Goal: Task Accomplishment & Management: Manage account settings

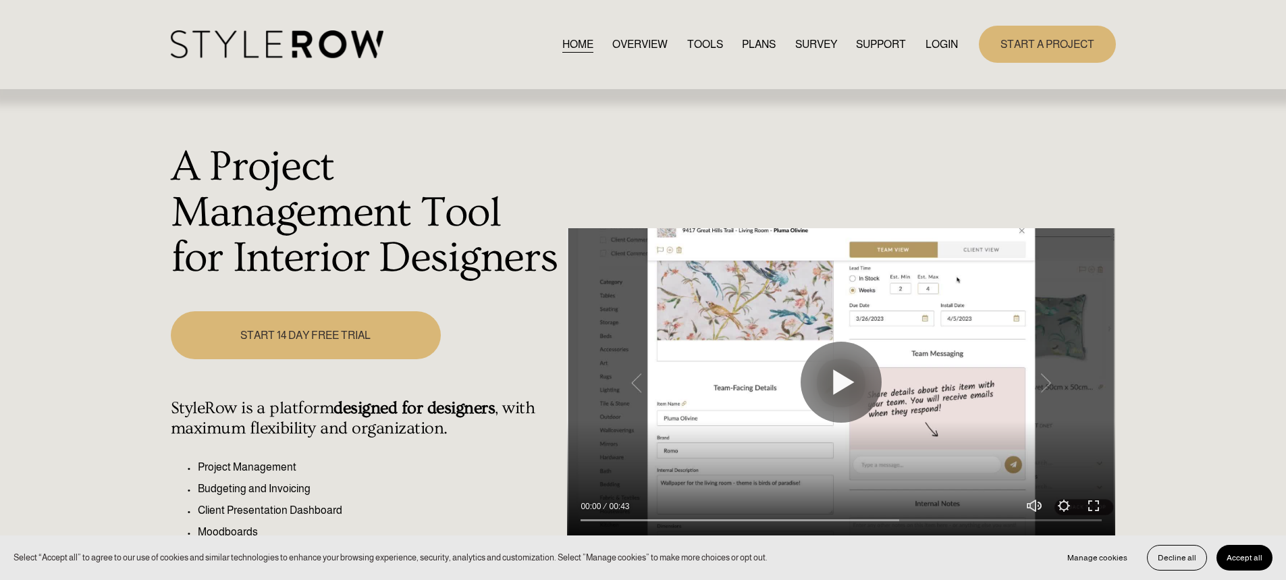
click at [942, 54] on div "HOME OVERVIEW TOOLS PLANS SURVEY SUPPORT QUESTIONS" at bounding box center [565, 44] width 788 height 28
click at [941, 42] on link "LOGIN" at bounding box center [941, 44] width 32 height 18
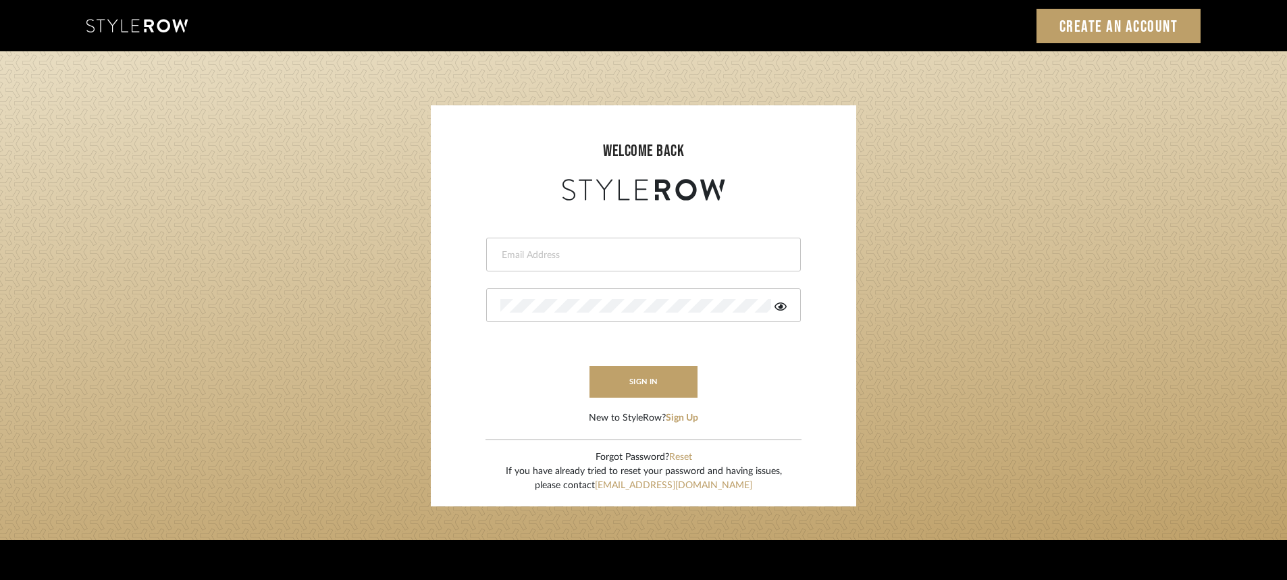
click at [658, 253] on input "email" at bounding box center [641, 255] width 283 height 14
type input "ann@annkottlerhome.com"
click at [649, 289] on div at bounding box center [643, 305] width 315 height 34
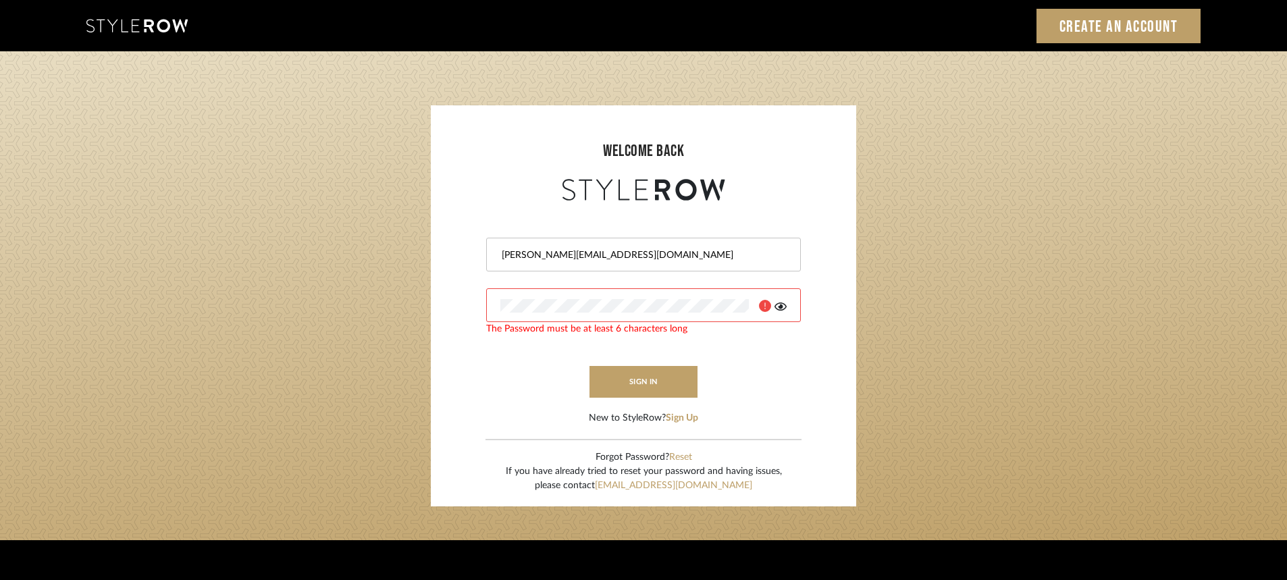
click at [782, 311] on icon at bounding box center [780, 306] width 12 height 11
click at [645, 384] on button "sign in" at bounding box center [643, 382] width 108 height 32
click at [698, 294] on div at bounding box center [643, 305] width 315 height 34
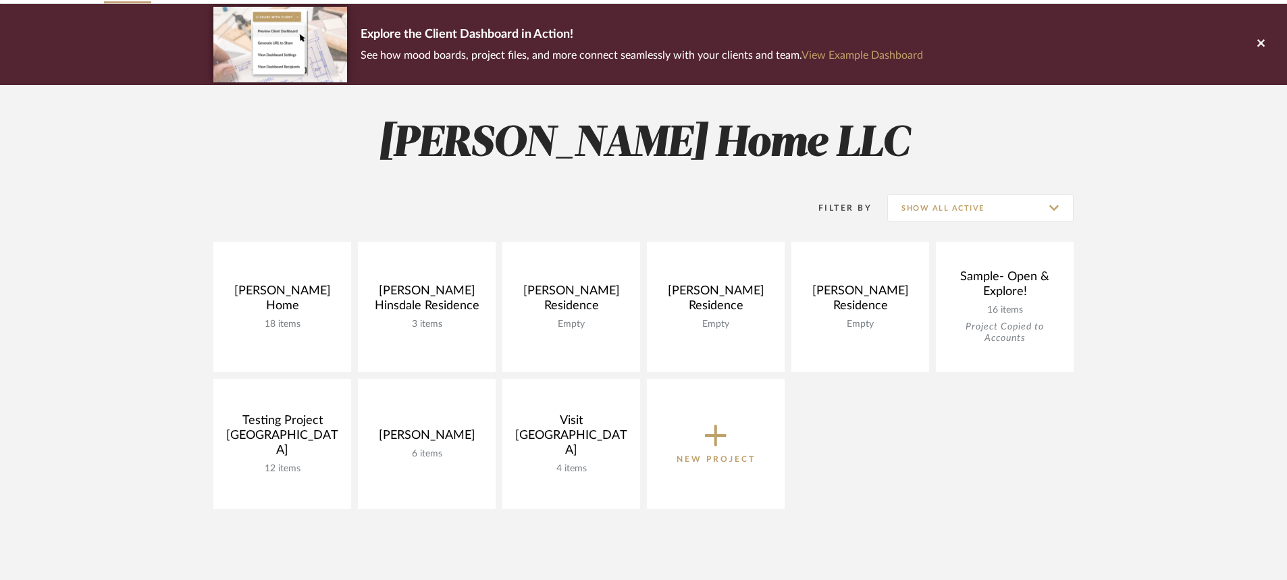
scroll to position [338, 0]
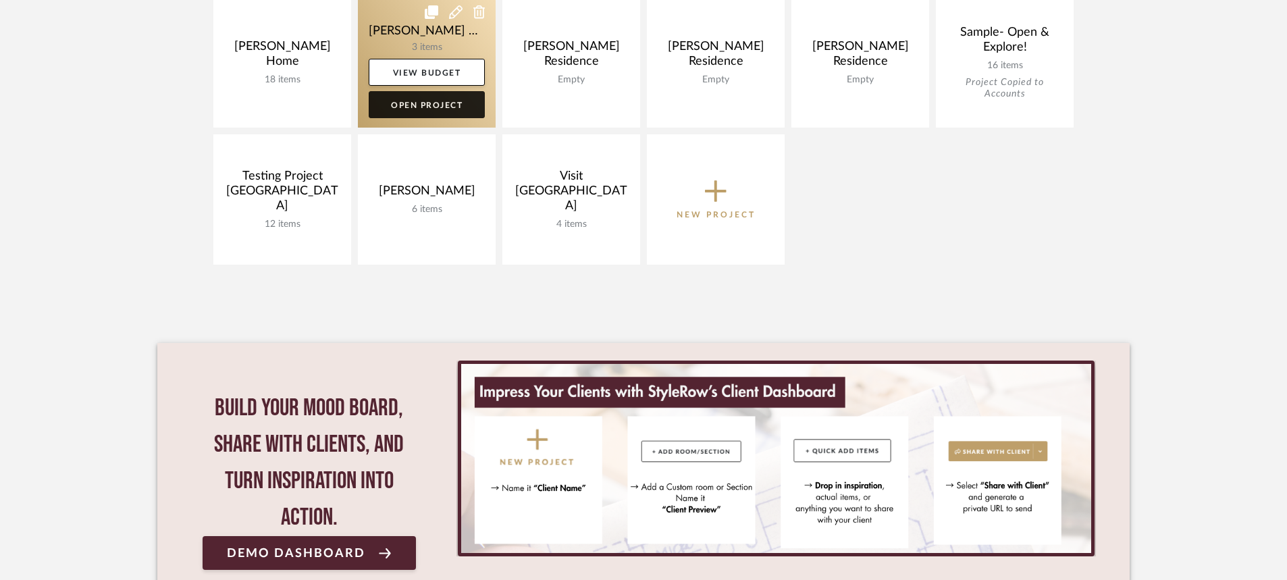
click at [442, 109] on link "Open Project" at bounding box center [427, 104] width 116 height 27
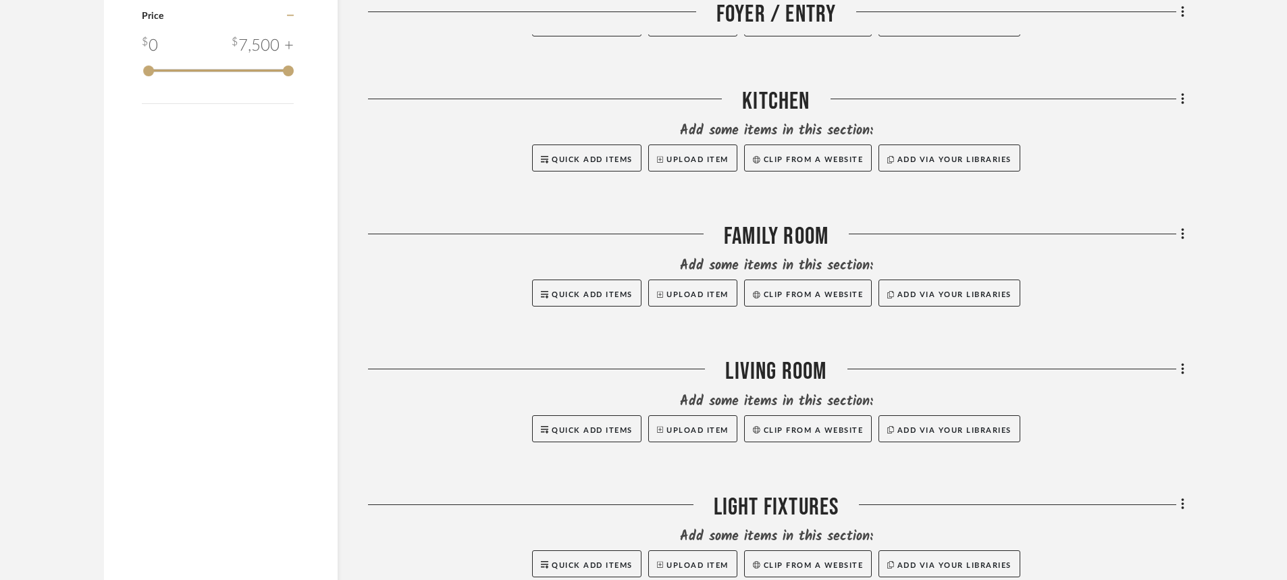
scroll to position [1418, 0]
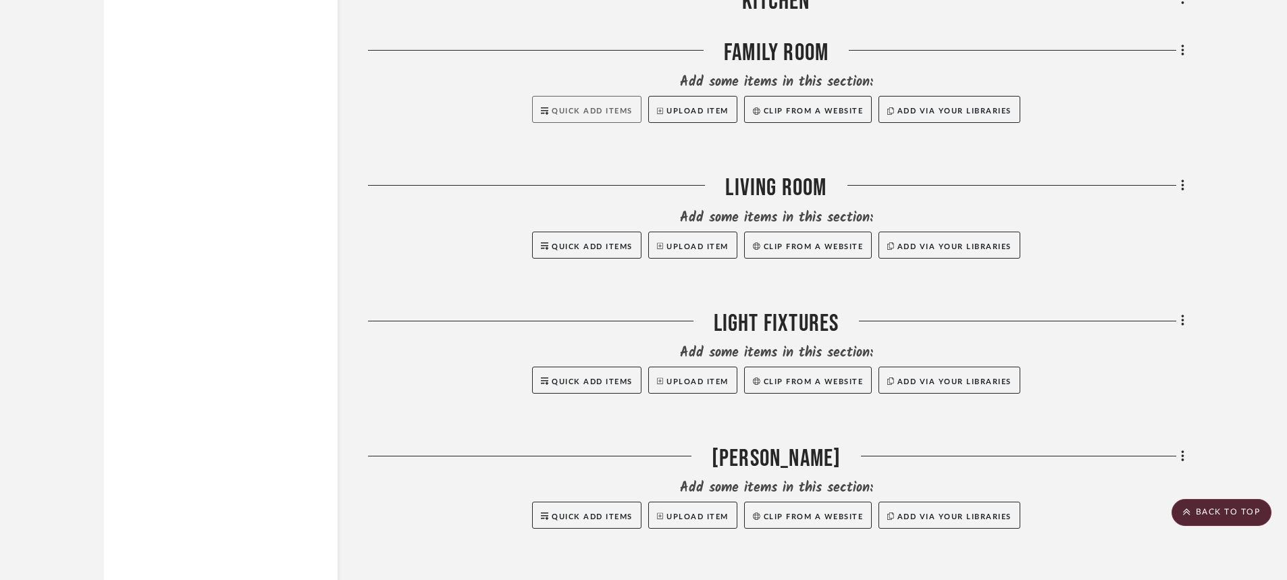
click at [607, 96] on button "Quick Add Items" at bounding box center [586, 109] width 109 height 27
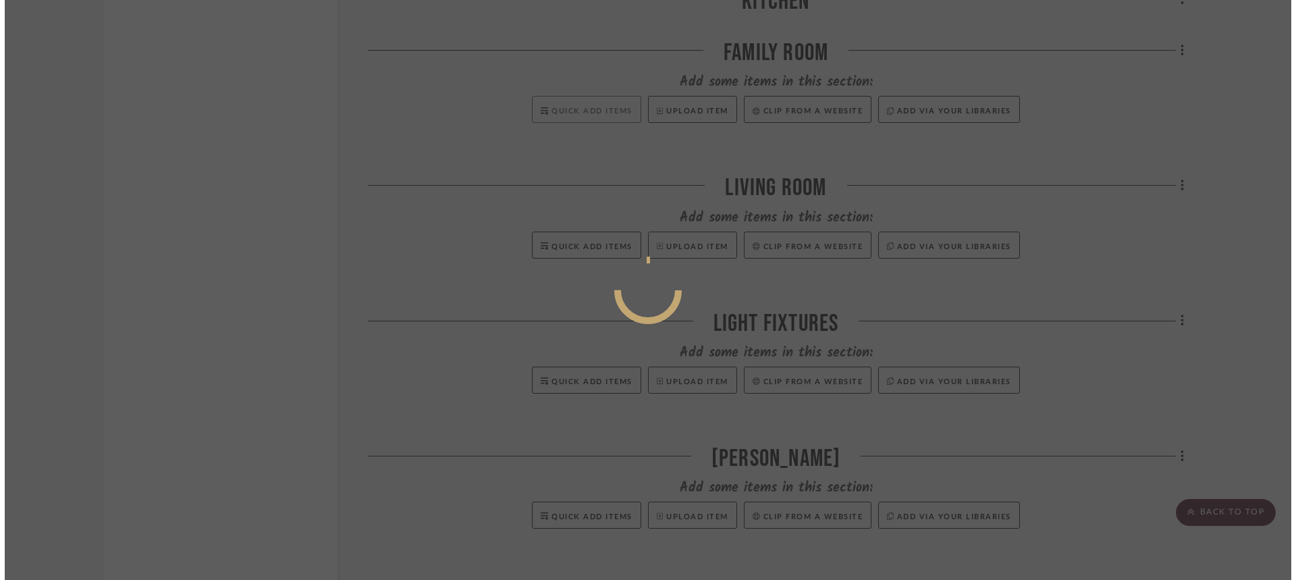
scroll to position [0, 0]
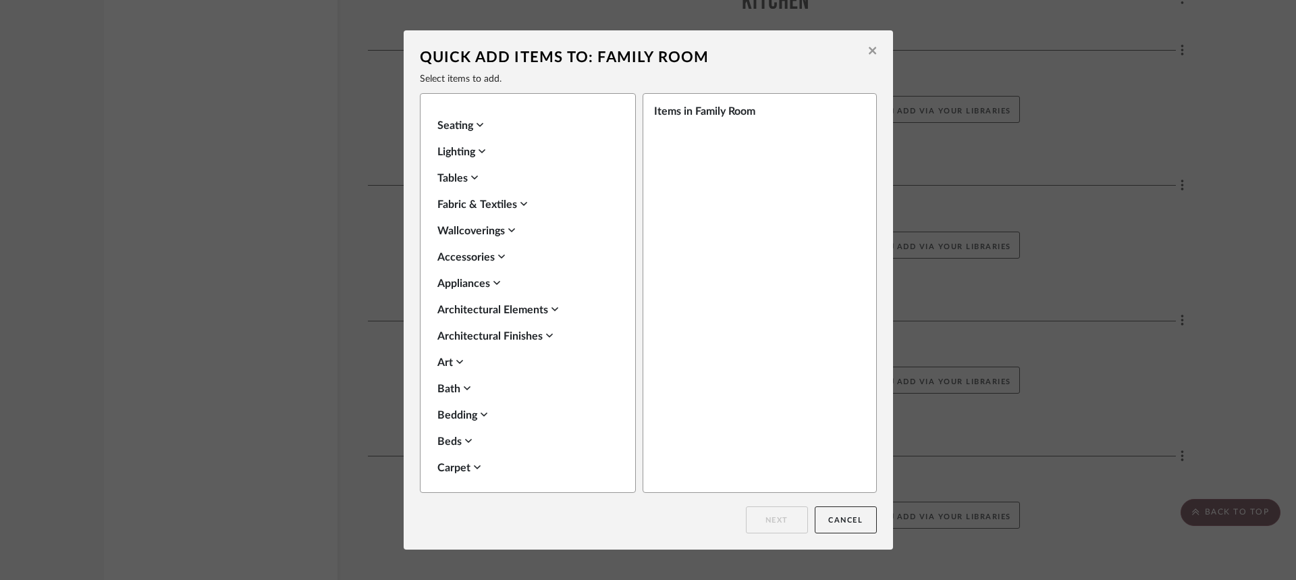
click at [467, 113] on div "Seating Lighting Tables Fabric & Textiles Wallcoverings Accessories Appliances …" at bounding box center [528, 293] width 216 height 400
click at [458, 123] on div "Seating" at bounding box center [524, 125] width 174 height 16
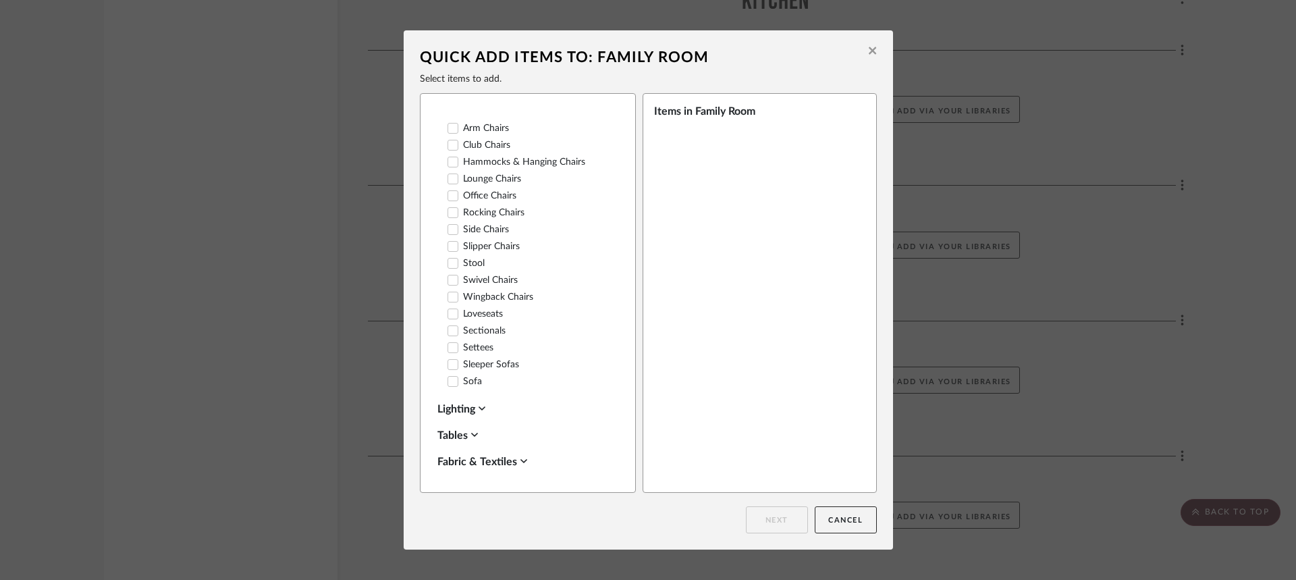
scroll to position [203, 0]
click at [475, 393] on label "Sofa" at bounding box center [465, 388] width 34 height 11
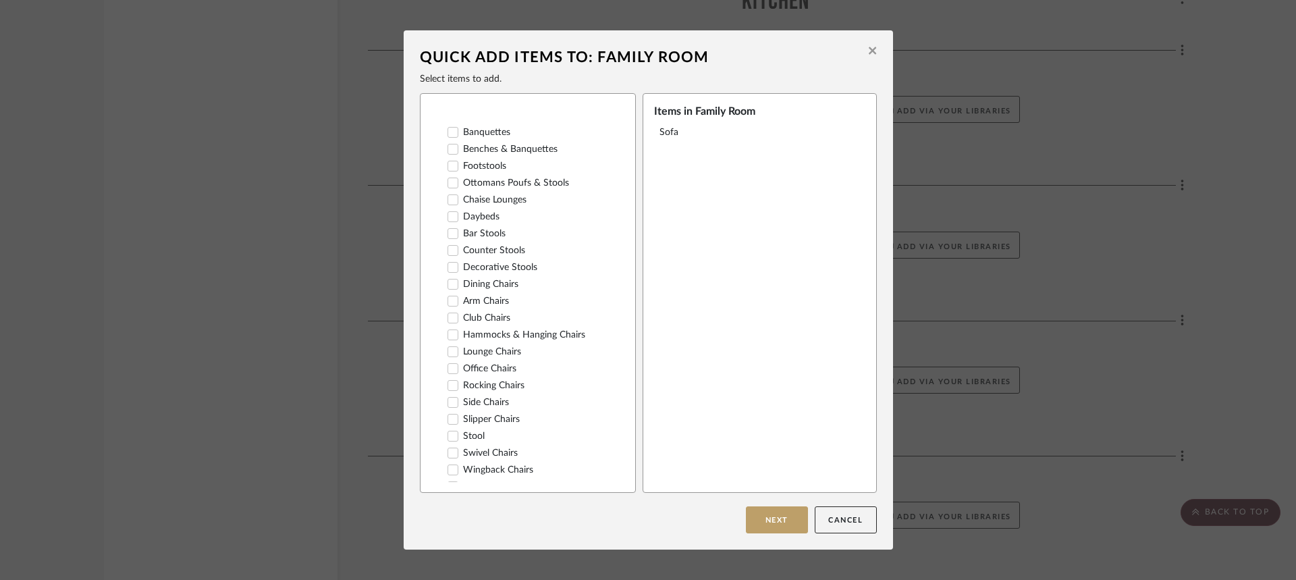
scroll to position [0, 0]
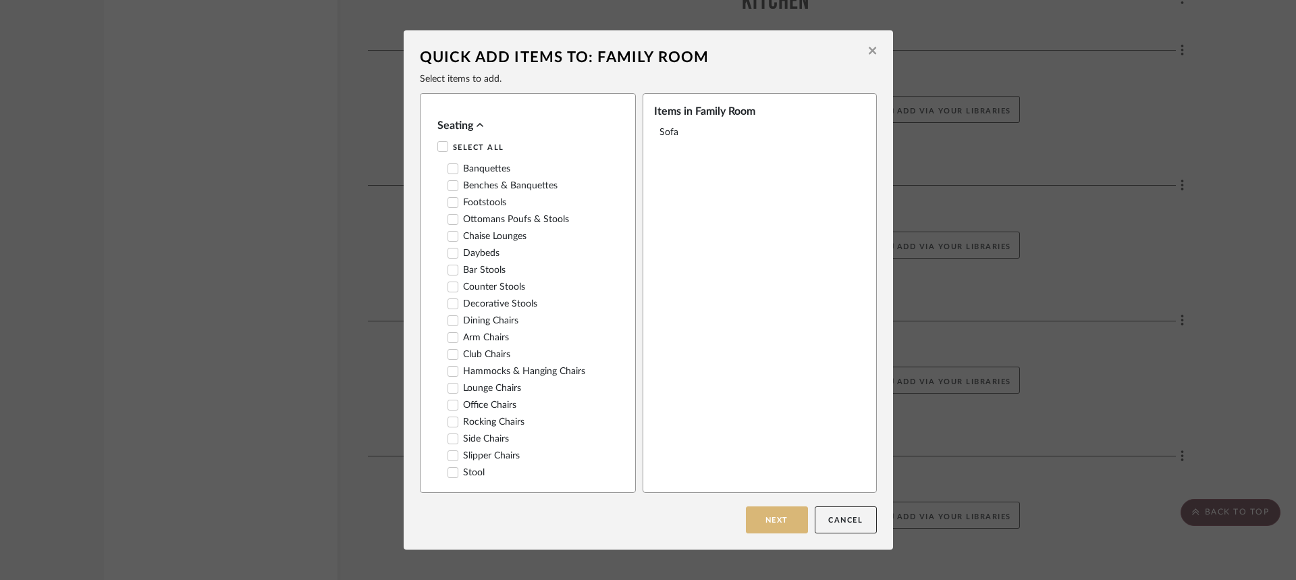
click at [757, 519] on button "Next" at bounding box center [777, 519] width 62 height 27
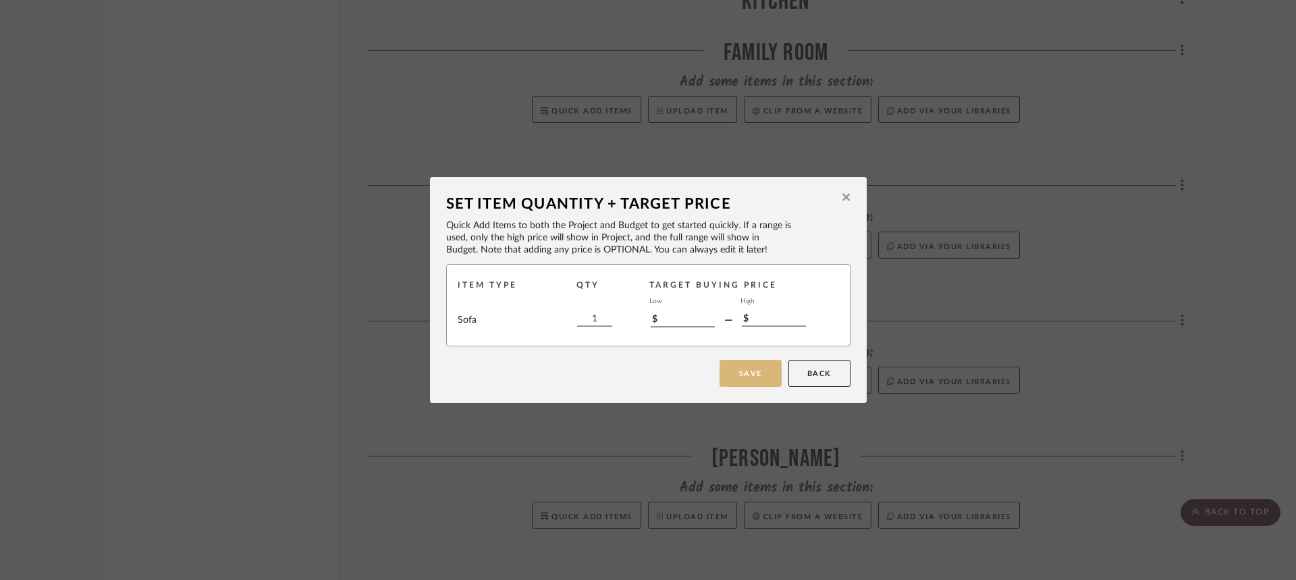
click at [771, 368] on button "Save" at bounding box center [751, 373] width 62 height 27
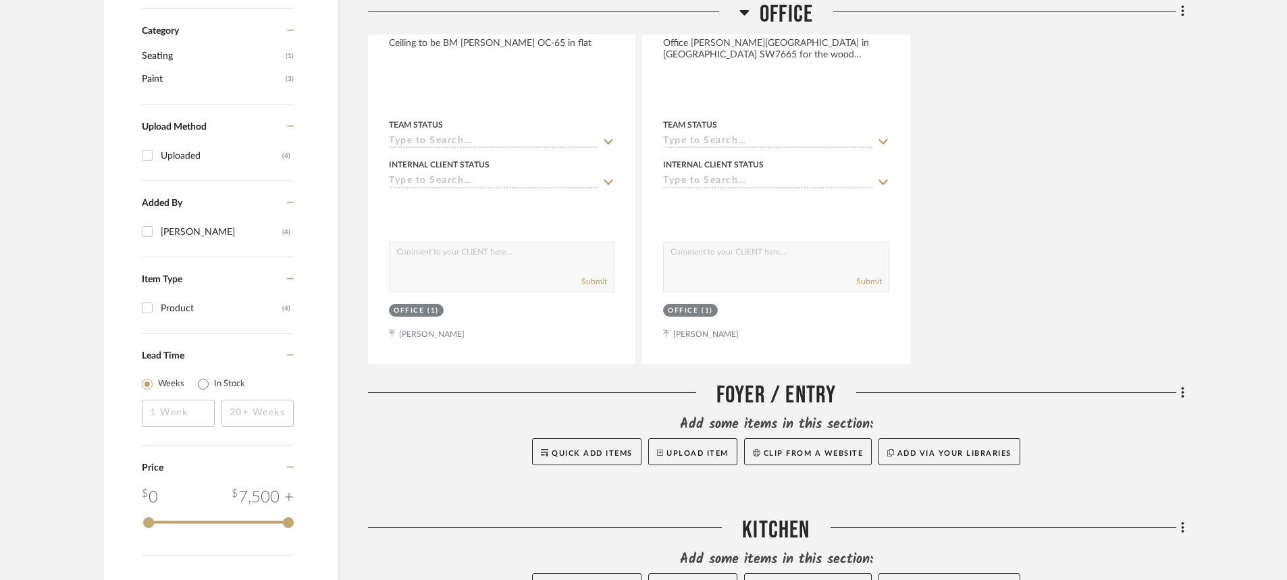
scroll to position [810, 0]
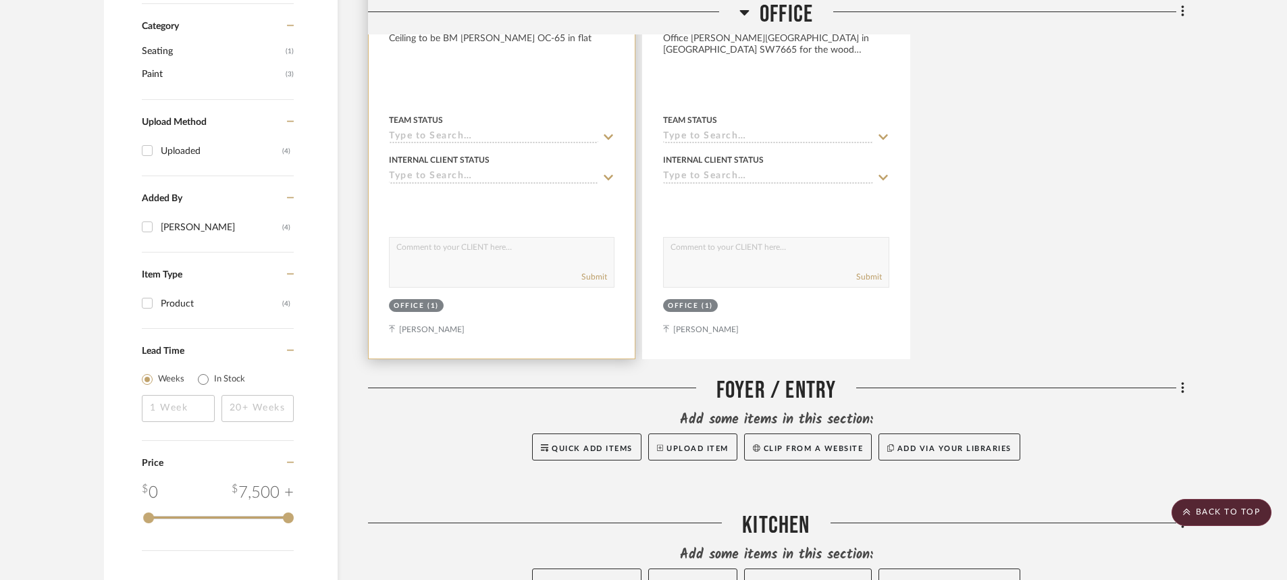
click at [471, 112] on div at bounding box center [502, 63] width 266 height 591
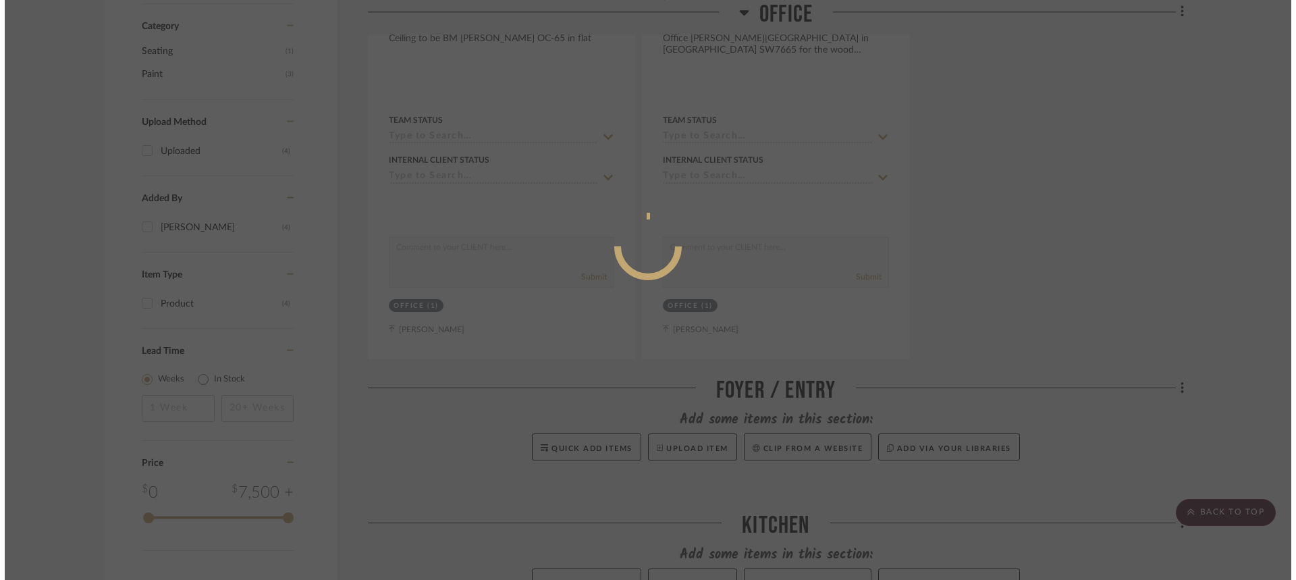
scroll to position [0, 0]
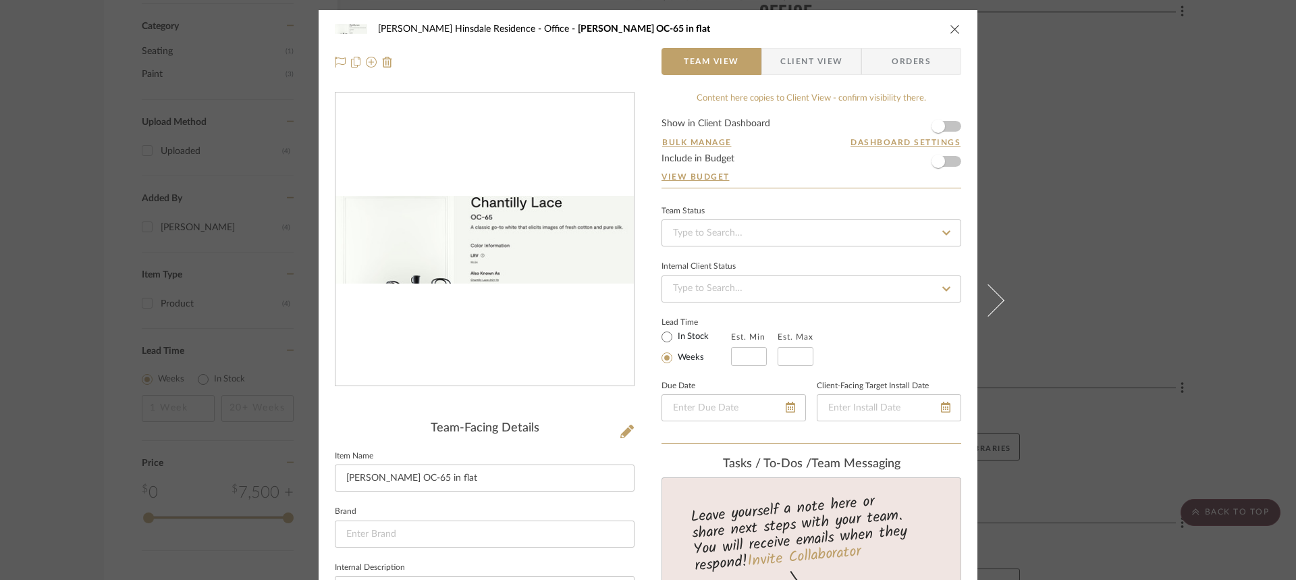
click at [952, 24] on icon "close" at bounding box center [955, 29] width 11 height 11
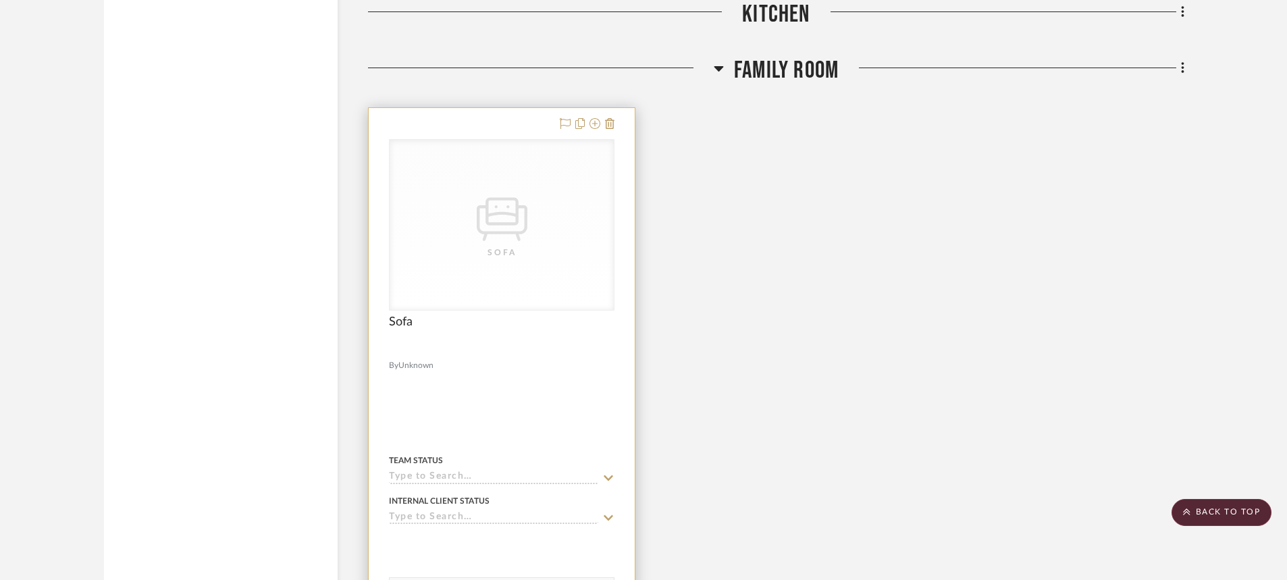
scroll to position [1485, 0]
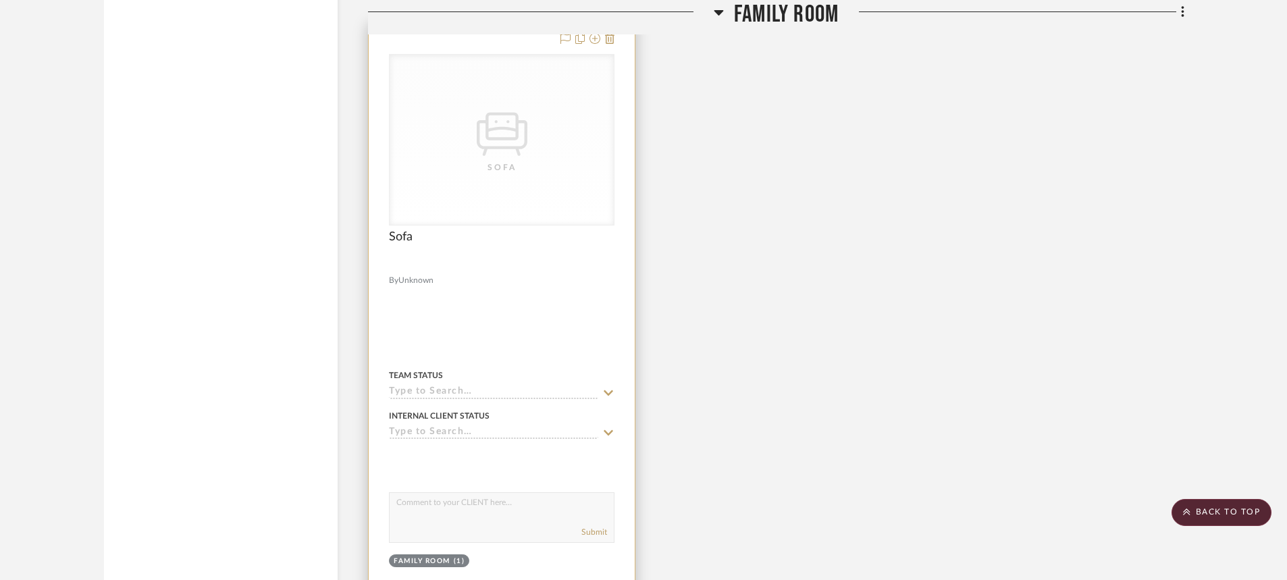
click at [531, 230] on div "Sofa" at bounding box center [501, 245] width 225 height 30
click at [522, 367] on div "Team Status" at bounding box center [501, 383] width 225 height 32
click at [520, 369] on div at bounding box center [502, 318] width 266 height 591
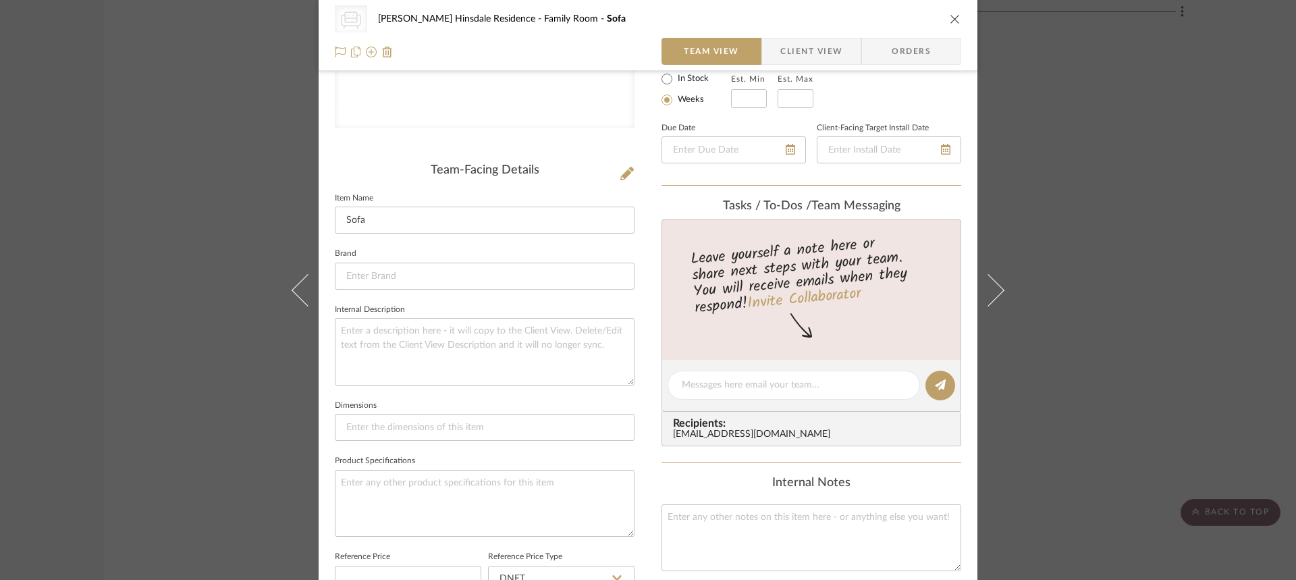
scroll to position [338, 0]
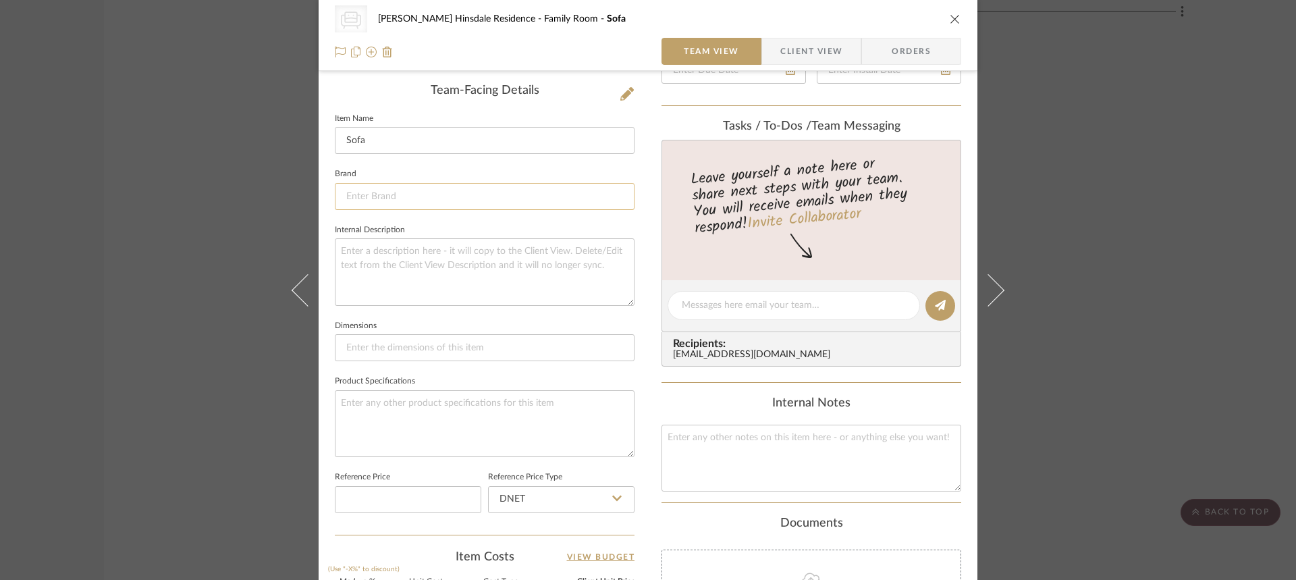
click at [469, 197] on input at bounding box center [485, 196] width 300 height 27
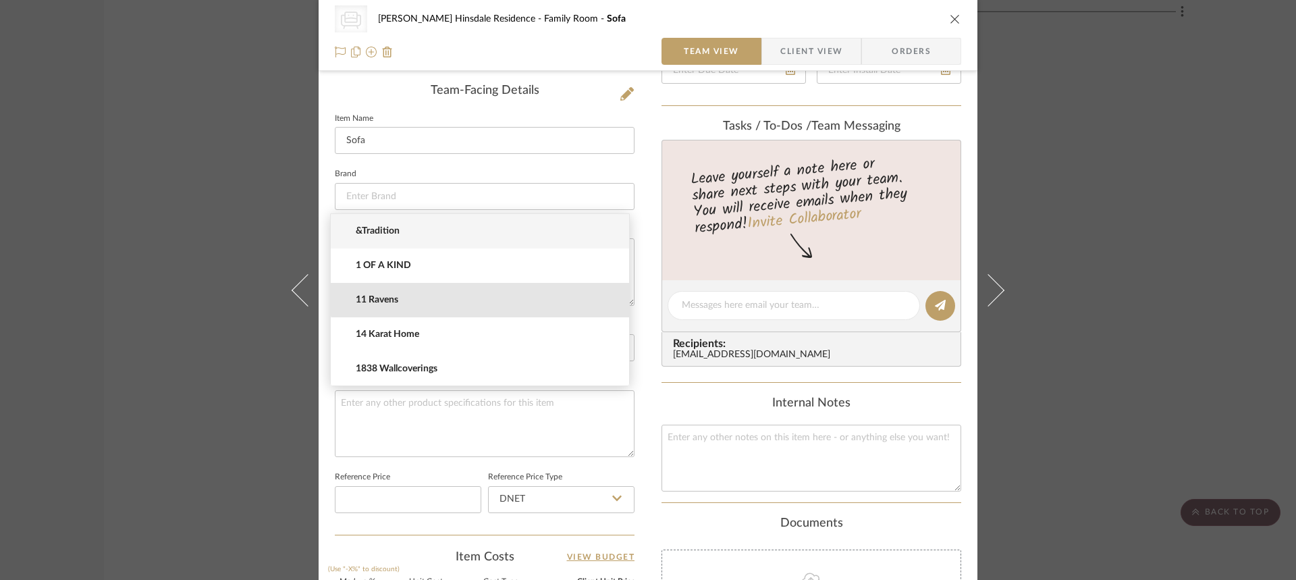
click at [489, 290] on mat-option "11 Ravens" at bounding box center [480, 300] width 298 height 34
type input "11 Ravens"
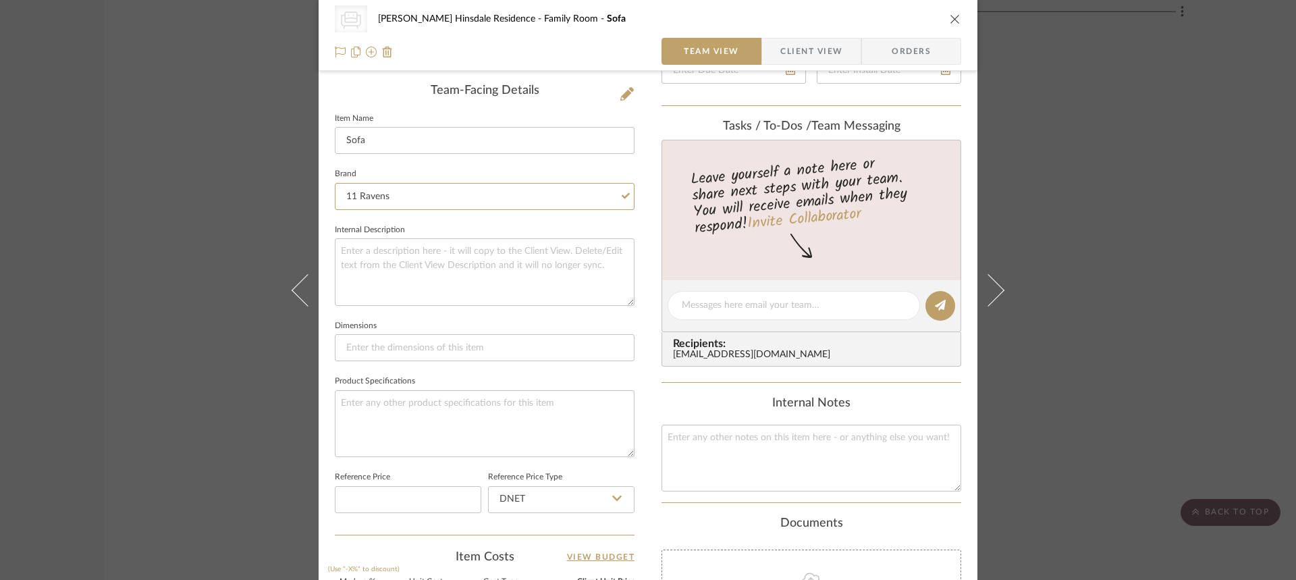
drag, startPoint x: 594, startPoint y: 201, endPoint x: 0, endPoint y: 91, distance: 604.1
click at [111, 211] on div "CategoryIconSeating Created with Sketch. Sofa Conte Hinsdale Residence Family R…" at bounding box center [648, 290] width 1296 height 580
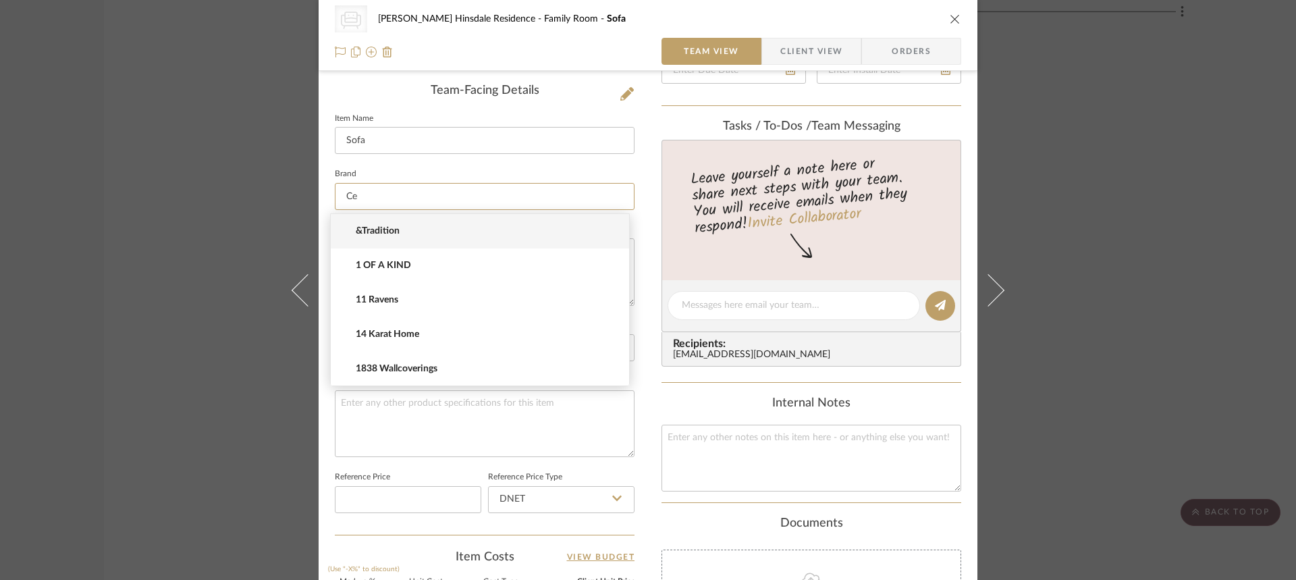
type input "C"
click at [485, 199] on input at bounding box center [485, 196] width 300 height 27
click at [485, 194] on input at bounding box center [485, 196] width 300 height 27
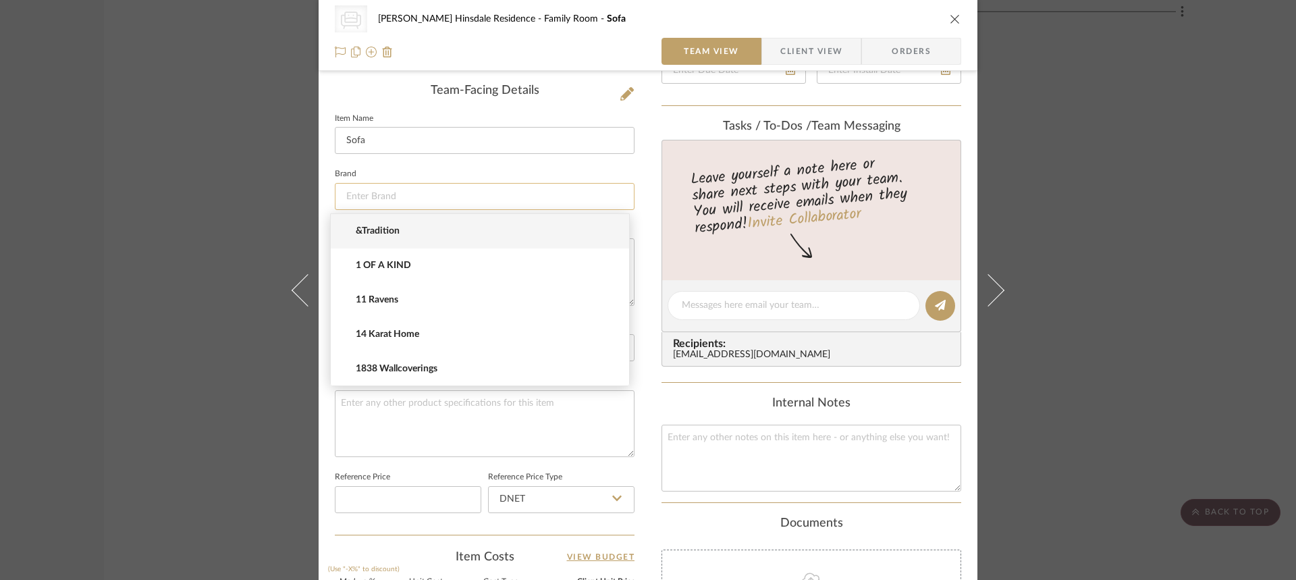
click at [485, 194] on input at bounding box center [485, 196] width 300 height 27
click at [950, 21] on icon "close" at bounding box center [955, 19] width 11 height 11
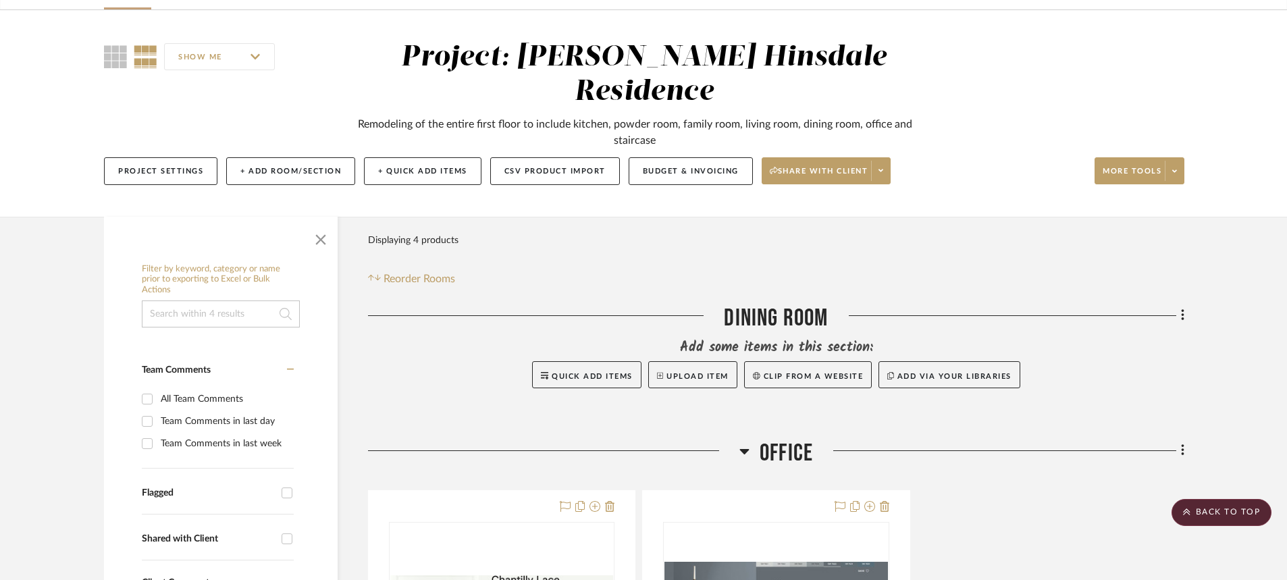
scroll to position [0, 0]
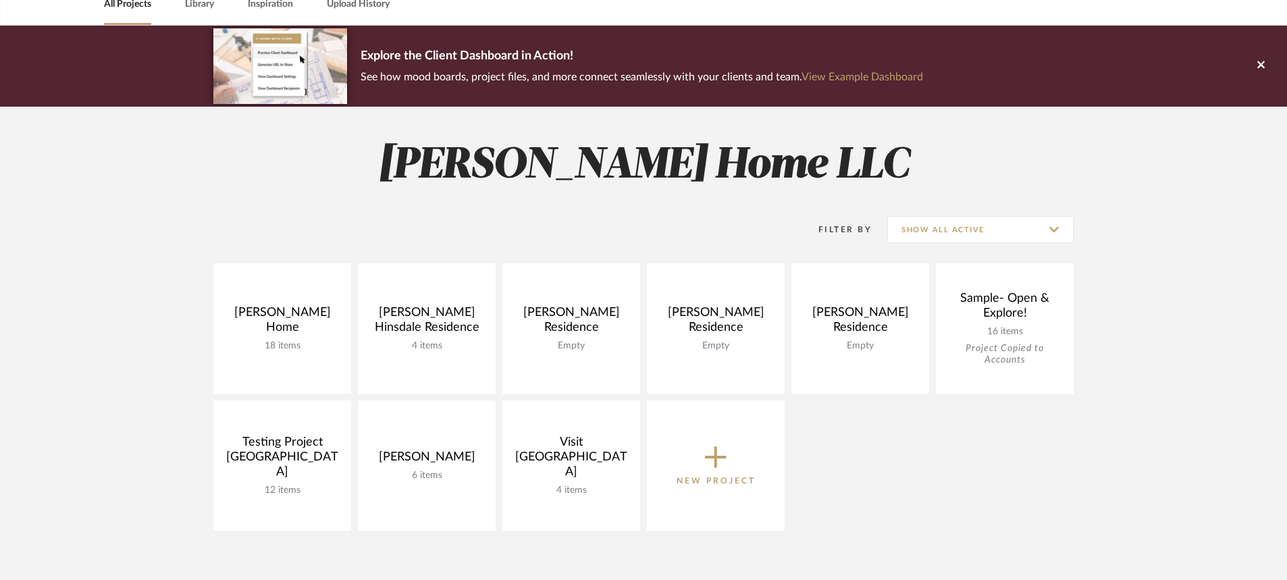
scroll to position [53, 0]
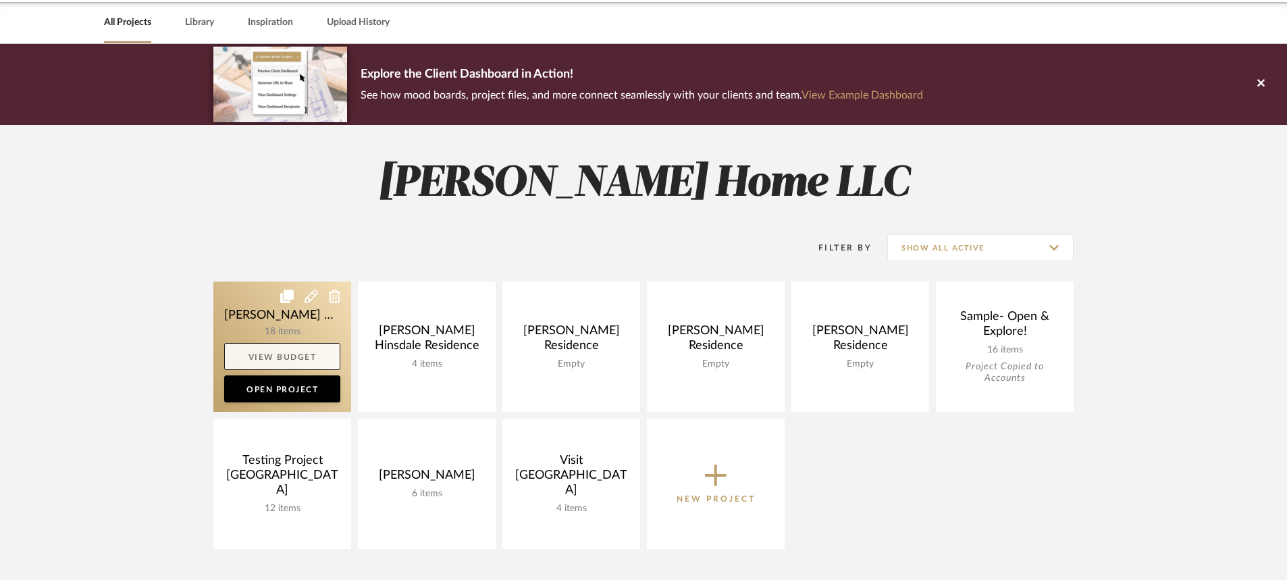
click at [294, 354] on link "View Budget" at bounding box center [282, 356] width 116 height 27
click at [271, 385] on link "Open Project" at bounding box center [282, 388] width 116 height 27
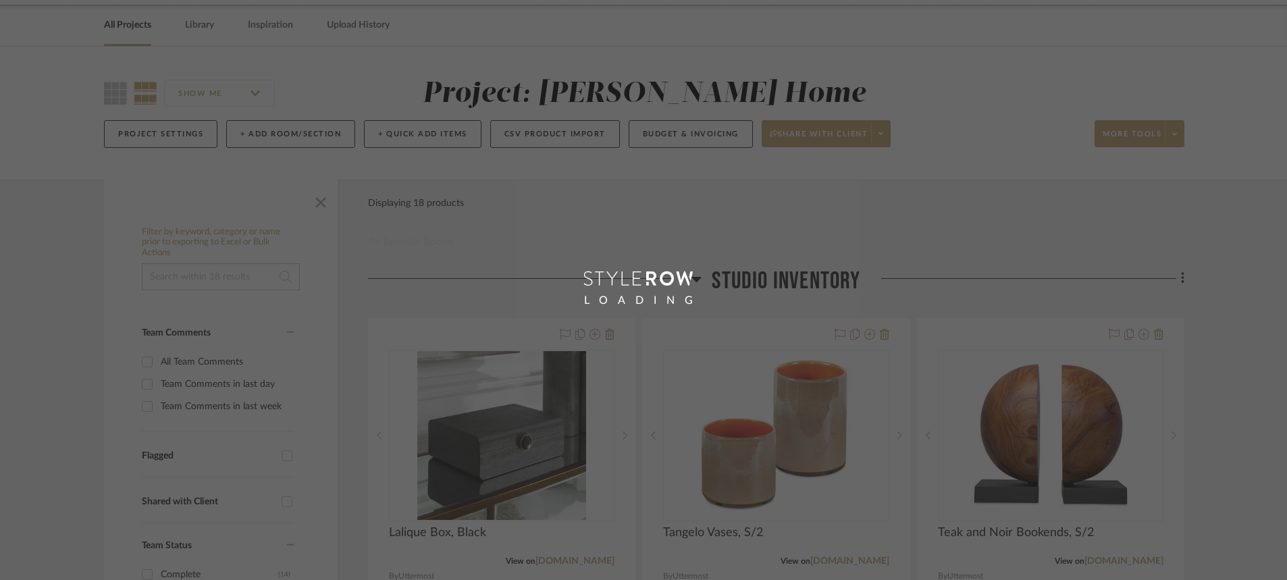
scroll to position [405, 0]
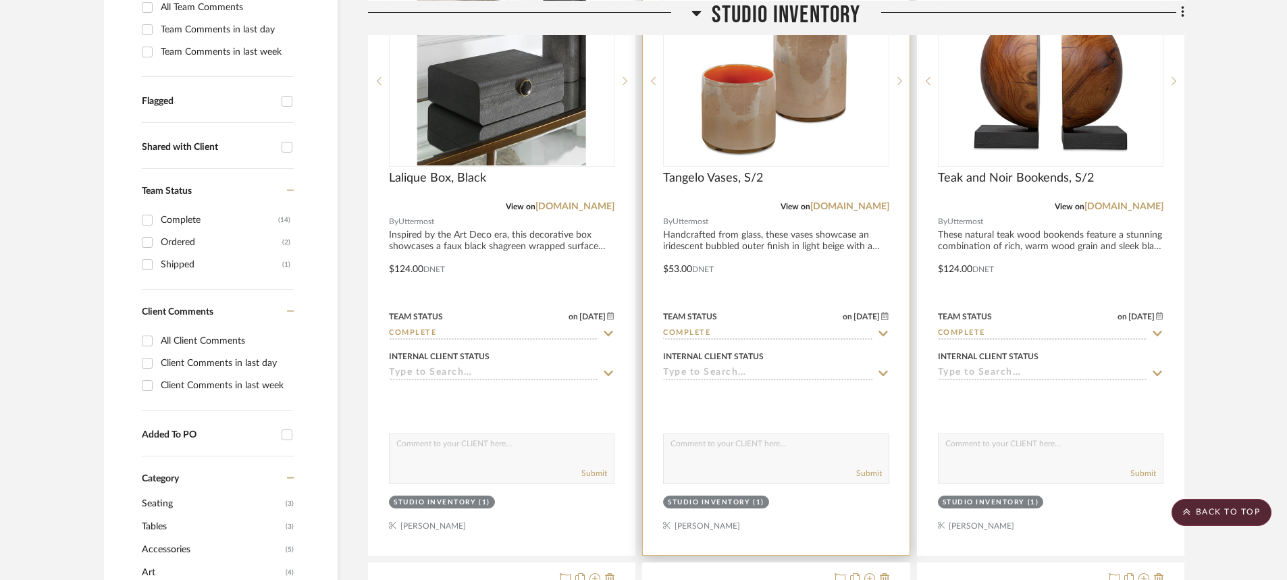
click at [838, 266] on div at bounding box center [776, 259] width 266 height 591
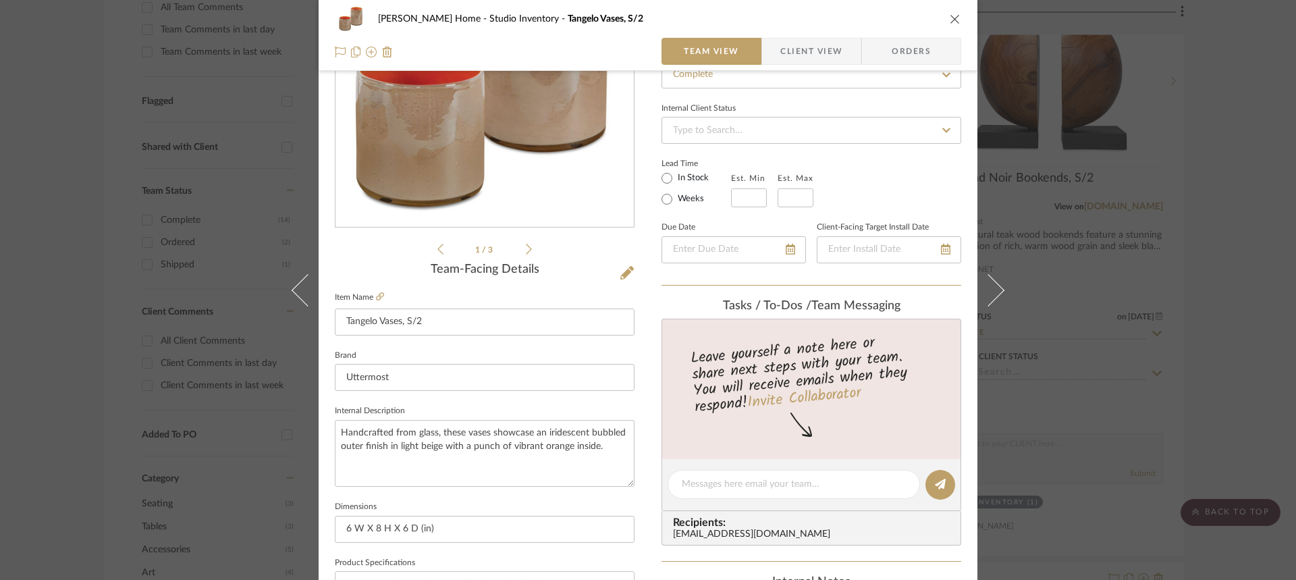
scroll to position [0, 0]
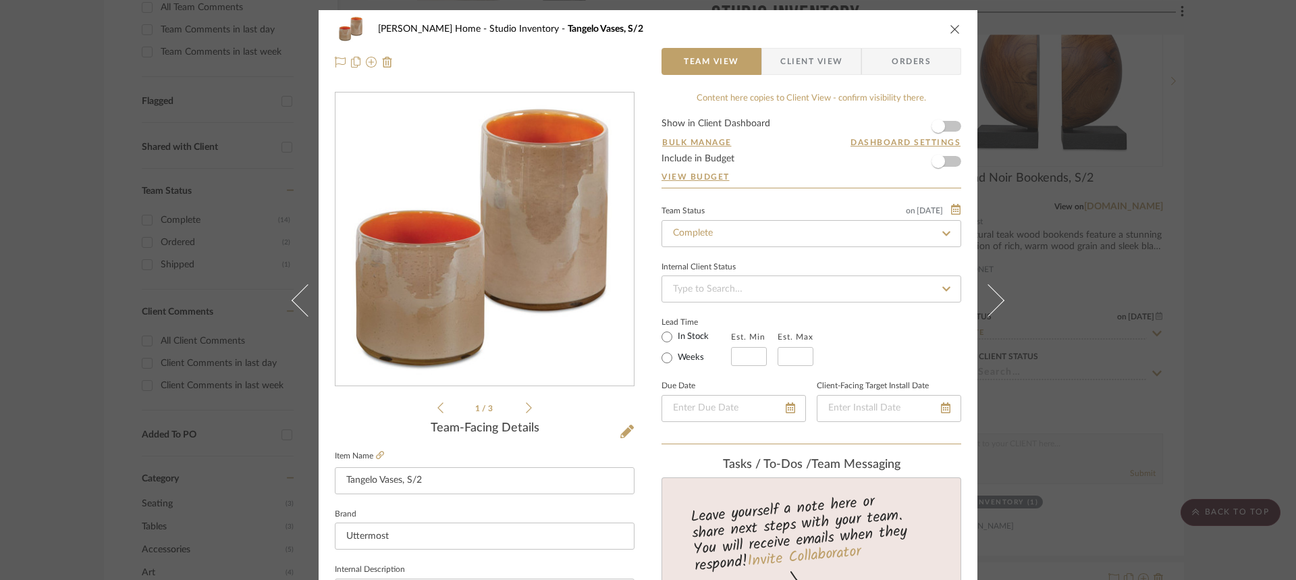
click at [950, 30] on icon "close" at bounding box center [955, 29] width 11 height 11
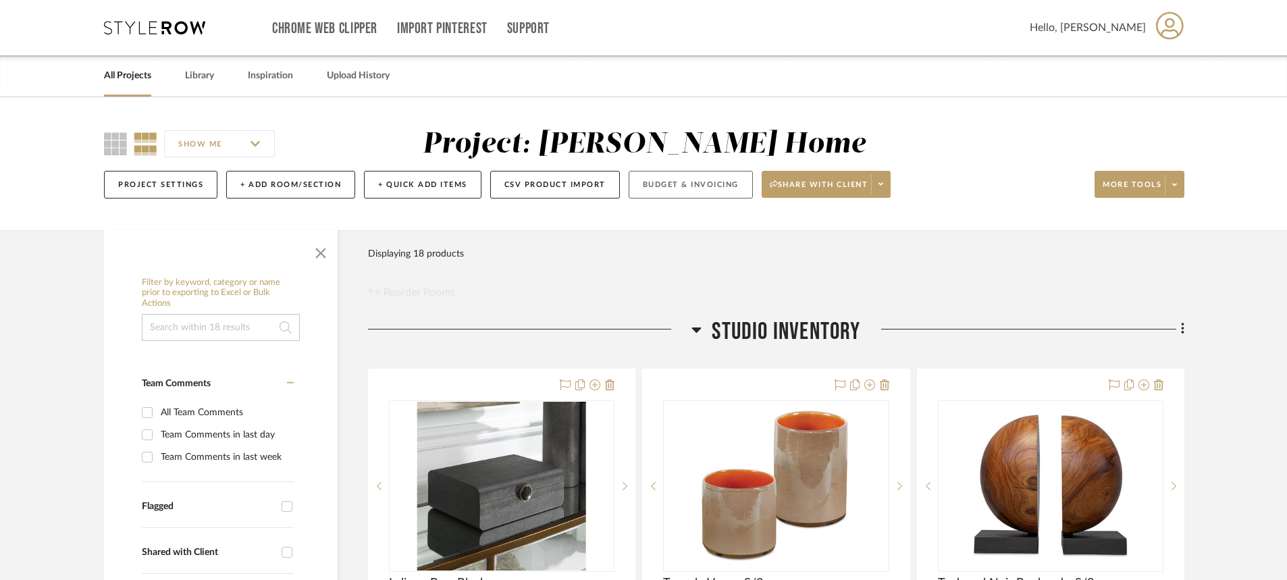
click at [675, 180] on button "Budget & Invoicing" at bounding box center [690, 185] width 124 height 28
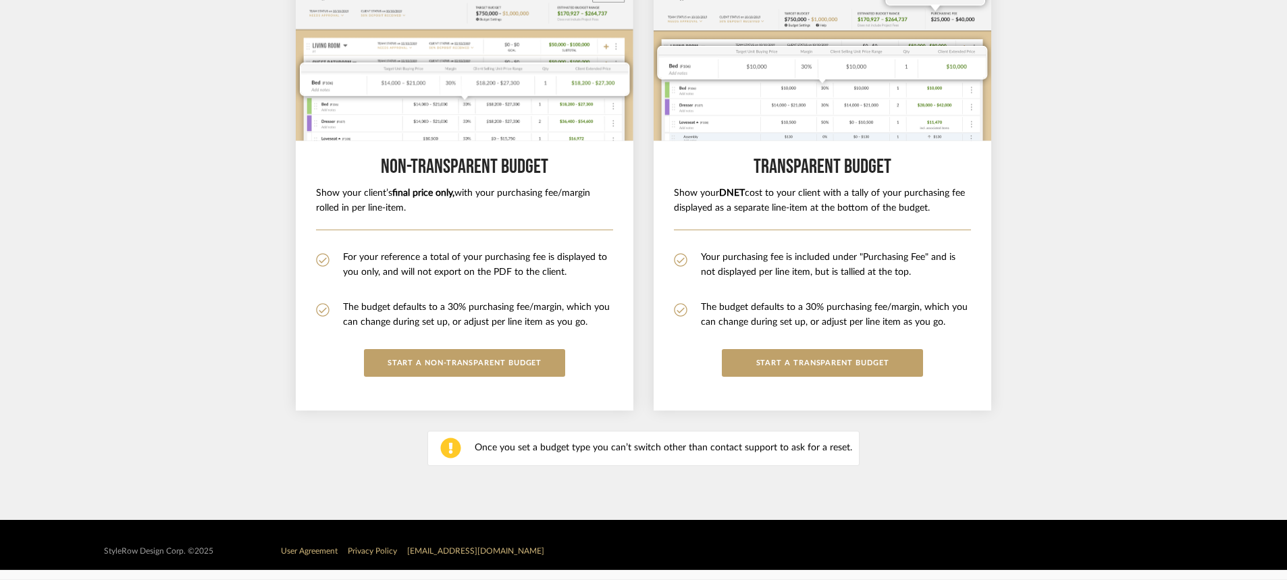
scroll to position [213, 0]
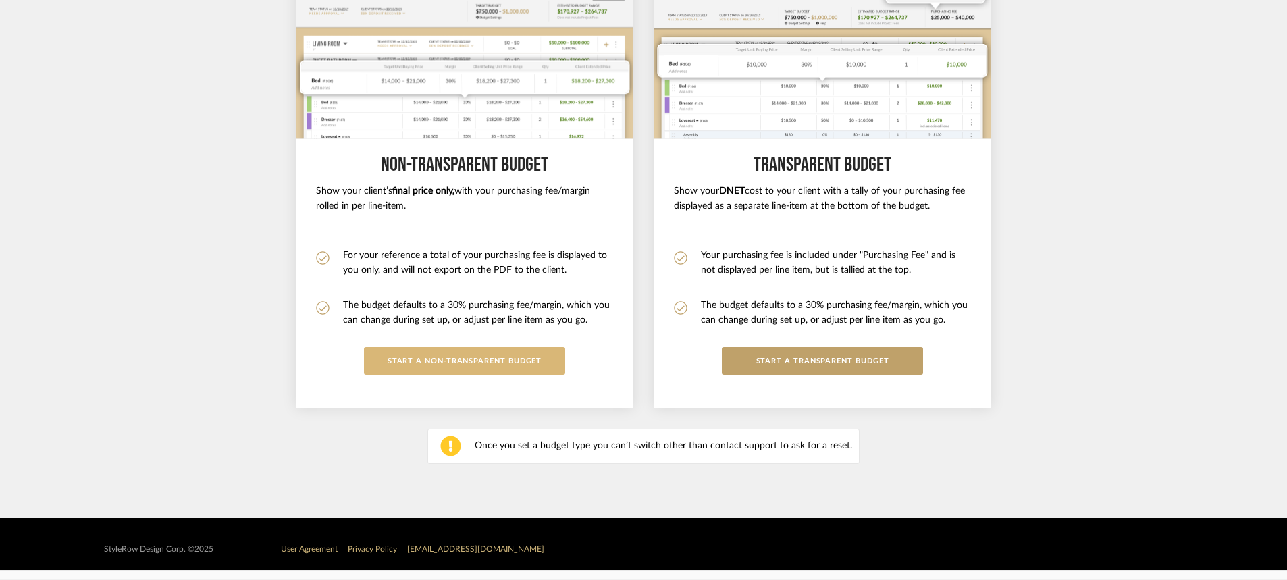
click at [487, 357] on button "START A Non-Transparent BUDGET" at bounding box center [464, 361] width 201 height 28
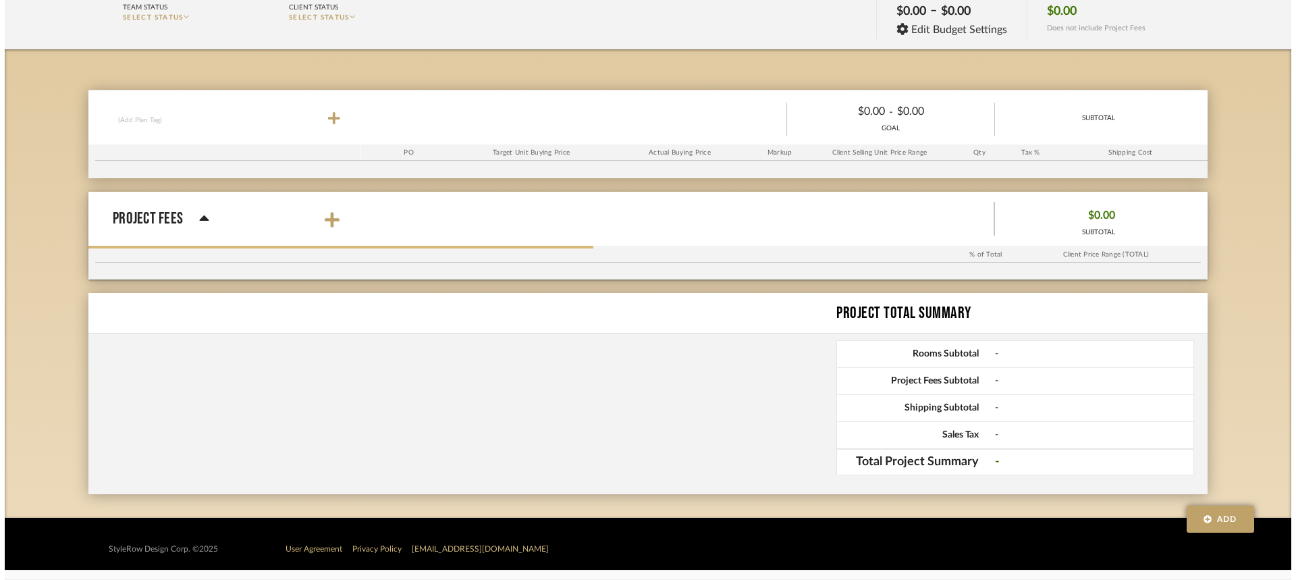
scroll to position [0, 0]
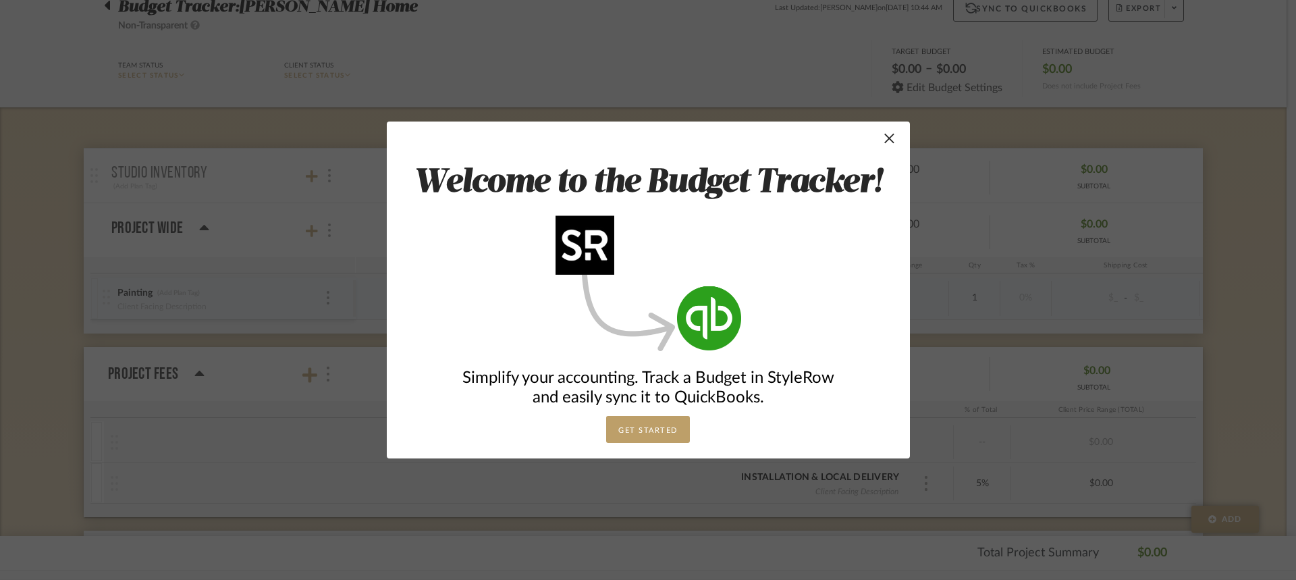
drag, startPoint x: 888, startPoint y: 136, endPoint x: 782, endPoint y: 148, distance: 107.3
click at [888, 135] on span "button" at bounding box center [889, 138] width 27 height 27
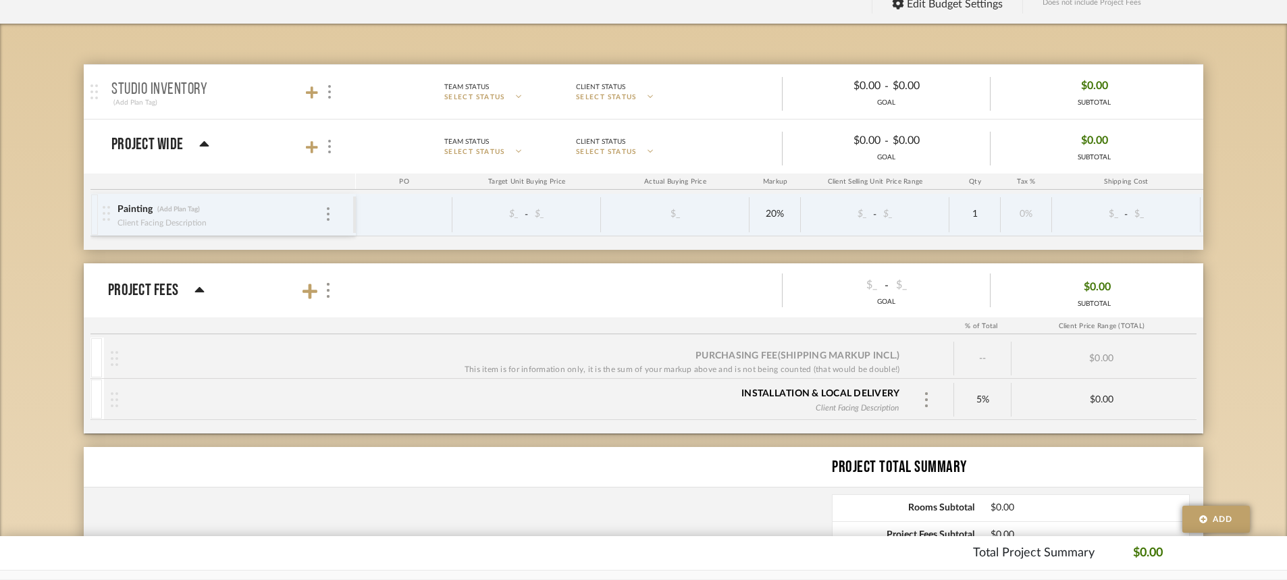
scroll to position [203, 0]
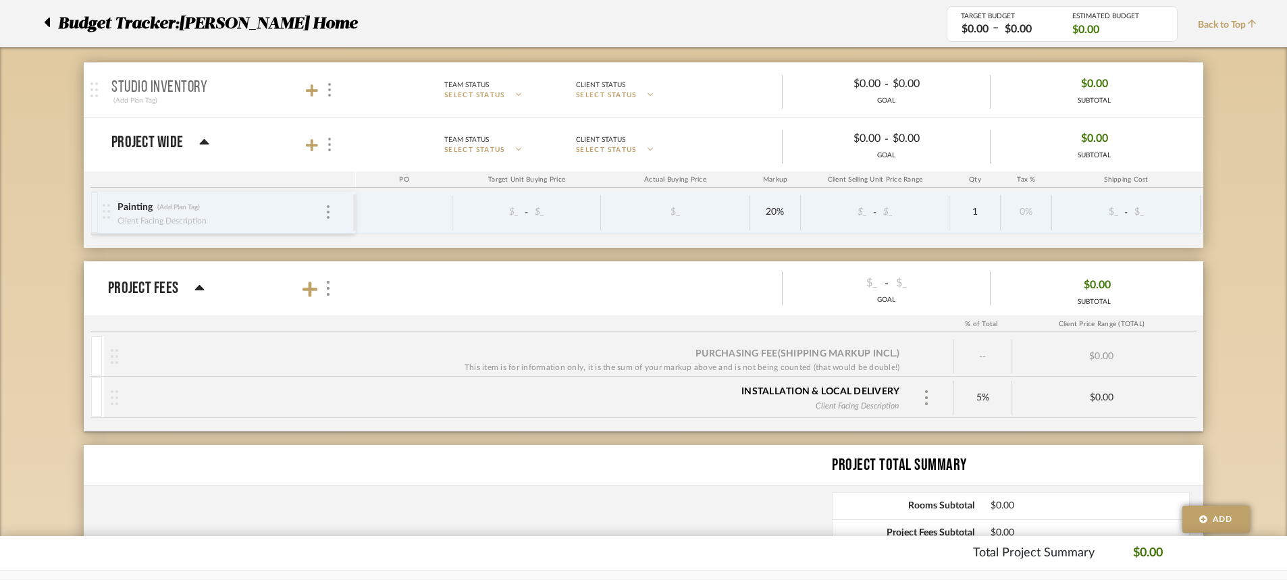
click at [328, 220] on div "Painting (Add Plan Tag) Client Facing Description" at bounding box center [228, 213] width 250 height 42
click at [327, 213] on img at bounding box center [328, 212] width 3 height 14
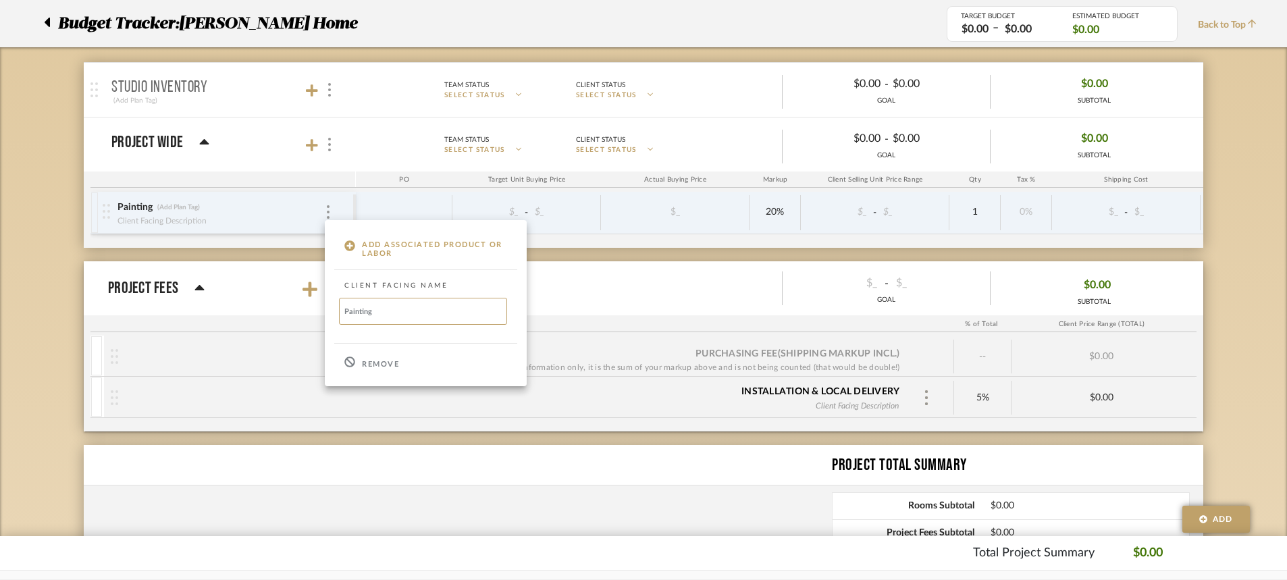
click at [383, 369] on div "Remove" at bounding box center [426, 362] width 202 height 36
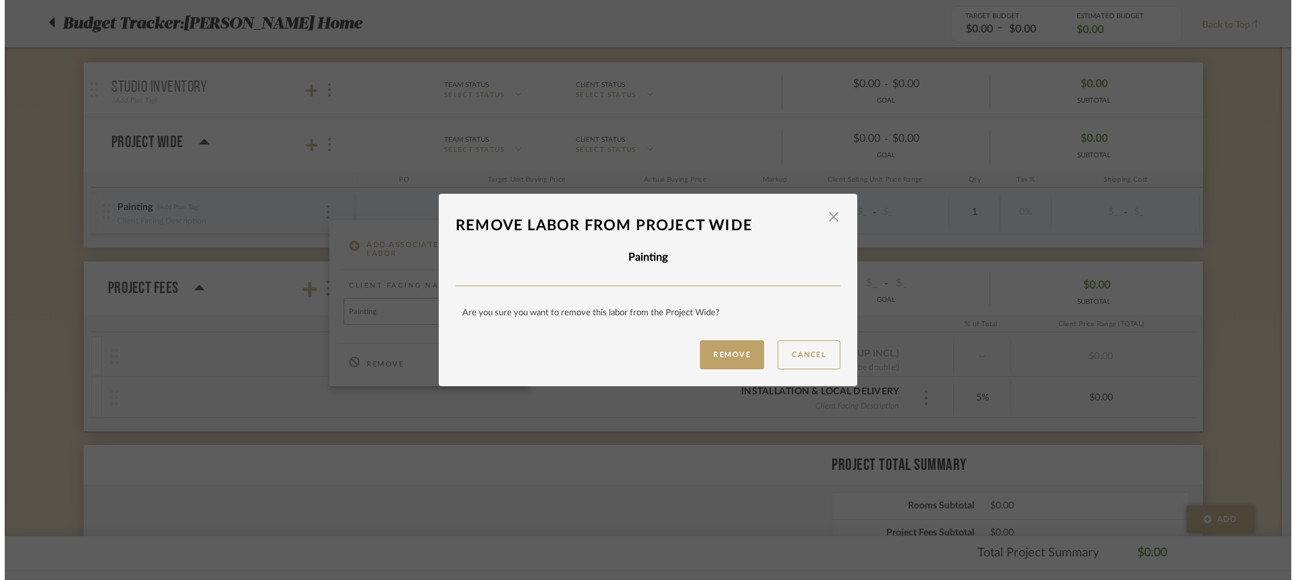
scroll to position [0, 0]
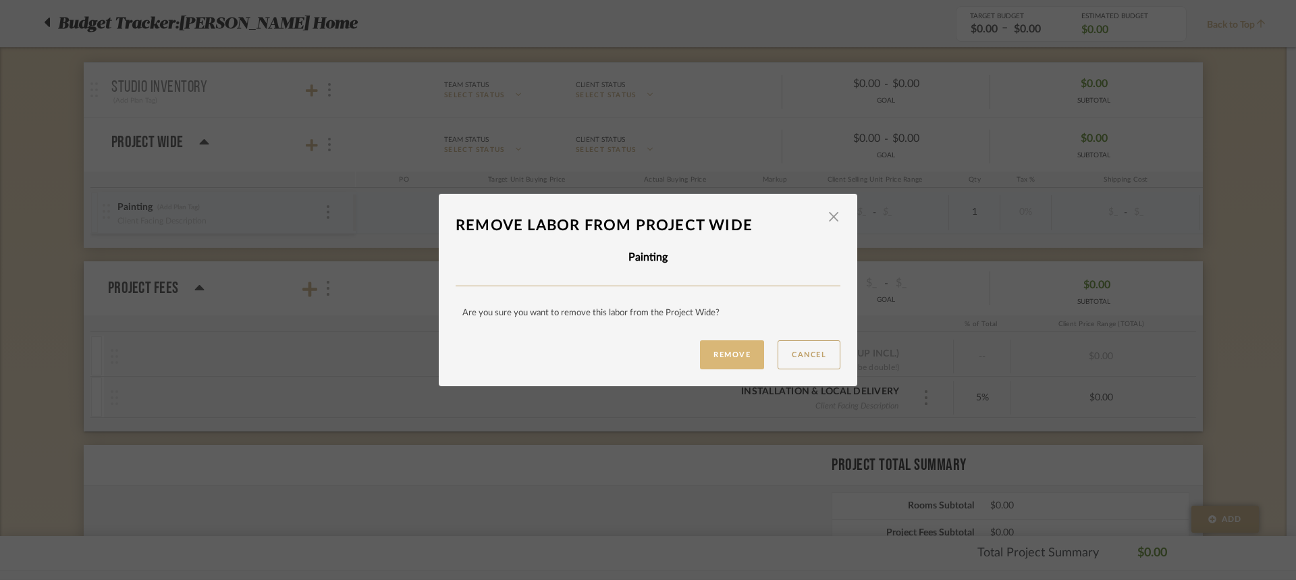
click at [751, 358] on button "Remove" at bounding box center [732, 354] width 64 height 29
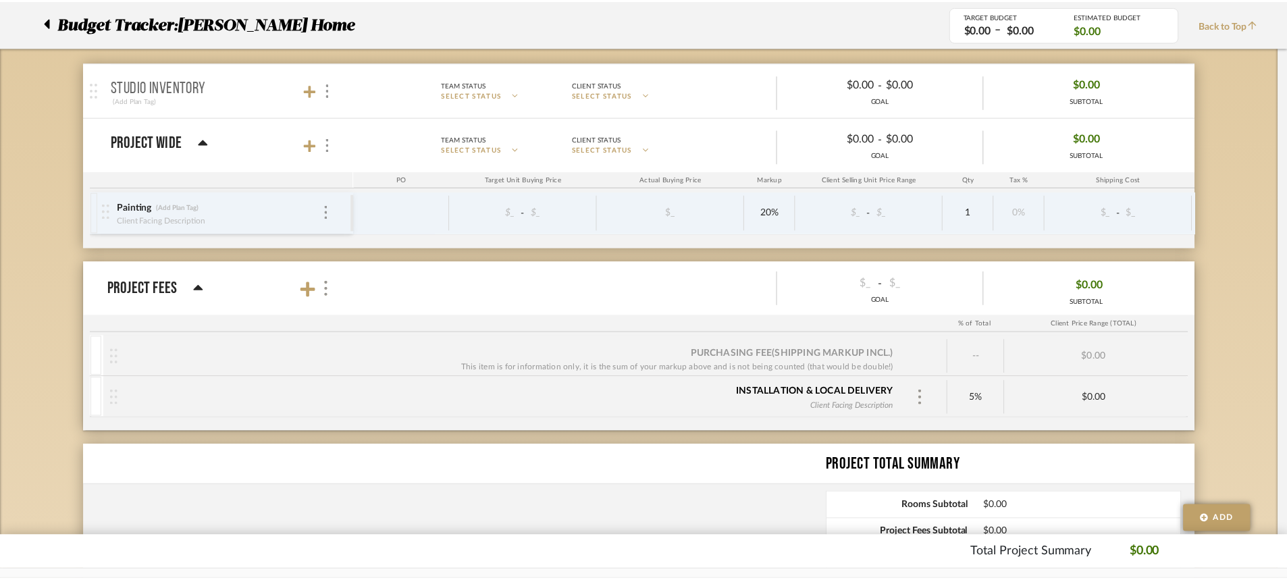
scroll to position [203, 0]
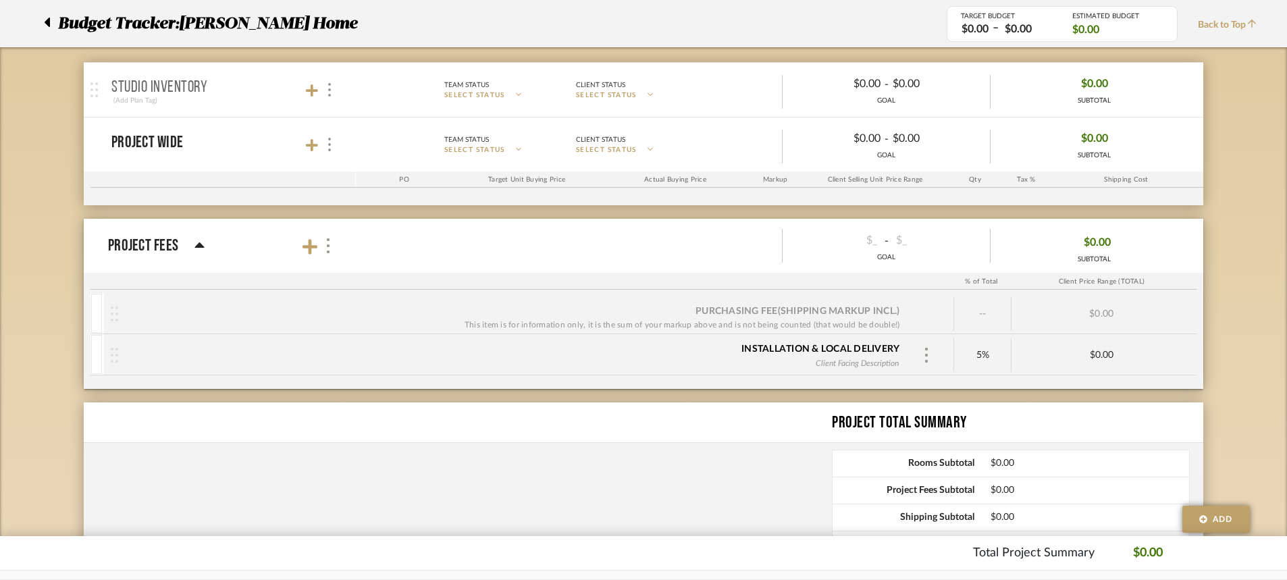
click at [336, 88] on mat-panel-title "Studio Inventory (Add Plan Tag)" at bounding box center [230, 90] width 238 height 33
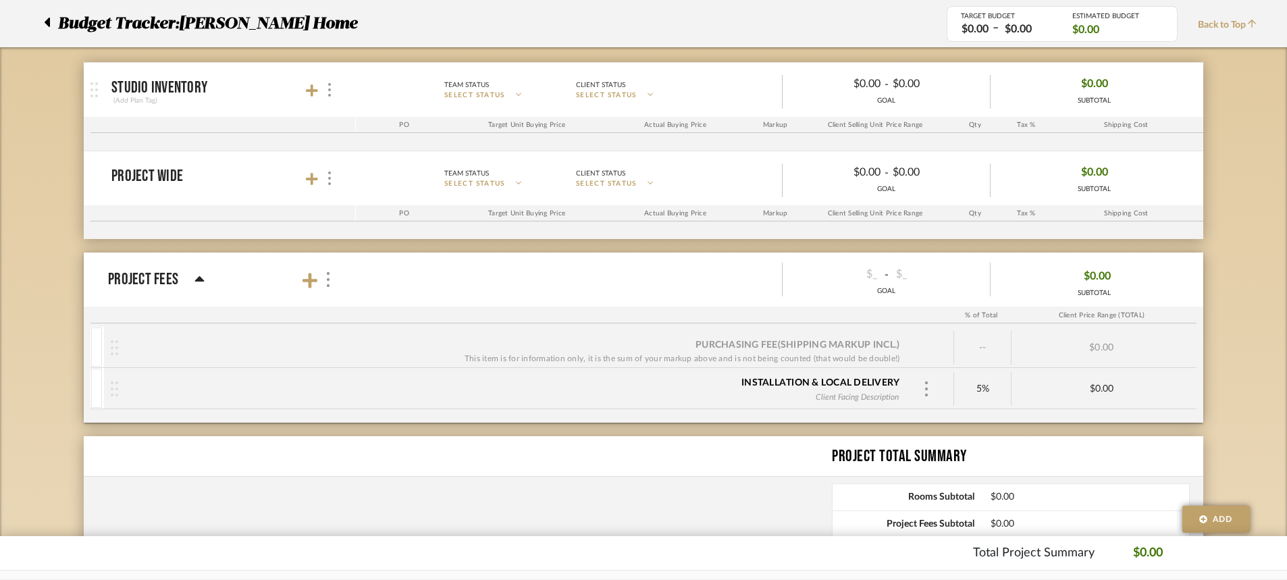
click at [319, 89] on div at bounding box center [321, 90] width 30 height 18
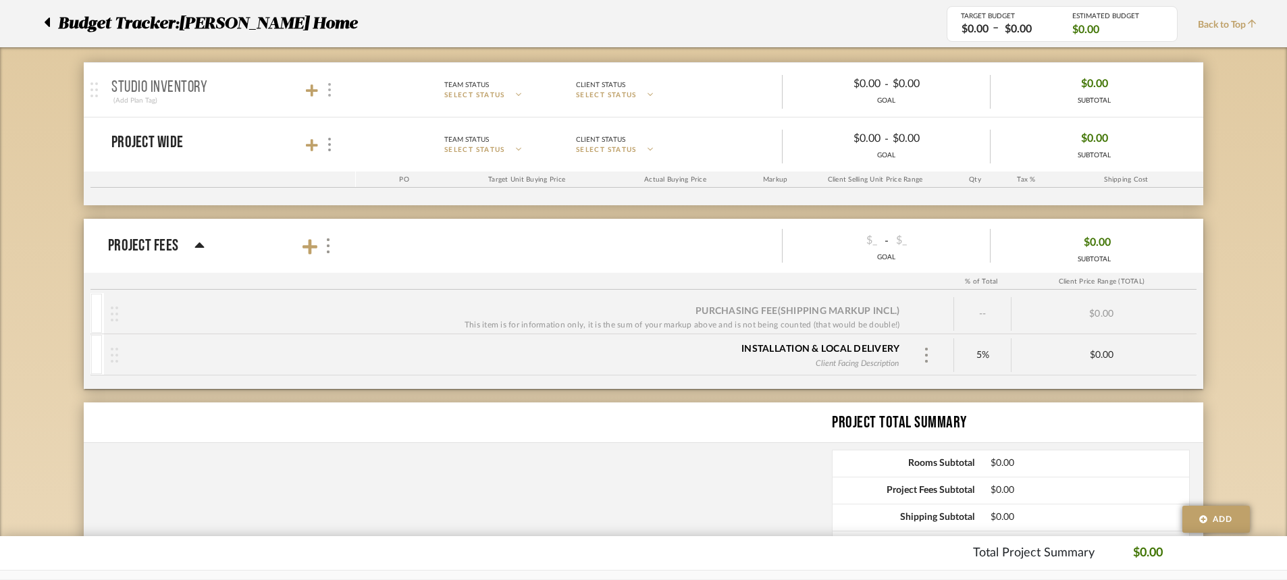
click at [326, 92] on div at bounding box center [328, 90] width 14 height 18
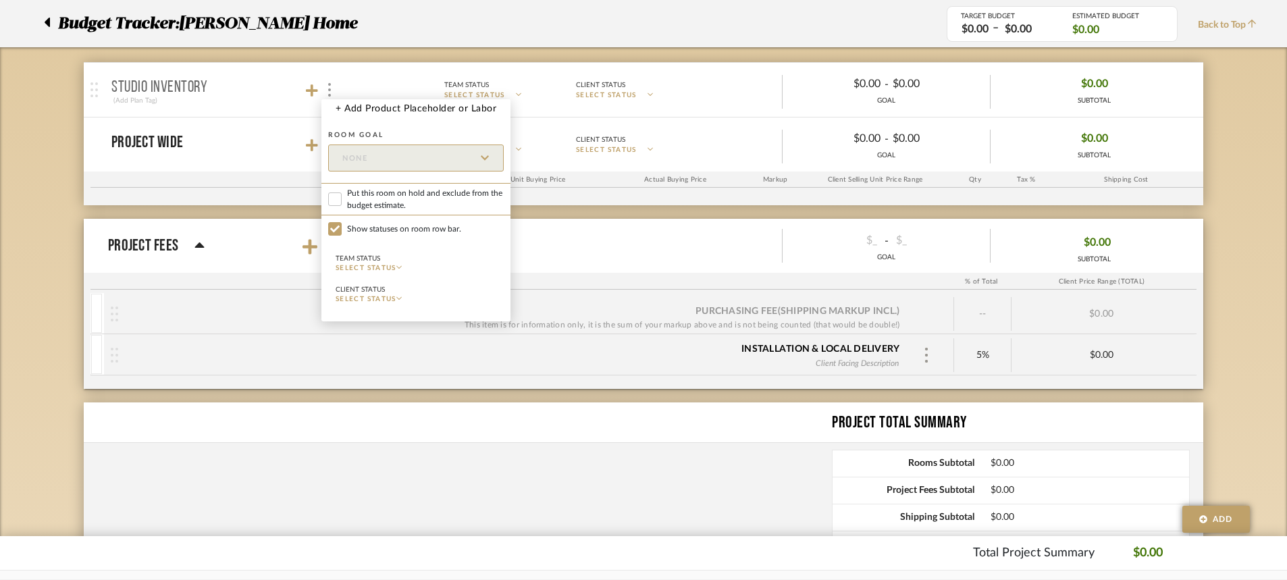
drag, startPoint x: 489, startPoint y: 109, endPoint x: 497, endPoint y: 91, distance: 19.3
click at [497, 91] on div "+ Add Product Placeholder or Labor Room Goal None Put this room on hold and exc…" at bounding box center [643, 290] width 1287 height 580
click at [470, 113] on button "+ Add Product Placeholder or Labor" at bounding box center [415, 108] width 189 height 19
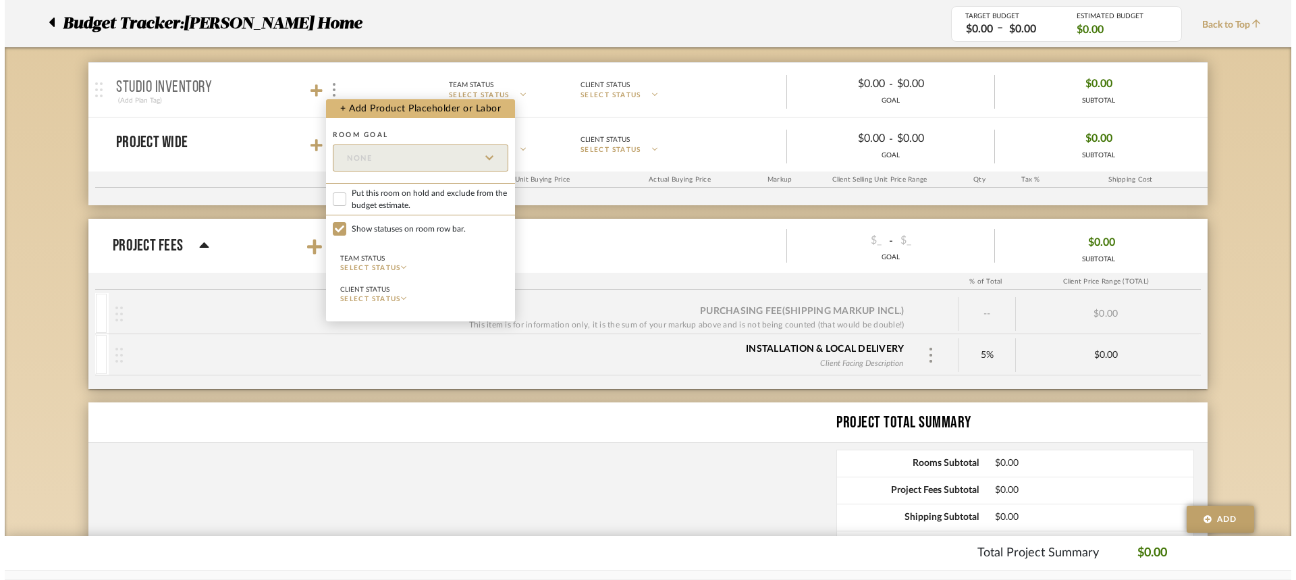
scroll to position [0, 0]
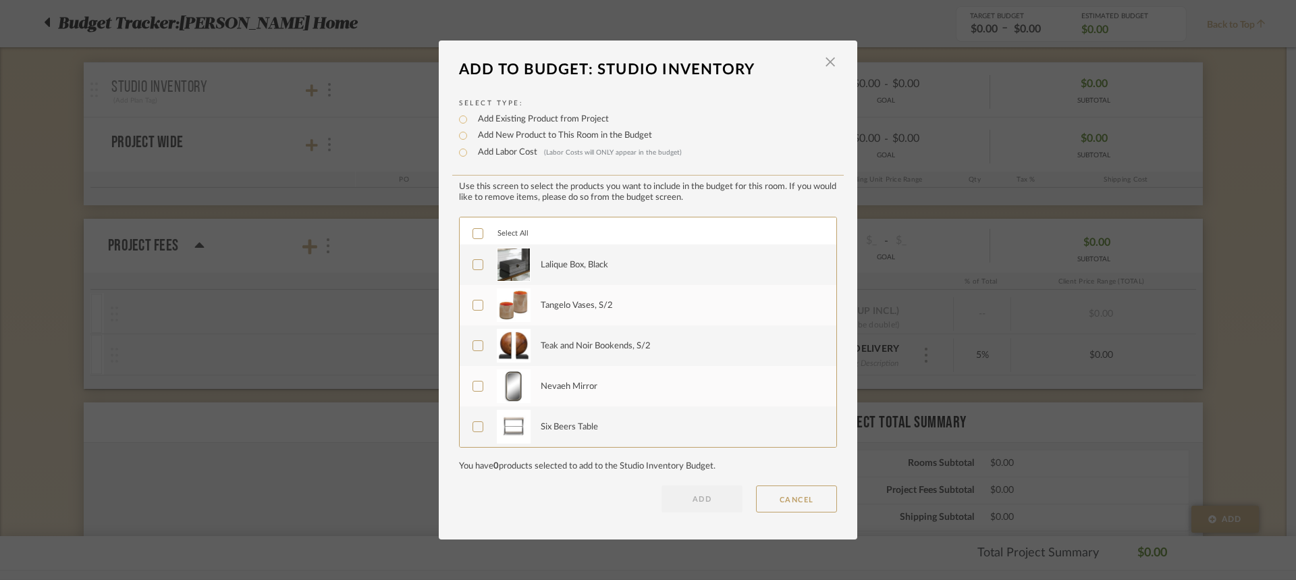
click at [486, 313] on label "Tangelo Vases, S/2" at bounding box center [647, 305] width 348 height 34
click at [703, 488] on button "ADD" at bounding box center [702, 498] width 81 height 27
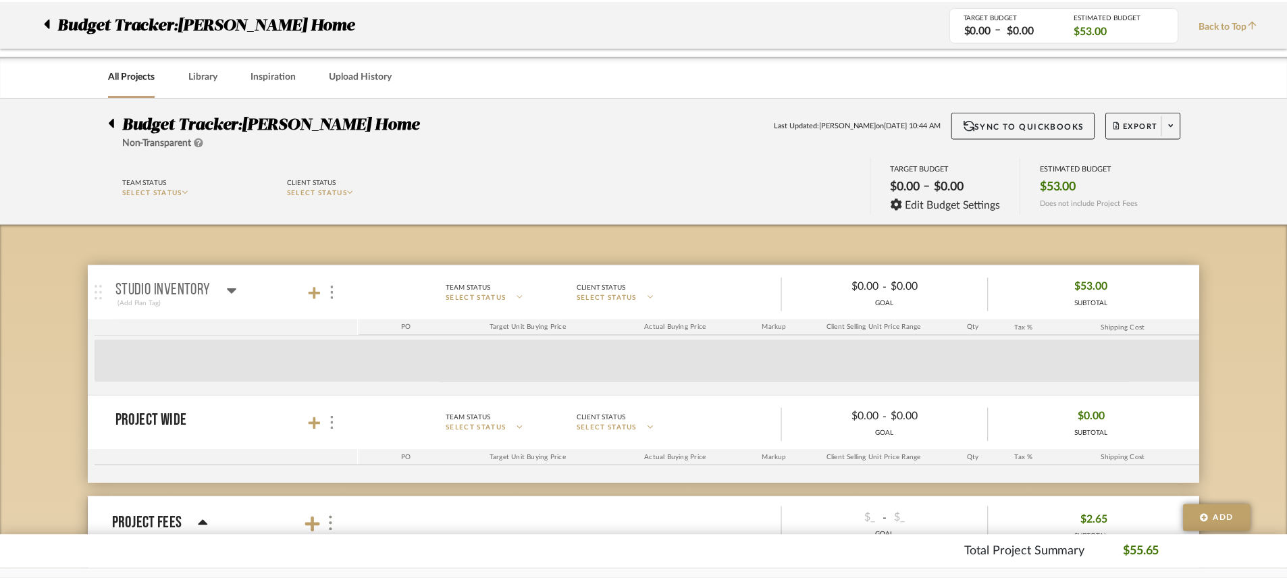
scroll to position [203, 0]
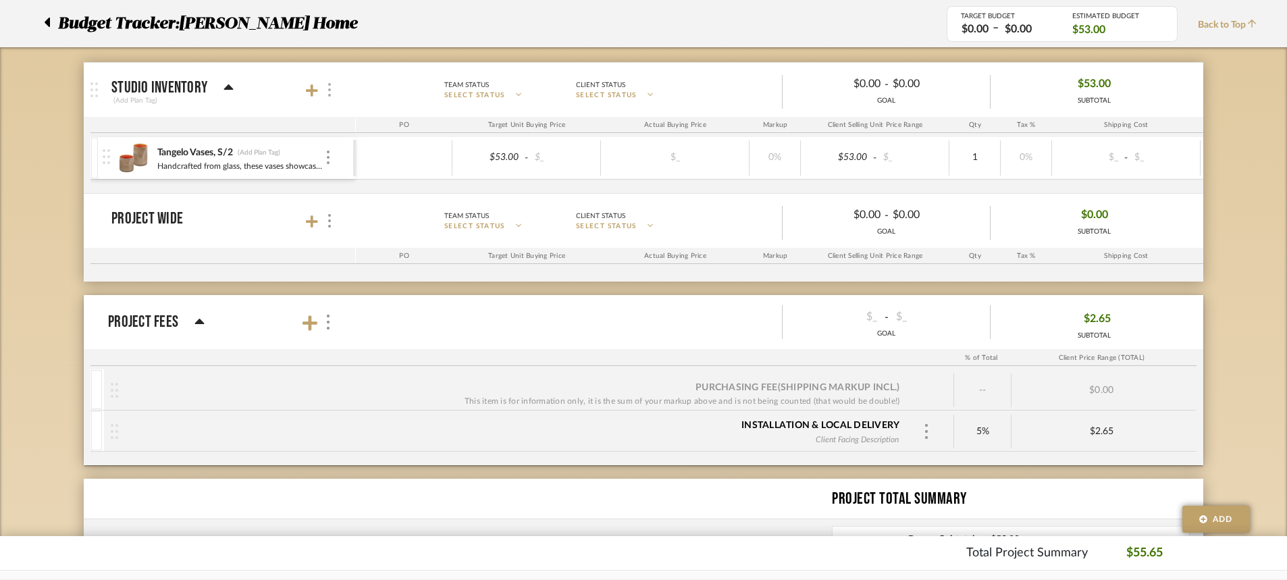
click at [327, 92] on div at bounding box center [328, 90] width 14 height 18
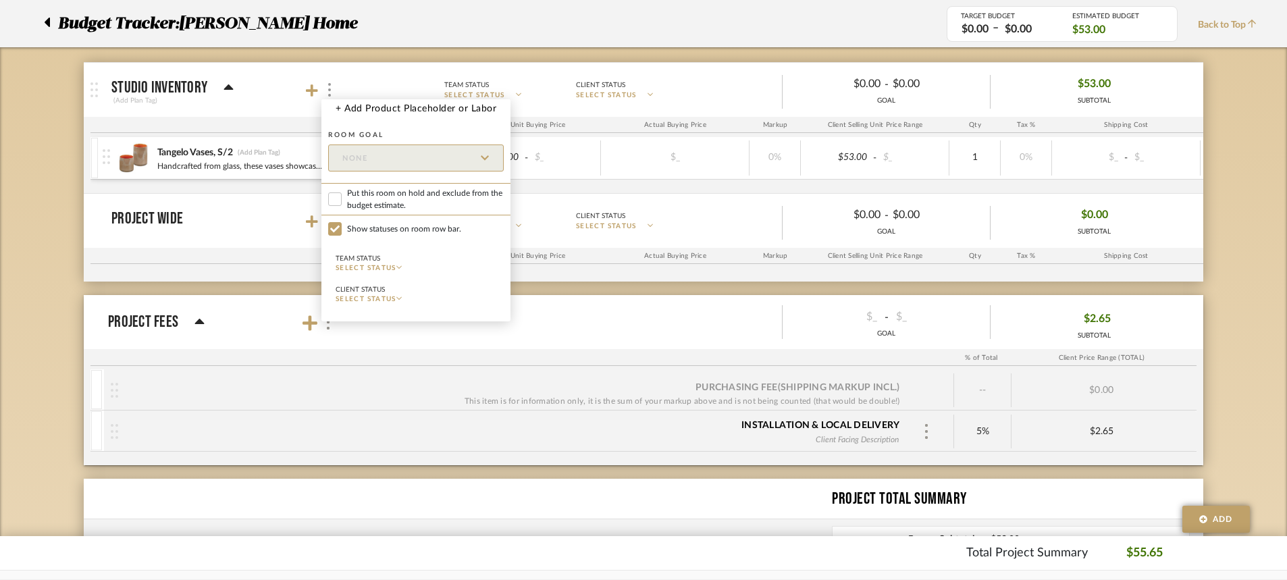
click at [514, 74] on div at bounding box center [643, 290] width 1287 height 580
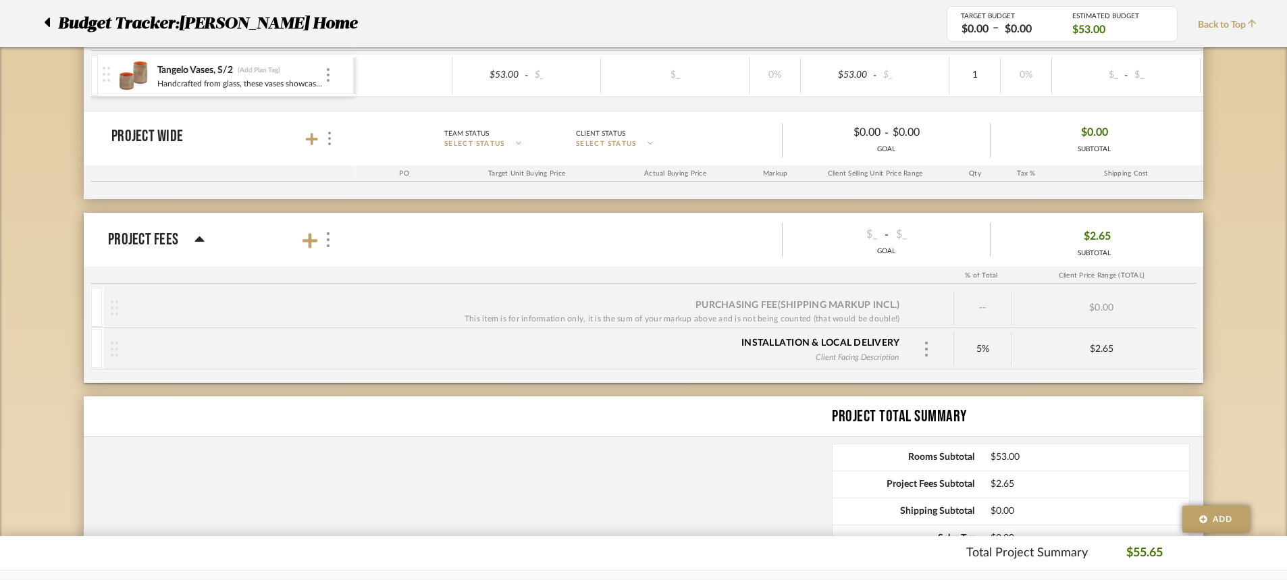
scroll to position [388, 0]
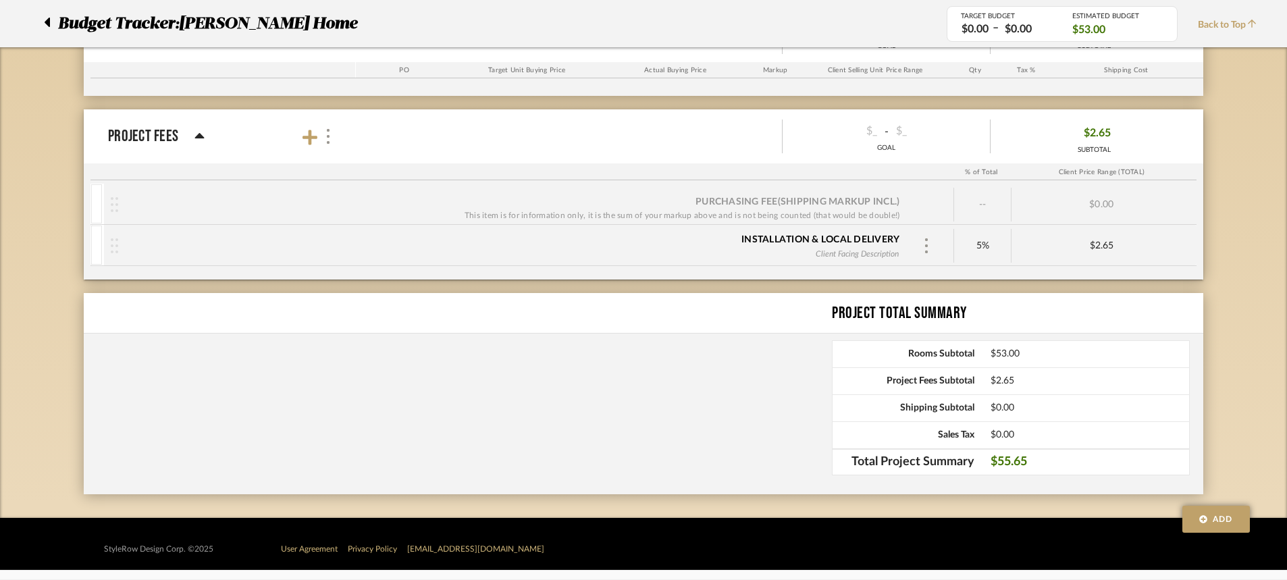
click at [917, 419] on div "Shipping Subtotal $0.00" at bounding box center [1011, 407] width 358 height 27
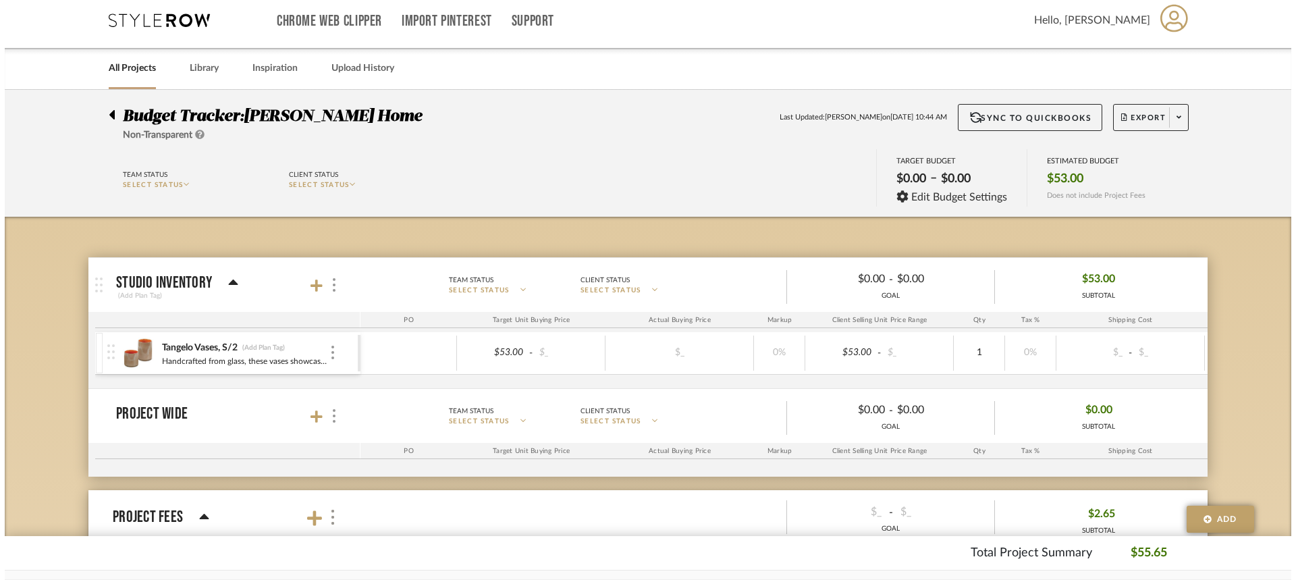
scroll to position [0, 0]
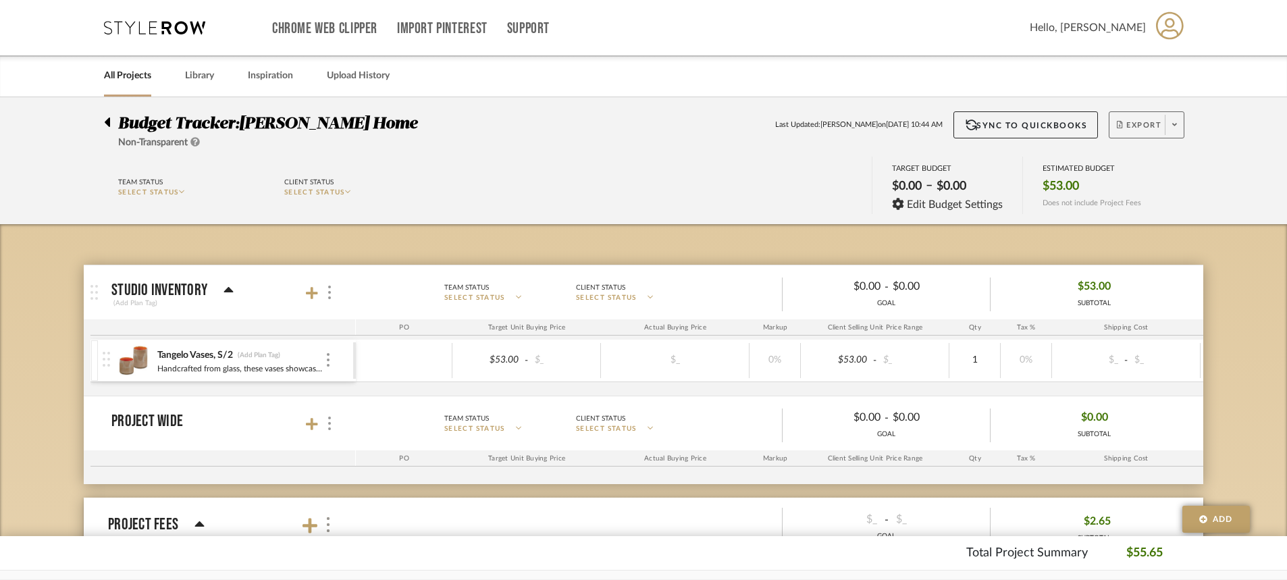
click at [1129, 138] on span "Export" at bounding box center [1139, 130] width 45 height 20
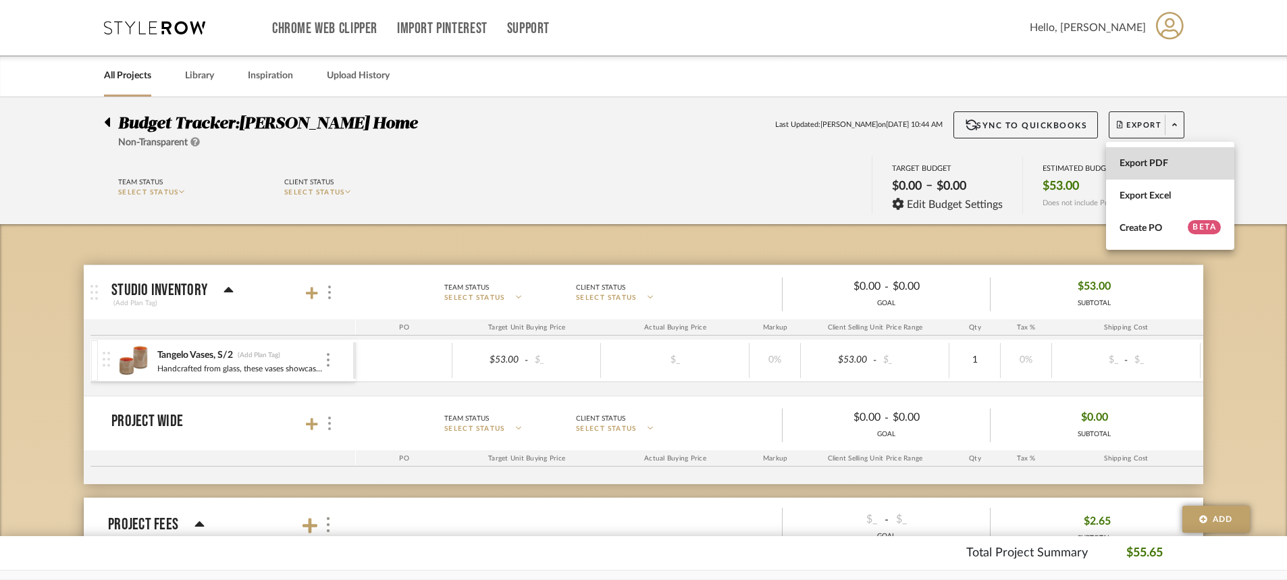
click at [1141, 173] on button "Export PDF" at bounding box center [1170, 163] width 128 height 32
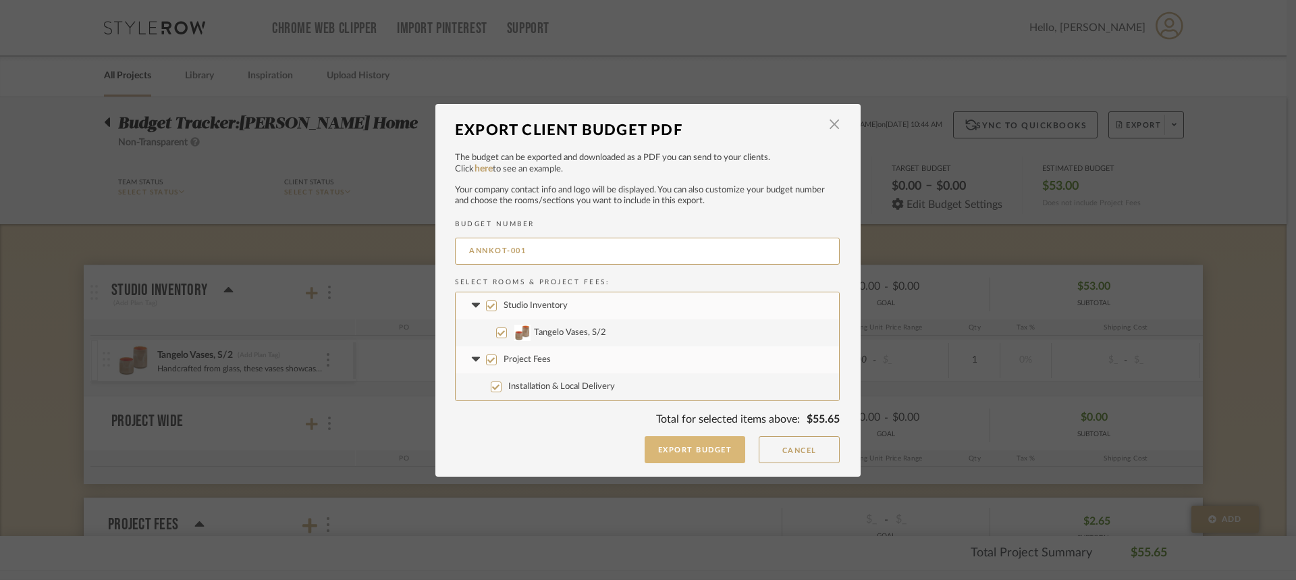
click at [673, 452] on button "Export Budget" at bounding box center [695, 449] width 101 height 27
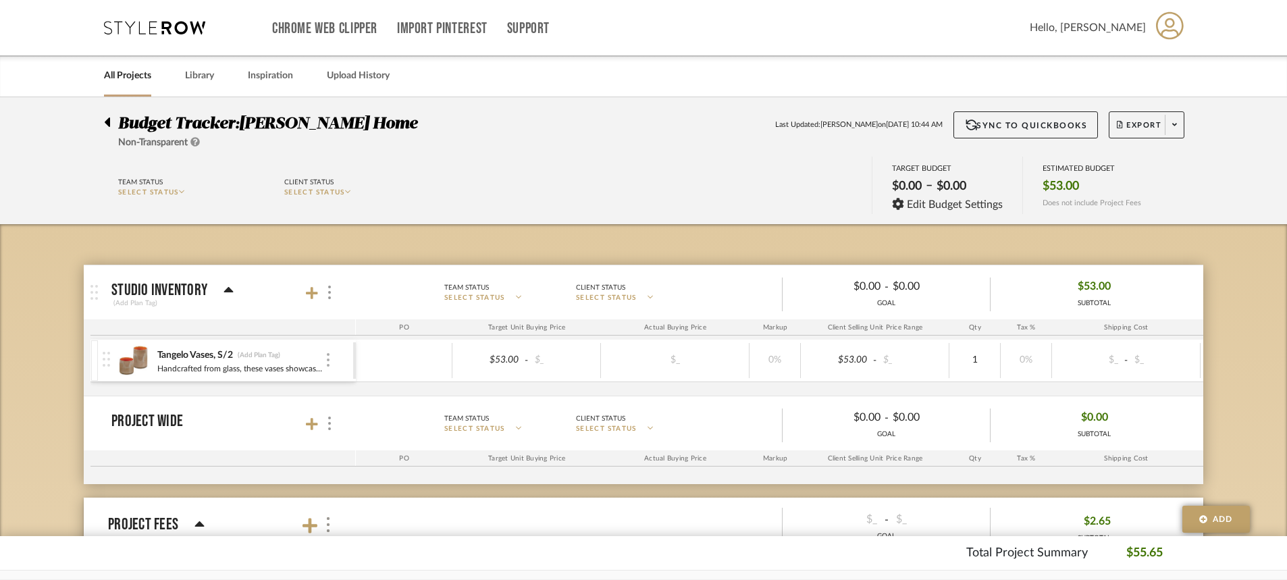
click at [325, 361] on div at bounding box center [328, 360] width 7 height 15
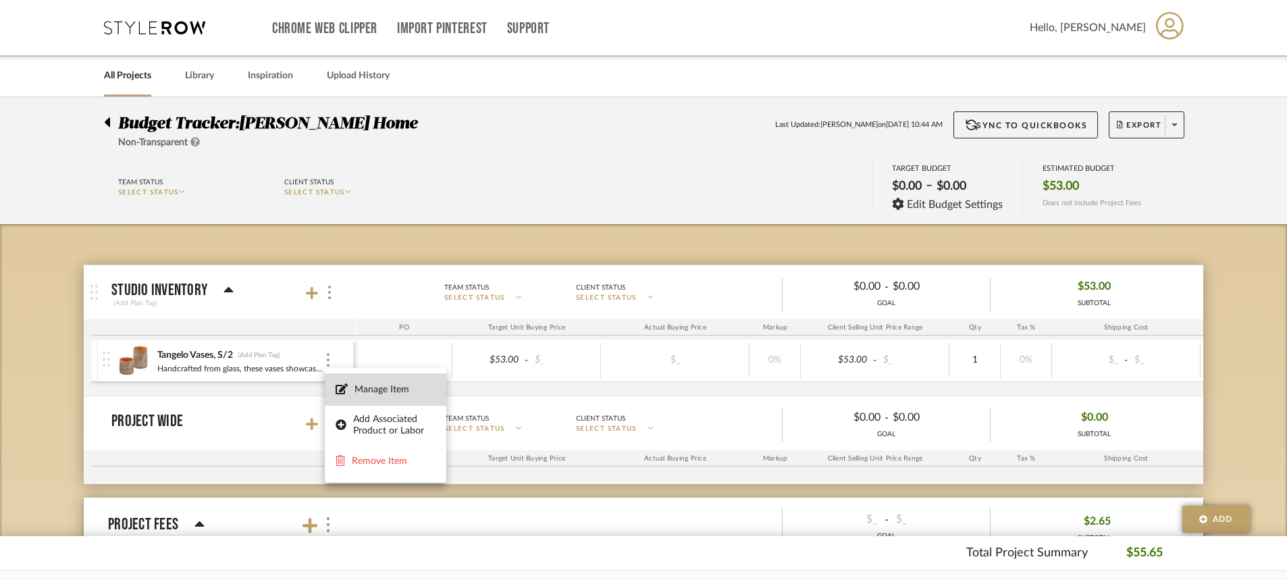
click at [360, 392] on span "Manage Item" at bounding box center [394, 389] width 81 height 11
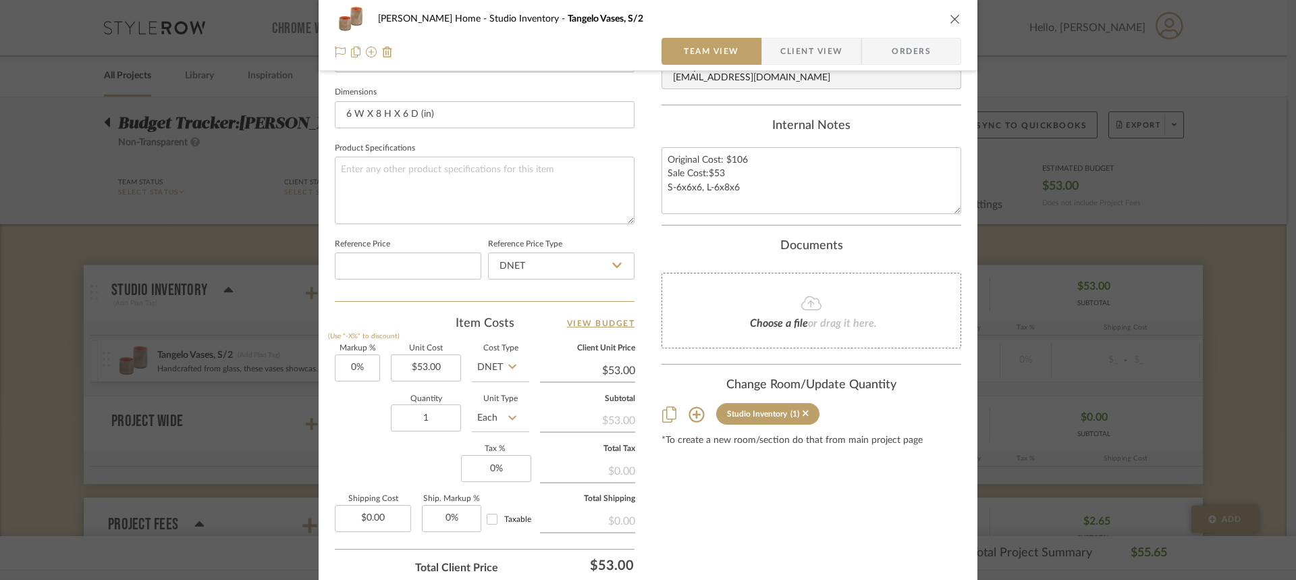
scroll to position [675, 0]
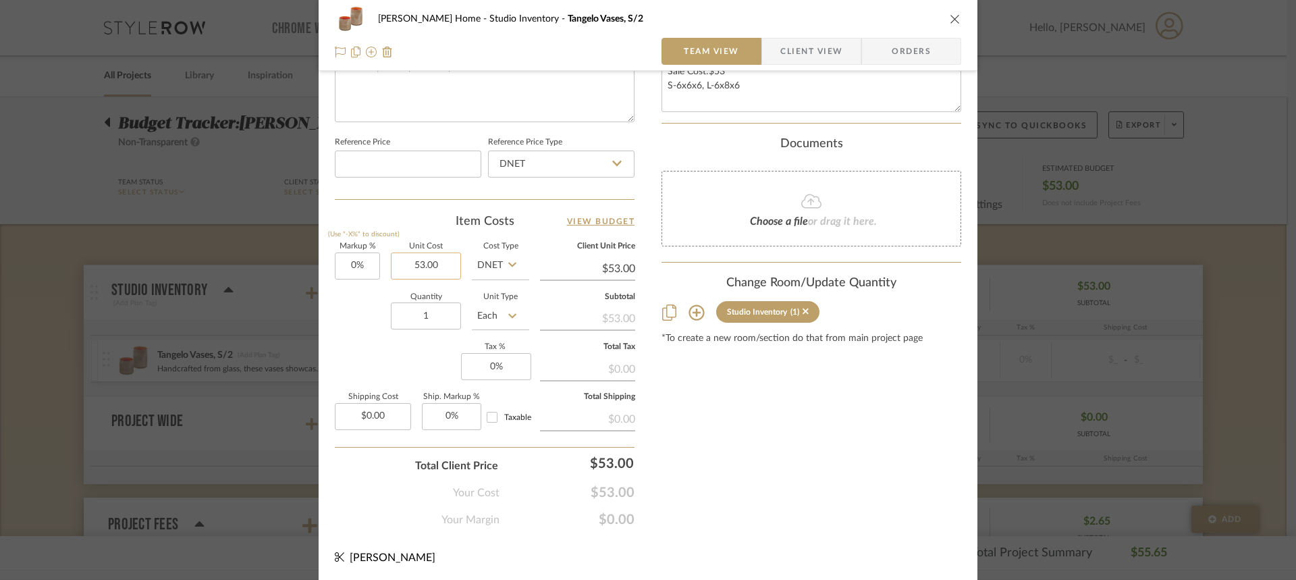
click at [433, 277] on input "53.00" at bounding box center [426, 265] width 70 height 27
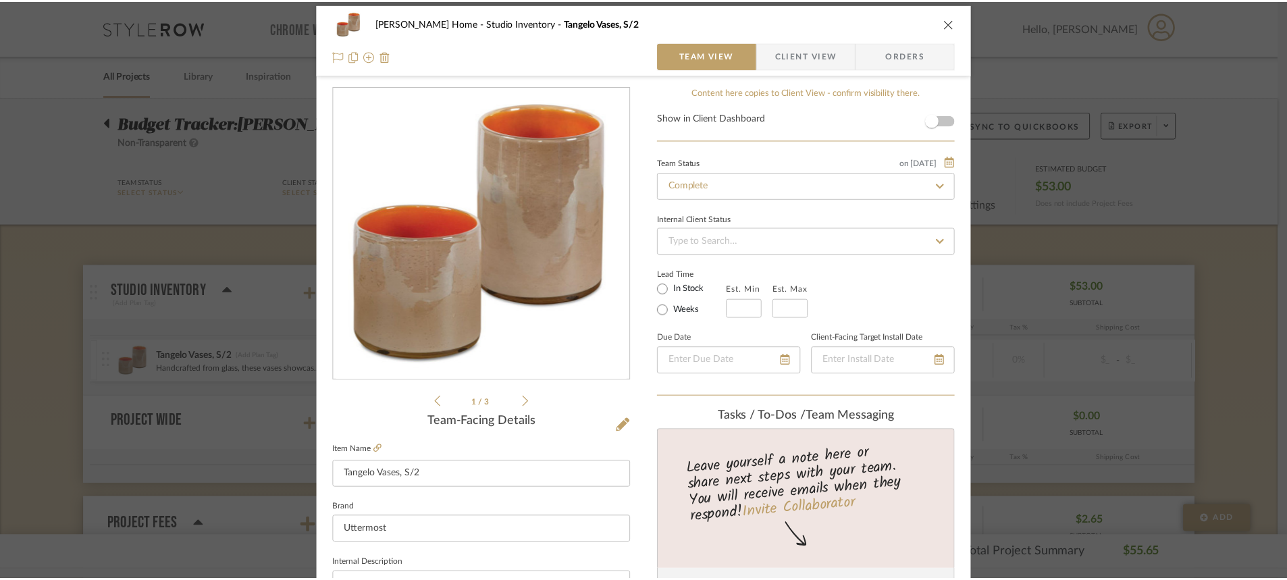
scroll to position [0, 0]
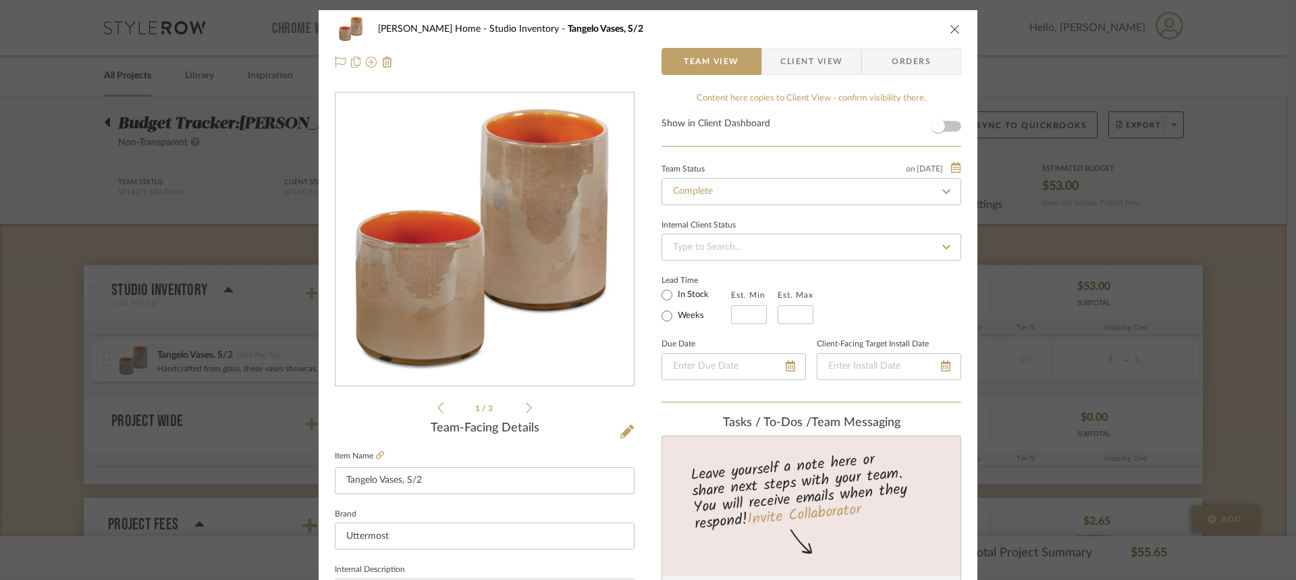
type input "$53.00"
drag, startPoint x: 948, startPoint y: 29, endPoint x: 1004, endPoint y: 55, distance: 61.0
click at [950, 29] on icon "close" at bounding box center [955, 29] width 11 height 11
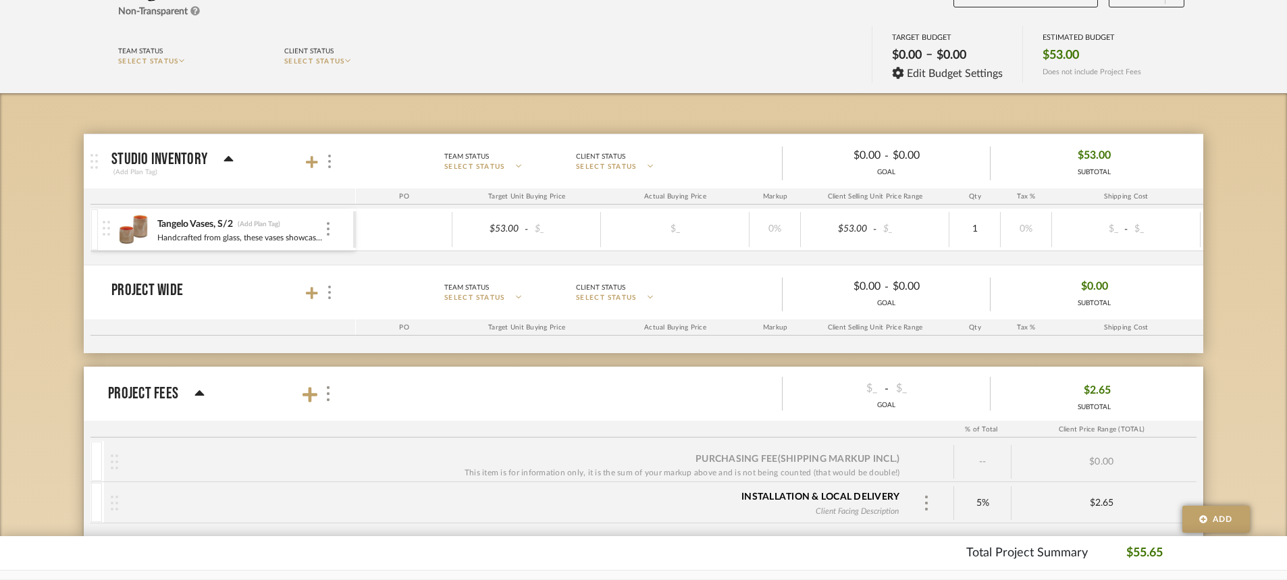
scroll to position [135, 0]
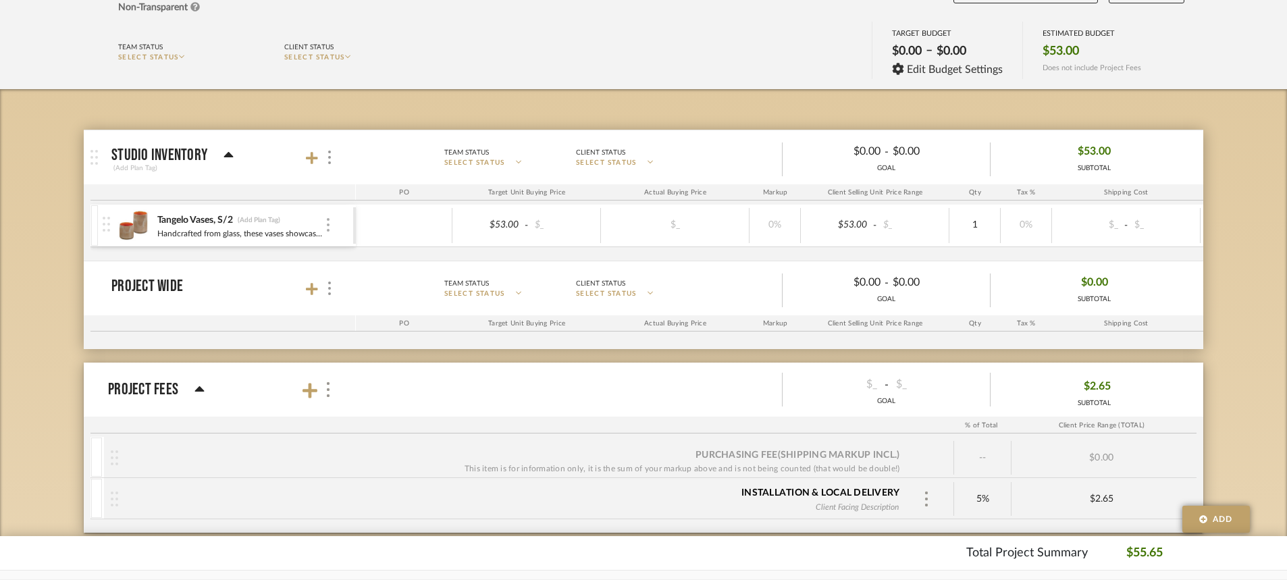
click at [329, 225] on img at bounding box center [328, 225] width 3 height 14
click at [383, 331] on span "Remove Item" at bounding box center [394, 326] width 84 height 11
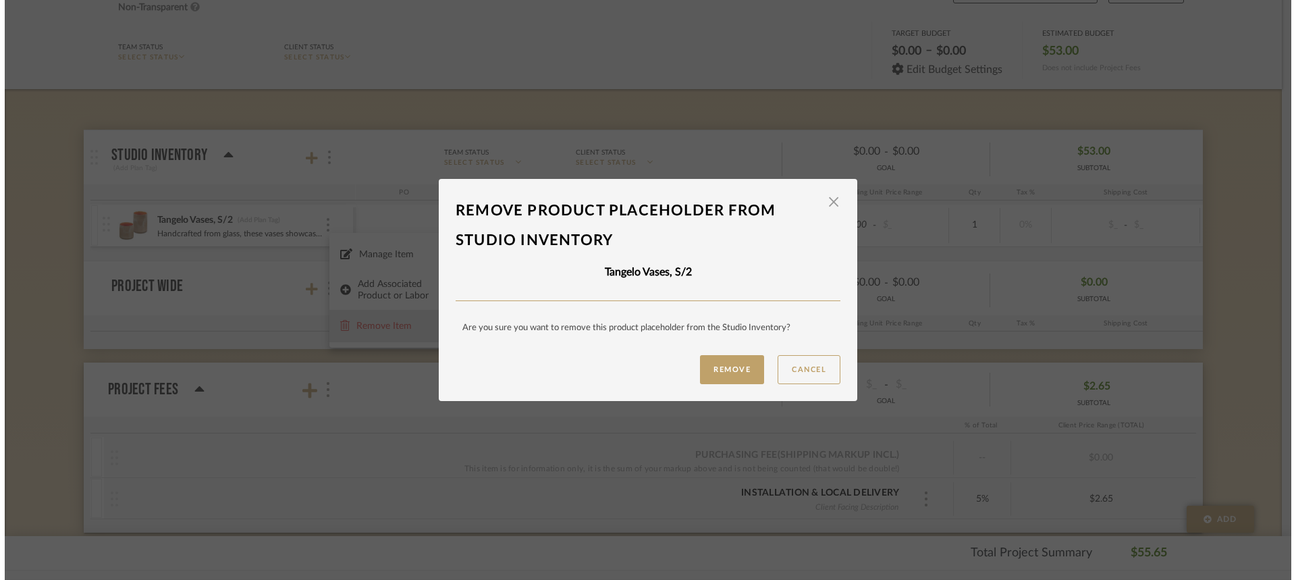
scroll to position [0, 0]
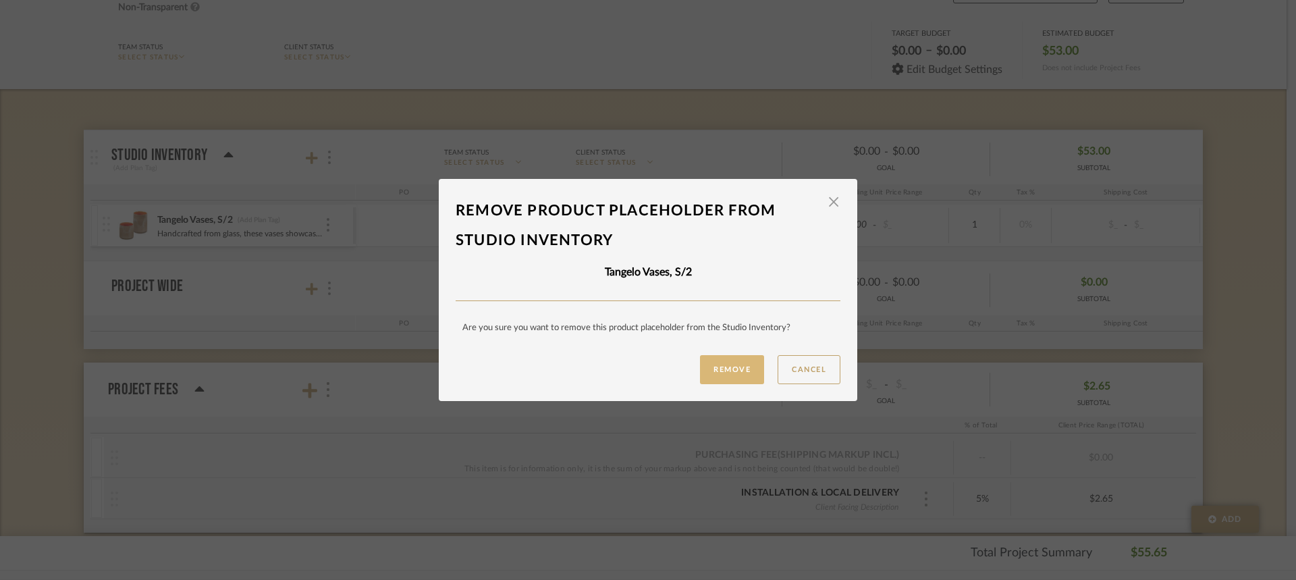
click at [738, 375] on button "Remove" at bounding box center [732, 369] width 64 height 29
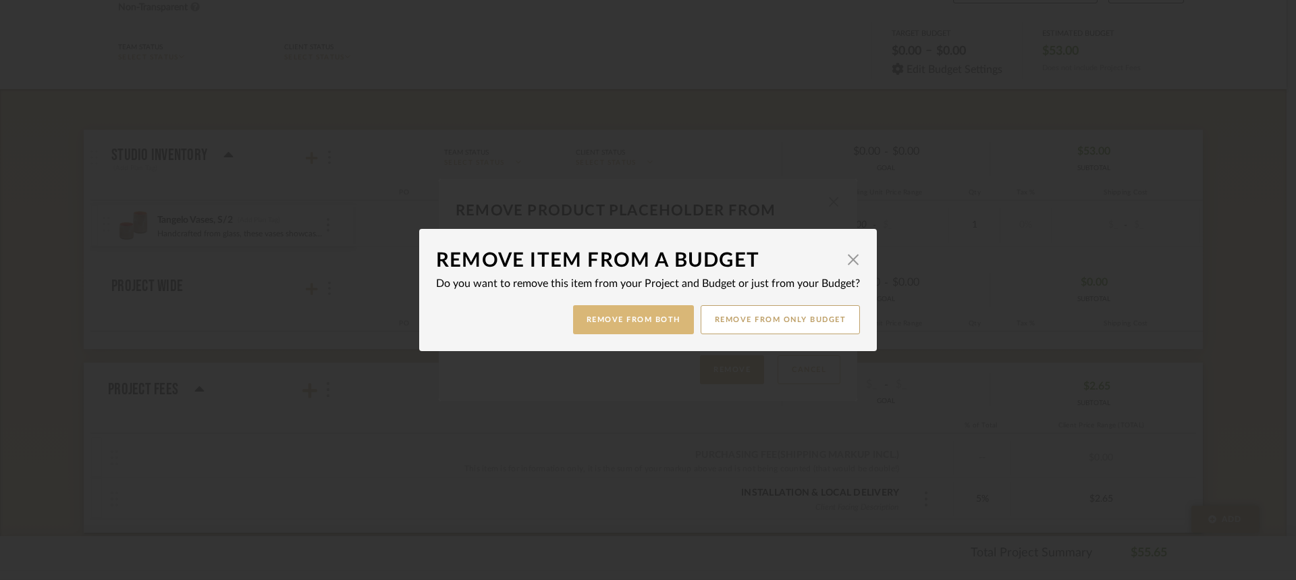
click at [614, 321] on button "Remove from Both" at bounding box center [633, 319] width 121 height 29
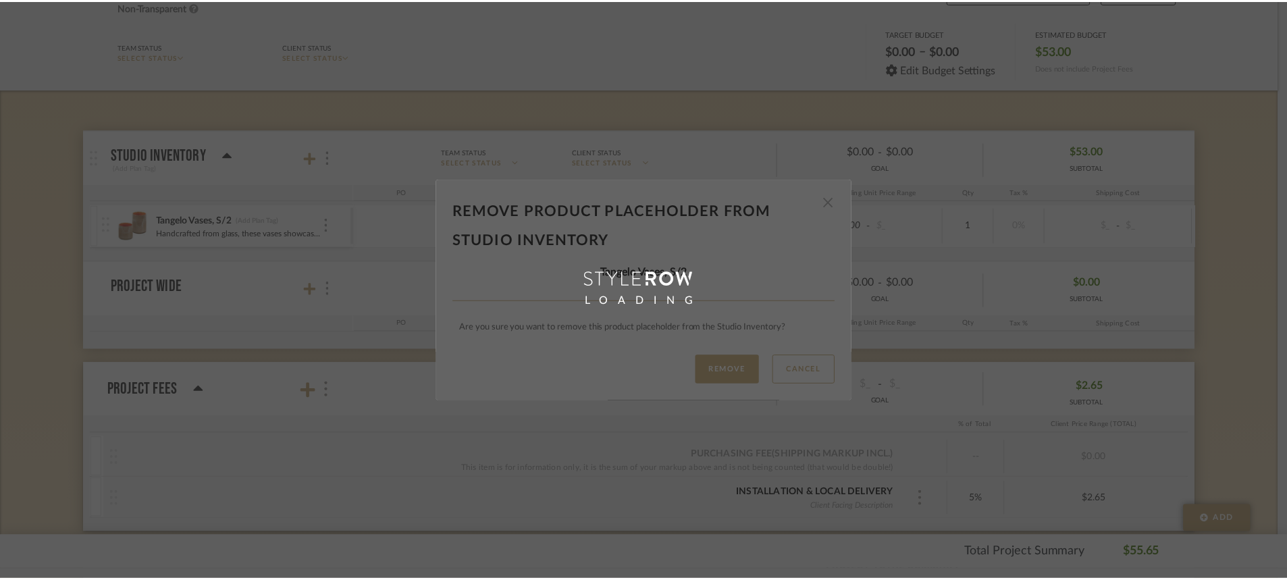
scroll to position [135, 0]
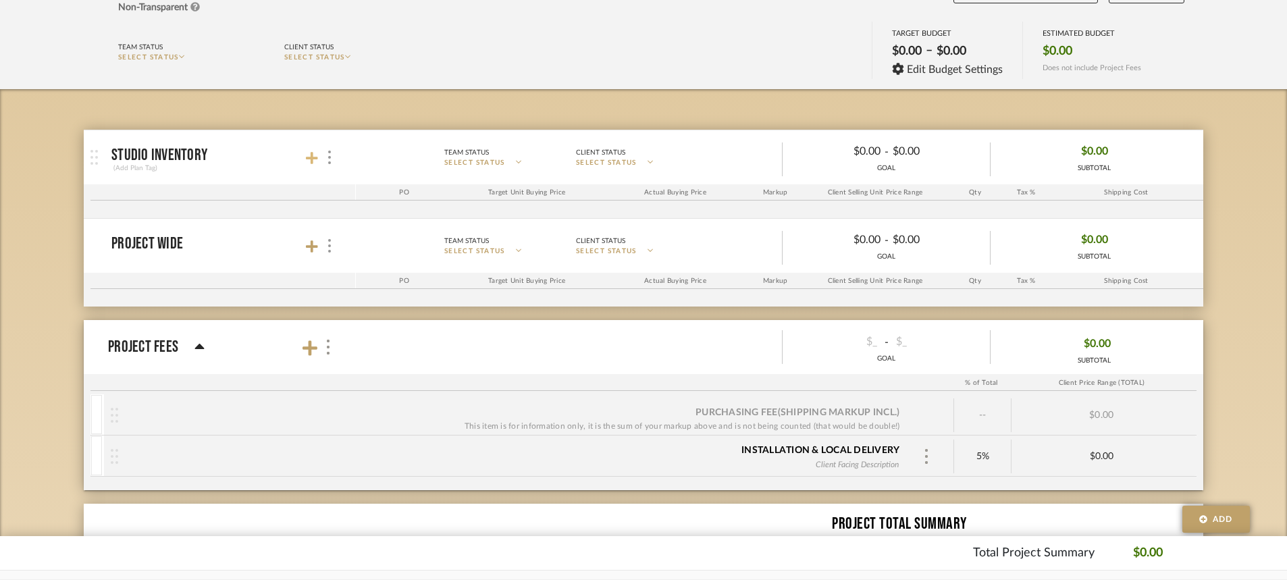
click at [315, 161] on icon at bounding box center [312, 158] width 12 height 14
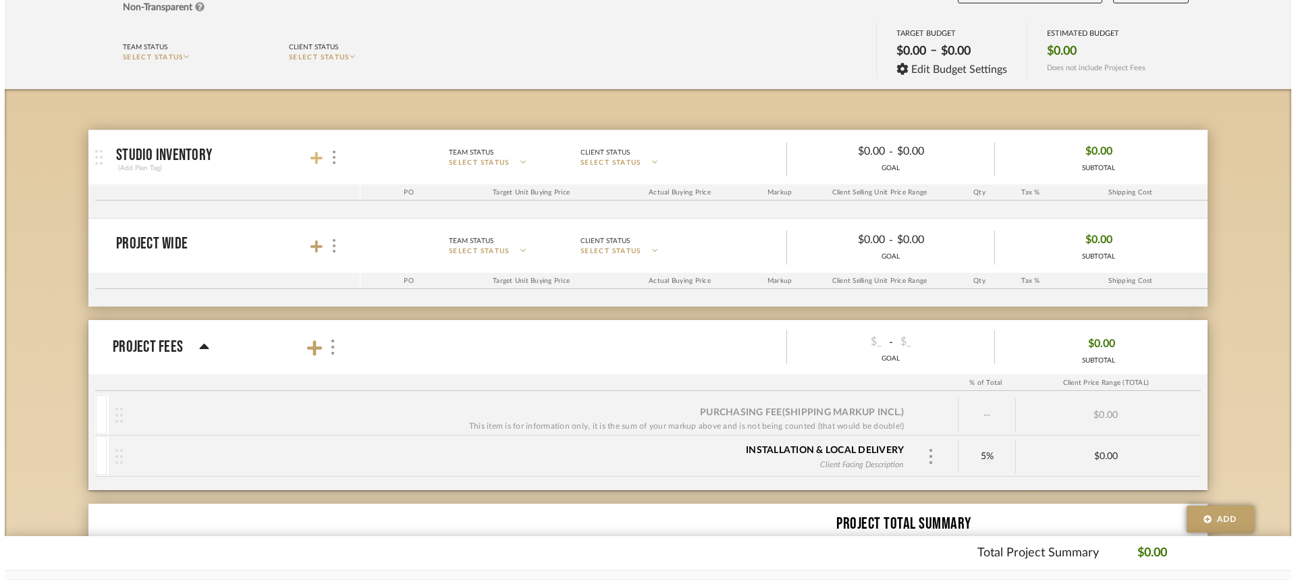
scroll to position [0, 0]
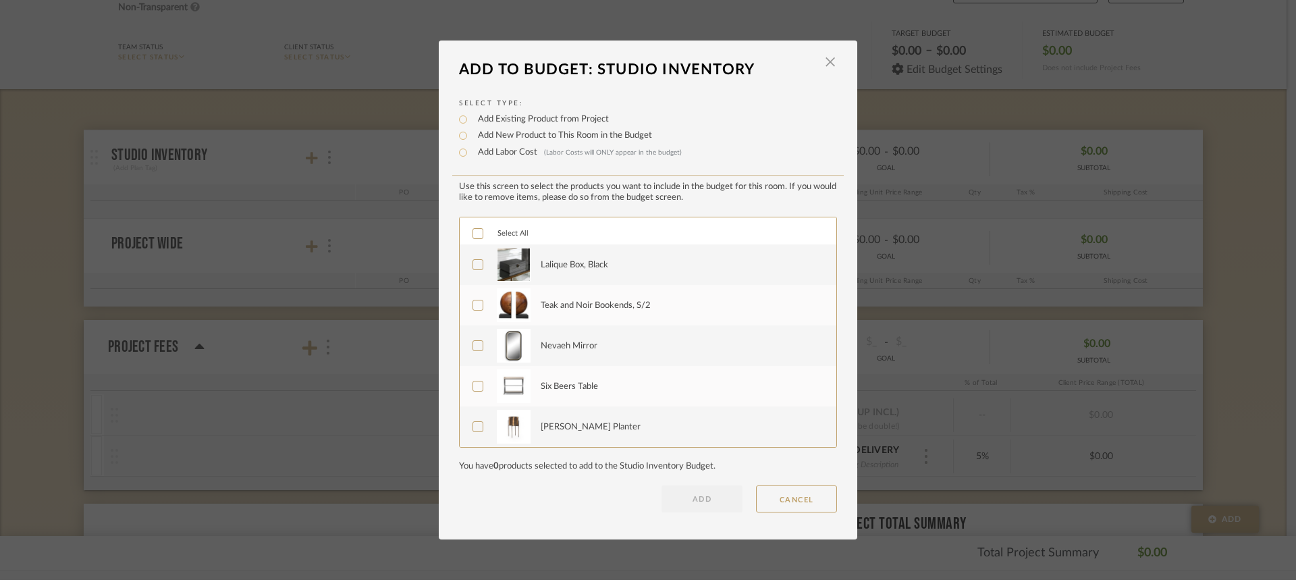
click at [516, 263] on img at bounding box center [514, 265] width 34 height 34
click at [687, 498] on button "ADD" at bounding box center [702, 498] width 81 height 27
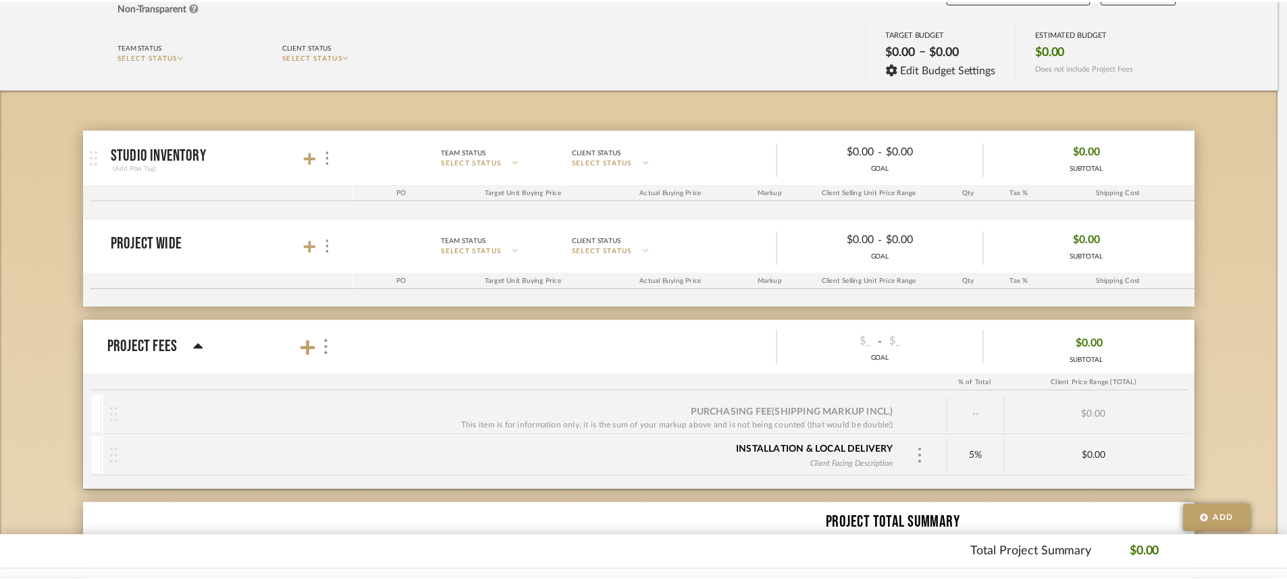
scroll to position [135, 0]
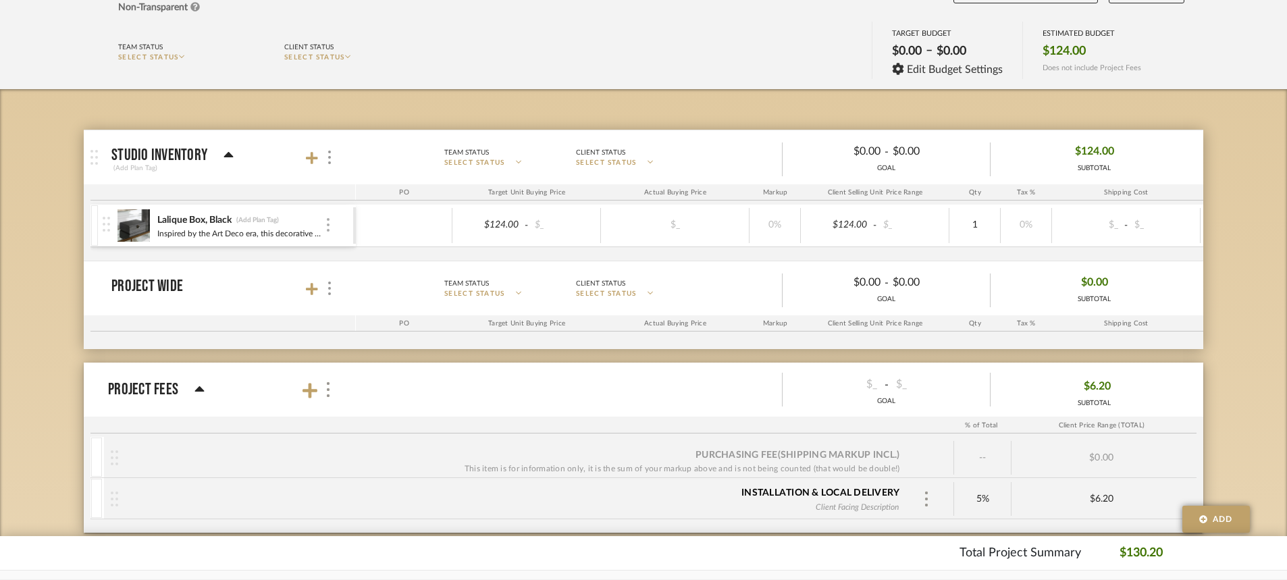
click at [327, 228] on img at bounding box center [328, 225] width 3 height 14
click at [384, 328] on span "Remove Item" at bounding box center [394, 326] width 84 height 11
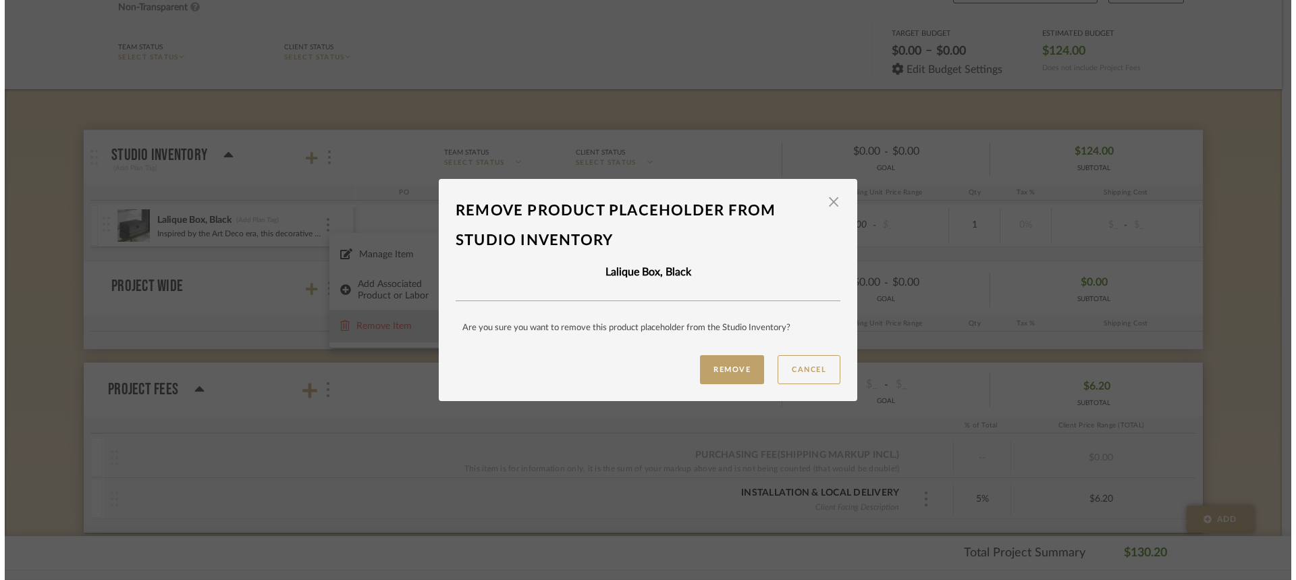
scroll to position [0, 0]
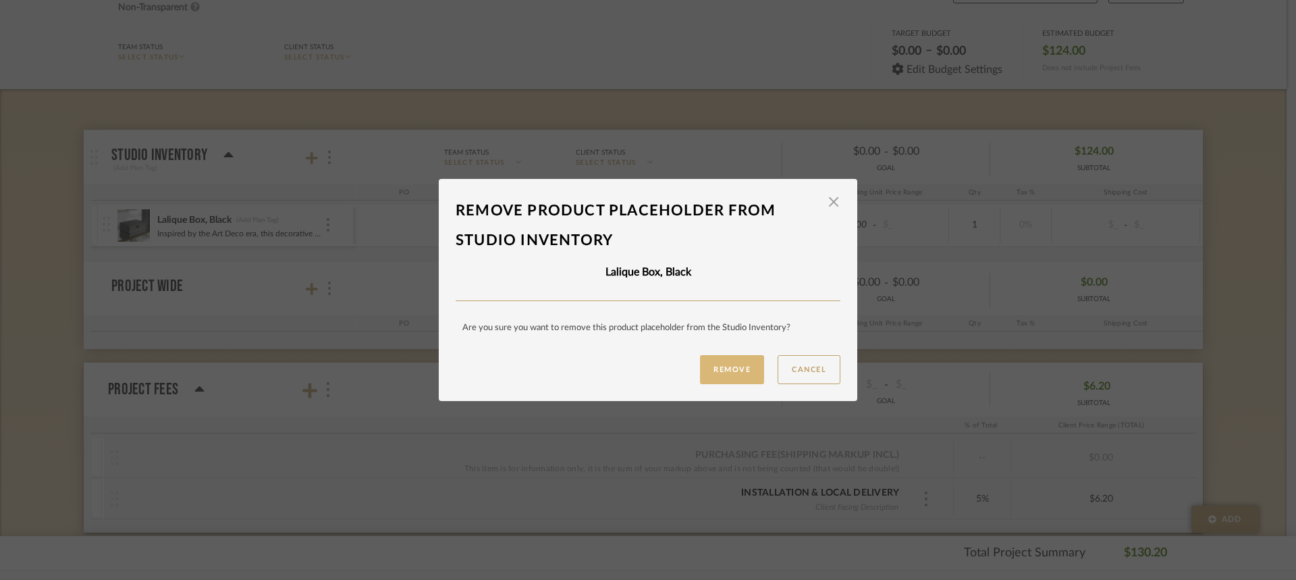
click at [732, 368] on button "Remove" at bounding box center [732, 369] width 64 height 29
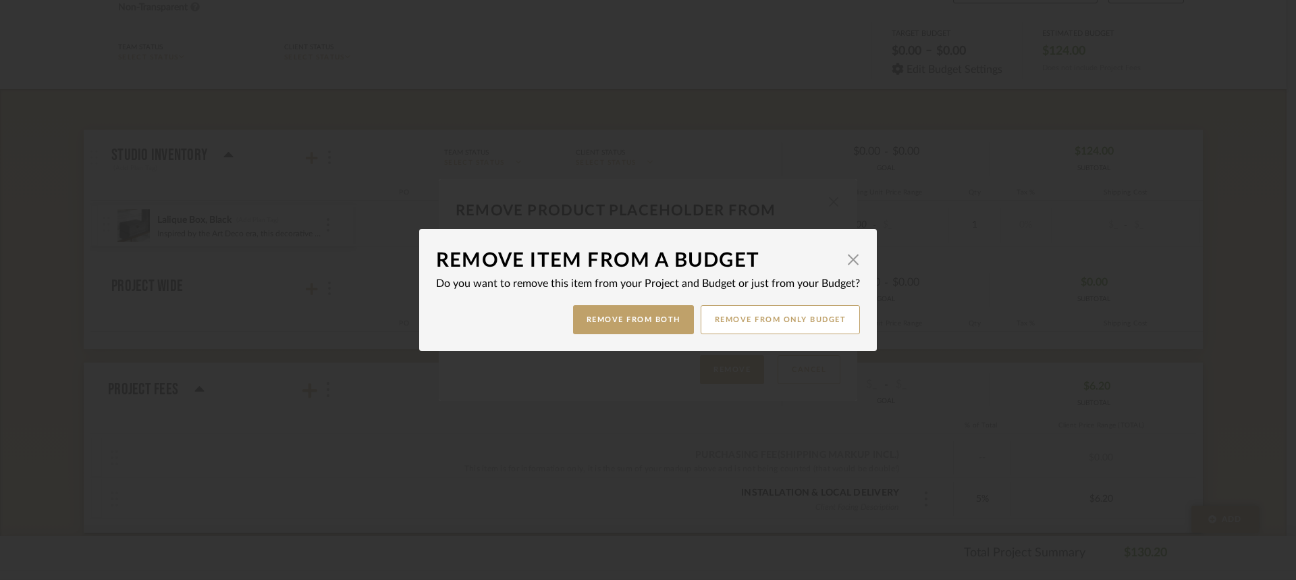
click at [632, 343] on dialog-content "Remove item from a budget × Do you want to remove this item from your Project a…" at bounding box center [648, 290] width 458 height 122
click at [643, 323] on button "Remove from Both" at bounding box center [633, 319] width 121 height 29
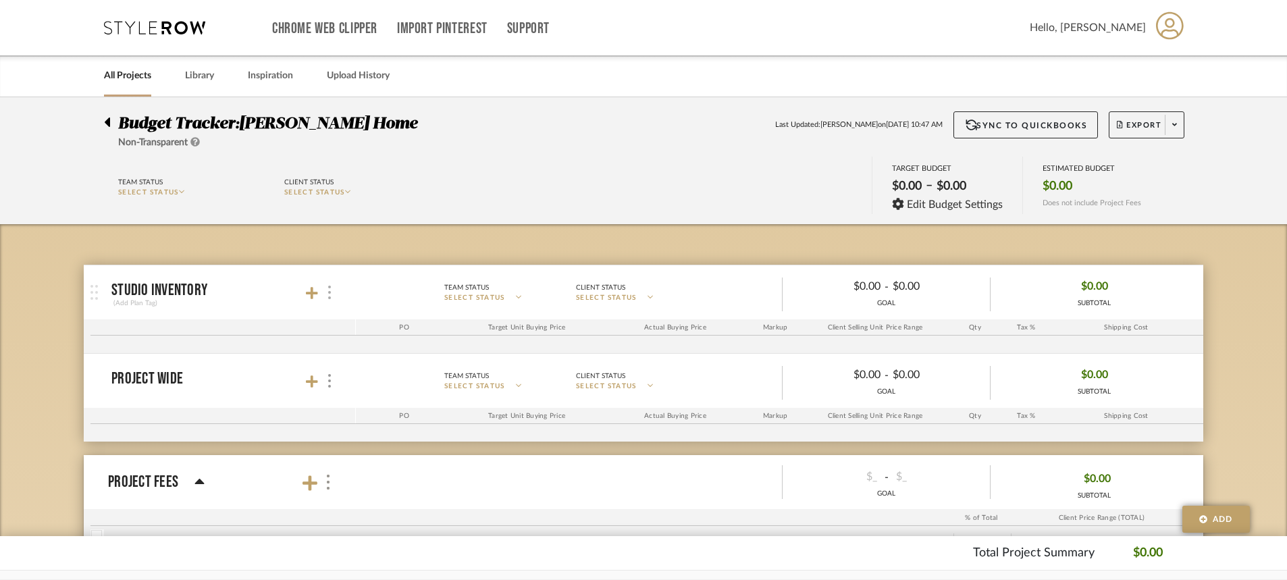
click at [329, 296] on img at bounding box center [329, 293] width 3 height 14
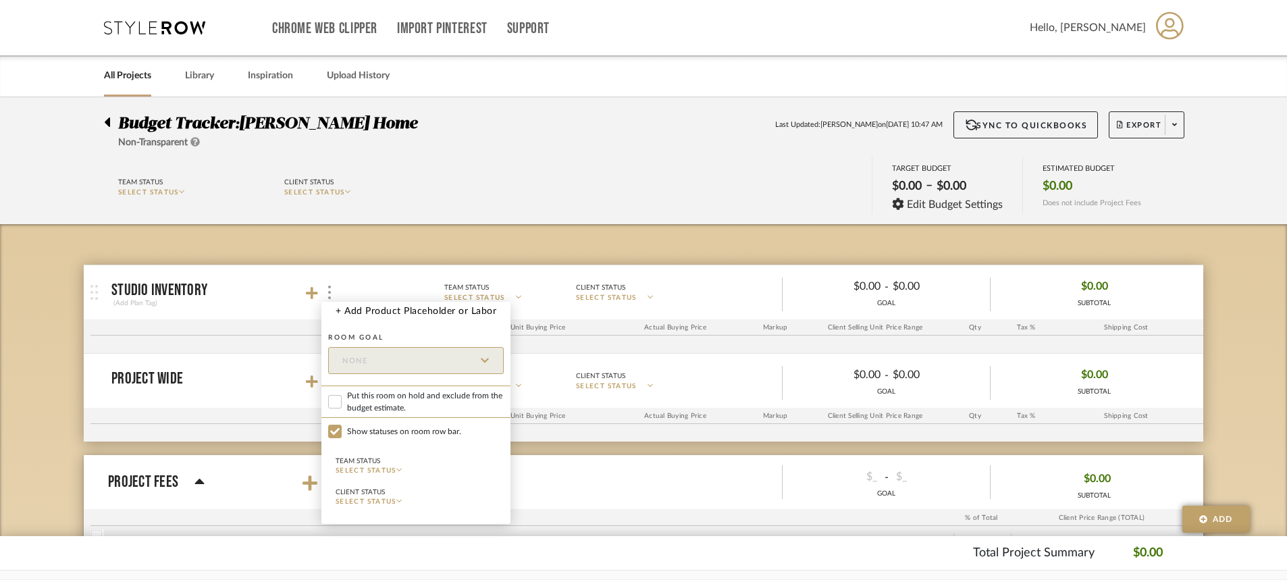
click at [471, 168] on div at bounding box center [643, 290] width 1287 height 580
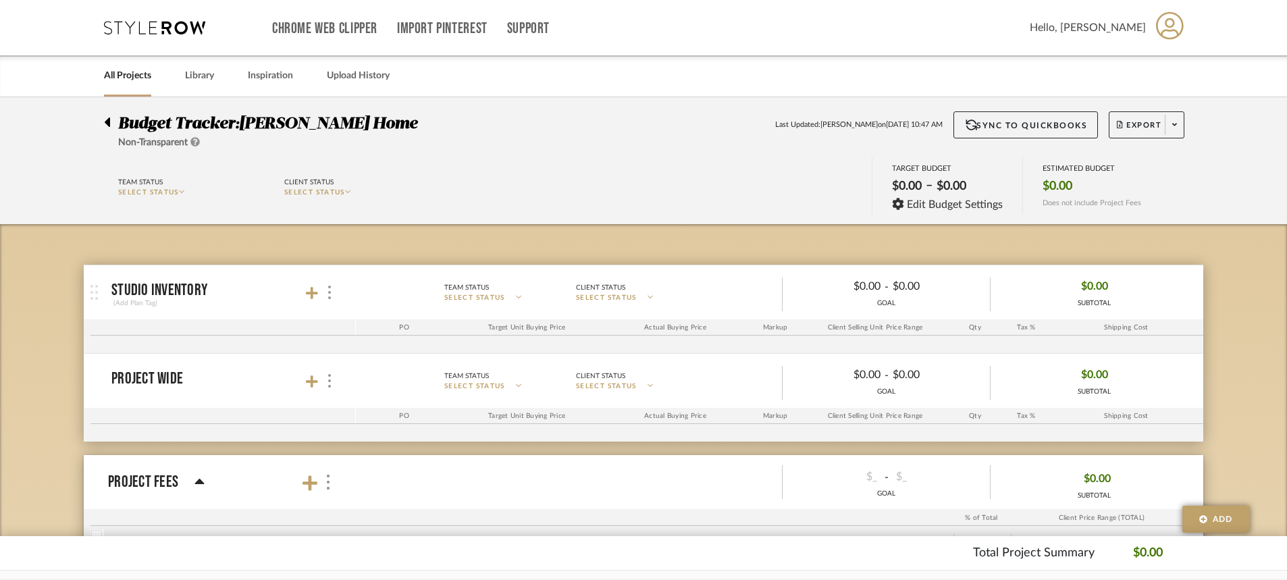
click at [656, 313] on mat-expansion-panel-header "Studio Inventory (Add Plan Tag) Team Status SELECT STATUS Client Status SELECT …" at bounding box center [643, 292] width 1119 height 54
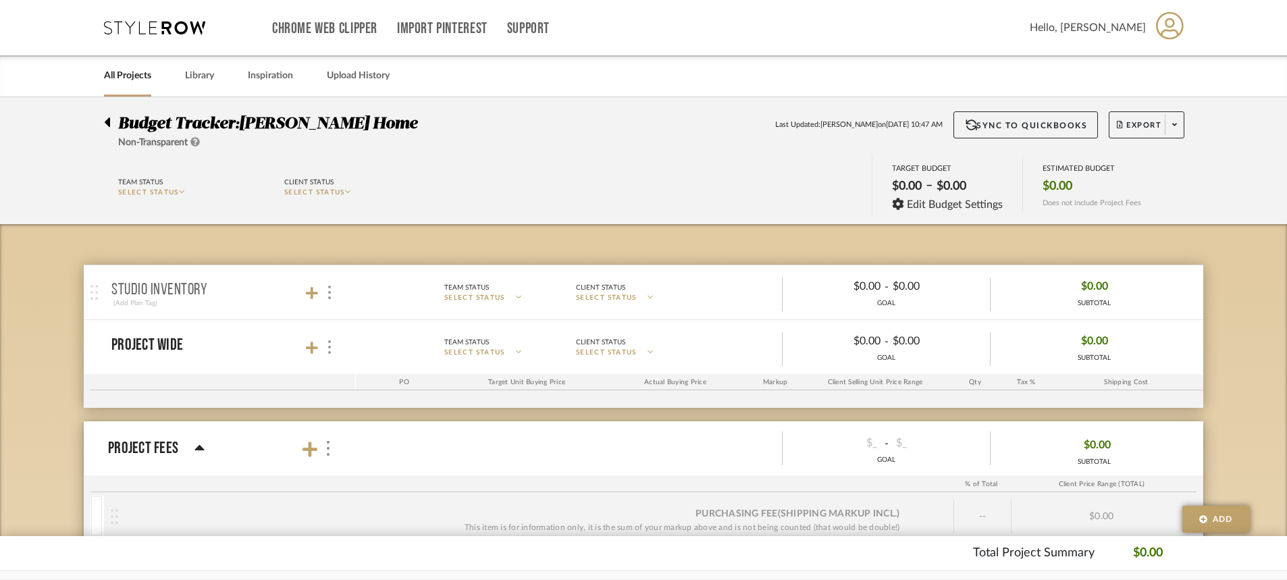
click at [489, 300] on span "SELECT STATUS" at bounding box center [474, 298] width 61 height 10
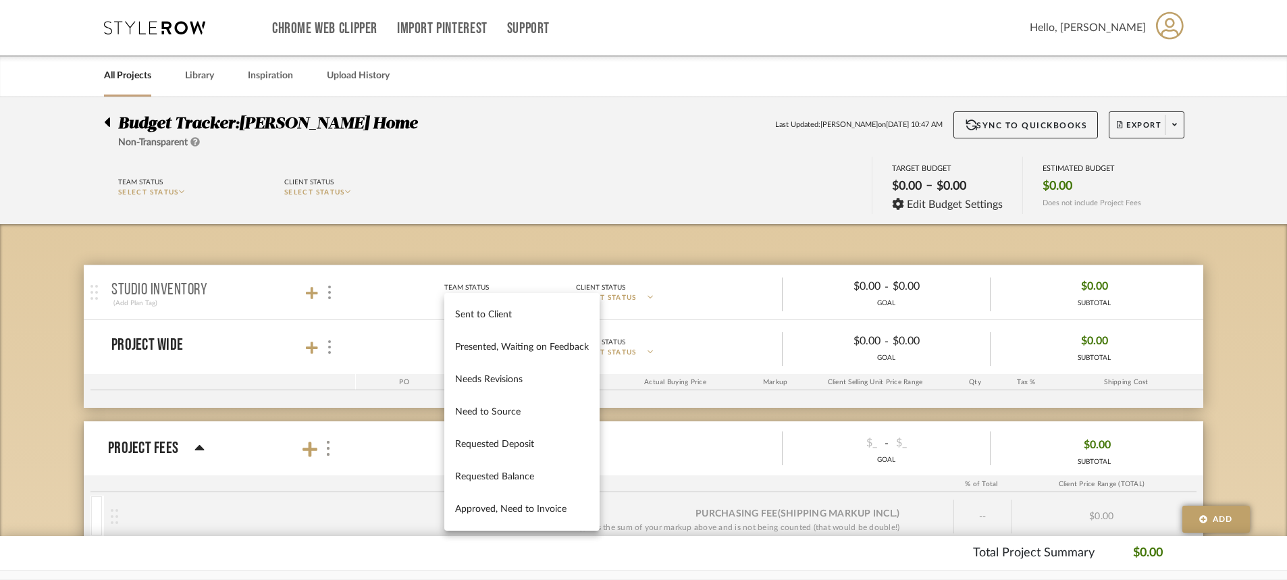
click at [498, 213] on div at bounding box center [643, 290] width 1287 height 580
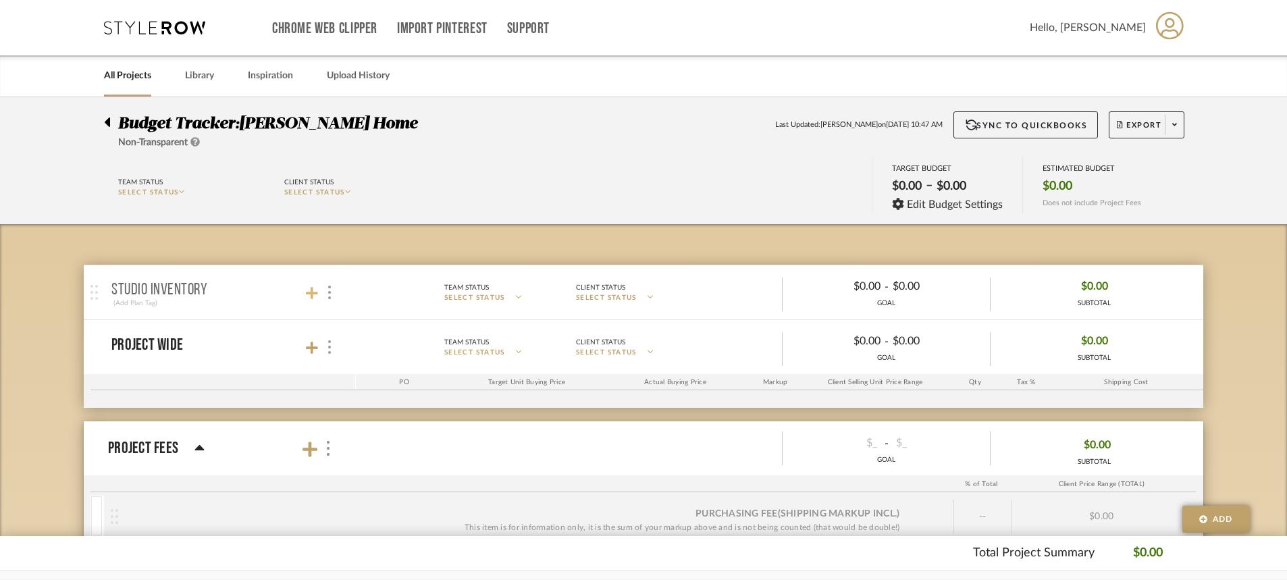
click at [309, 290] on icon at bounding box center [312, 293] width 12 height 14
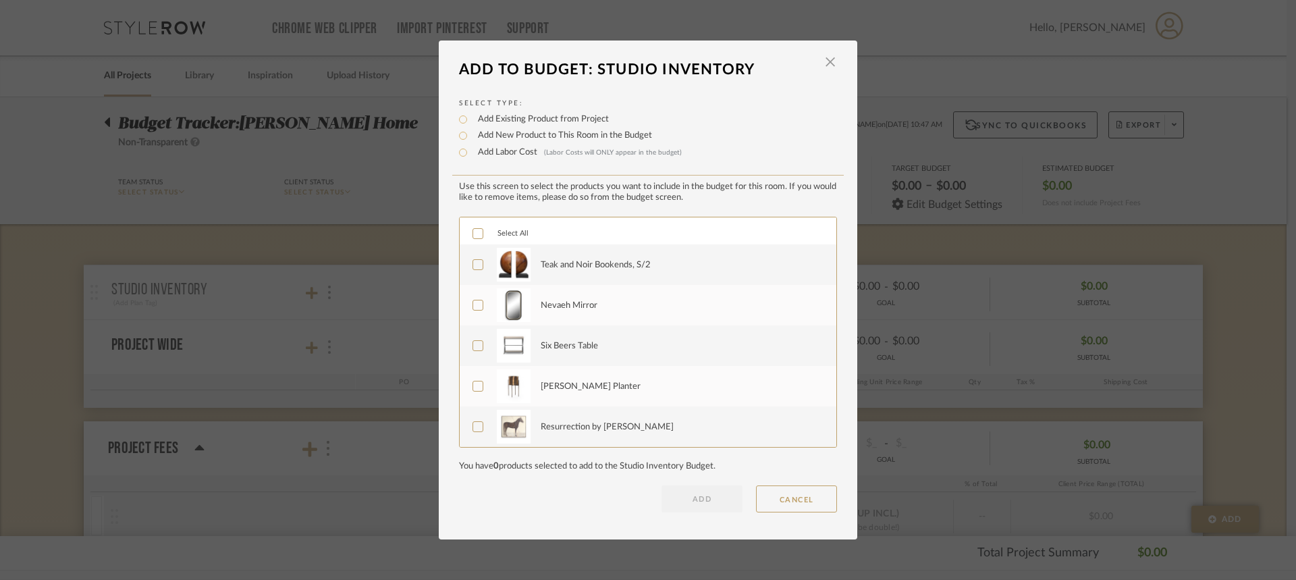
click at [477, 256] on label "Teak and Noir Bookends, S/2" at bounding box center [647, 265] width 348 height 34
click at [466, 257] on div "Teak and Noir Bookends, S/2" at bounding box center [648, 264] width 377 height 41
click at [473, 260] on icon at bounding box center [477, 264] width 9 height 9
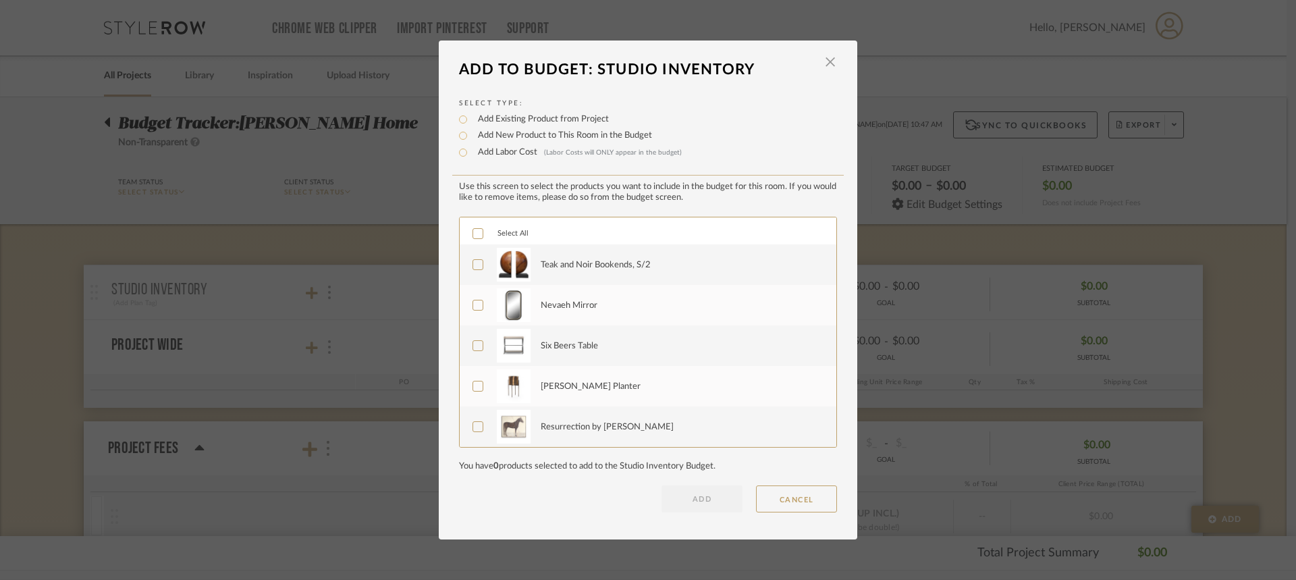
click at [660, 267] on div "Teak and Noir Bookends, S/2" at bounding box center [681, 265] width 280 height 34
click at [657, 267] on div "Teak and Noir Bookends, S/2" at bounding box center [681, 265] width 280 height 34
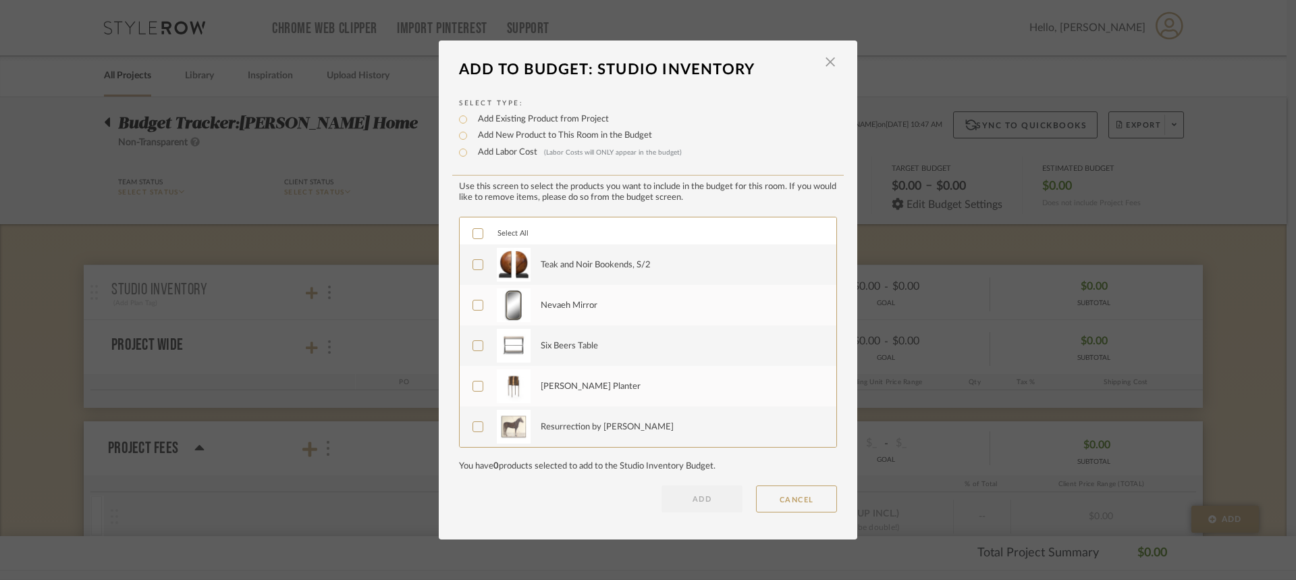
click at [709, 505] on button "ADD" at bounding box center [702, 498] width 81 height 27
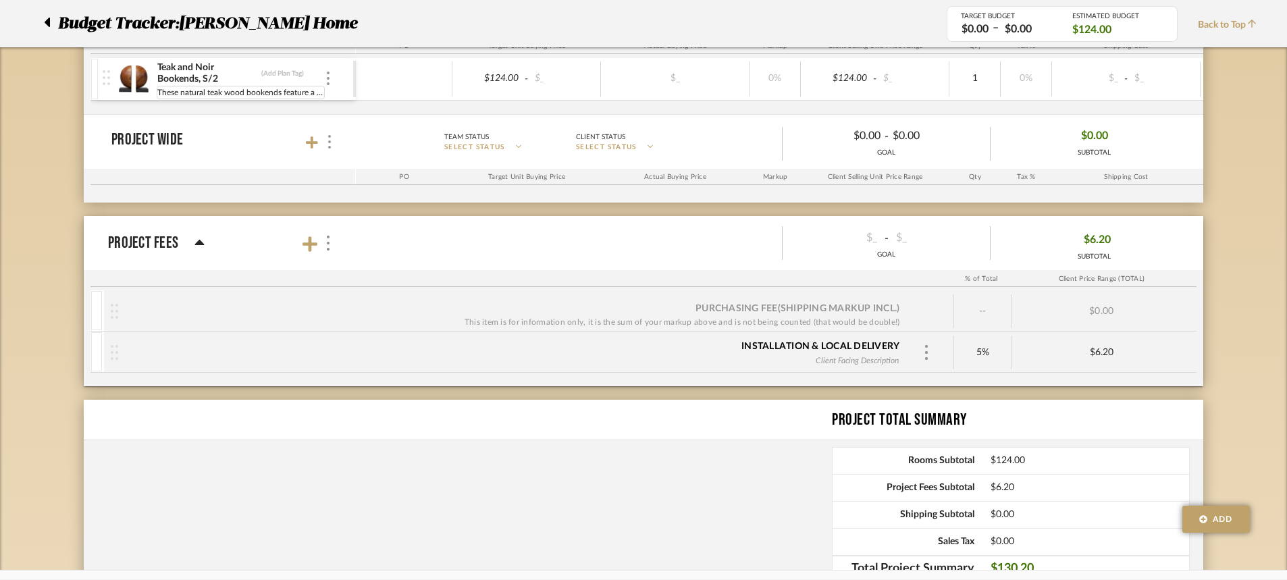
scroll to position [118, 0]
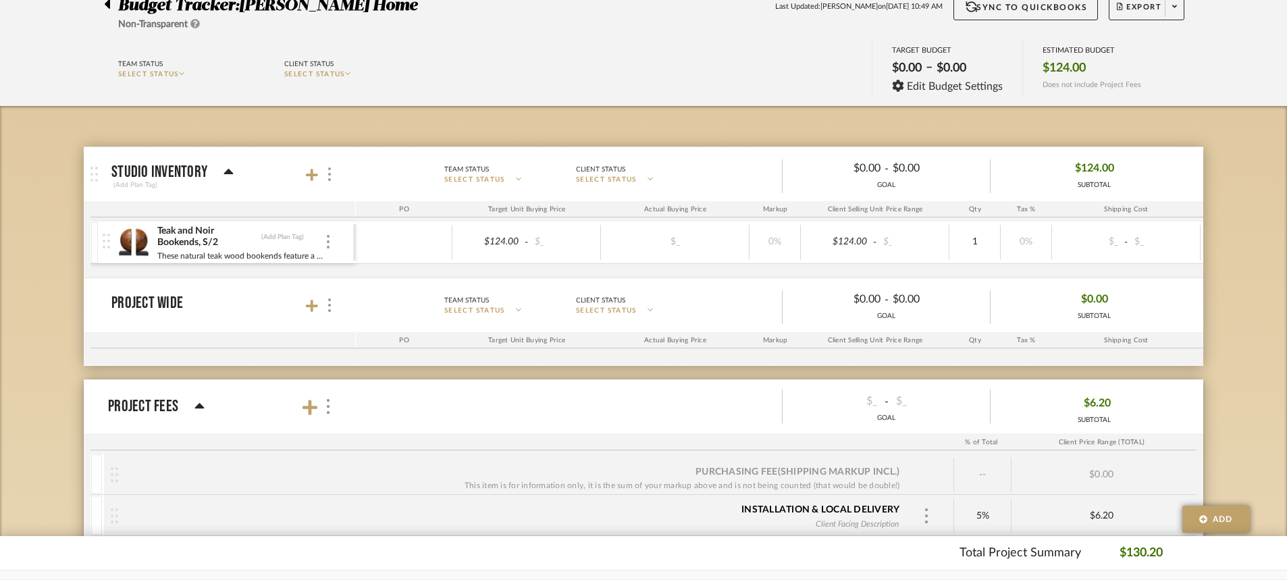
click at [319, 240] on div "Teak and Noir Bookends, S/2 (Add Plan Tag)" at bounding box center [241, 237] width 168 height 24
click at [333, 243] on div "Teak and Noir Bookends, S/2 (Add Plan Tag) These natural teak wood bookends fea…" at bounding box center [228, 242] width 250 height 42
click at [324, 236] on div "Teak and Noir Bookends, S/2 (Add Plan Tag)" at bounding box center [241, 237] width 168 height 24
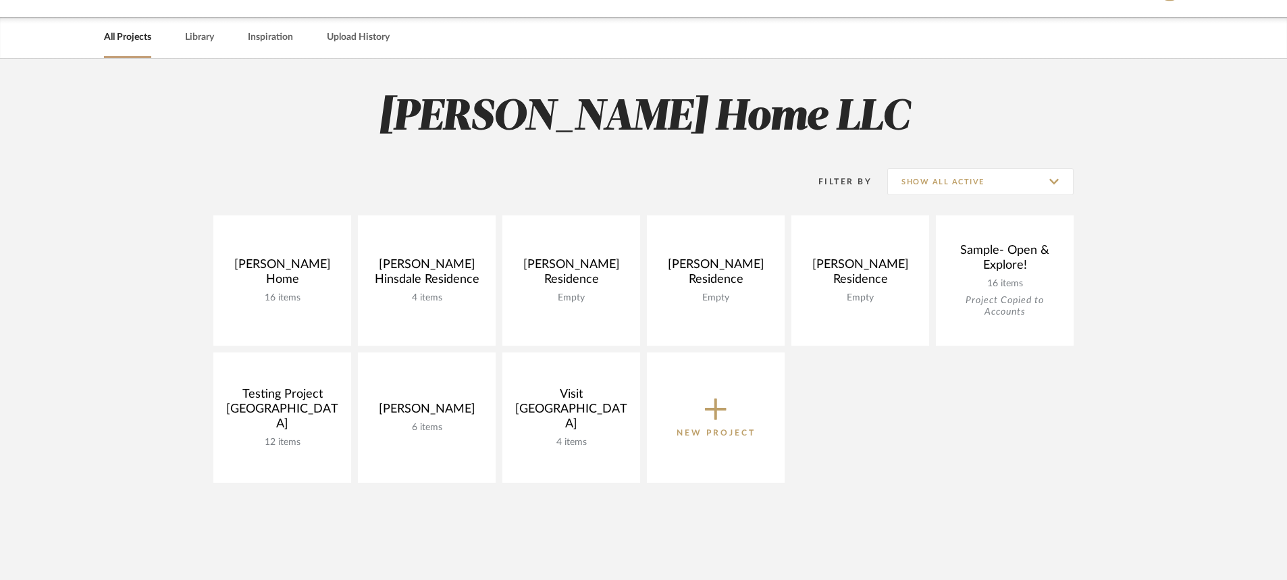
scroll to position [53, 0]
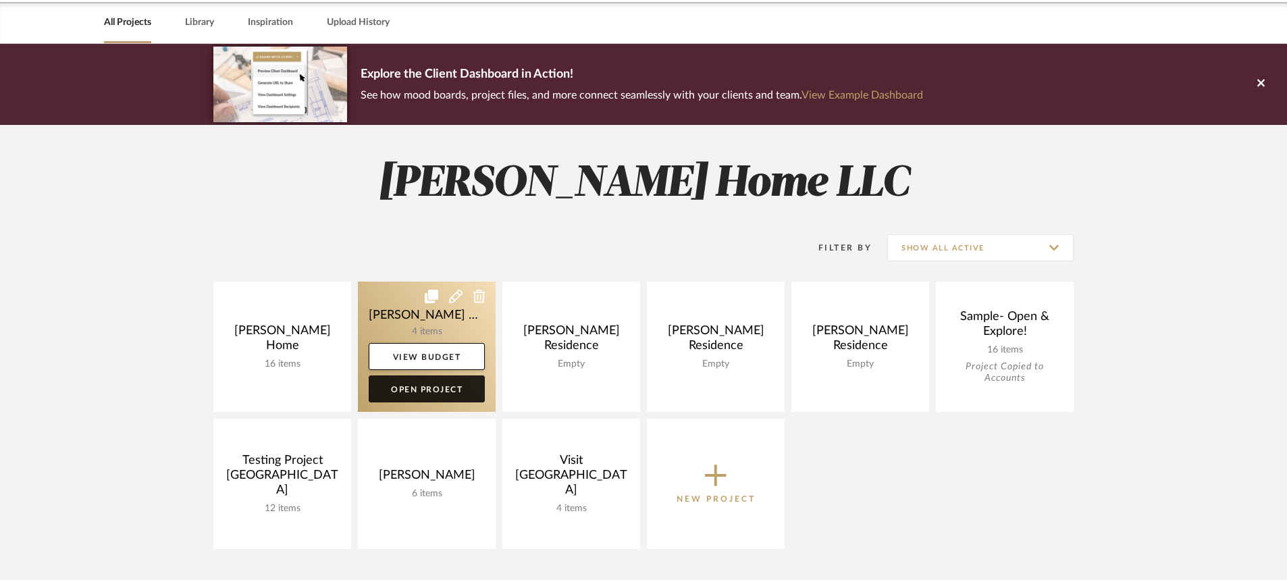
click at [402, 386] on link "Open Project" at bounding box center [427, 388] width 116 height 27
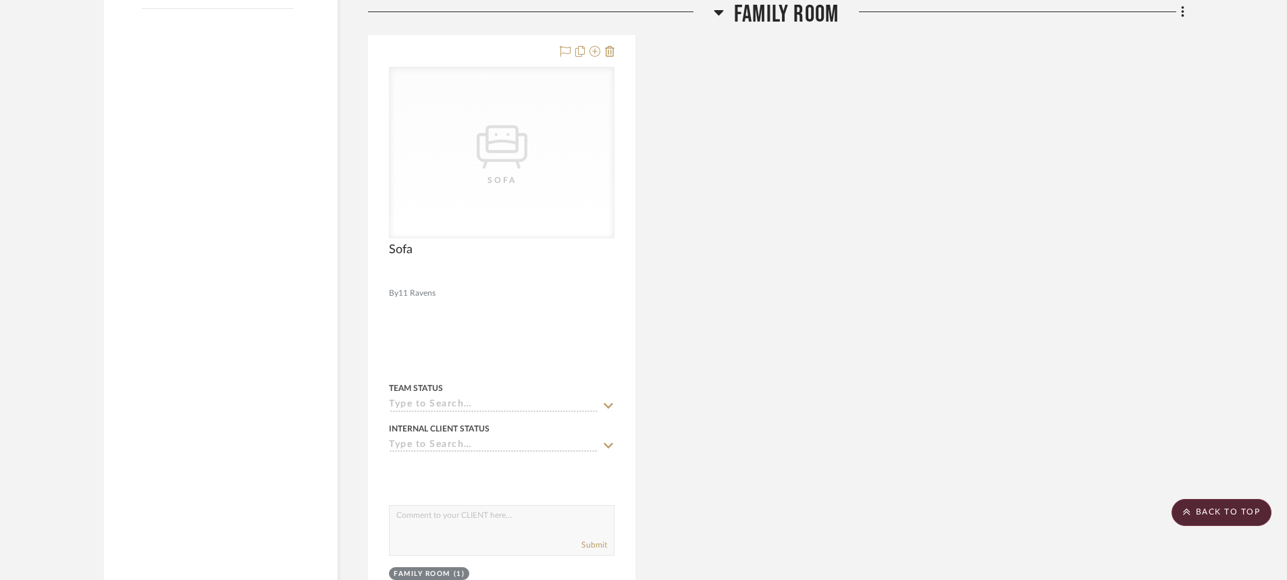
scroll to position [1485, 0]
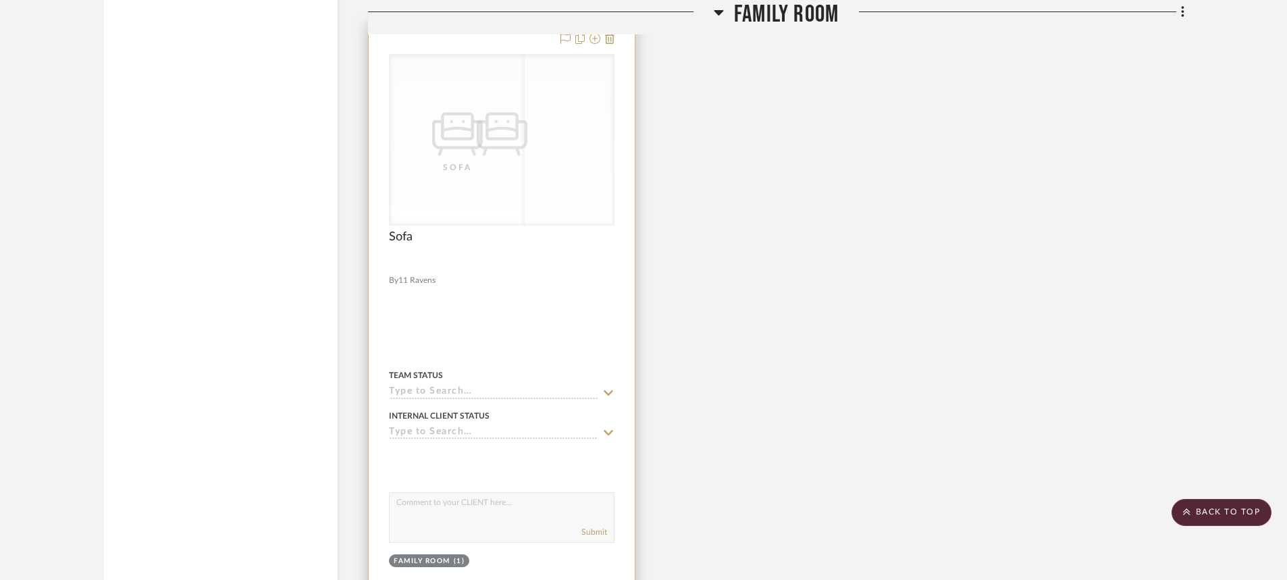
click at [433, 154] on div "CategoryIconSeating Created with Sketch. Sofa CategoryIconSeating Created with …" at bounding box center [501, 139] width 225 height 171
click at [493, 300] on div at bounding box center [502, 318] width 266 height 591
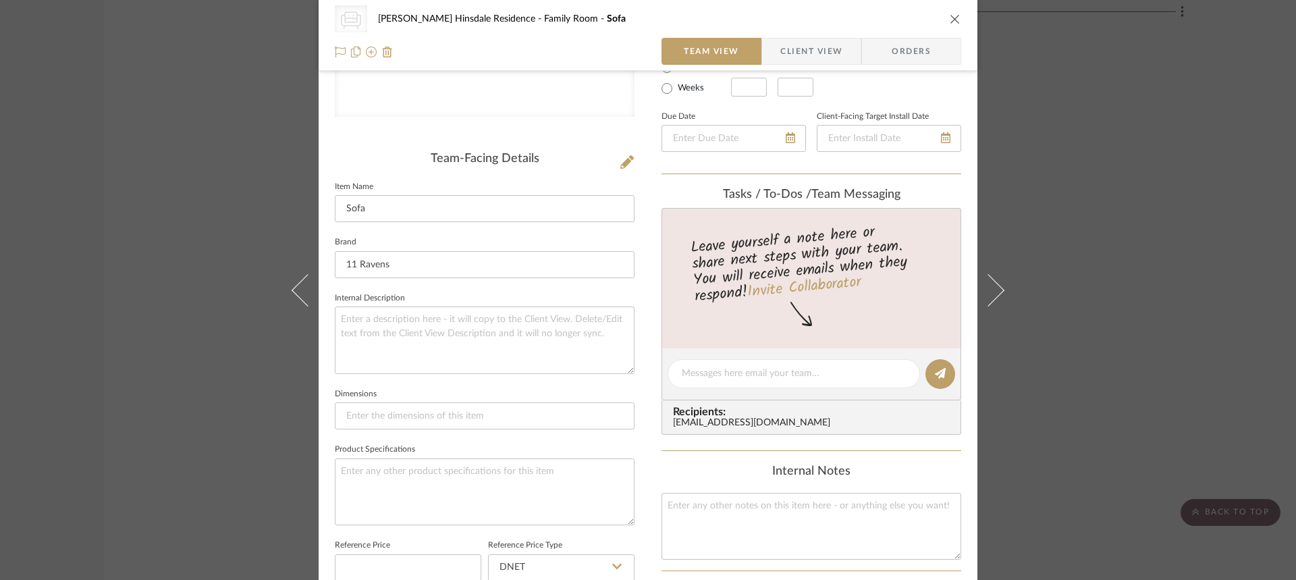
scroll to position [270, 0]
click at [413, 269] on input "11 Ravens" at bounding box center [485, 263] width 300 height 27
drag, startPoint x: 383, startPoint y: 269, endPoint x: 5, endPoint y: 269, distance: 377.3
click at [5, 269] on div "CategoryIconSeating Created with Sketch. Sofa Conte Hinsdale Residence Family R…" at bounding box center [648, 290] width 1296 height 580
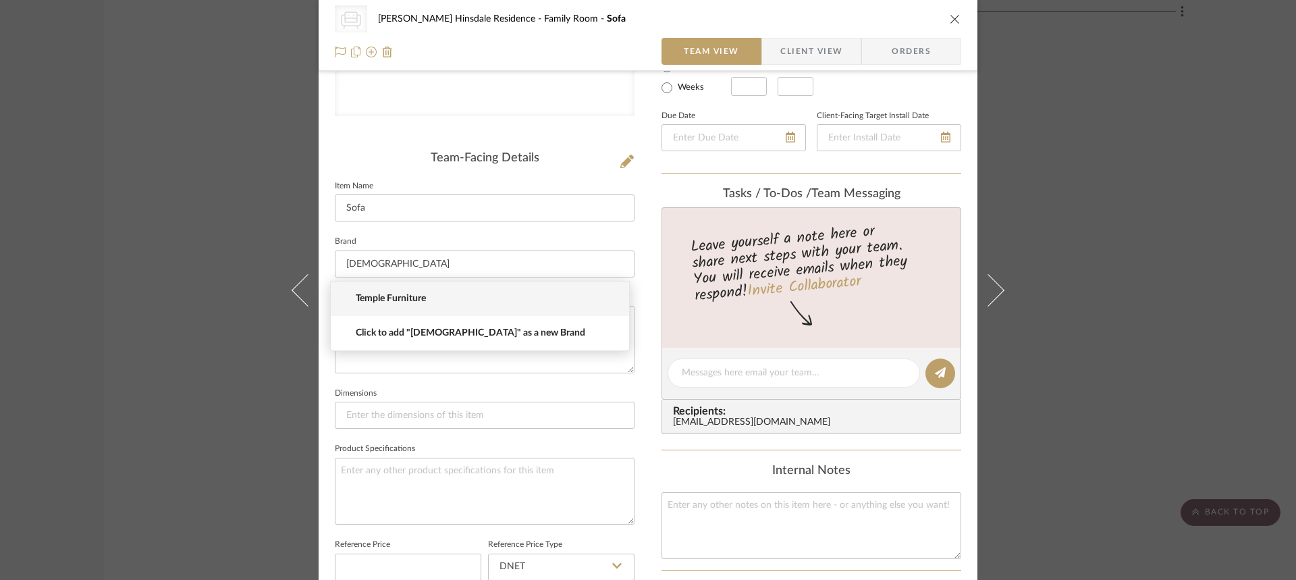
click at [482, 298] on span "Temple Furniture" at bounding box center [485, 298] width 259 height 11
type input "Temple Furniture"
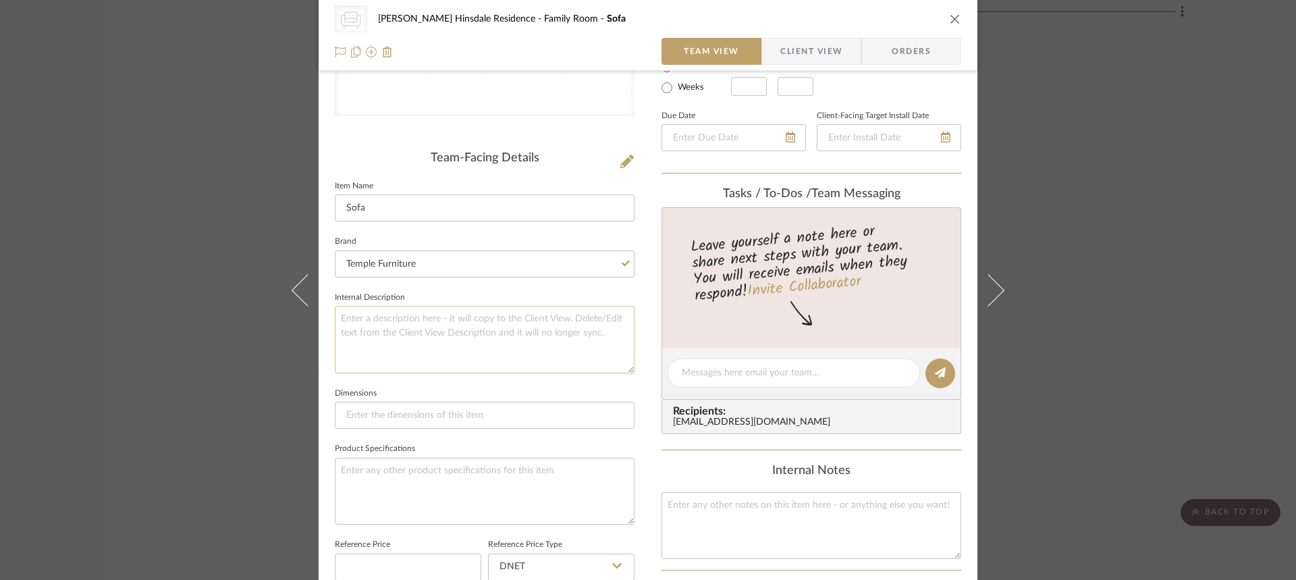
click at [466, 325] on textarea at bounding box center [485, 339] width 300 height 67
type textarea "3 Over 3 Custom"
click at [384, 330] on textarea "3 Over 3 Custom Sofa W/2-20" TP-90" ISW Fabric: Birchbook Cream" at bounding box center [485, 339] width 300 height 67
click at [539, 329] on textarea "3 Over 3 Custom Sofa W/2-20" TP-90" ISW Fabric: Birchbook Cream" at bounding box center [485, 339] width 300 height 67
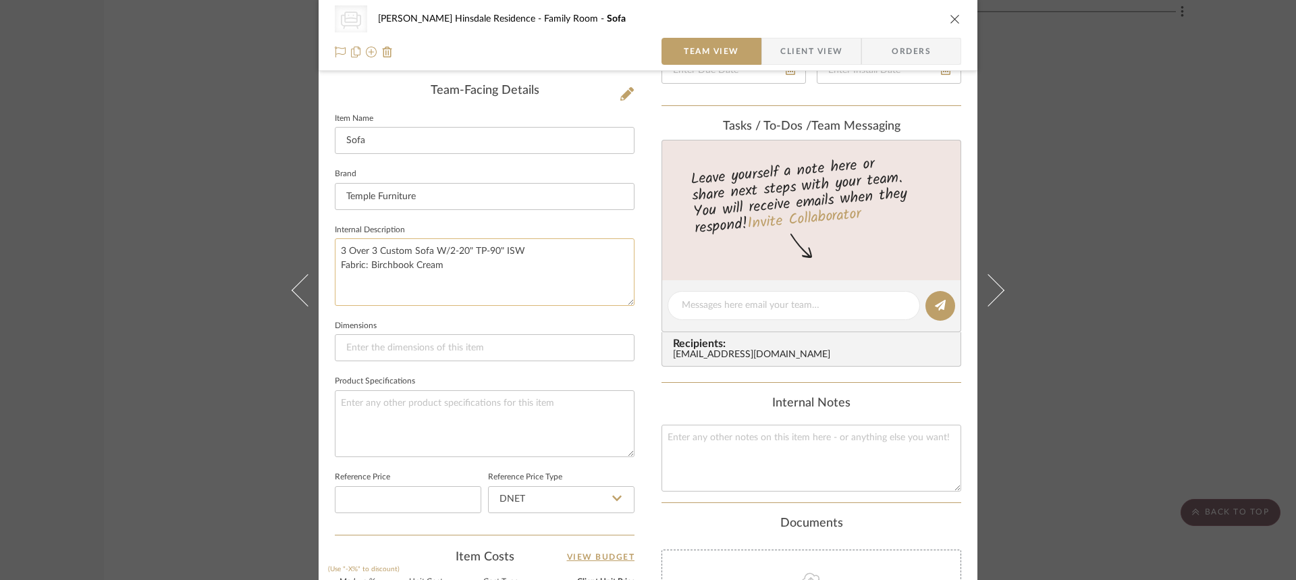
click at [412, 288] on textarea "3 Over 3 Custom Sofa W/2-20" TP-90" ISW Fabric: Birchbook Cream" at bounding box center [485, 271] width 300 height 67
click at [447, 274] on textarea "3 Over 3 Custom Sofa W/2-20" TP-90" ISW Fabric: Birchbook Cream" at bounding box center [485, 271] width 300 height 67
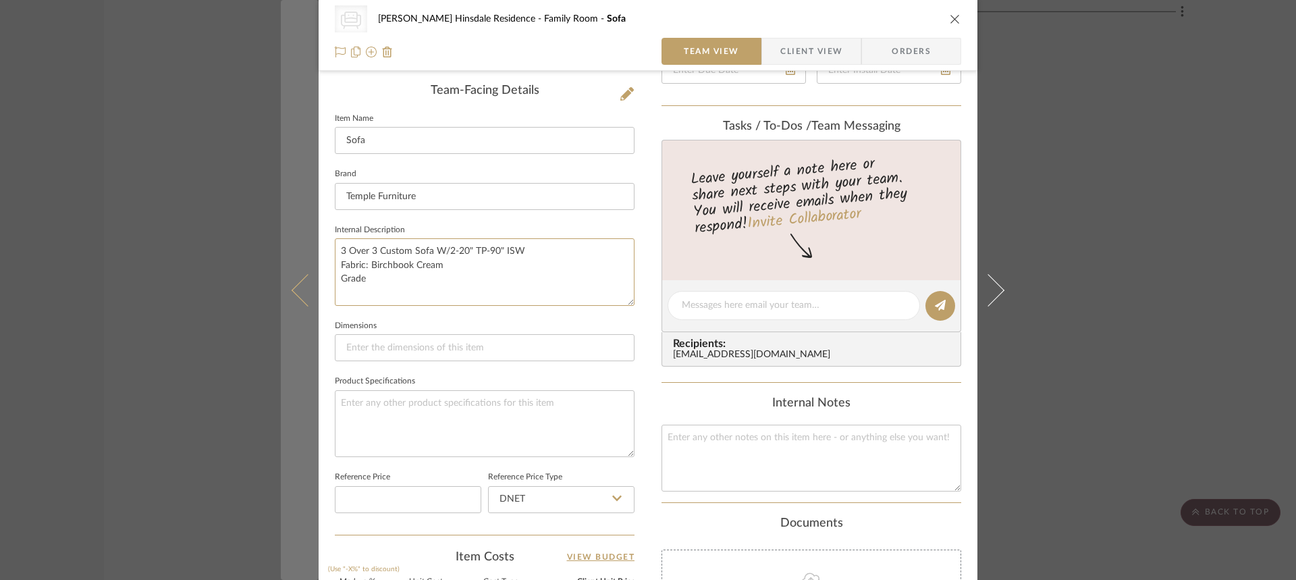
drag, startPoint x: 371, startPoint y: 284, endPoint x: 313, endPoint y: 281, distance: 58.8
click at [313, 281] on mat-dialog-content "CategoryIconSeating Created with Sketch. Sofa Conte Hinsdale Residence Family R…" at bounding box center [648, 295] width 734 height 1244
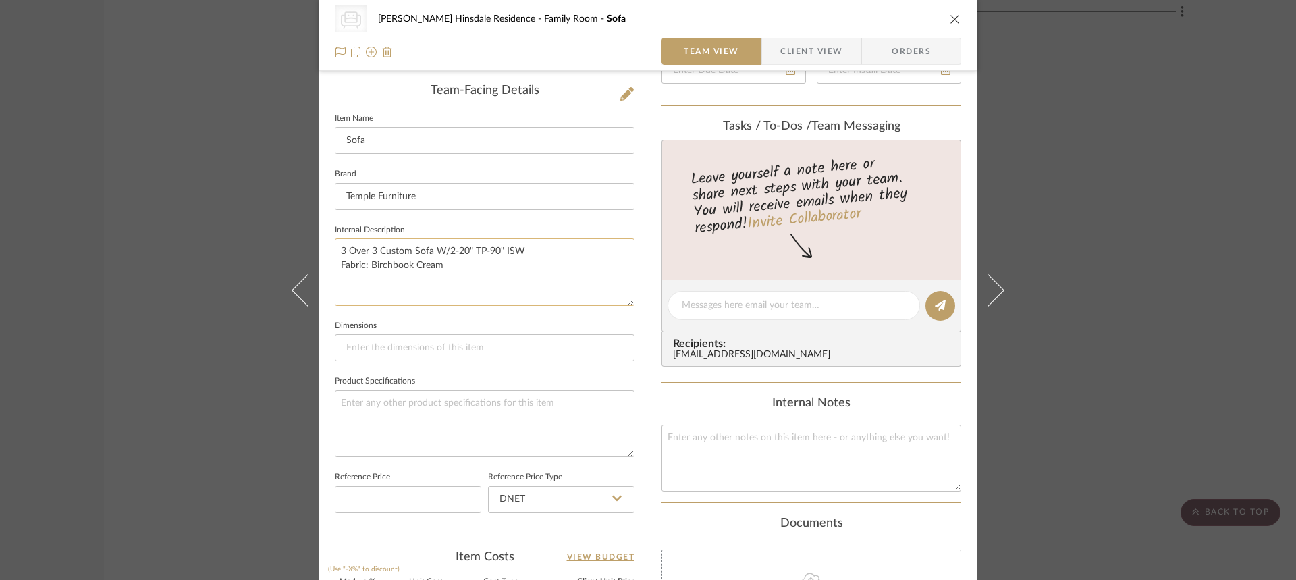
click at [421, 301] on textarea "3 Over 3 Custom Sofa W/2-20" TP-90" ISW Fabric: Birchbook Cream" at bounding box center [485, 271] width 300 height 67
click at [458, 280] on textarea "3 Over 3 Custom Sofa W/2-20" TP-90" ISW Fabric: Birchbook Cream" at bounding box center [485, 271] width 300 height 67
click at [576, 275] on textarea "3 Over 3 Custom Sofa W/2-20" TP-90" ISW Fabric: Birchbook Cream Toss Pillows: F…" at bounding box center [485, 271] width 300 height 67
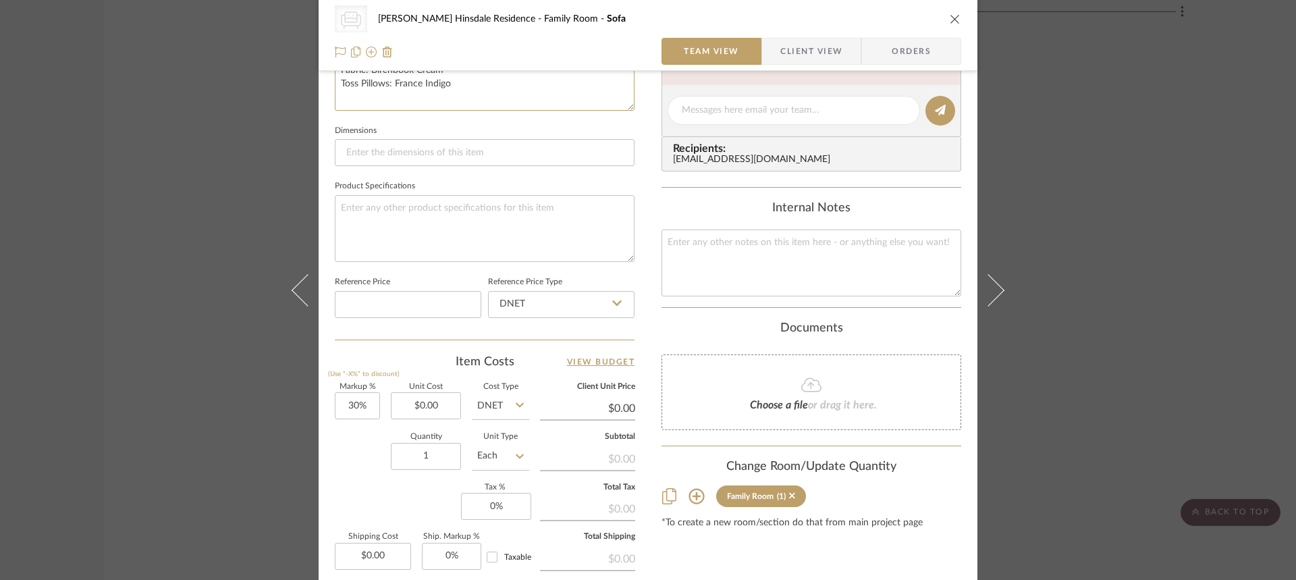
scroll to position [540, 0]
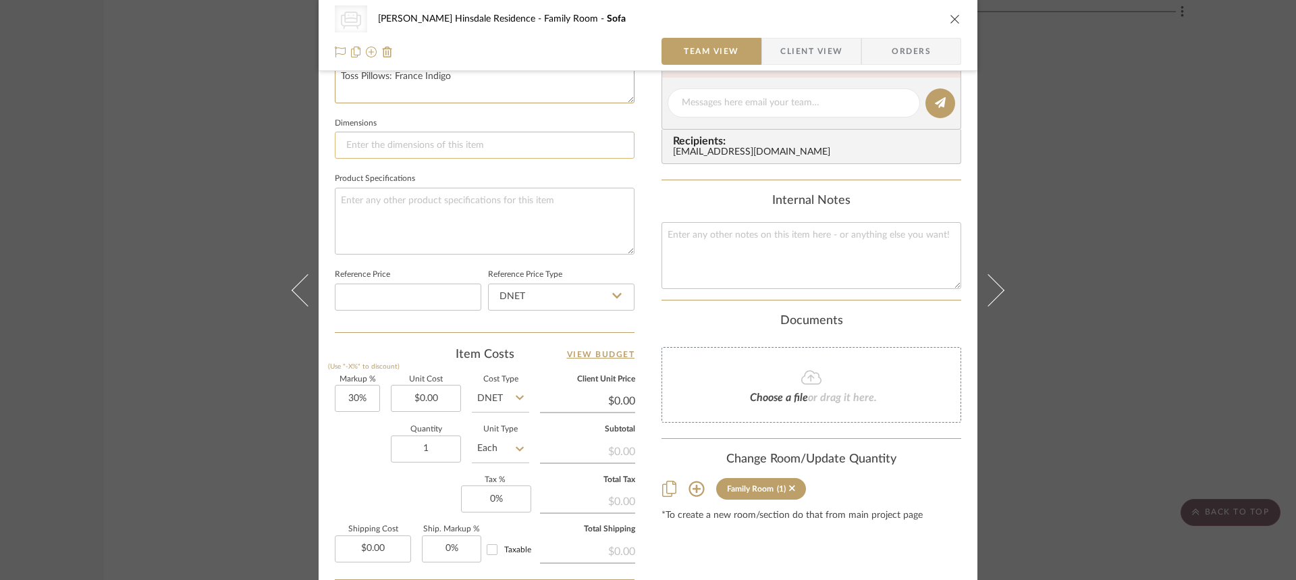
type textarea "3 Over 3 Custom Sofa W/2-20" TP-90" ISW Fabric: Birchbook Cream Toss Pillows: F…"
click at [433, 152] on input at bounding box center [485, 145] width 300 height 27
type input "Seat Depth to be 28"/ Back Frame HT 34.5" And Overall Back Cushion HT To Be 40""
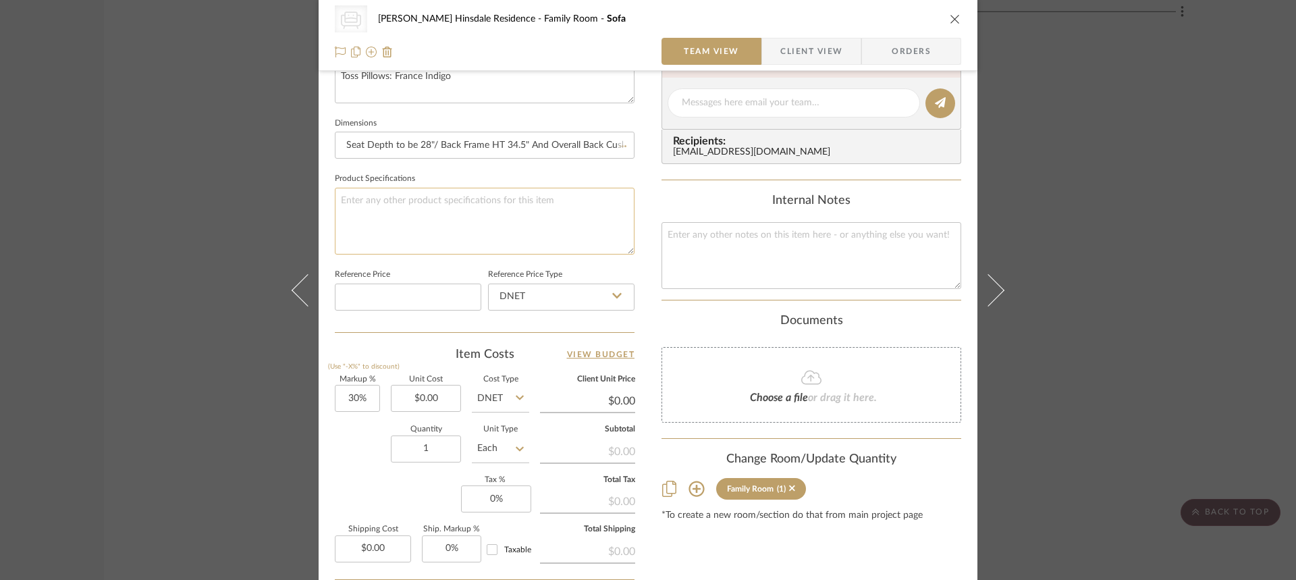
click at [554, 234] on textarea at bounding box center [485, 221] width 300 height 67
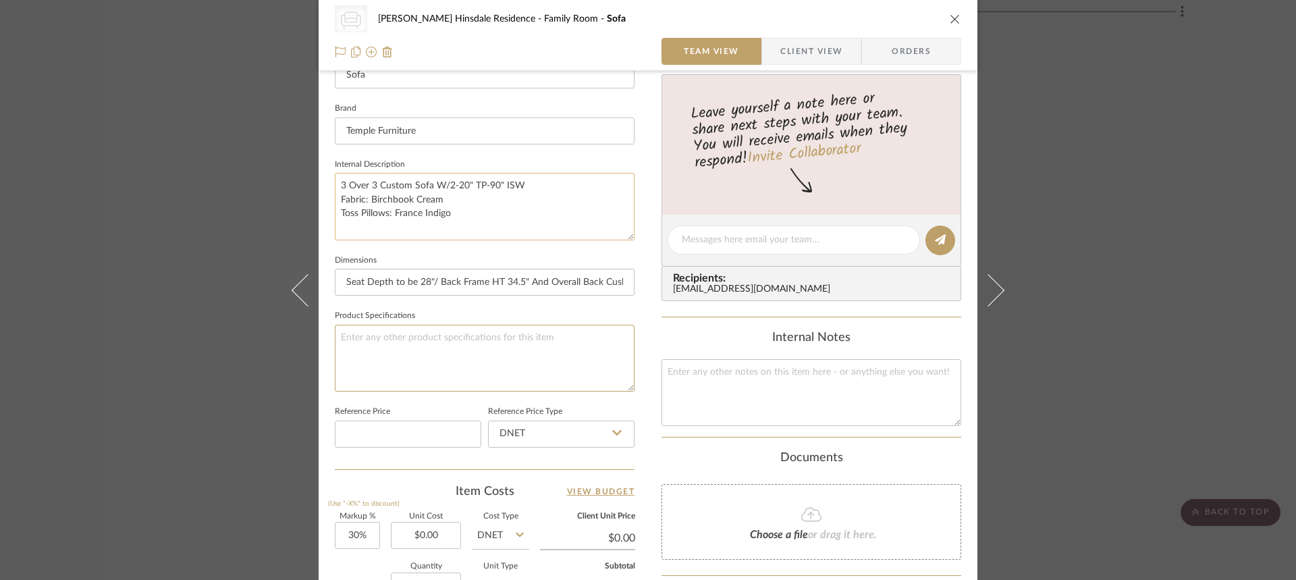
scroll to position [405, 0]
drag, startPoint x: 480, startPoint y: 213, endPoint x: 322, endPoint y: 161, distance: 166.3
click at [322, 161] on div "CategoryIconSeating Created with Sketch. Sofa Conte Hinsdale Residence Family R…" at bounding box center [648, 227] width 659 height 1244
click at [411, 363] on textarea at bounding box center [485, 356] width 300 height 67
paste textarea "3 Over 3 Custom Sofa W/2-20" TP-90" ISW Fabric: Birchbook Cream Toss Pillows: F…"
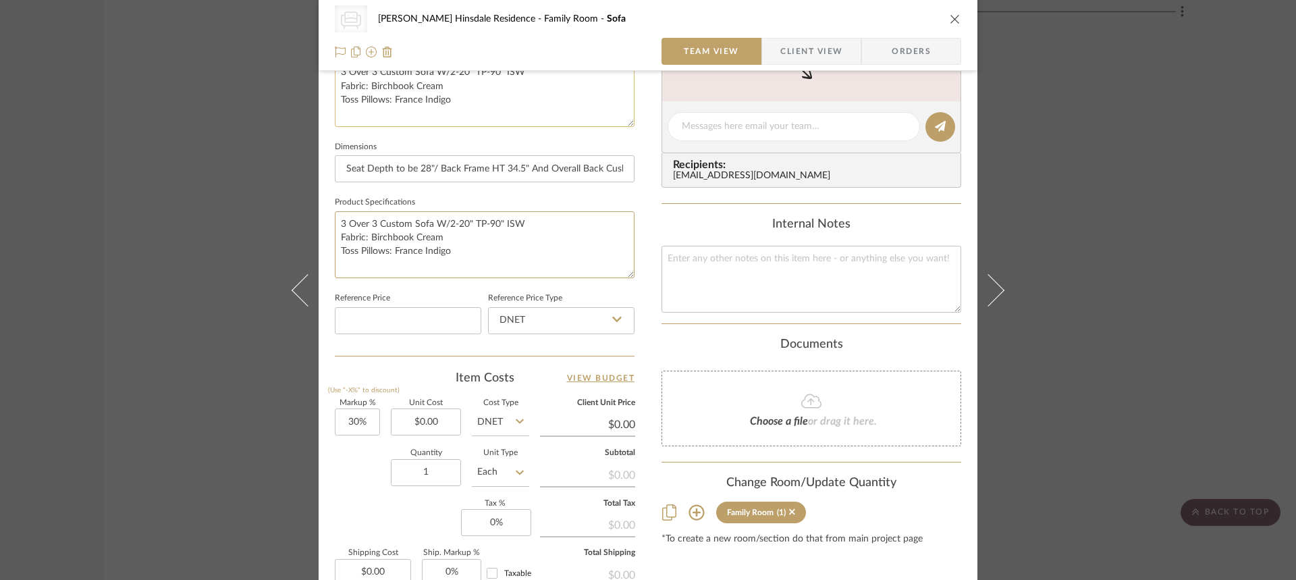
scroll to position [540, 0]
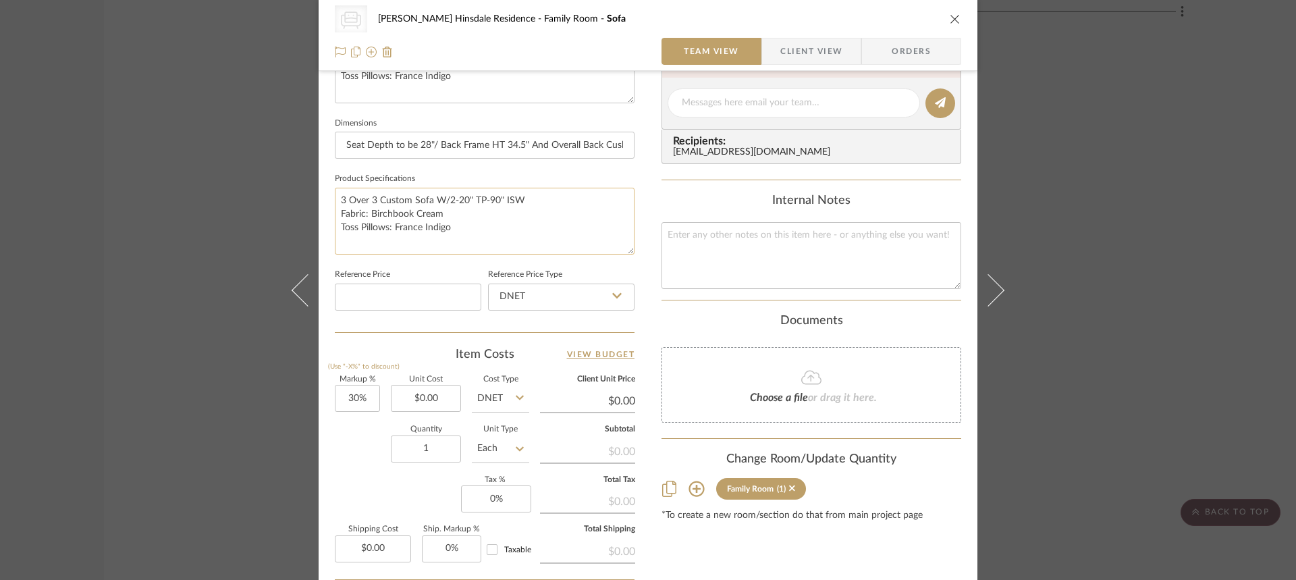
click at [504, 231] on textarea "3 Over 3 Custom Sofa W/2-20" TP-90" ISW Fabric: Birchbook Cream Toss Pillows: F…" at bounding box center [485, 221] width 300 height 67
type textarea "3 Over 3 Custom Sofa W/2-20" TP-90" ISW Fabric: Birchbook Cream Toss Pillows: F…"
click at [436, 296] on input at bounding box center [408, 297] width 146 height 27
type input "30"
click at [360, 399] on input "30" at bounding box center [357, 398] width 45 height 27
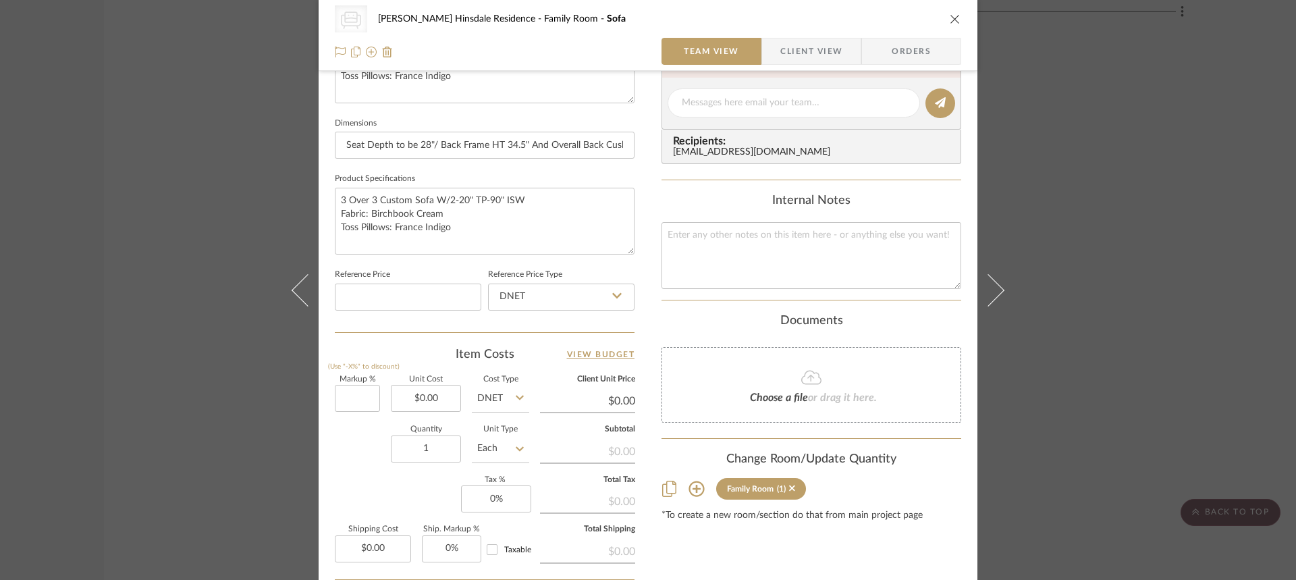
click at [322, 453] on div "CategoryIconSeating Created with Sketch. Sofa Conte Hinsdale Residence Family R…" at bounding box center [648, 92] width 659 height 1244
type input "0%"
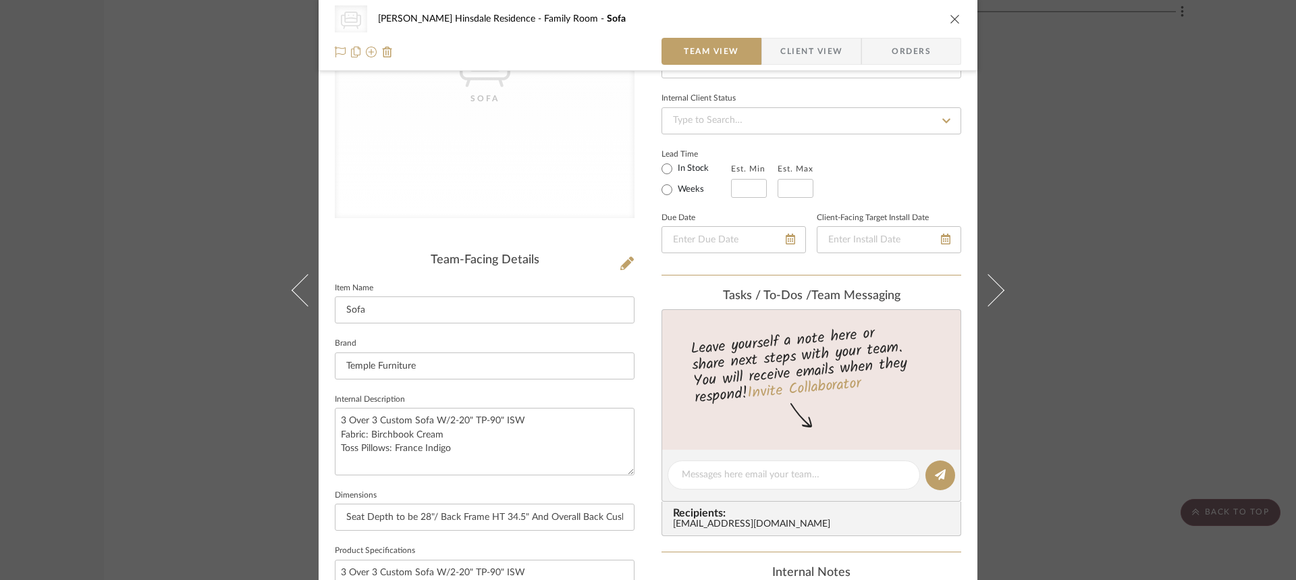
scroll to position [270, 0]
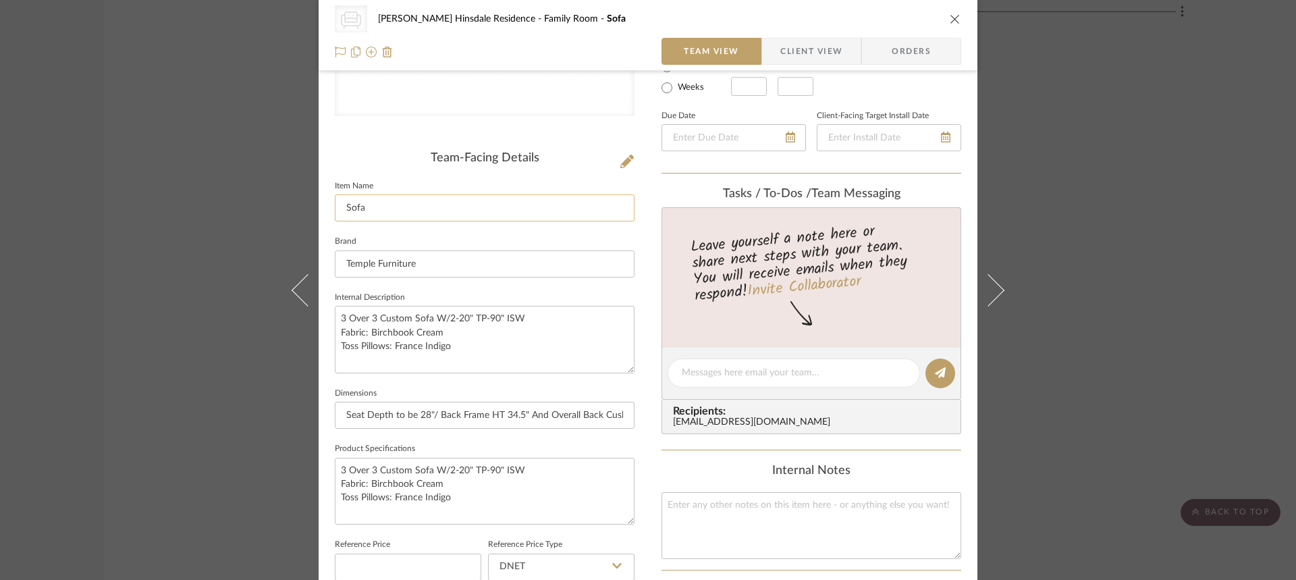
click at [416, 213] on input "Sofa" at bounding box center [485, 207] width 300 height 27
drag, startPoint x: 415, startPoint y: 212, endPoint x: 53, endPoint y: 222, distance: 362.0
click at [53, 222] on div "CategoryIconSeating Created with Sketch. Sofa Conte Hinsdale Residence Family R…" at bounding box center [648, 290] width 1296 height 580
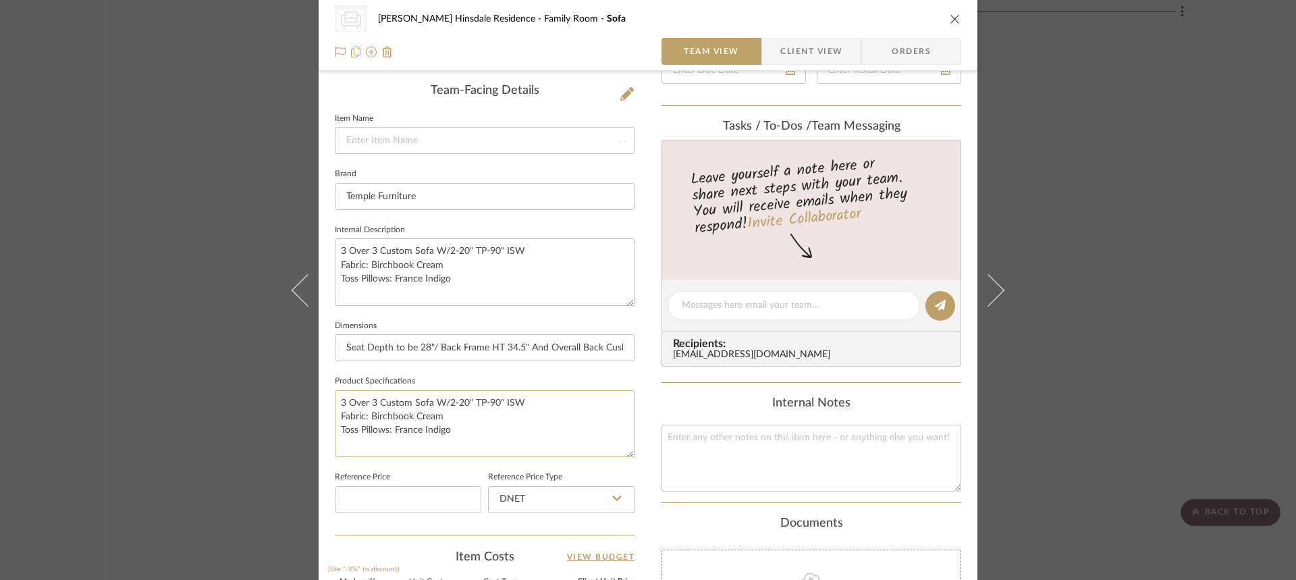
click at [552, 399] on textarea "3 Over 3 Custom Sofa W/2-20" TP-90" ISW Fabric: Birchbook Cream Toss Pillows: F…" at bounding box center [485, 423] width 300 height 67
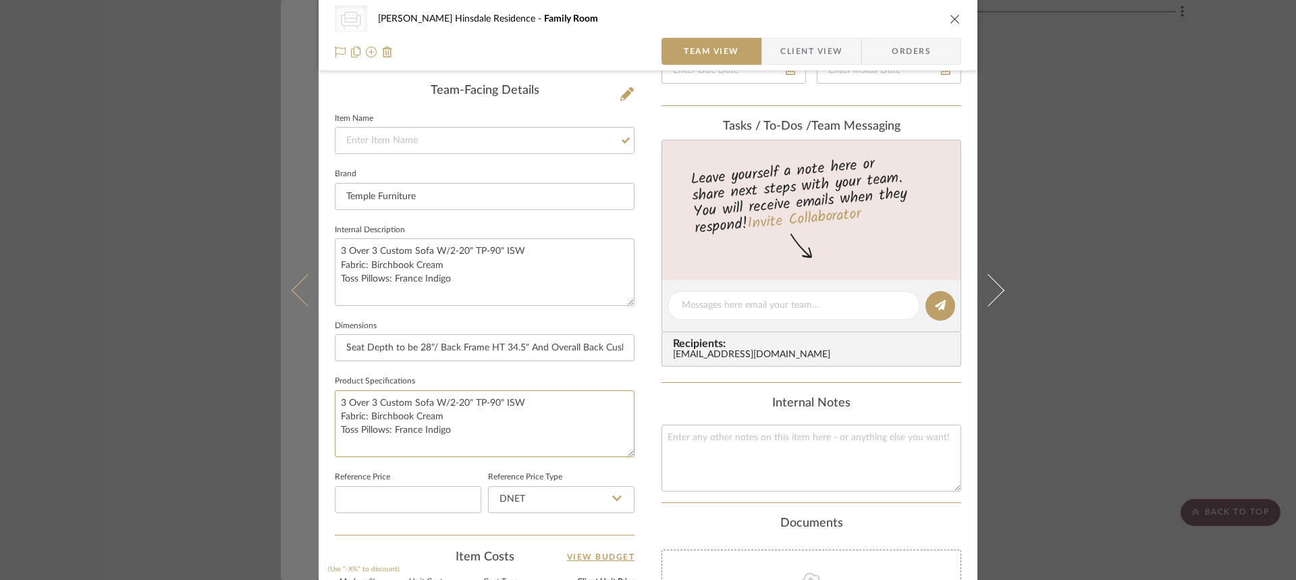
drag, startPoint x: 549, startPoint y: 399, endPoint x: 306, endPoint y: 384, distance: 244.1
click at [306, 384] on mat-dialog-content "CategoryIconSeating Created with Sketch. Sofa Conte Hinsdale Residence Family R…" at bounding box center [648, 295] width 734 height 1244
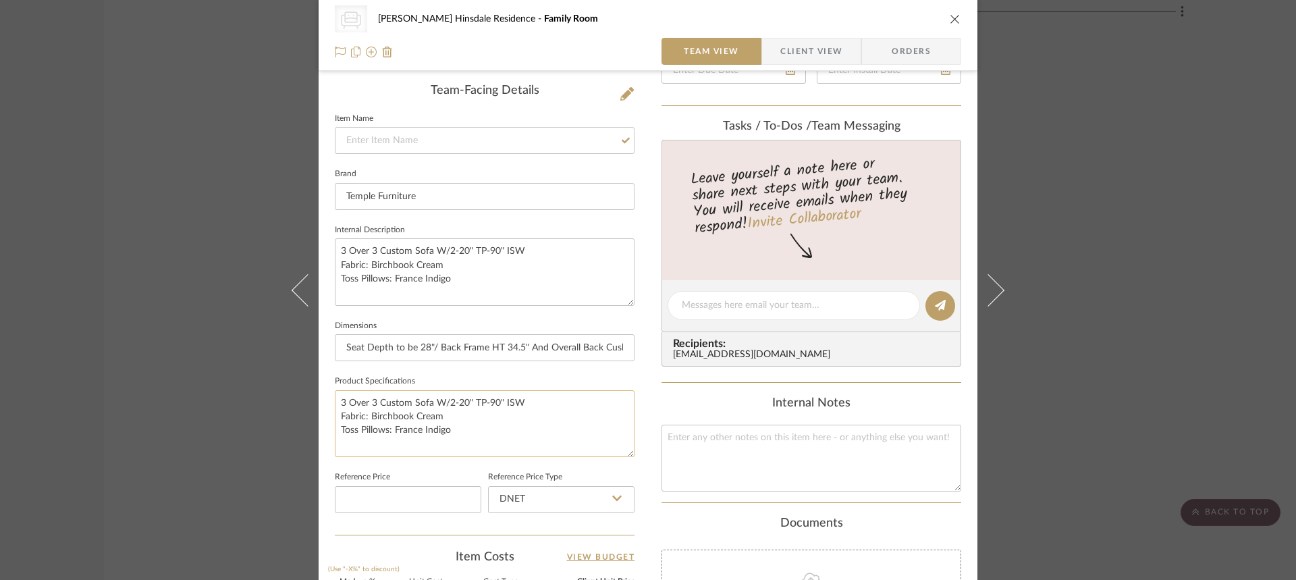
drag, startPoint x: 380, startPoint y: 393, endPoint x: 380, endPoint y: 402, distance: 9.5
click at [380, 402] on textarea "3 Over 3 Custom Sofa W/2-20" TP-90" ISW Fabric: Birchbook Cream Toss Pillows: F…" at bounding box center [485, 423] width 300 height 67
drag, startPoint x: 380, startPoint y: 402, endPoint x: 562, endPoint y: 416, distance: 182.8
click at [562, 416] on textarea "3 Over 3 Custom Sofa W/2-20" TP-90" ISW Fabric: Birchbook Cream Toss Pillows: F…" at bounding box center [485, 423] width 300 height 67
drag, startPoint x: 541, startPoint y: 398, endPoint x: 338, endPoint y: 400, distance: 203.9
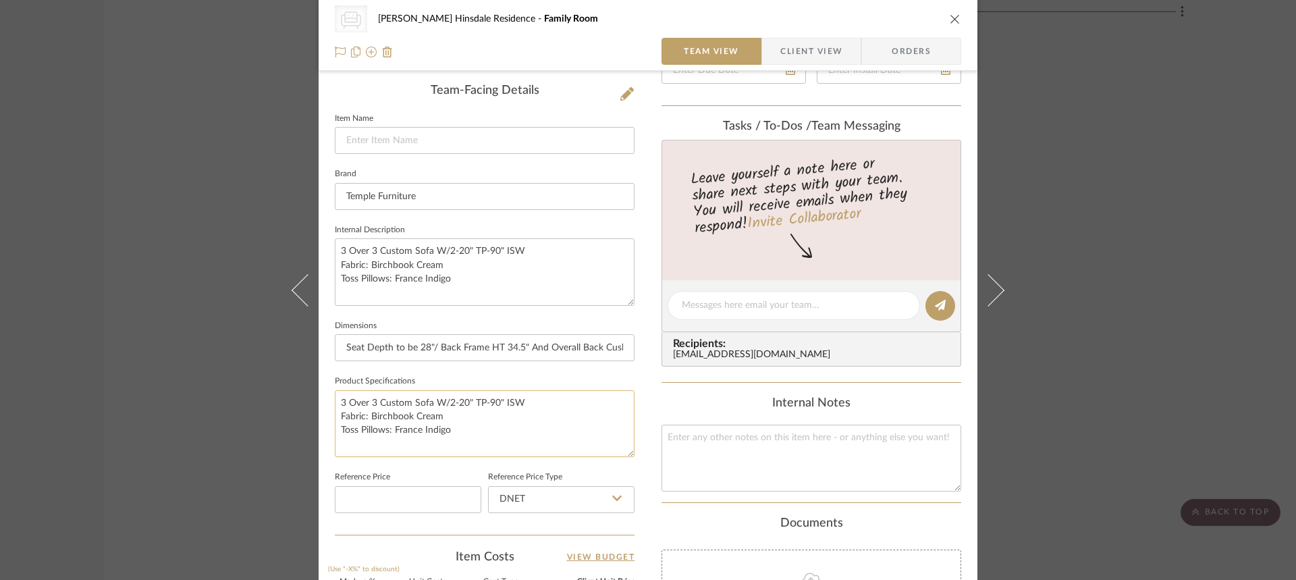
click at [338, 400] on textarea "3 Over 3 Custom Sofa W/2-20" TP-90" ISW Fabric: Birchbook Cream Toss Pillows: F…" at bounding box center [485, 423] width 300 height 67
click at [363, 139] on input at bounding box center [485, 140] width 300 height 27
paste input "3 Over 3 Custom Sofa W/2-20" TP-90" ISW"
type input "3 Over 3 Custom Sofa W/2-20" TP-90" ISW"
click at [483, 169] on fieldset "Brand Temple Furniture" at bounding box center [485, 187] width 300 height 45
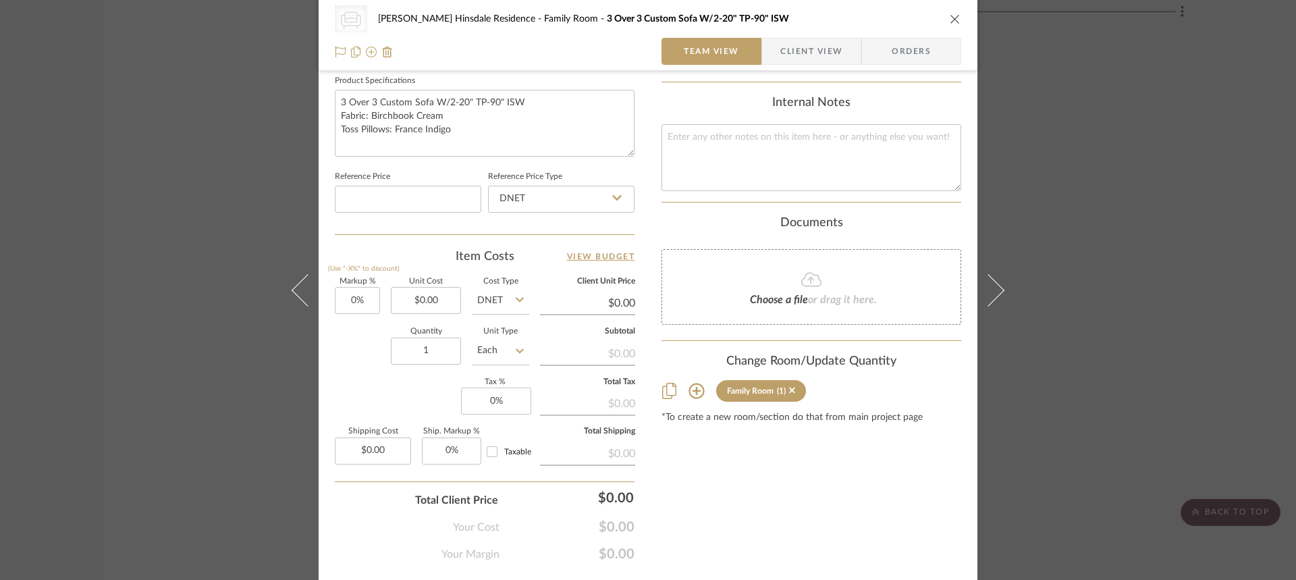
scroll to position [674, 0]
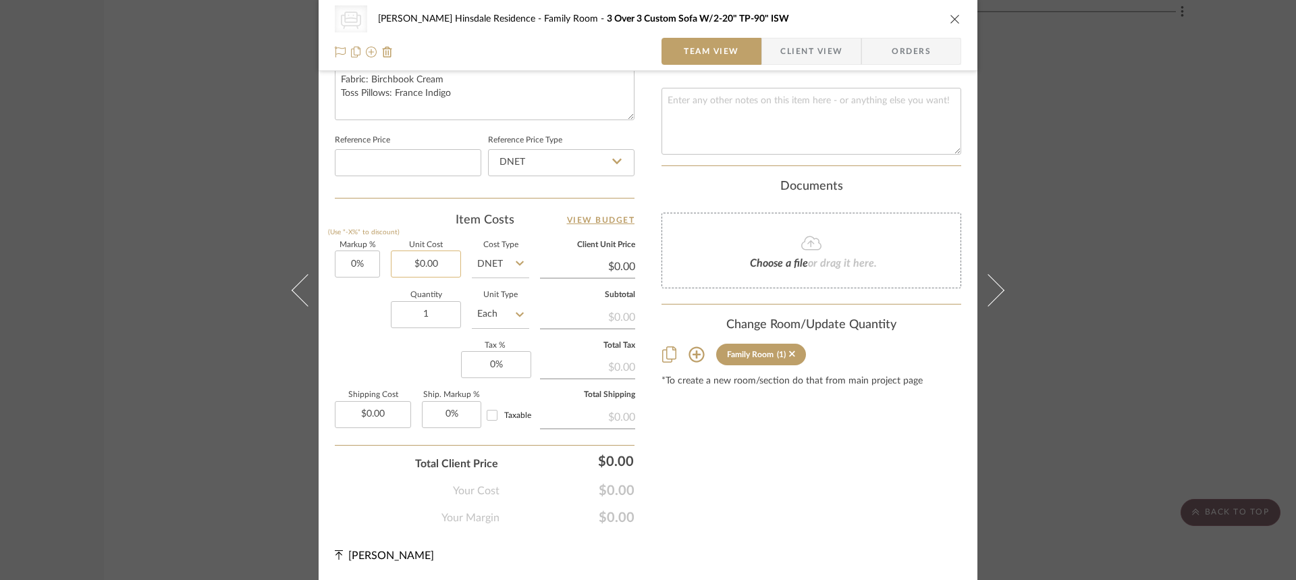
type input "0.00"
click at [432, 257] on input "0.00" at bounding box center [426, 263] width 70 height 27
type input "$368,160.00"
click at [335, 309] on div "Quantity 1 Unit Type Each" at bounding box center [432, 316] width 194 height 48
type input "$368,160.00"
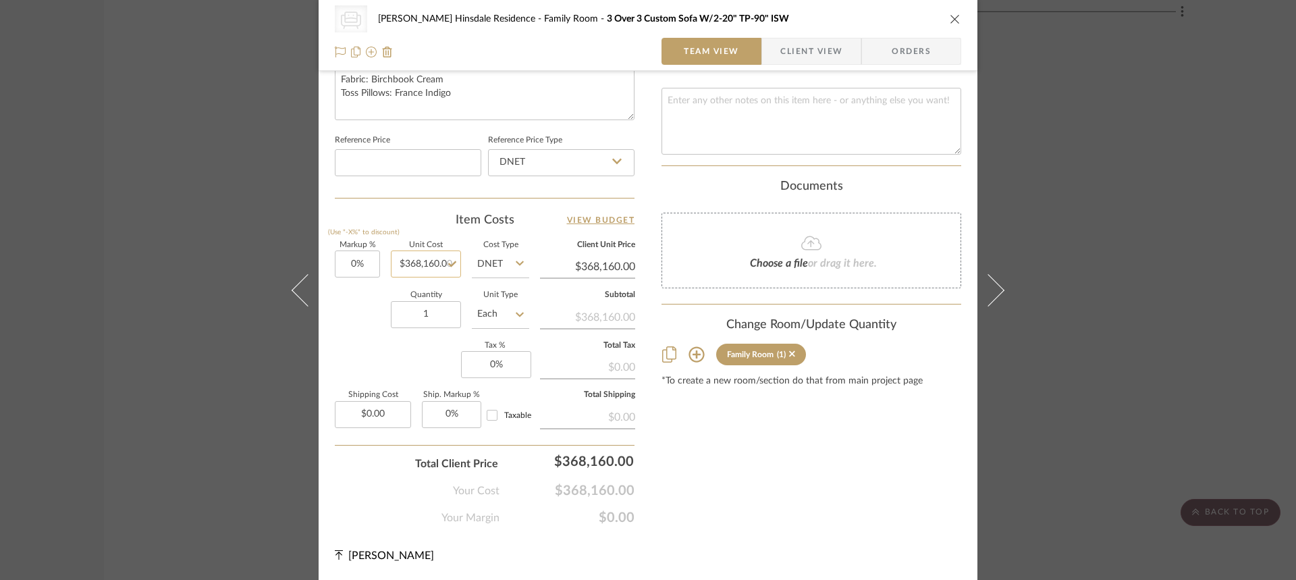
type input "368160.00"
click at [424, 266] on input "368160.00" at bounding box center [426, 263] width 70 height 27
click at [426, 261] on input "368160.00" at bounding box center [426, 263] width 70 height 27
type input "$3,681.60"
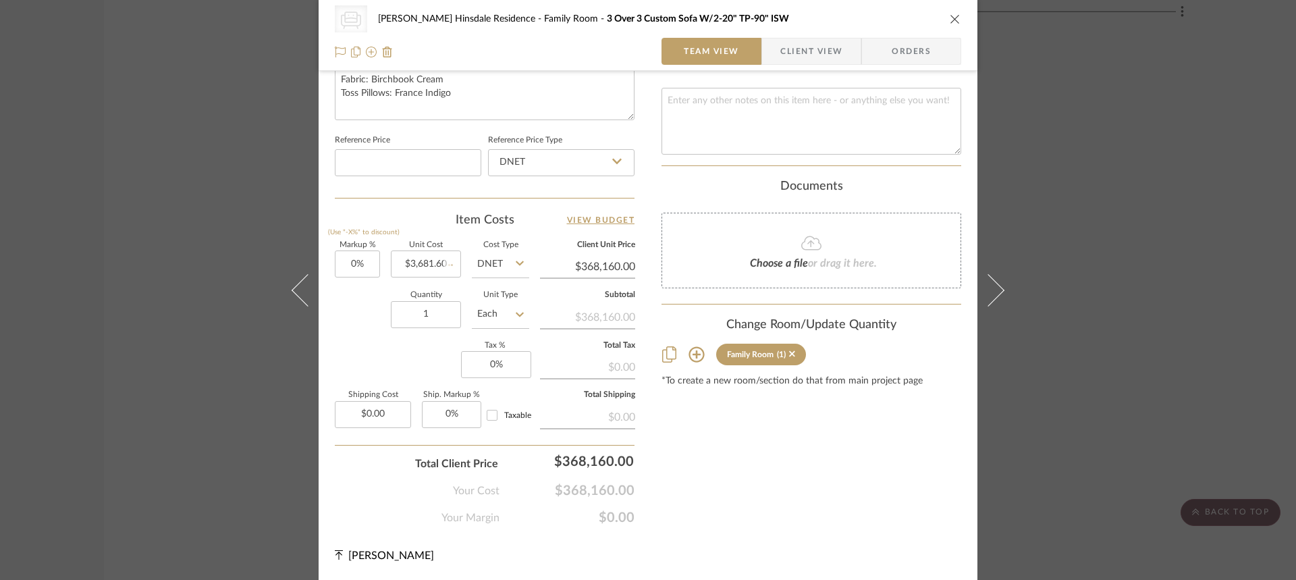
type input "$3,681.60"
click at [431, 267] on input "3681.60" at bounding box center [426, 263] width 70 height 27
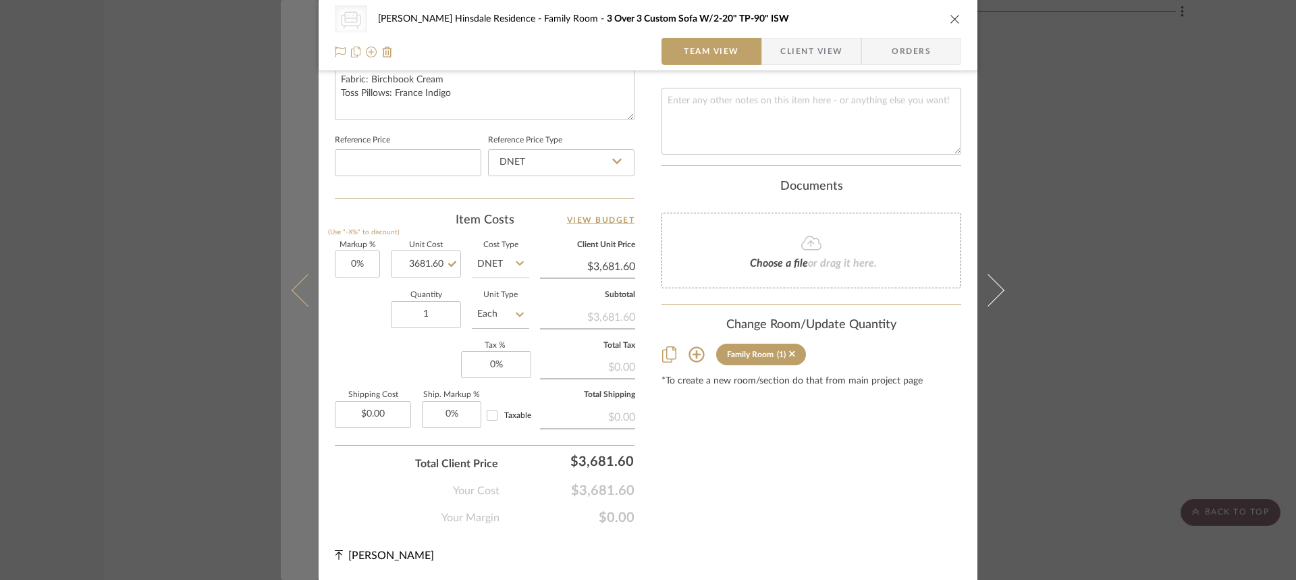
type input "$3,681.60"
click at [302, 371] on button at bounding box center [300, 290] width 38 height 580
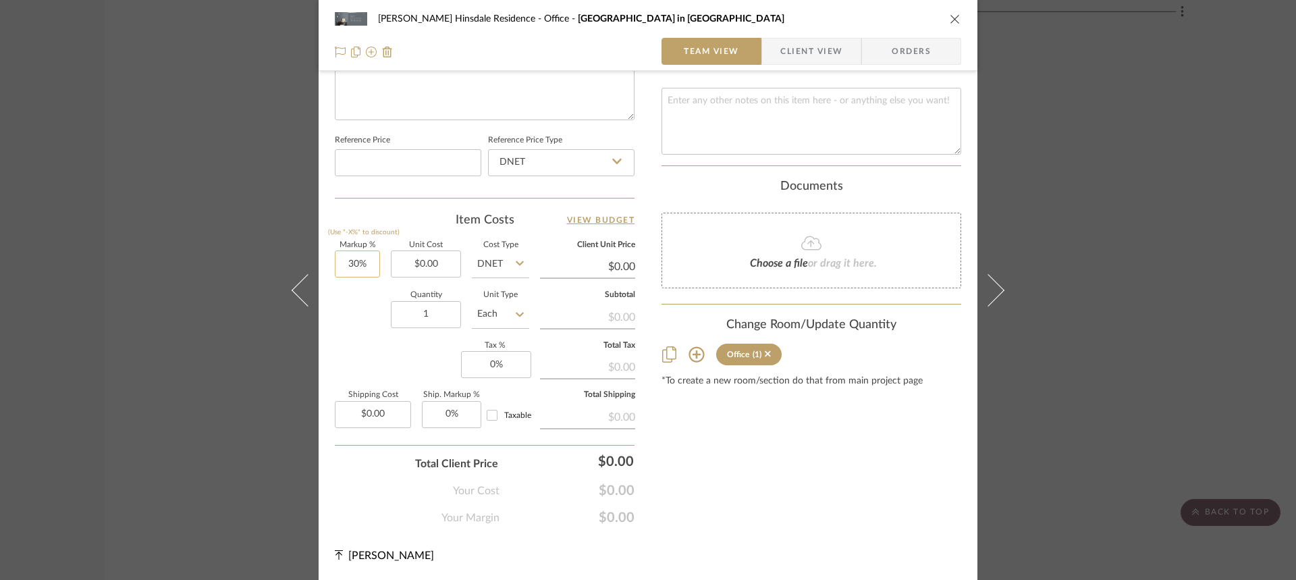
type input "30"
click at [349, 266] on input "30" at bounding box center [357, 263] width 45 height 27
type input "0.00"
type input "0%"
type input "$3,681.60"
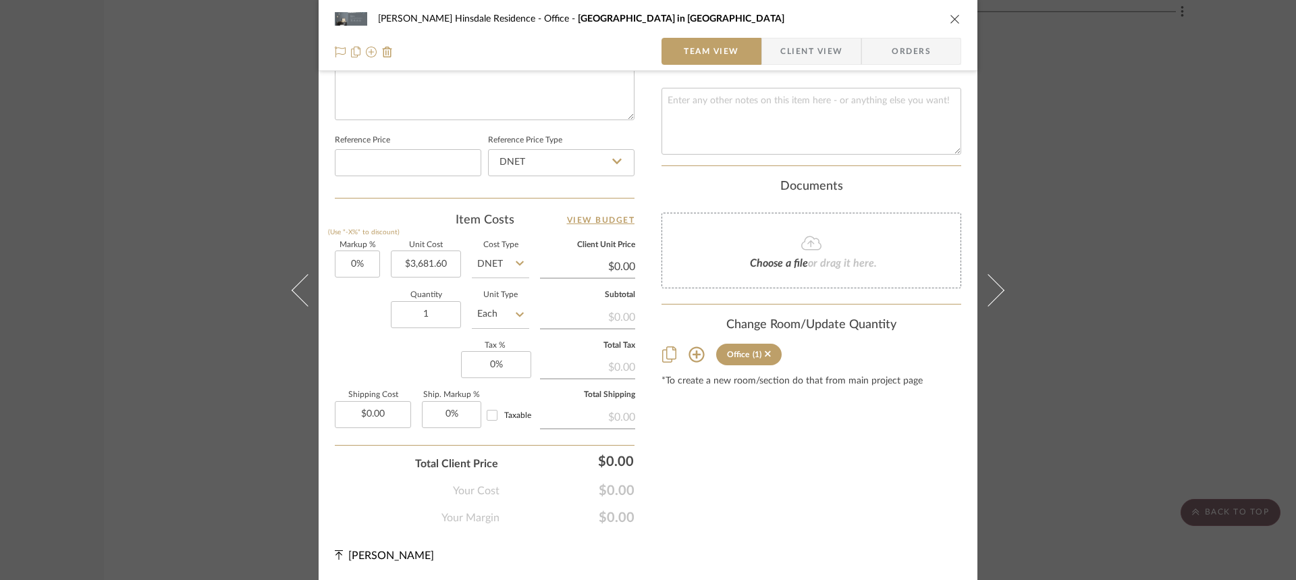
type input "$3,681.60"
click at [356, 261] on input "0" at bounding box center [357, 263] width 45 height 27
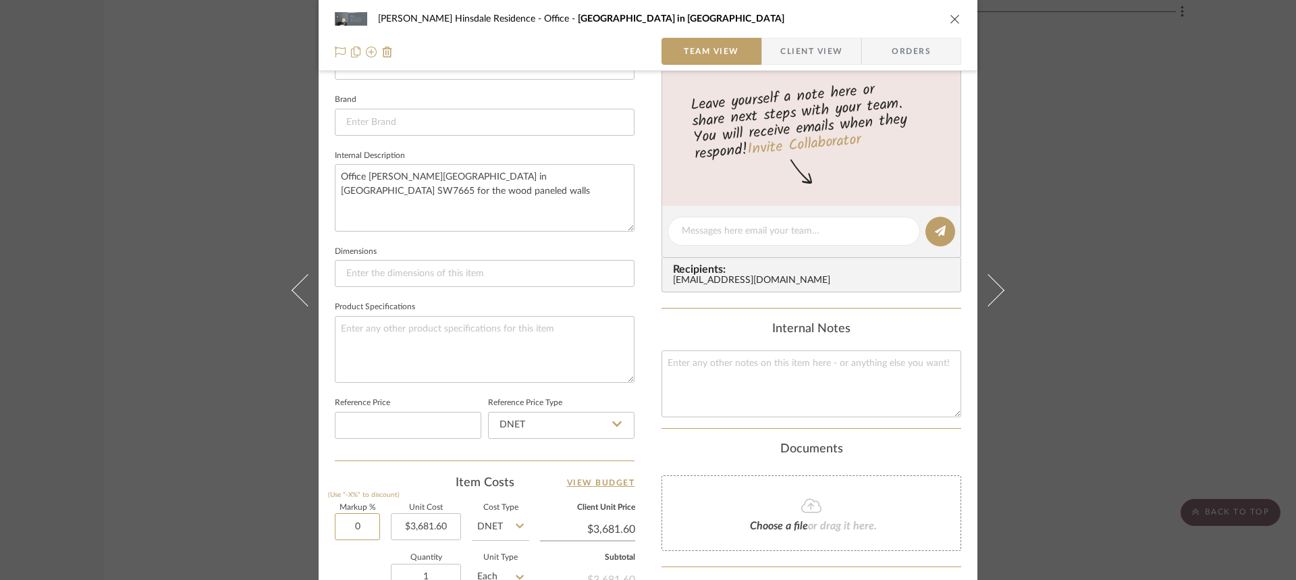
scroll to position [405, 0]
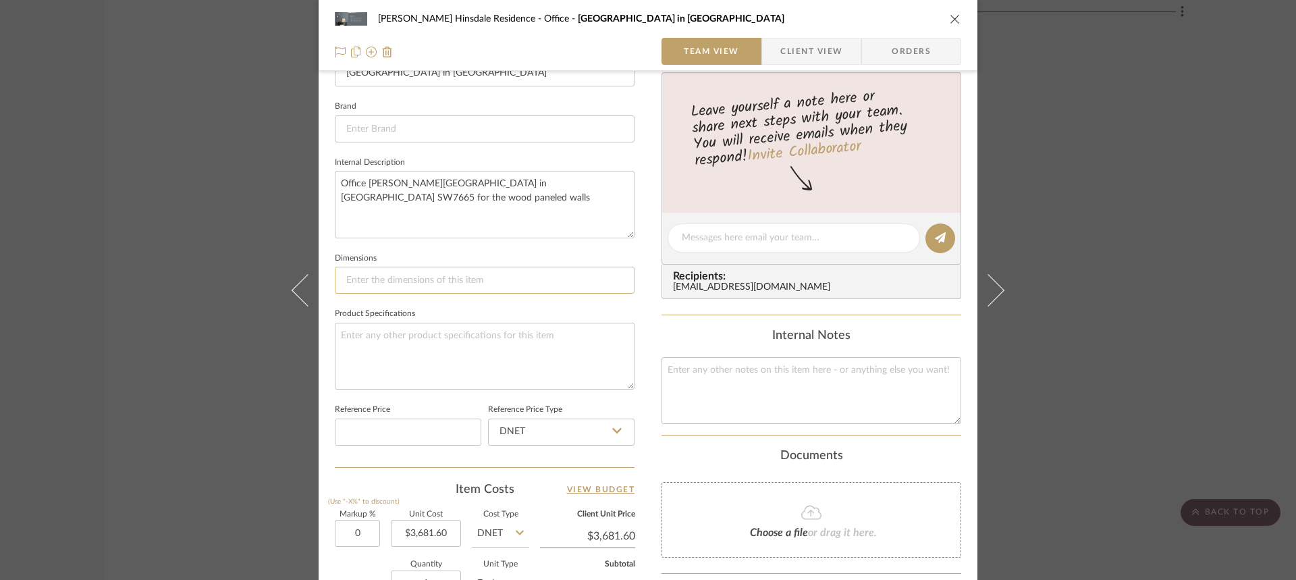
type input "0%"
click at [444, 286] on input at bounding box center [485, 280] width 300 height 27
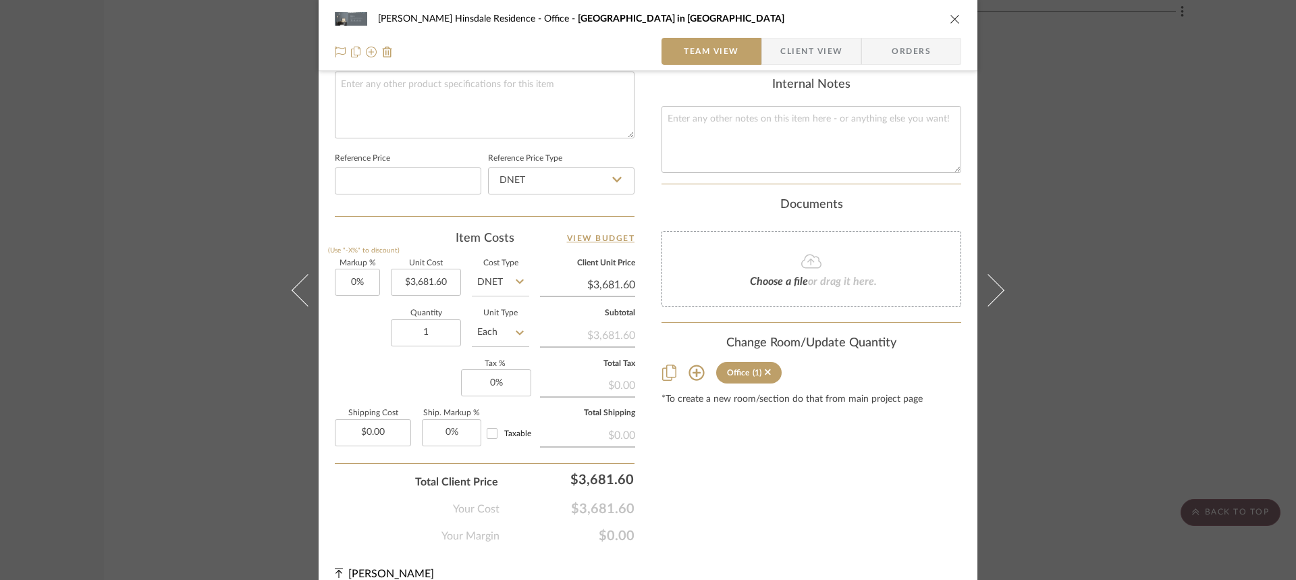
scroll to position [674, 0]
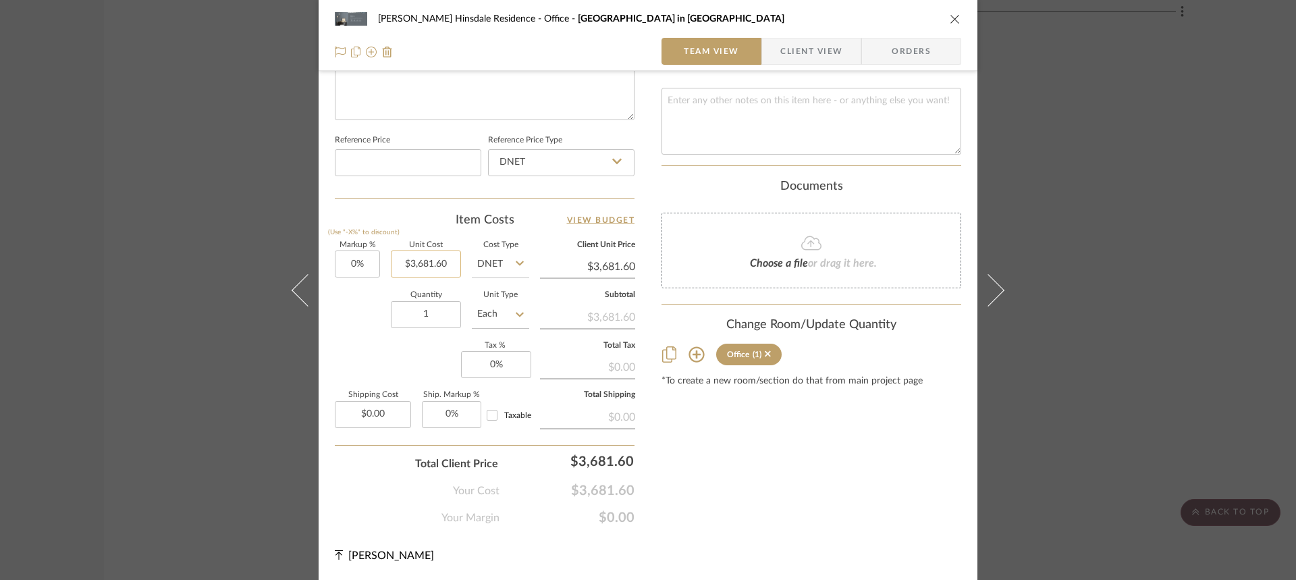
type input "3681.60"
click at [440, 267] on input "3681.60" at bounding box center [426, 263] width 70 height 27
type input "$0.00"
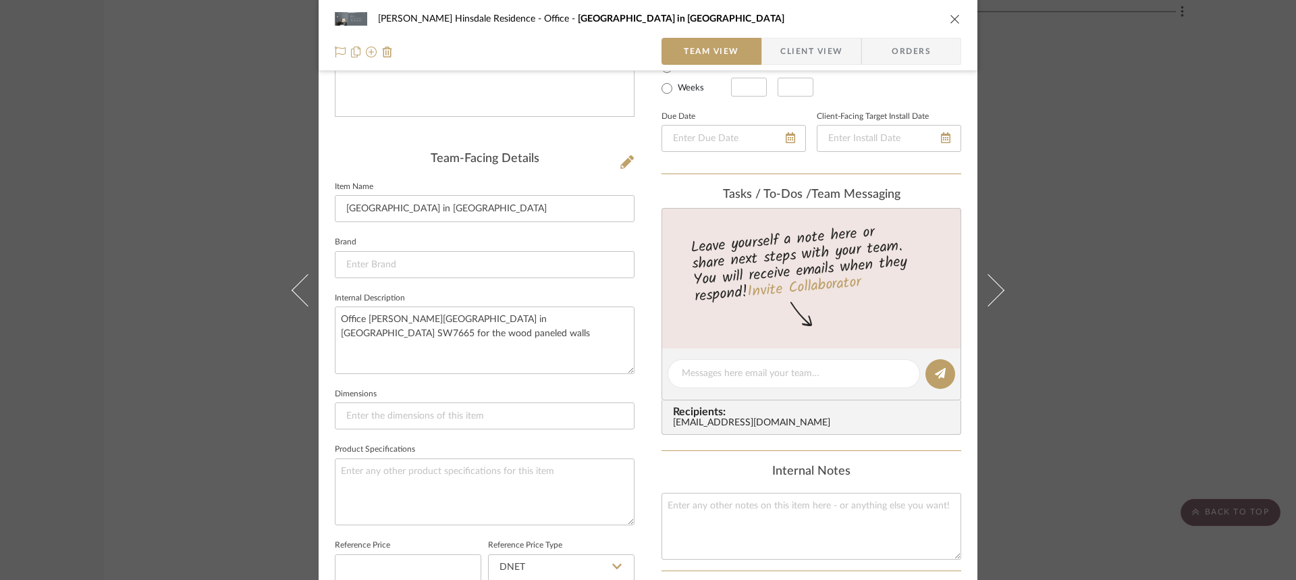
scroll to position [0, 0]
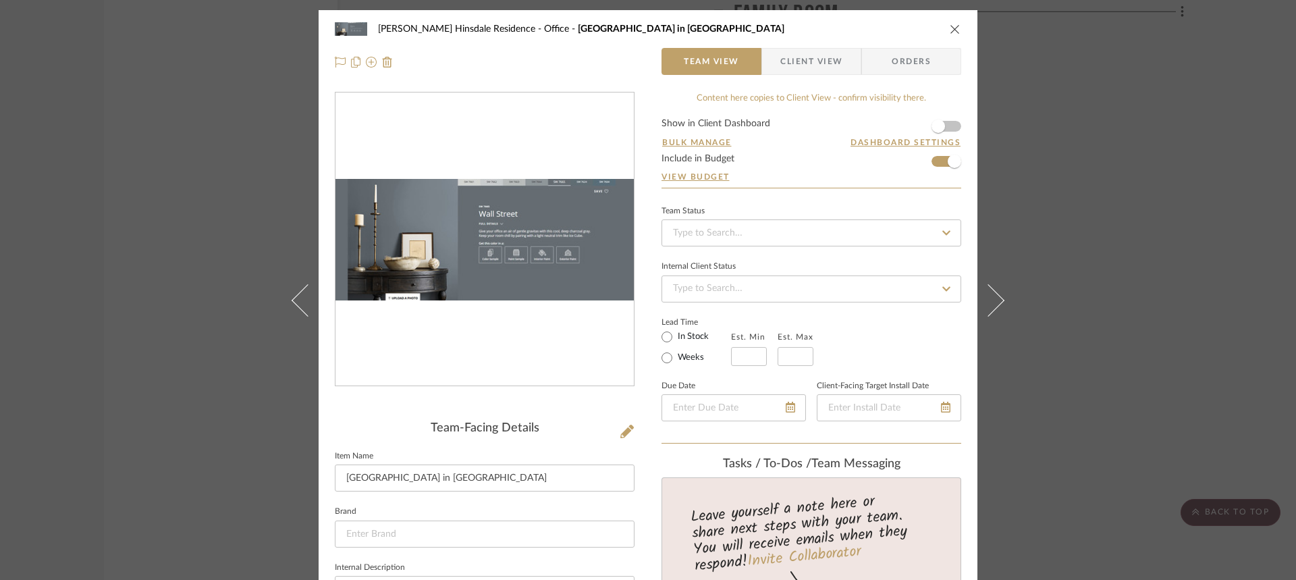
click at [952, 28] on icon "close" at bounding box center [955, 29] width 11 height 11
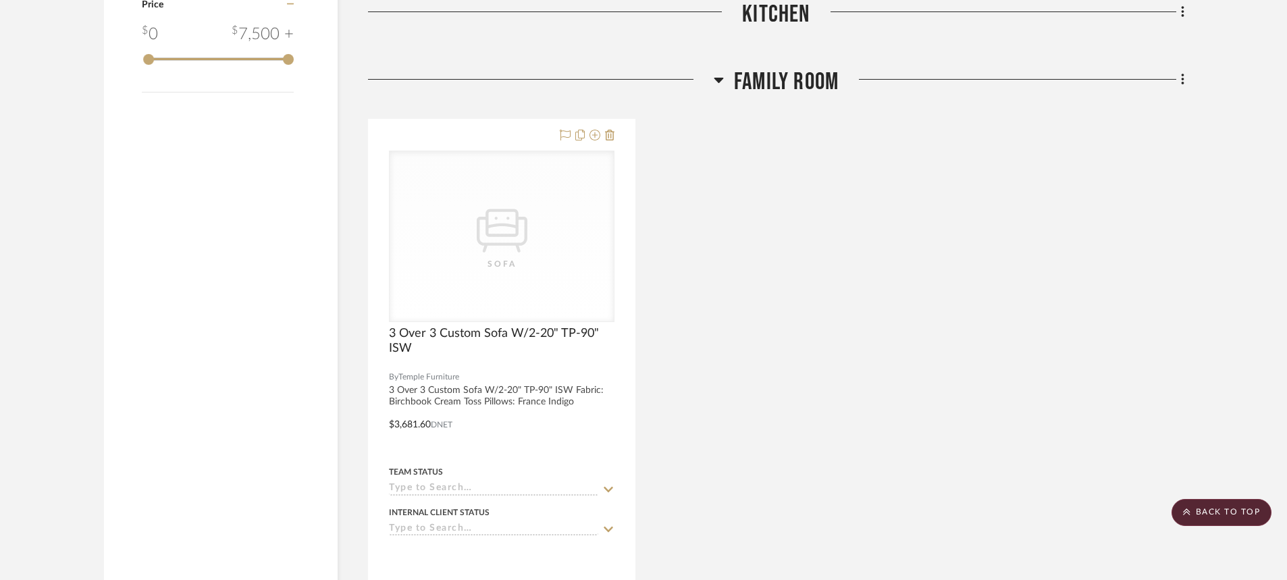
scroll to position [1418, 0]
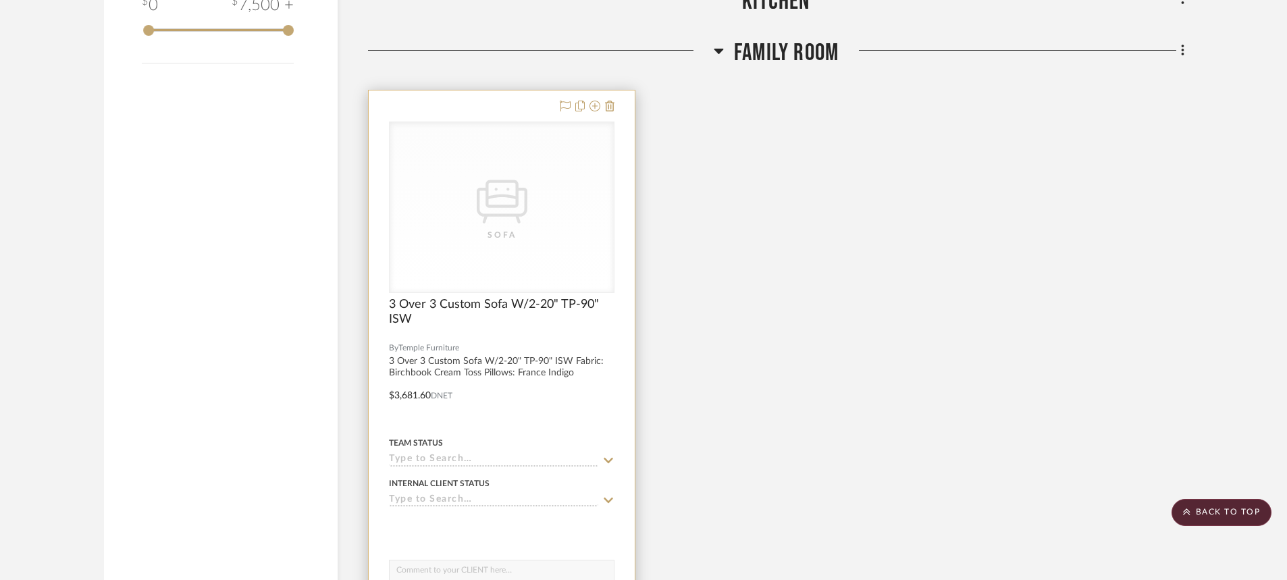
click at [612, 437] on div "Team Status" at bounding box center [501, 443] width 225 height 12
click at [477, 382] on div at bounding box center [502, 385] width 266 height 591
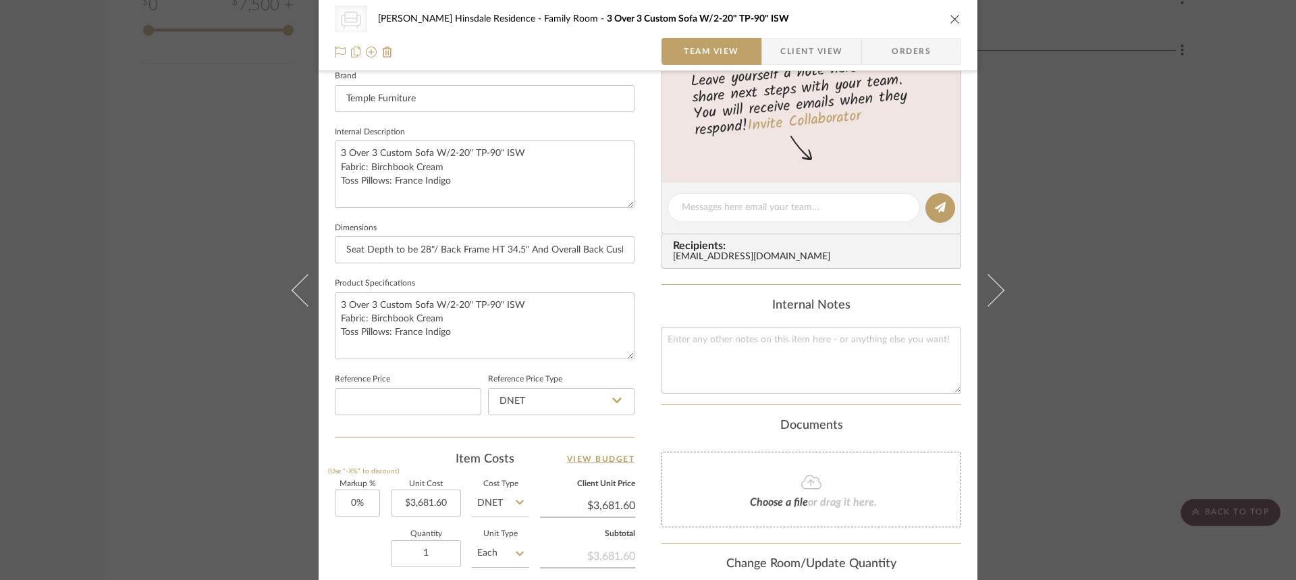
scroll to position [473, 0]
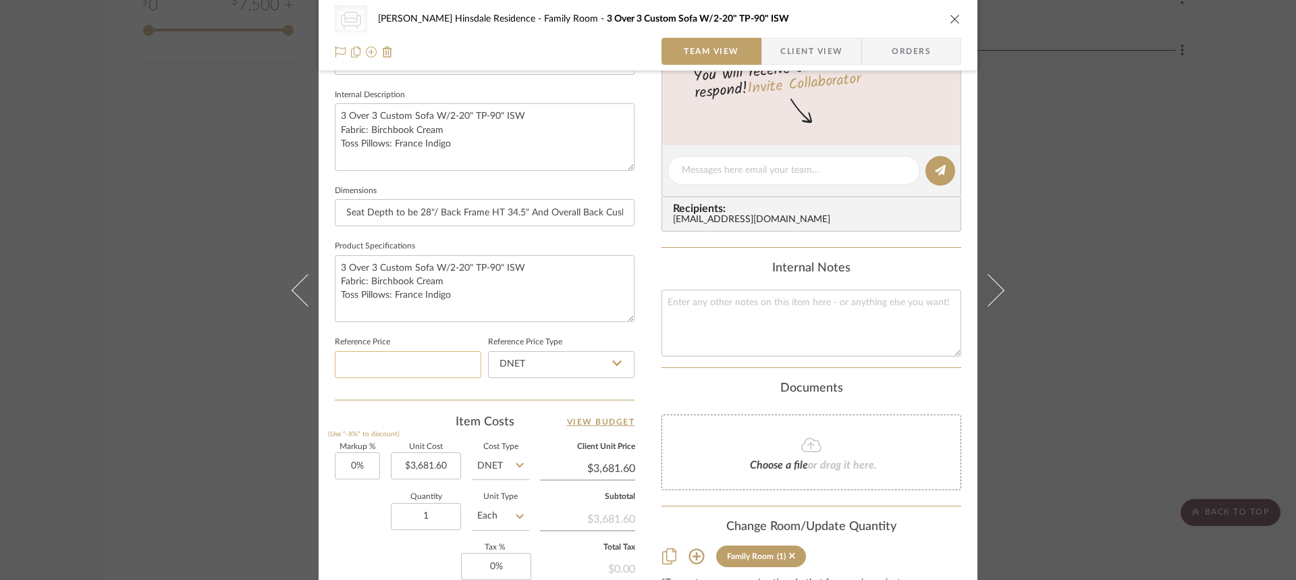
click at [395, 360] on input at bounding box center [408, 364] width 146 height 27
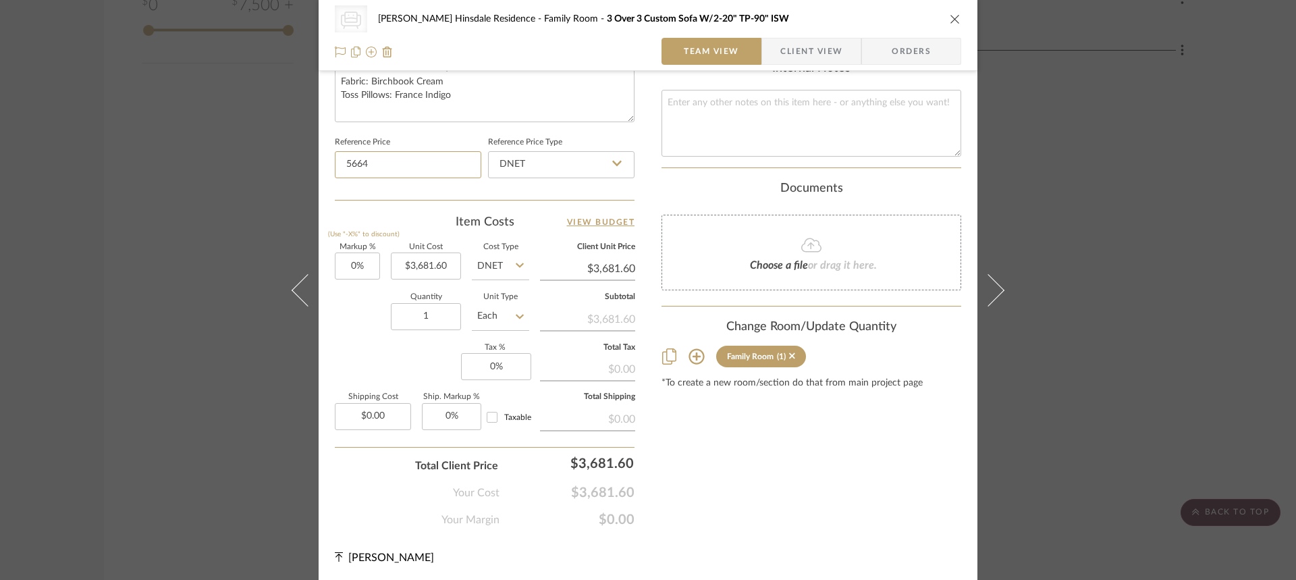
scroll to position [674, 0]
type input "$5,664.00"
click at [378, 414] on input "0.00" at bounding box center [373, 414] width 76 height 27
type input "$0.00"
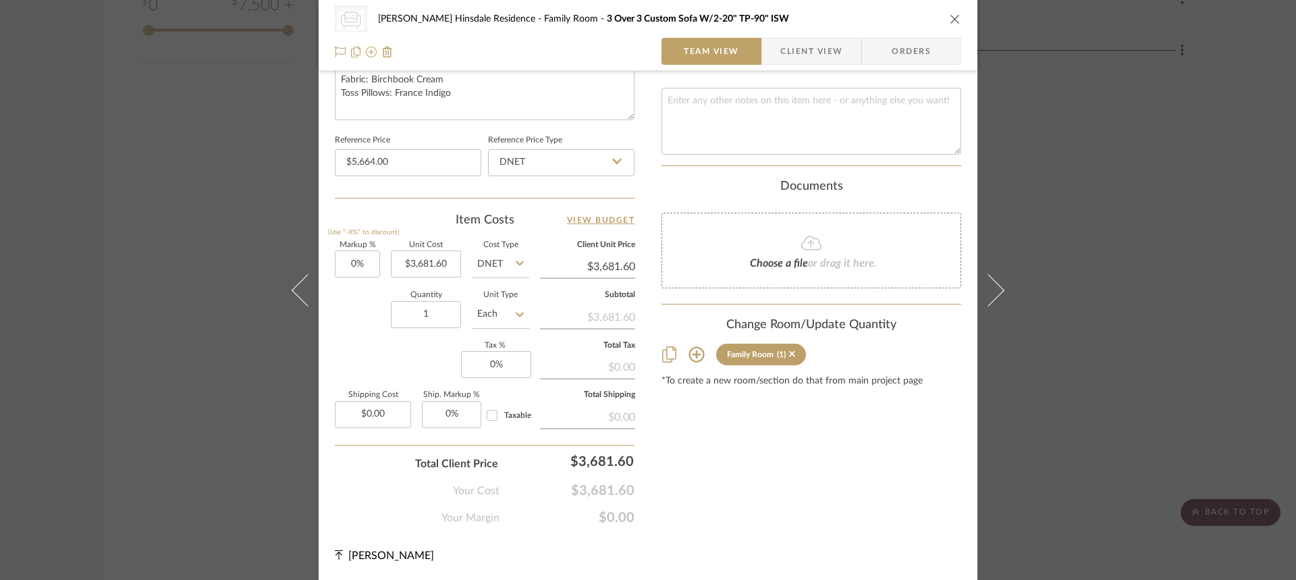
click at [373, 429] on sr-form-field "Shipping Cost $0.00" at bounding box center [373, 415] width 76 height 47
type input "0"
click at [459, 414] on input "0" at bounding box center [451, 414] width 59 height 27
type input "15%"
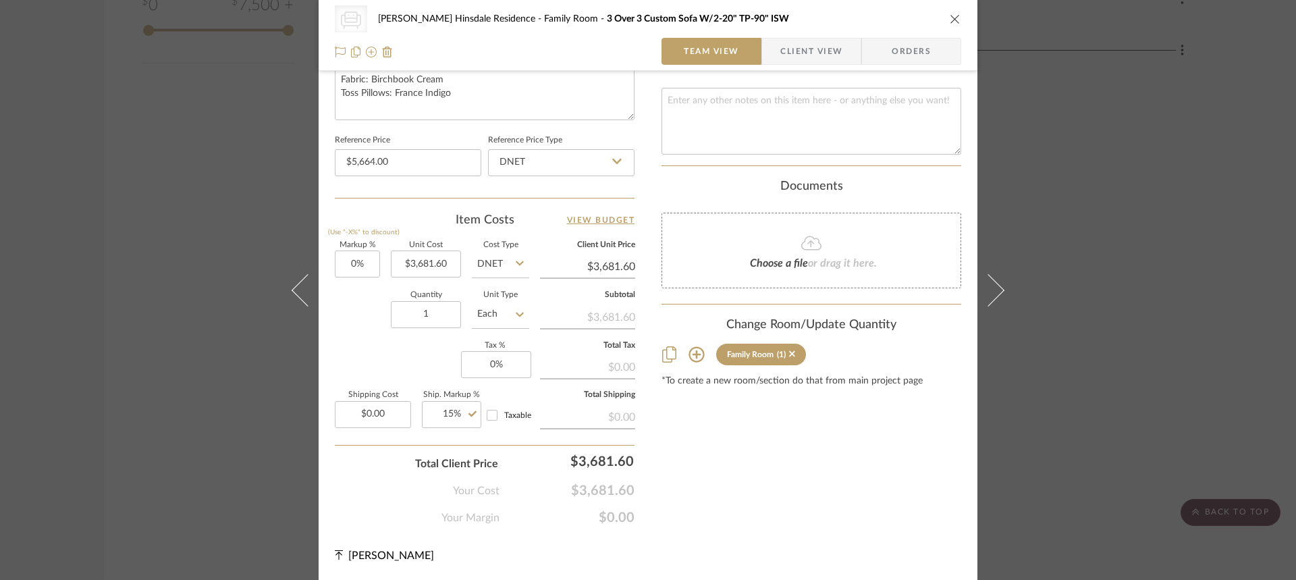
click at [572, 417] on div "$0.00" at bounding box center [587, 416] width 95 height 24
click at [502, 359] on input "0" at bounding box center [496, 364] width 70 height 27
type input "0%"
click at [617, 369] on div "$0.00" at bounding box center [587, 366] width 95 height 24
click at [486, 412] on input "Taxable" at bounding box center [492, 415] width 22 height 22
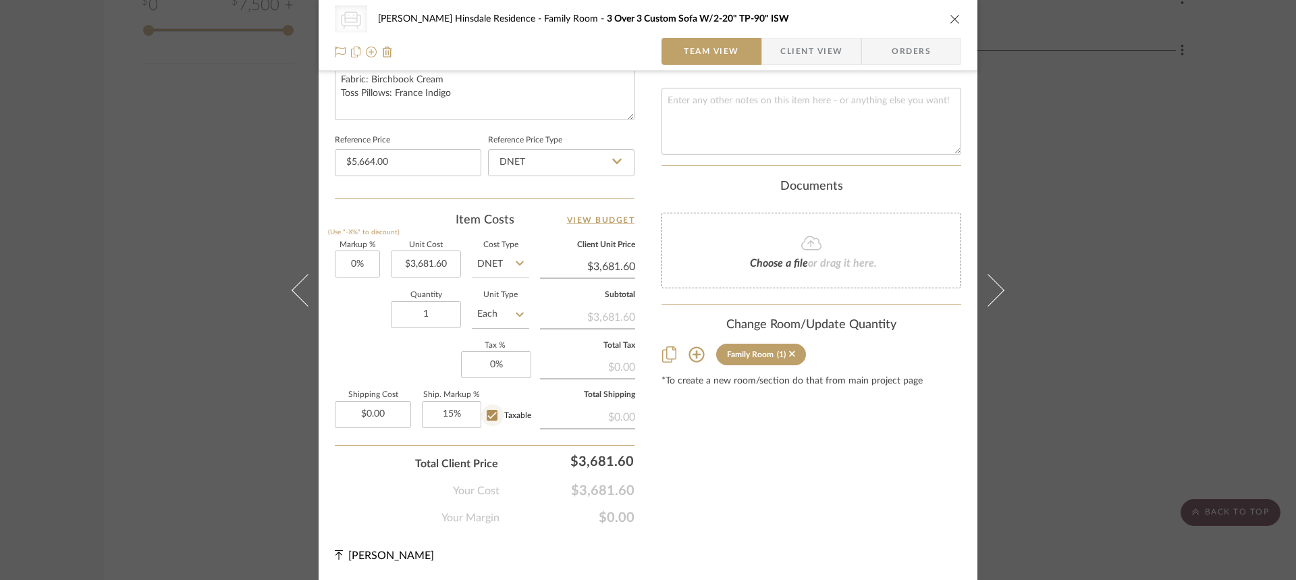
checkbox input "true"
click at [494, 368] on input "0" at bounding box center [496, 364] width 70 height 27
type input "10%"
click at [400, 358] on div "Markup % (Use "-X%" to discount) 0% Unit Cost $3,681.60 Cost Type DNET Client U…" at bounding box center [485, 340] width 300 height 197
click at [543, 418] on div "$0.00" at bounding box center [587, 416] width 95 height 24
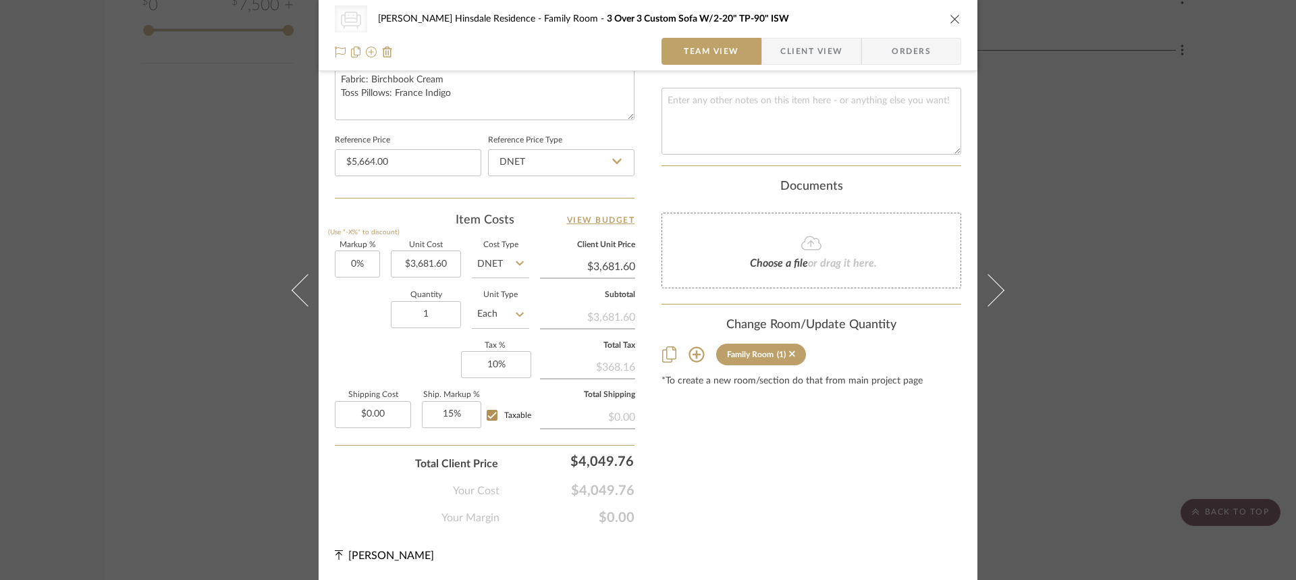
drag, startPoint x: 610, startPoint y: 434, endPoint x: 605, endPoint y: 414, distance: 21.0
click at [608, 433] on sr-form-field "Total Shipping $0.00" at bounding box center [587, 415] width 95 height 47
click at [605, 412] on div "$0.00" at bounding box center [587, 416] width 95 height 24
click at [608, 412] on div "$0.00" at bounding box center [587, 416] width 95 height 24
drag, startPoint x: 811, startPoint y: 436, endPoint x: 703, endPoint y: 419, distance: 108.6
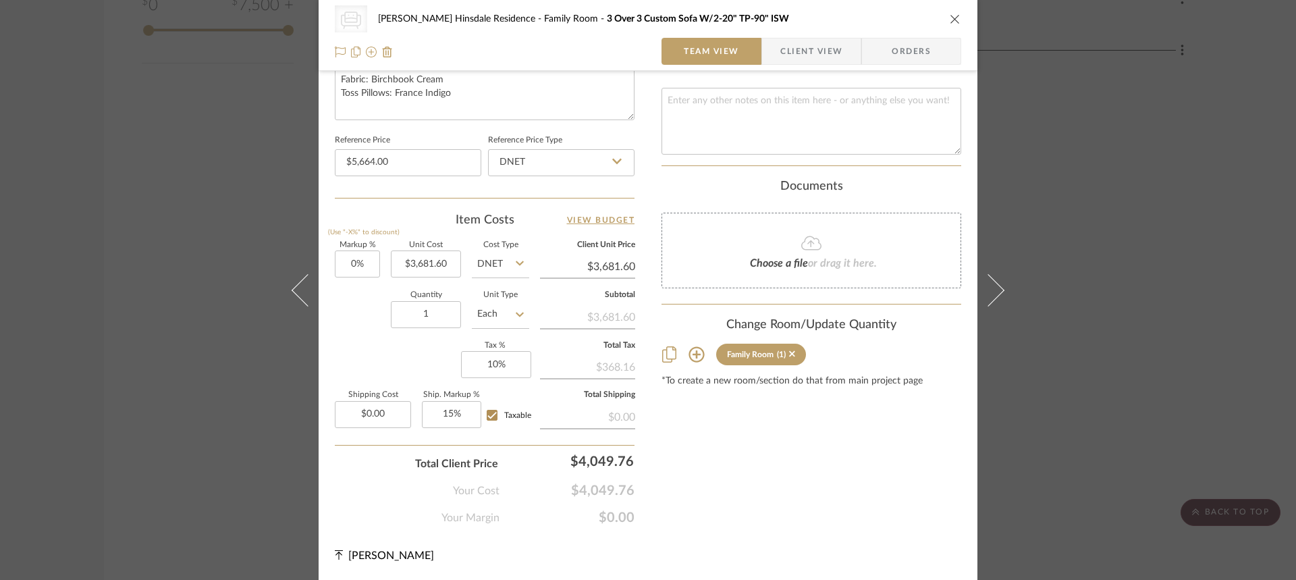
click at [589, 418] on div "$0.00" at bounding box center [587, 416] width 95 height 24
click at [599, 416] on div "$0.00" at bounding box center [587, 416] width 95 height 24
click at [490, 416] on input "Taxable" at bounding box center [492, 415] width 22 height 22
checkbox input "false"
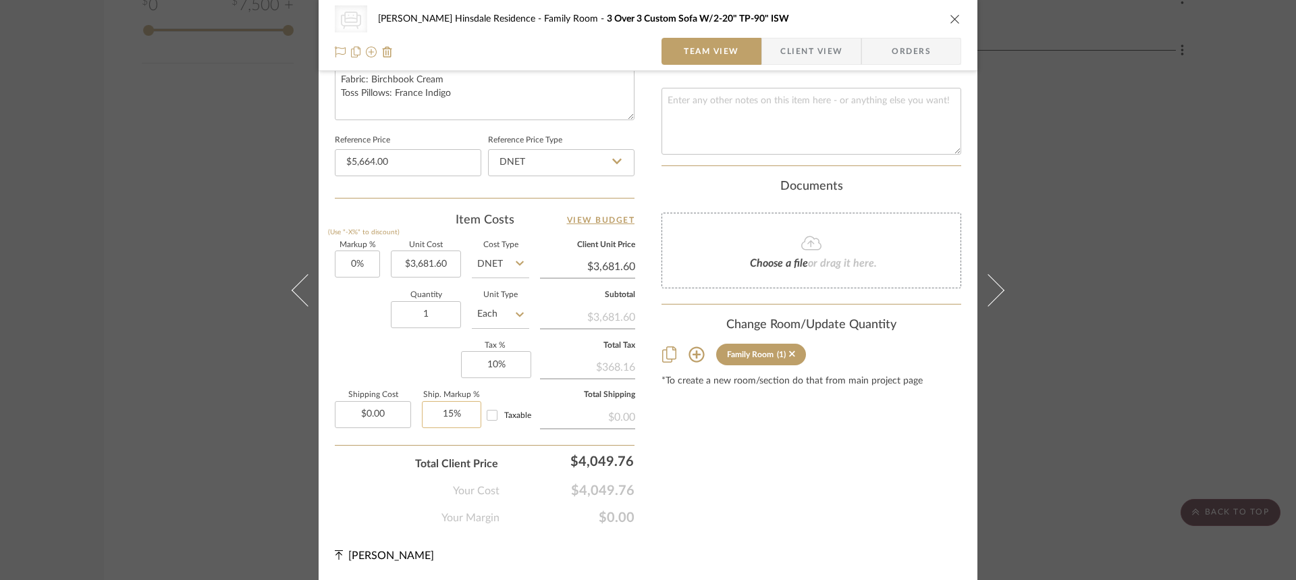
type input "15"
click at [442, 414] on input "15" at bounding box center [451, 414] width 59 height 27
type input "0.00"
type input "15%"
click at [381, 408] on input "0.00" at bounding box center [373, 414] width 76 height 27
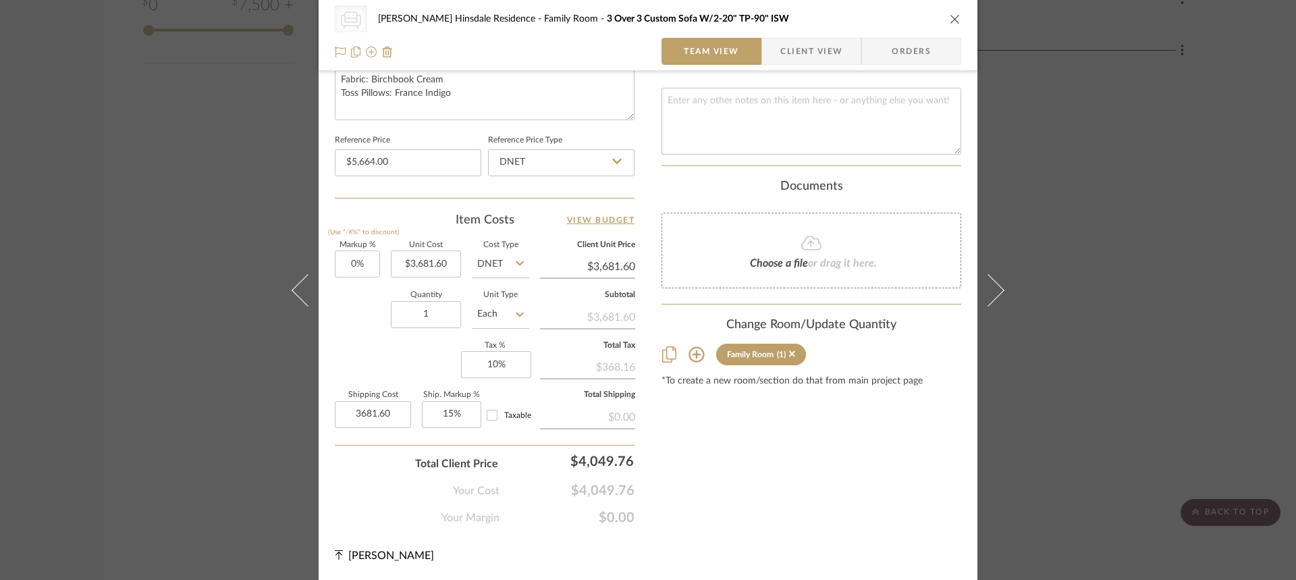
type input "$3,681.60"
type input "3681.60"
click at [389, 404] on input "3681.60" at bounding box center [373, 414] width 76 height 27
type input "15"
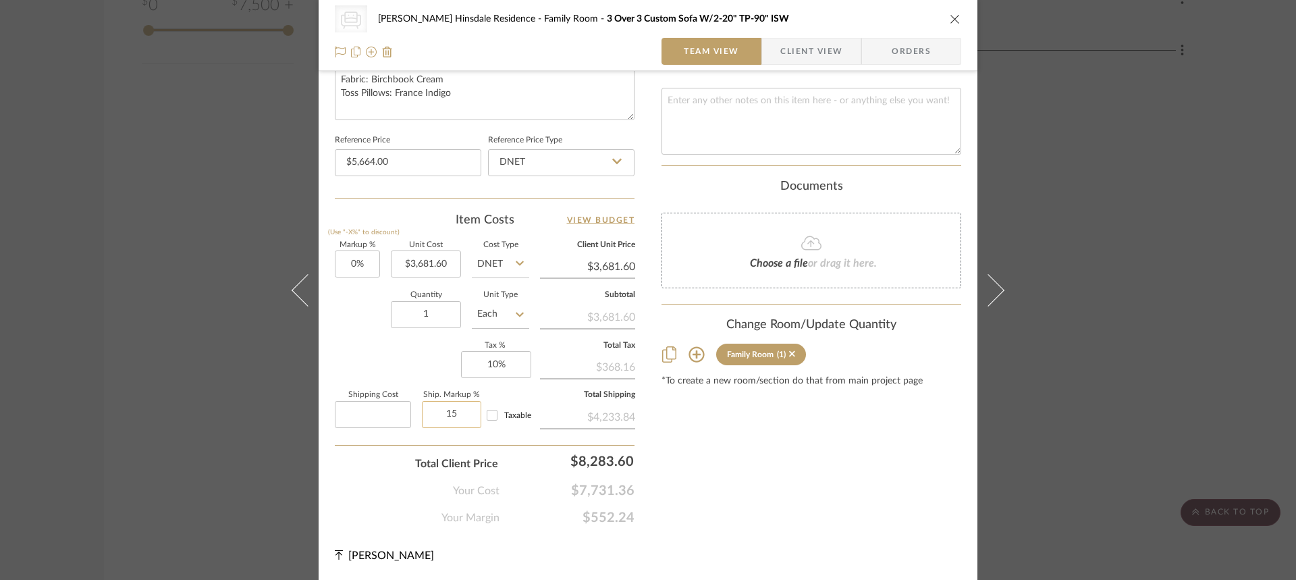
click at [454, 419] on input "15" at bounding box center [451, 414] width 59 height 27
type input "$0.00"
type input "10"
click at [499, 368] on input "10" at bounding box center [496, 364] width 70 height 27
type input "0%"
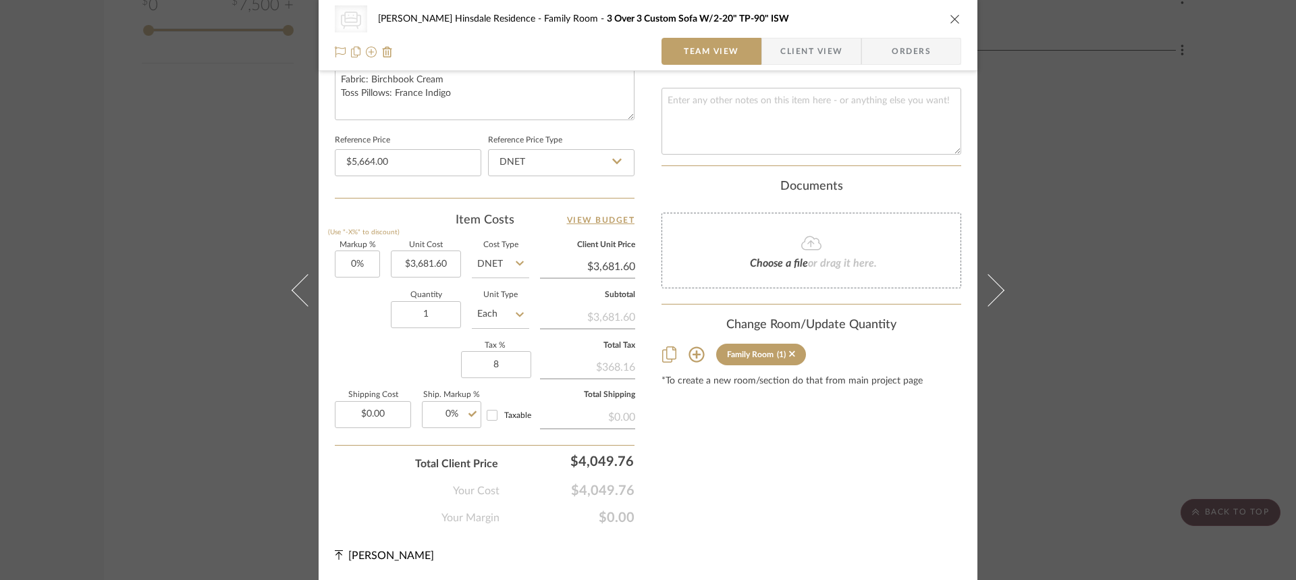
type input "8%"
type input "0.00"
click at [386, 408] on input "0.00" at bounding box center [373, 414] width 76 height 27
type input "$552.24"
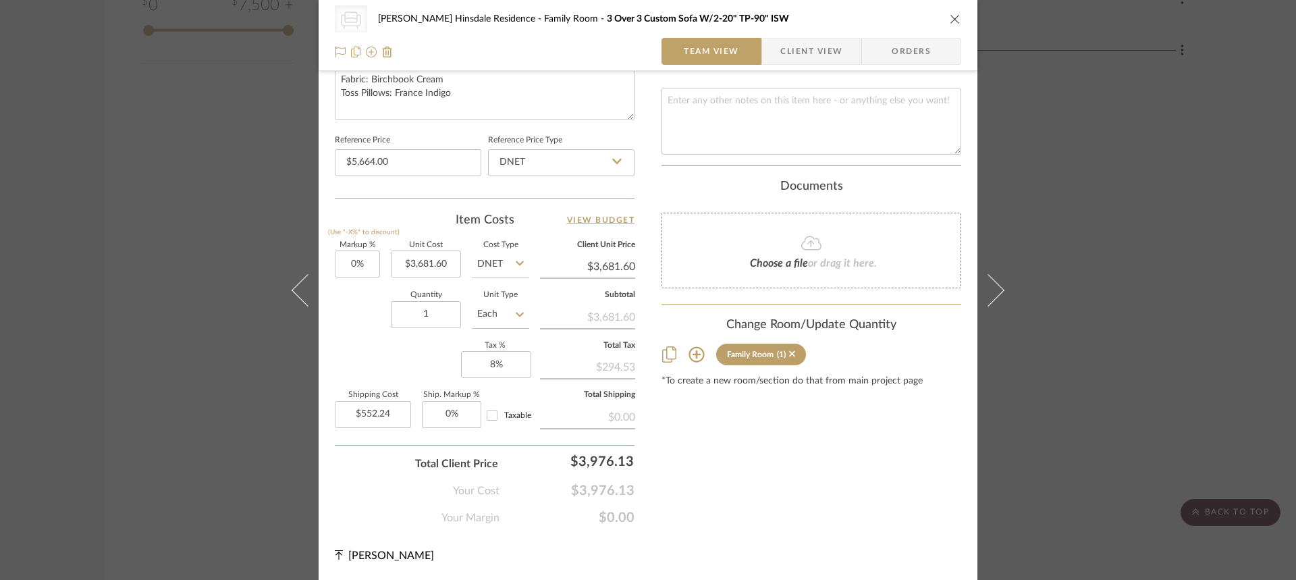
drag, startPoint x: 780, startPoint y: 515, endPoint x: 721, endPoint y: 500, distance: 61.2
type input "0"
click at [451, 411] on input "0" at bounding box center [451, 414] width 59 height 27
type input "15%"
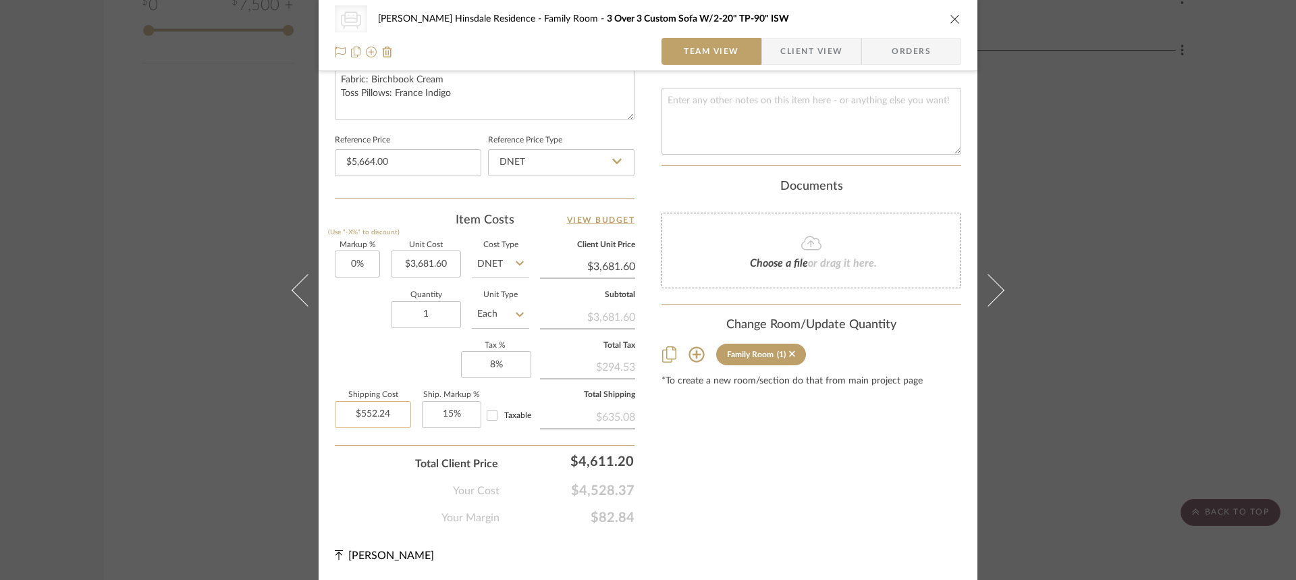
type input "552.24"
type input "15%"
click at [375, 414] on input "552.24" at bounding box center [373, 414] width 76 height 27
type input "15"
click at [455, 413] on input "15" at bounding box center [451, 414] width 59 height 27
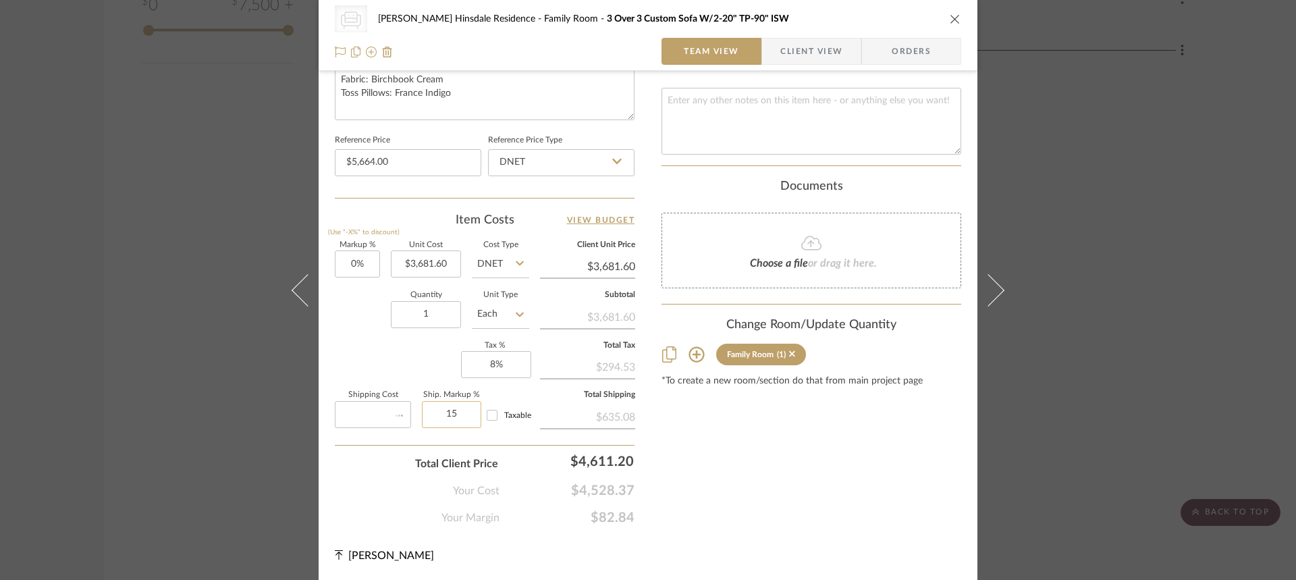
type input "$0.00"
type input "0.00"
click at [369, 415] on input "0.00" at bounding box center [373, 414] width 76 height 27
type input "0%"
type input "5"
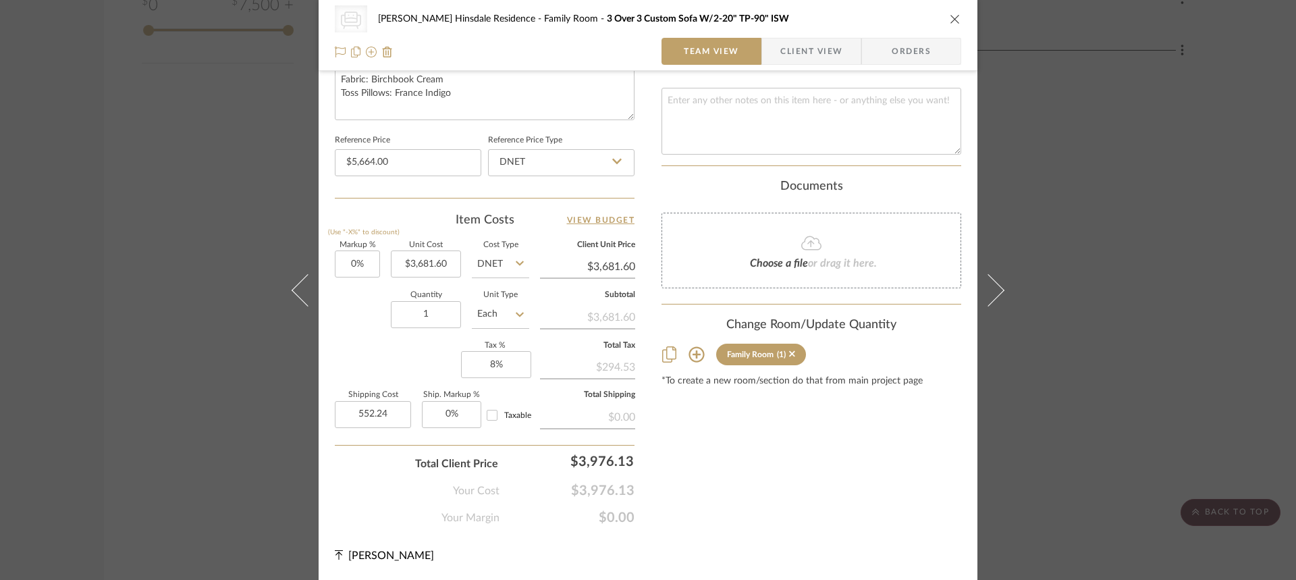
type input "$552.24"
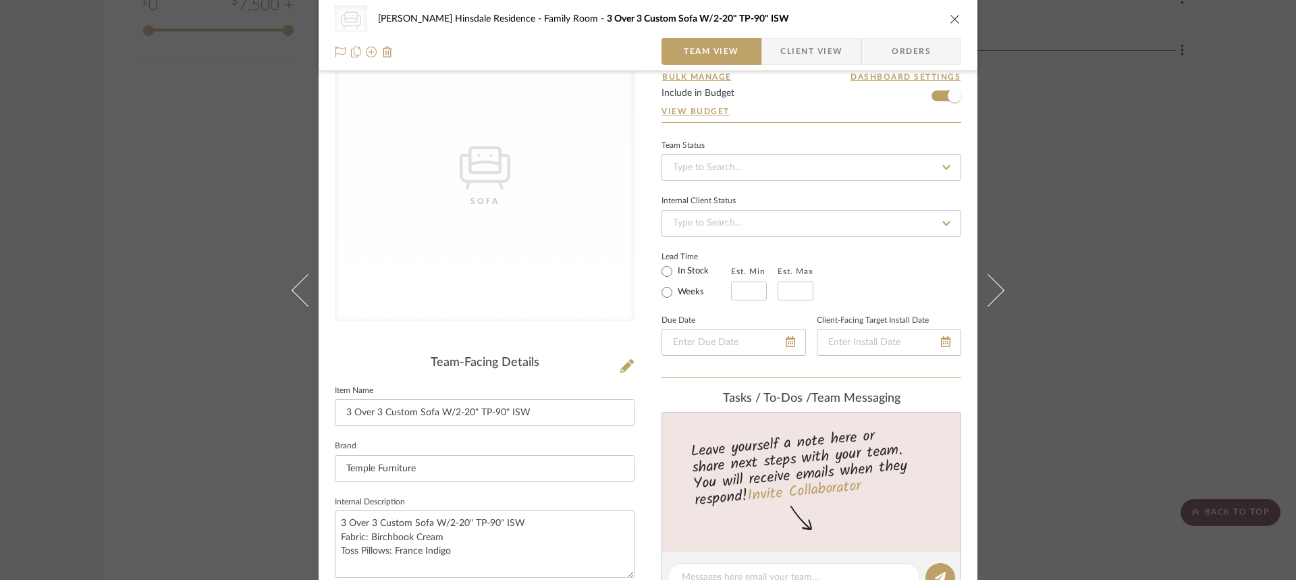
scroll to position [0, 0]
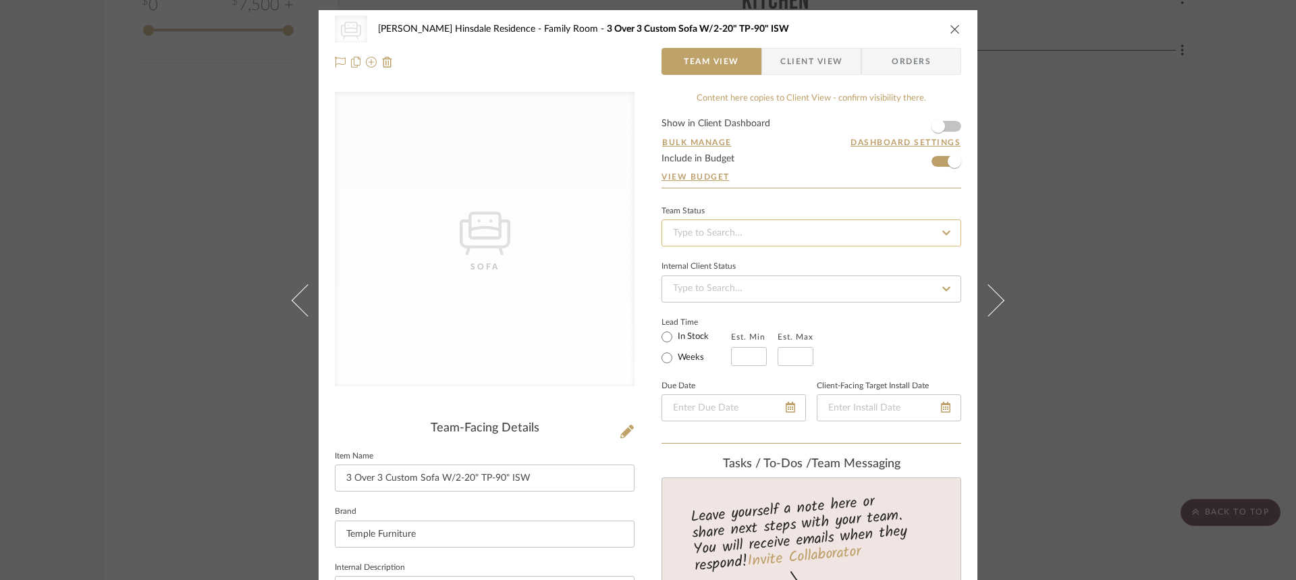
click at [672, 237] on input at bounding box center [812, 232] width 300 height 27
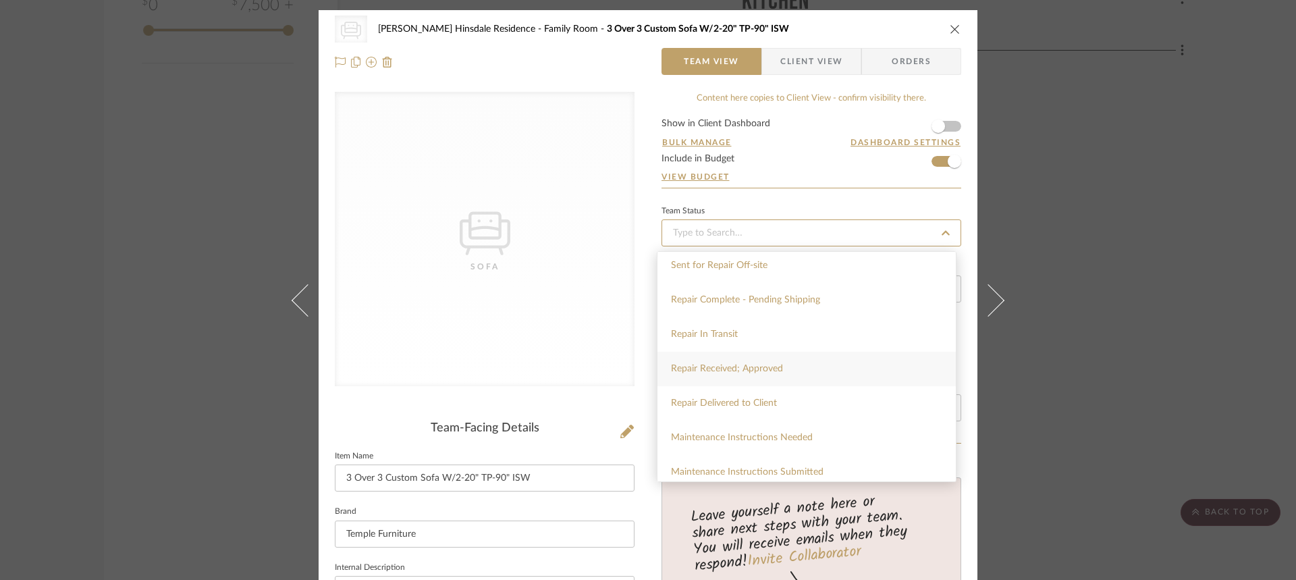
scroll to position [2353, 0]
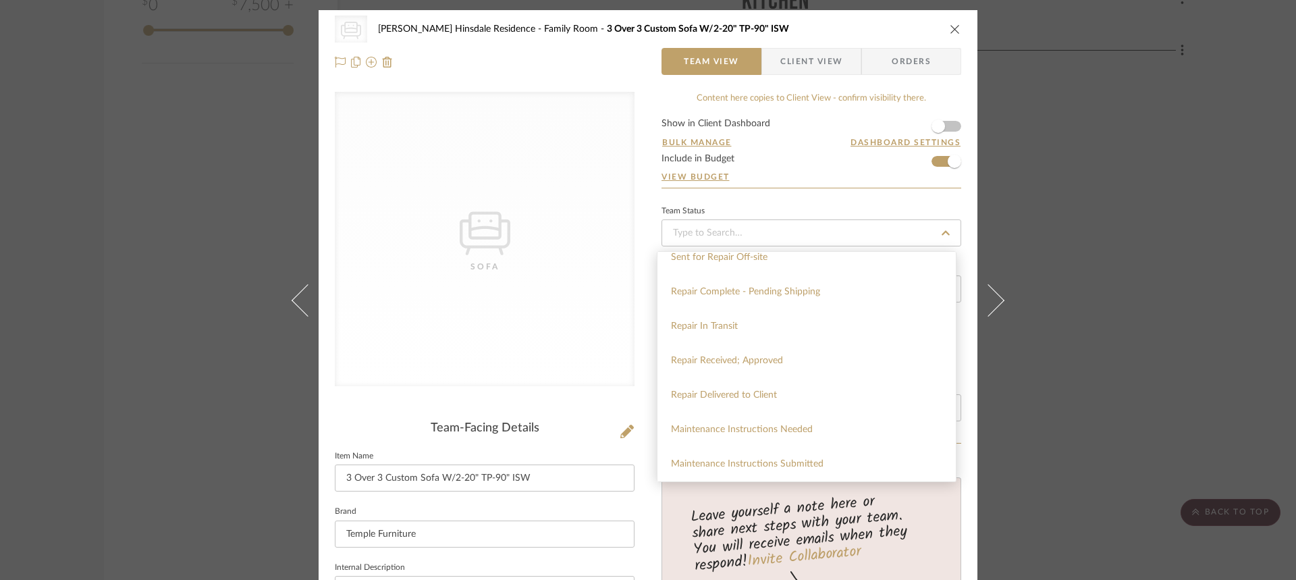
click at [802, 215] on div "Team Status" at bounding box center [812, 224] width 300 height 45
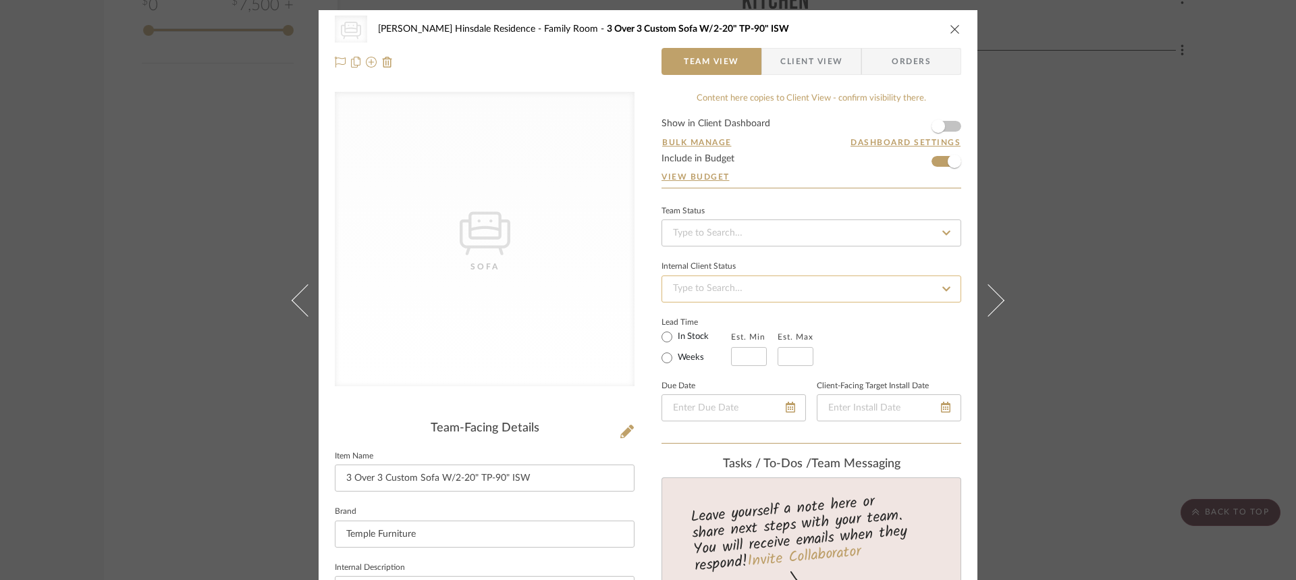
click at [776, 292] on input at bounding box center [812, 288] width 300 height 27
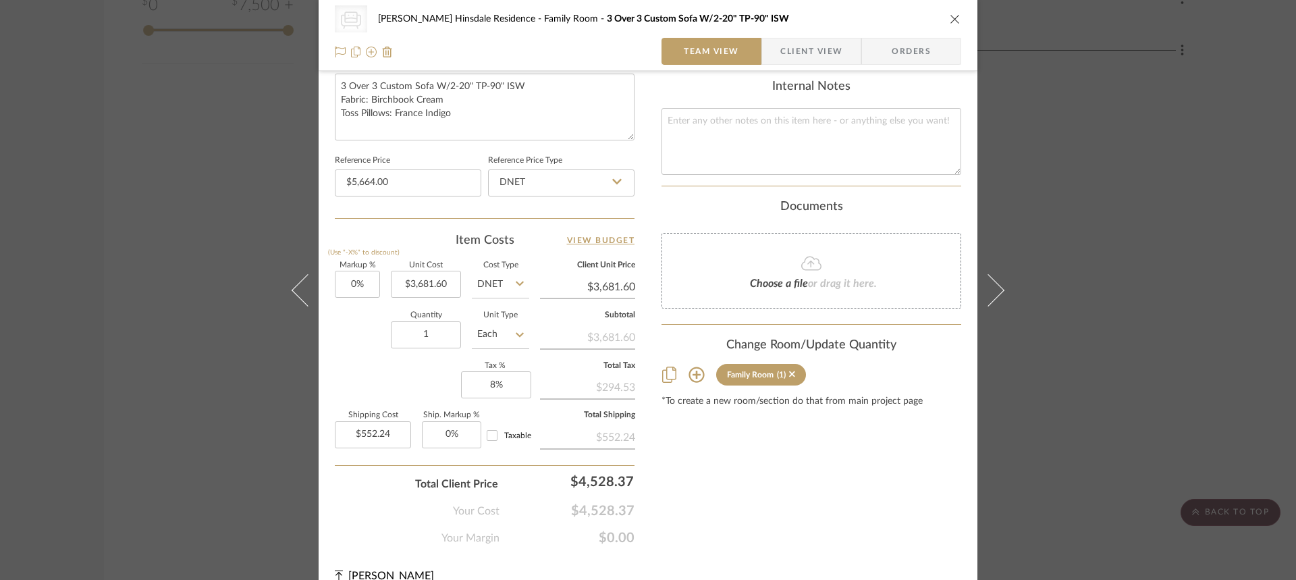
scroll to position [674, 0]
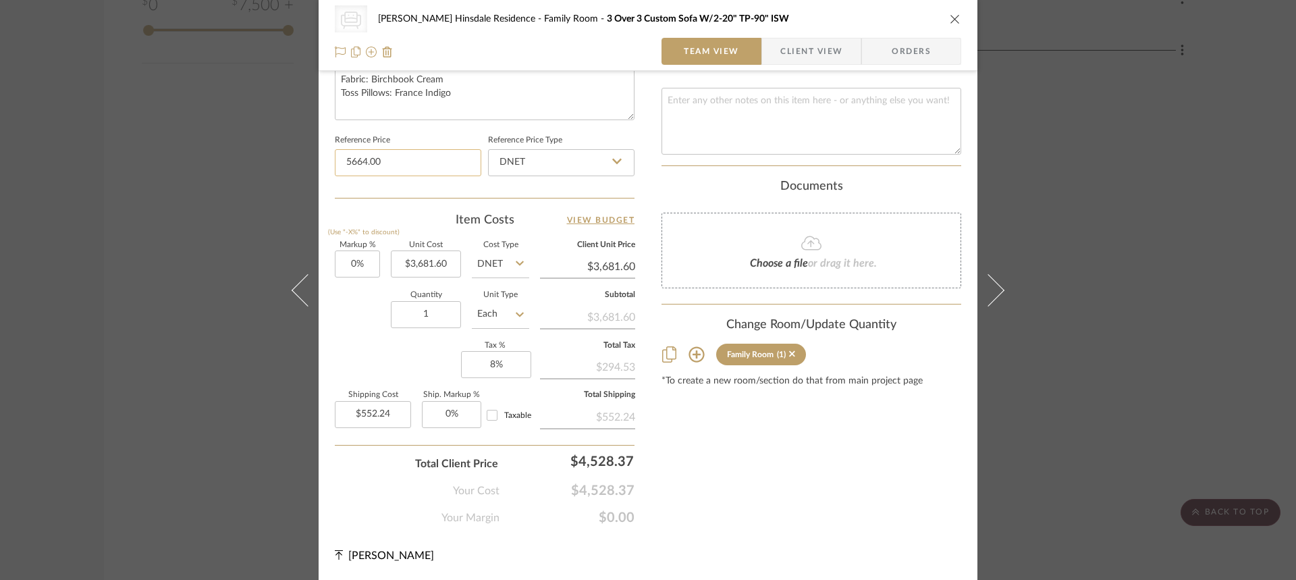
click at [414, 156] on input "5664.00" at bounding box center [408, 162] width 146 height 27
click at [394, 159] on input "5664.00" at bounding box center [408, 162] width 146 height 27
type input "$5,664.00"
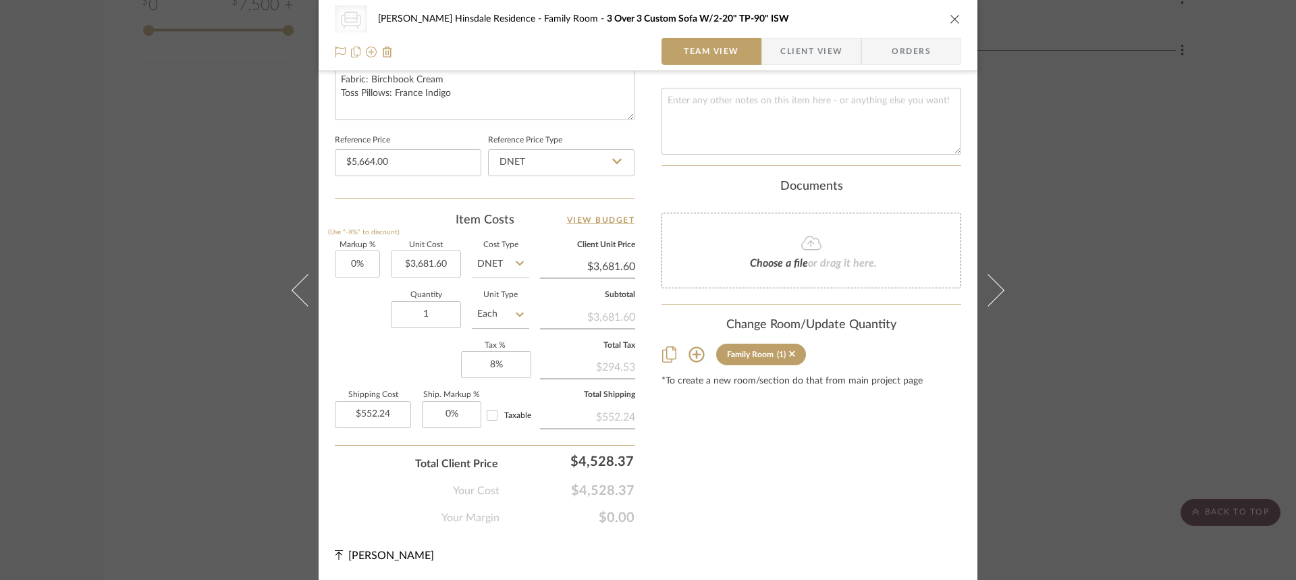
click at [552, 170] on input "DNET" at bounding box center [561, 162] width 146 height 27
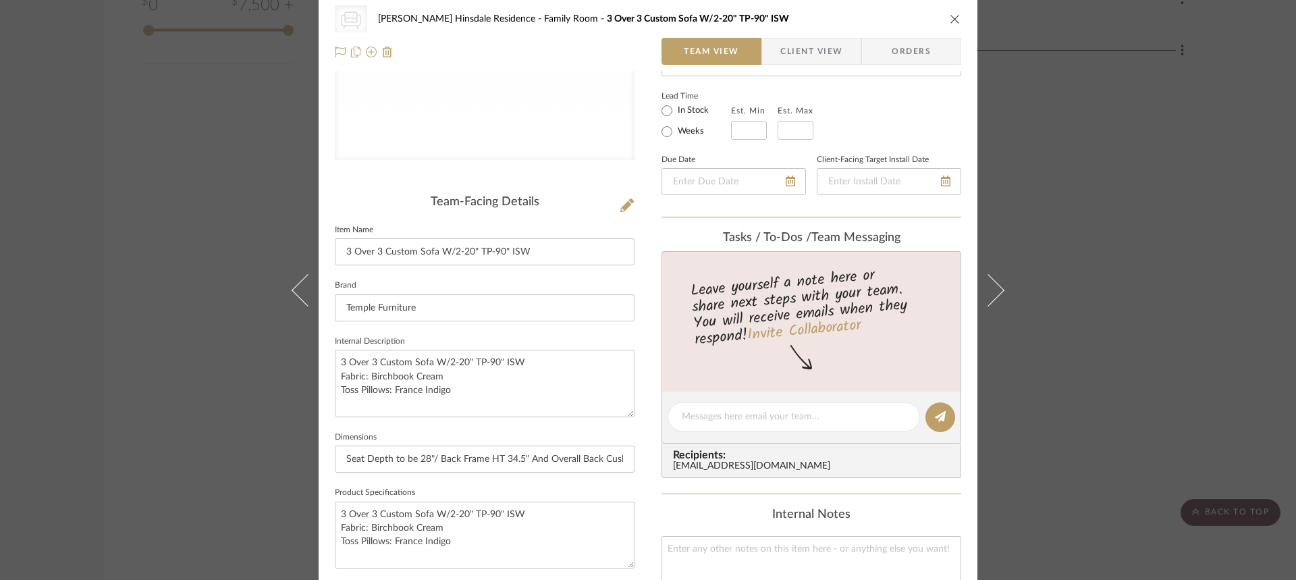
scroll to position [0, 0]
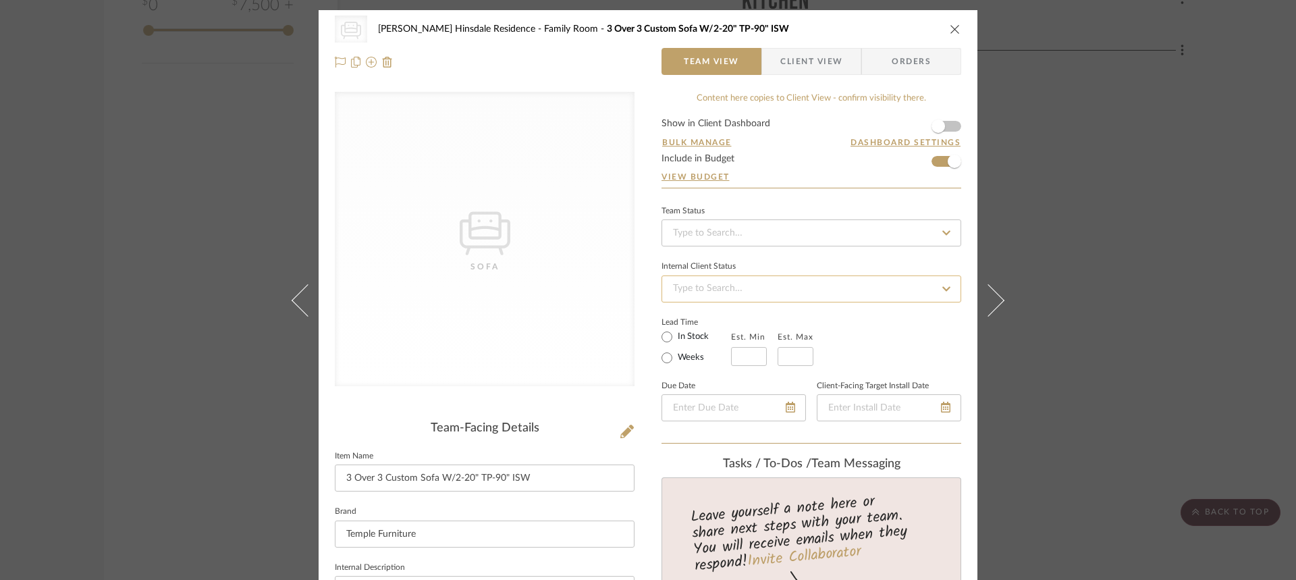
click at [810, 294] on input at bounding box center [812, 288] width 300 height 27
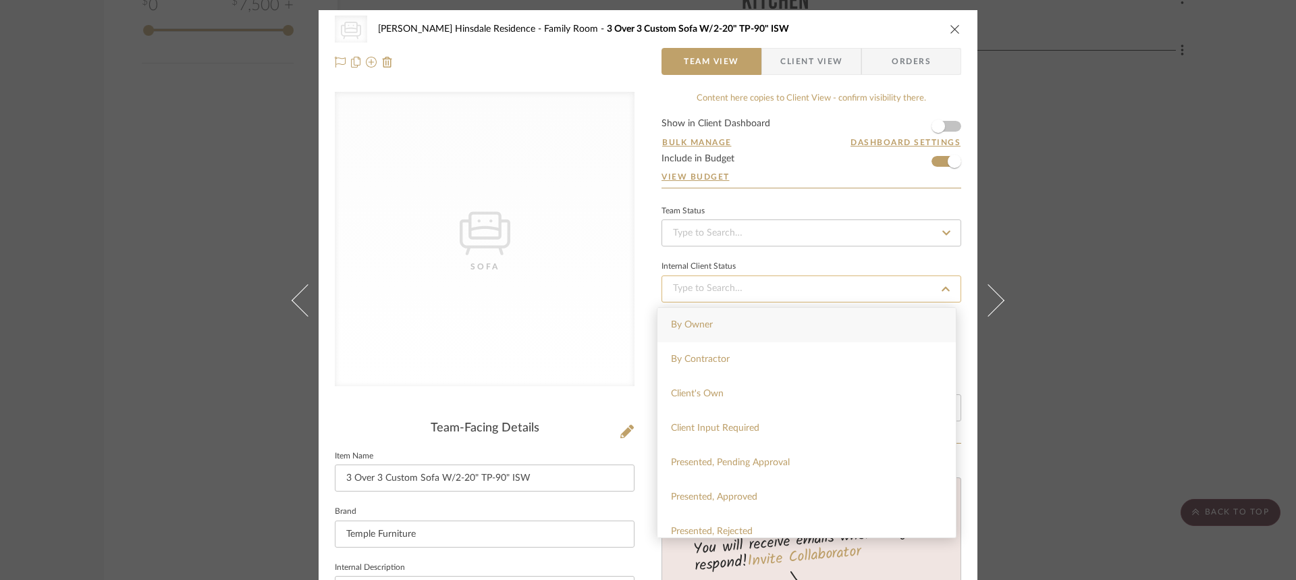
click at [810, 294] on input at bounding box center [812, 288] width 300 height 27
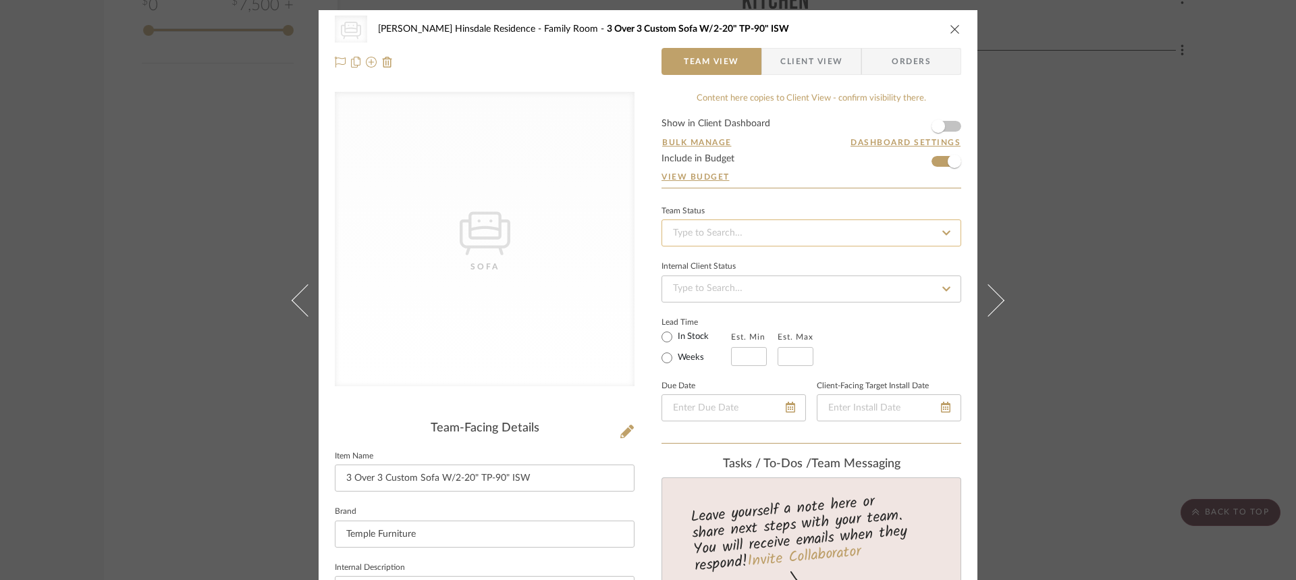
click at [795, 231] on input at bounding box center [812, 232] width 300 height 27
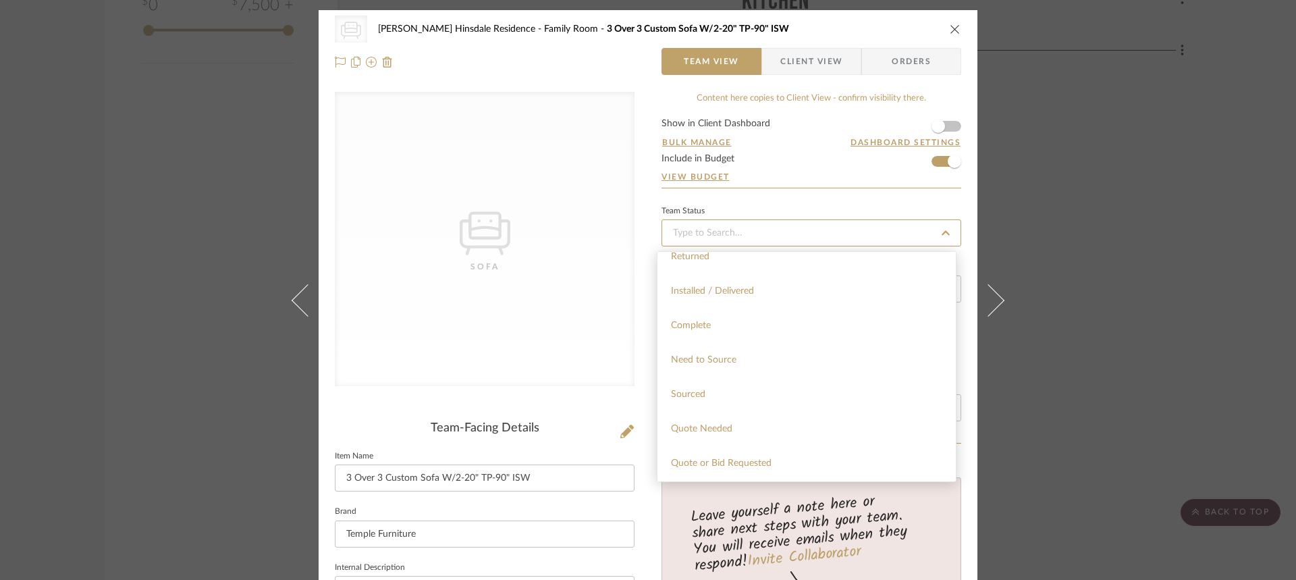
scroll to position [338, 0]
click at [830, 159] on form "Show in Client Dashboard Bulk Manage Dashboard Settings Include in Budget View …" at bounding box center [812, 153] width 300 height 69
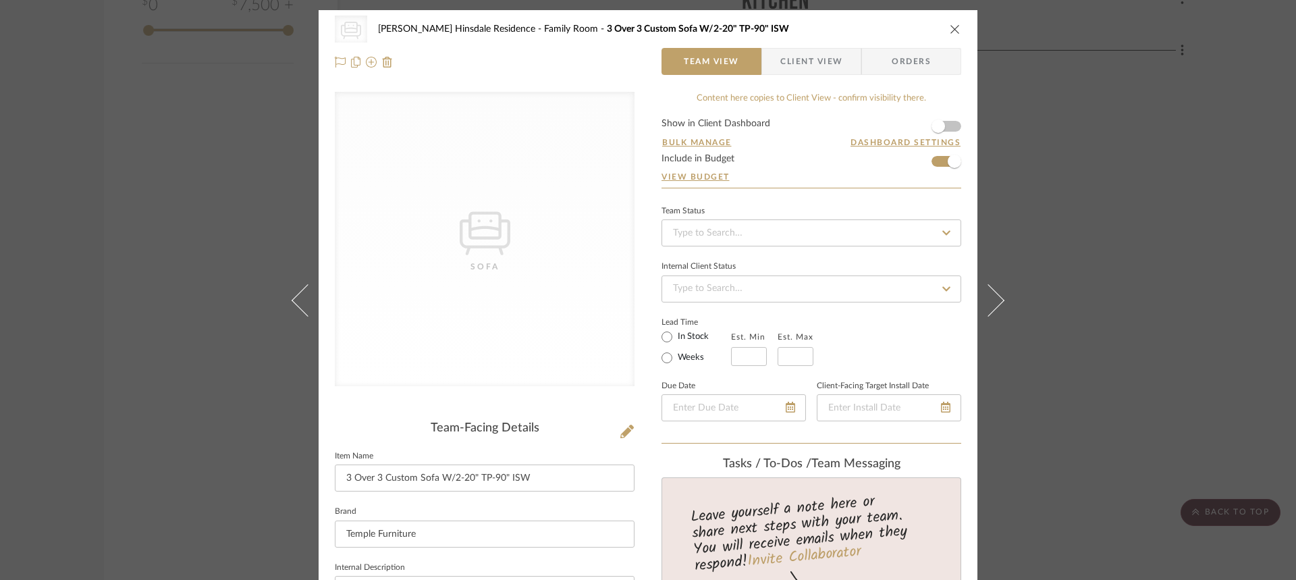
click at [843, 63] on span "Client View" at bounding box center [811, 61] width 99 height 27
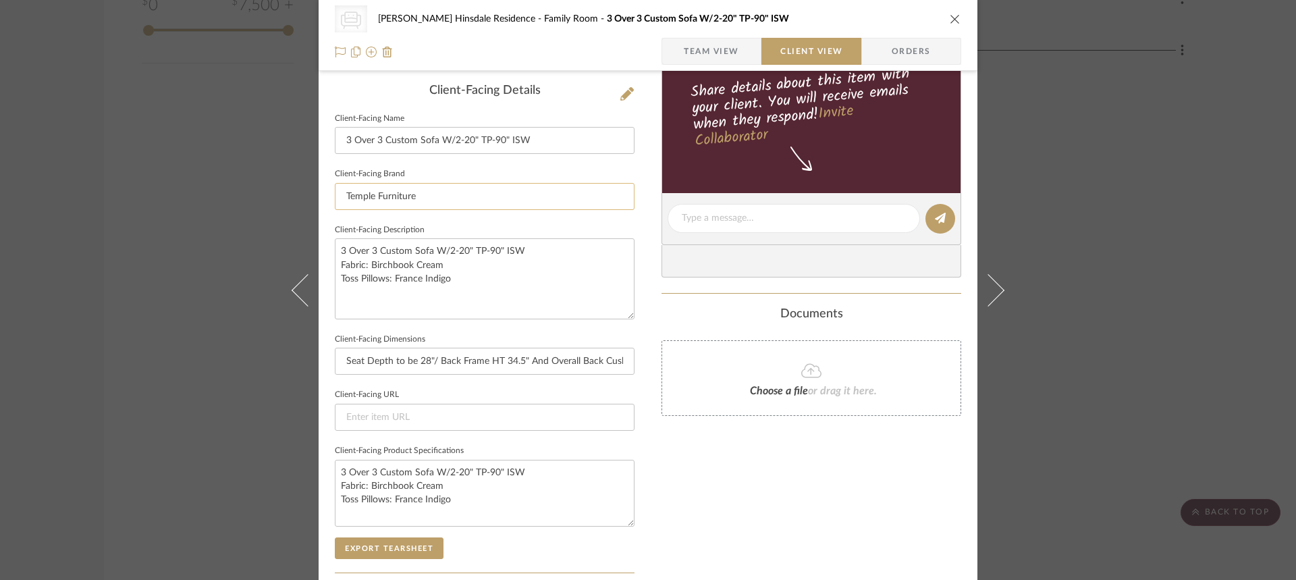
click at [419, 197] on input "Temple Furniture" at bounding box center [485, 196] width 300 height 27
click at [751, 472] on div "Only content on this tab can share to Dashboard. Click eyeball icon to show or …" at bounding box center [812, 237] width 300 height 966
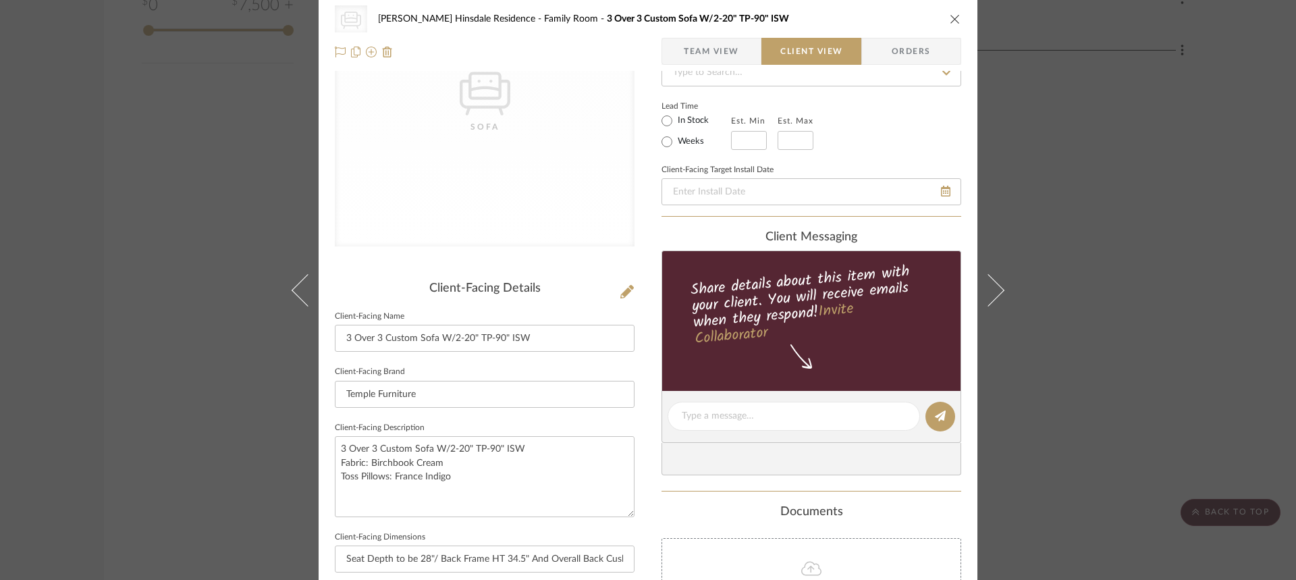
scroll to position [0, 0]
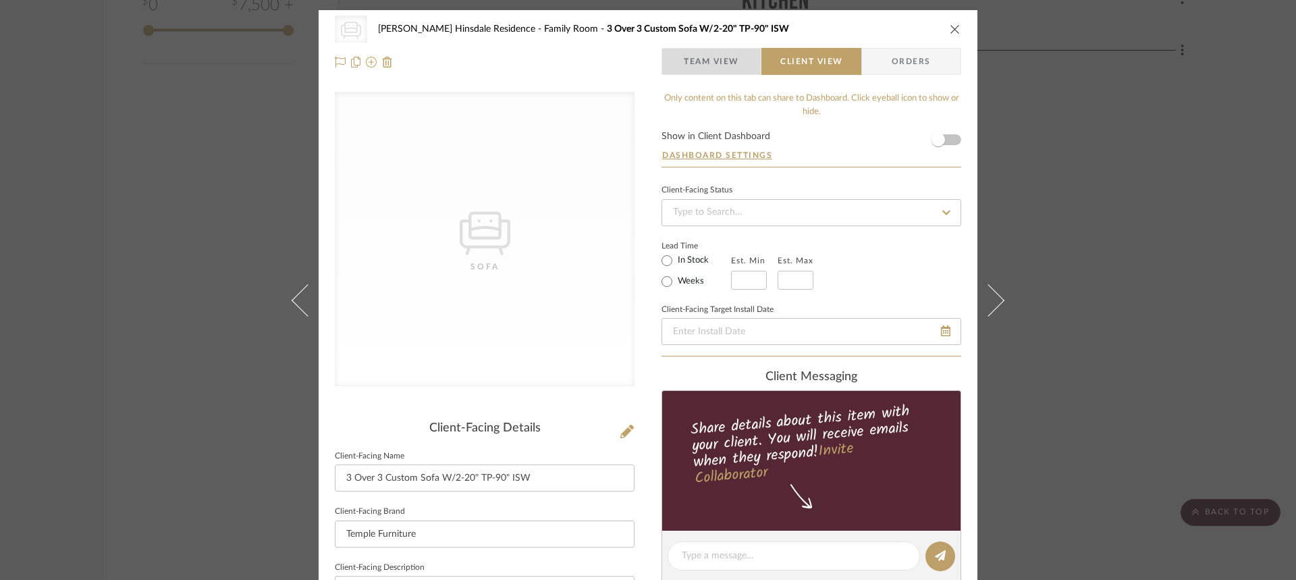
click at [717, 63] on span "Team View" at bounding box center [711, 61] width 55 height 27
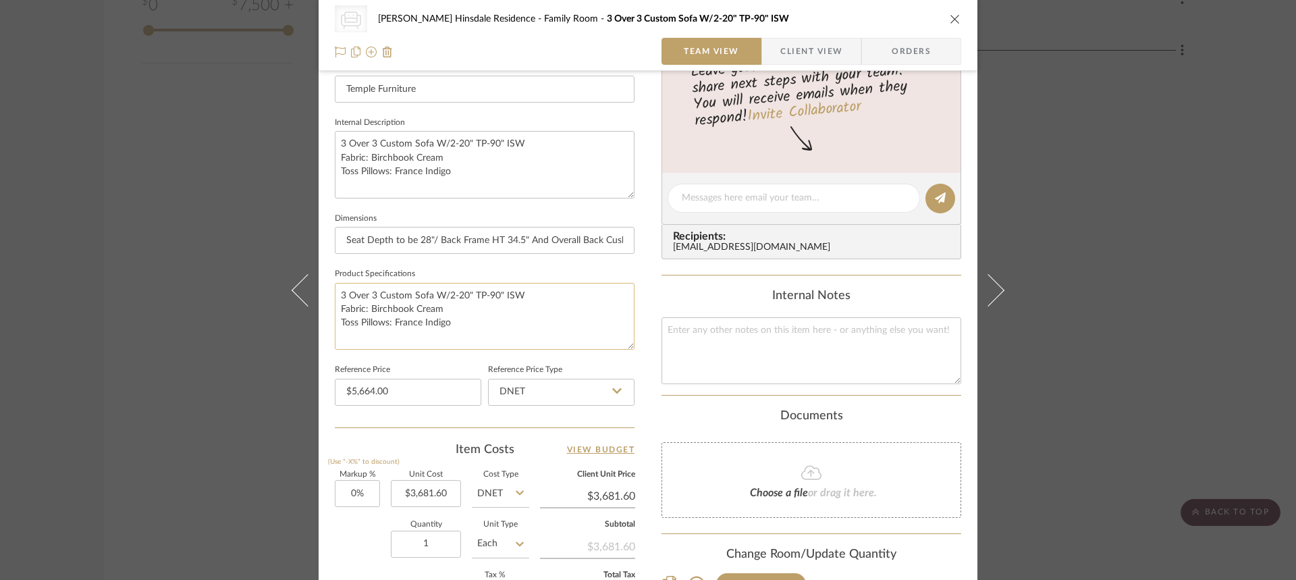
scroll to position [608, 0]
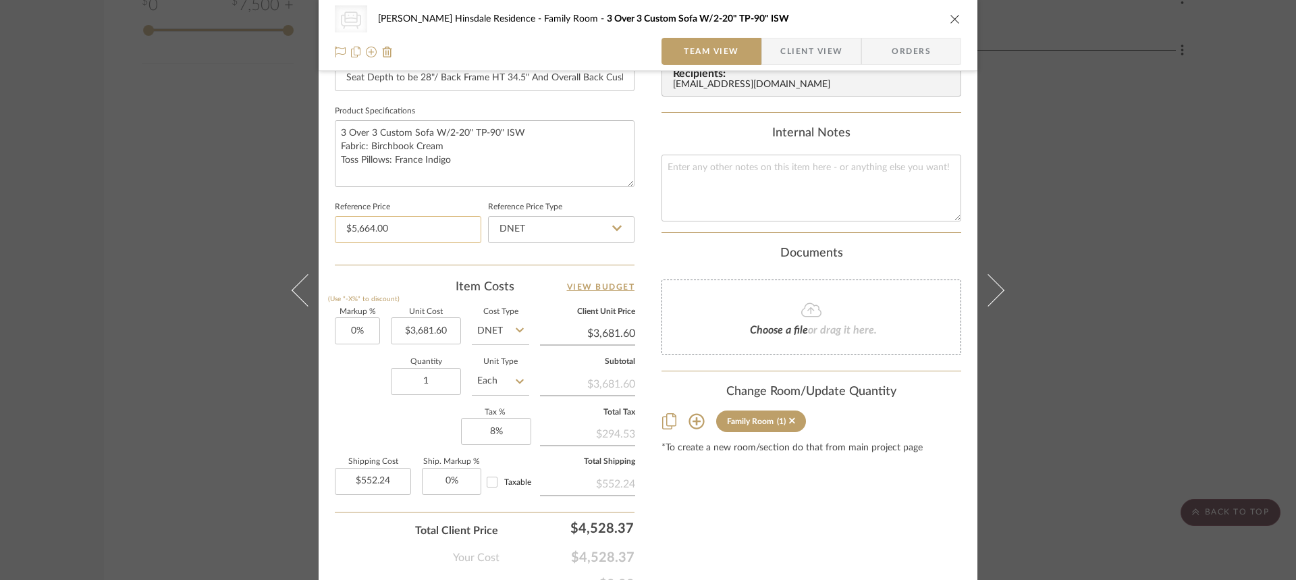
type input "5664.00"
click at [412, 240] on input "5664.00" at bounding box center [408, 229] width 146 height 27
type input "3681.60"
type input "$5,664.00"
click at [451, 332] on input "3681.60" at bounding box center [426, 330] width 70 height 27
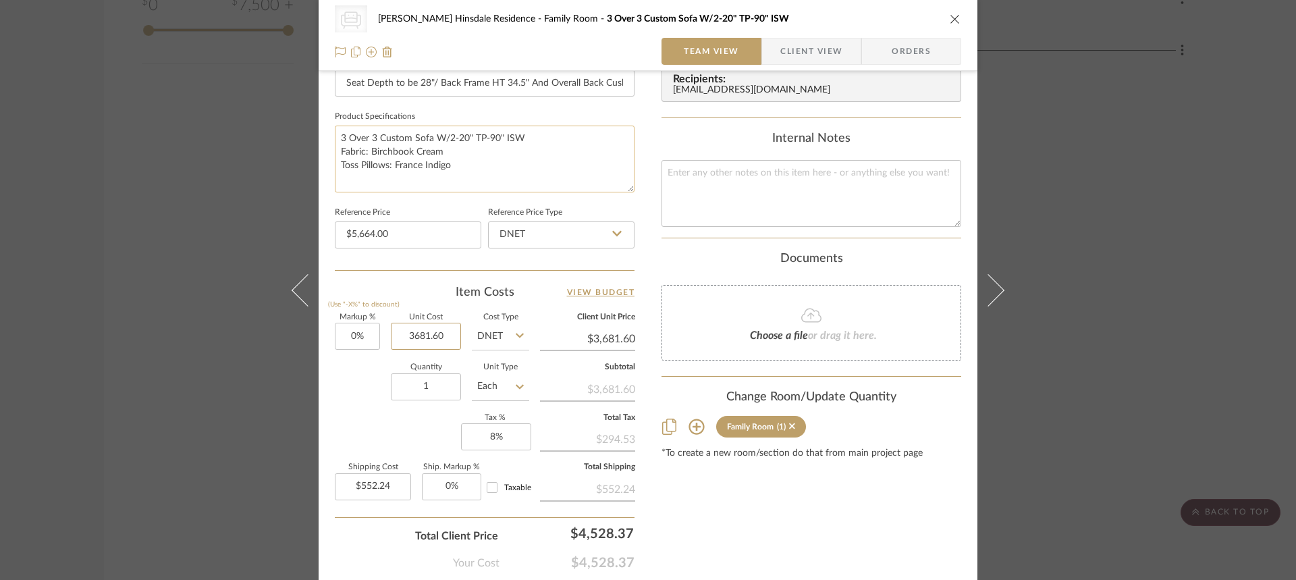
scroll to position [674, 0]
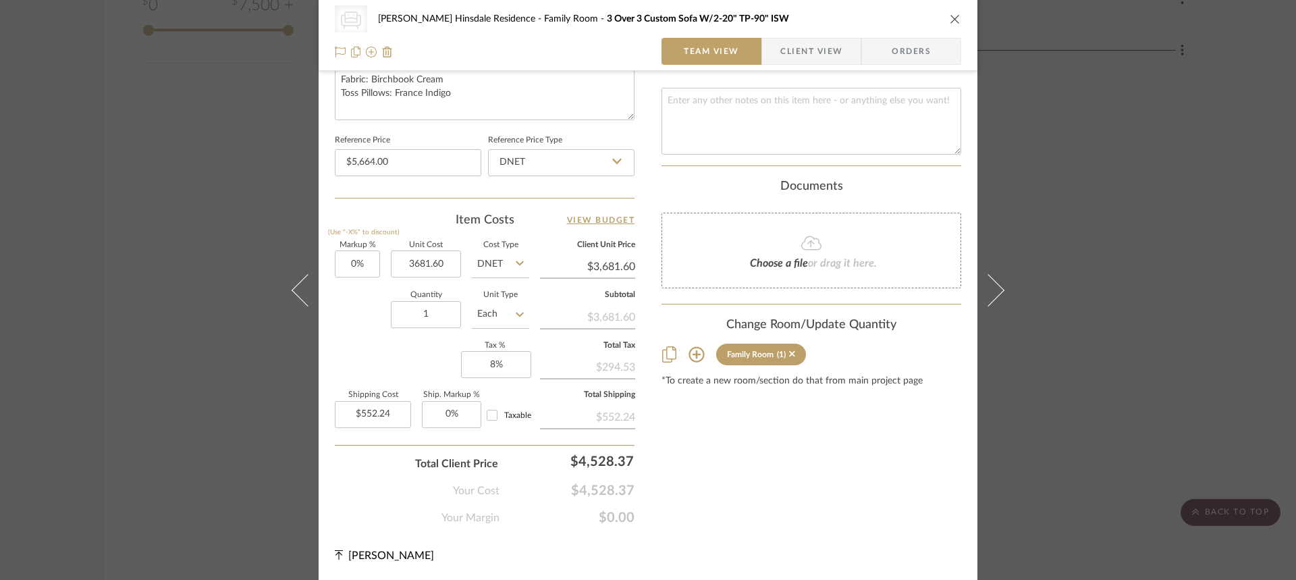
type input "$3,681.60"
click at [612, 164] on icon at bounding box center [616, 161] width 9 height 11
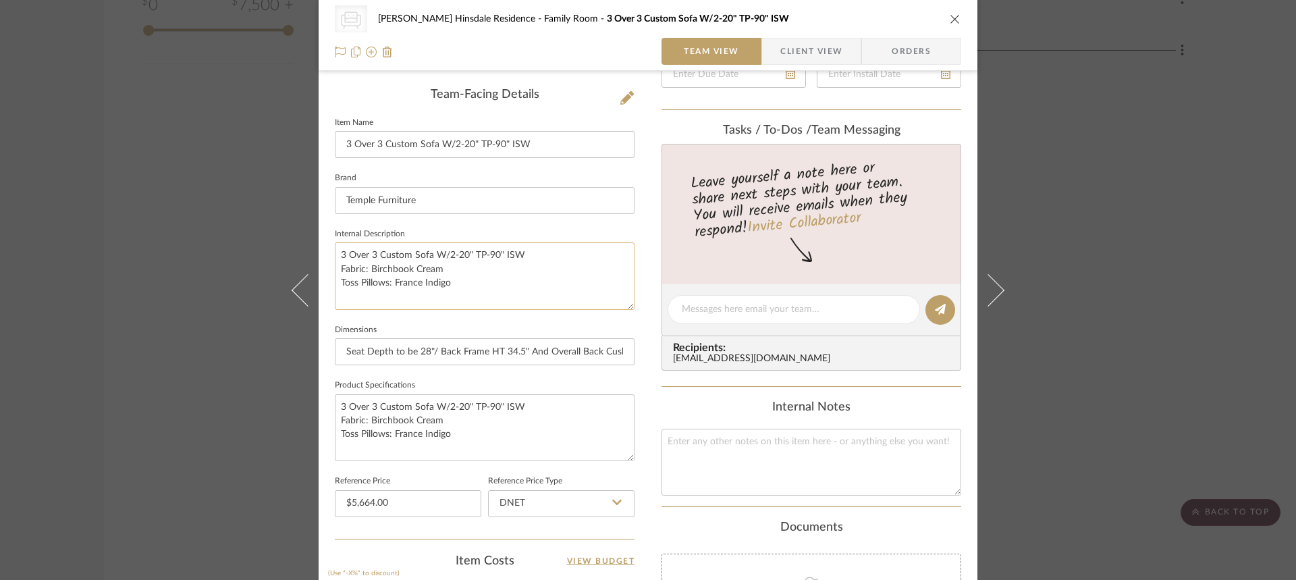
scroll to position [338, 0]
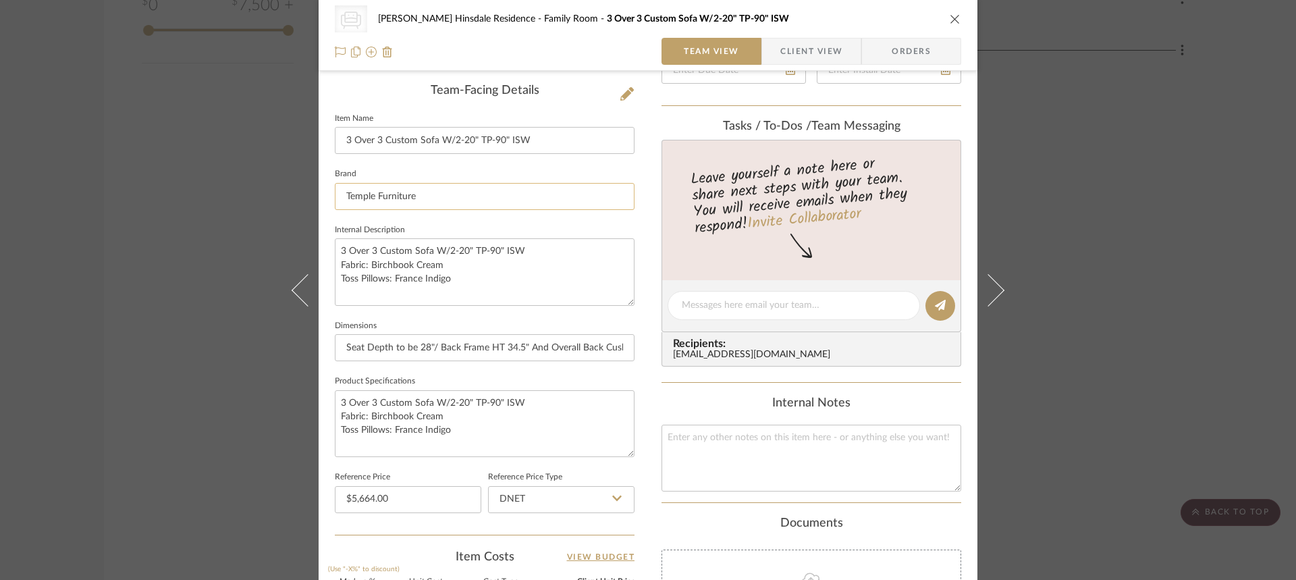
click at [421, 194] on input "Temple Furniture" at bounding box center [485, 196] width 300 height 27
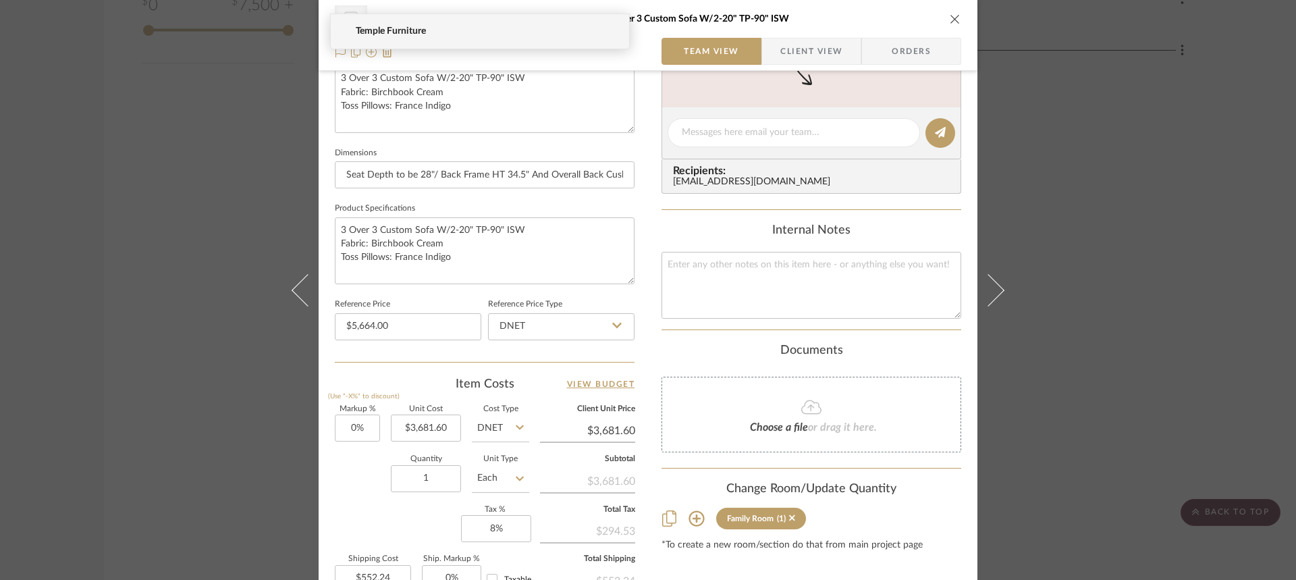
scroll to position [540, 0]
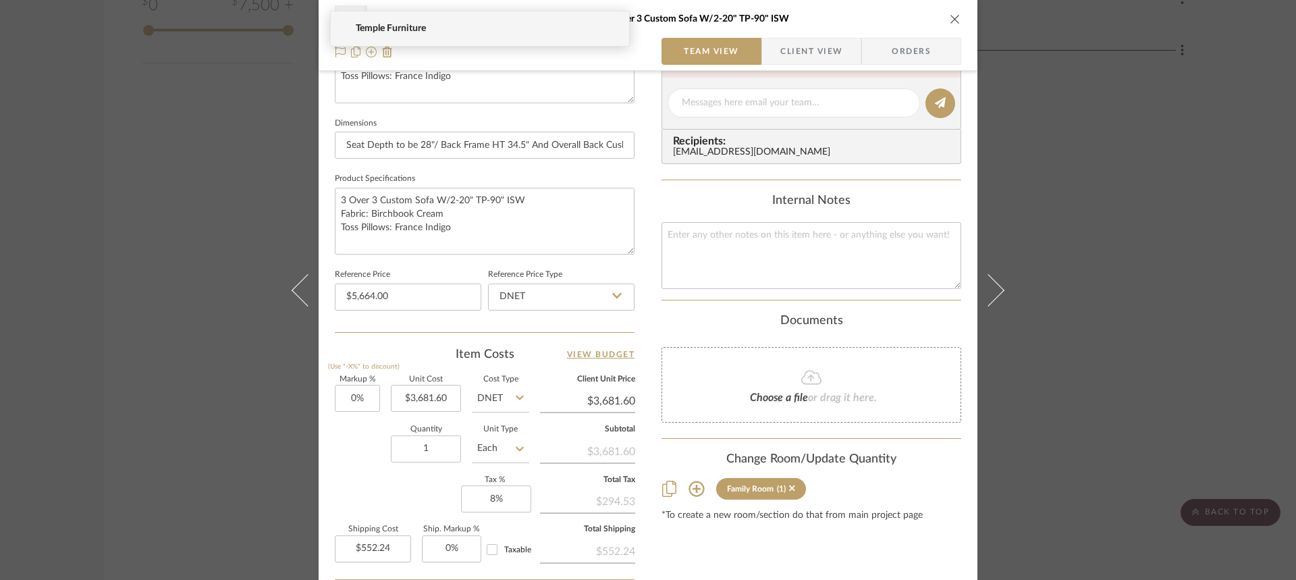
click at [511, 114] on fieldset "Dimensions Seat Depth to be 28"/ Back Frame HT 34.5" And Overall Back Cushion H…" at bounding box center [485, 136] width 300 height 45
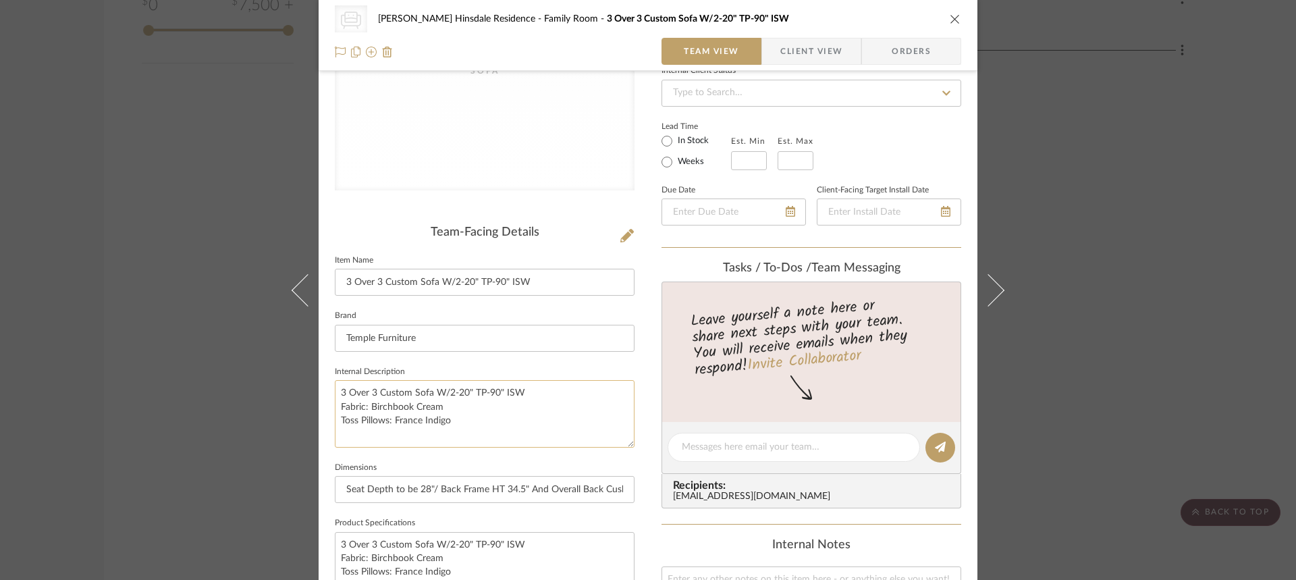
scroll to position [0, 0]
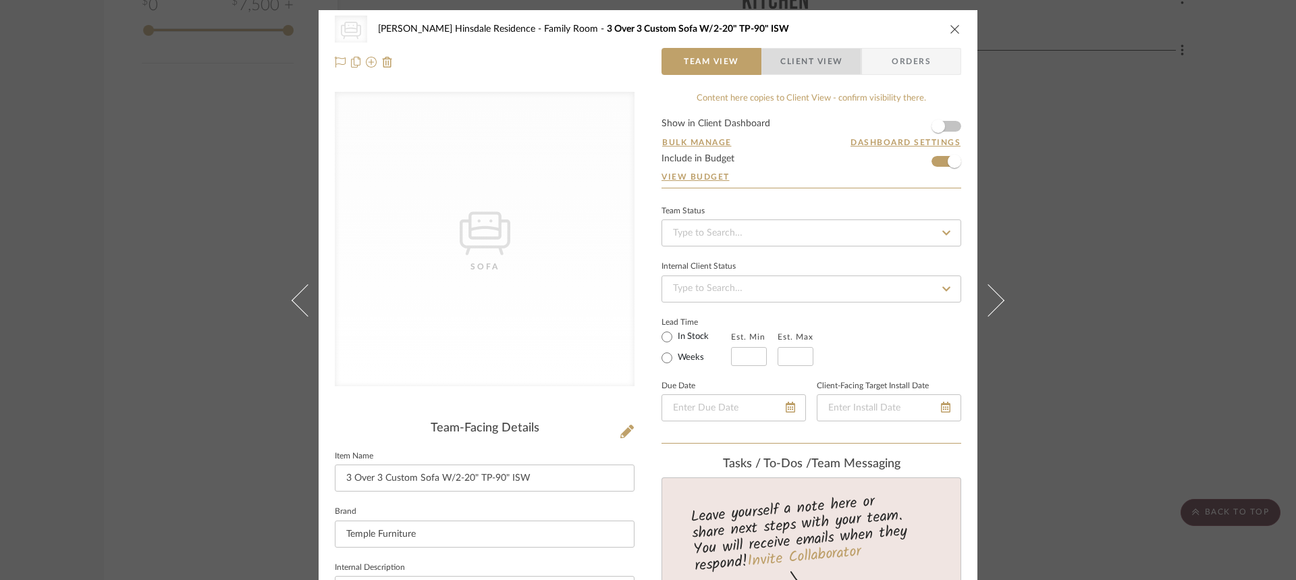
click at [820, 55] on span "Client View" at bounding box center [811, 61] width 62 height 27
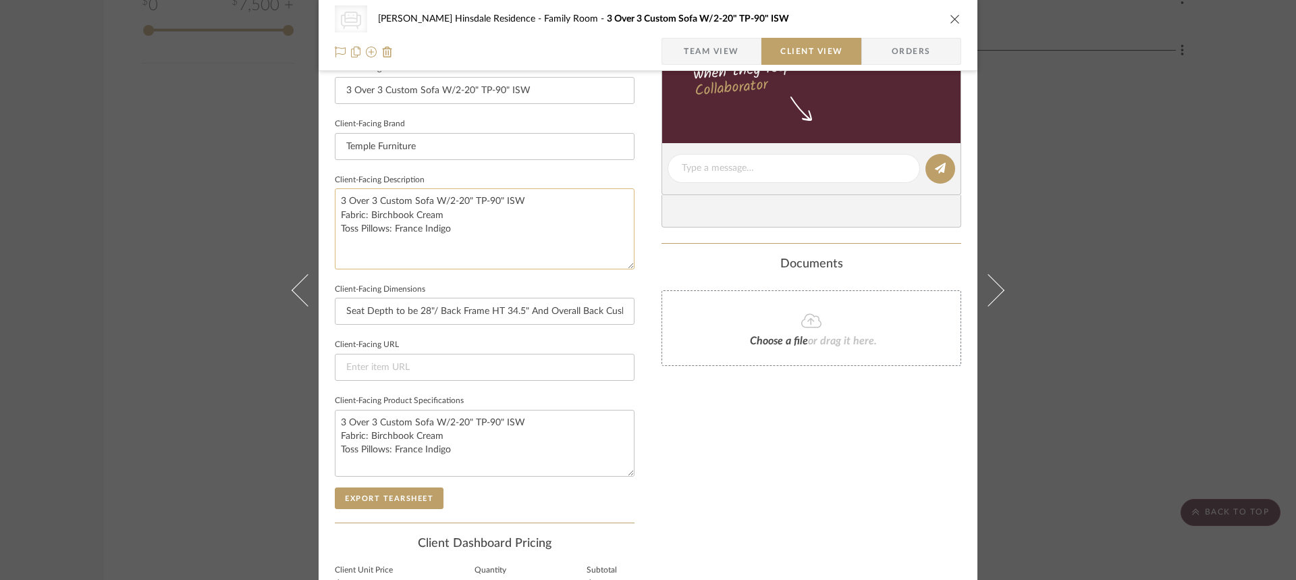
scroll to position [405, 0]
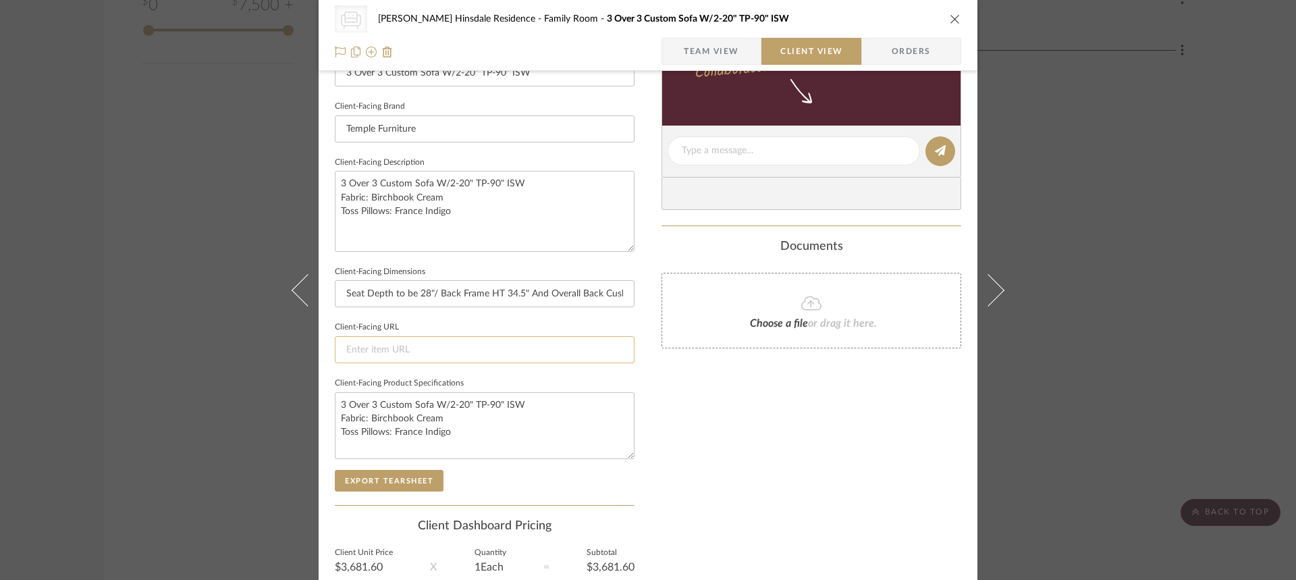
click at [408, 353] on input at bounding box center [485, 349] width 300 height 27
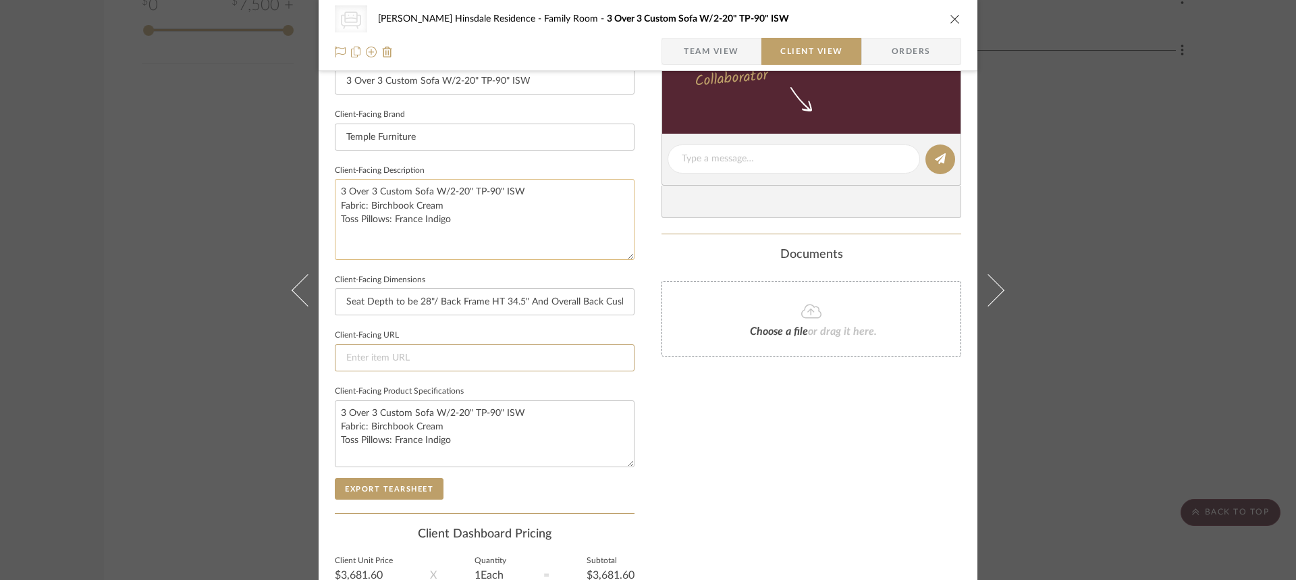
scroll to position [532, 0]
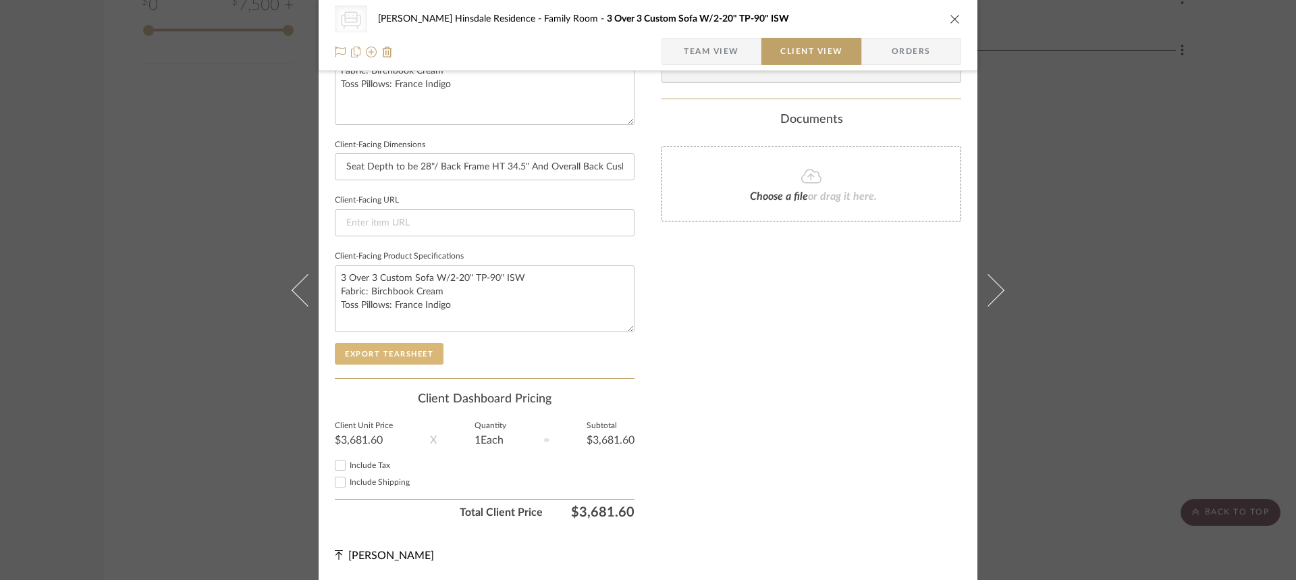
click at [421, 353] on button "Export Tearsheet" at bounding box center [389, 354] width 109 height 22
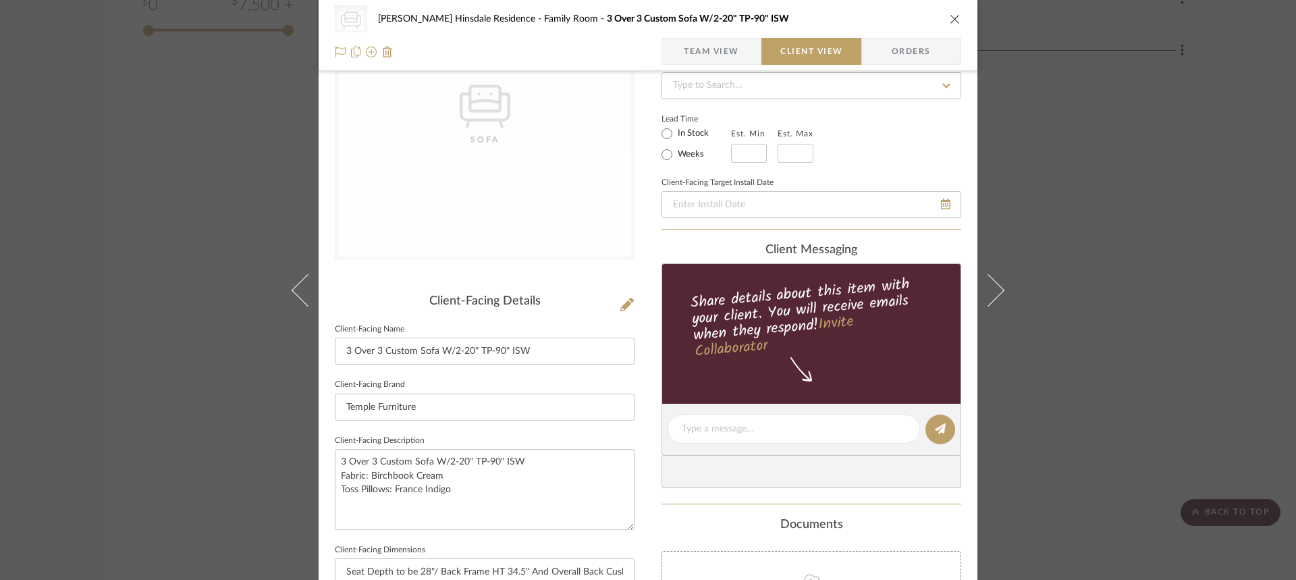
scroll to position [0, 0]
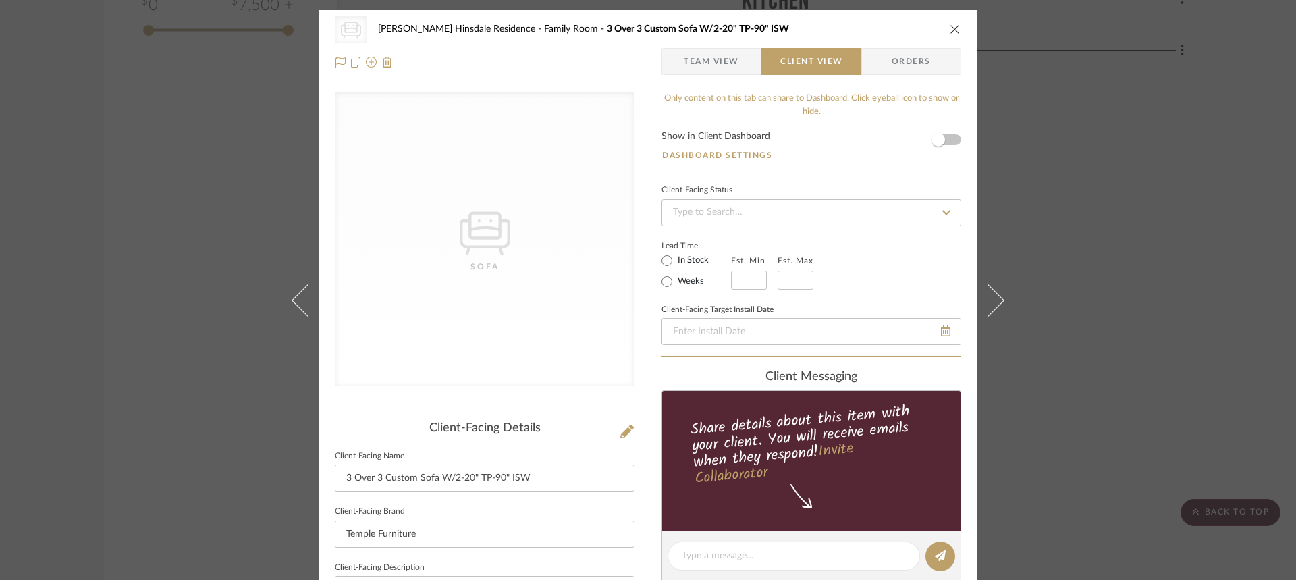
click at [734, 70] on span "Team View" at bounding box center [711, 61] width 55 height 27
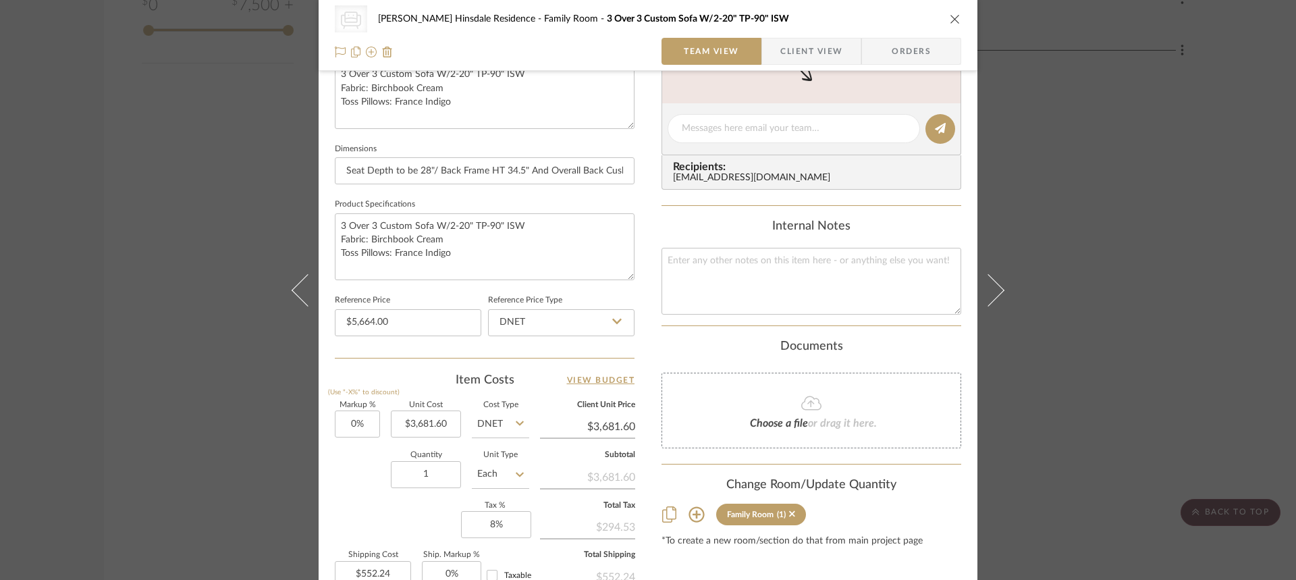
scroll to position [540, 0]
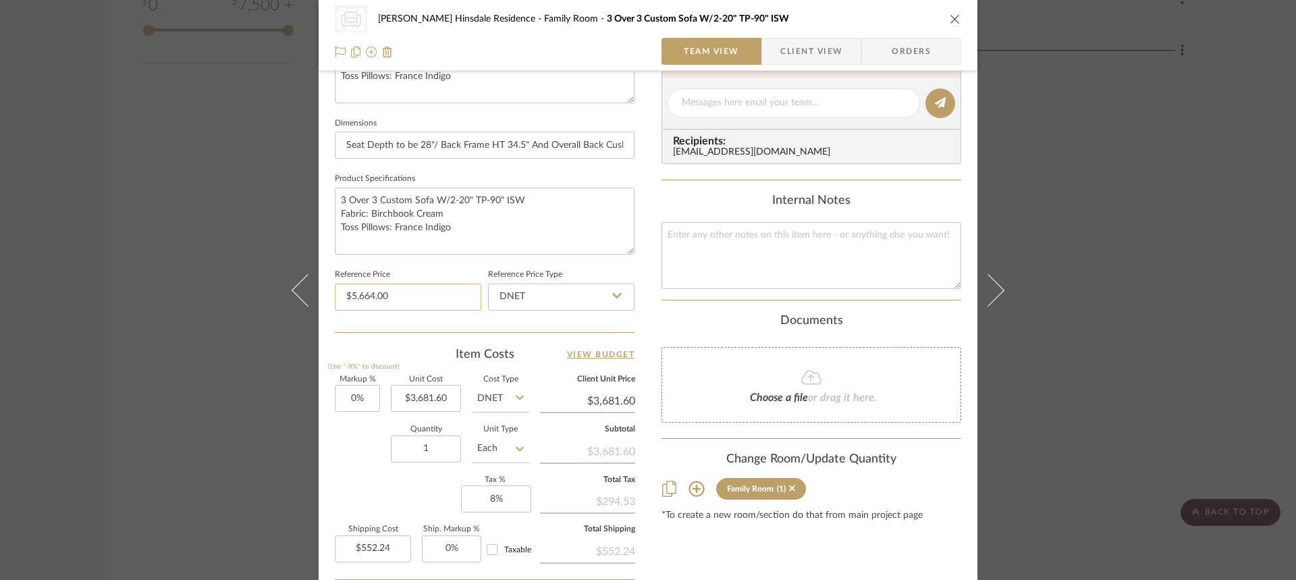
type input "5664.00"
click at [444, 288] on input "5664.00" at bounding box center [408, 297] width 146 height 27
type input "3681.60"
type input "$5,664.00"
click at [406, 402] on input "3681.60" at bounding box center [426, 398] width 70 height 27
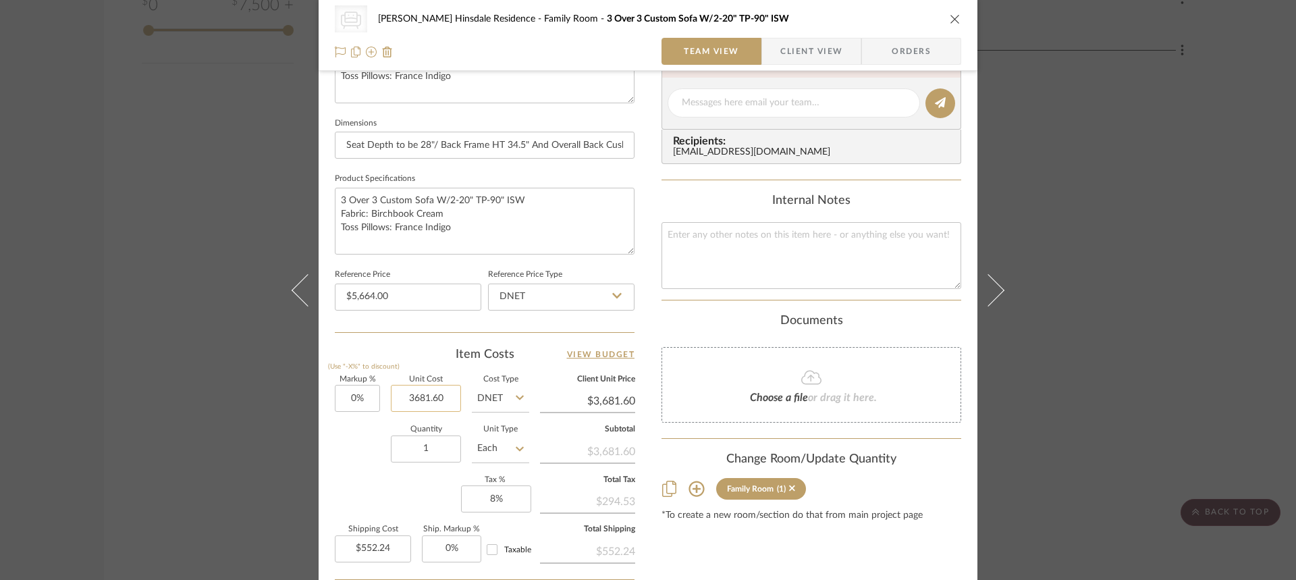
click at [406, 402] on input "3681.60" at bounding box center [426, 398] width 70 height 27
type input "$3,681.60"
click at [819, 246] on textarea at bounding box center [812, 255] width 300 height 67
paste textarea "3681.60"
click at [826, 241] on textarea "Cost:$3681.60" at bounding box center [812, 255] width 300 height 67
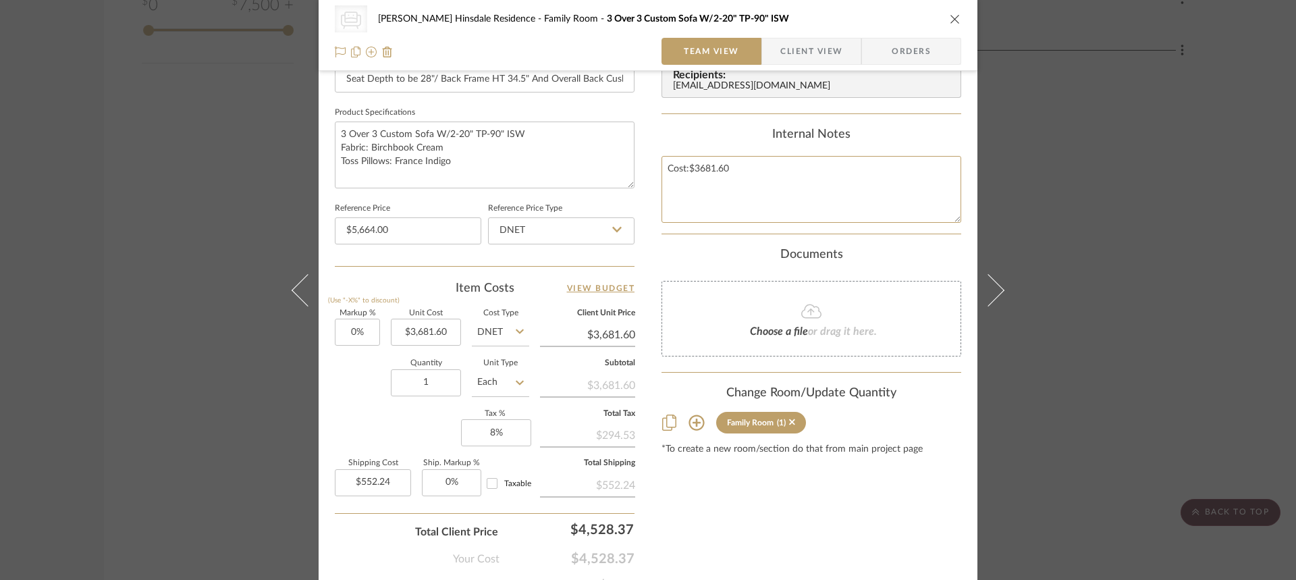
scroll to position [608, 0]
type textarea "Cost:$3681.60"
type input "3681.60"
click at [431, 329] on input "3681.60" at bounding box center [426, 330] width 70 height 27
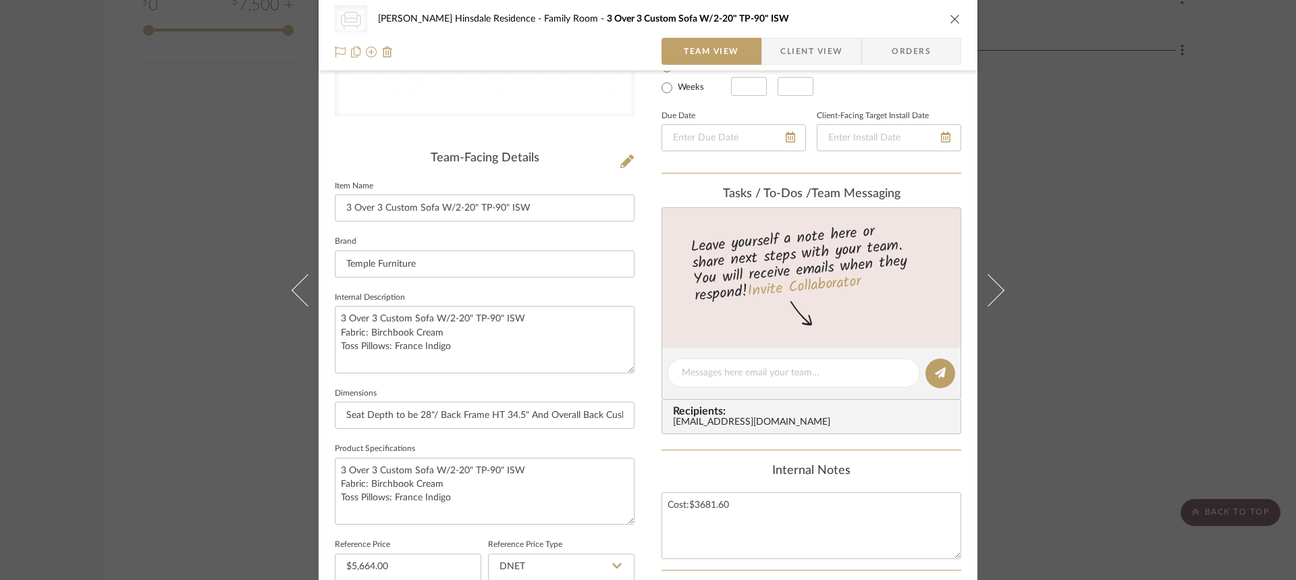
scroll to position [0, 0]
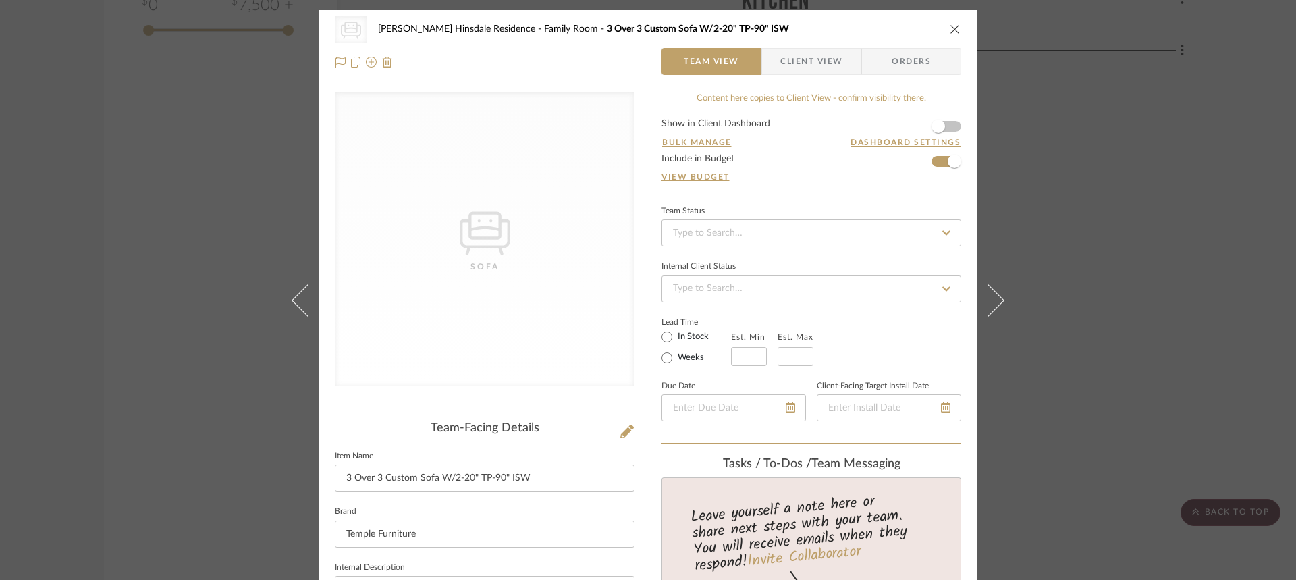
type input "$3,681.60"
click at [833, 67] on span "Client View" at bounding box center [811, 61] width 62 height 27
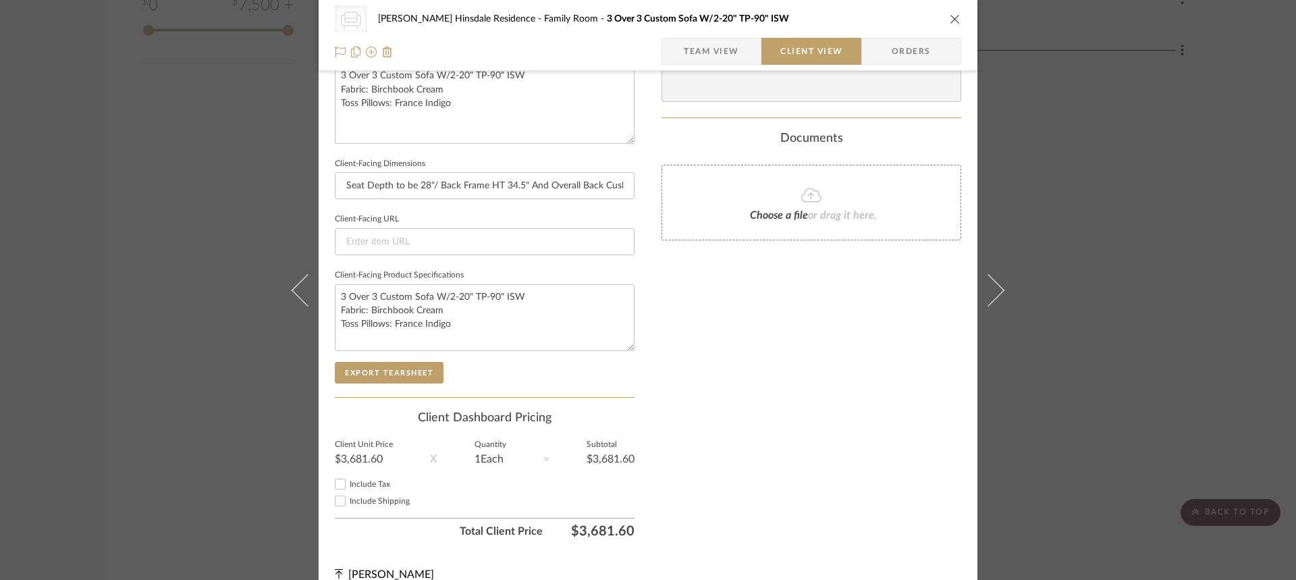
scroll to position [532, 0]
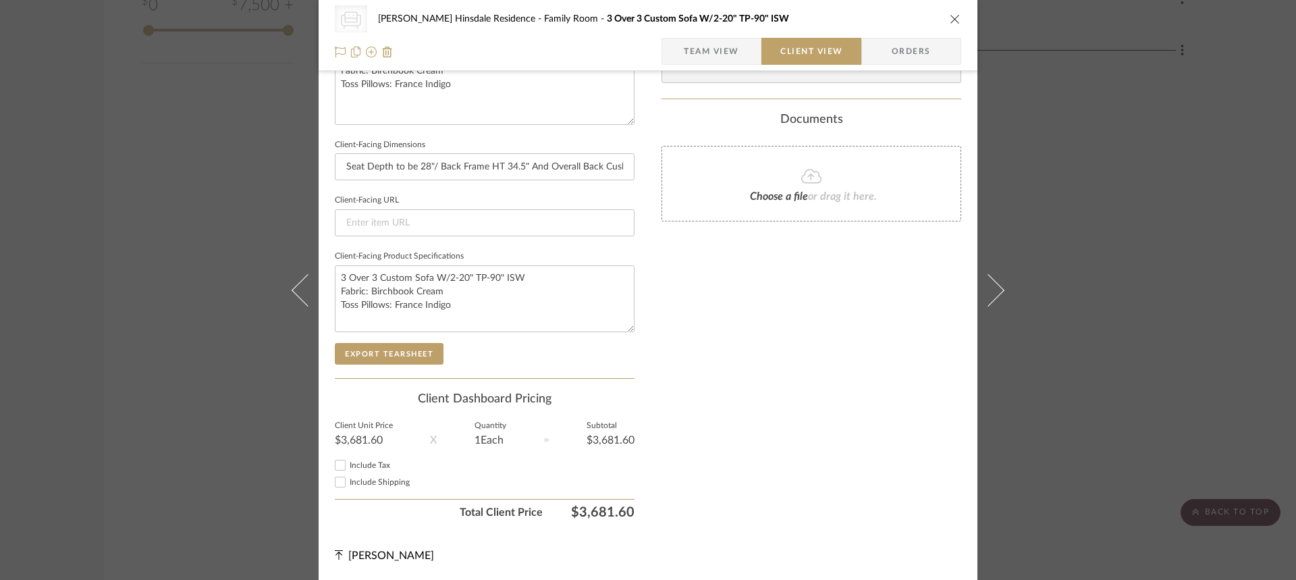
click at [375, 447] on sr-form-field "Client Unit Price $3,681.60" at bounding box center [364, 440] width 58 height 34
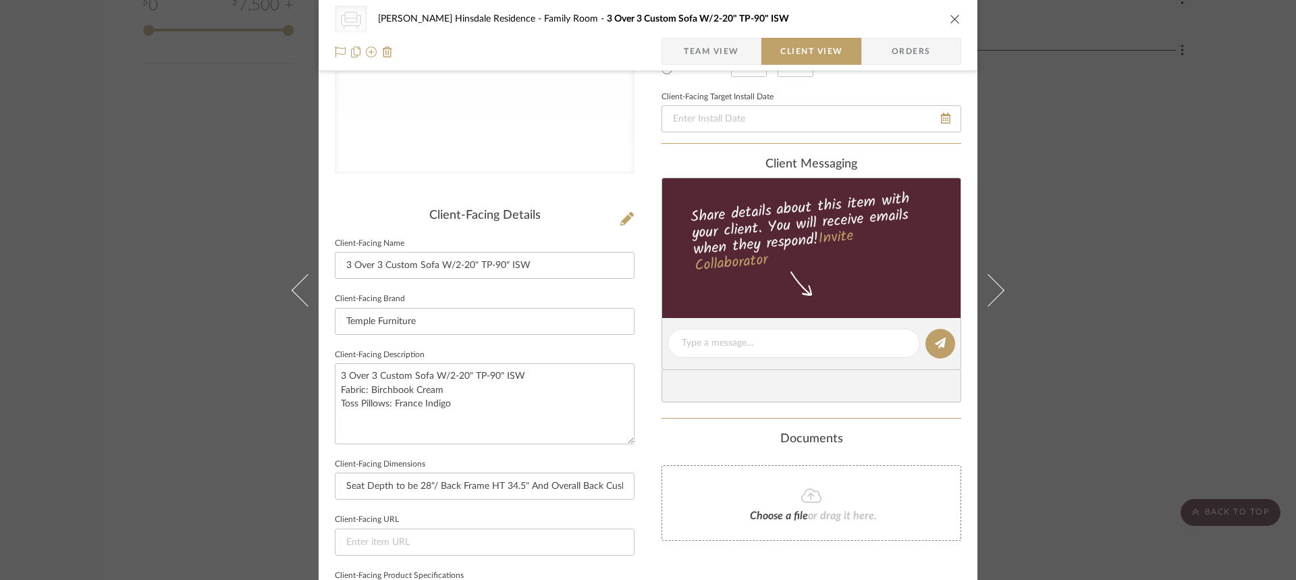
scroll to position [194, 0]
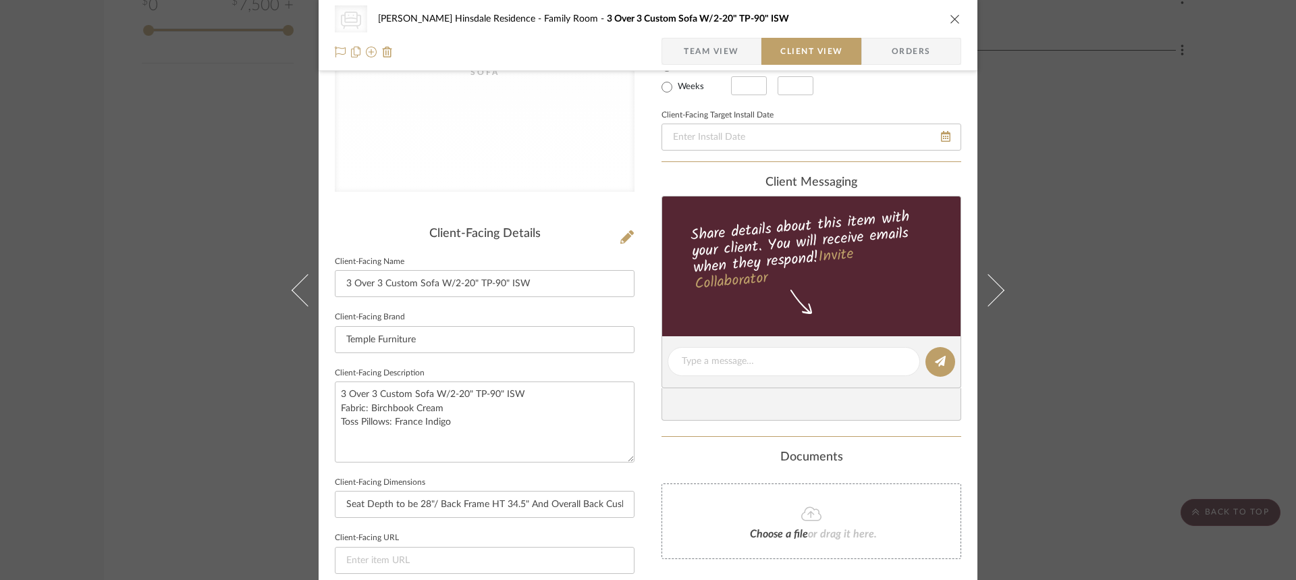
click at [904, 58] on span "Orders" at bounding box center [911, 51] width 69 height 27
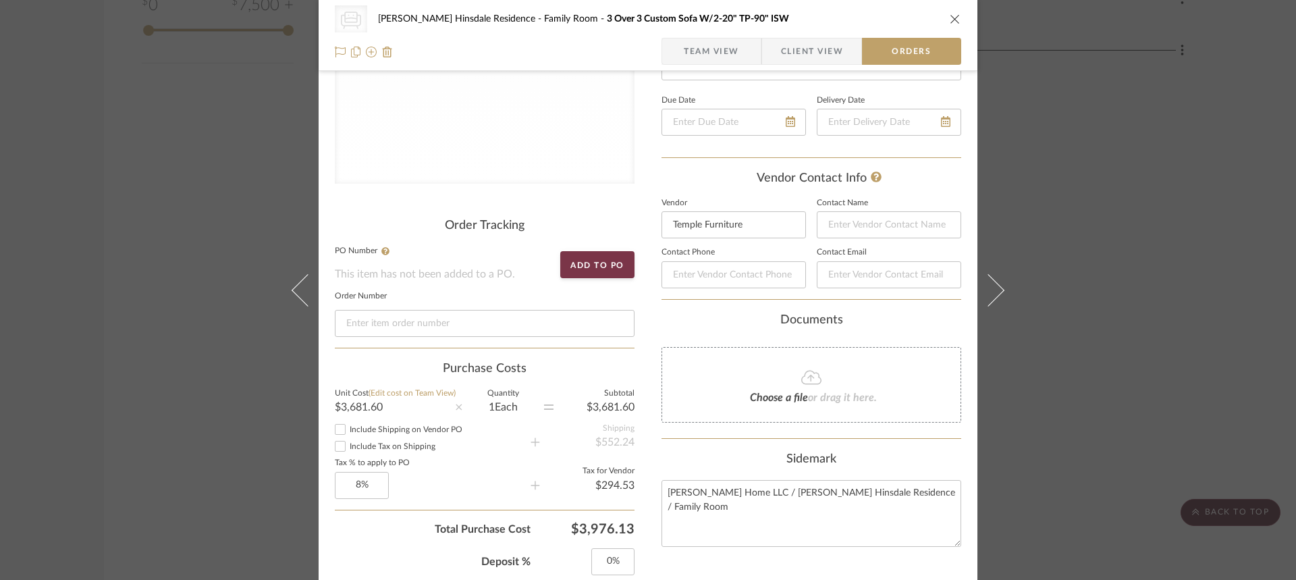
scroll to position [0, 0]
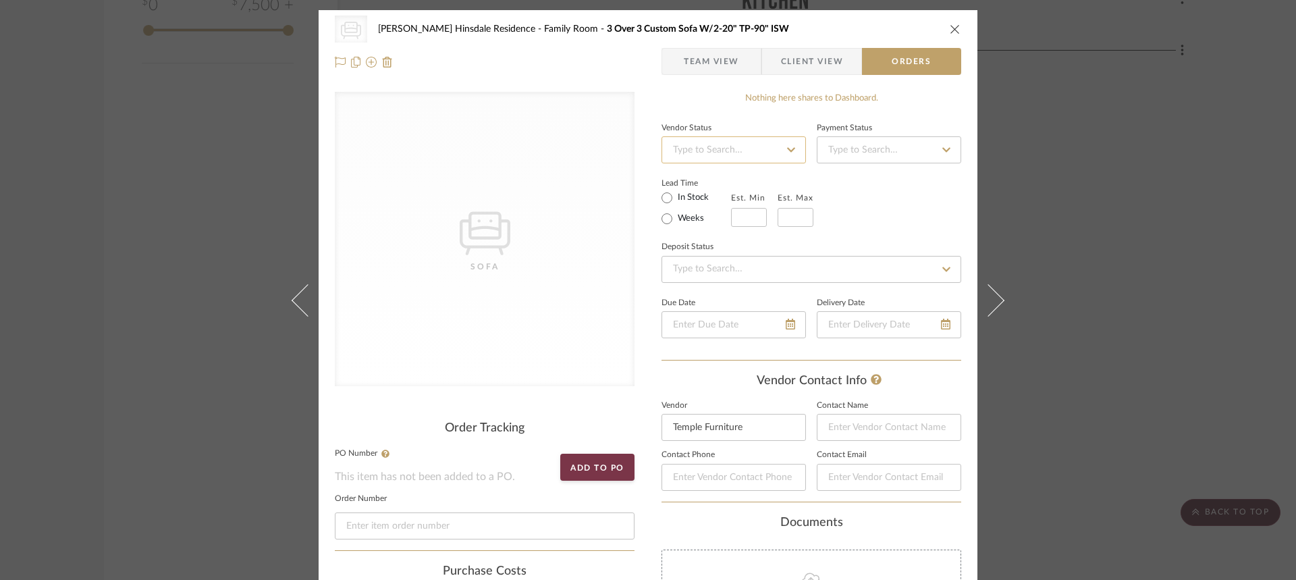
click at [782, 140] on input at bounding box center [734, 149] width 144 height 27
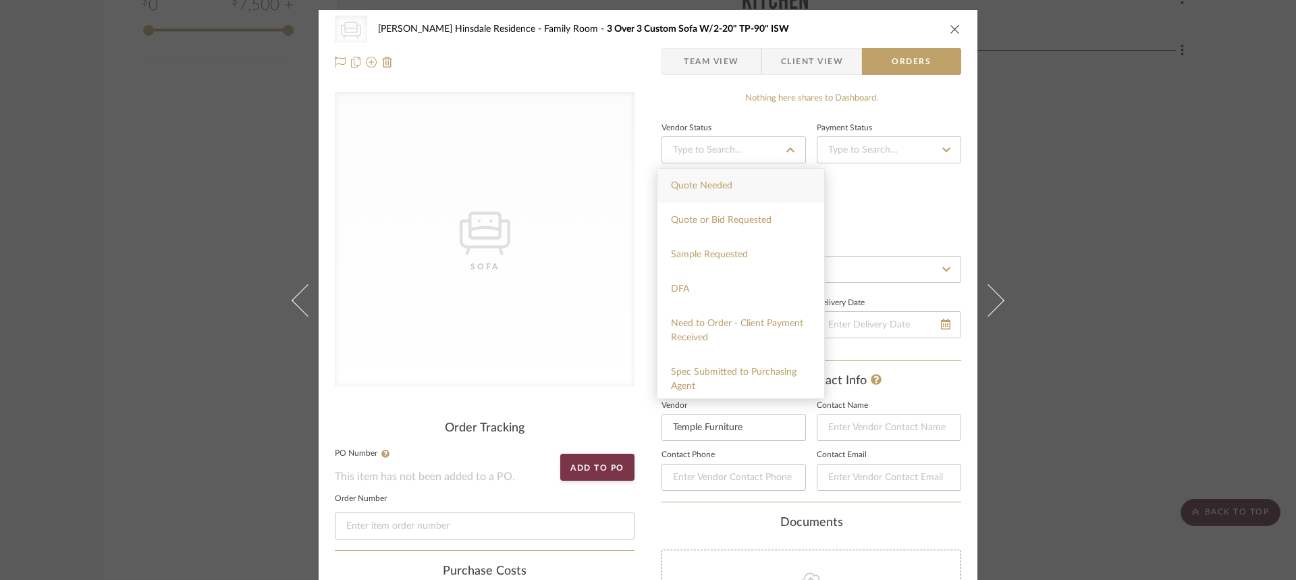
click at [893, 209] on div "Lead Time In Stock Weeks Est. Min Est. Max" at bounding box center [812, 200] width 300 height 53
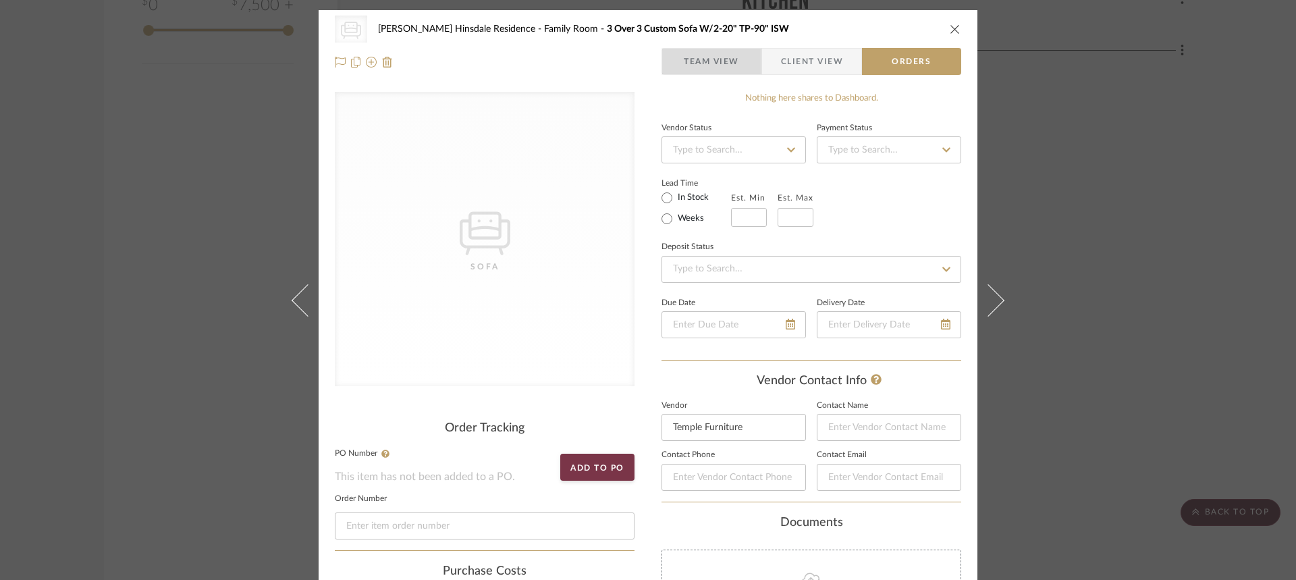
click at [730, 67] on span "Team View" at bounding box center [711, 61] width 55 height 27
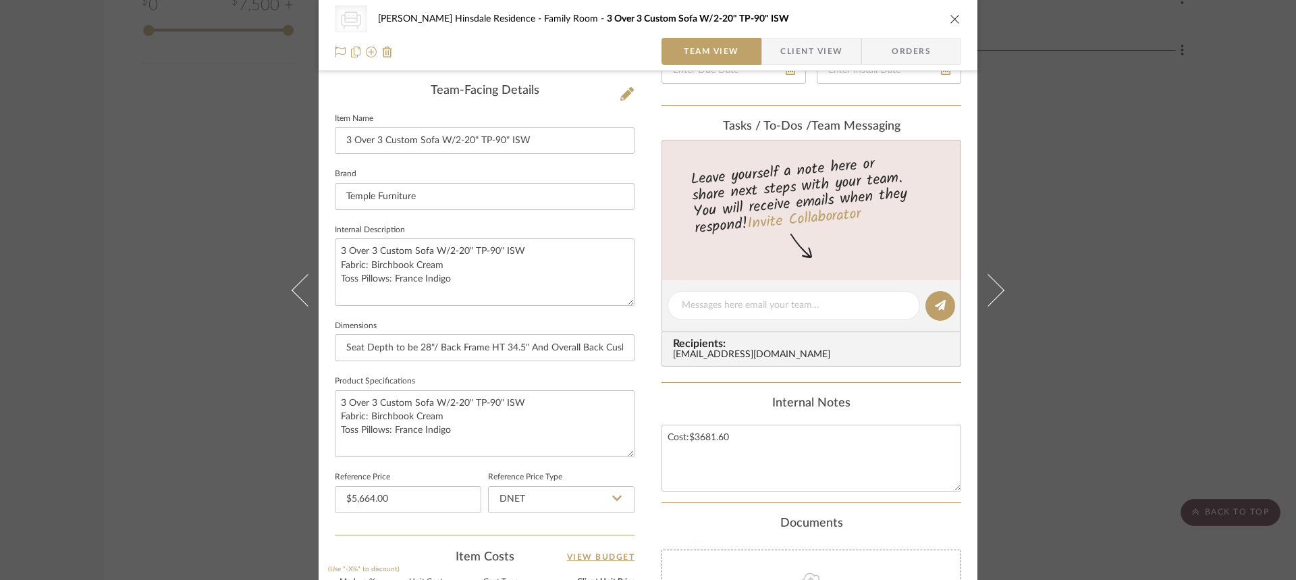
scroll to position [608, 0]
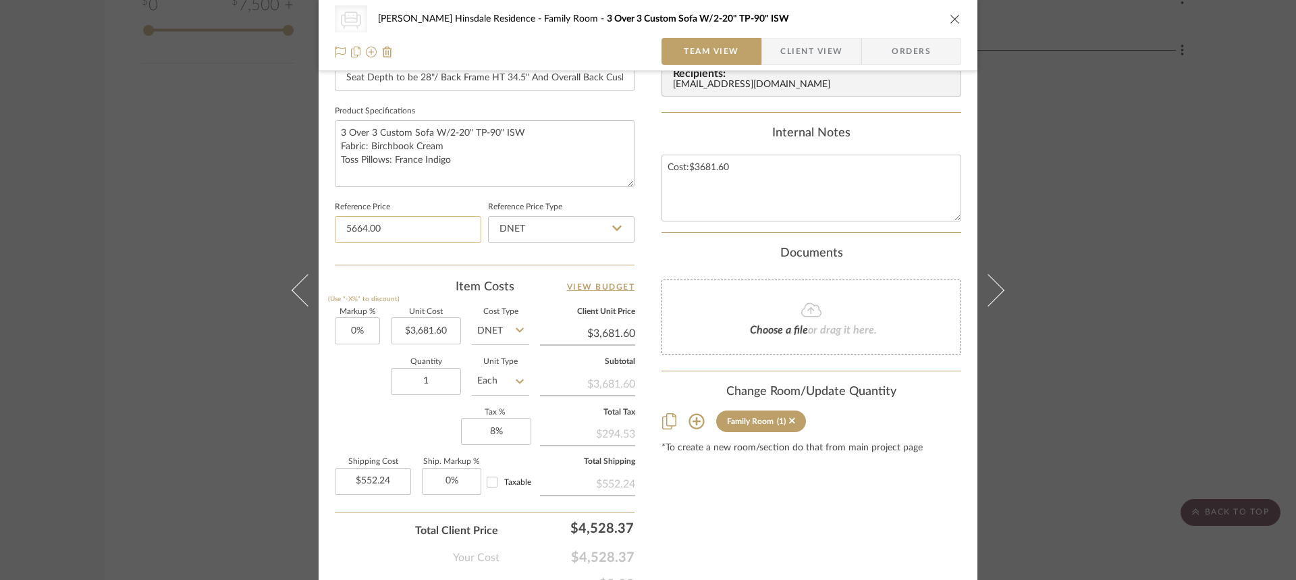
click at [461, 222] on input "5664.00" at bounding box center [408, 229] width 146 height 27
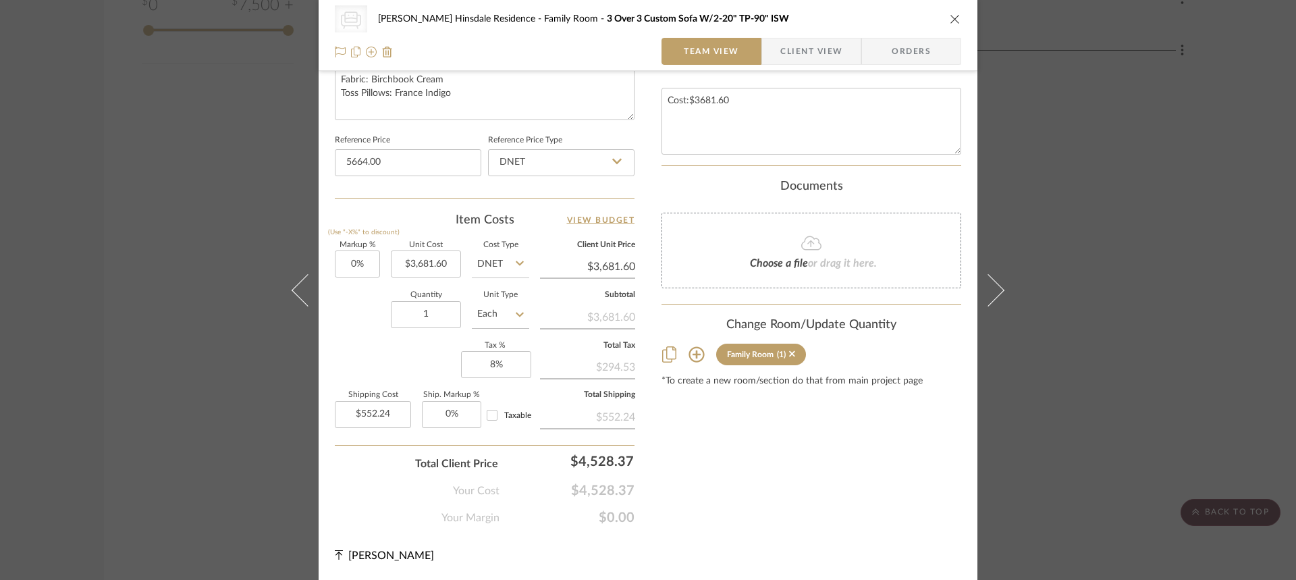
type input "$5,664.00"
drag, startPoint x: 342, startPoint y: 468, endPoint x: 338, endPoint y: 460, distance: 9.1
click at [339, 462] on div "Total Client Price $4,528.37" at bounding box center [485, 458] width 300 height 27
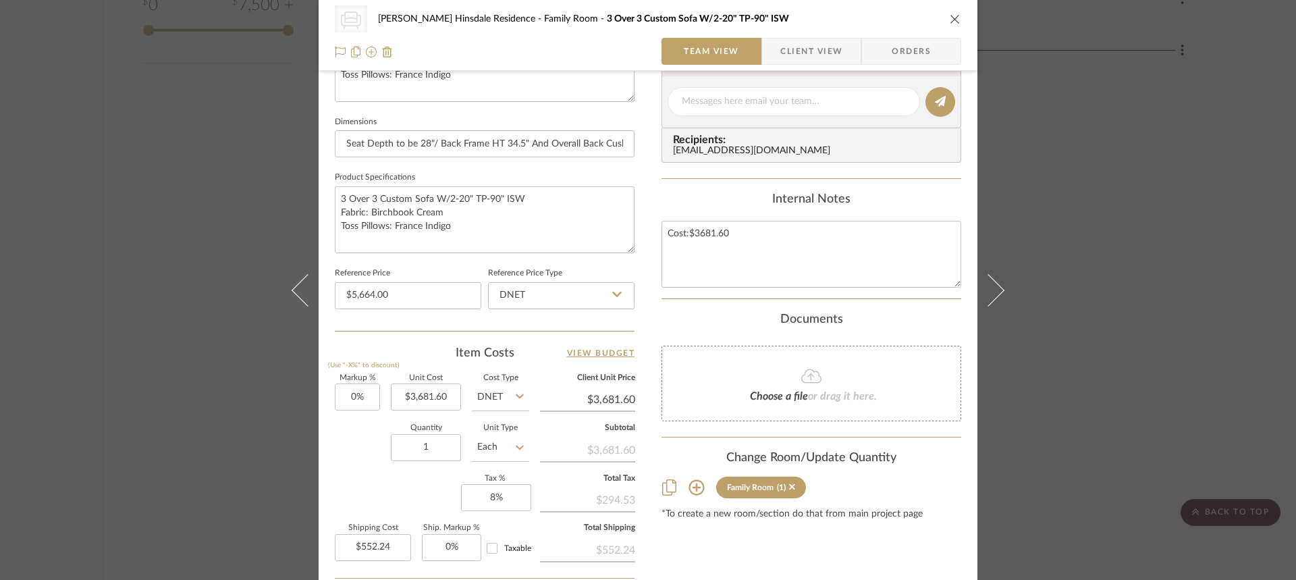
scroll to position [472, 0]
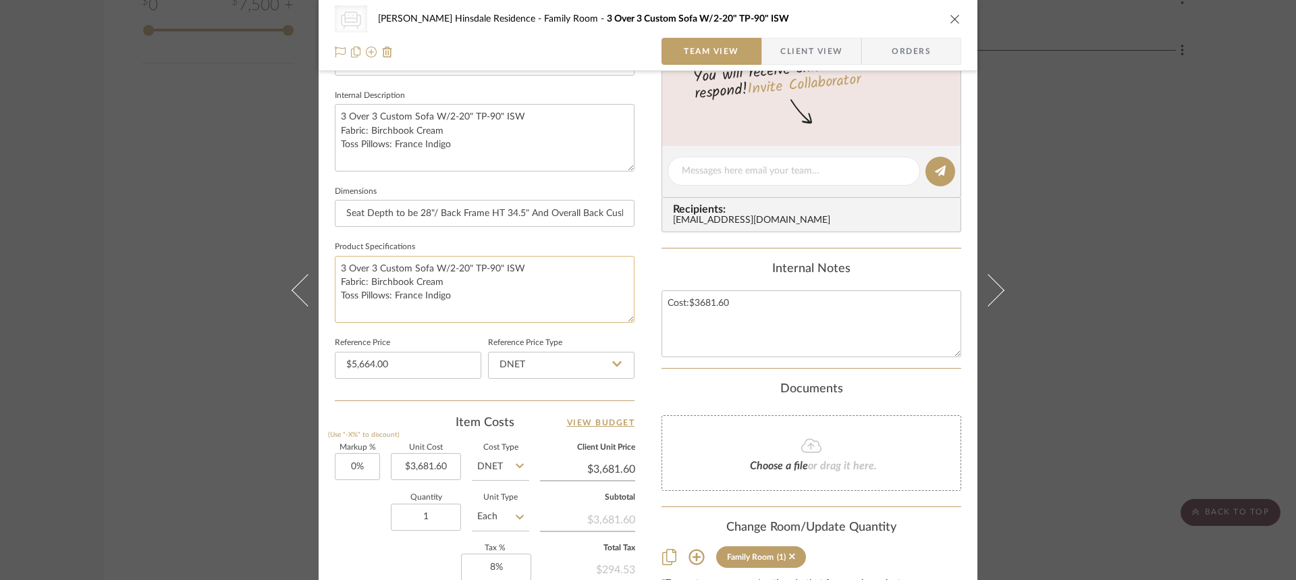
drag, startPoint x: 480, startPoint y: 307, endPoint x: 471, endPoint y: 303, distance: 9.7
click at [471, 303] on textarea "3 Over 3 Custom Sofa W/2-20" TP-90" ISW Fabric: Birchbook Cream Toss Pillows: F…" at bounding box center [485, 289] width 300 height 67
drag, startPoint x: 471, startPoint y: 303, endPoint x: 342, endPoint y: 278, distance: 132.0
click at [325, 283] on div "CategoryIconSeating Created with Sketch. Sofa Conte Hinsdale Residence Family R…" at bounding box center [648, 160] width 659 height 1244
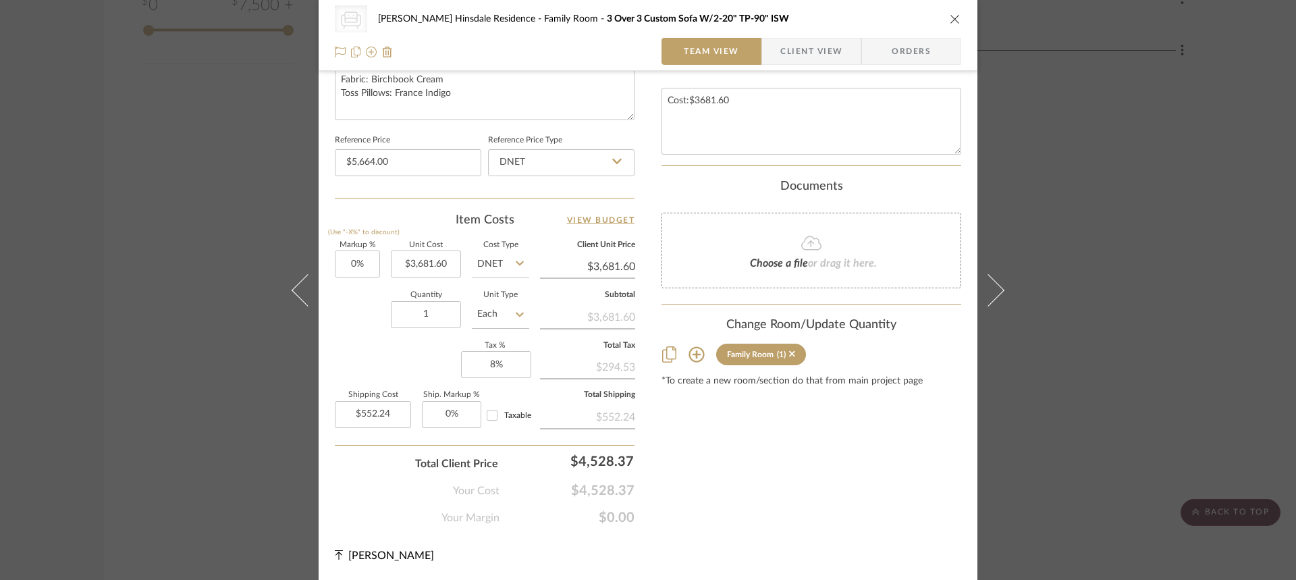
click at [432, 136] on fieldset "Reference Price $5,664.00" at bounding box center [408, 153] width 146 height 45
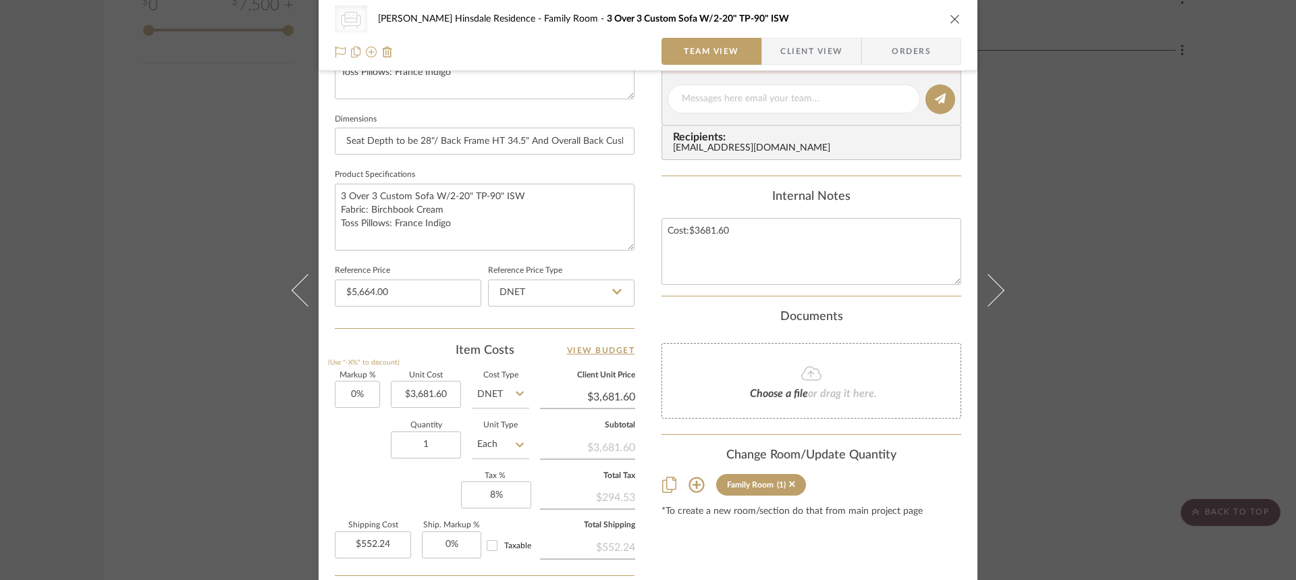
scroll to position [473, 0]
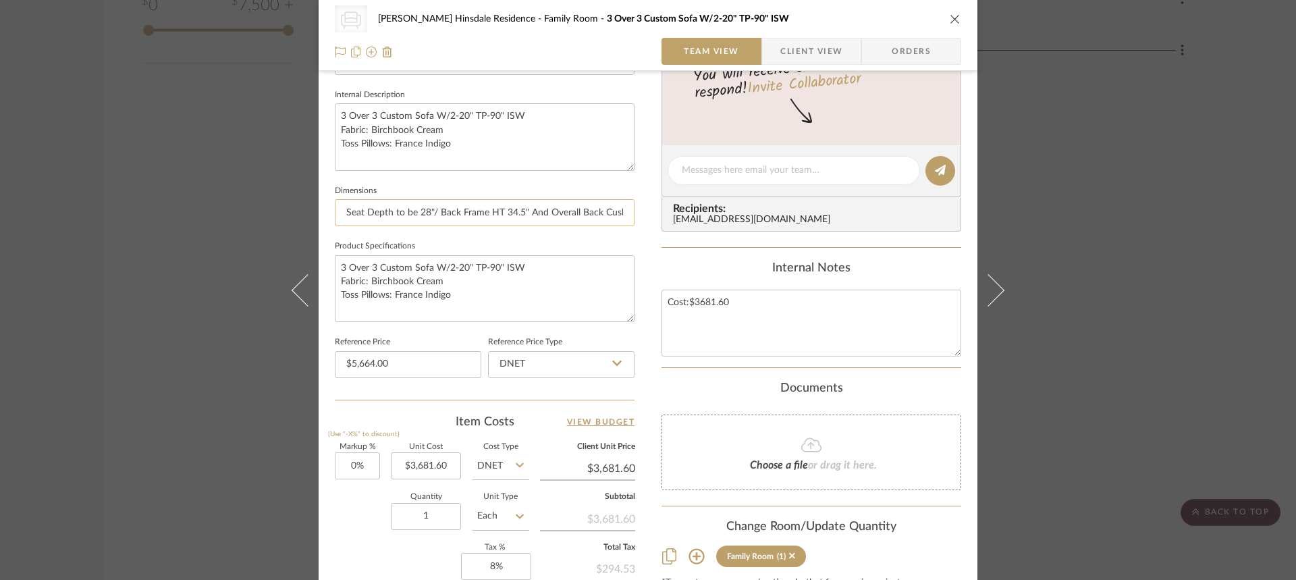
click at [520, 211] on input "Seat Depth to be 28"/ Back Frame HT 34.5" And Overall Back Cushion HT To Be 40"" at bounding box center [485, 212] width 300 height 27
click at [519, 211] on input "Seat Depth to be 28"/ Back Frame HT 34.5" And Overall Back Cushion HT To Be 40"" at bounding box center [485, 212] width 300 height 27
click at [518, 209] on input "Seat Depth to be 28"/ Back Frame HT 34.5" And Overall Back Cushion HT To Be 40"" at bounding box center [485, 212] width 300 height 27
drag, startPoint x: 593, startPoint y: 216, endPoint x: 587, endPoint y: 221, distance: 7.2
click at [591, 217] on input "Seat Depth to be 28"/ Back Frame HT 34.5" And Overall Back Cushion HT To Be 40"" at bounding box center [485, 212] width 300 height 27
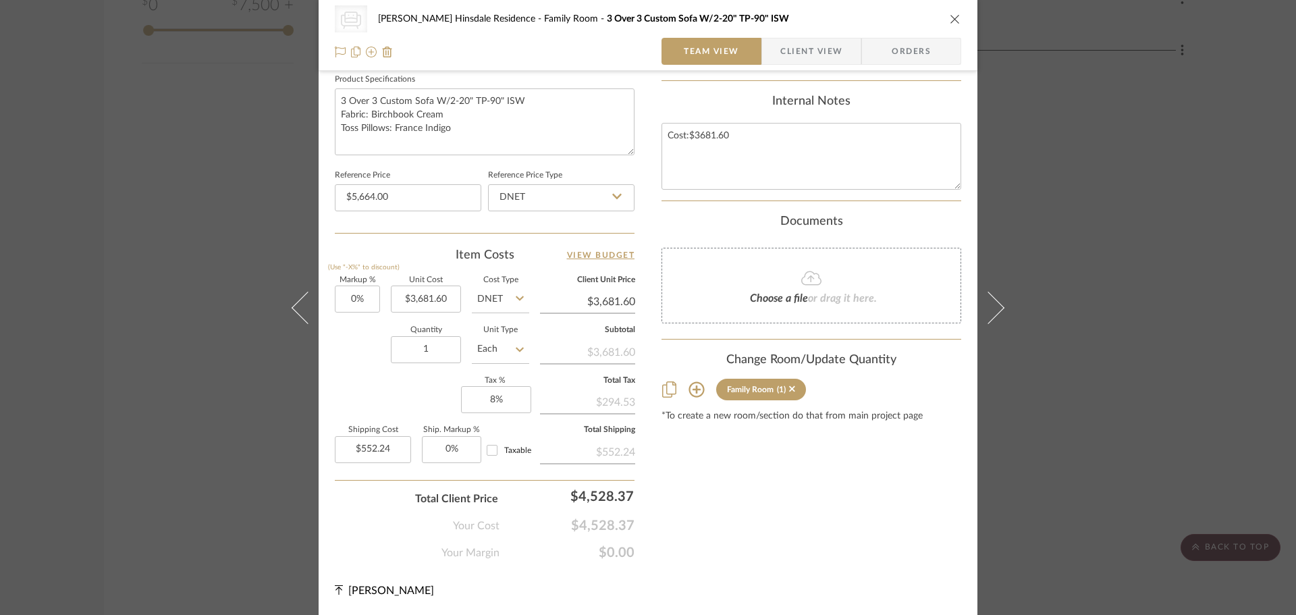
scroll to position [639, 0]
click at [848, 281] on fa-icon at bounding box center [811, 279] width 123 height 18
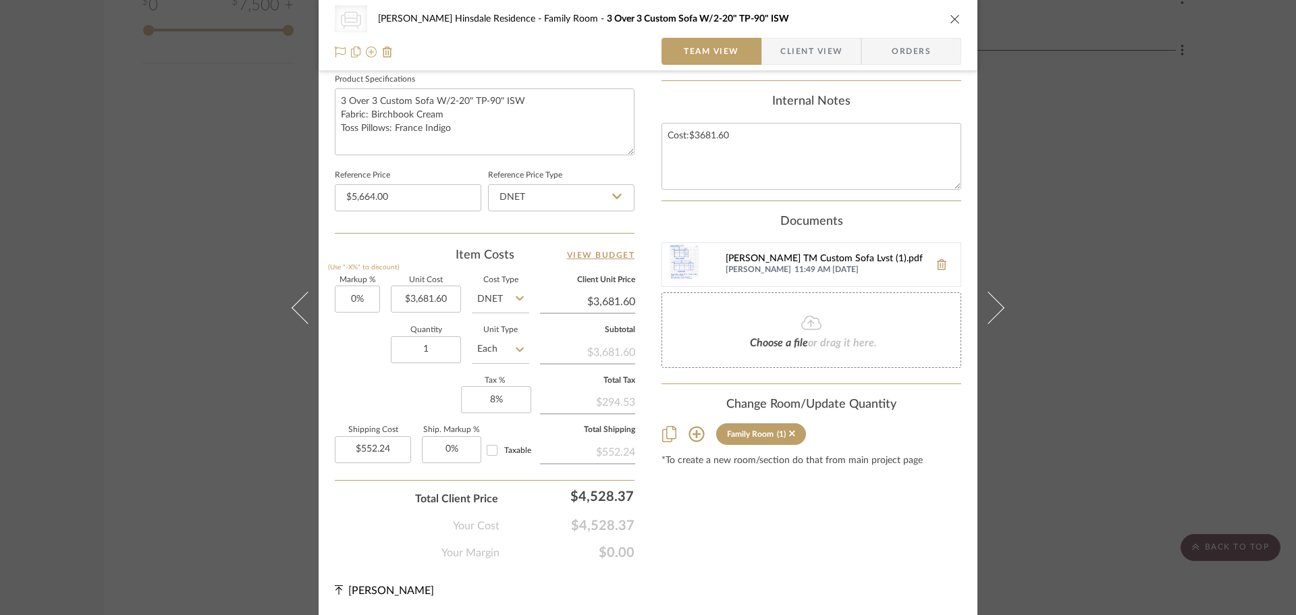
click at [784, 261] on div "Ann Kottler TM Custom Sofa Lvst (1).pdf" at bounding box center [824, 259] width 197 height 11
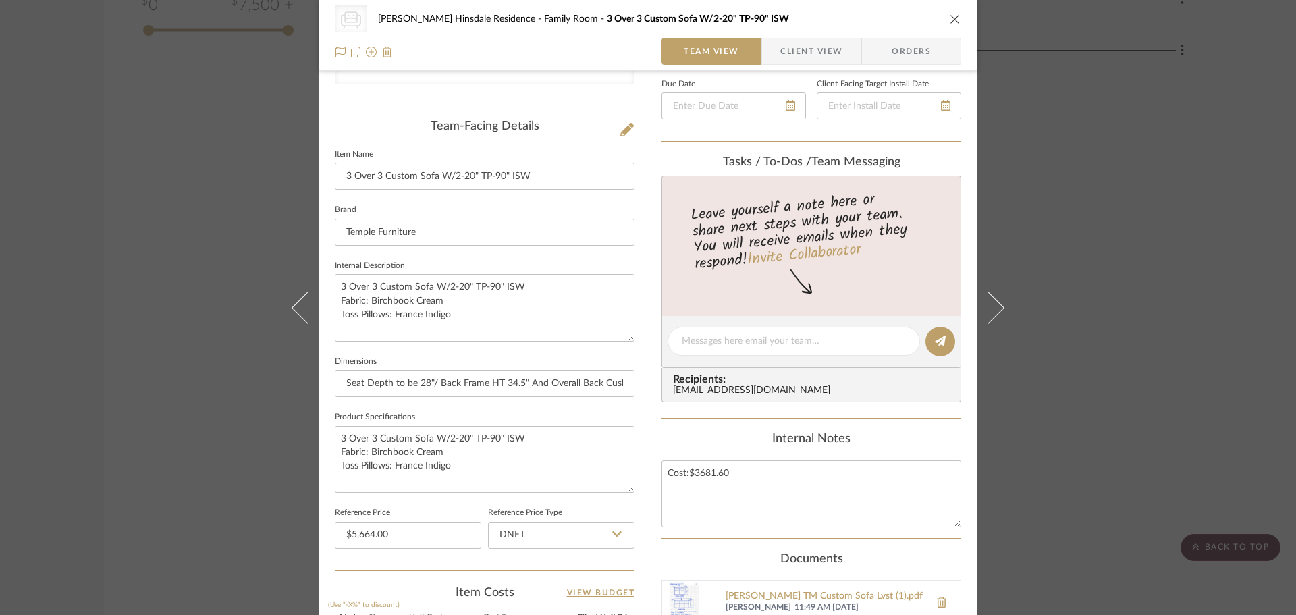
scroll to position [0, 0]
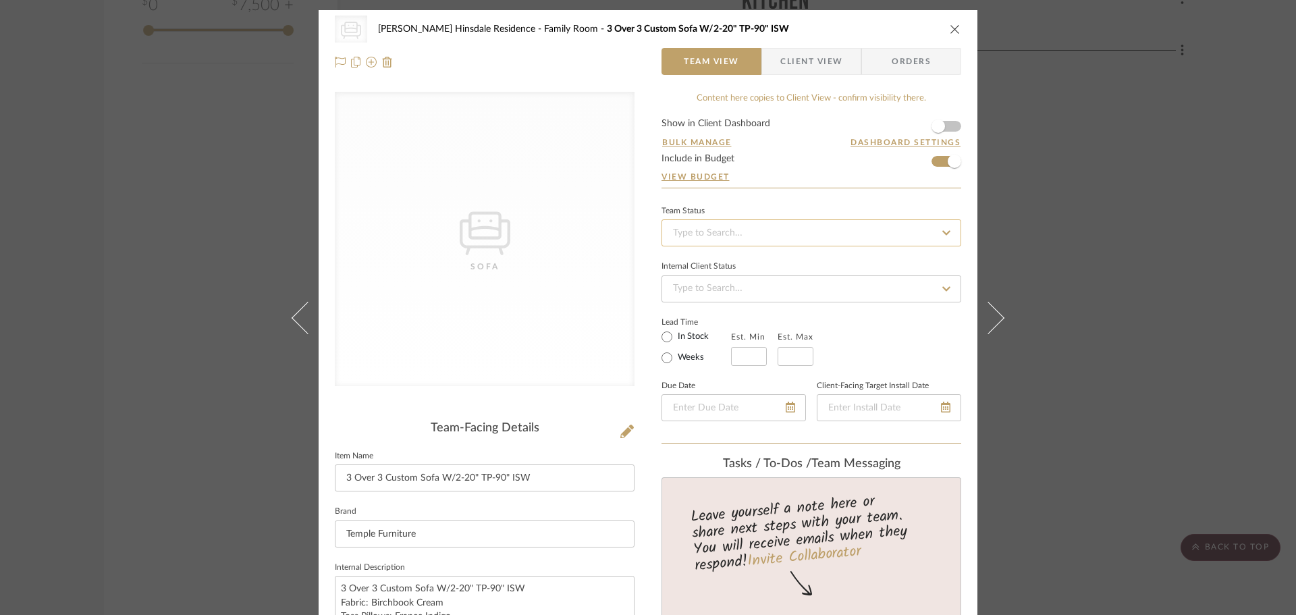
click at [904, 228] on input at bounding box center [812, 232] width 300 height 27
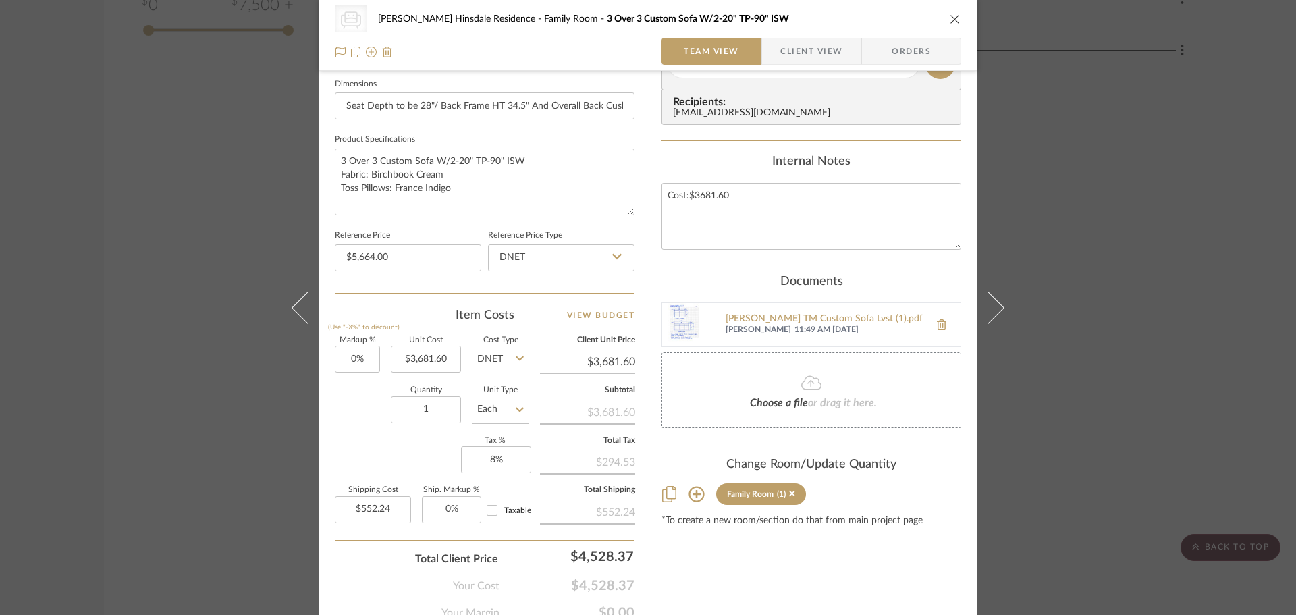
scroll to position [639, 0]
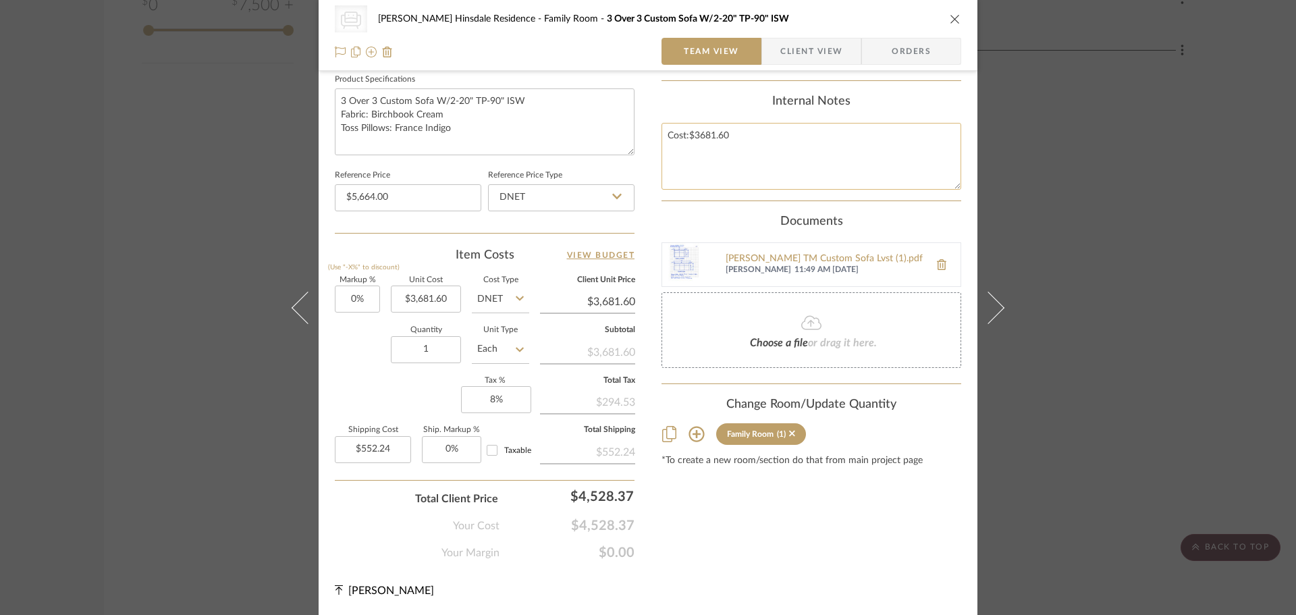
click at [753, 139] on textarea "Cost:$3681.60" at bounding box center [812, 156] width 300 height 67
type input "5664.00"
click at [433, 203] on input "5664.00" at bounding box center [408, 197] width 146 height 27
type input "3681.60"
type input "$5,664.00"
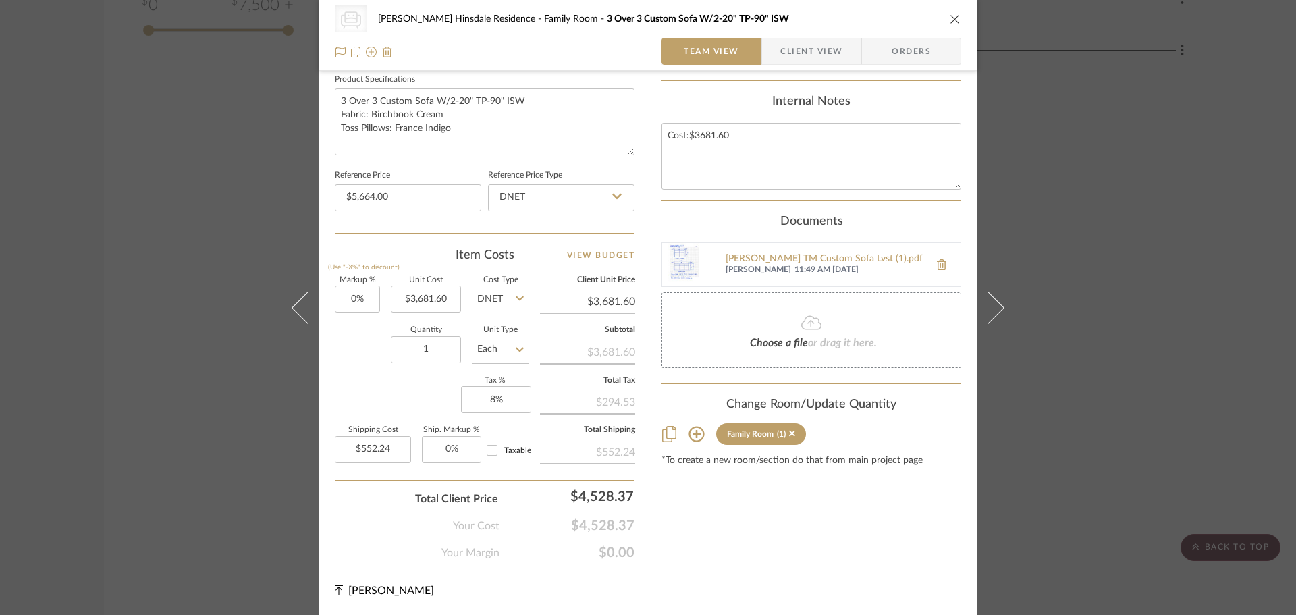
drag, startPoint x: 427, startPoint y: 297, endPoint x: 362, endPoint y: 225, distance: 97.0
click at [362, 225] on div "Team-Facing Details Item Name 3 Over 3 Custom Sofa W/2-20" TP-90" ISW Brand Tem…" at bounding box center [485, 7] width 300 height 451
click at [444, 296] on input "3681.60" at bounding box center [426, 299] width 70 height 27
type input "$3,681.60"
click at [394, 259] on div "Item Costs View Budget" at bounding box center [485, 255] width 300 height 16
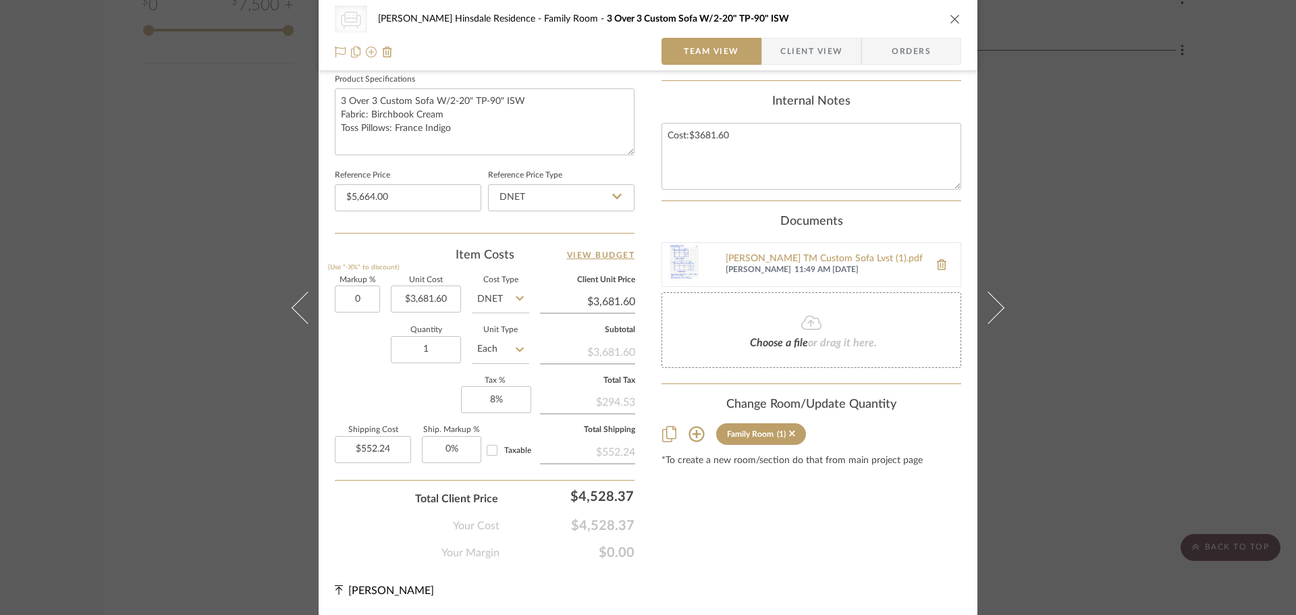
type input "0%"
click at [795, 51] on span "Client View" at bounding box center [811, 51] width 62 height 27
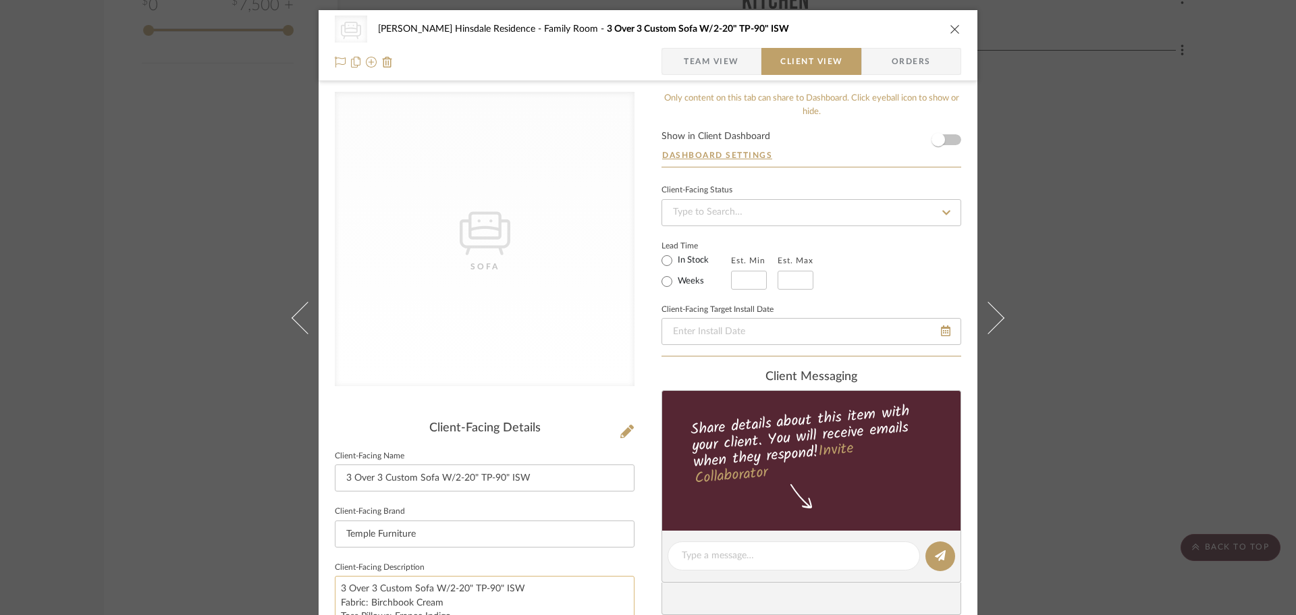
scroll to position [473, 0]
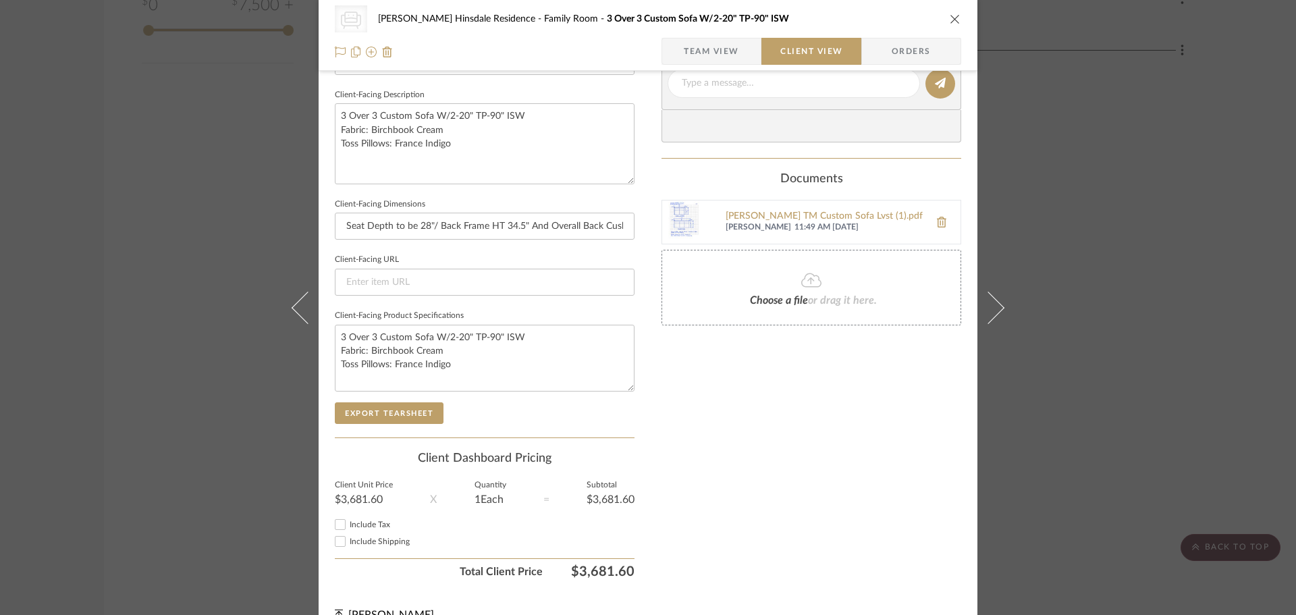
click at [738, 52] on span "Team View" at bounding box center [711, 51] width 99 height 27
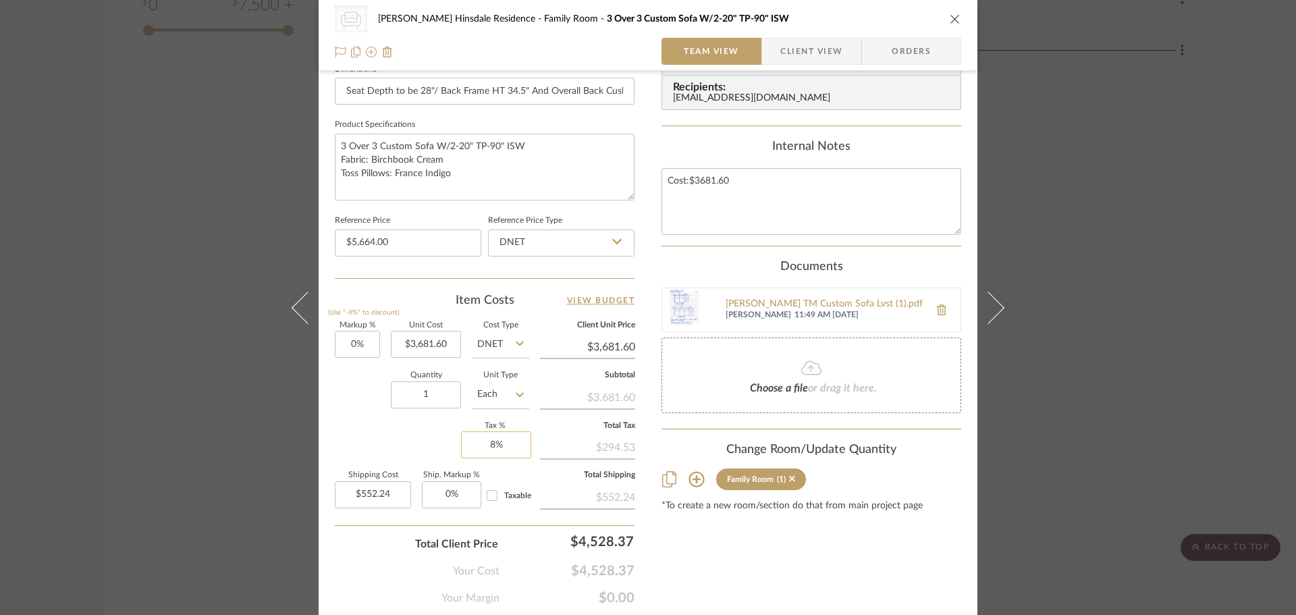
scroll to position [639, 0]
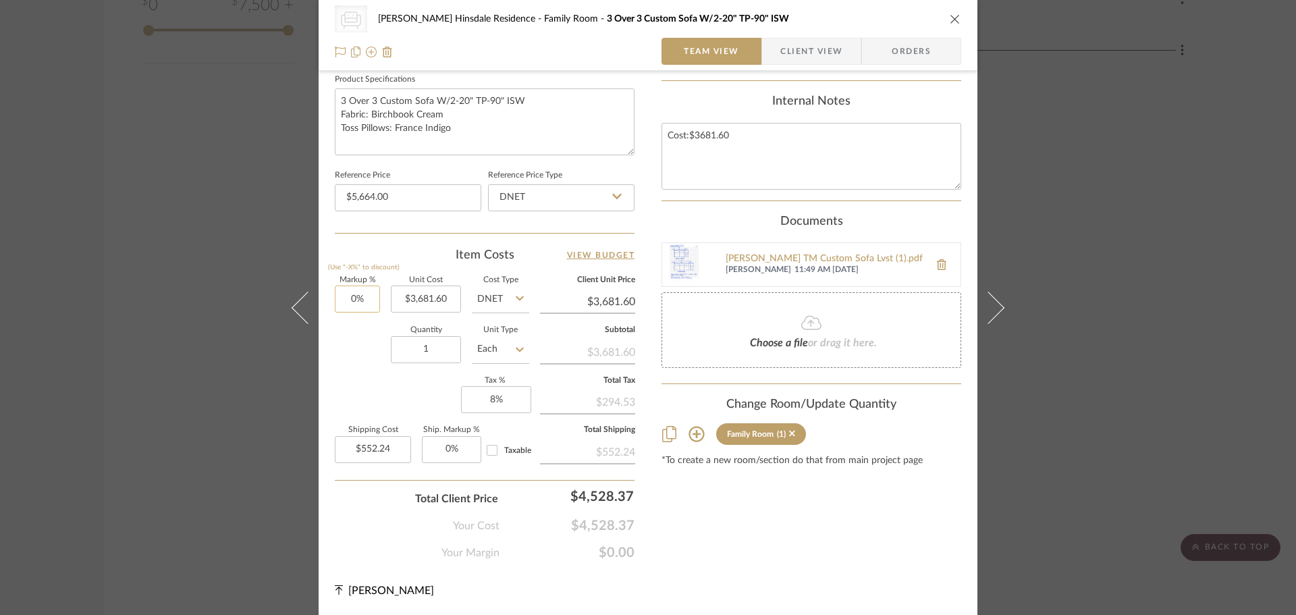
type input "0"
type input "32%"
click at [369, 325] on div "Markup % (Use "-X%" to discount) 32% Unit Cost $3,681.60 Cost Type DNET Client …" at bounding box center [485, 375] width 300 height 197
type input "$4,859.71"
type input "32"
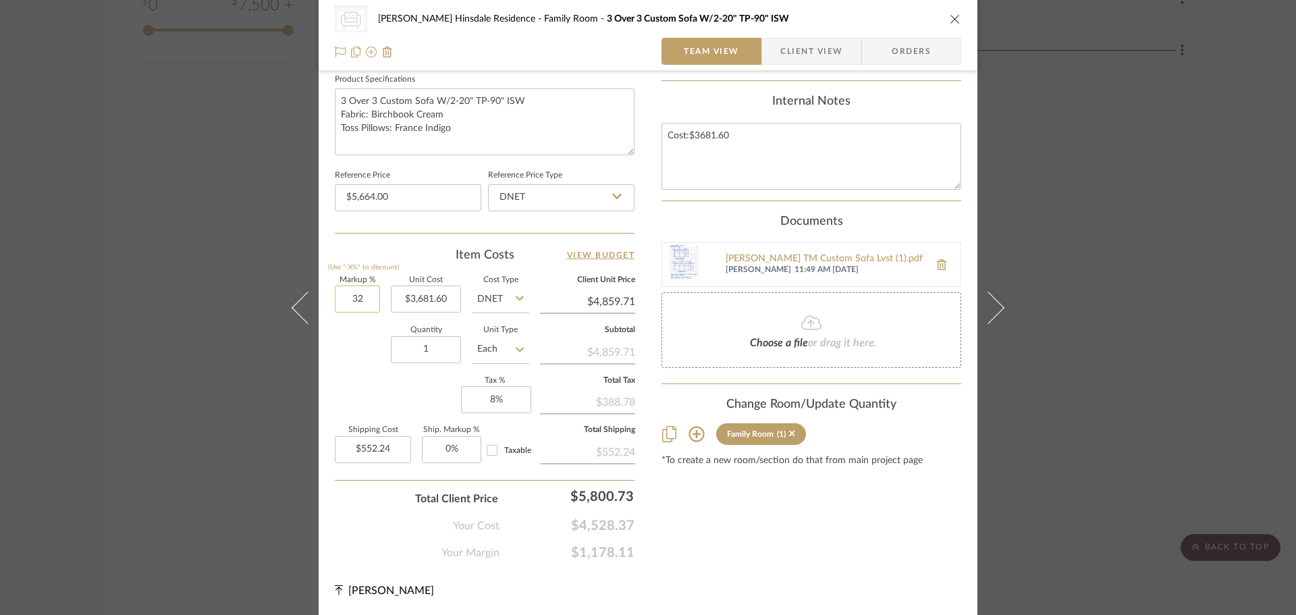
click at [352, 298] on input "32" at bounding box center [357, 299] width 45 height 27
click at [582, 211] on input "DNET" at bounding box center [561, 197] width 146 height 27
type input "0%"
type input "$3,681.60"
click at [585, 261] on div "Retail" at bounding box center [567, 266] width 167 height 34
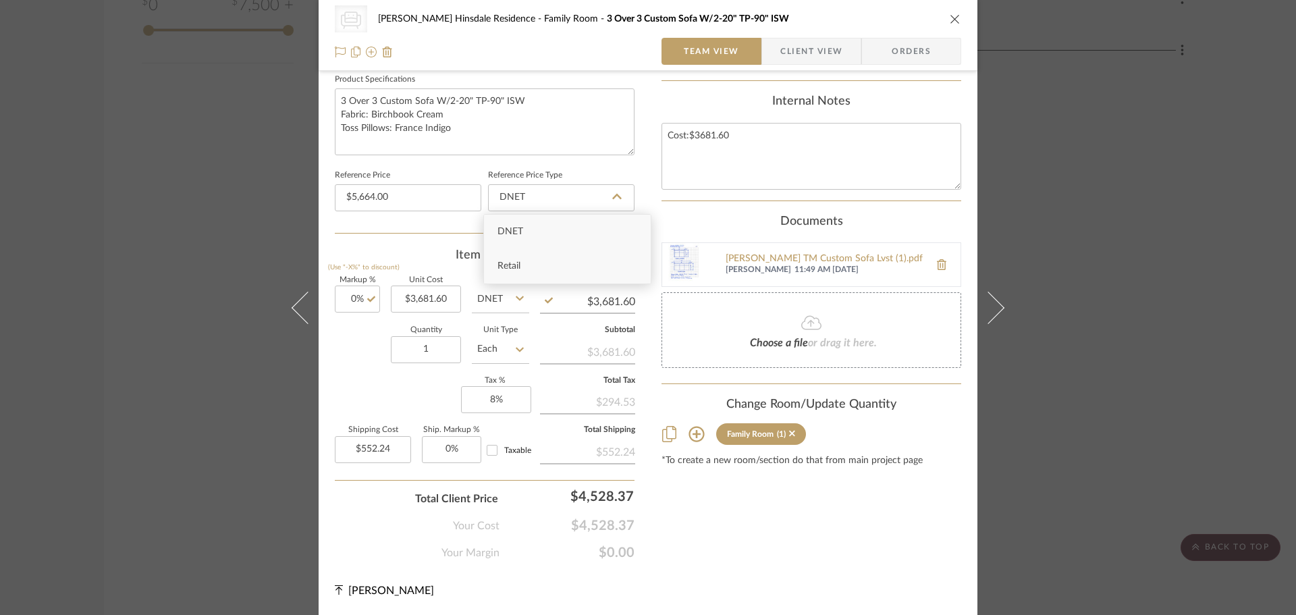
type input "Retail"
type input "0"
click at [363, 295] on input "0" at bounding box center [357, 299] width 45 height 27
type input "32%"
click at [335, 346] on div "Quantity 1 Unit Type Each" at bounding box center [432, 351] width 194 height 48
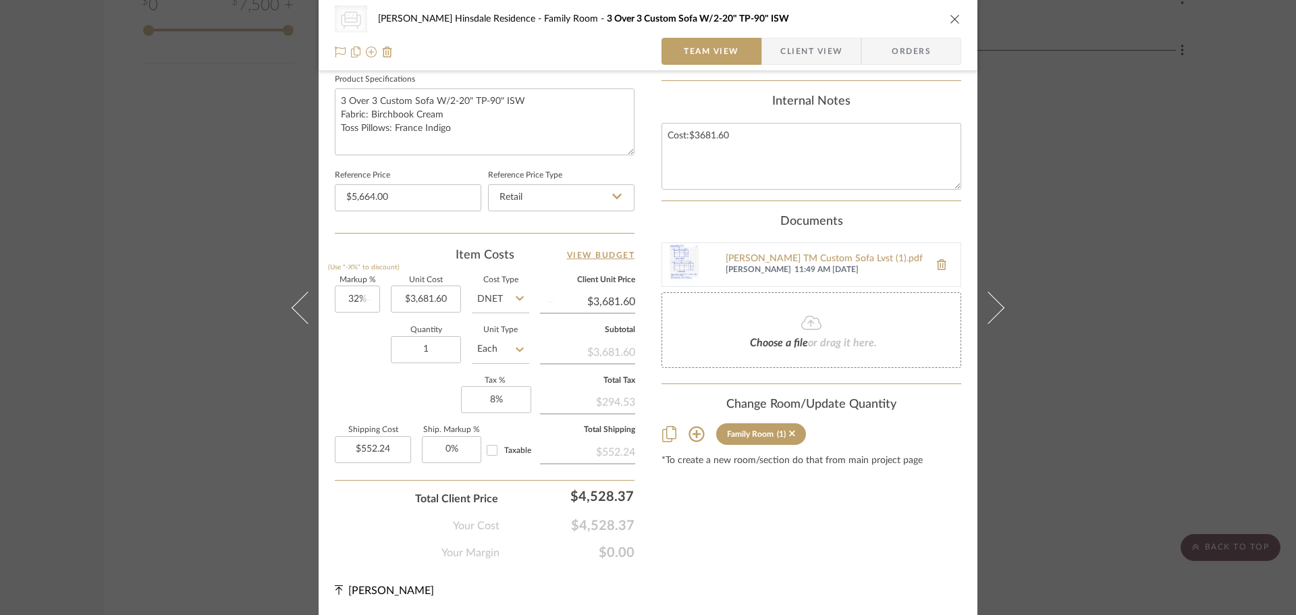
type input "$4,859.71"
click at [516, 295] on icon at bounding box center [520, 298] width 8 height 11
click at [545, 373] on div "Retail" at bounding box center [551, 367] width 167 height 34
type input "Retail"
click at [437, 450] on input "0" at bounding box center [451, 449] width 59 height 27
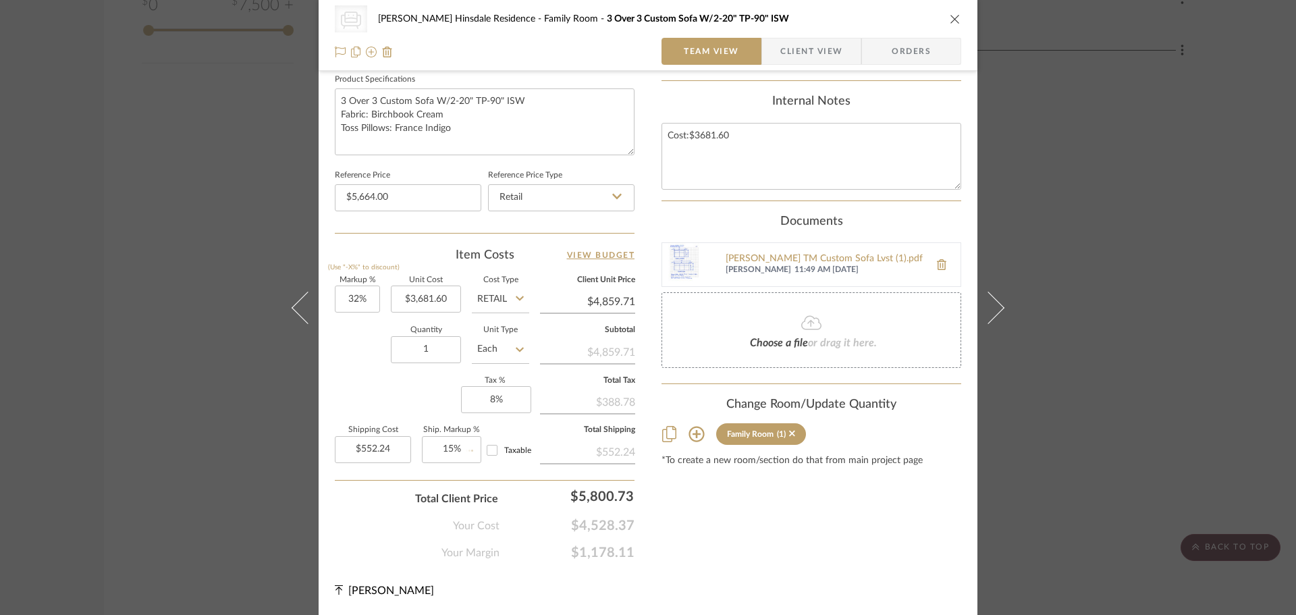
click at [772, 537] on div "Content here copies to Client View - confirm visibility there. Show in Client D…" at bounding box center [812, 7] width 300 height 1108
click at [388, 453] on input "552.24" at bounding box center [373, 449] width 76 height 27
click at [792, 515] on div "Content here copies to Client View - confirm visibility there. Show in Client D…" at bounding box center [812, 7] width 300 height 1108
click at [335, 300] on input "32" at bounding box center [357, 299] width 45 height 27
click at [371, 362] on div "Quantity 1 Unit Type Each" at bounding box center [432, 351] width 194 height 48
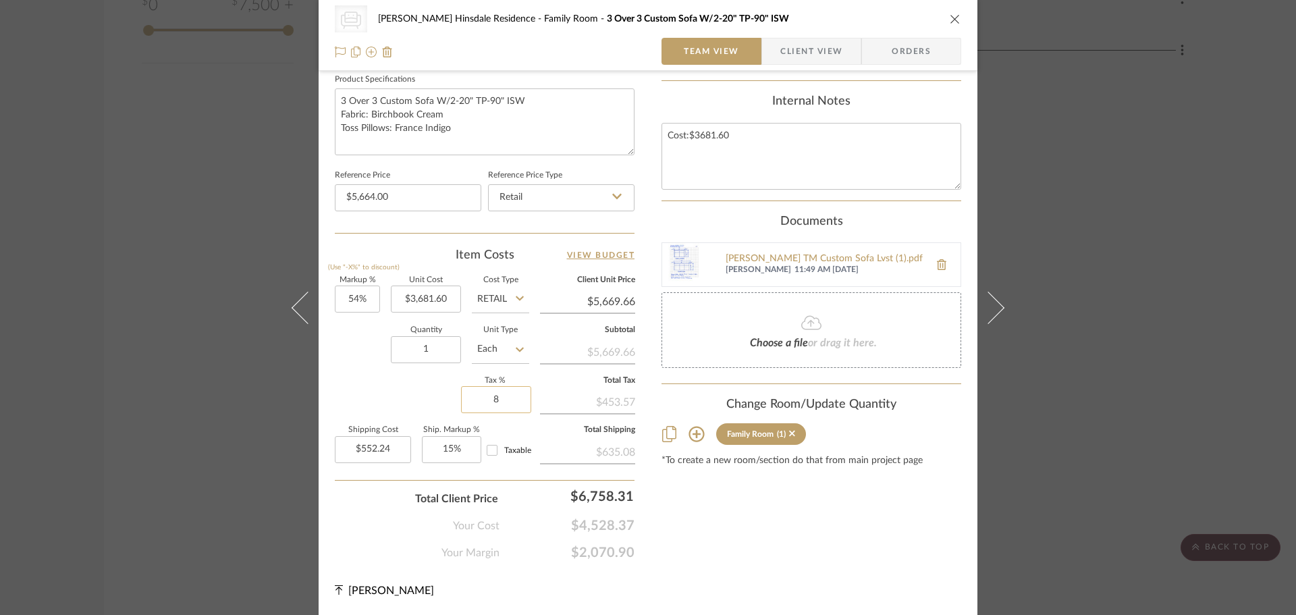
click at [501, 392] on input "8" at bounding box center [496, 399] width 70 height 27
click at [436, 392] on div "Markup % (Use "-X%" to discount) 54% Unit Cost $3,681.60 Cost Type Retail Clien…" at bounding box center [485, 375] width 300 height 197
click at [375, 446] on input "552.24" at bounding box center [373, 449] width 76 height 27
click at [662, 494] on div "Content here copies to Client View - confirm visibility there. Show in Client D…" at bounding box center [812, 7] width 300 height 1108
click at [486, 448] on input "Taxable" at bounding box center [492, 450] width 22 height 22
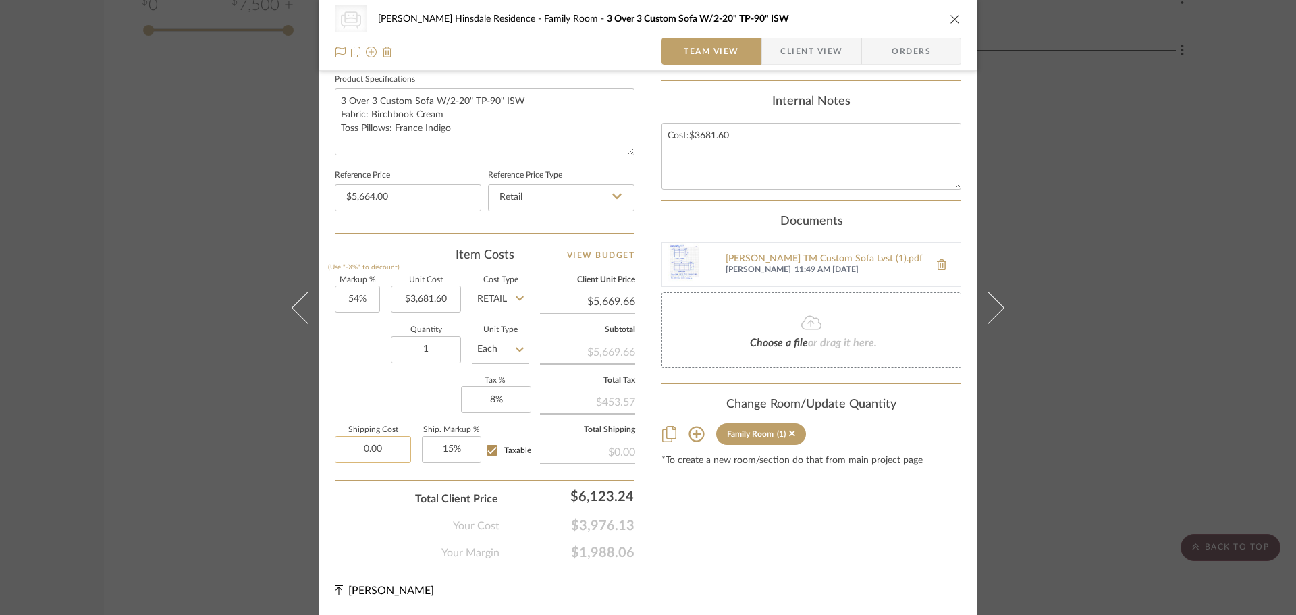
click at [383, 450] on input "0.00" at bounding box center [373, 449] width 76 height 27
click at [467, 457] on input "15" at bounding box center [451, 449] width 59 height 27
click at [389, 454] on input "0.00" at bounding box center [373, 449] width 76 height 27
drag, startPoint x: 353, startPoint y: 446, endPoint x: 396, endPoint y: 466, distance: 47.4
click at [396, 466] on sr-form-field "Shipping Cost 91849" at bounding box center [373, 450] width 76 height 47
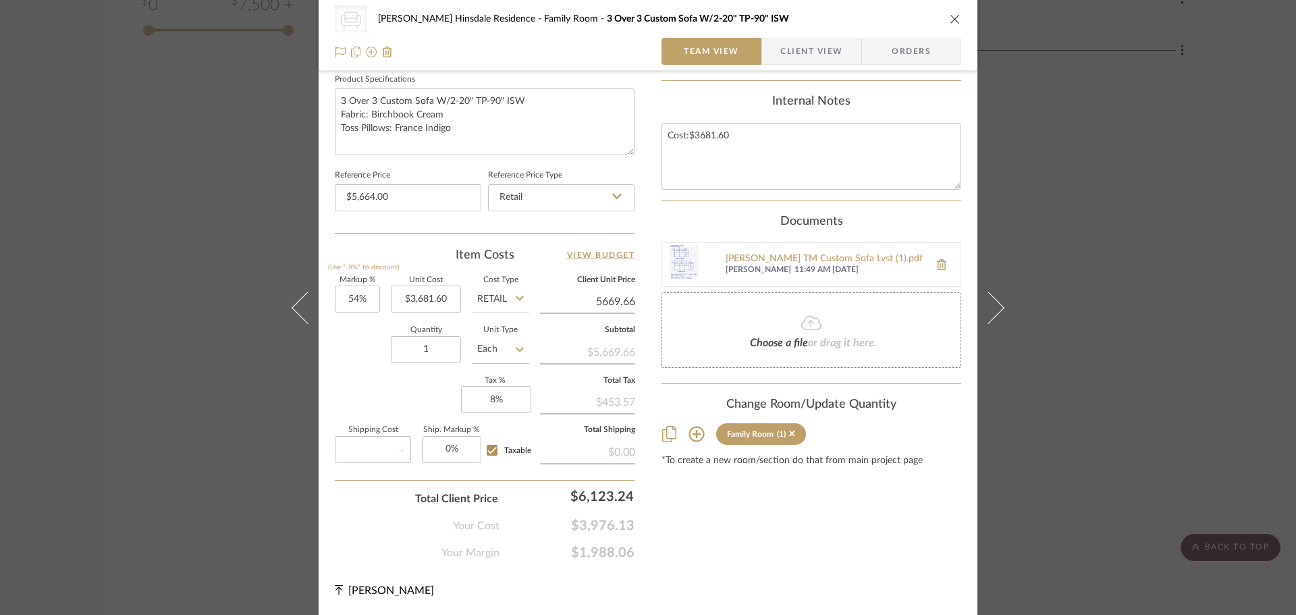
click at [579, 309] on input "5669.66" at bounding box center [587, 302] width 95 height 20
click at [393, 462] on input "0.00" at bounding box center [373, 449] width 76 height 27
click at [396, 475] on form "Markup % (Use "-X%" to discount) 54% Unit Cost $3,681.60 Cost Type Retail Clien…" at bounding box center [485, 419] width 300 height 284
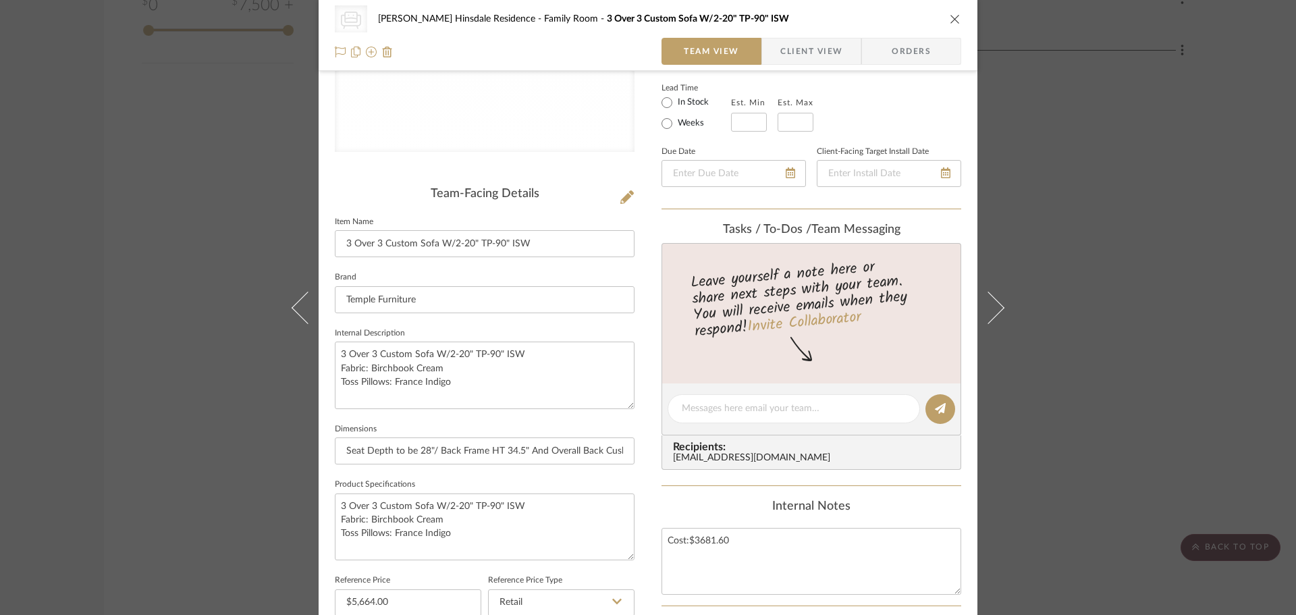
scroll to position [0, 0]
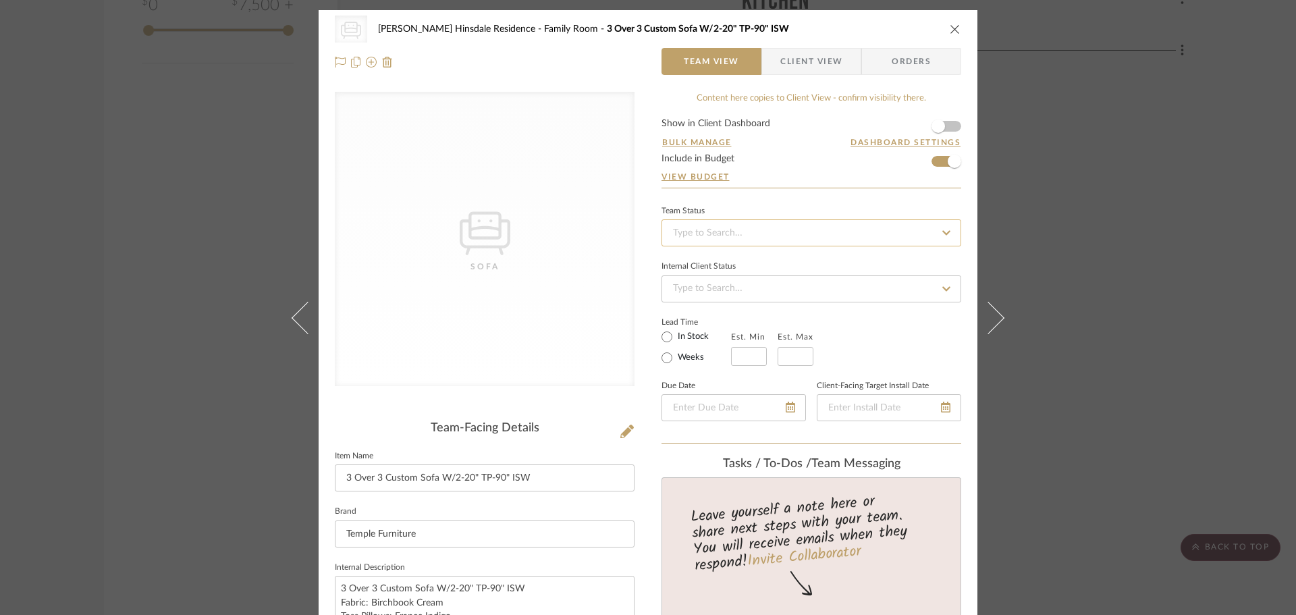
click at [795, 221] on input at bounding box center [812, 232] width 300 height 27
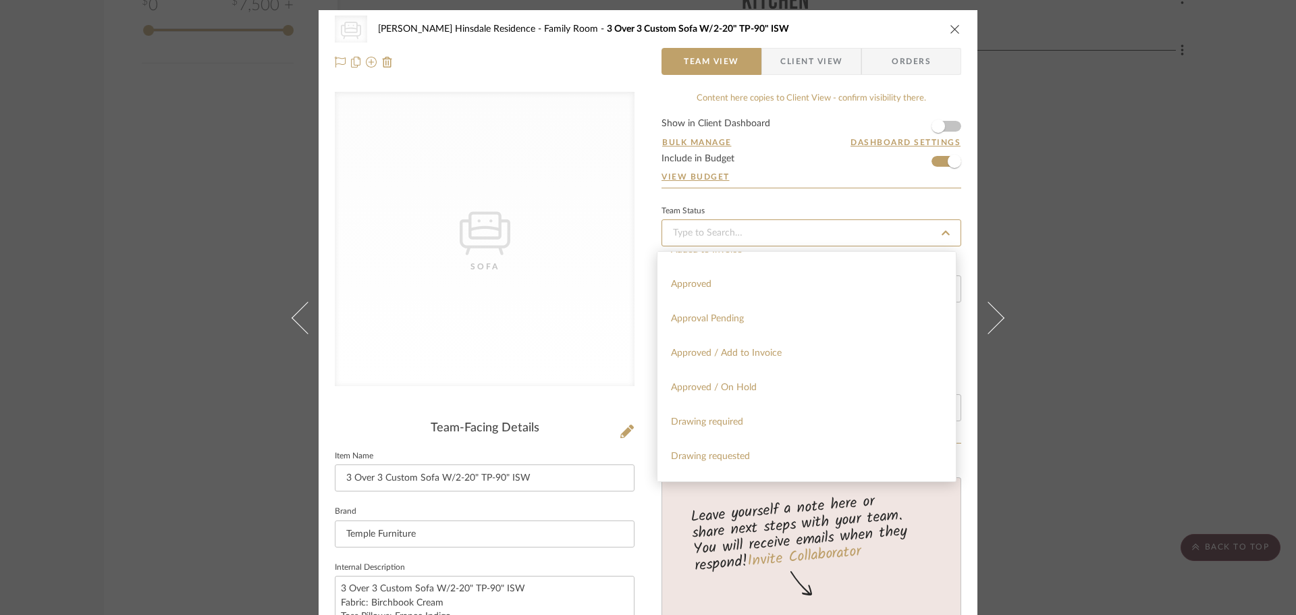
scroll to position [675, 0]
click at [759, 290] on div "Approved" at bounding box center [806, 282] width 298 height 34
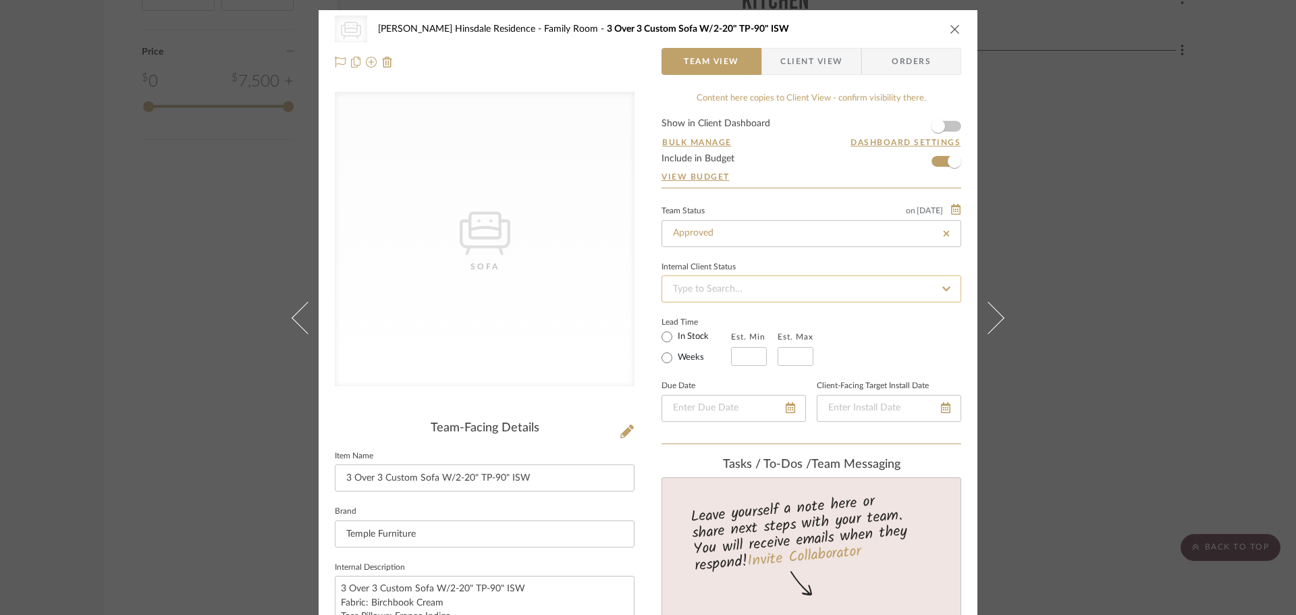
click at [722, 287] on input at bounding box center [812, 288] width 300 height 27
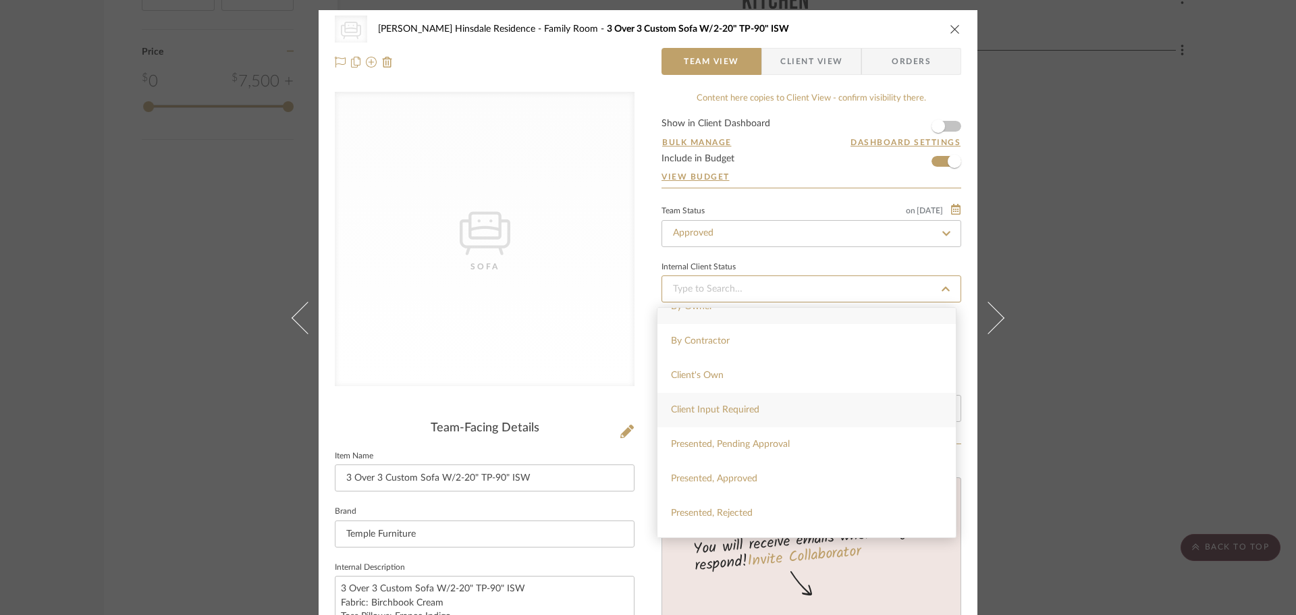
scroll to position [0, 0]
click at [810, 249] on div "Team Status on 8/29/2025 8/29/2025 Approved Internal Client Status Lead Time In…" at bounding box center [812, 323] width 300 height 242
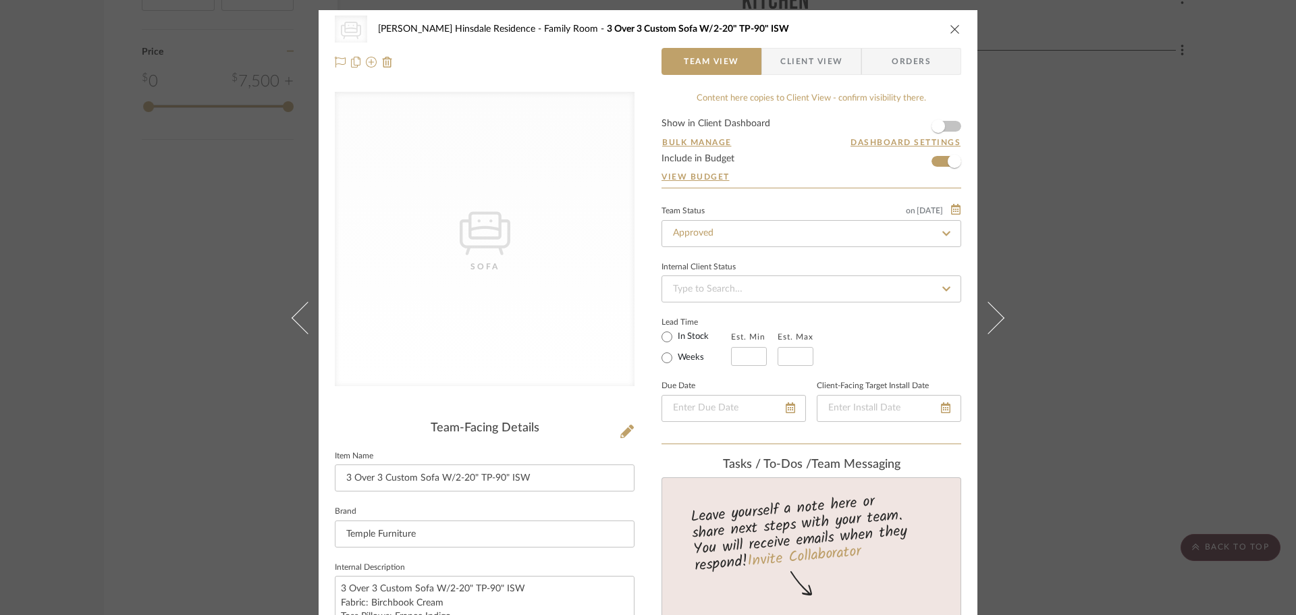
click at [774, 54] on span "button" at bounding box center [771, 61] width 18 height 27
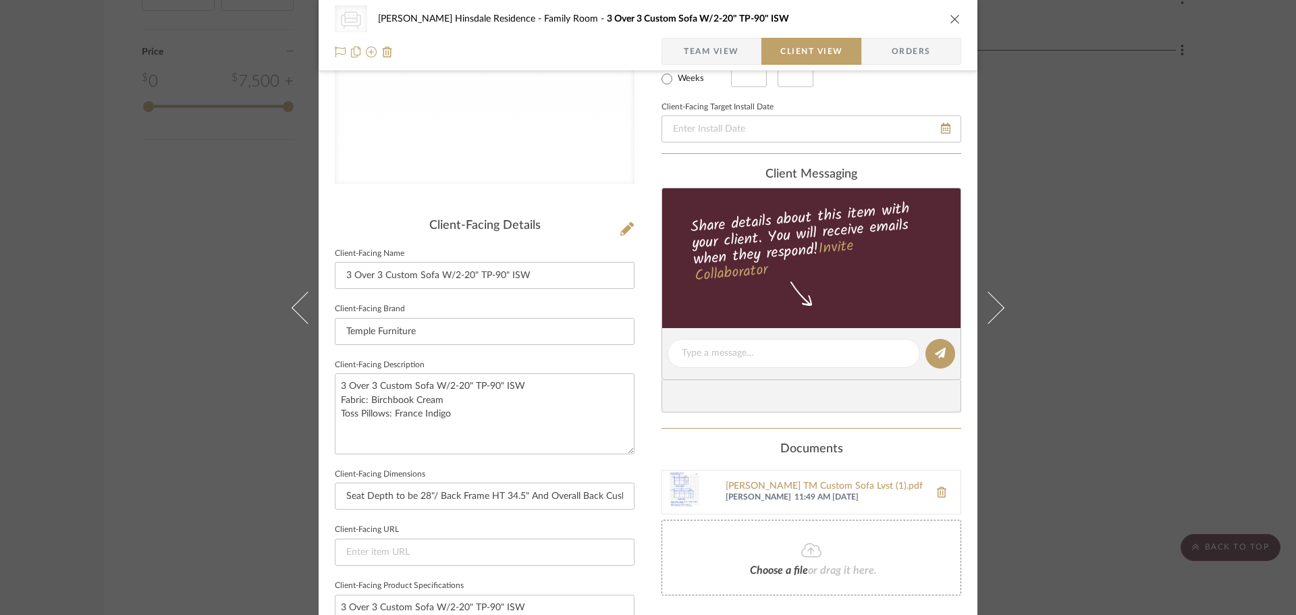
scroll to position [338, 0]
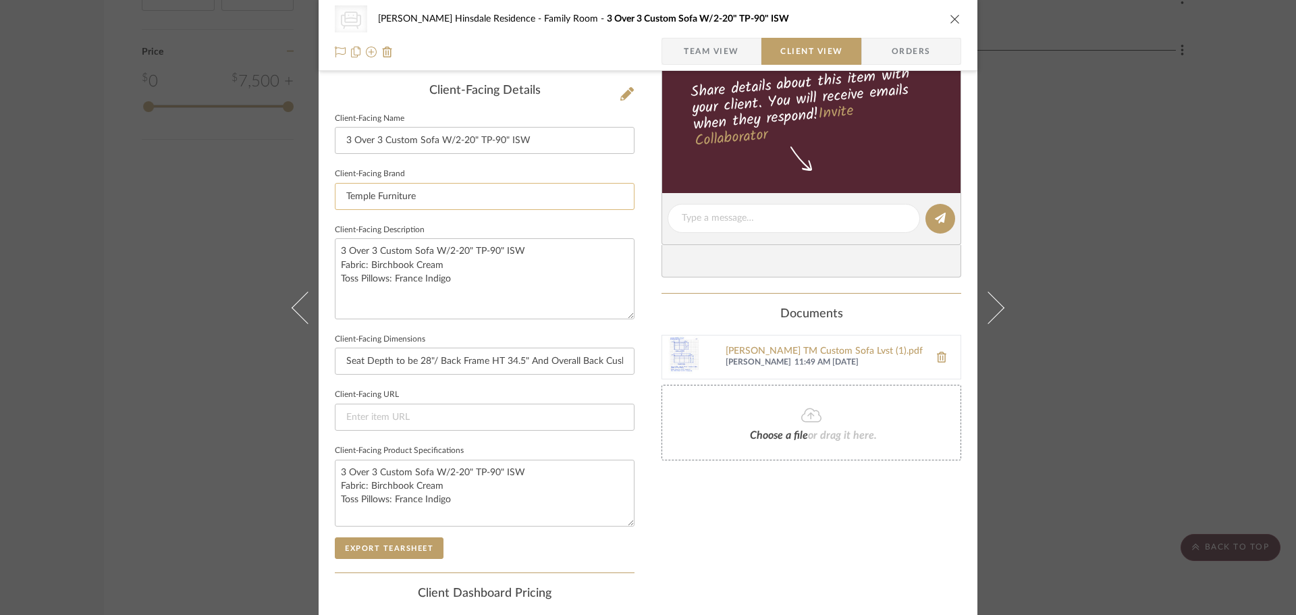
click at [531, 200] on input "Temple Furniture" at bounding box center [485, 196] width 300 height 27
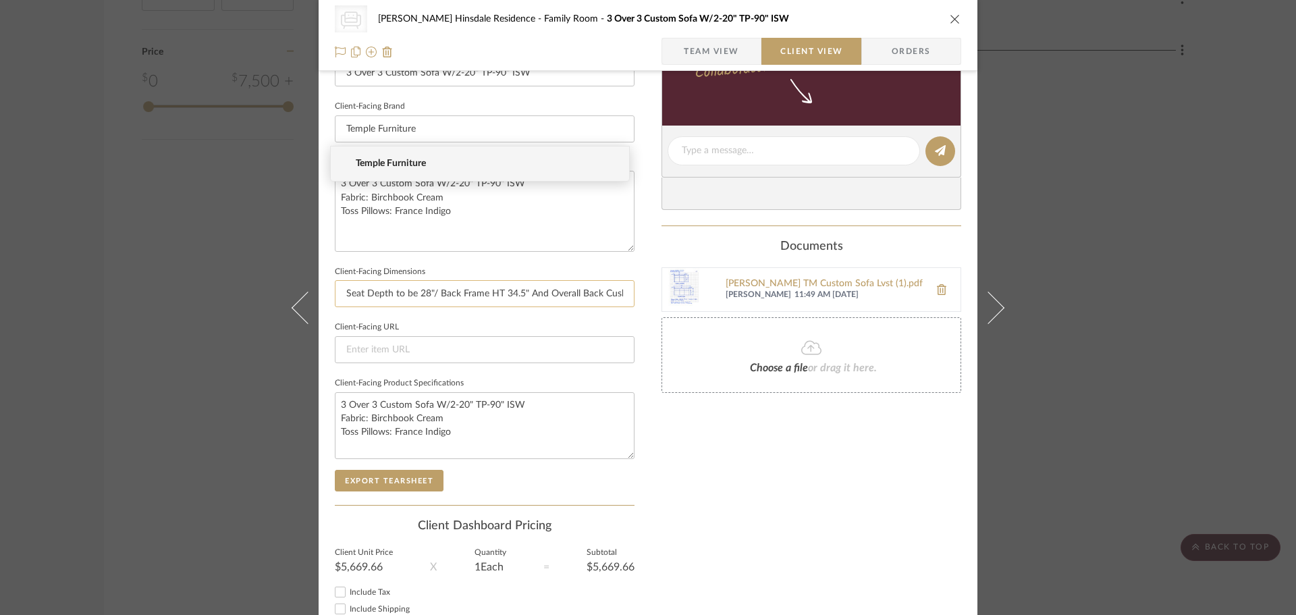
drag, startPoint x: 392, startPoint y: 294, endPoint x: 371, endPoint y: 295, distance: 20.9
click at [391, 294] on input "Seat Depth to be 28"/ Back Frame HT 34.5" And Overall Back Cushion HT To Be 40"" at bounding box center [485, 293] width 300 height 27
drag, startPoint x: 338, startPoint y: 292, endPoint x: 746, endPoint y: 348, distance: 411.6
click at [757, 353] on div "CategoryIconSeating Created with Sketch. Sofa Conte Hinsdale Residence Family R…" at bounding box center [648, 156] width 659 height 1102
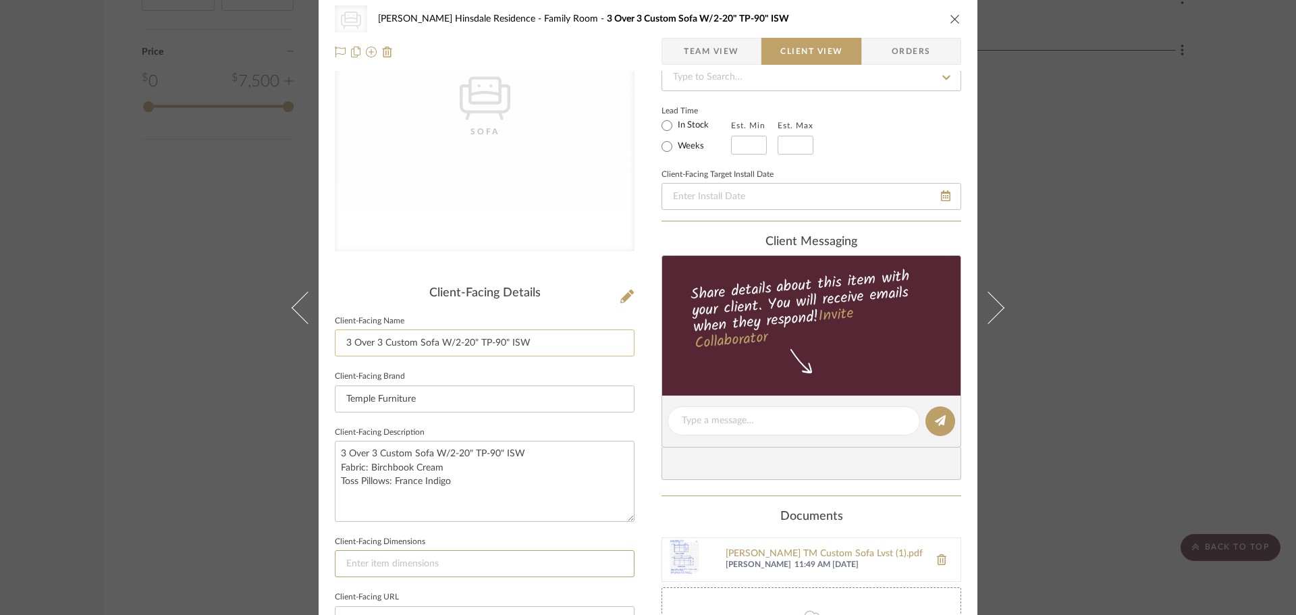
scroll to position [0, 0]
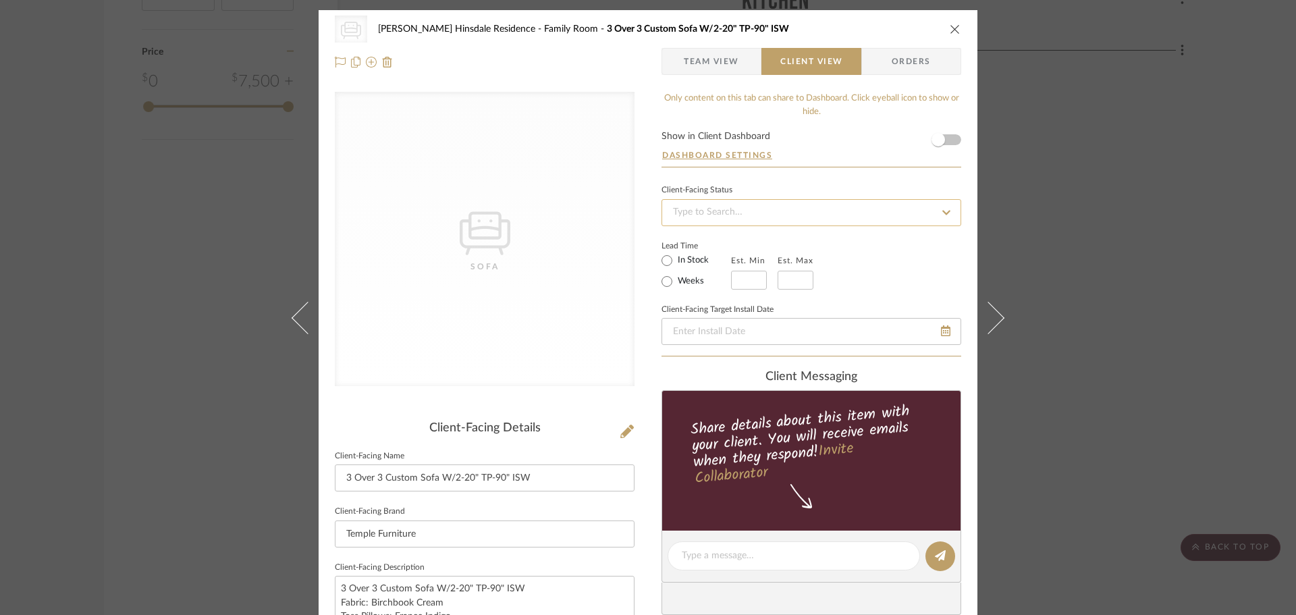
click at [776, 213] on input at bounding box center [812, 212] width 300 height 27
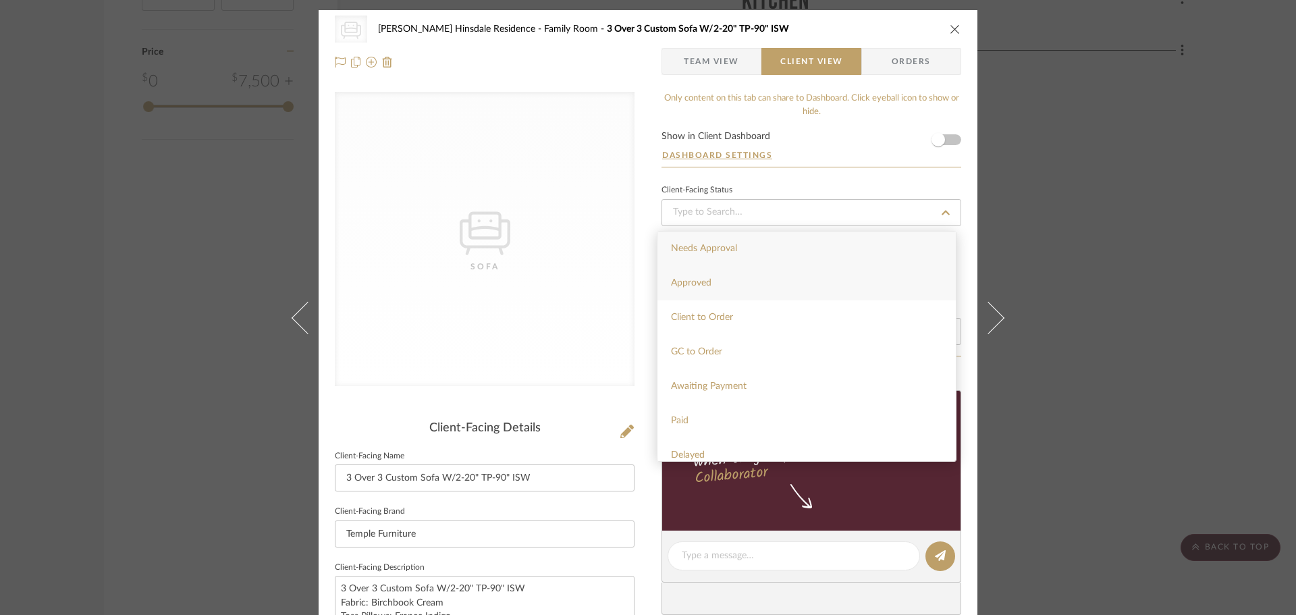
click at [732, 286] on div "Approved" at bounding box center [806, 283] width 298 height 34
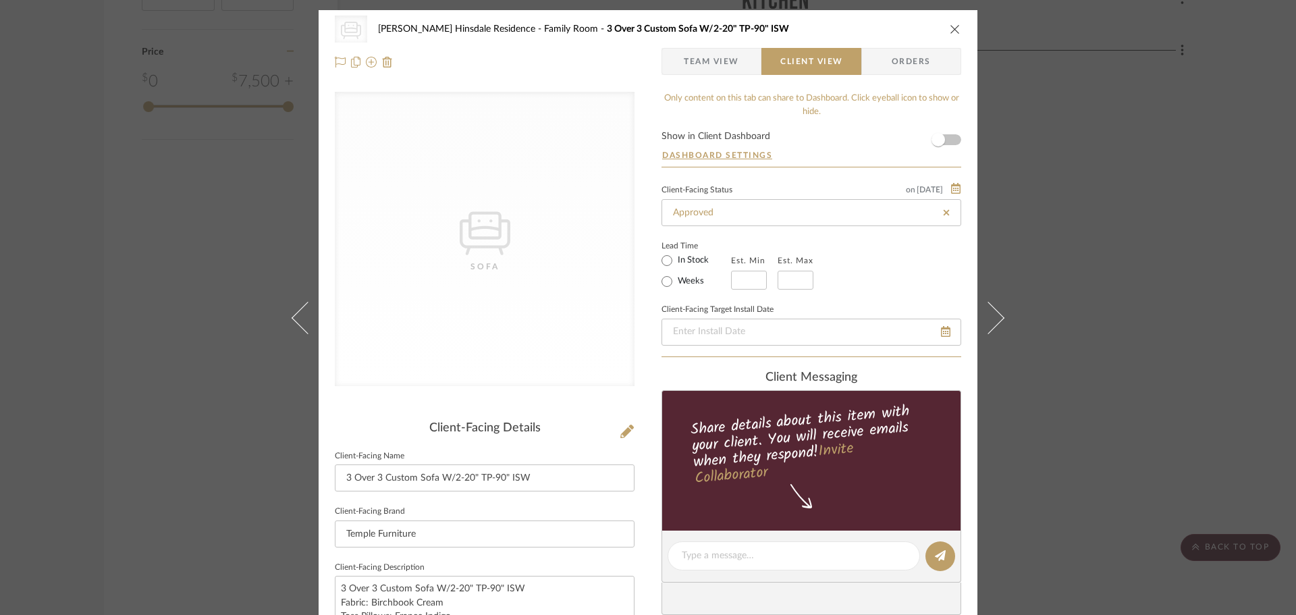
click at [751, 290] on div "Client-Facing Status on 8/29/2025 8/29/2025 Approved Lead Time In Stock Weeks E…" at bounding box center [812, 269] width 300 height 176
click at [751, 278] on input "text" at bounding box center [749, 280] width 36 height 19
click at [797, 284] on input at bounding box center [796, 280] width 36 height 19
click at [833, 295] on div "Client-Facing Status on 8/29/2025 8/29/2025 Approved Lead Time In Stock Weeks E…" at bounding box center [812, 269] width 300 height 176
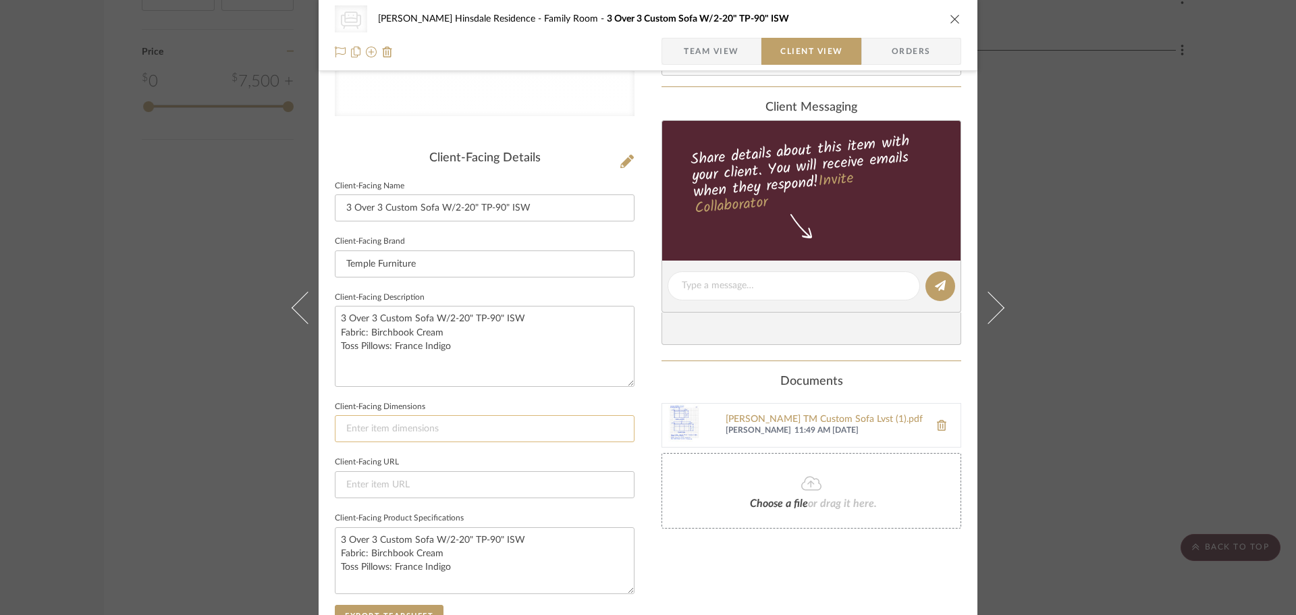
scroll to position [497, 0]
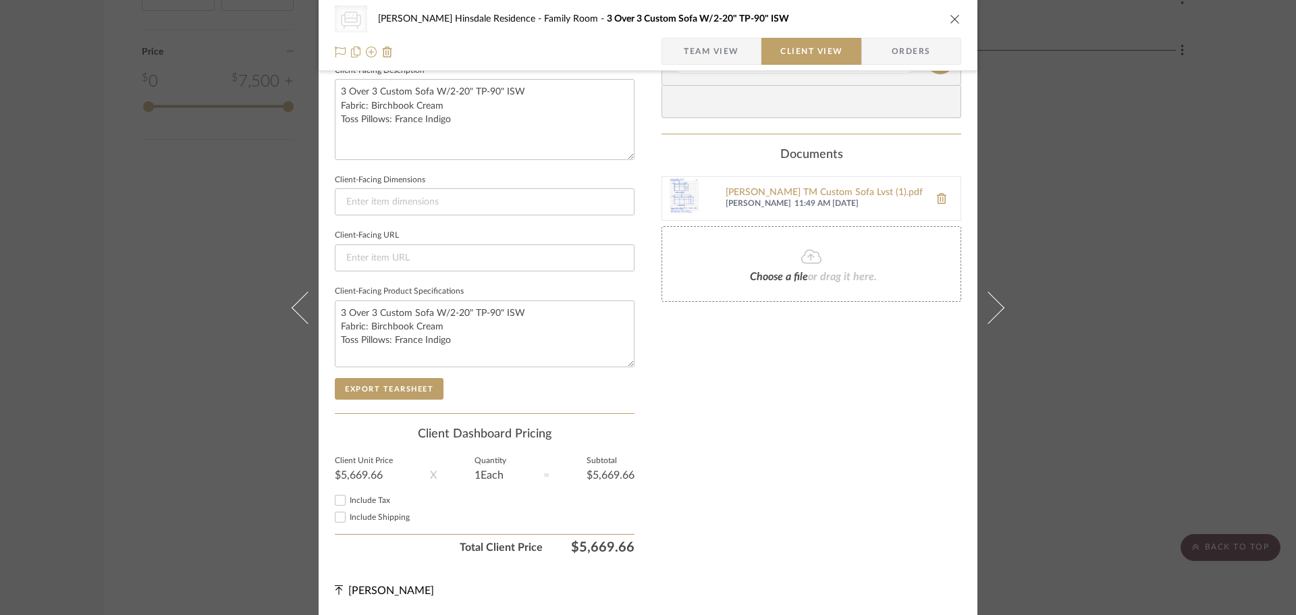
click at [367, 496] on span "Include Tax" at bounding box center [370, 500] width 41 height 8
click at [348, 496] on input "Include Tax" at bounding box center [340, 500] width 16 height 16
click at [357, 525] on div "Include Shipping" at bounding box center [485, 517] width 300 height 16
click at [356, 521] on label "Include Shipping" at bounding box center [492, 517] width 285 height 10
click at [348, 521] on input "Include Shipping" at bounding box center [340, 517] width 16 height 16
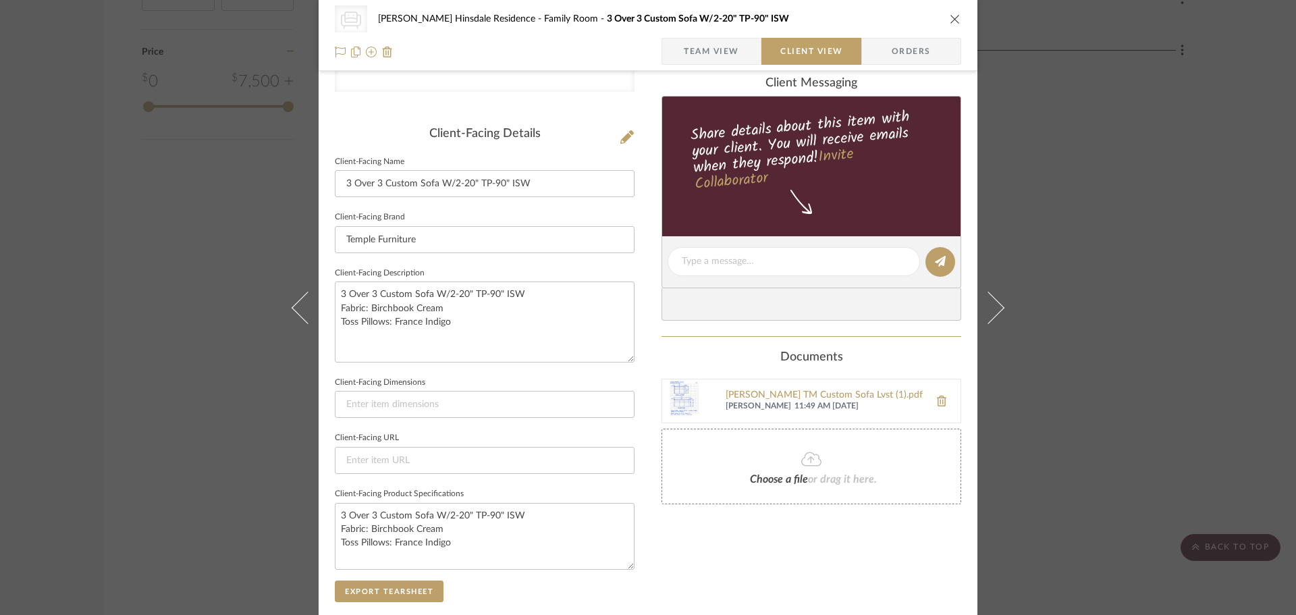
scroll to position [0, 0]
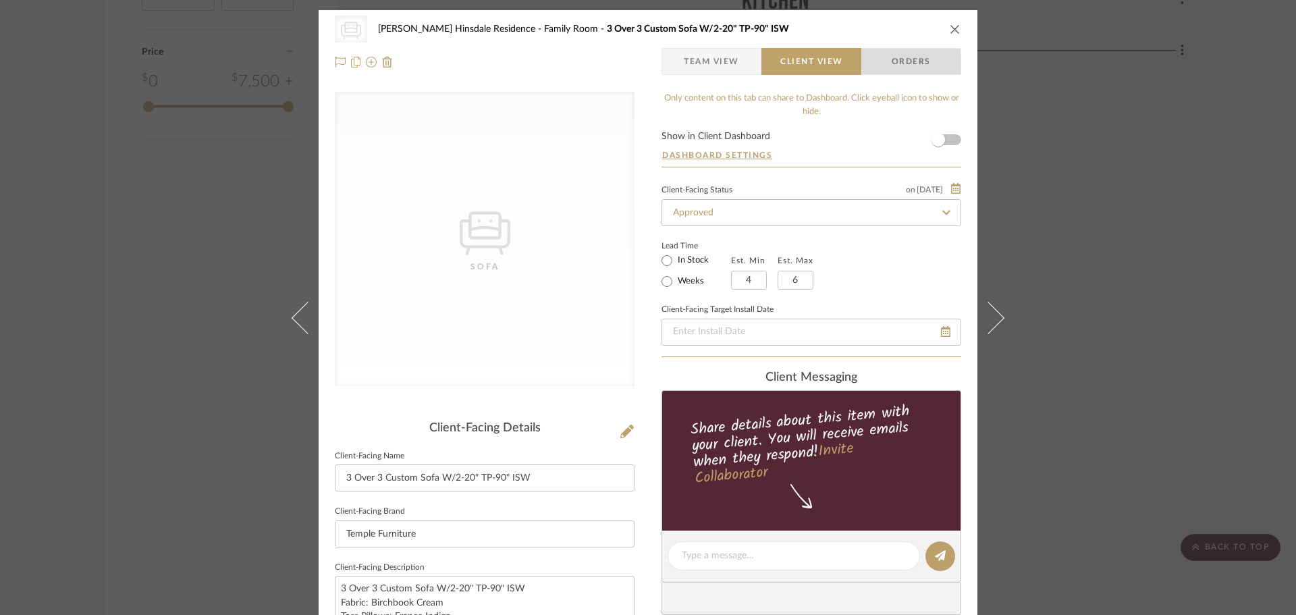
click at [901, 62] on span "Orders" at bounding box center [911, 61] width 69 height 27
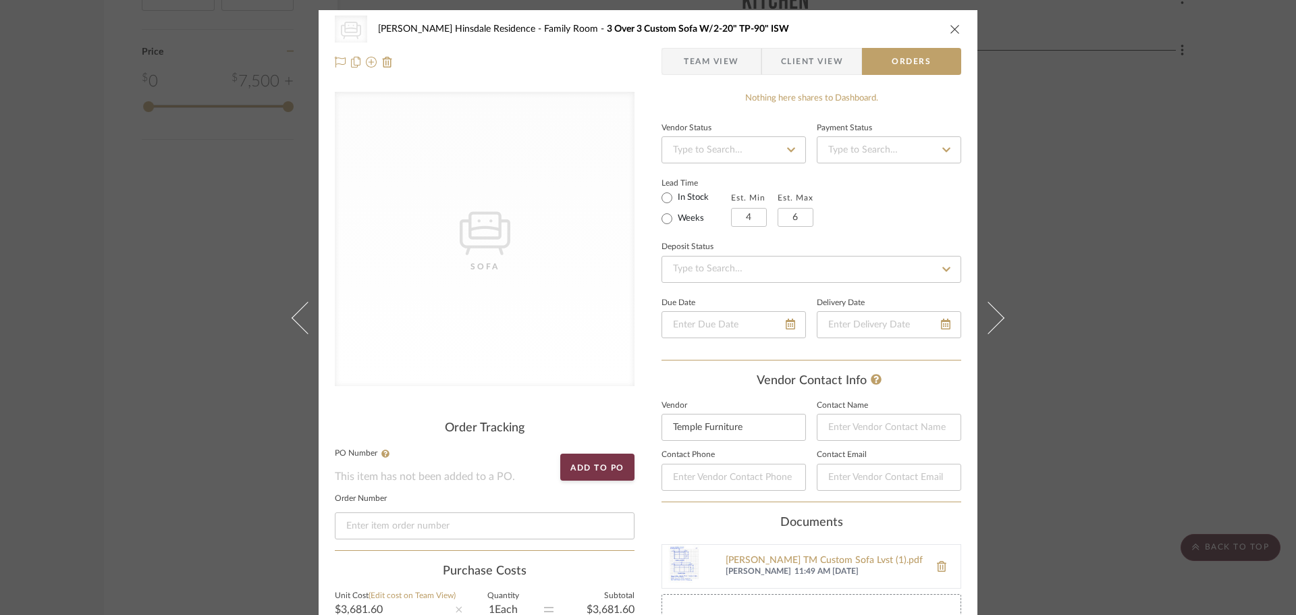
click at [950, 33] on icon "close" at bounding box center [955, 29] width 11 height 11
click at [419, 360] on div at bounding box center [502, 385] width 266 height 591
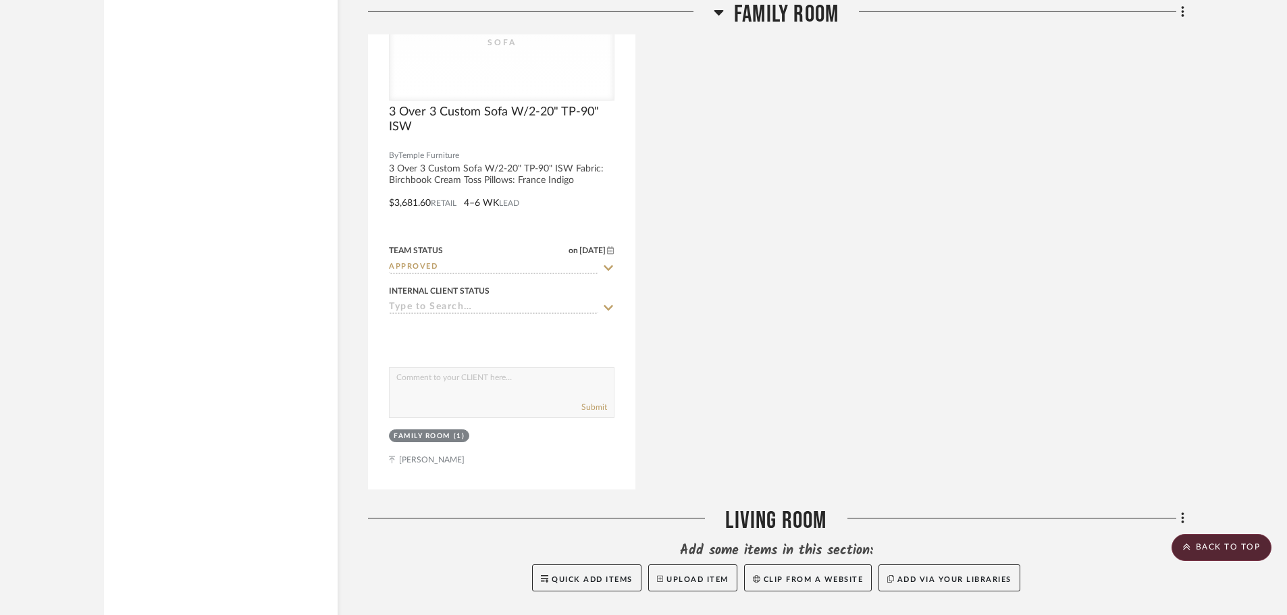
scroll to position [1533, 0]
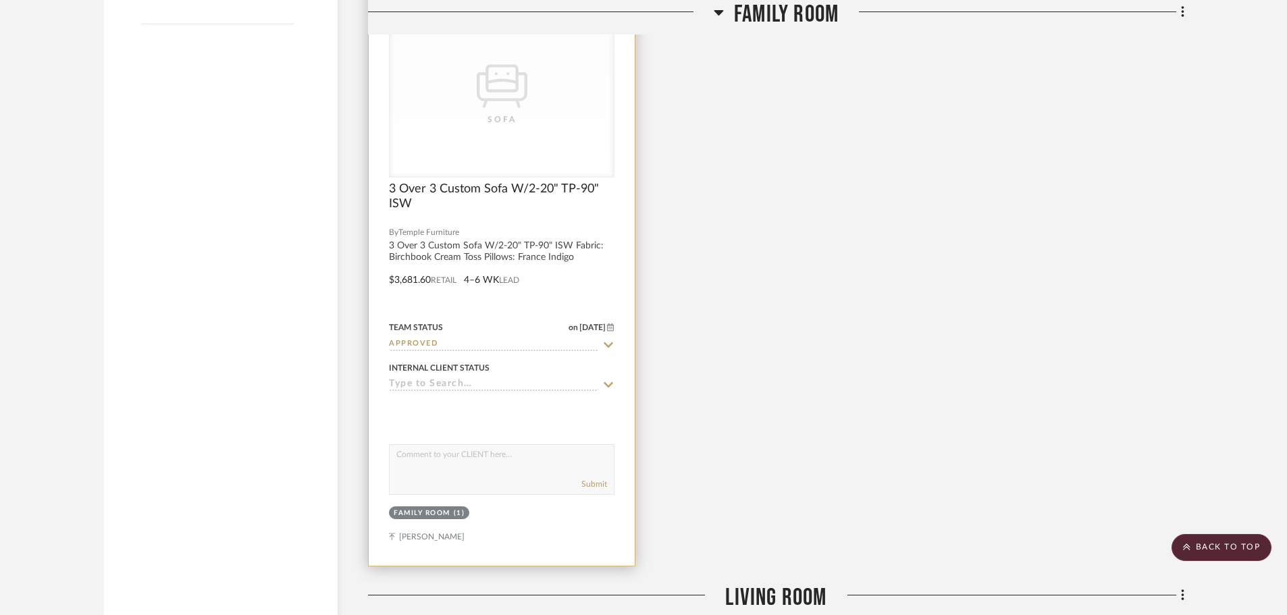
click at [506, 192] on div at bounding box center [502, 270] width 266 height 591
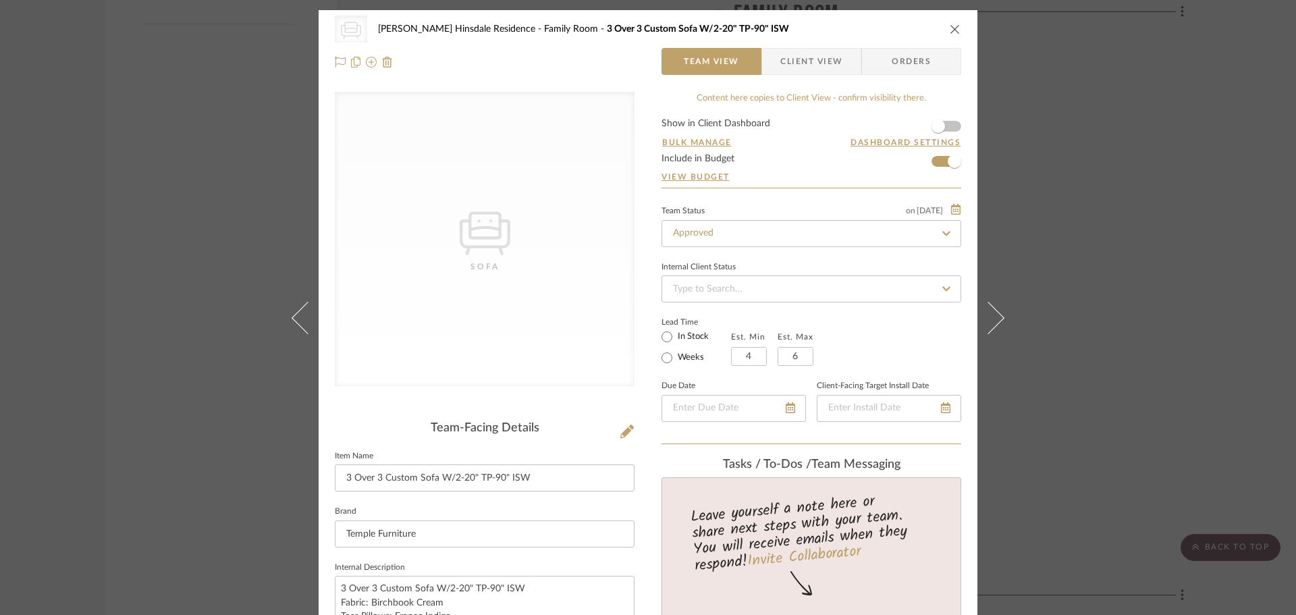
click at [786, 61] on span "Client View" at bounding box center [811, 61] width 62 height 27
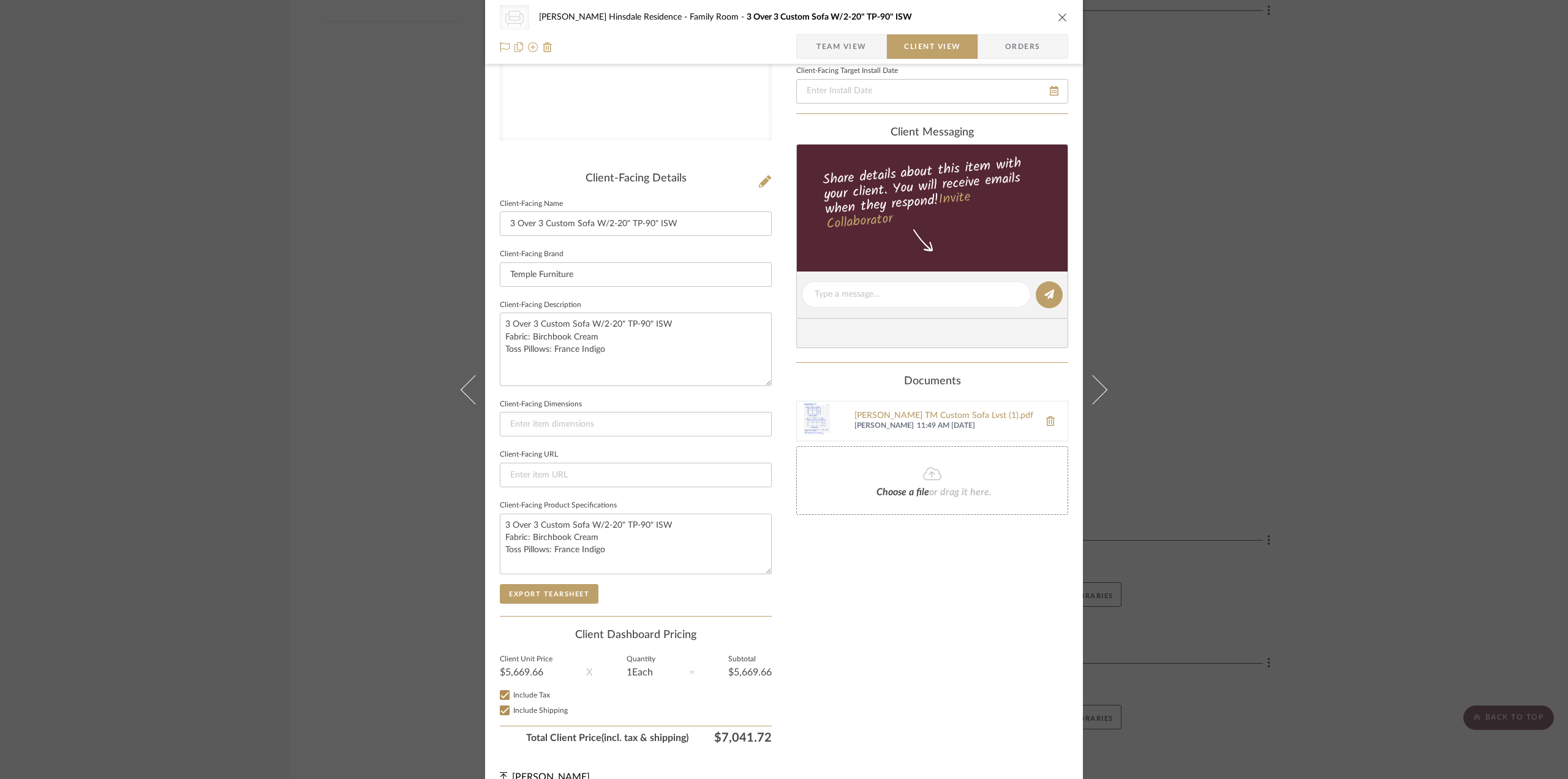
scroll to position [231, 0]
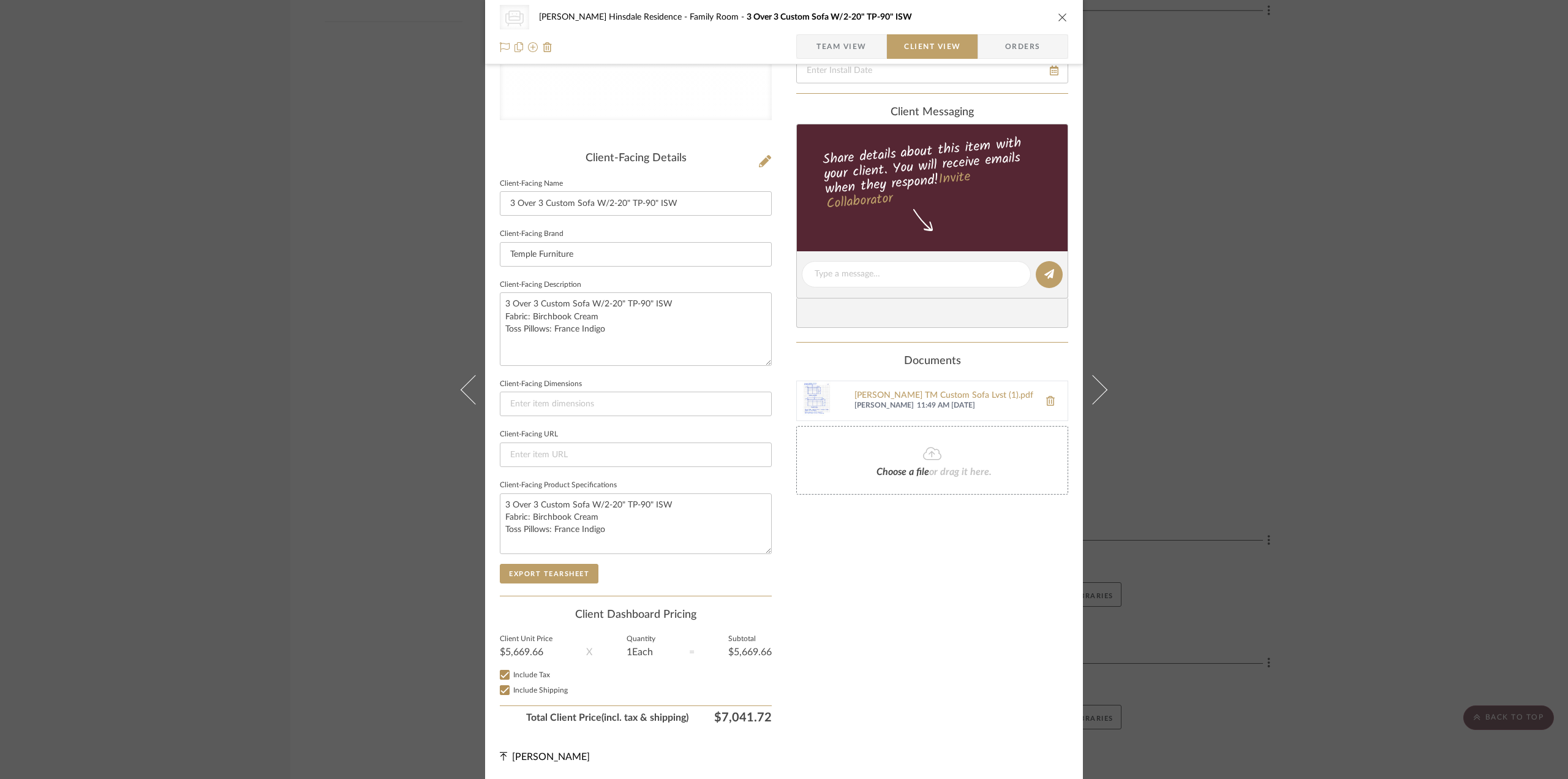
drag, startPoint x: 555, startPoint y: 651, endPoint x: 493, endPoint y: 652, distance: 62.0
click at [493, 526] on div "CategoryIconSeating Created with Sketch. Sofa Conte Hinsdale Residence Family R…" at bounding box center [784, 279] width 598 height 1001
copy div "$5,669.66"
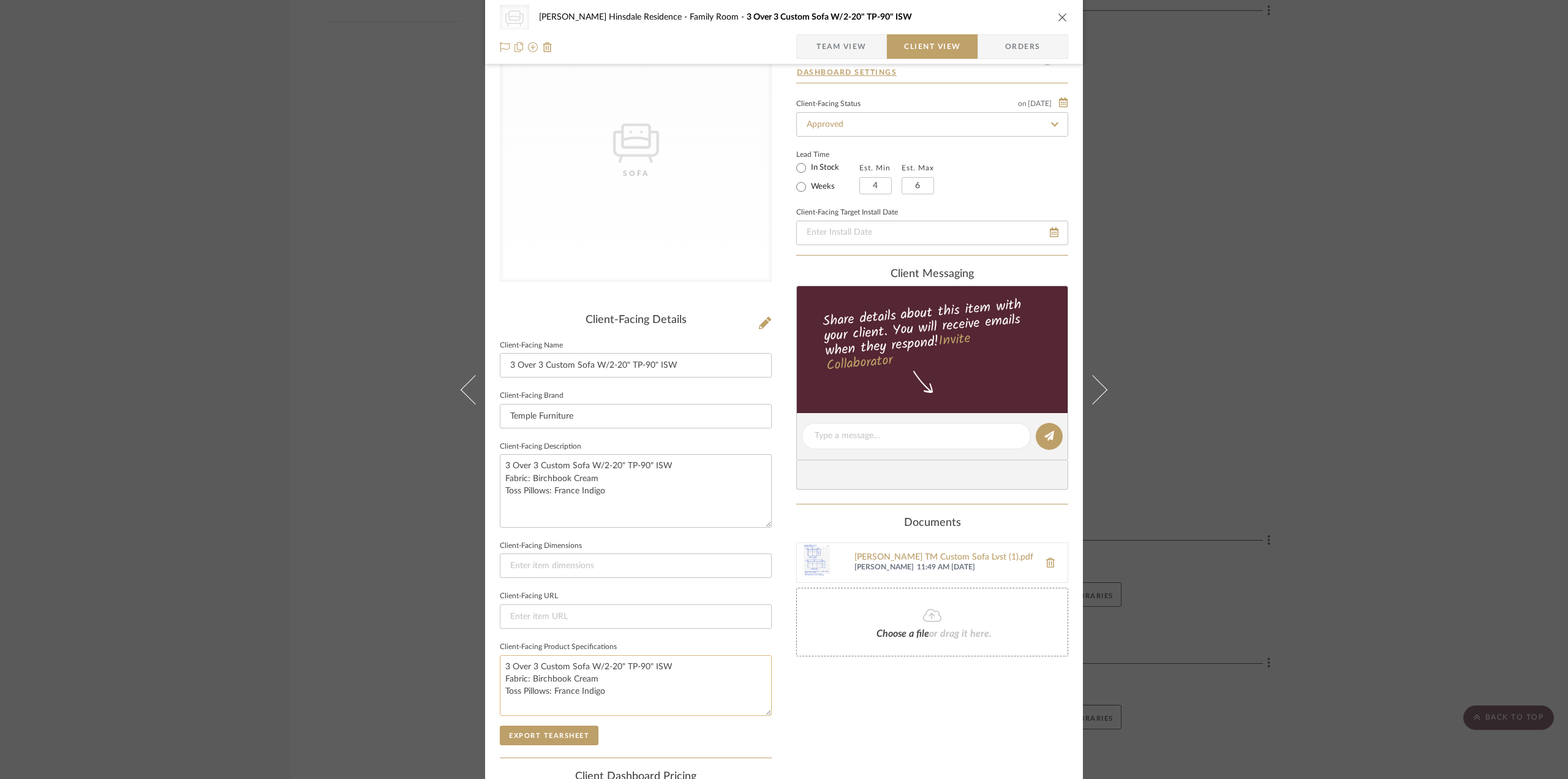
scroll to position [0, 0]
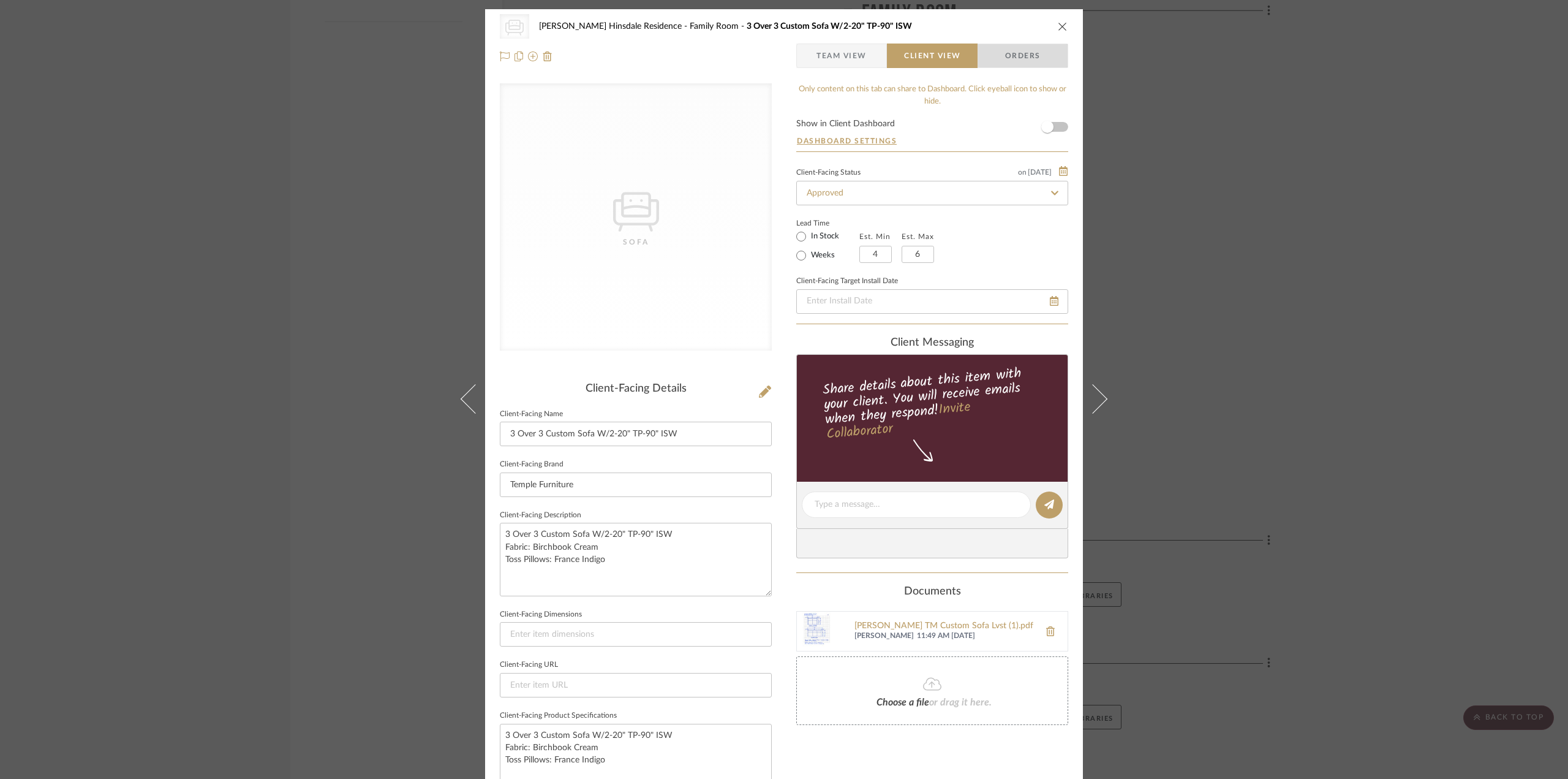
click at [1041, 52] on span "Orders" at bounding box center [1023, 55] width 63 height 25
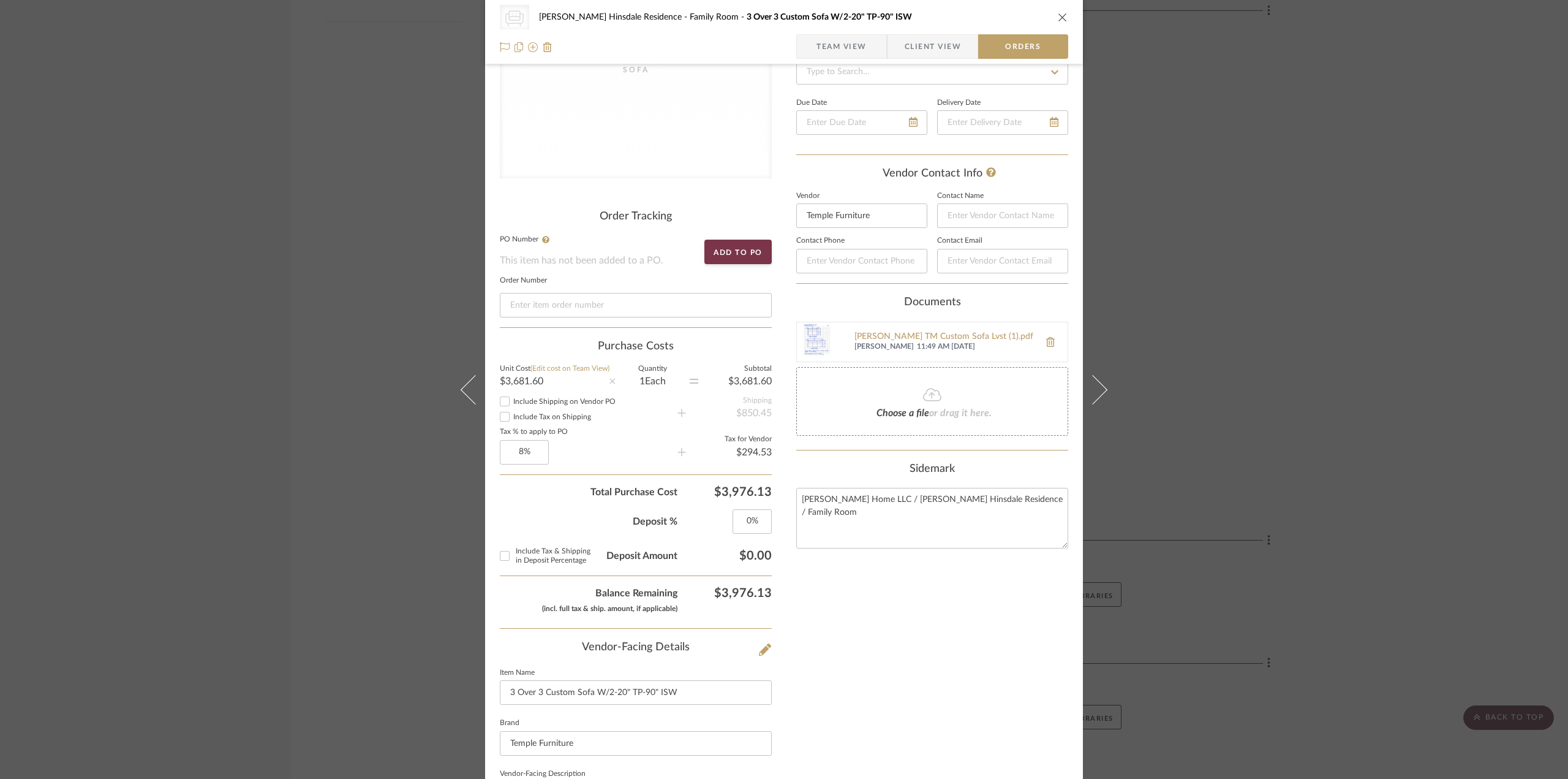
scroll to position [184, 0]
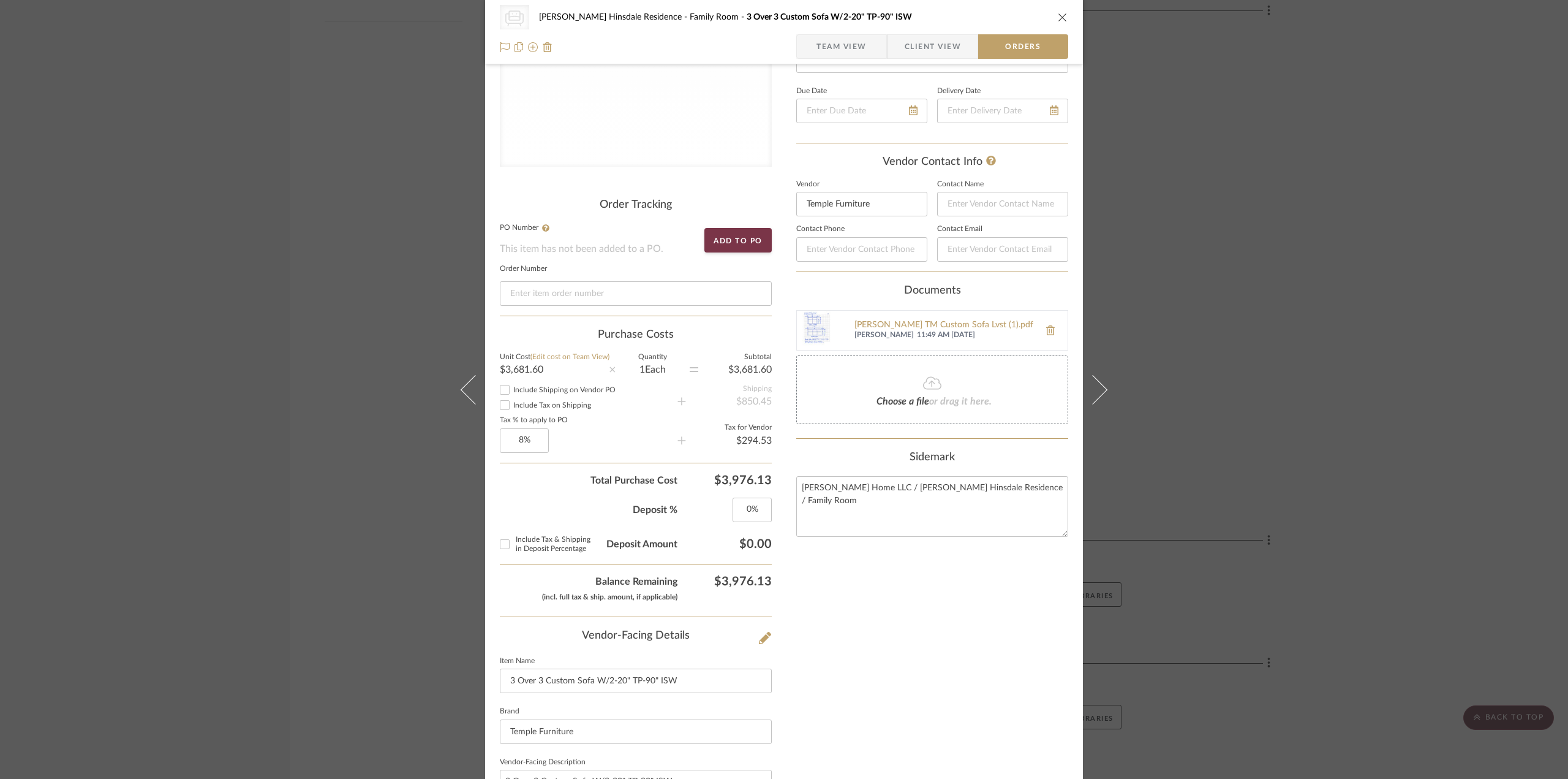
click at [593, 358] on span "(Edit cost on Team View)" at bounding box center [570, 357] width 79 height 7
click at [578, 360] on span "(Edit cost on Team View)" at bounding box center [570, 357] width 79 height 7
click at [501, 360] on label "Unit Cost (Edit cost on Team View)" at bounding box center [554, 357] width 110 height 6
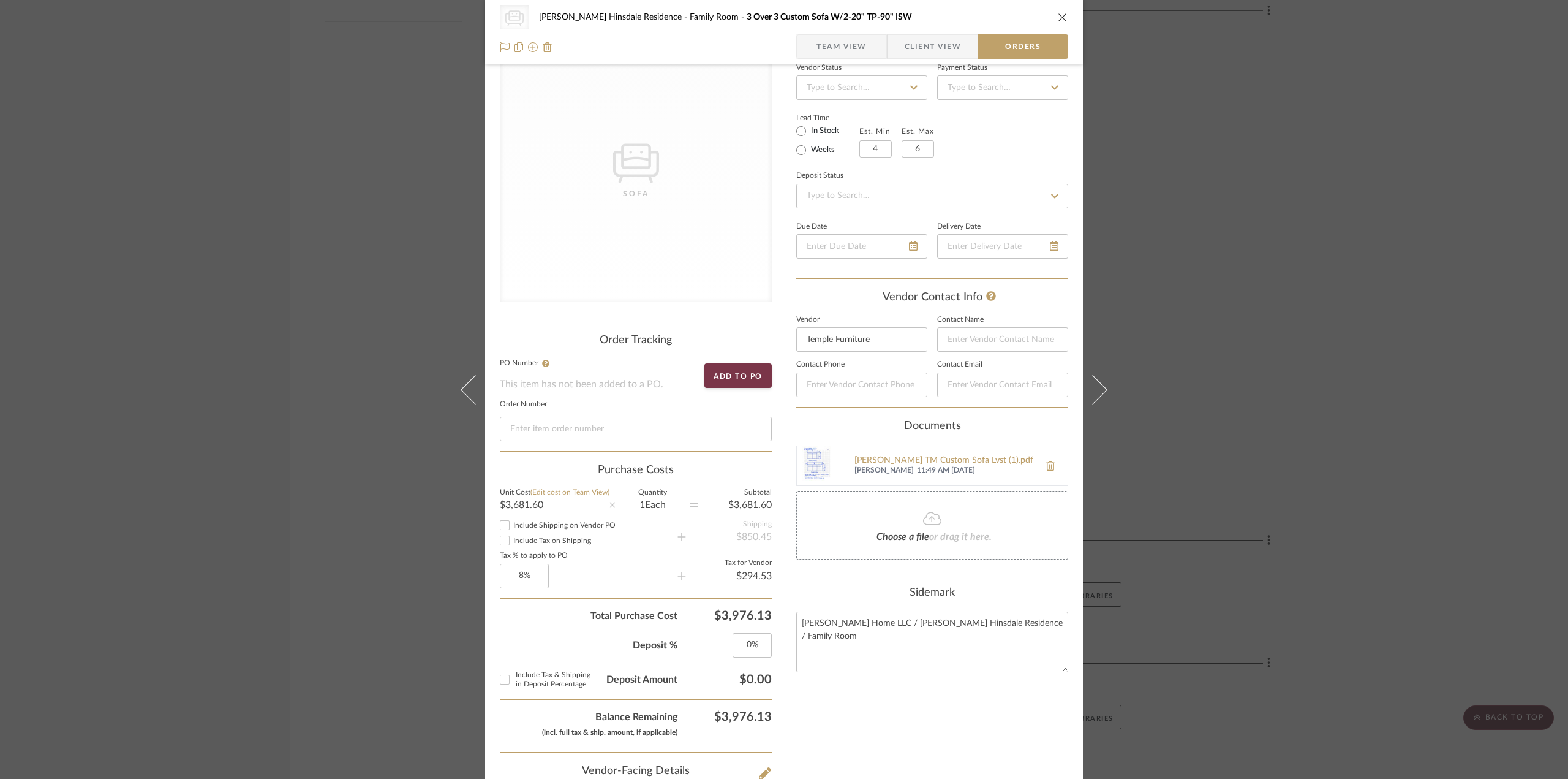
scroll to position [32, 0]
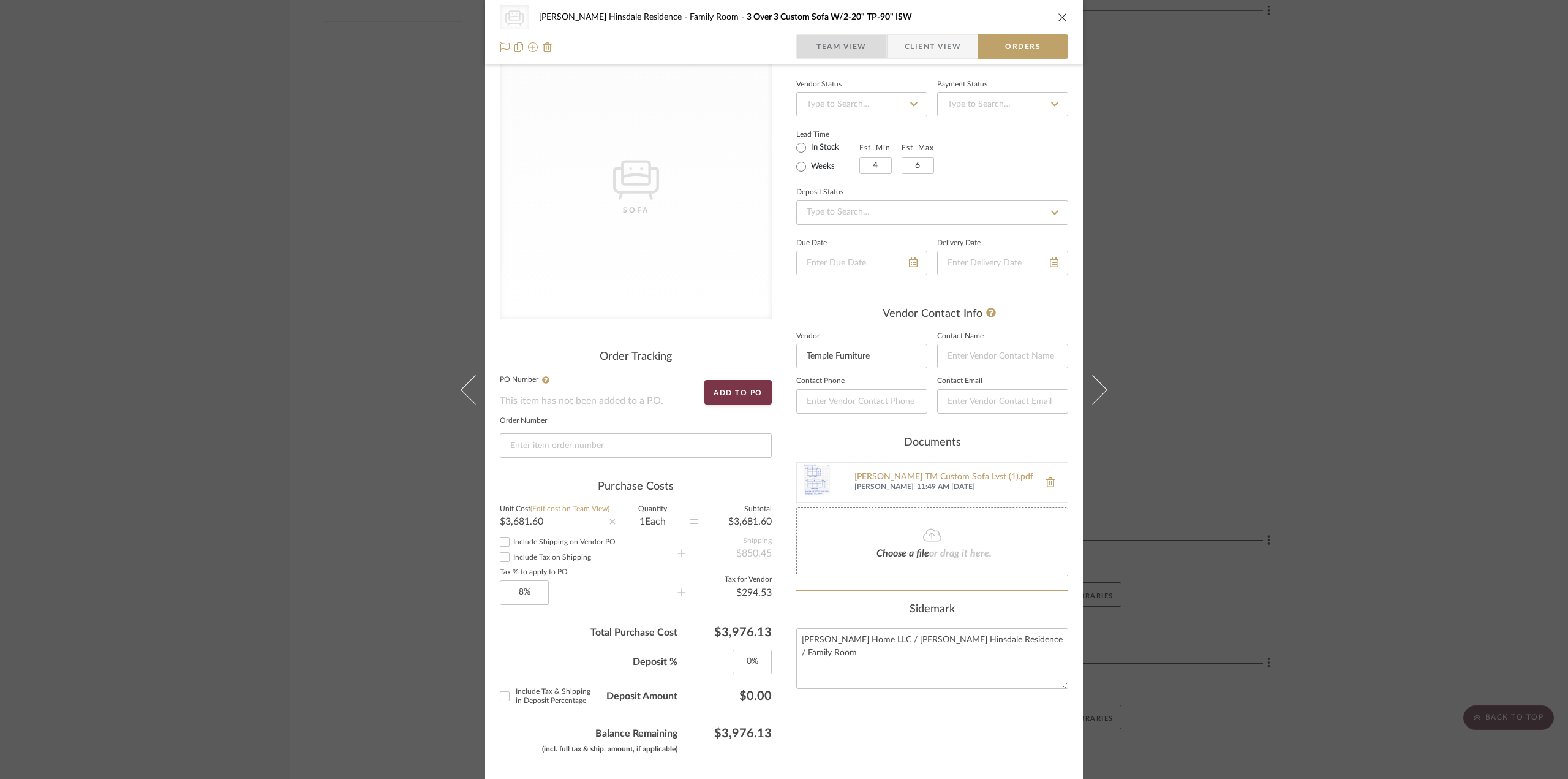
click at [827, 50] on span "Team View" at bounding box center [841, 46] width 50 height 25
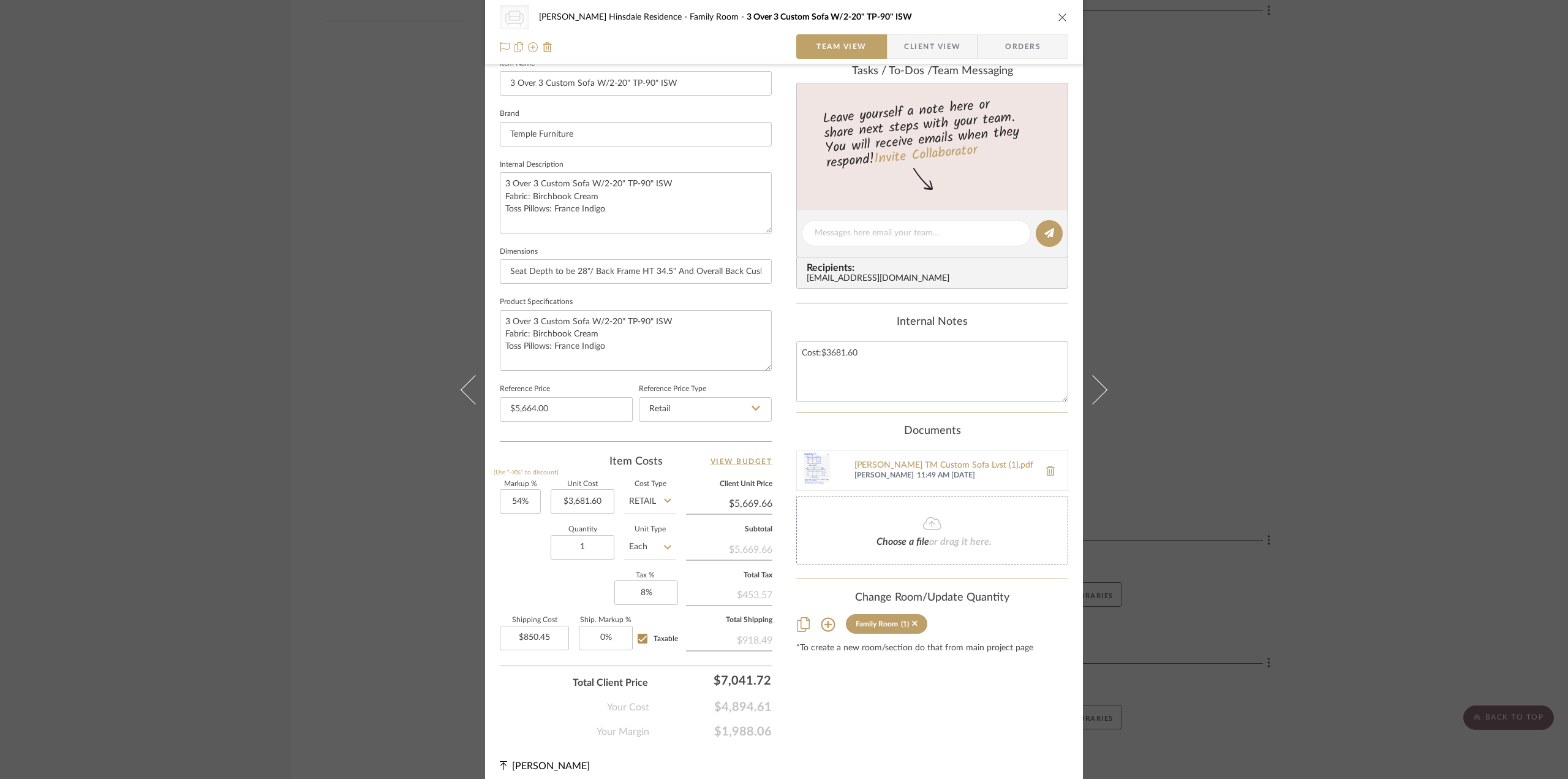
scroll to position [360, 0]
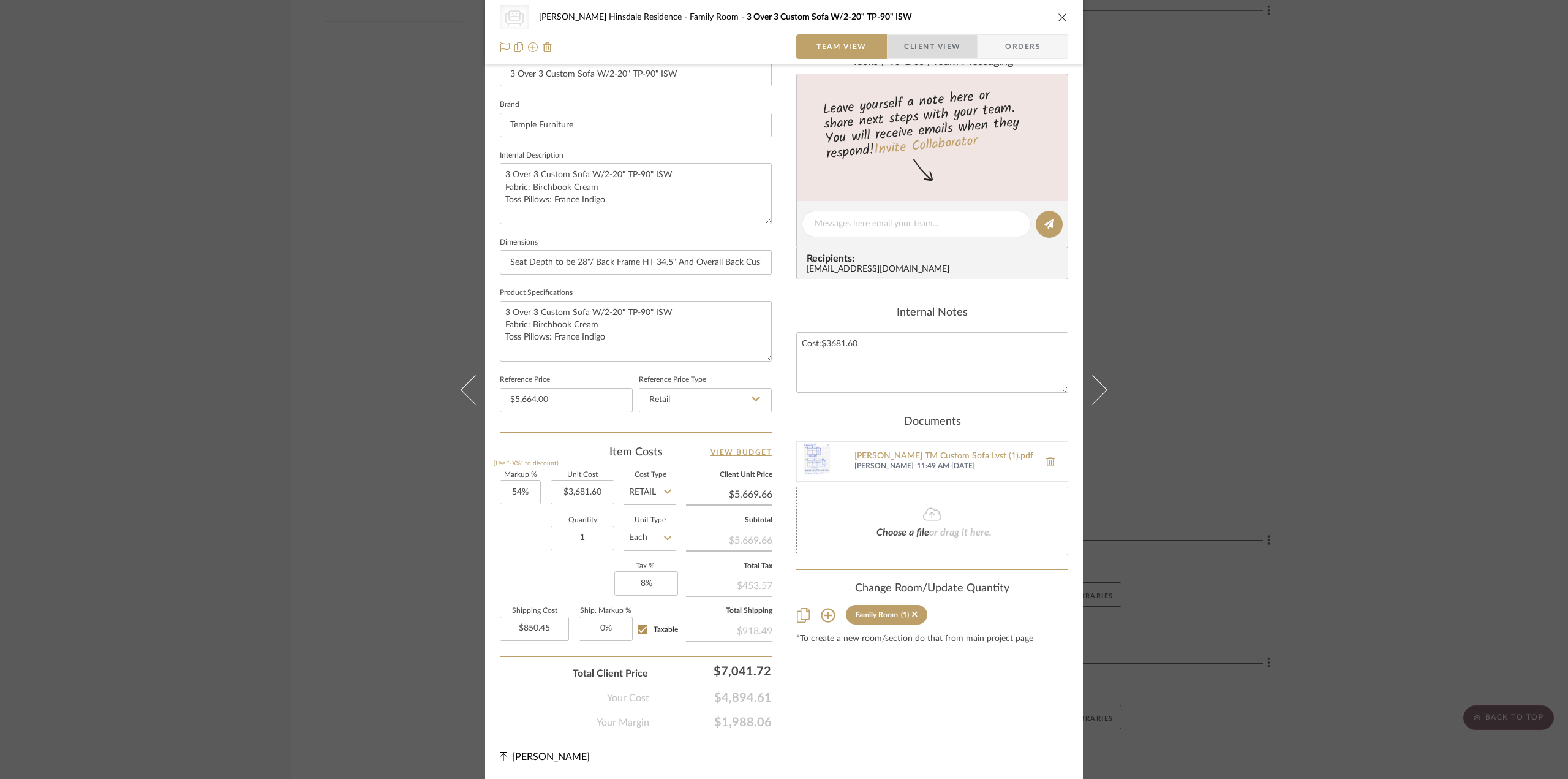
click at [926, 51] on span "Client View" at bounding box center [932, 46] width 56 height 25
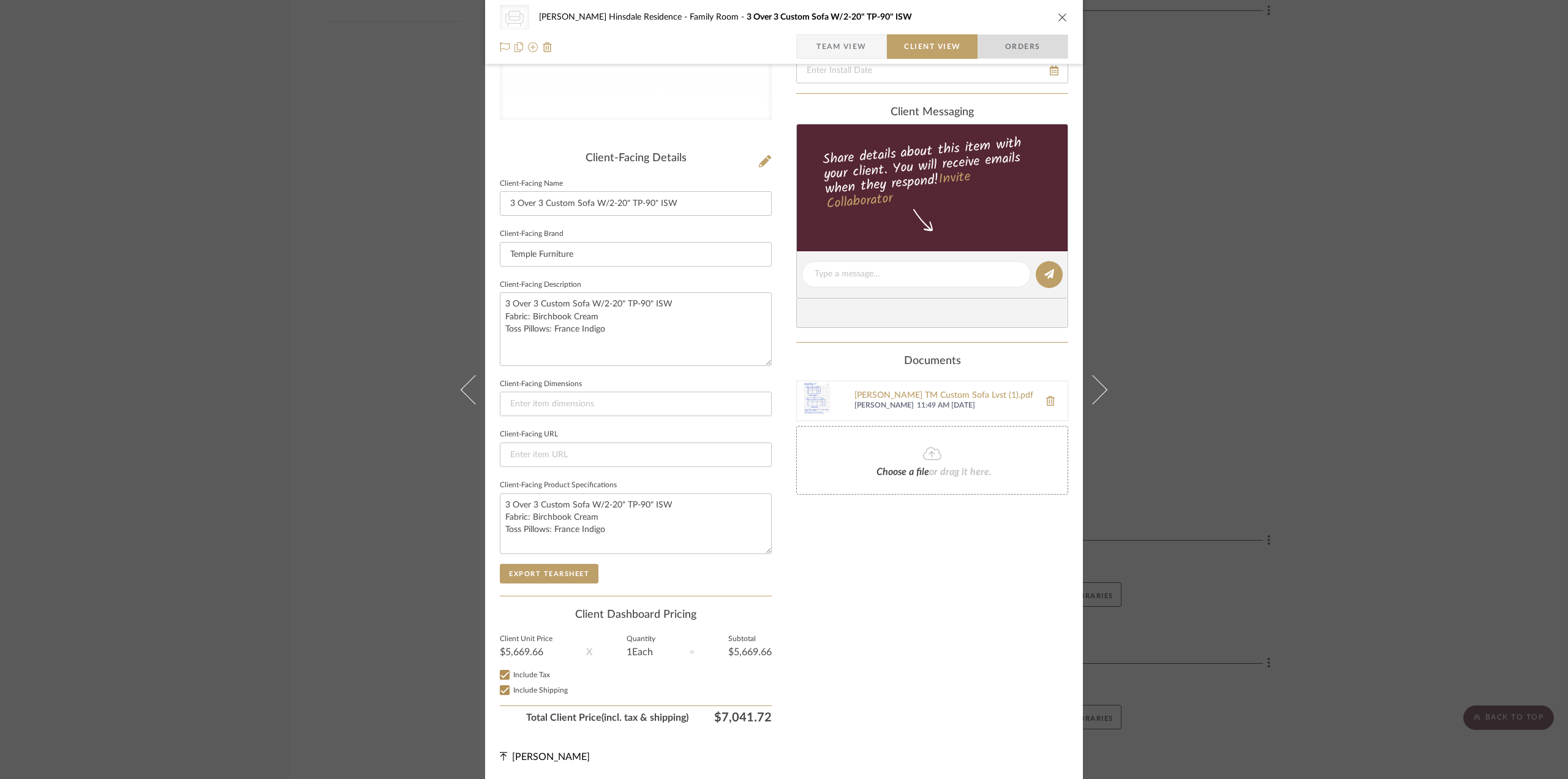
click at [1004, 44] on span "Orders" at bounding box center [1023, 46] width 63 height 25
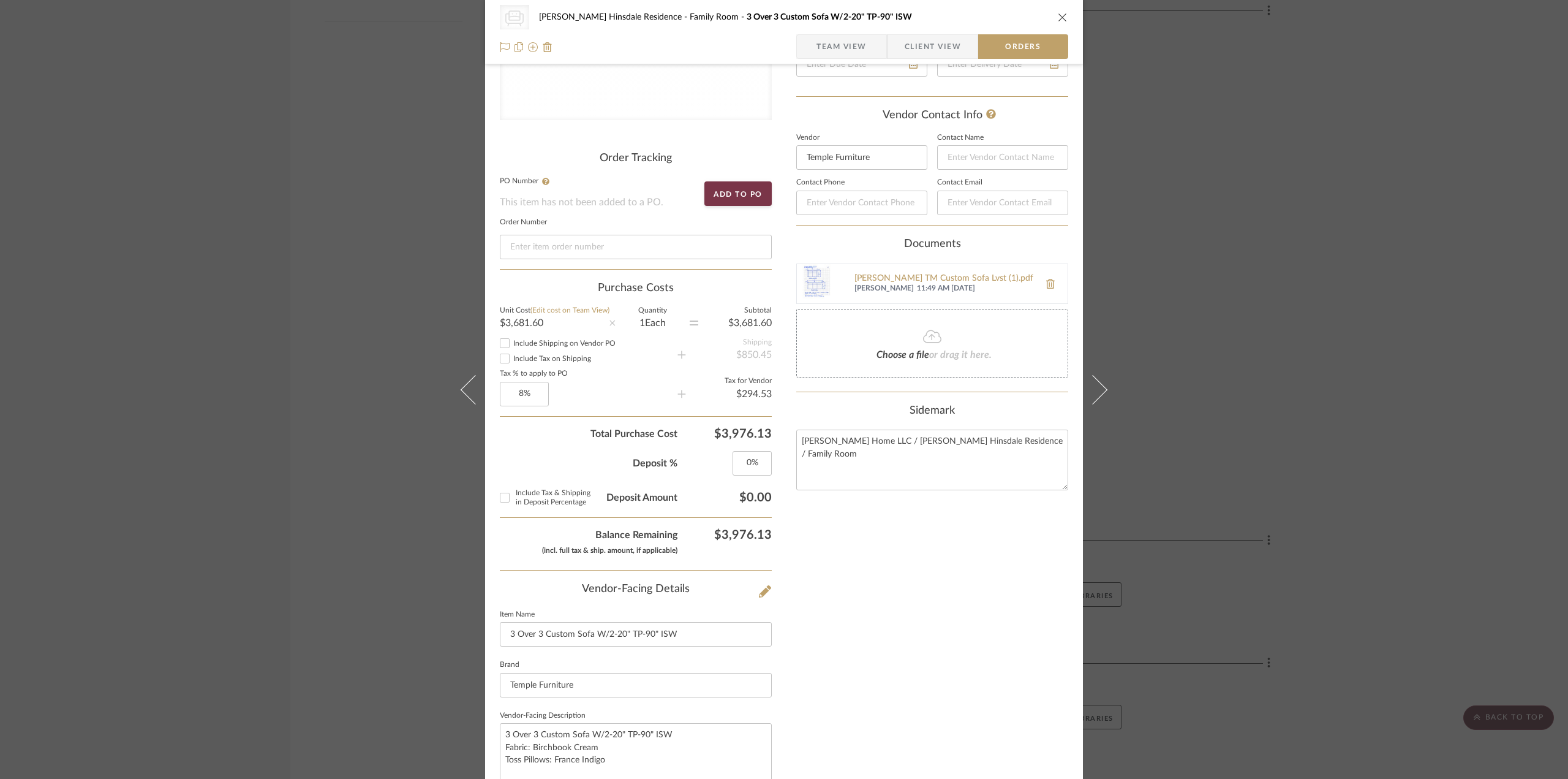
click at [1175, 135] on div "CategoryIconSeating Created with Sketch. Sofa Conte Hinsdale Residence Family R…" at bounding box center [784, 390] width 1568 height 779
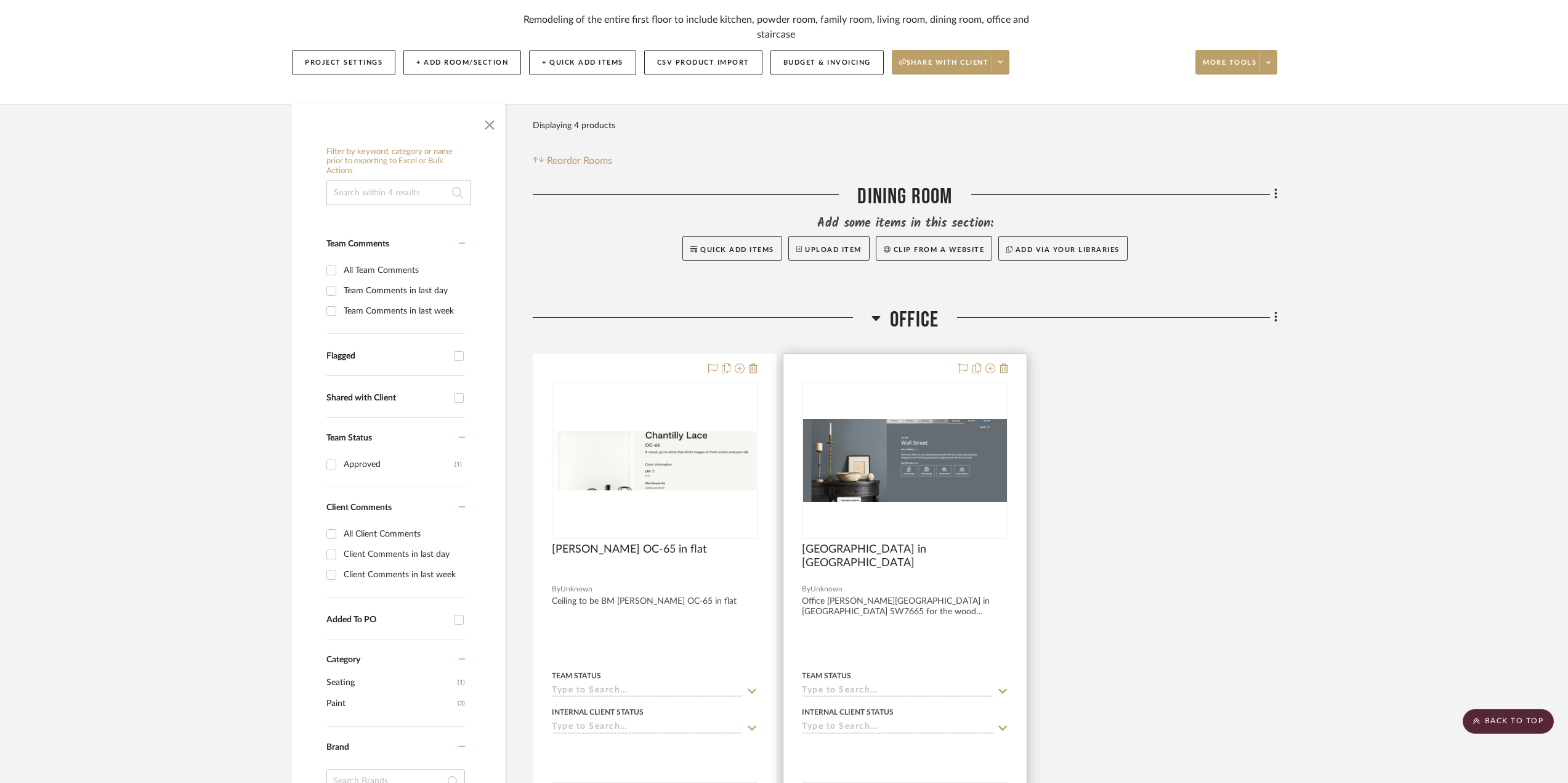
scroll to position [0, 0]
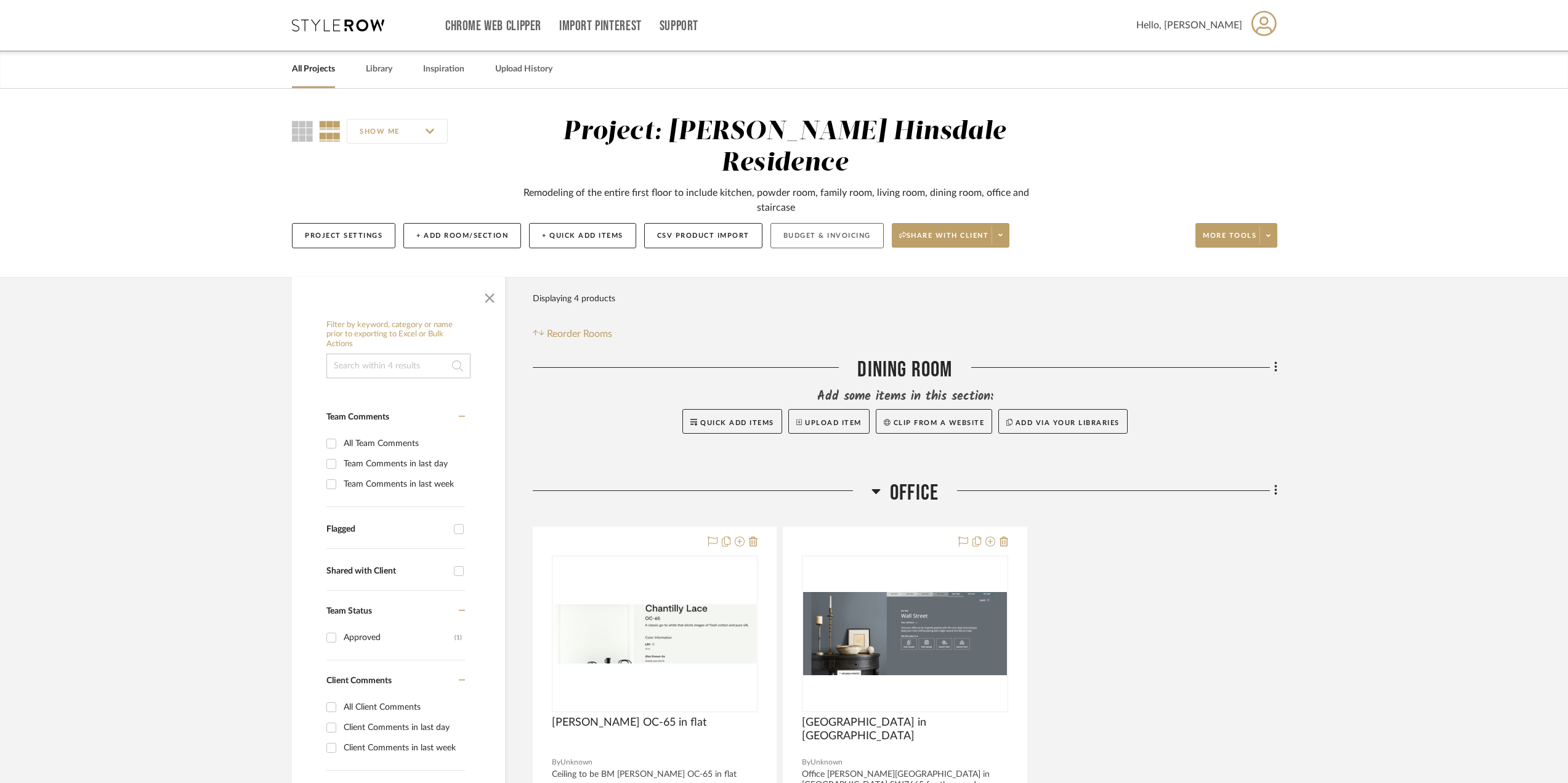
click at [847, 223] on button "Budget & Invoicing" at bounding box center [826, 235] width 113 height 26
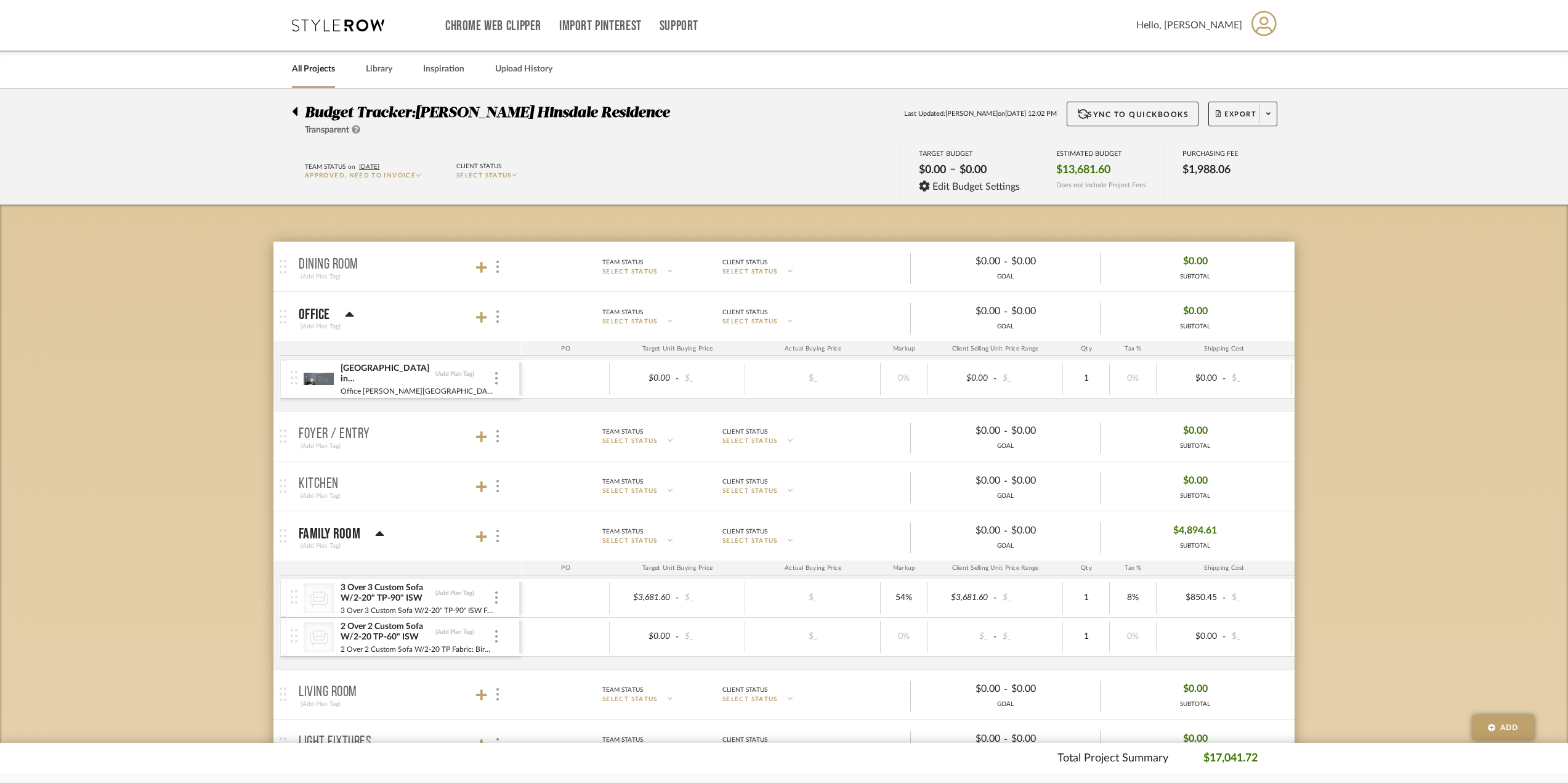
click at [502, 373] on div "Wall Street in Satin SW7665 (Add Plan Tag) Office Sherwin Williams Wall Street …" at bounding box center [405, 379] width 228 height 38
click at [499, 380] on div at bounding box center [496, 379] width 6 height 14
click at [542, 480] on button "Remove Item" at bounding box center [549, 471] width 111 height 29
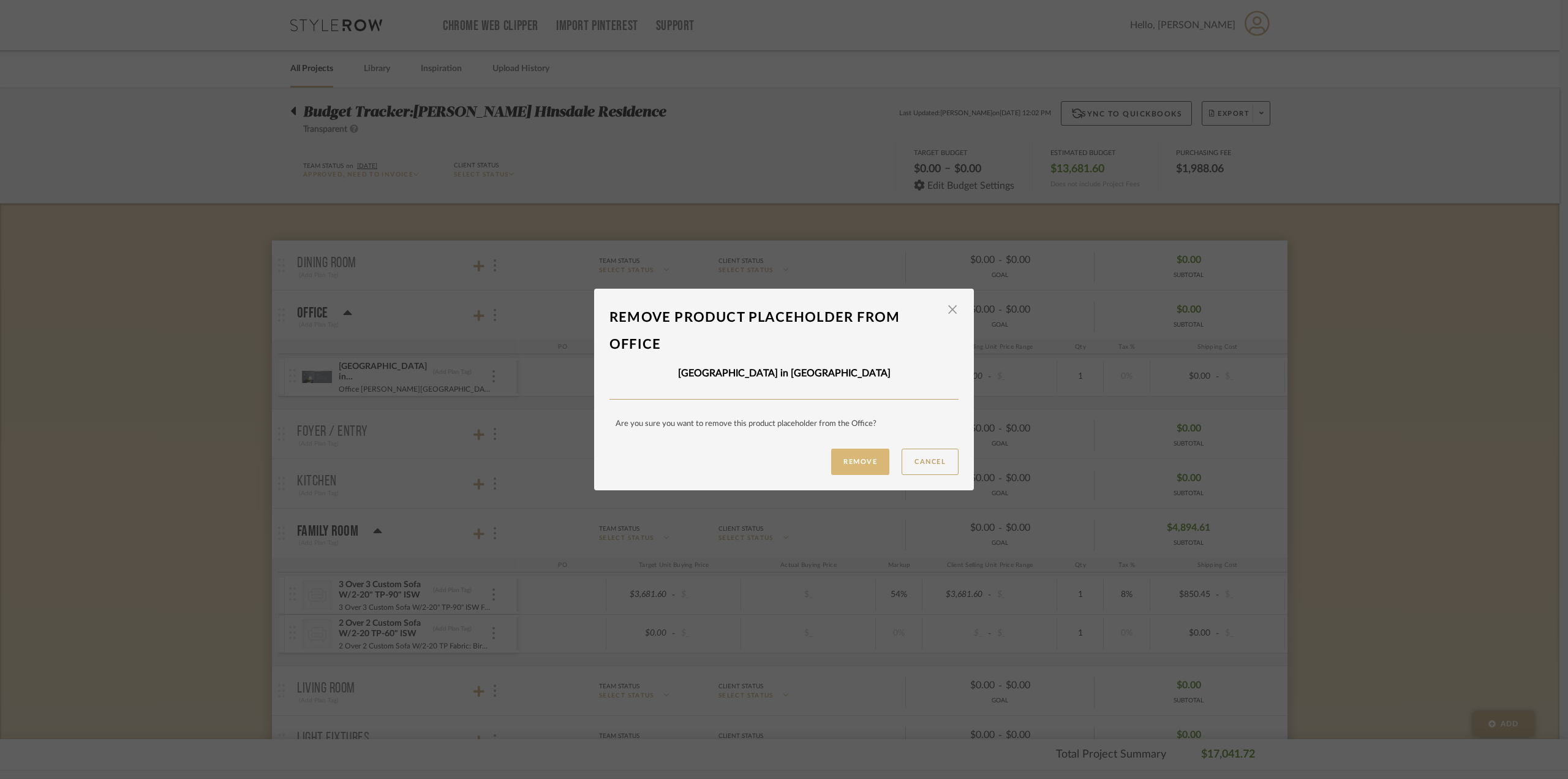
click at [849, 465] on button "Remove" at bounding box center [860, 461] width 58 height 26
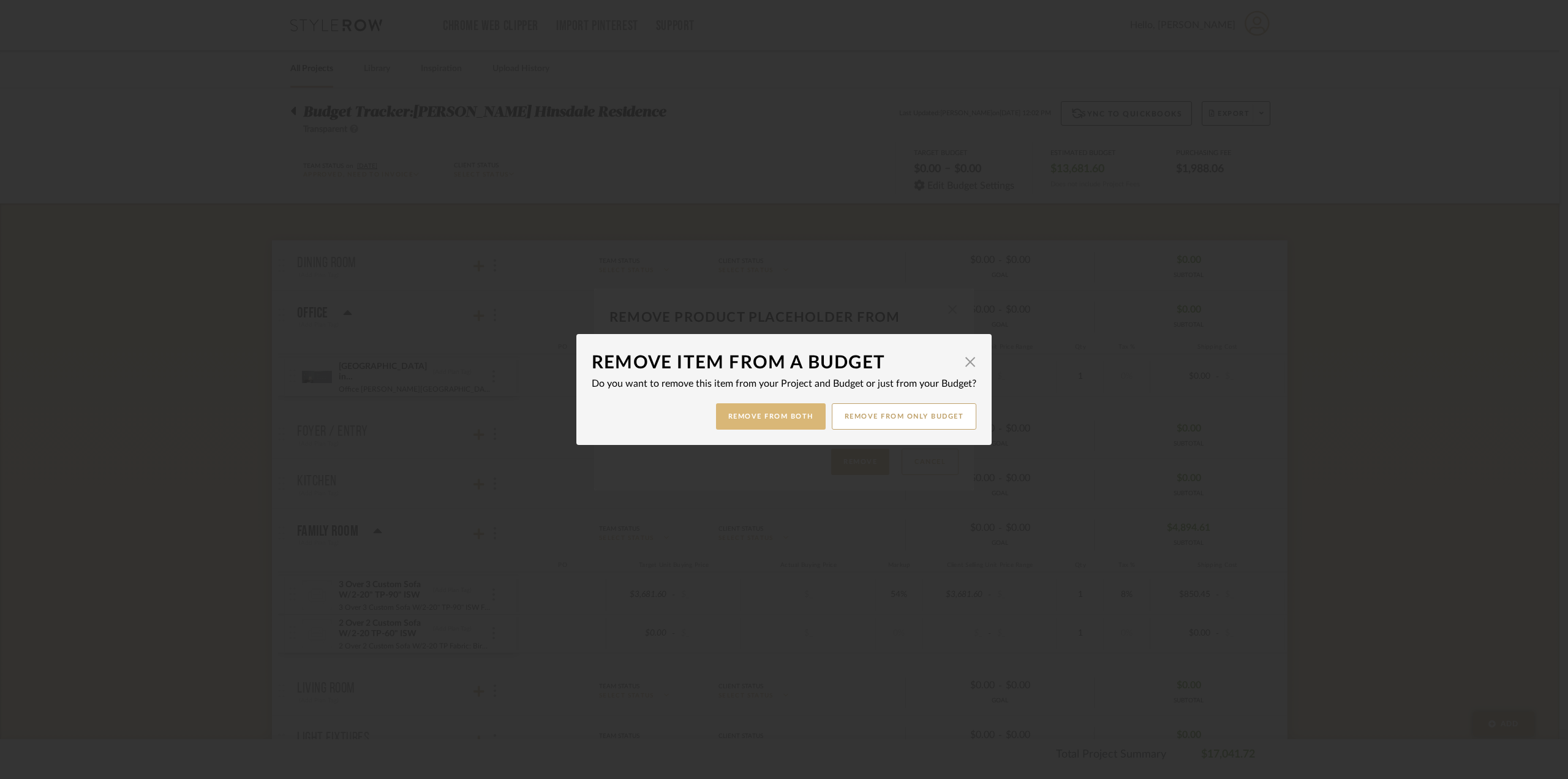
click at [784, 410] on button "Remove from Both" at bounding box center [770, 416] width 110 height 26
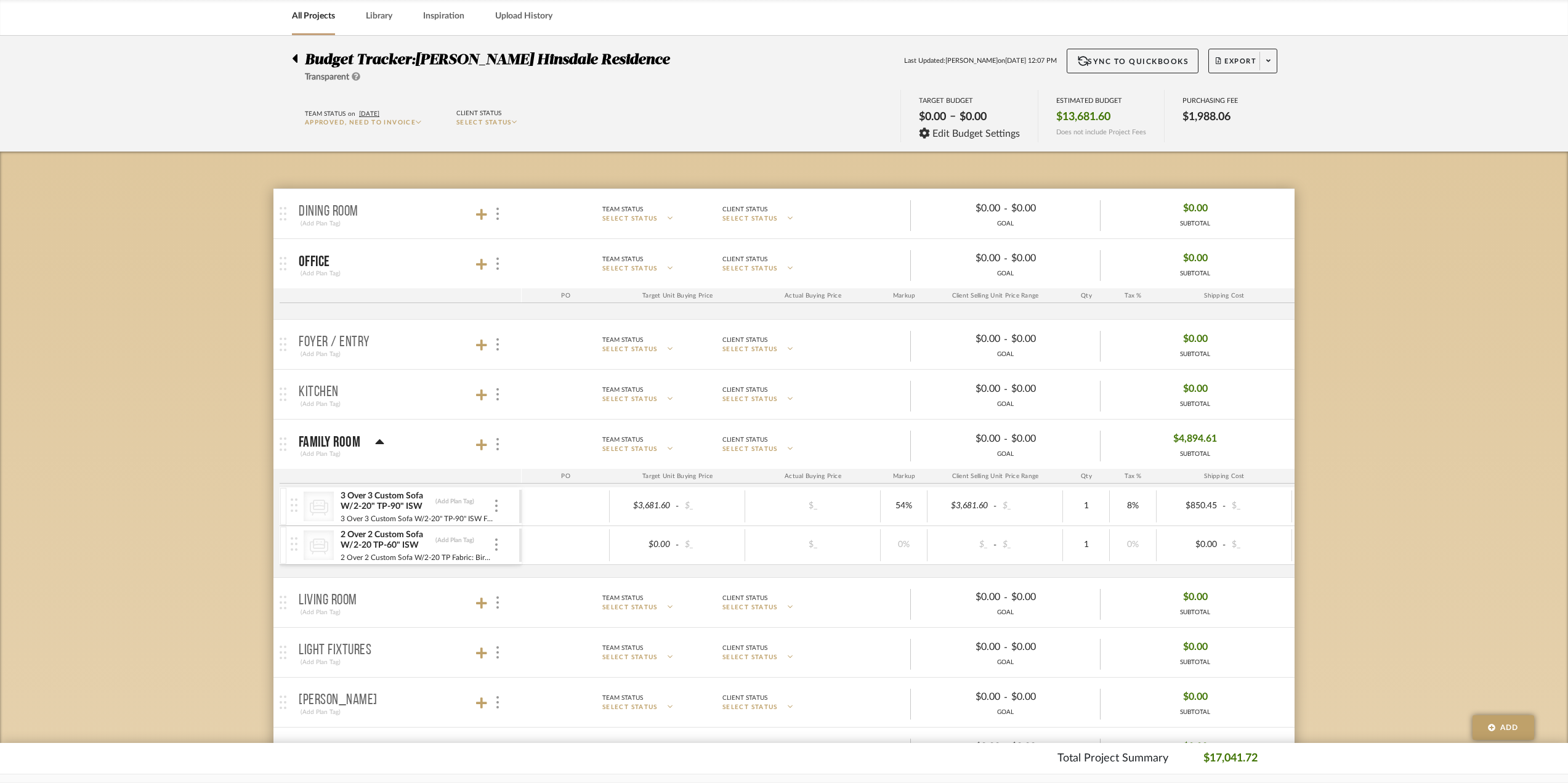
scroll to position [185, 0]
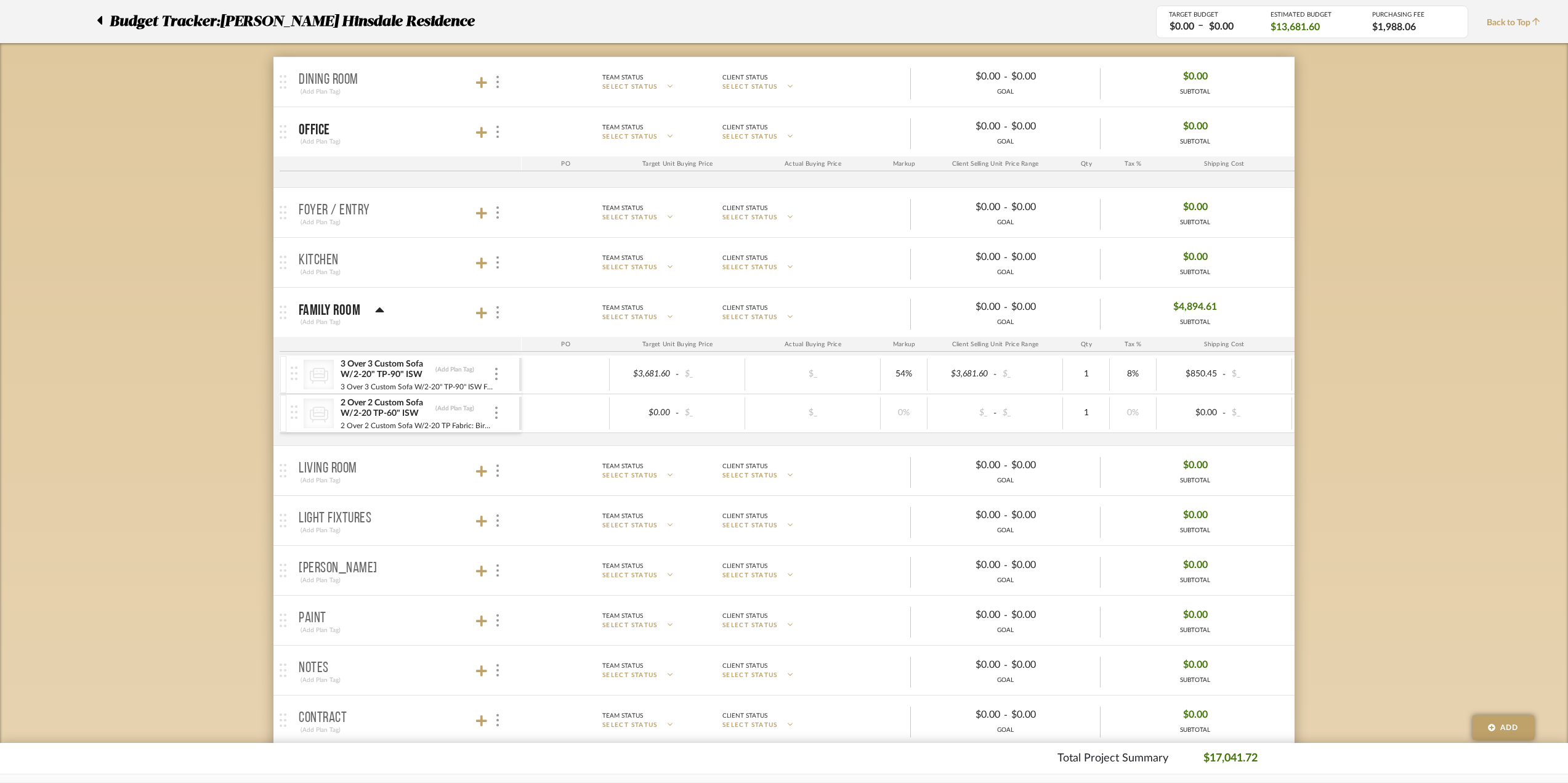
click at [986, 362] on div "$3,681.60 - $_" at bounding box center [995, 374] width 136 height 32
click at [509, 410] on div "CategoryIconSeating Created with Sketch. 2 Over 2 Custom Sofa W/2-20 TP-60" ISW…" at bounding box center [405, 413] width 228 height 38
click at [498, 371] on div at bounding box center [496, 374] width 6 height 14
click at [552, 440] on span "Add Associated Product or Labor" at bounding box center [556, 433] width 75 height 21
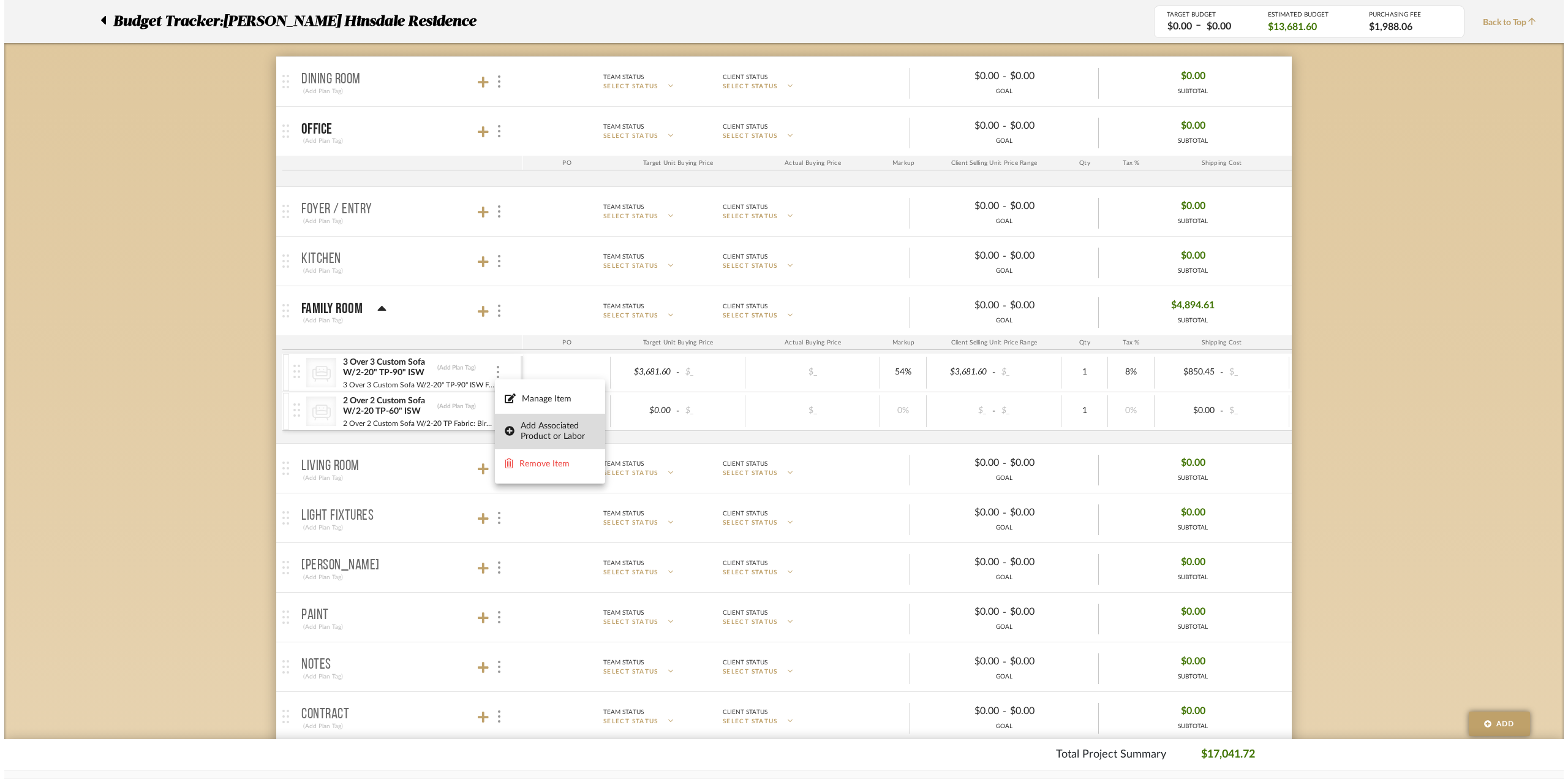
scroll to position [0, 0]
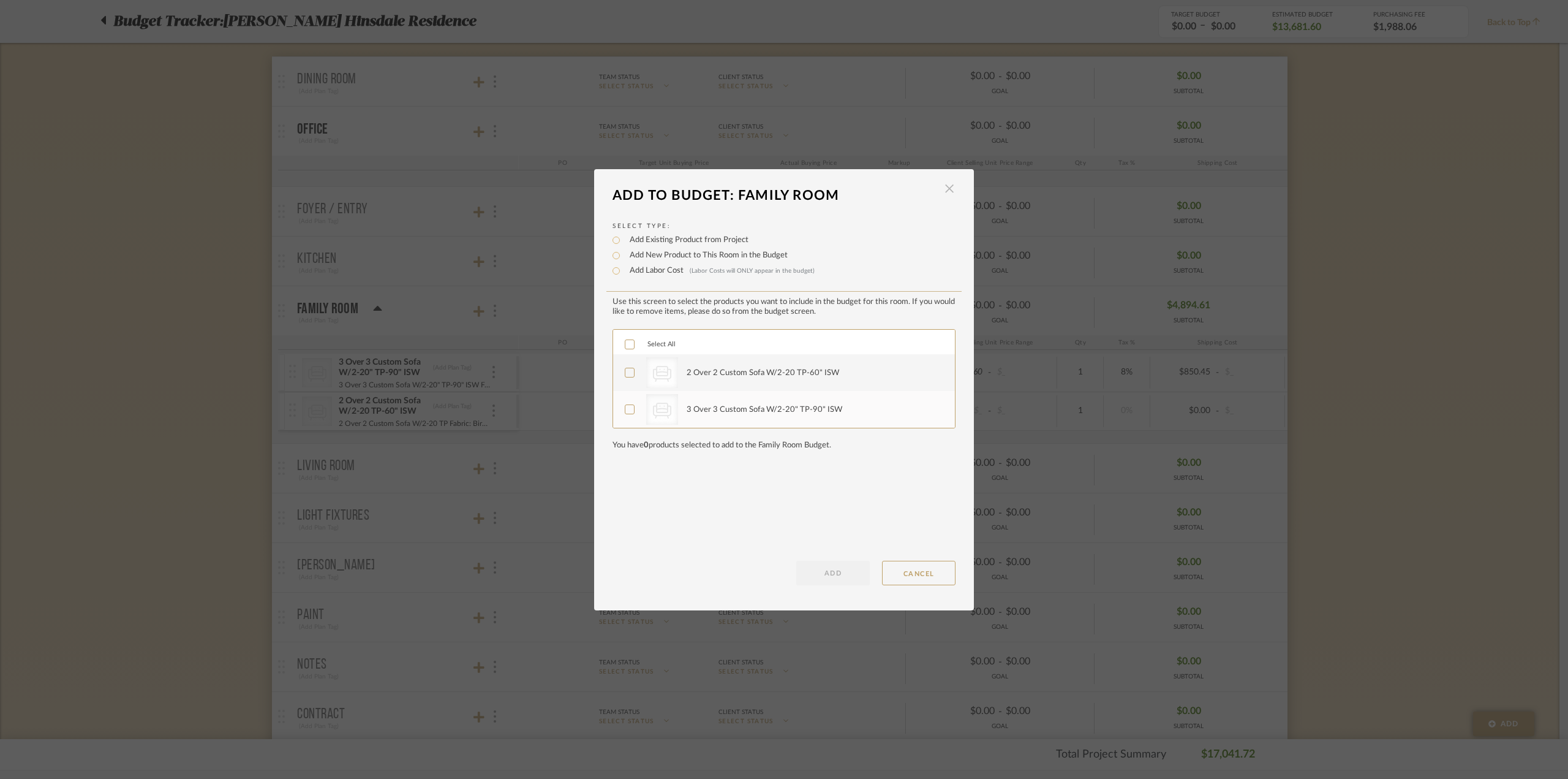
click at [946, 182] on span "button" at bounding box center [949, 188] width 24 height 25
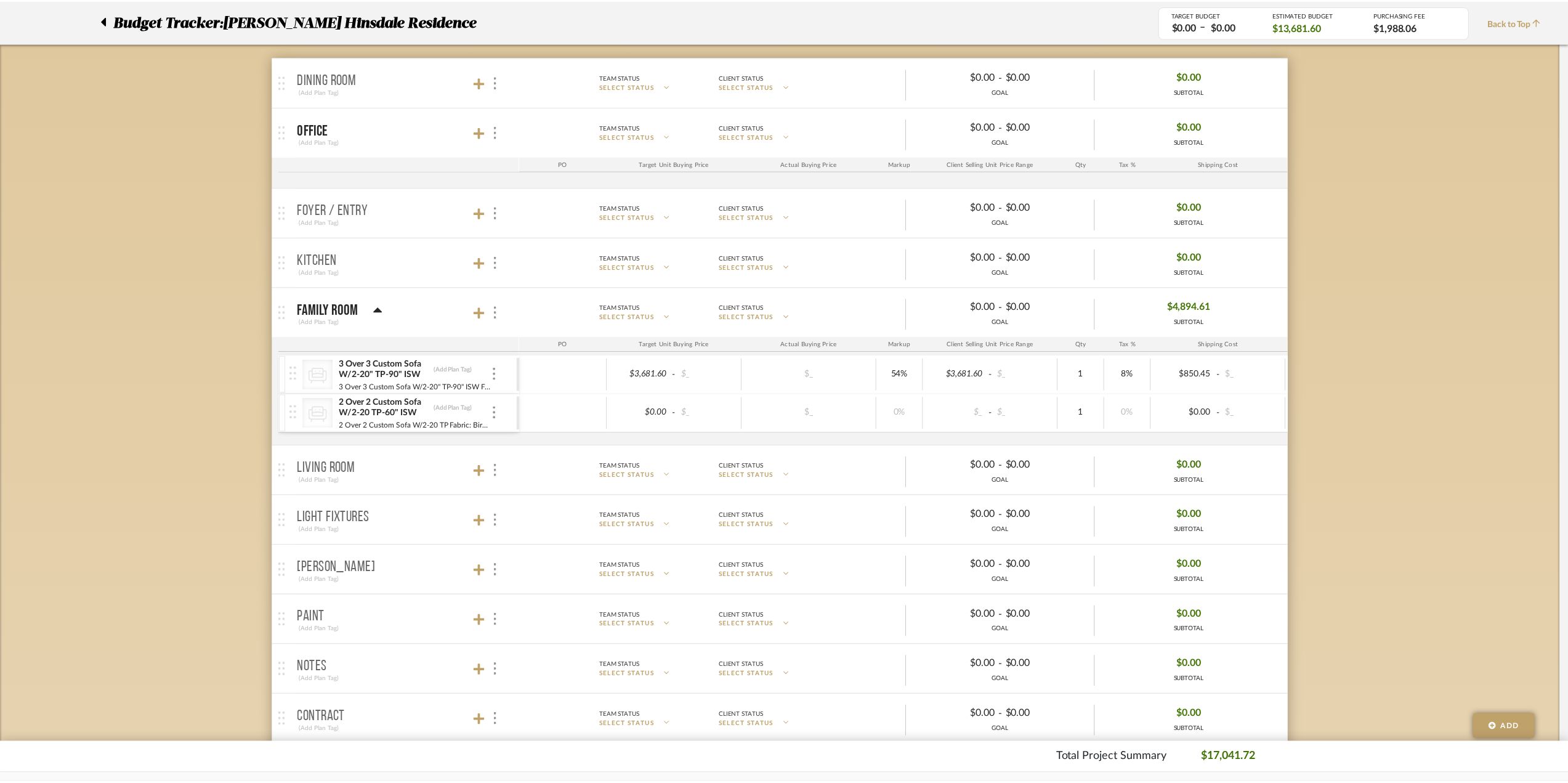
scroll to position [185, 0]
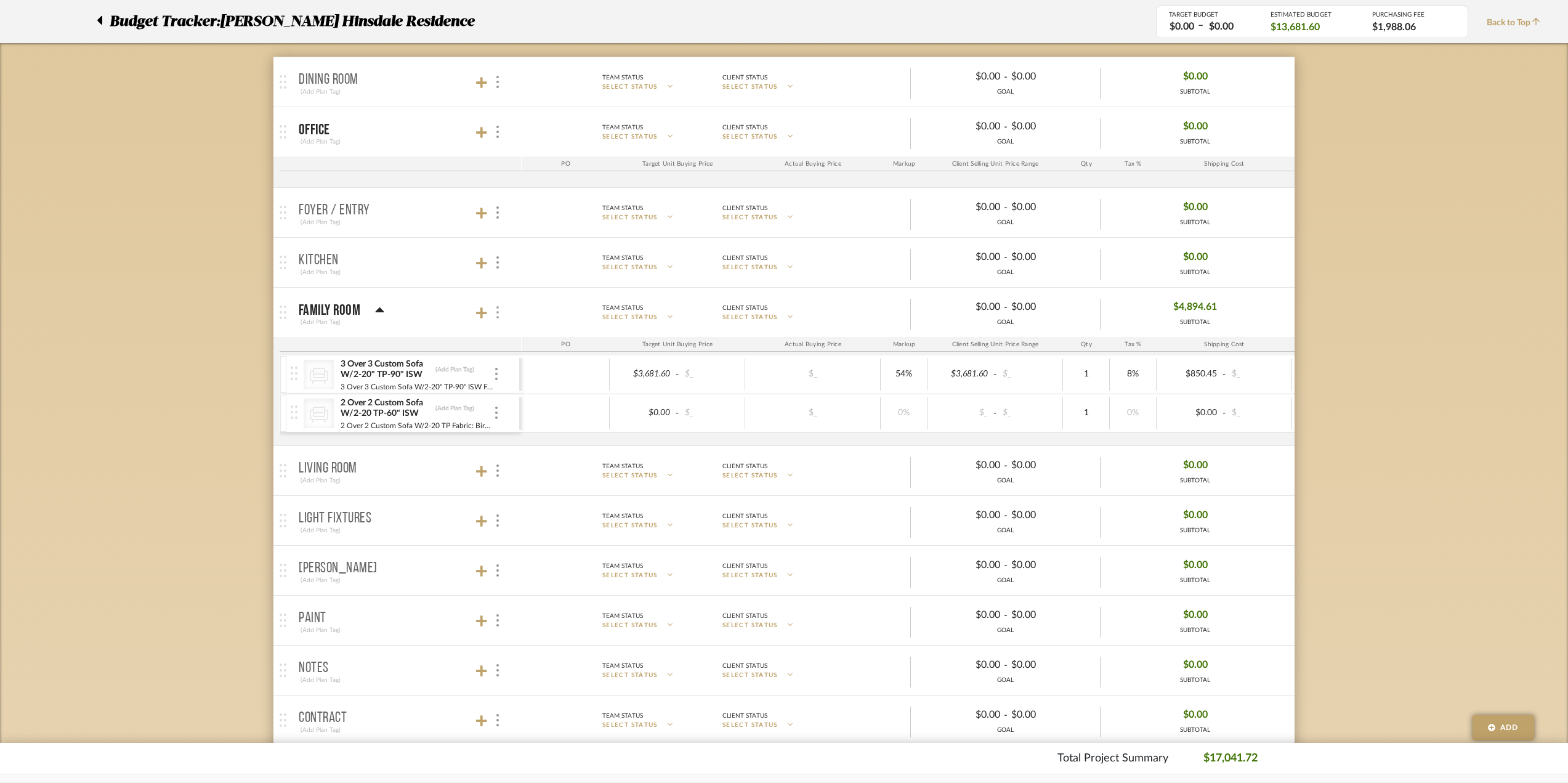
click at [493, 311] on div at bounding box center [496, 312] width 13 height 16
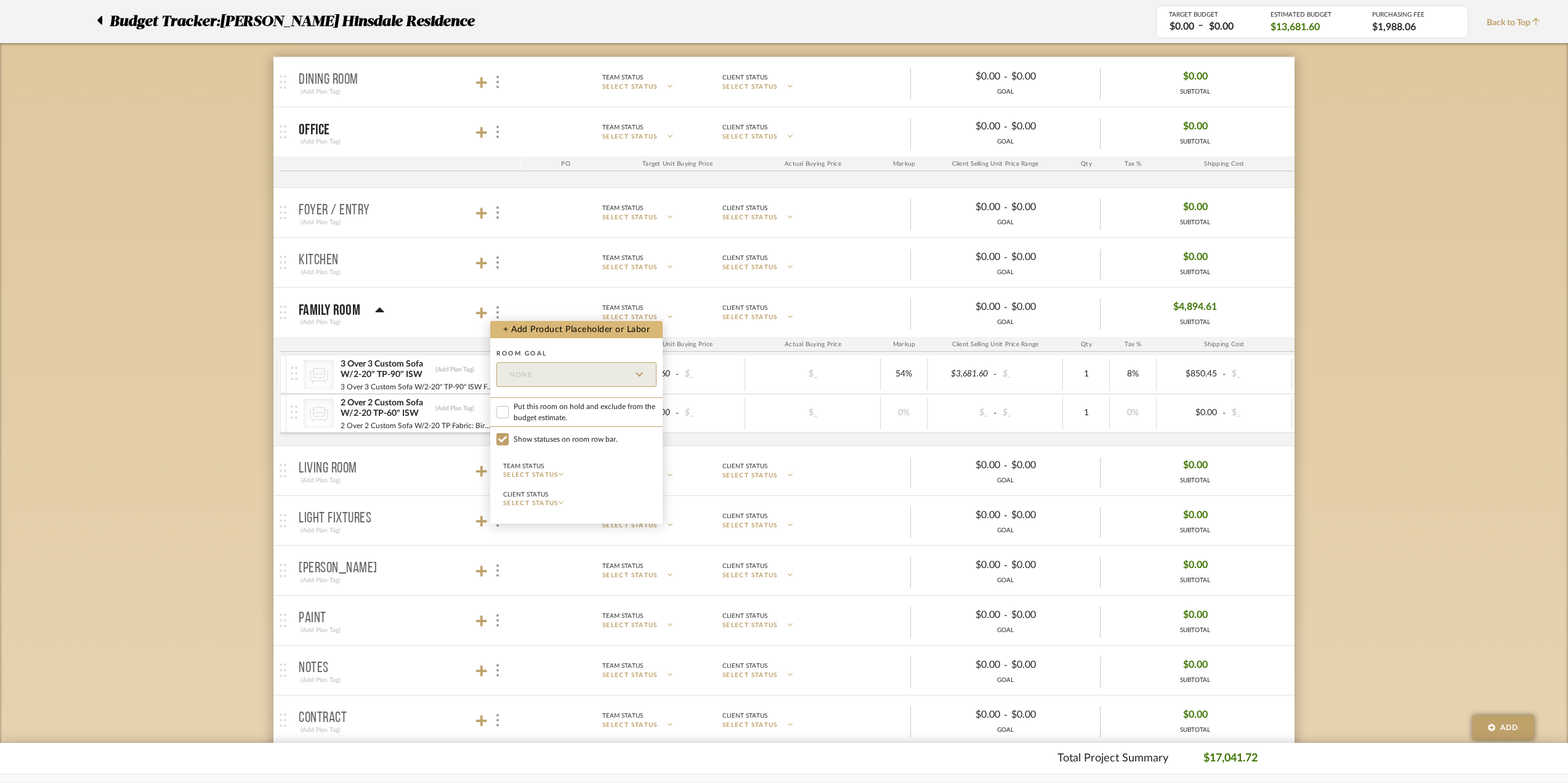
click at [543, 337] on button "+ Add Product Placeholder or Labor" at bounding box center [576, 329] width 172 height 17
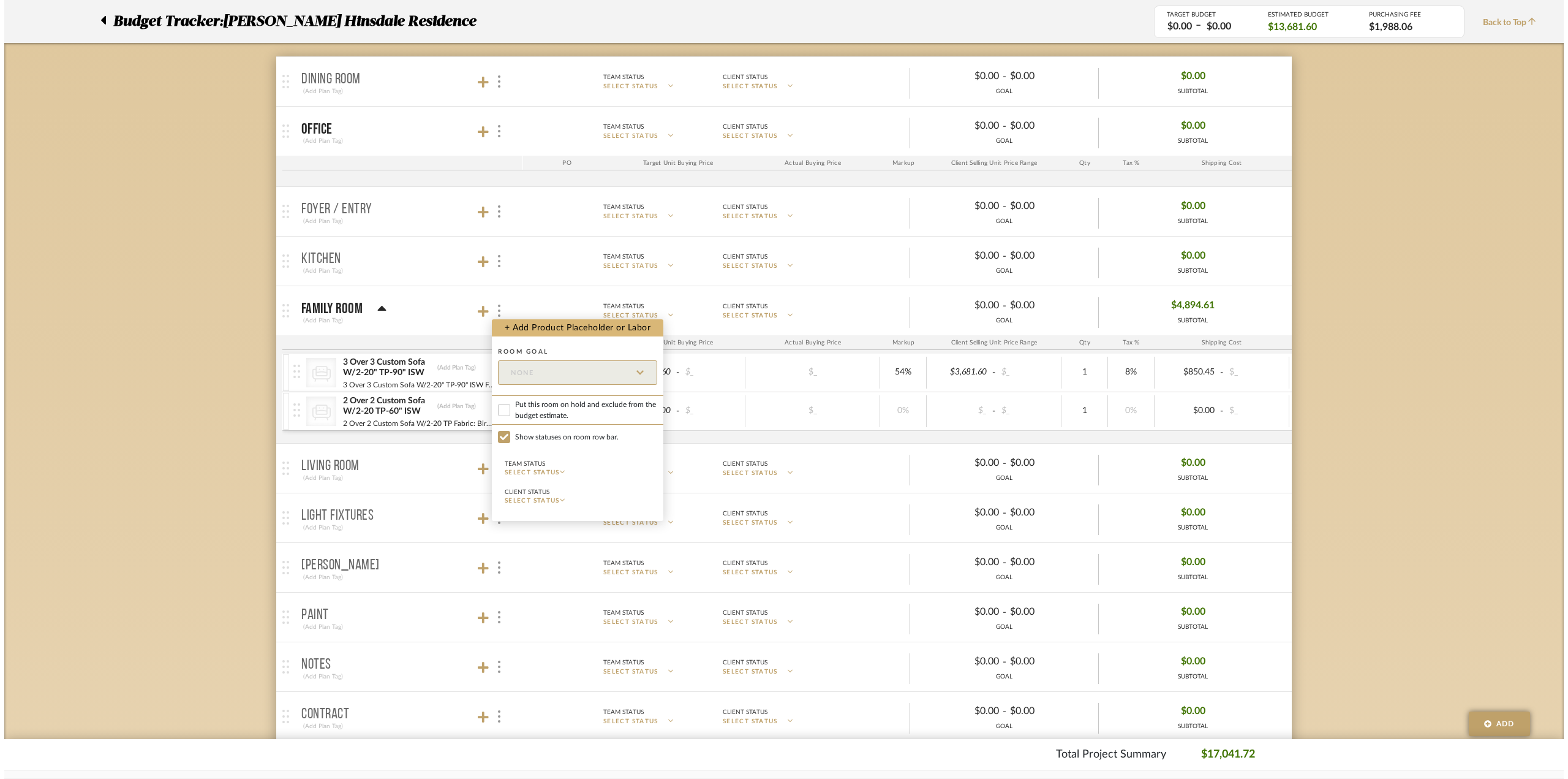
scroll to position [0, 0]
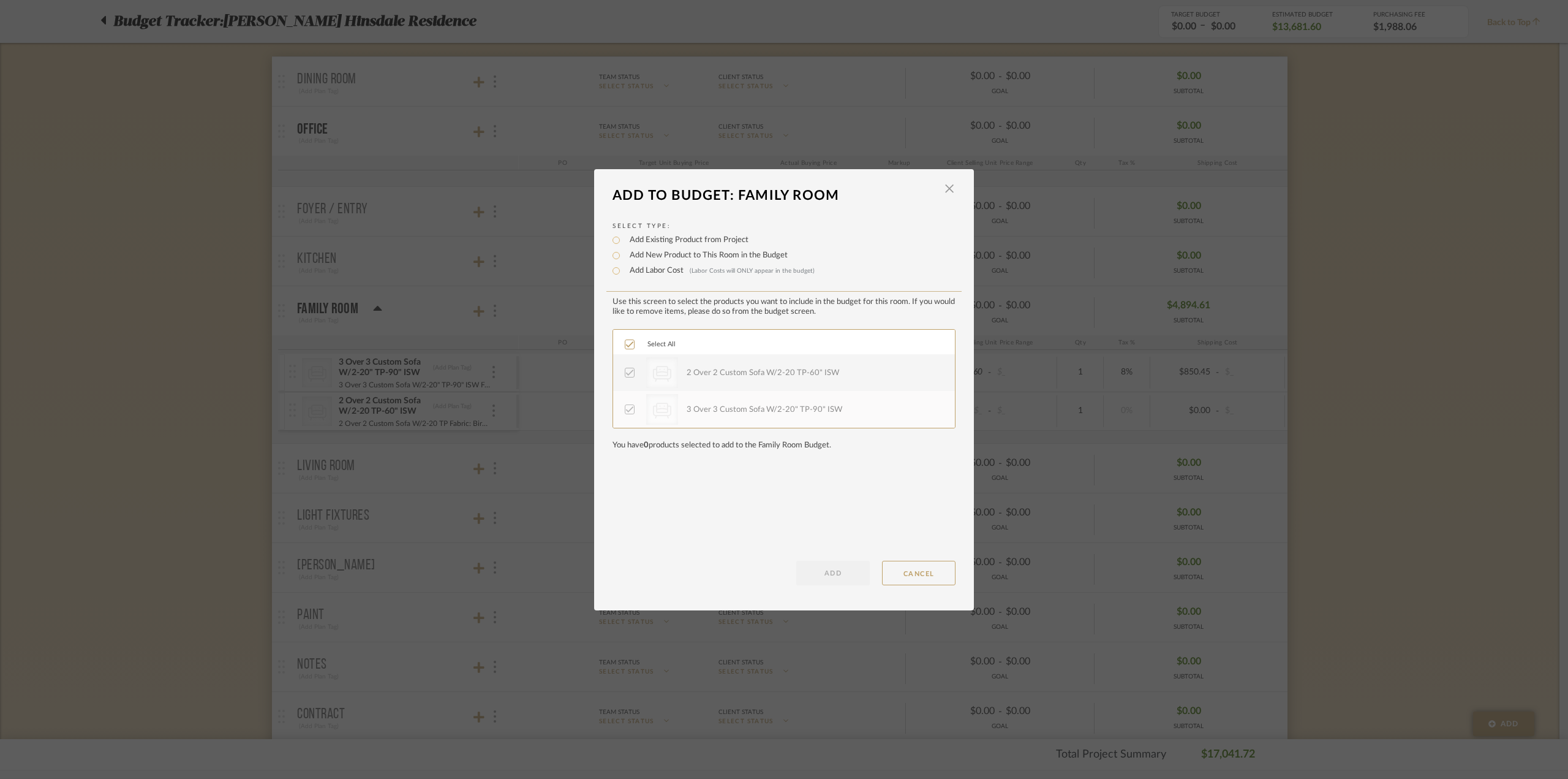
click at [625, 378] on div at bounding box center [630, 372] width 10 height 10
drag, startPoint x: 647, startPoint y: 370, endPoint x: 634, endPoint y: 428, distance: 59.4
click at [646, 370] on div "CategoryIconSeating Created with Sketch." at bounding box center [662, 373] width 32 height 31
click at [656, 255] on label "Add New Product to This Room in the Budget" at bounding box center [705, 256] width 164 height 13
click at [623, 255] on input "Add New Product to This Room in the Budget" at bounding box center [616, 255] width 15 height 15
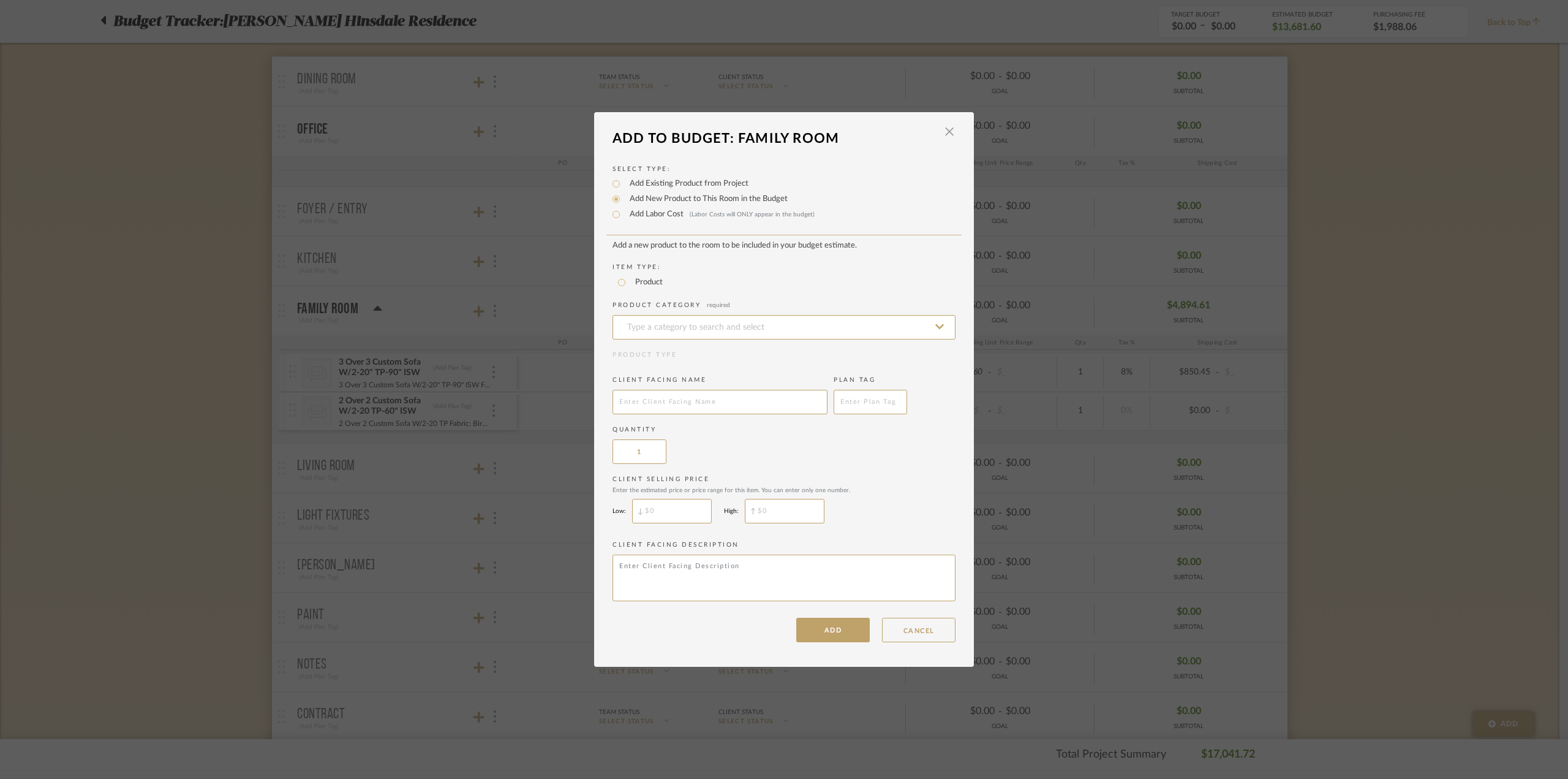
click at [662, 174] on div "Select Type: Add Existing Product from Project Add New Product to This Room in …" at bounding box center [784, 193] width 343 height 57
click at [663, 180] on label "Add Existing Product from Project" at bounding box center [686, 184] width 125 height 13
click at [623, 180] on input "Add Existing Product from Project" at bounding box center [616, 183] width 15 height 15
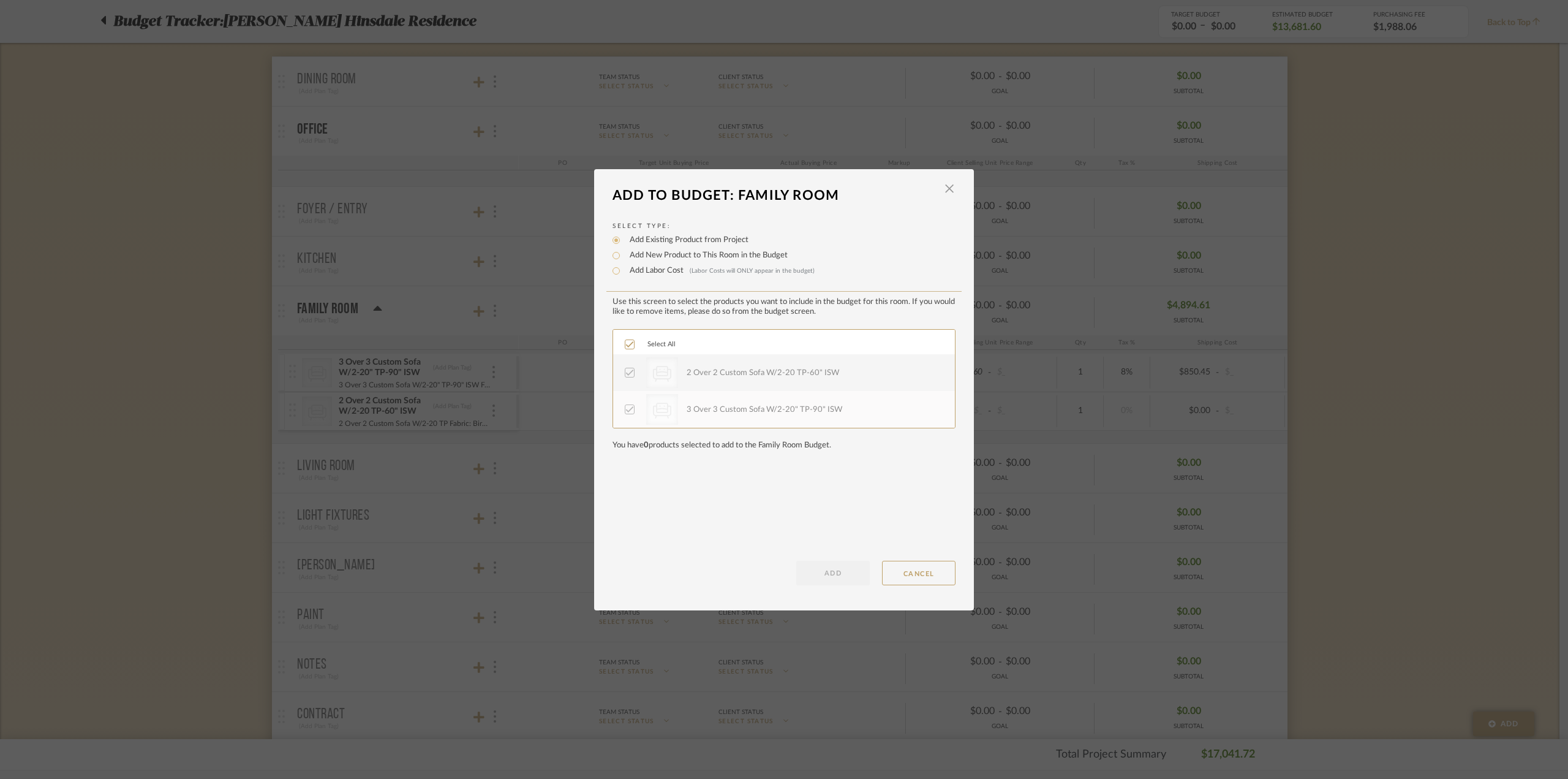
drag, startPoint x: 599, startPoint y: 380, endPoint x: 623, endPoint y: 385, distance: 24.5
click at [606, 380] on div "Select Type: Add Existing Product from Project Add New Product to This Room in …" at bounding box center [784, 397] width 380 height 377
click at [937, 195] on span "button" at bounding box center [949, 188] width 24 height 25
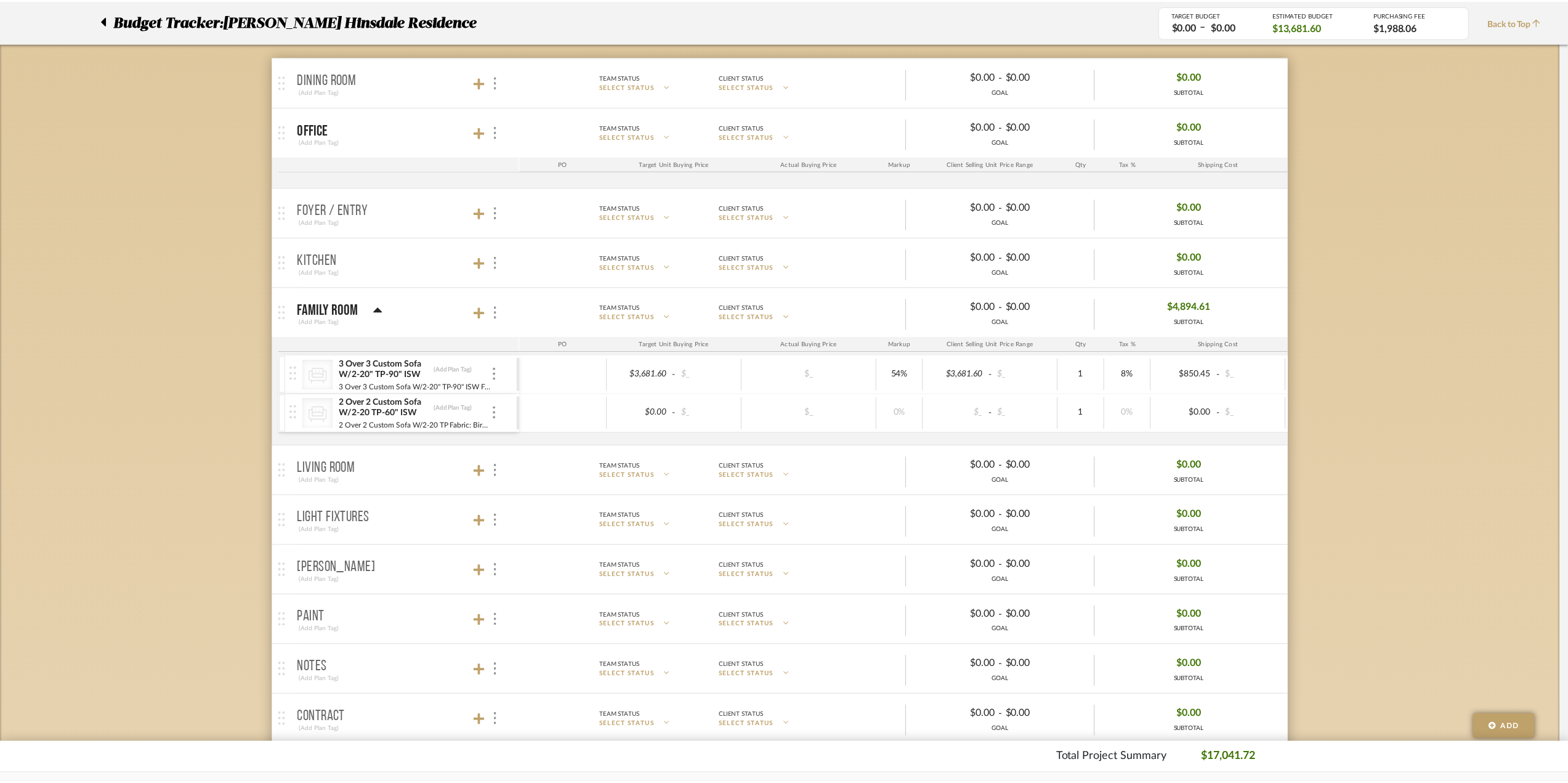
scroll to position [185, 0]
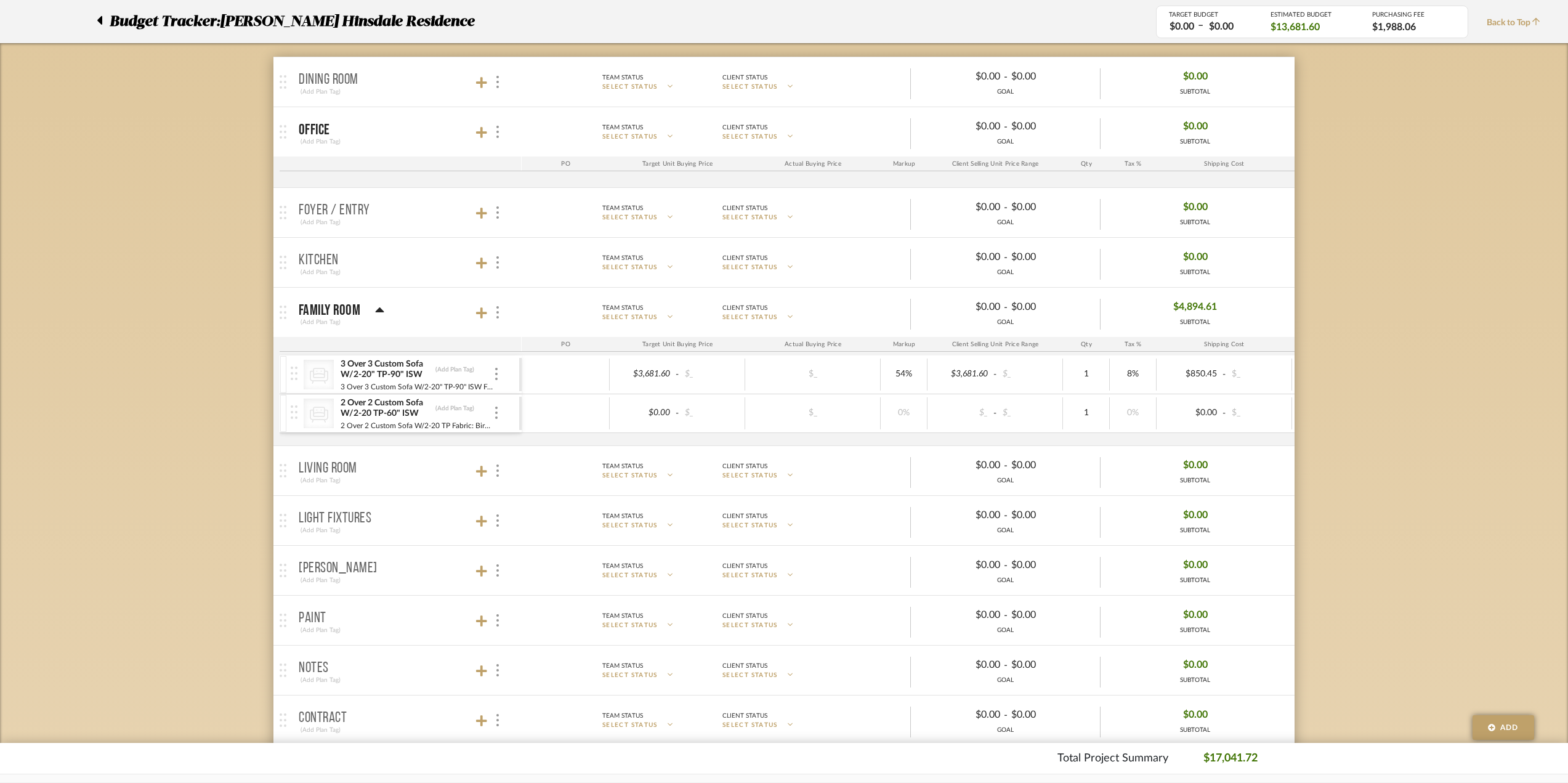
click at [441, 399] on div "2 Over 2 Custom Sofa W/2-20 TP-60" ISW (Add Plan Tag)" at bounding box center [417, 408] width 153 height 22
click at [499, 318] on div at bounding box center [496, 312] width 13 height 16
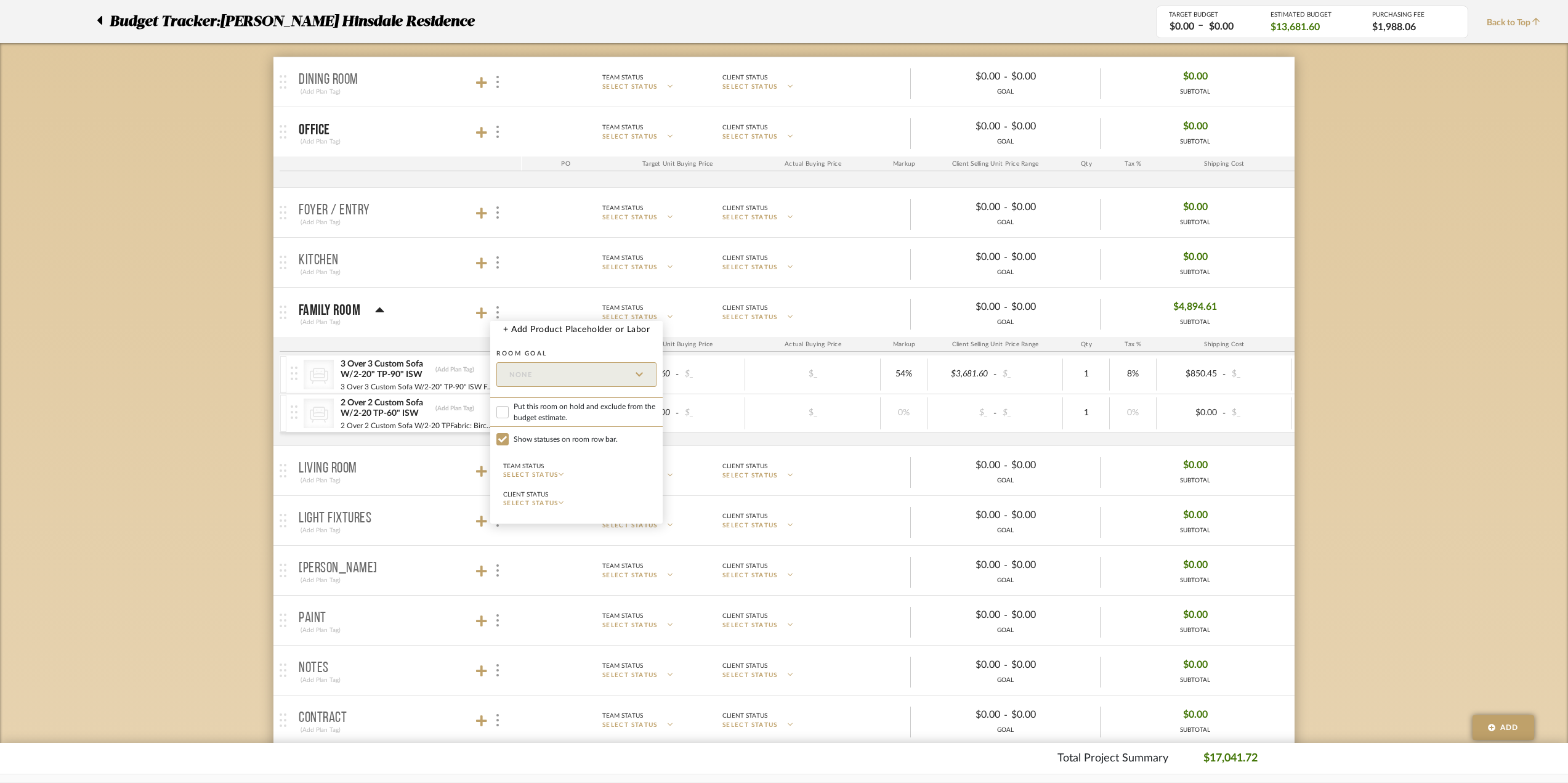
drag, startPoint x: 1405, startPoint y: 419, endPoint x: 1369, endPoint y: 419, distance: 36.0
click at [1181, 419] on div at bounding box center [784, 392] width 1568 height 783
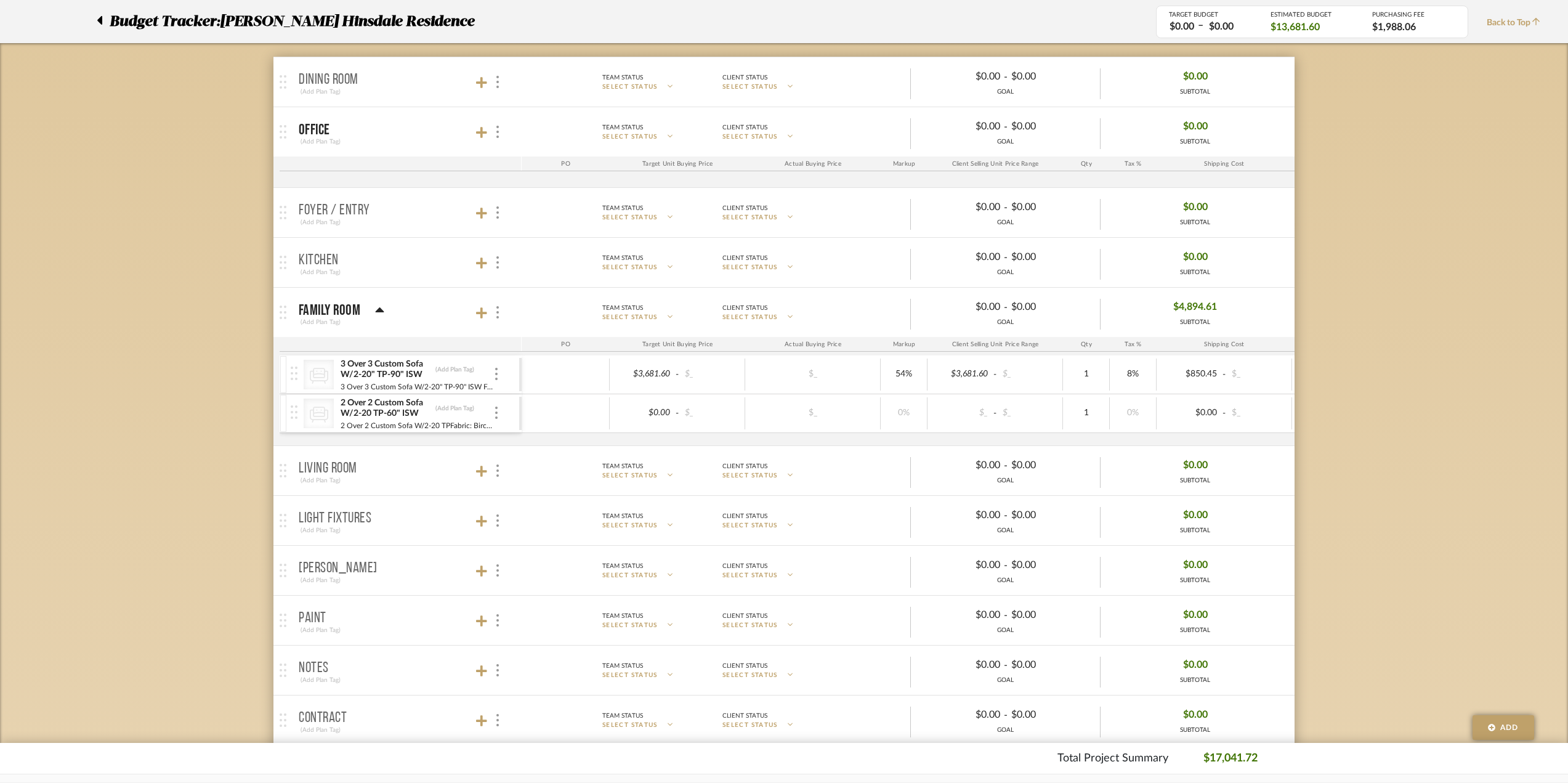
scroll to position [0, 0]
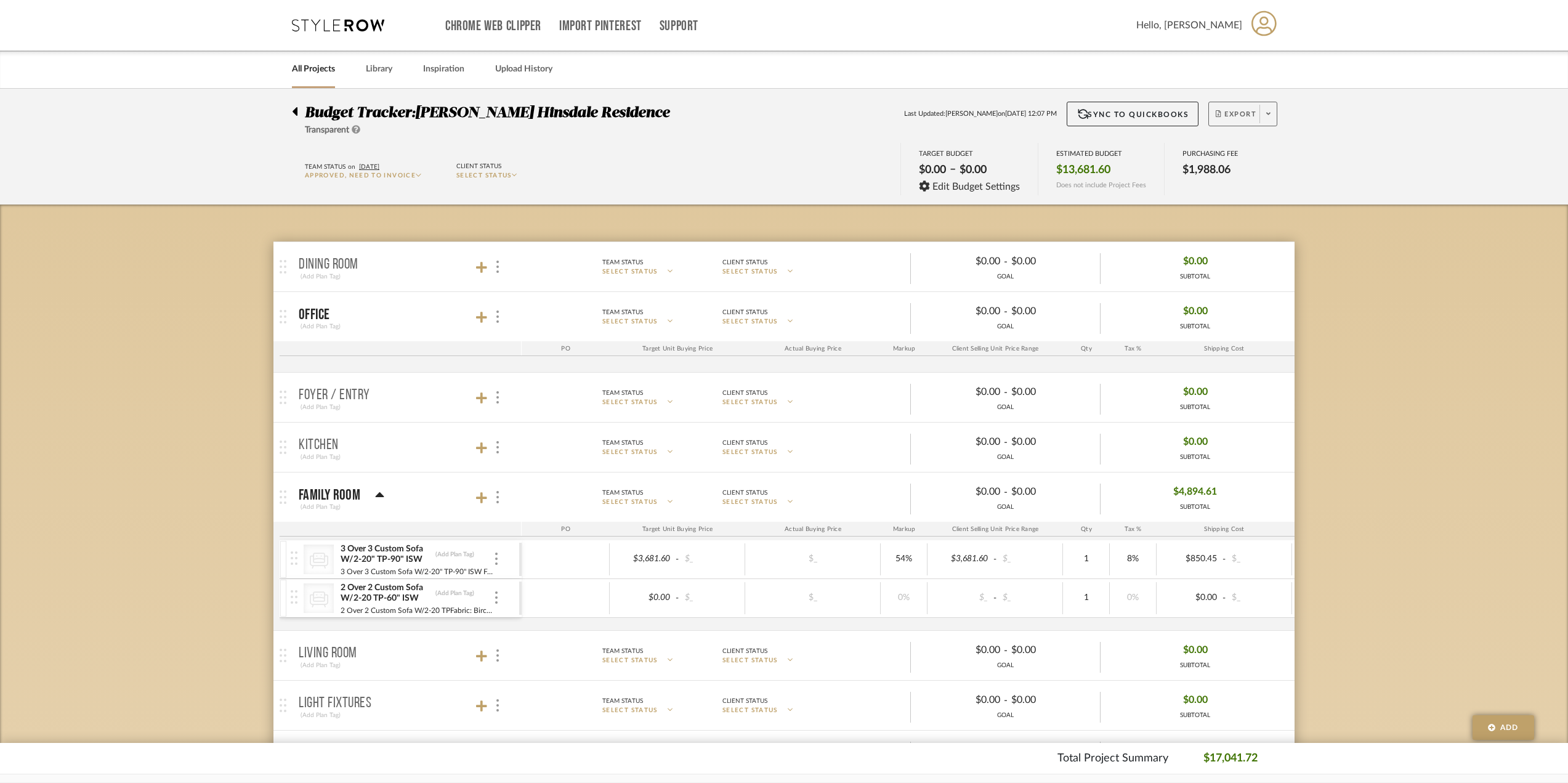
click at [1181, 119] on span "Export" at bounding box center [1236, 119] width 41 height 18
click at [1181, 141] on button "Export PDF" at bounding box center [1264, 149] width 117 height 29
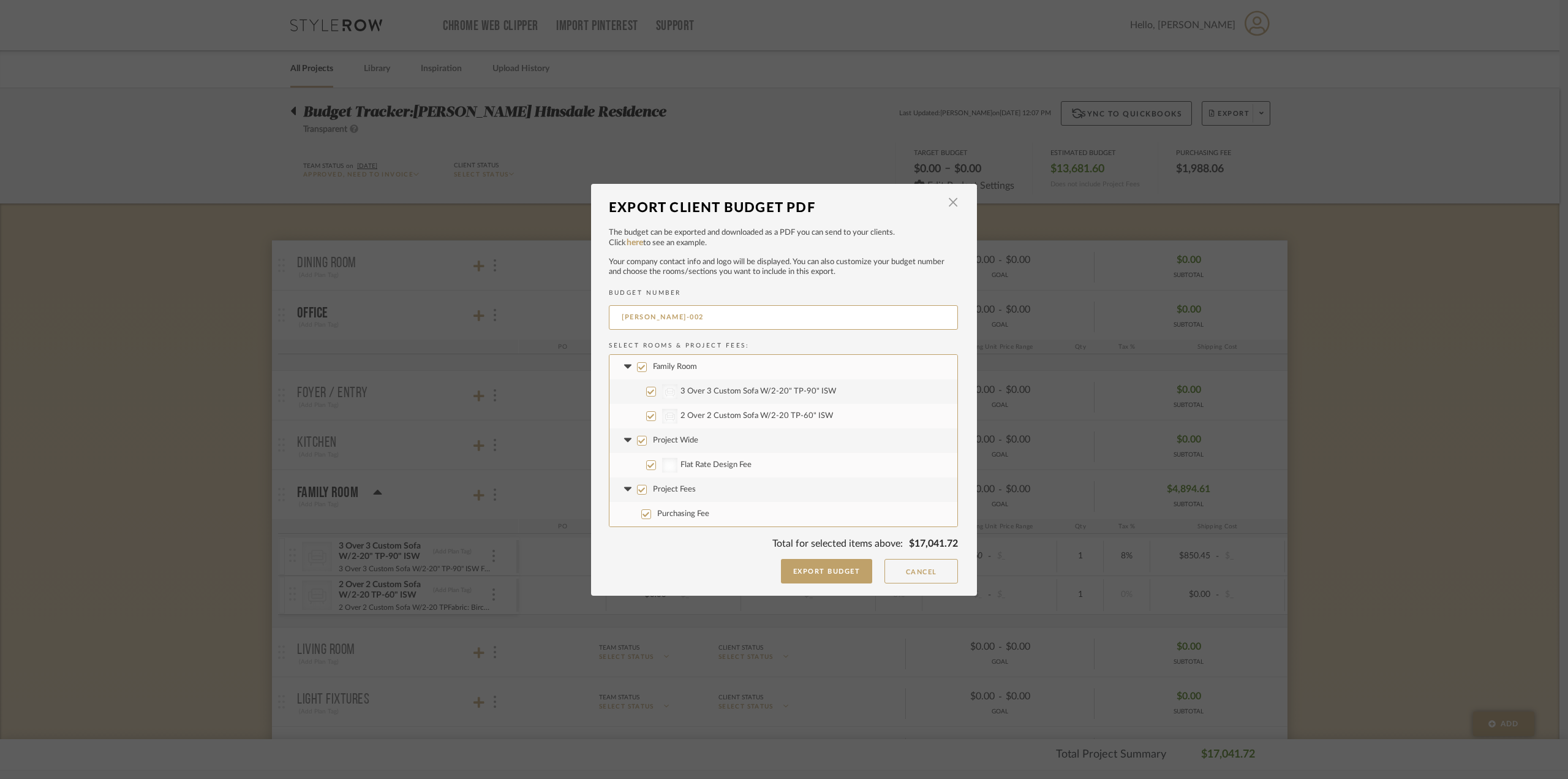
click at [637, 491] on input "Project Fees" at bounding box center [642, 489] width 10 height 10
click at [642, 446] on label "Project Wide" at bounding box center [783, 440] width 348 height 25
click at [642, 446] on input "Project Wide" at bounding box center [642, 440] width 10 height 10
click at [846, 526] on button "Export Budget" at bounding box center [827, 571] width 92 height 25
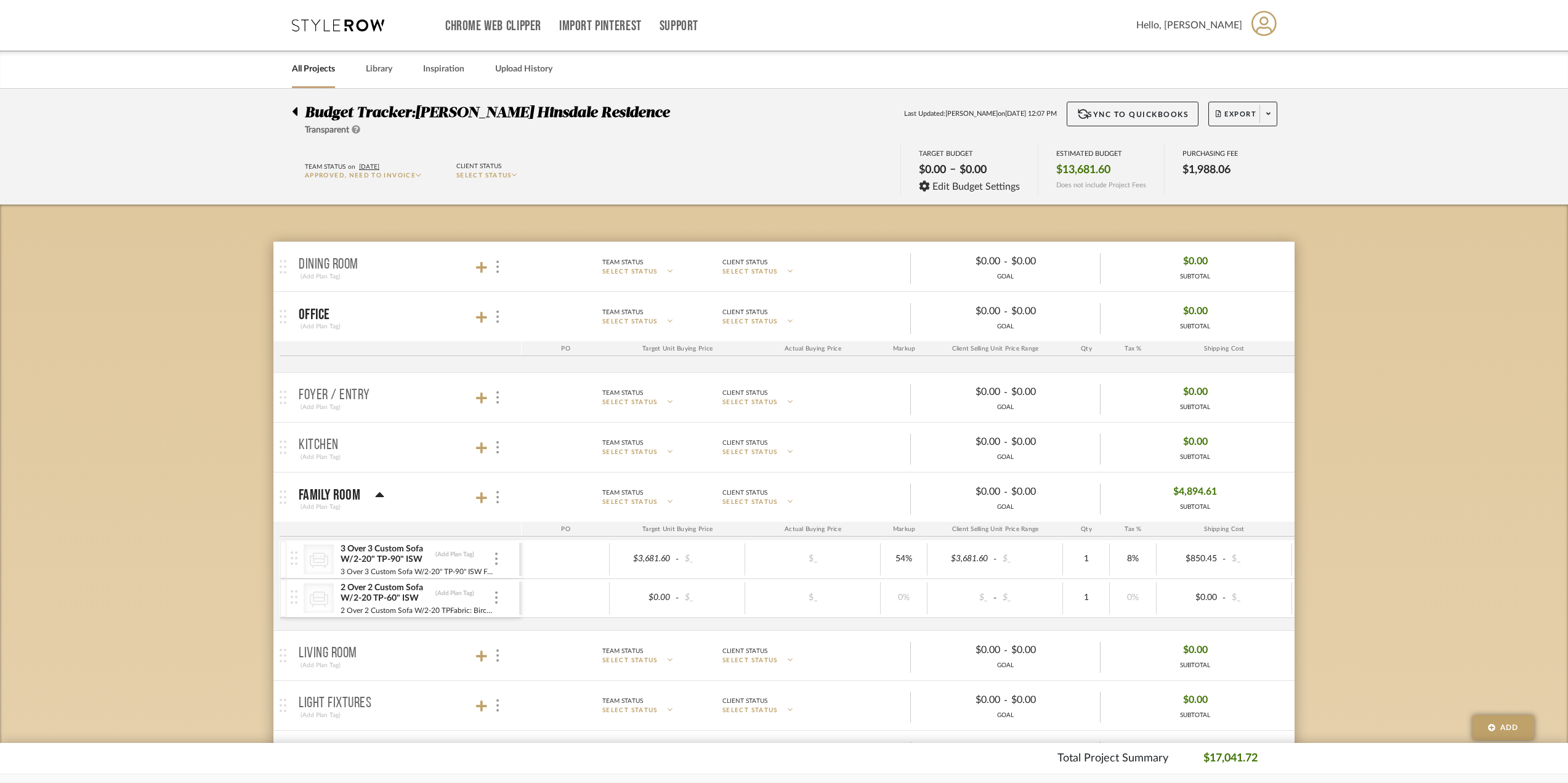
click at [1181, 371] on div "Budget Tracker: Conte Hinsdale Residence Transparent Last Updated: Ann Kottler …" at bounding box center [784, 742] width 1568 height 1308
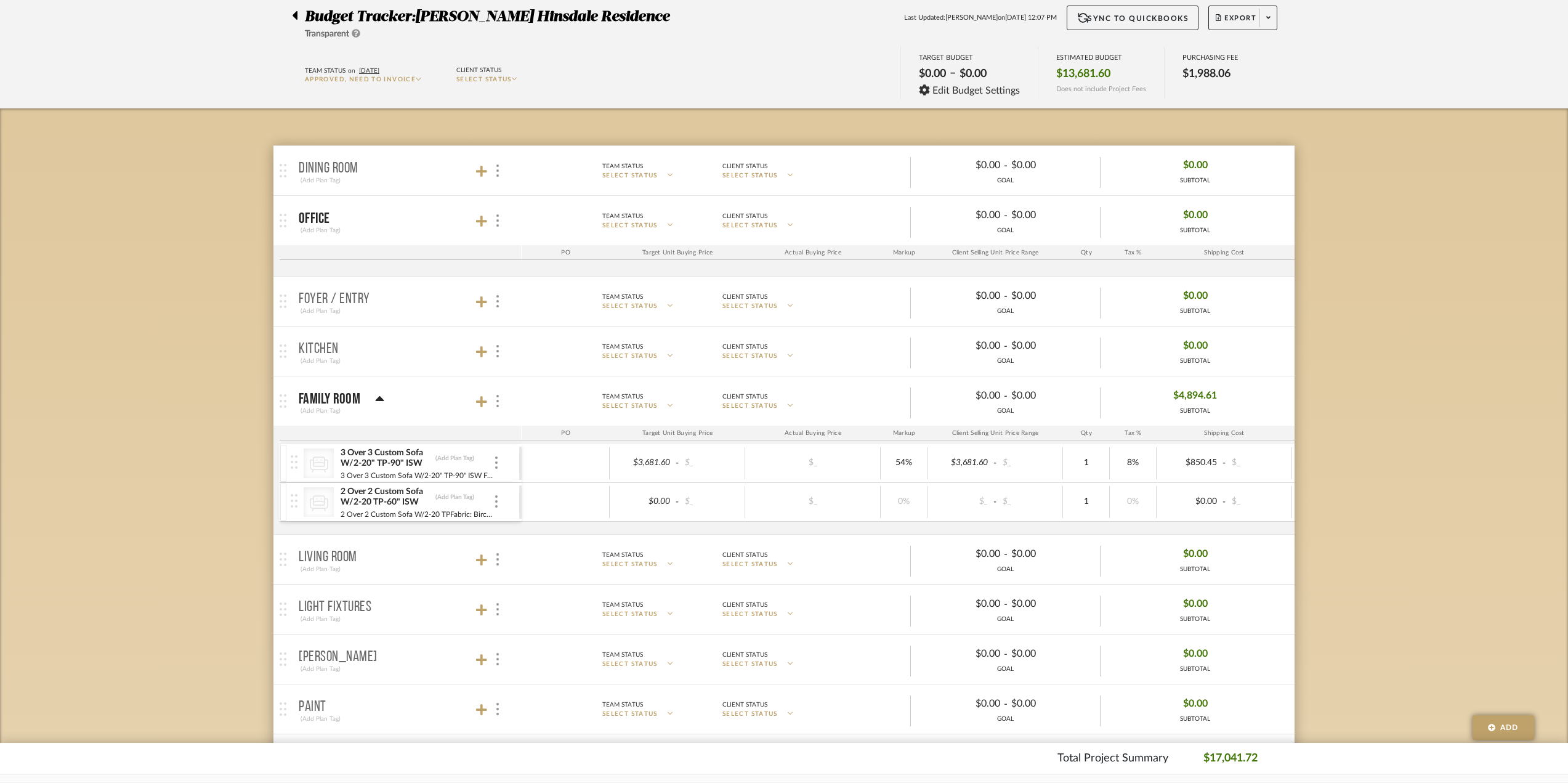
scroll to position [123, 0]
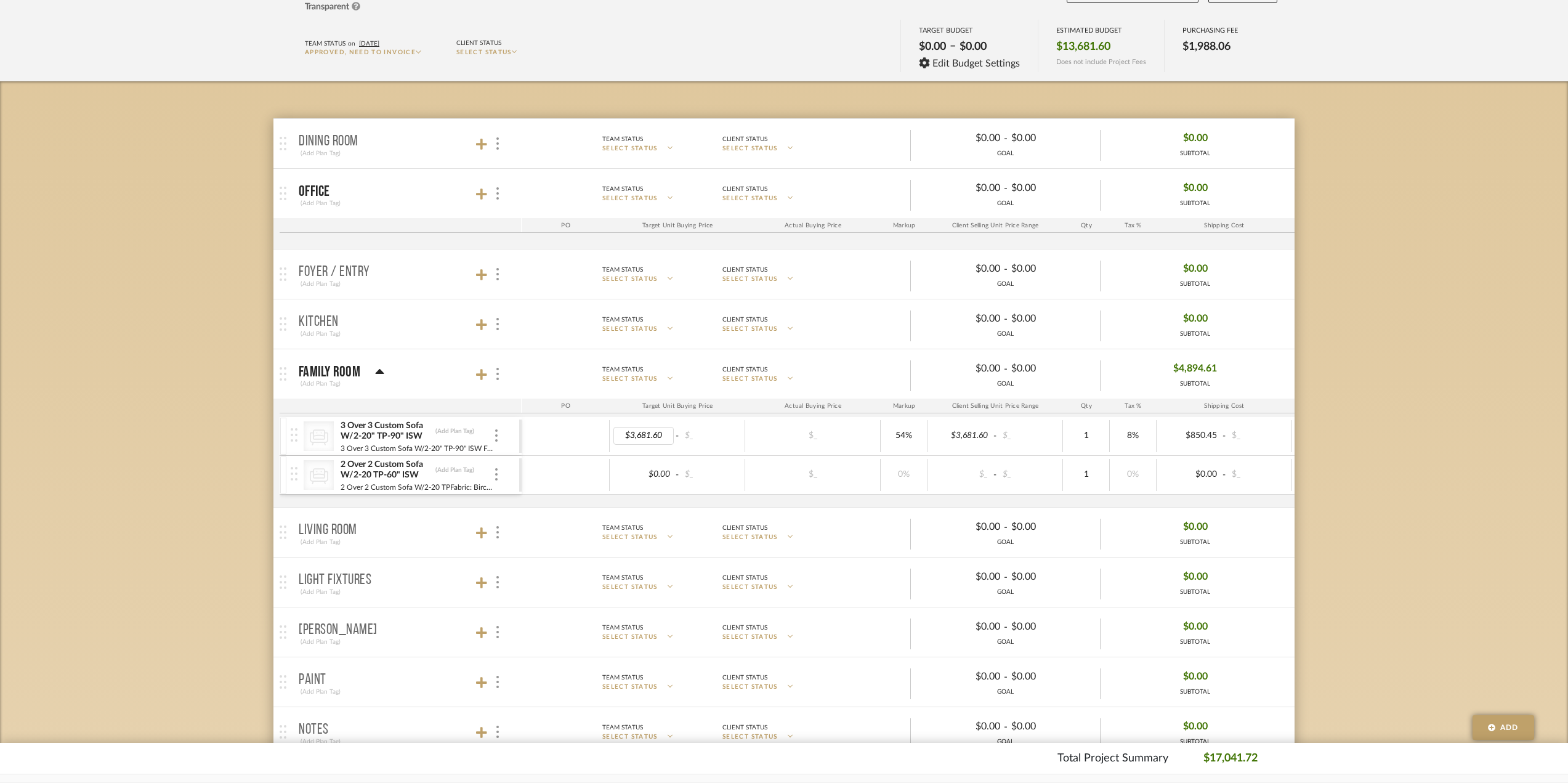
click at [612, 465] on div "$0.00 - $_" at bounding box center [677, 475] width 136 height 32
click at [488, 472] on div "2 Over 2 Custom Sofa W/2-20 TP-60" ISW 2 Over 2 Custom Sofa W/2-20 TP-60" ISW (…" at bounding box center [417, 470] width 153 height 13
click at [483, 373] on icon at bounding box center [482, 375] width 11 height 13
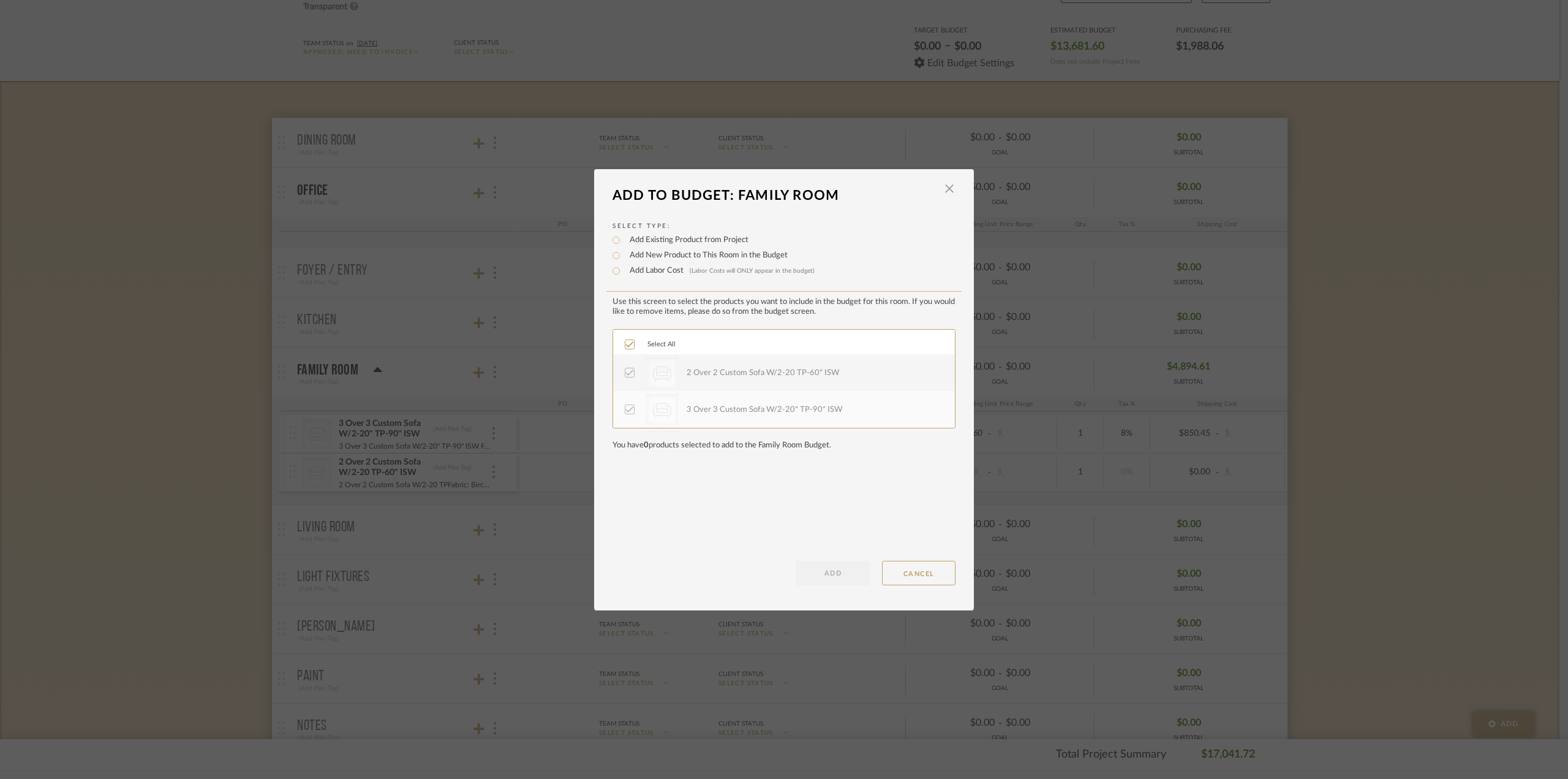
click at [643, 257] on label "Add New Product to This Room in the Budget" at bounding box center [705, 256] width 164 height 13
click at [623, 257] on input "Add New Product to This Room in the Budget" at bounding box center [616, 255] width 15 height 15
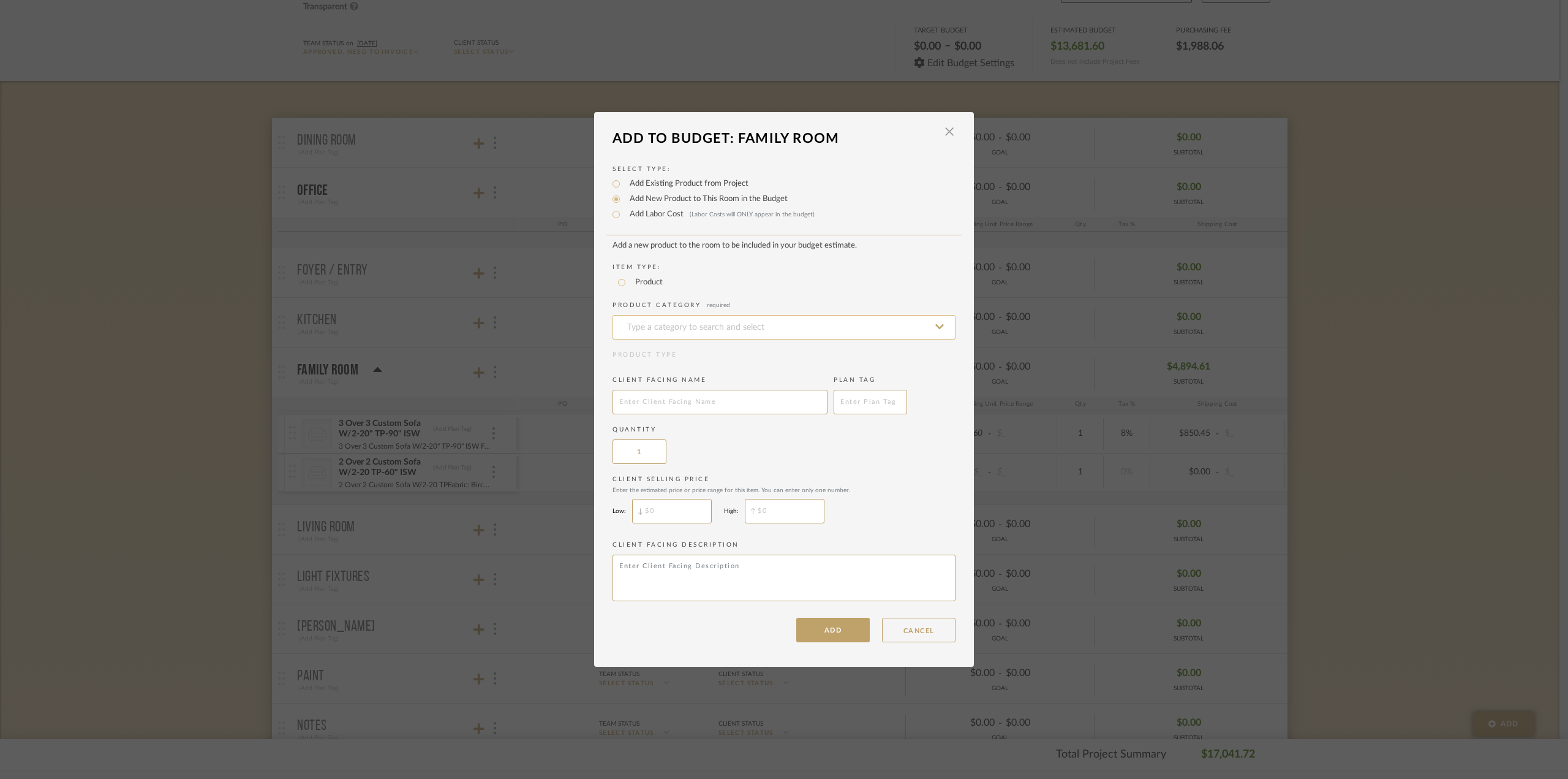
click at [642, 330] on input at bounding box center [784, 327] width 343 height 25
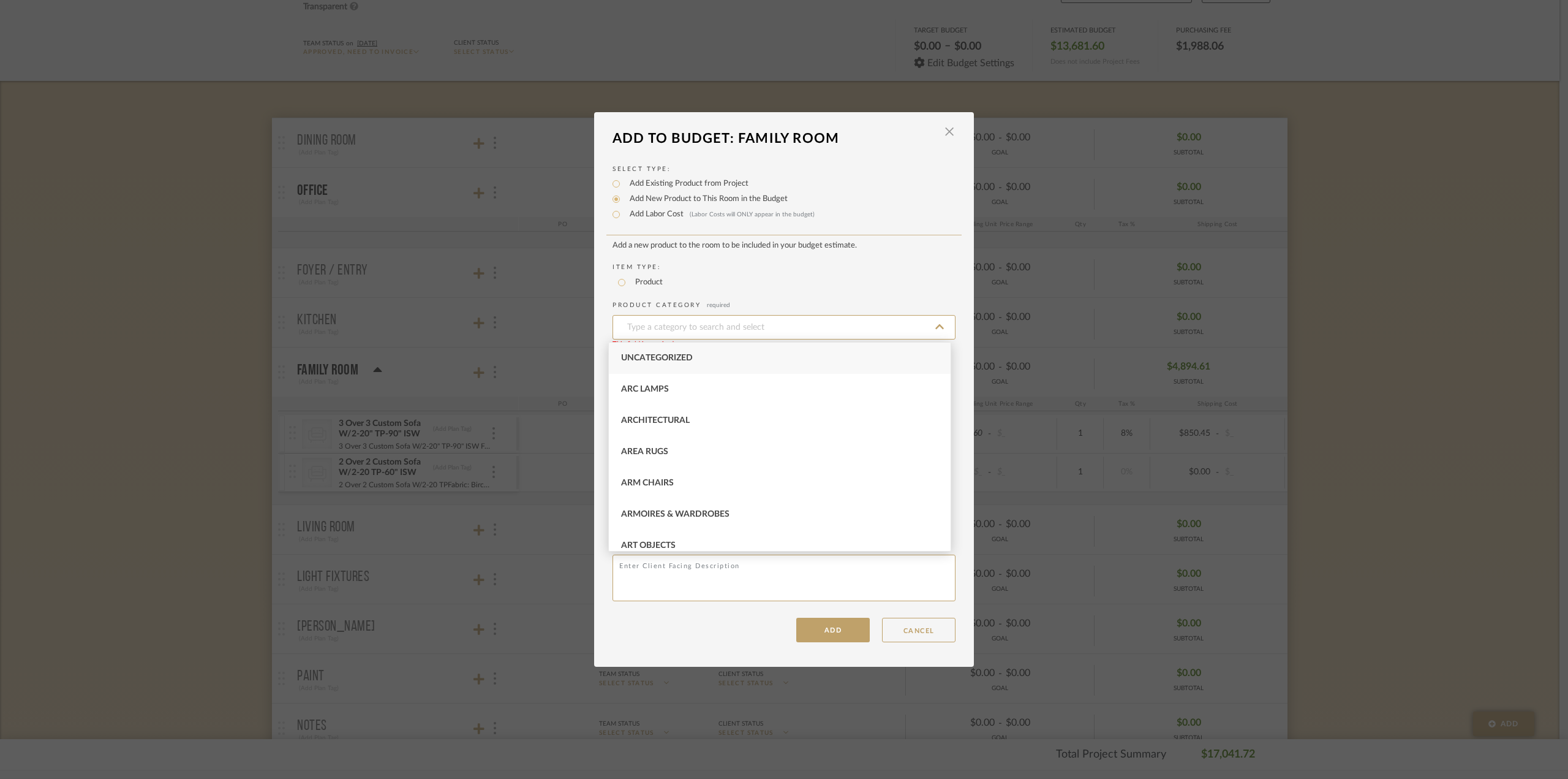
click at [638, 363] on div "Uncategorized" at bounding box center [779, 358] width 342 height 31
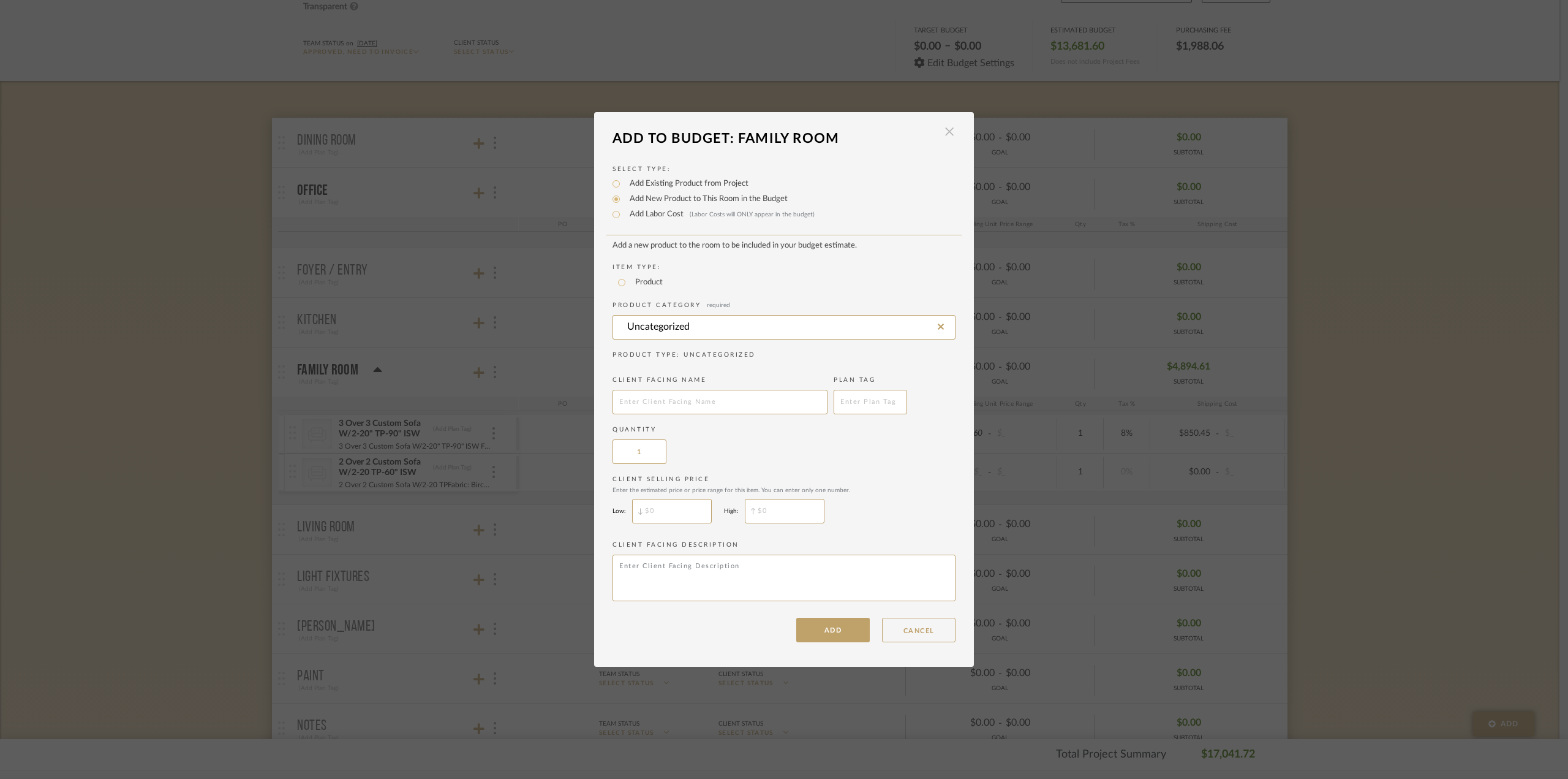
click at [937, 134] on span "button" at bounding box center [949, 132] width 24 height 25
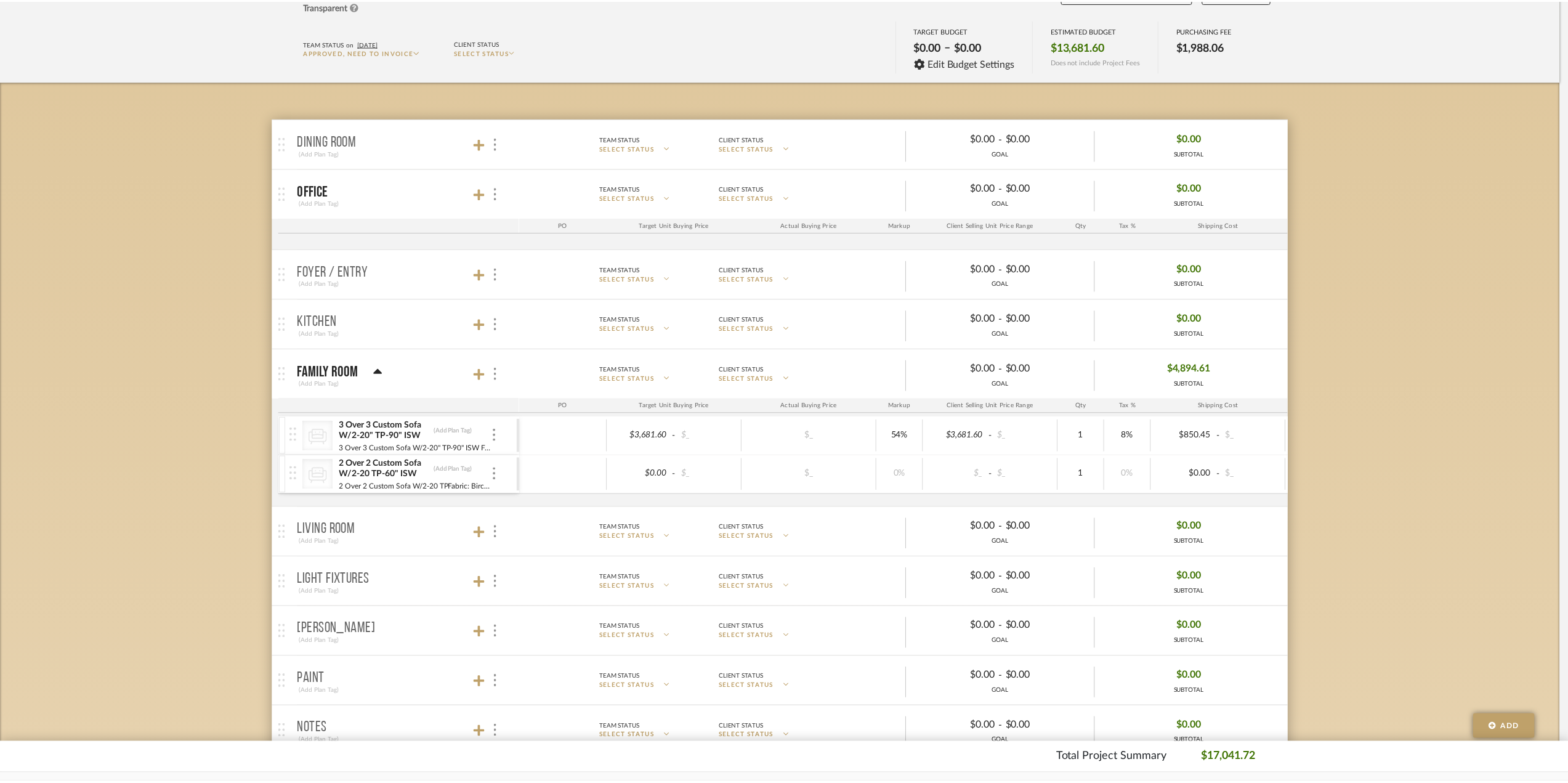
scroll to position [123, 0]
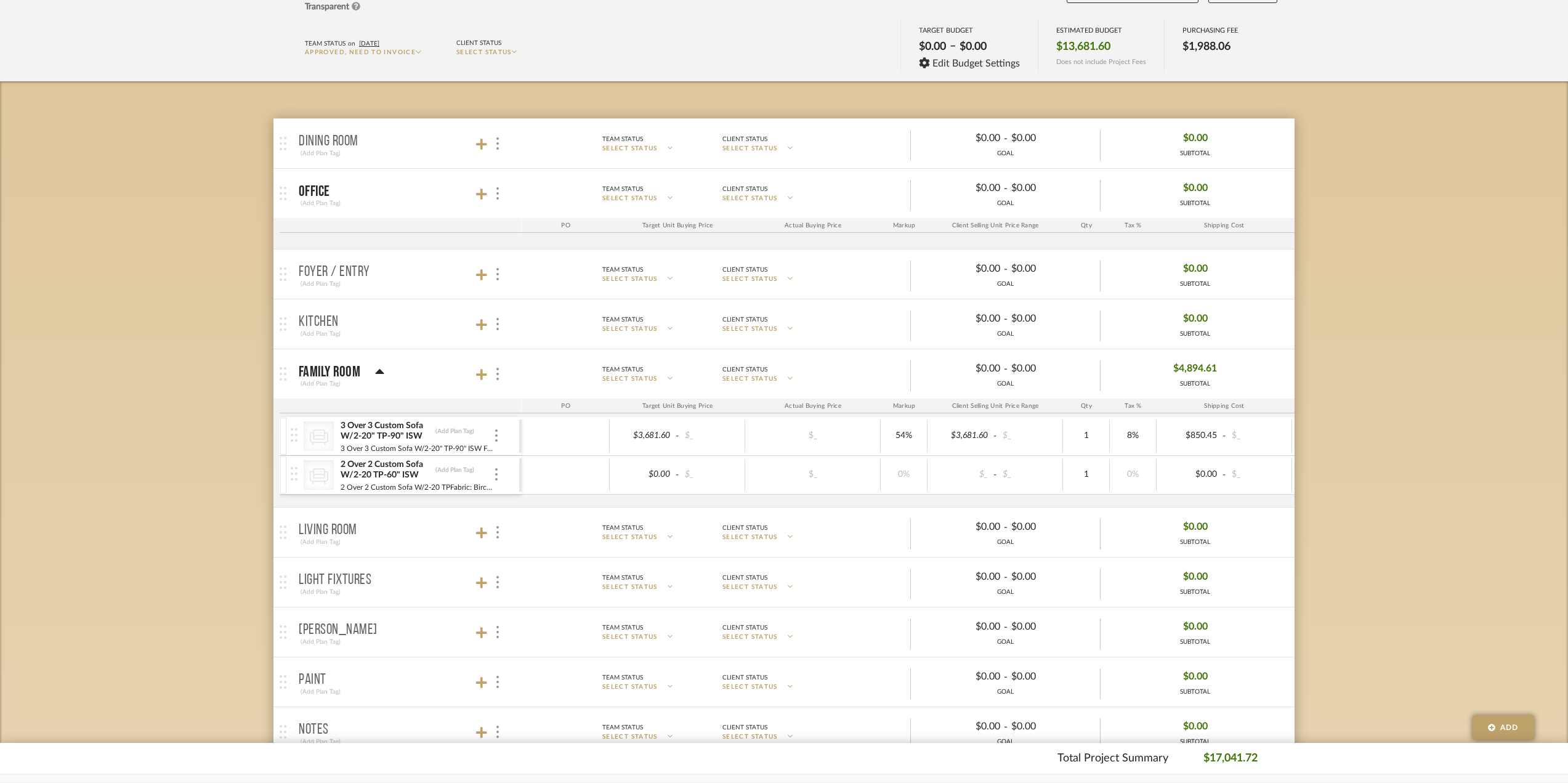
click at [696, 444] on div "$3,681.60 - $_" at bounding box center [677, 435] width 136 height 32
click at [752, 441] on div at bounding box center [813, 436] width 128 height 18
click at [437, 476] on div "2 Over 2 Custom Sofa W/2-20 TP-60" ISW (Add Plan Tag)" at bounding box center [417, 470] width 153 height 22
drag, startPoint x: 456, startPoint y: 473, endPoint x: 476, endPoint y: 472, distance: 20.0
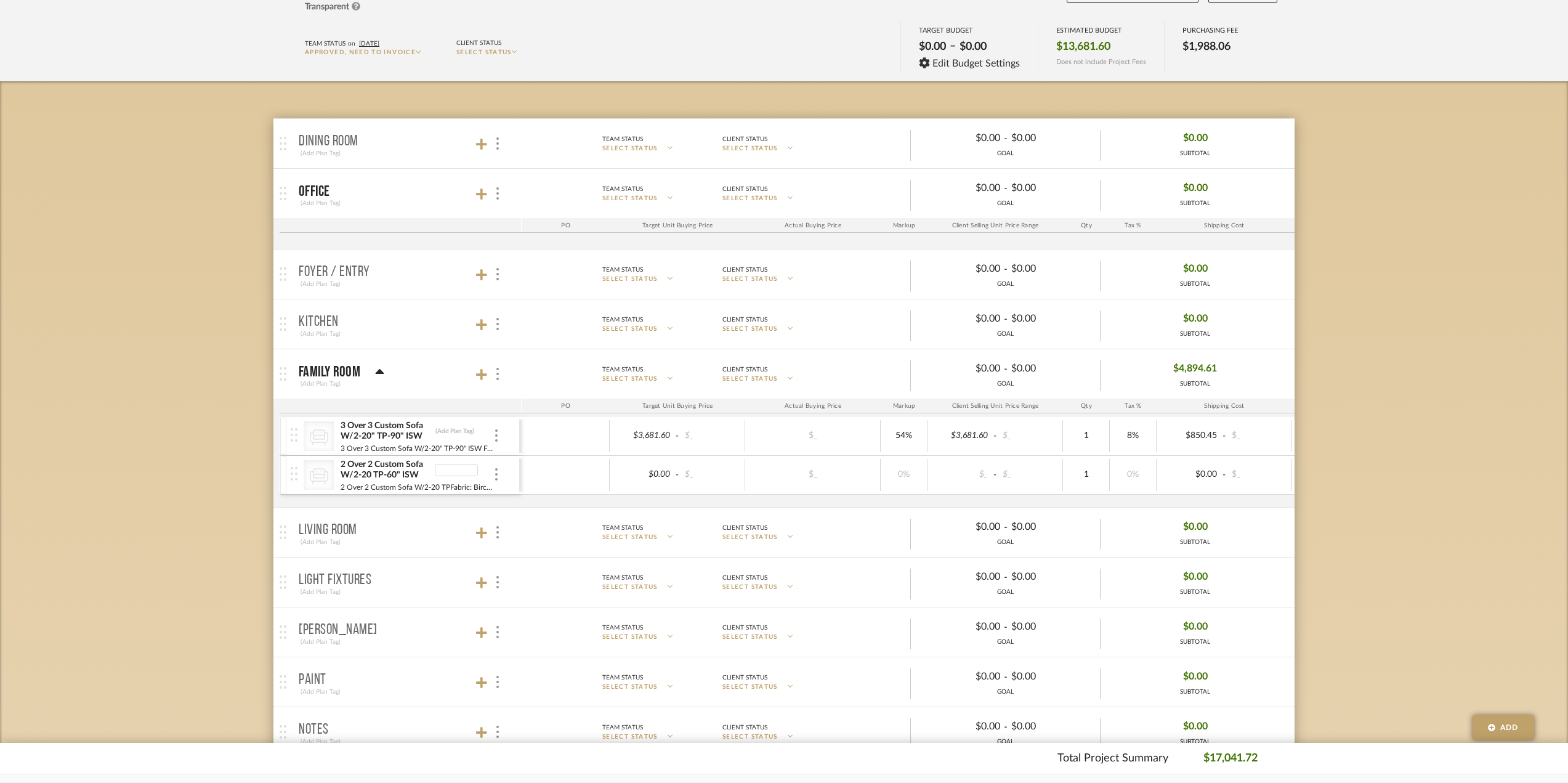
click at [505, 433] on div "CategoryIconSeating Created with Sketch. 3 Over 3 Custom Sofa W/2-20" TP-90" IS…" at bounding box center [405, 436] width 228 height 38
drag, startPoint x: 454, startPoint y: 433, endPoint x: 455, endPoint y: 427, distance: 6.1
click at [382, 444] on input "3 Over 3 Custom Sofa W/2-20" TP-90" ISWFabric: Birchbook Cream Toss Pillows: Fr…" at bounding box center [417, 449] width 153 height 13
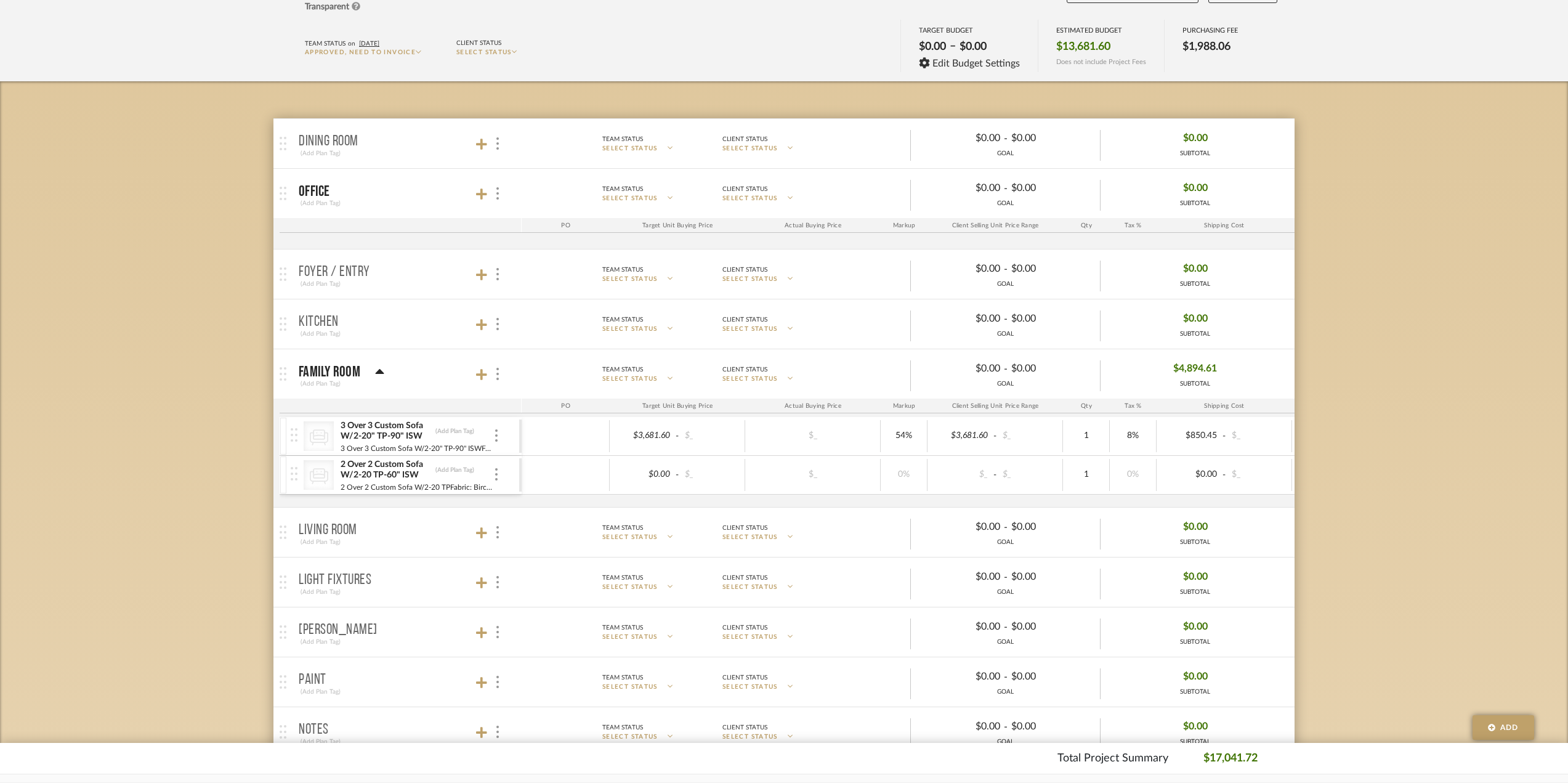
drag, startPoint x: 1354, startPoint y: 456, endPoint x: 1028, endPoint y: 357, distance: 340.7
click at [1181, 456] on div "Budget Tracker: Conte Hinsdale Residence Transparent Last Updated: Ann Kottler …" at bounding box center [784, 619] width 1568 height 1308
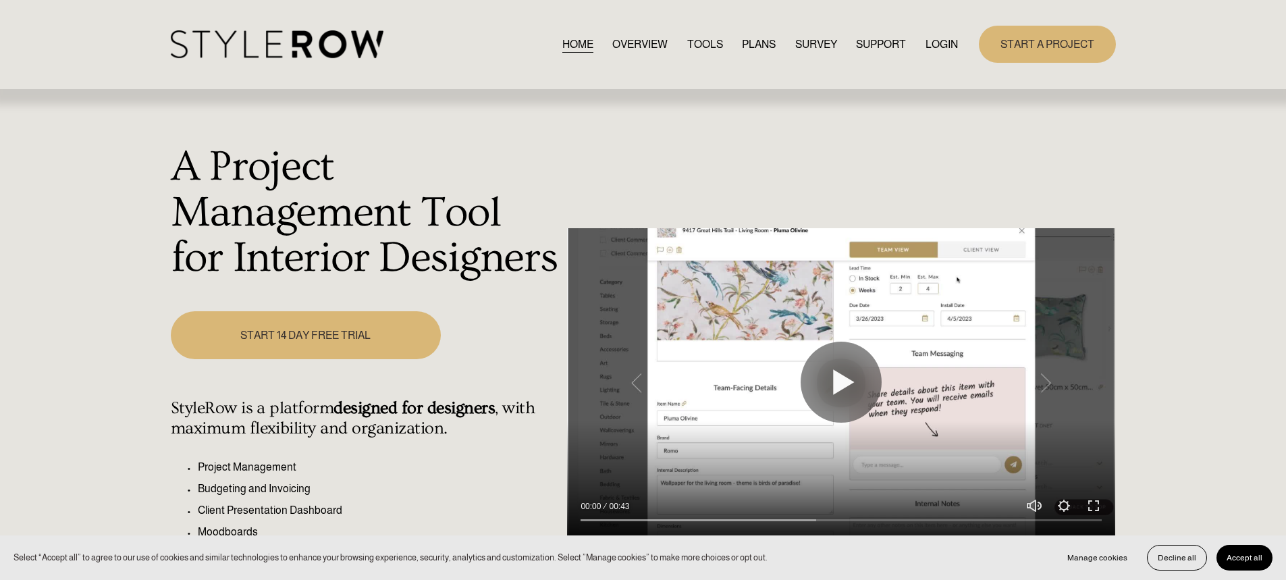
click at [938, 40] on link "LOGIN" at bounding box center [941, 44] width 32 height 18
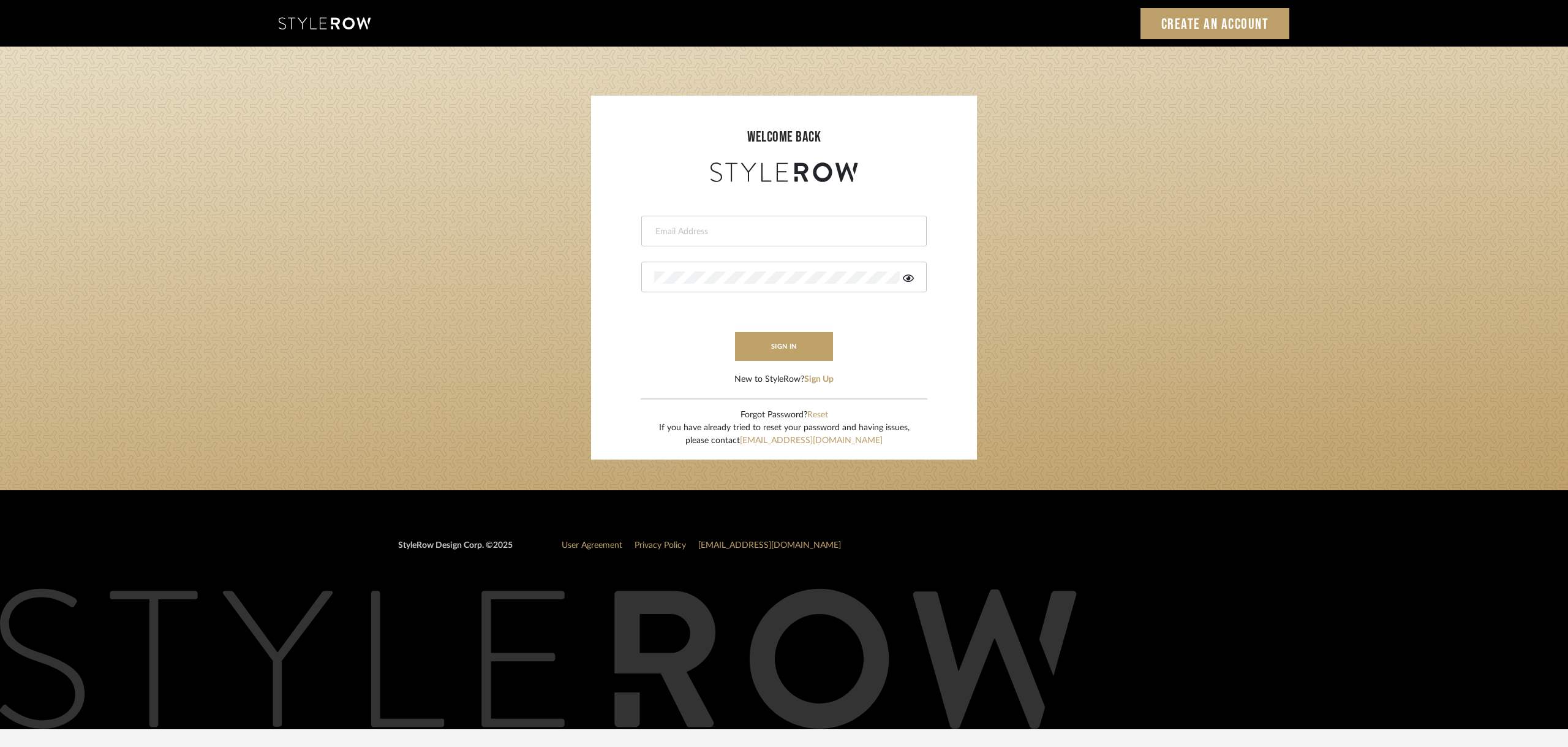
click at [661, 229] on input "email" at bounding box center [782, 231] width 257 height 13
type input "ann@annkottlerhome.com"
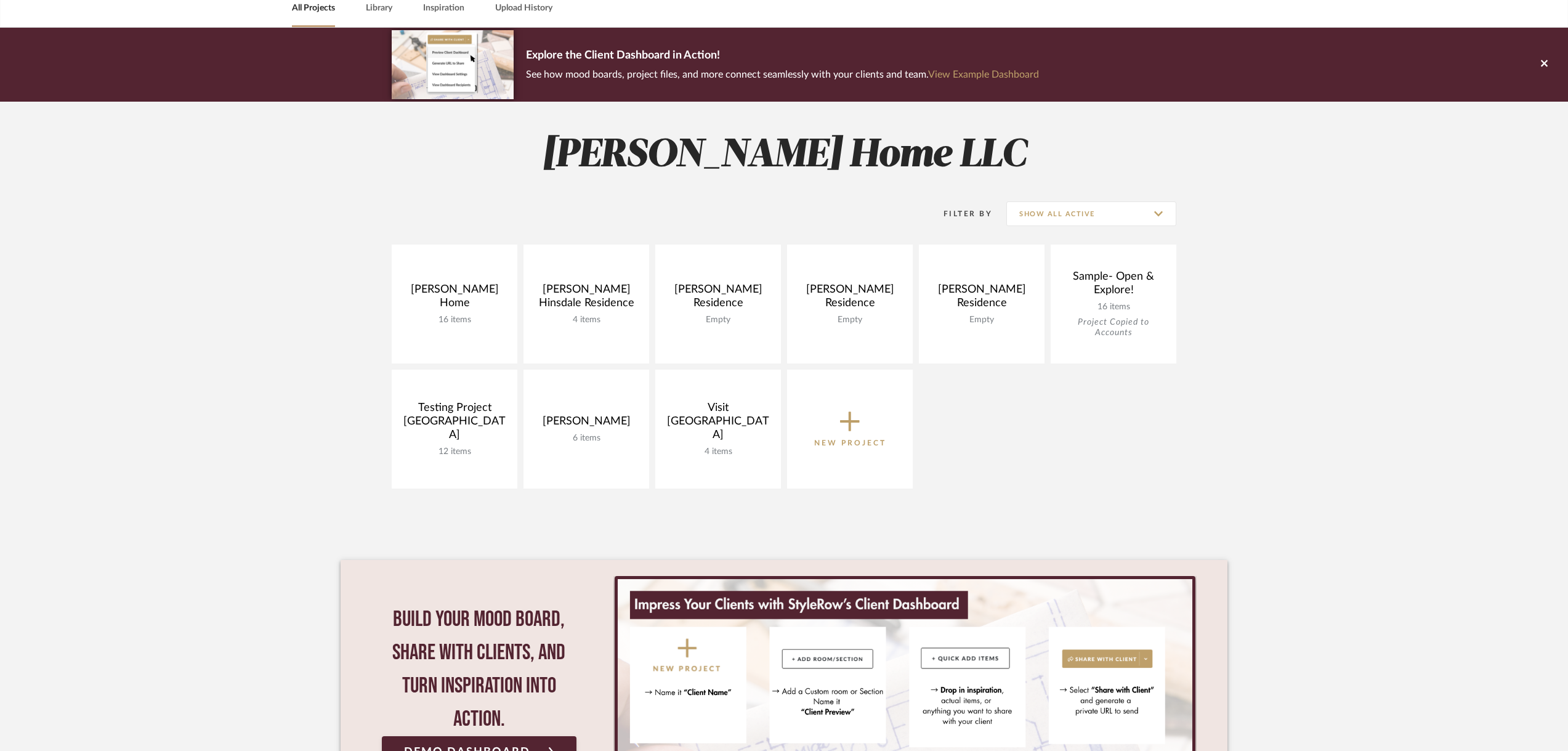
scroll to position [62, 0]
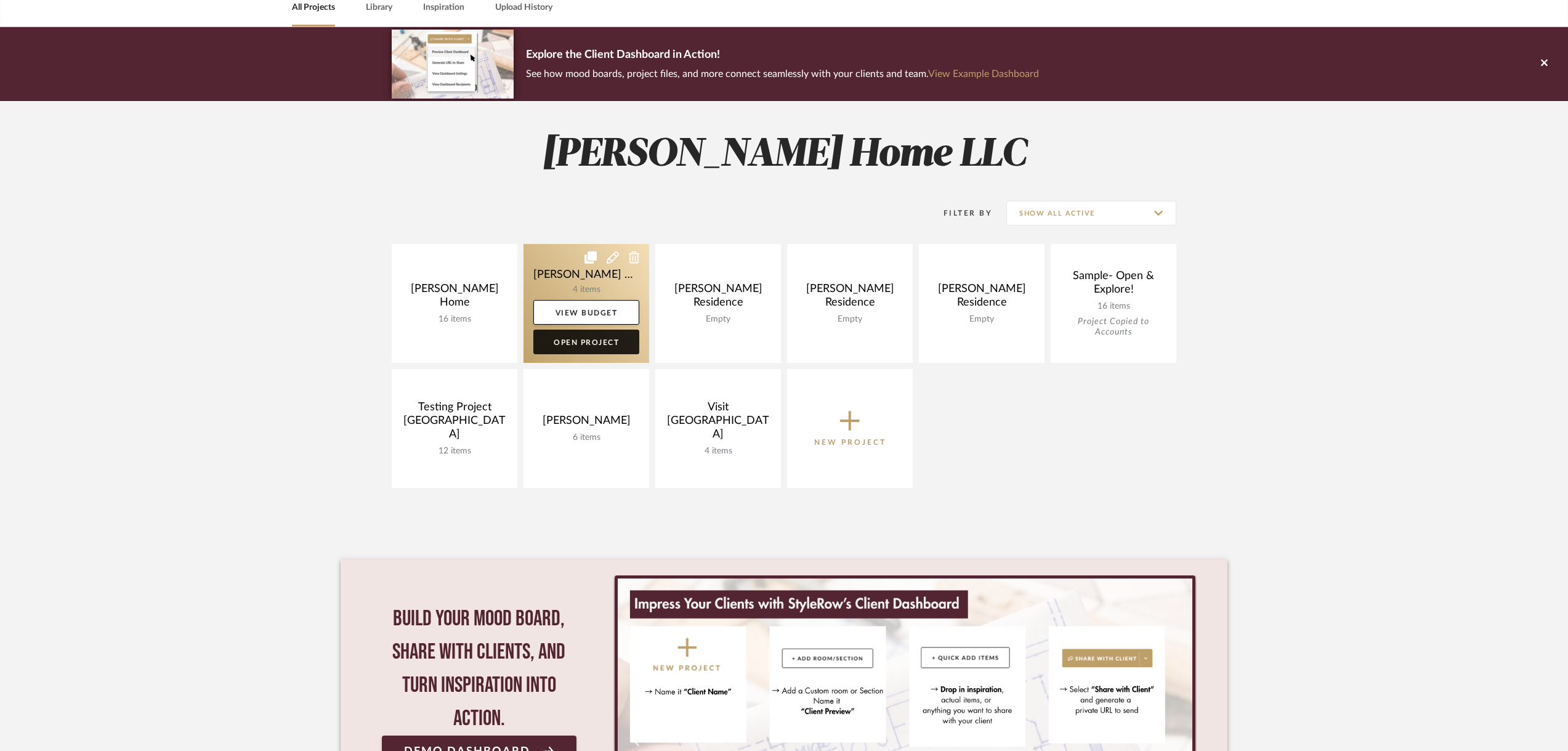
click at [553, 349] on link "Open Project" at bounding box center [587, 341] width 106 height 25
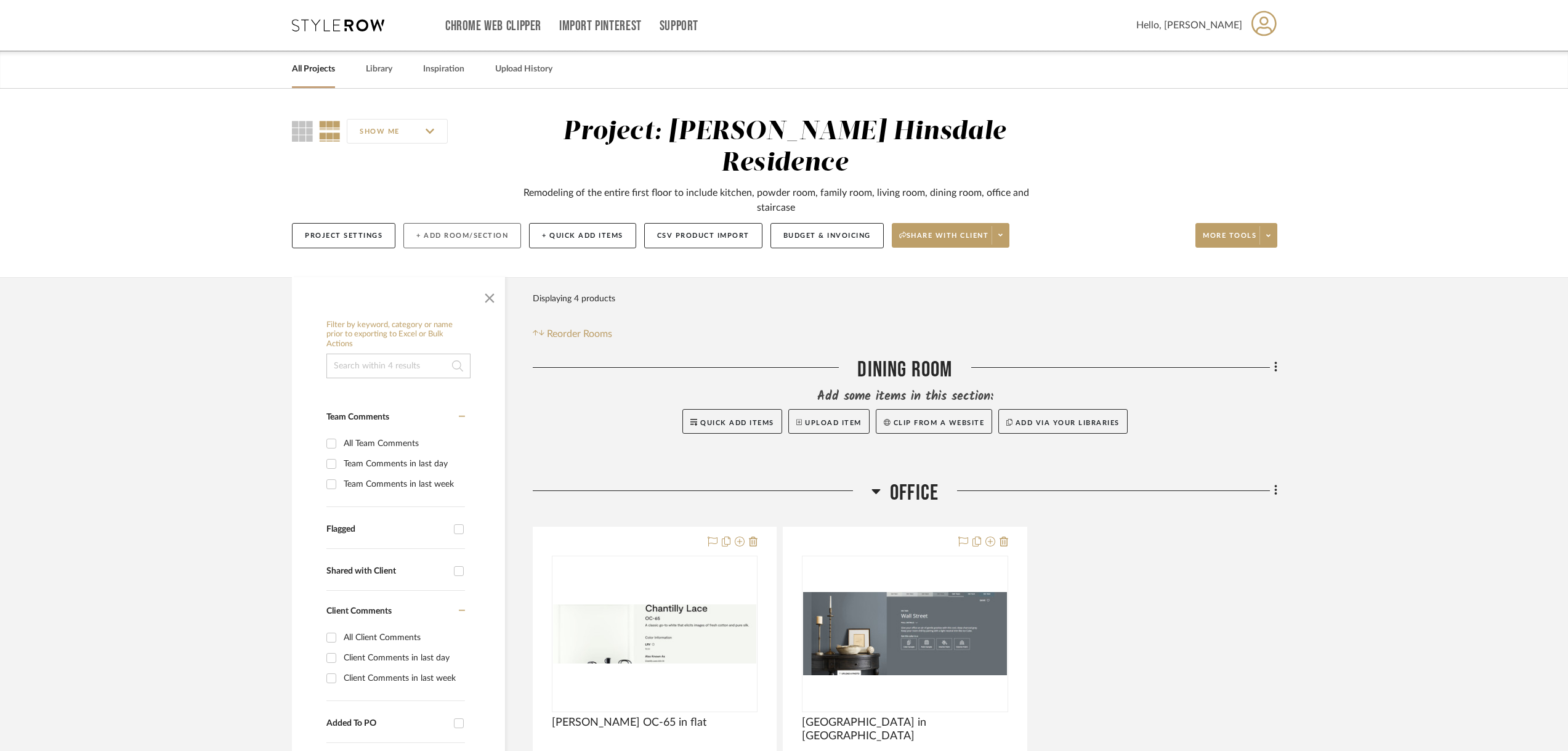
click at [443, 223] on button "+ Add Room/Section" at bounding box center [462, 235] width 118 height 26
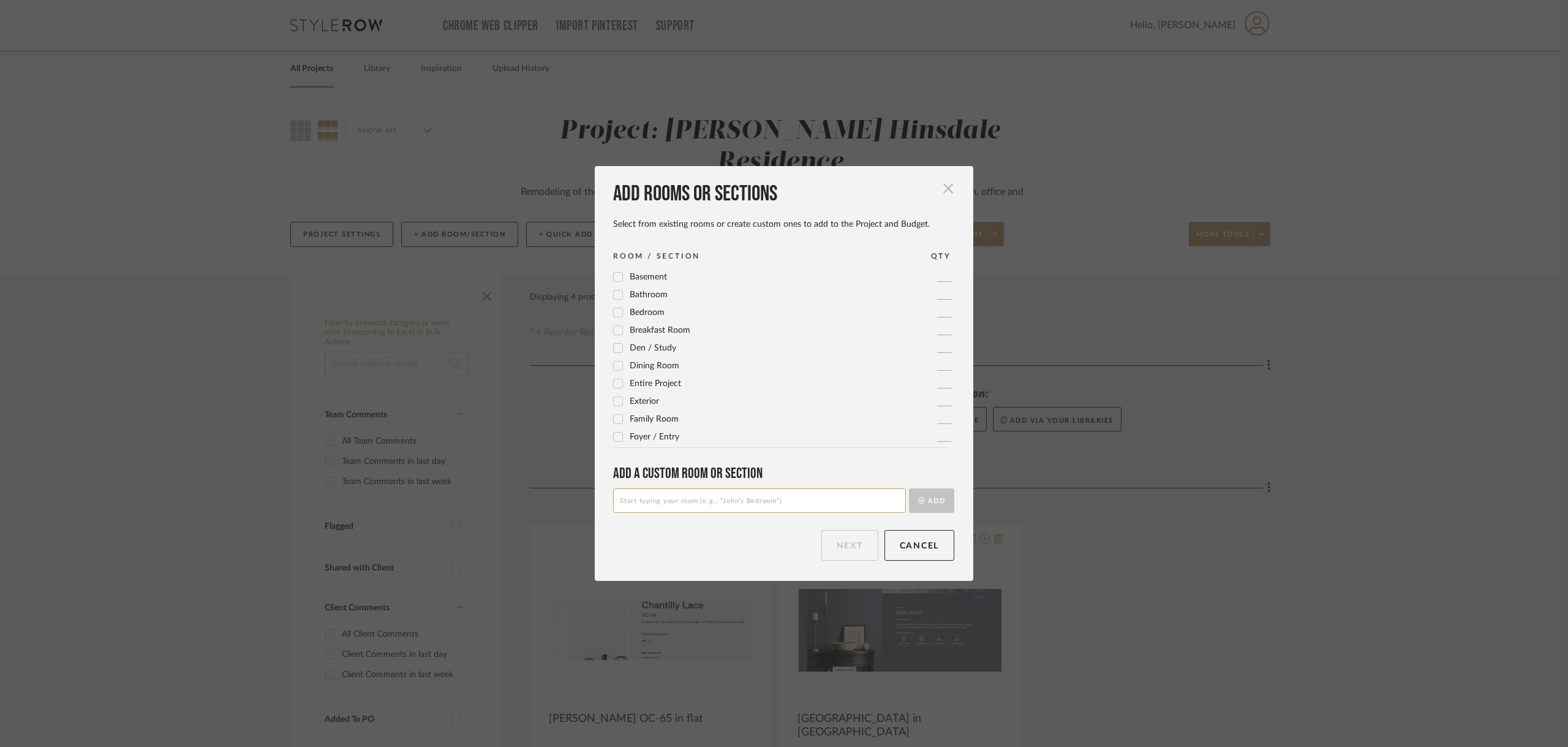
click at [944, 182] on span "button" at bounding box center [947, 188] width 24 height 25
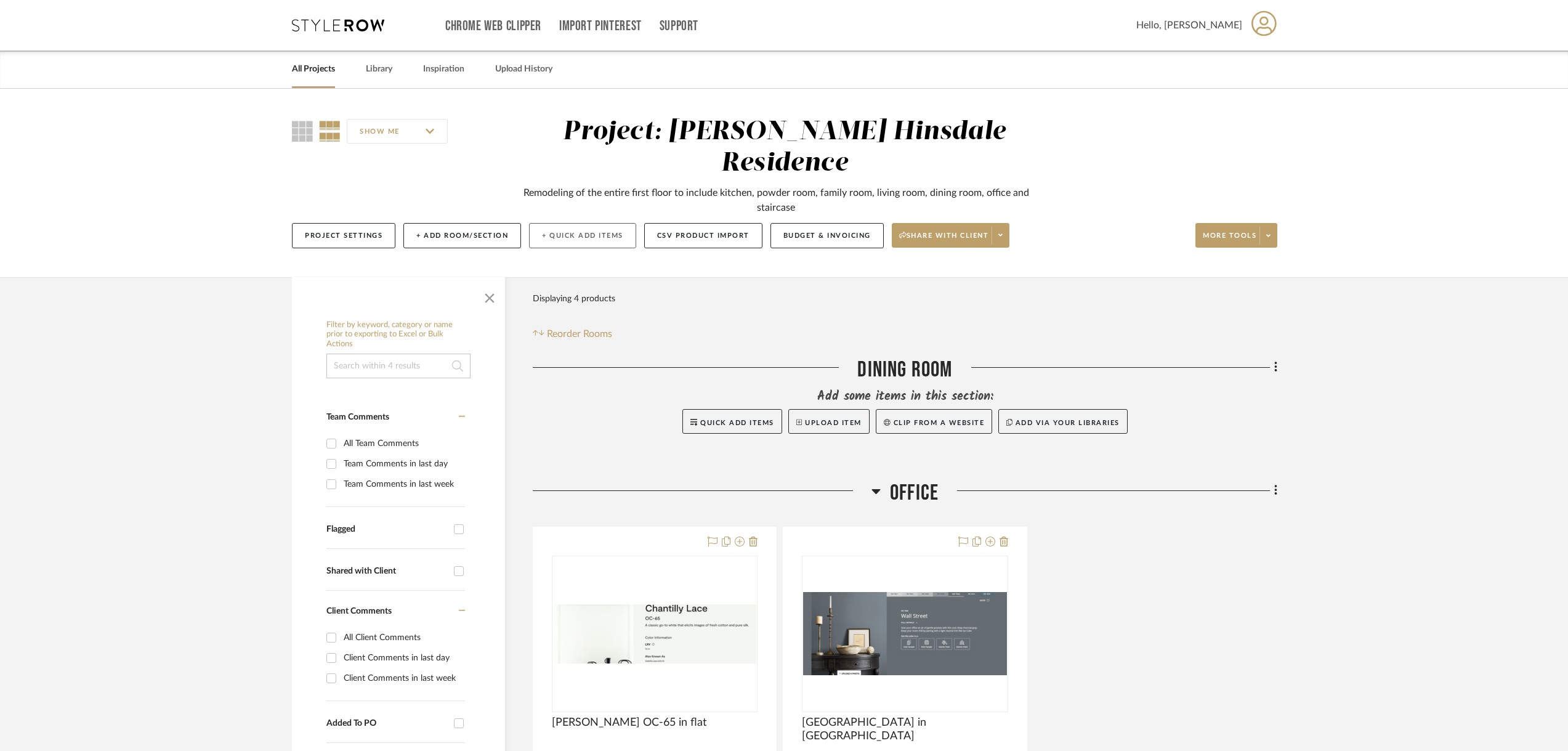
click at [606, 223] on button "+ Quick Add Items" at bounding box center [582, 235] width 107 height 26
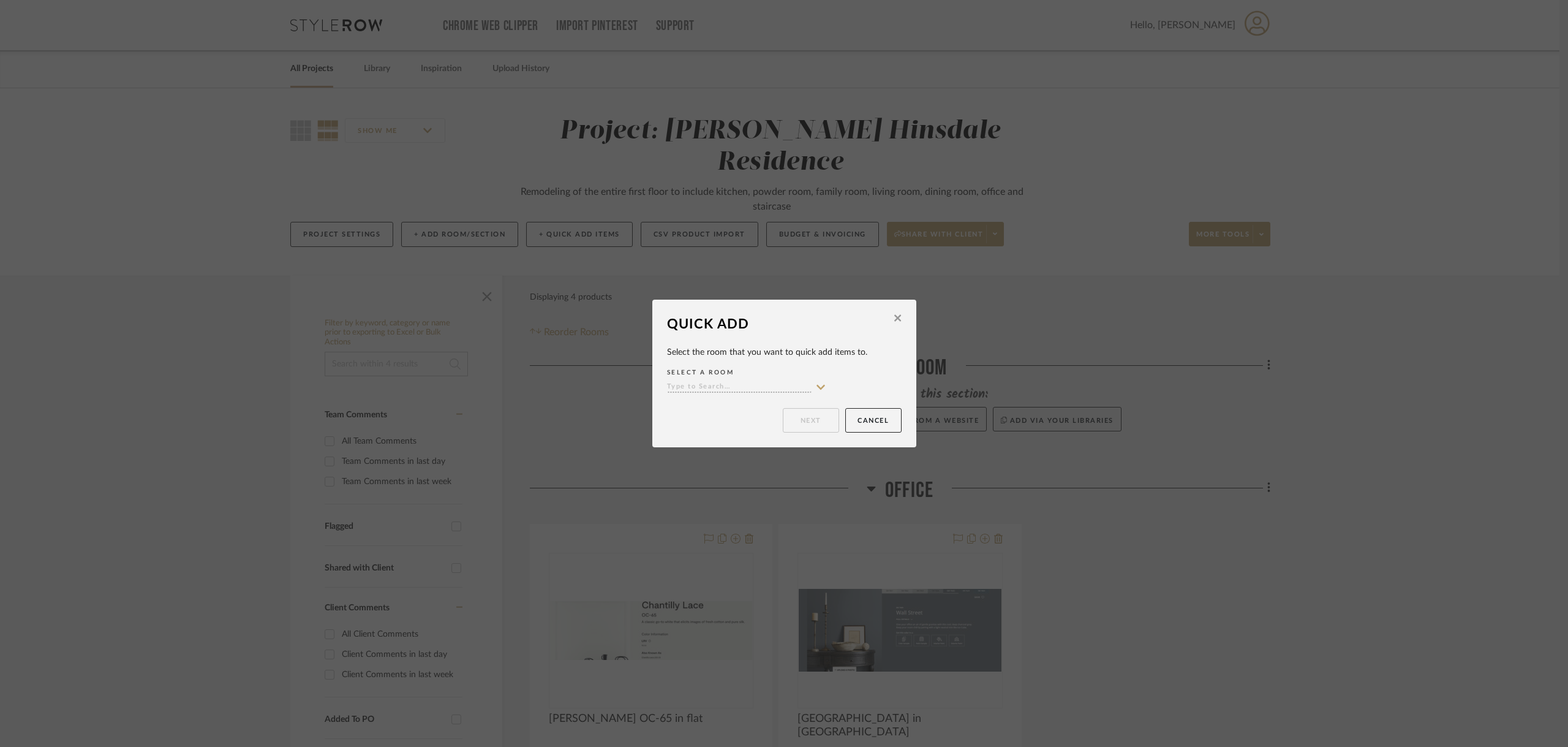
click at [897, 317] on icon at bounding box center [897, 318] width 6 height 11
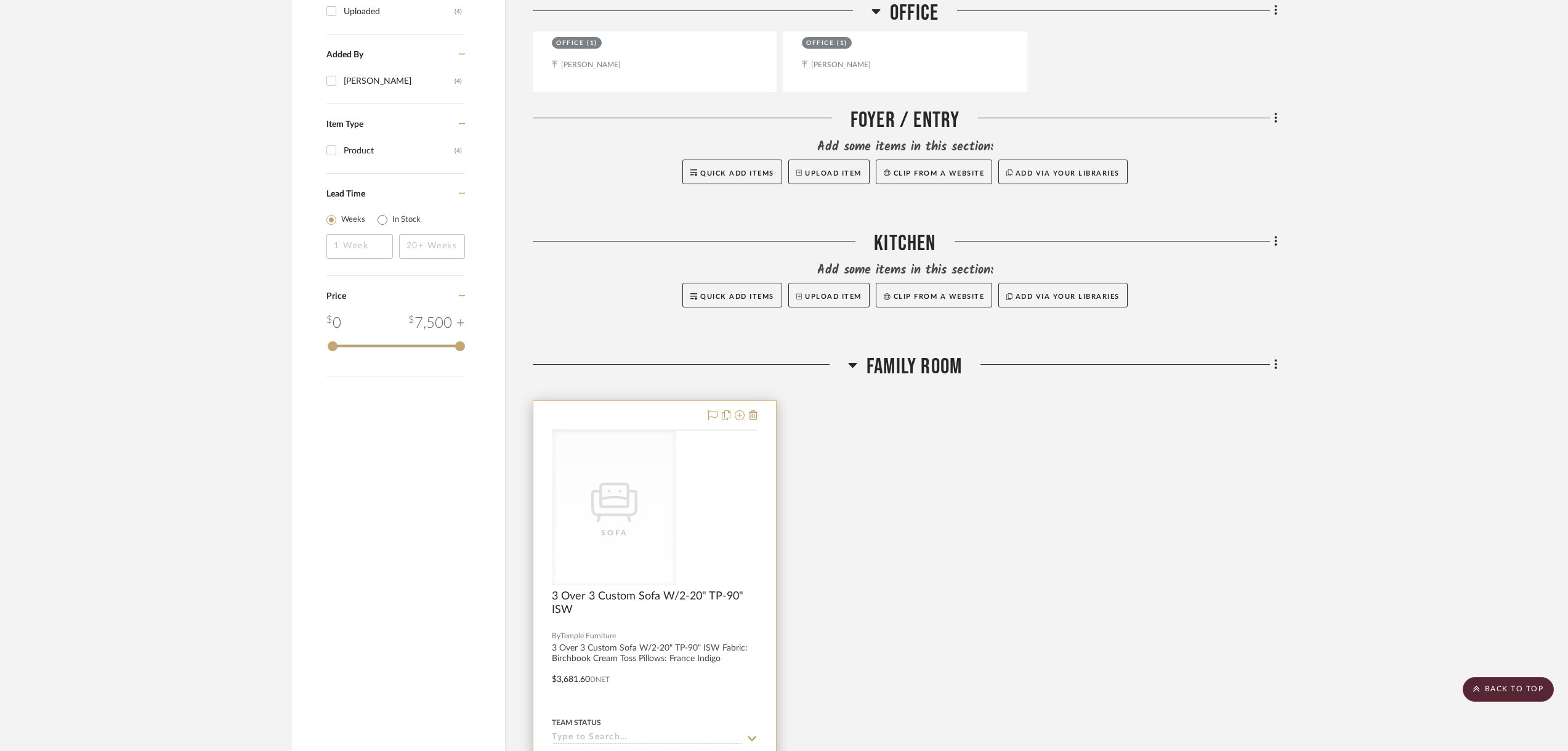
scroll to position [1171, 0]
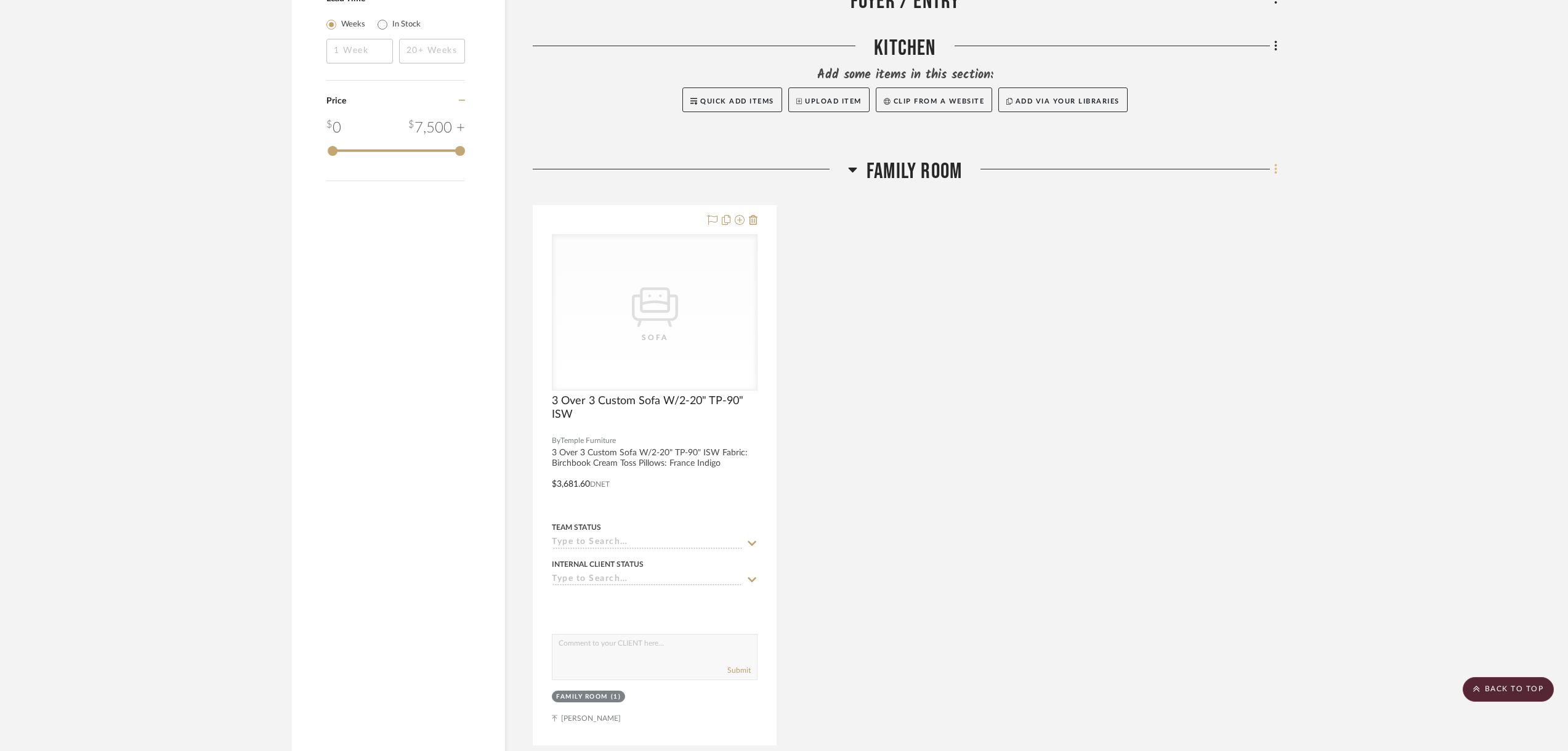
click at [1277, 161] on fa-icon at bounding box center [1273, 171] width 8 height 20
click at [1212, 172] on button "Add New Item" at bounding box center [1219, 164] width 116 height 31
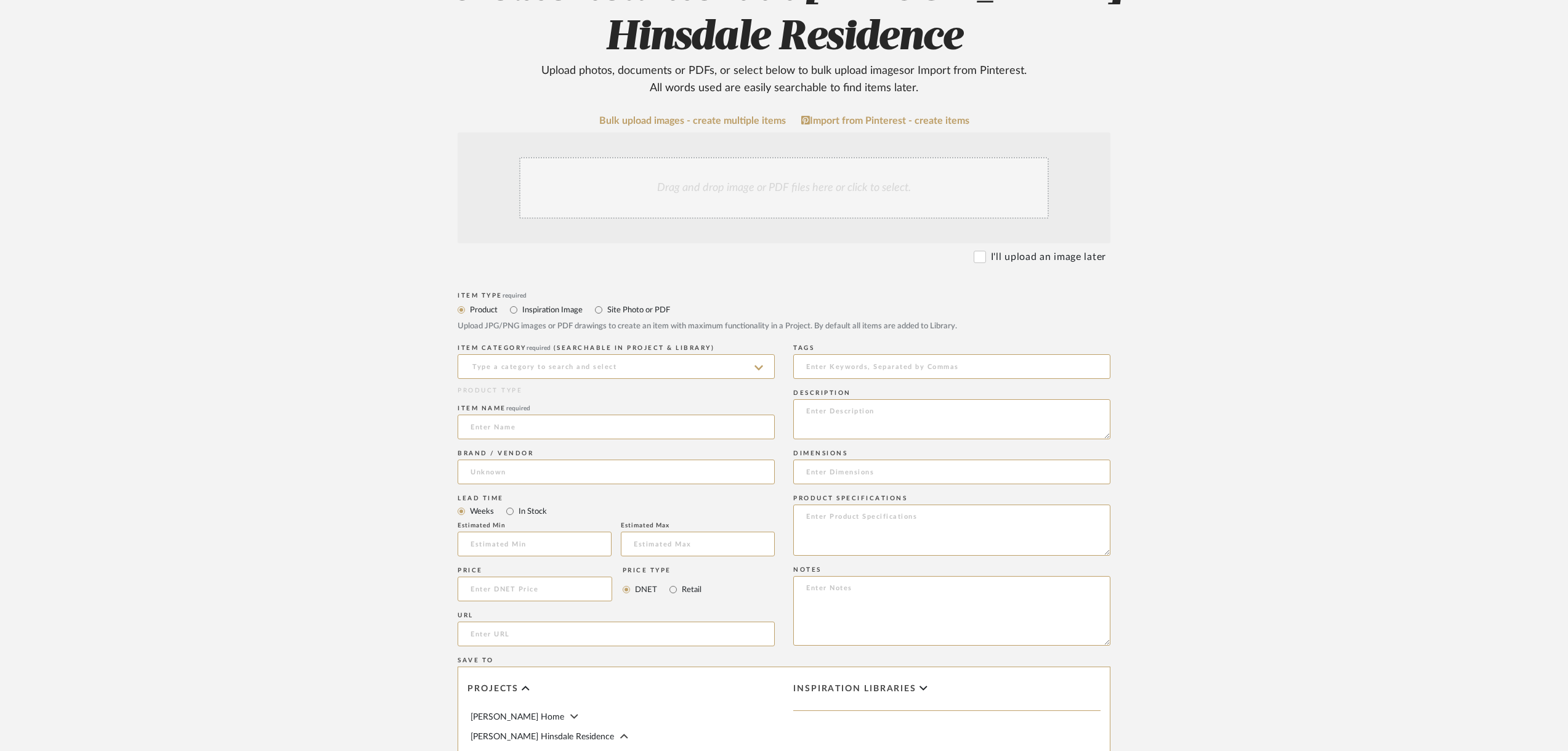
drag, startPoint x: 523, startPoint y: 422, endPoint x: 523, endPoint y: 411, distance: 11.0
click at [523, 415] on input at bounding box center [617, 426] width 317 height 25
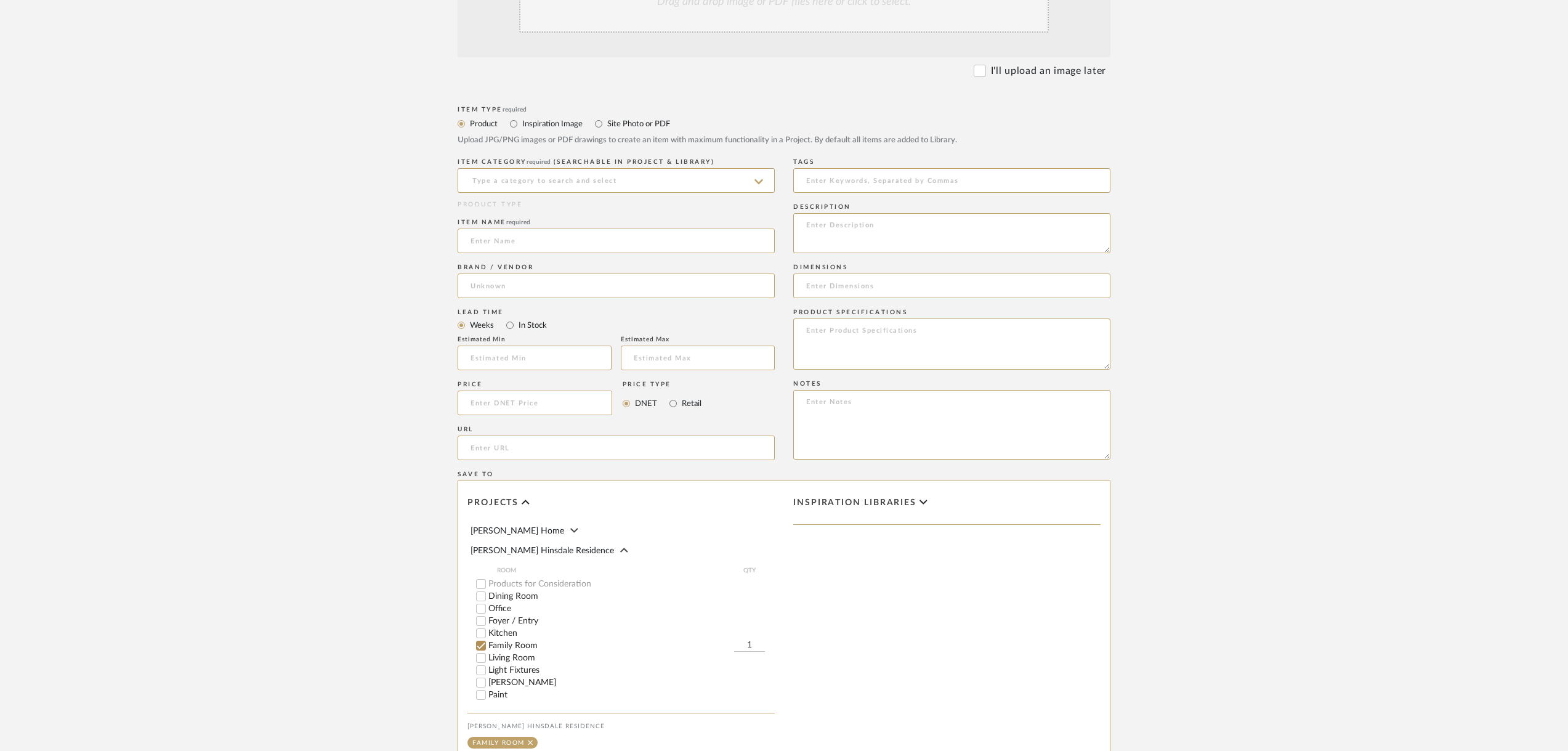
scroll to position [370, 0]
click at [523, 409] on input at bounding box center [535, 403] width 154 height 25
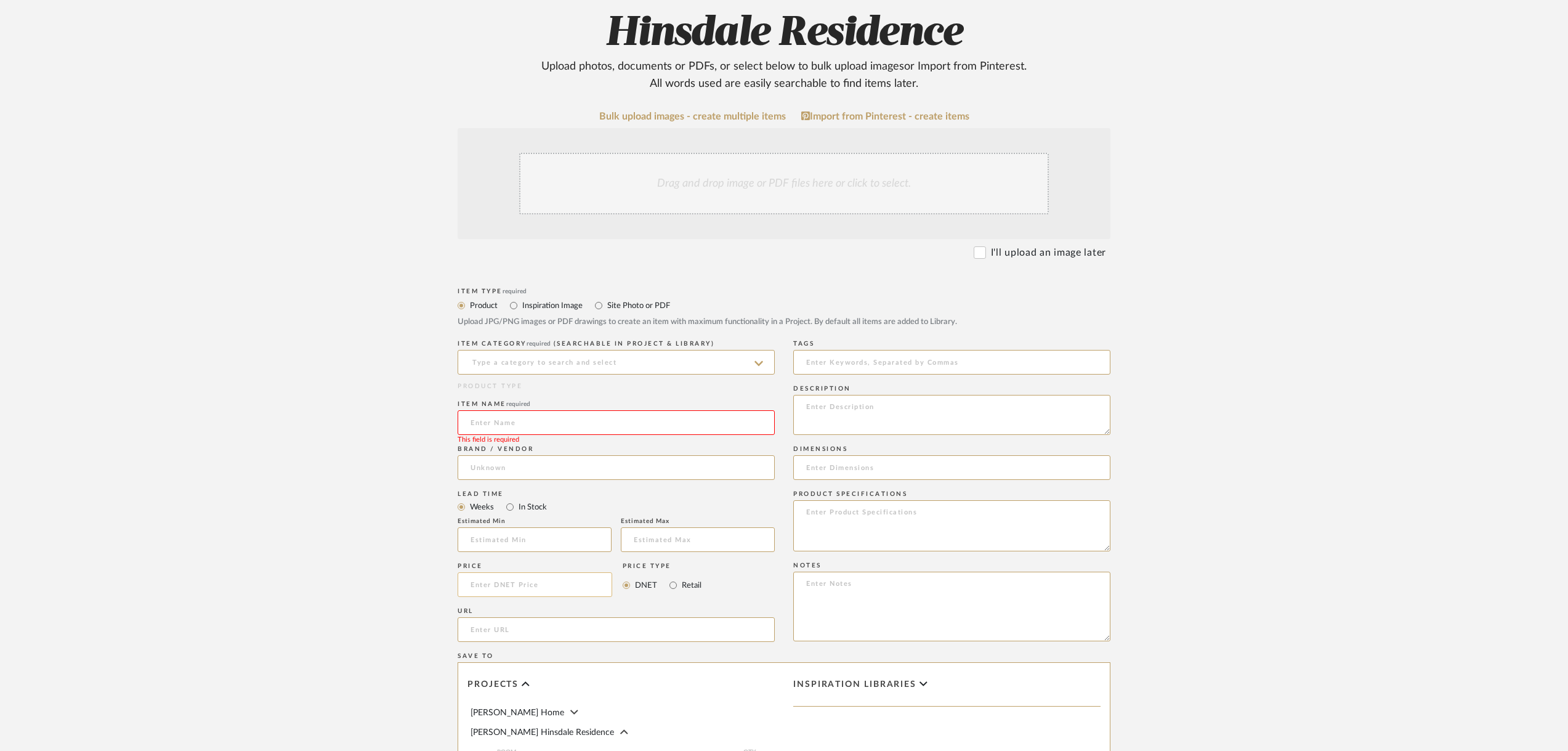
scroll to position [123, 0]
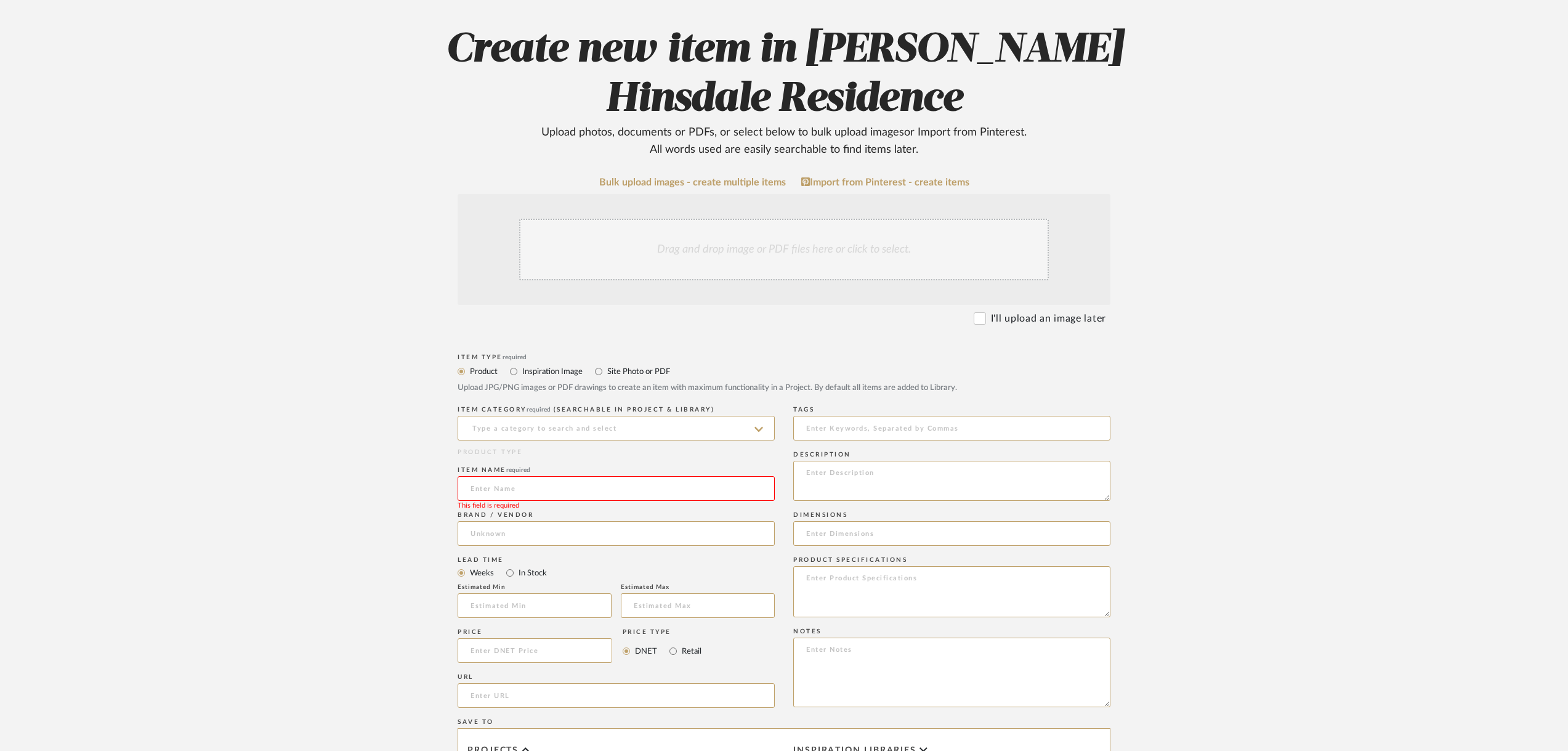
click at [527, 370] on label "Inspiration Image" at bounding box center [552, 371] width 62 height 14
click at [521, 370] on input "Inspiration Image" at bounding box center [514, 371] width 15 height 15
radio input "true"
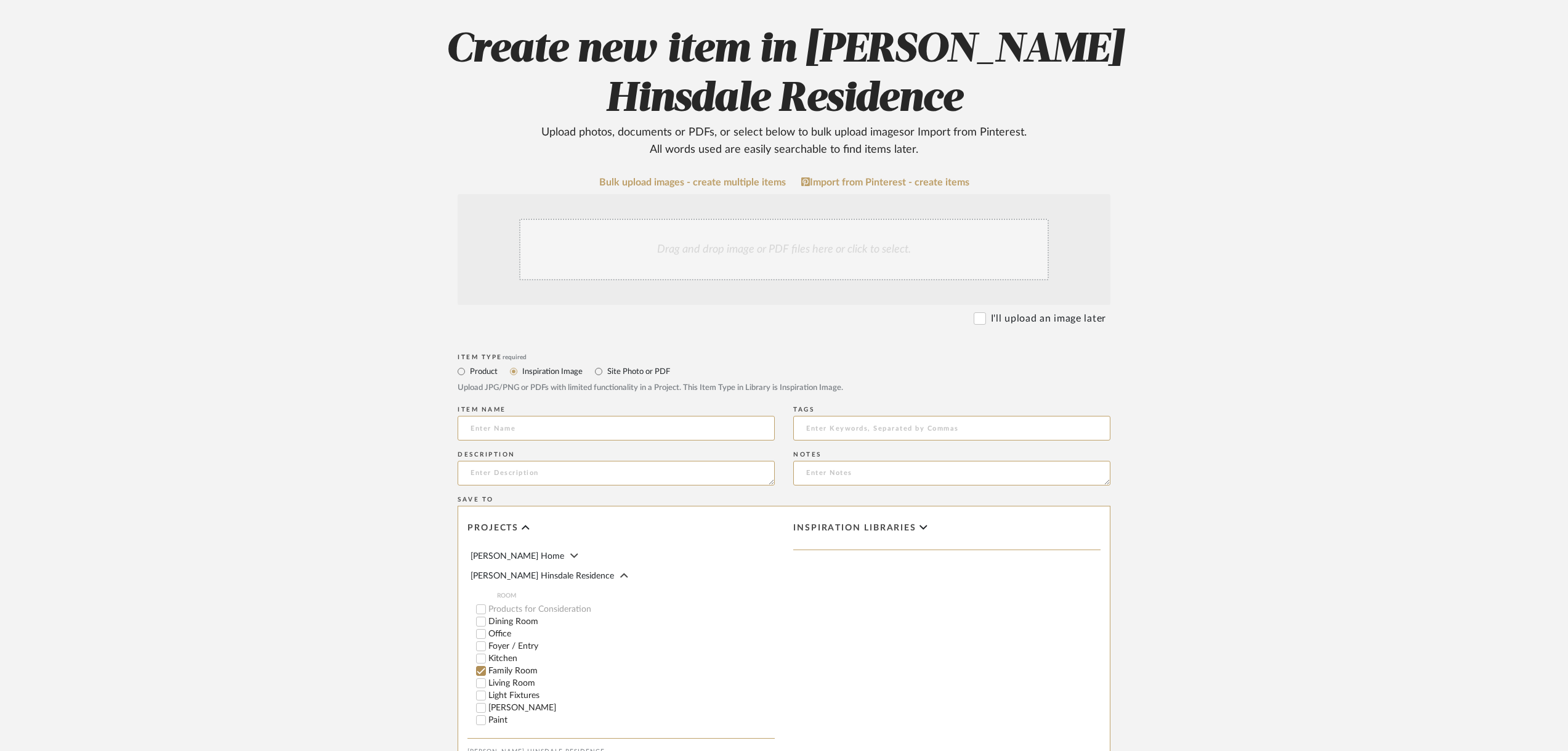
click at [457, 384] on form "Bulk upload images - create multiple items Import from Pinterest - create items…" at bounding box center [784, 512] width 784 height 671
click at [463, 367] on input "Product" at bounding box center [462, 371] width 15 height 15
radio input "true"
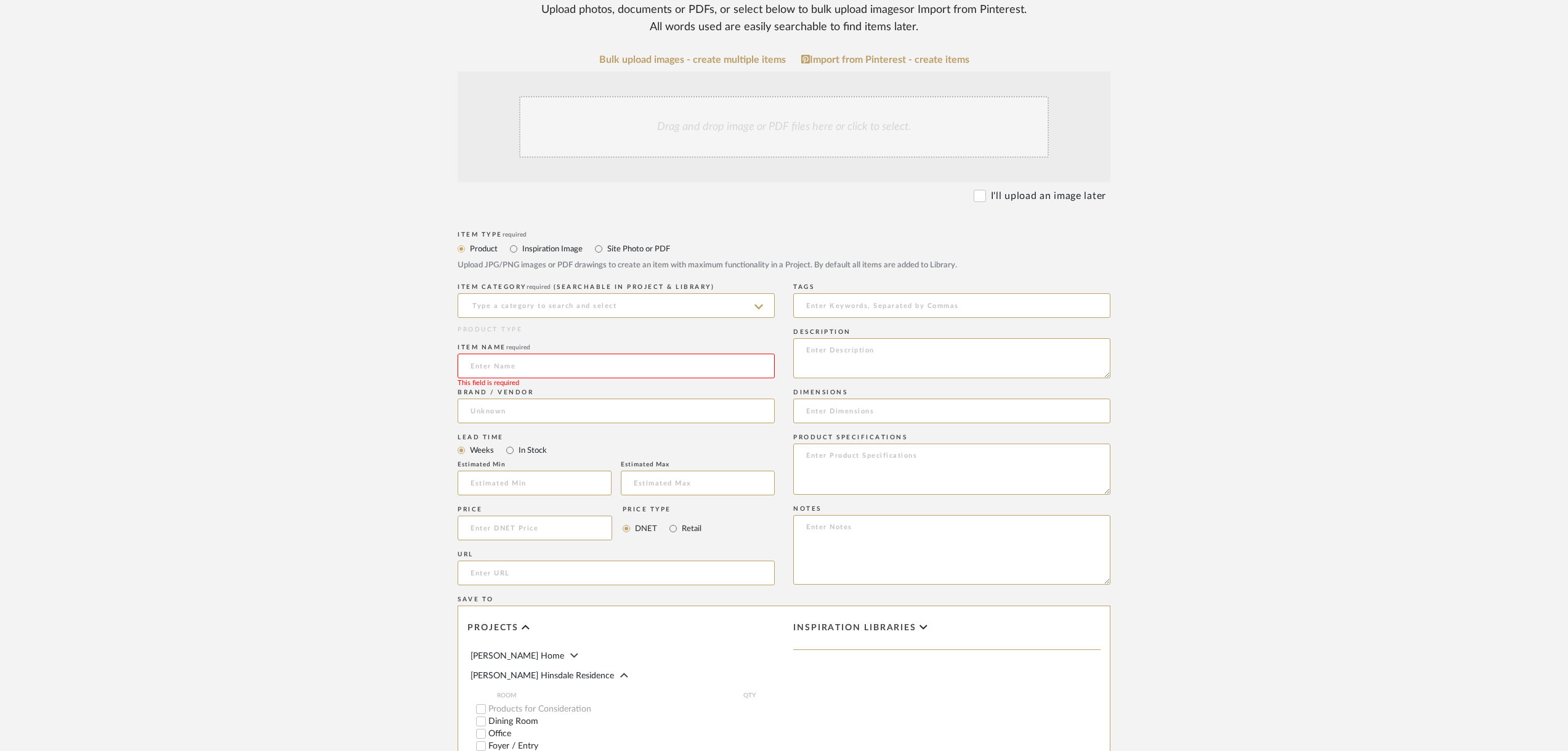
scroll to position [246, 0]
click at [710, 294] on input at bounding box center [617, 305] width 317 height 25
click at [327, 331] on upload-items "Create new item in Conte Hinsdale Residence Upload photos, documents or PDFs, o…" at bounding box center [784, 410] width 1568 height 1135
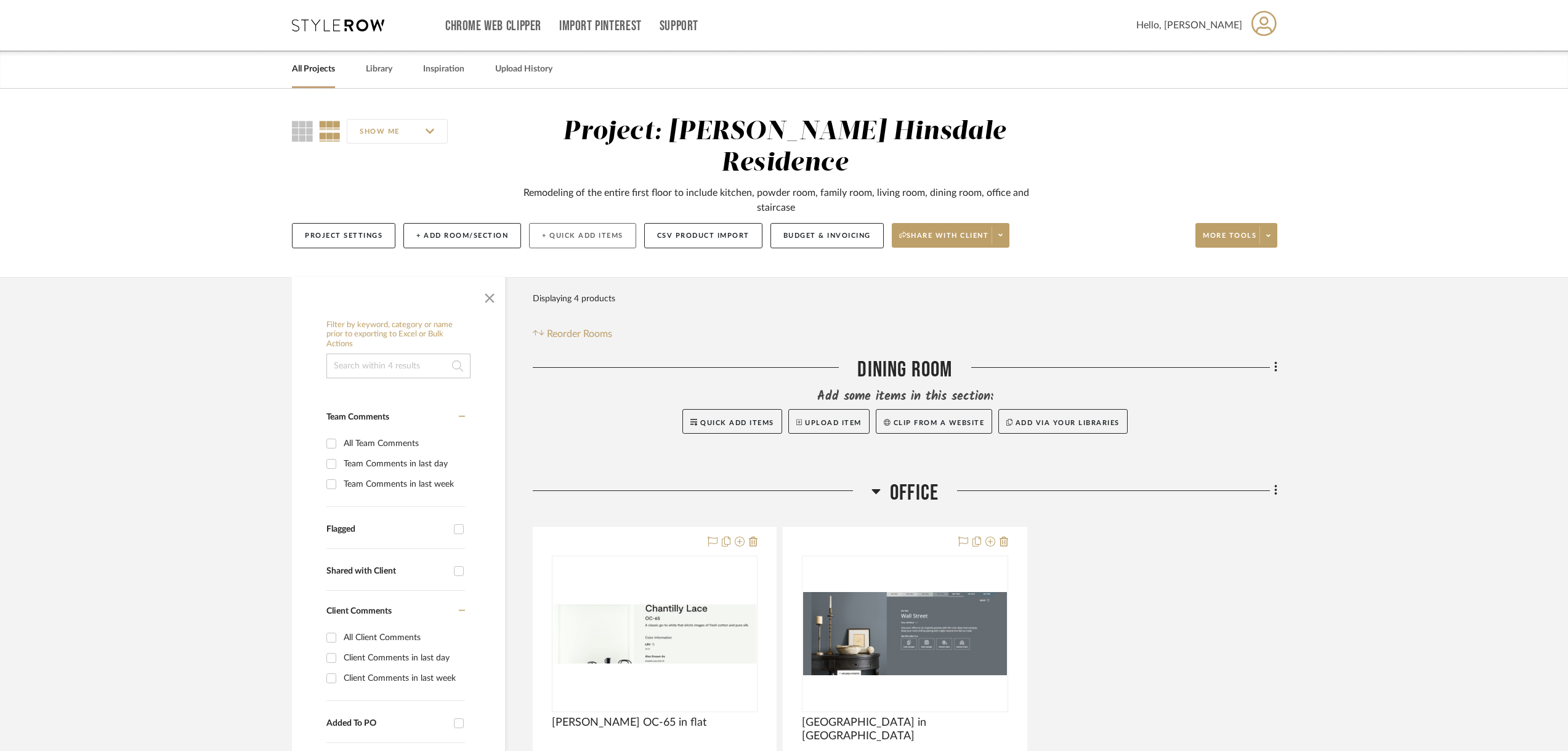
click at [548, 223] on button "+ Quick Add Items" at bounding box center [582, 235] width 107 height 26
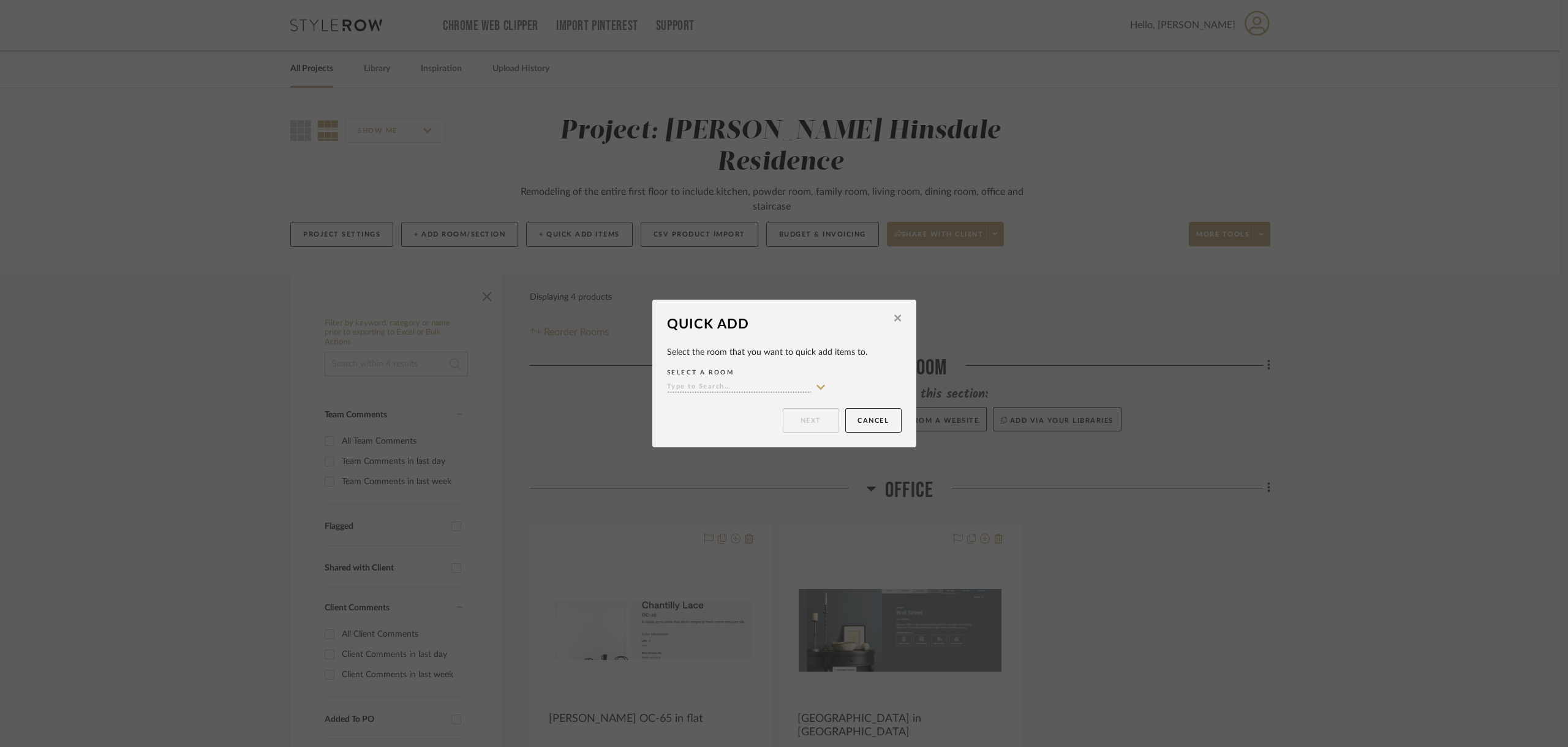
click at [667, 378] on div "SELECT A ROOM" at bounding box center [784, 380] width 235 height 31
click at [670, 391] on input at bounding box center [739, 388] width 144 height 12
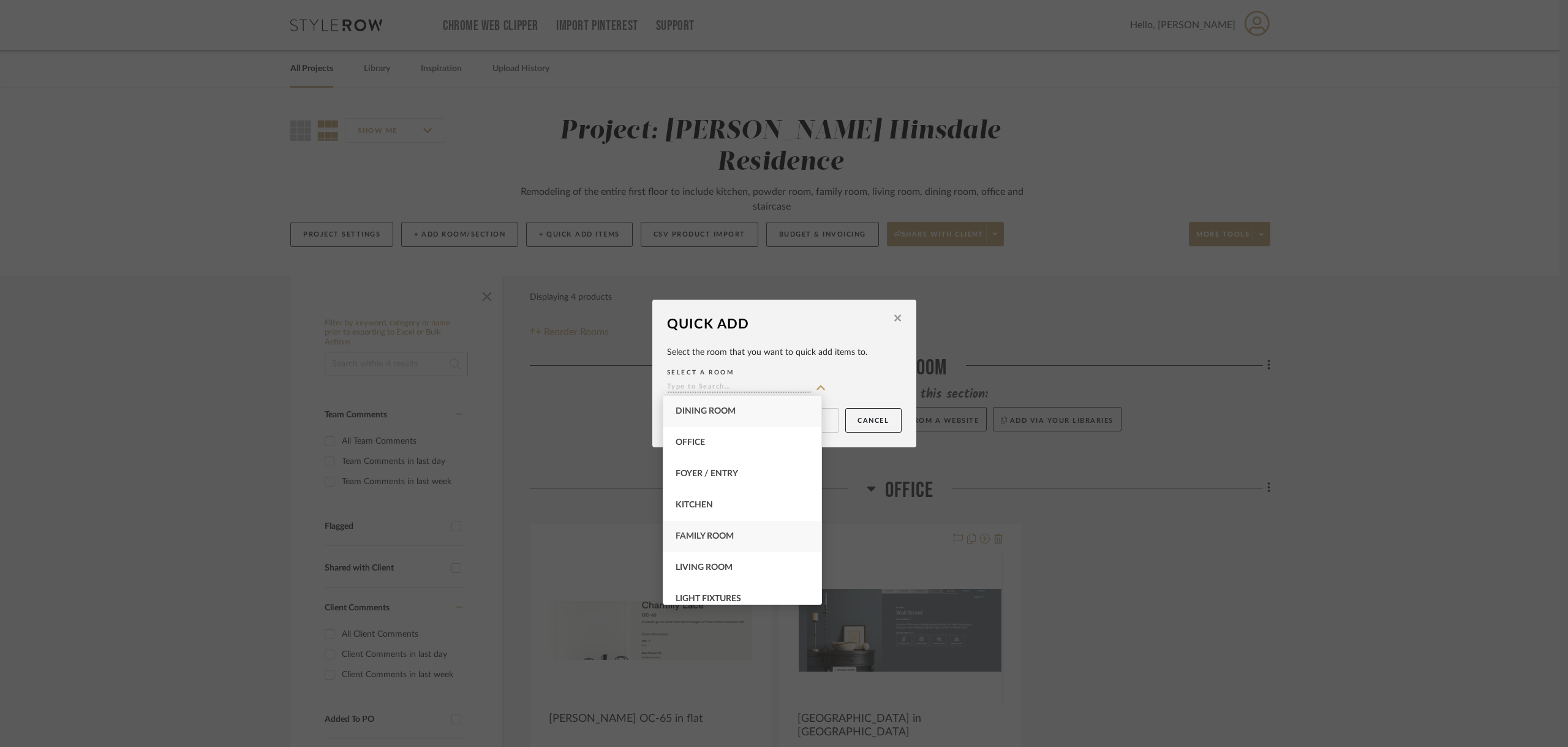
click at [729, 535] on span "Family Room" at bounding box center [705, 536] width 58 height 8
type input "Family Room"
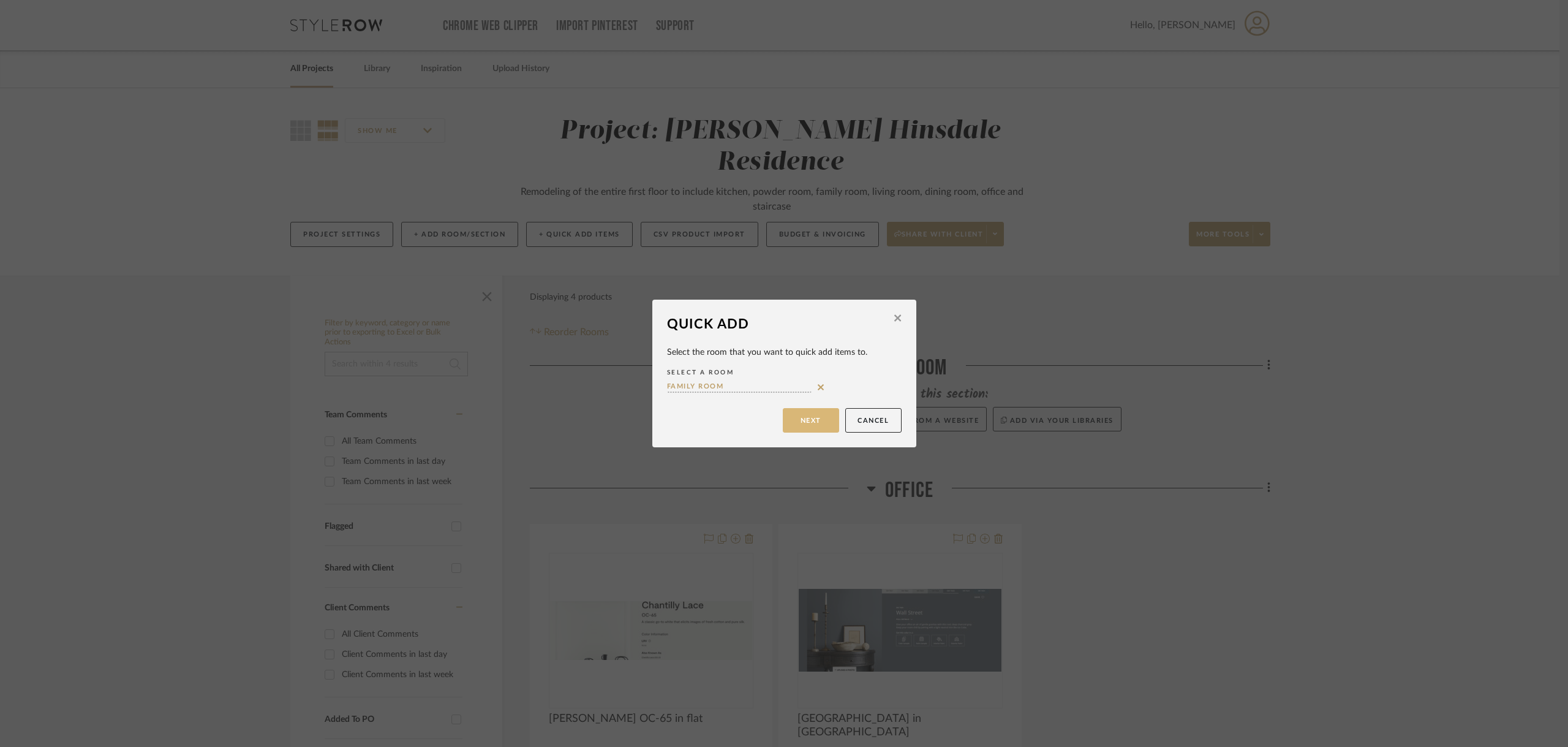
click at [819, 426] on button "Next" at bounding box center [811, 420] width 56 height 25
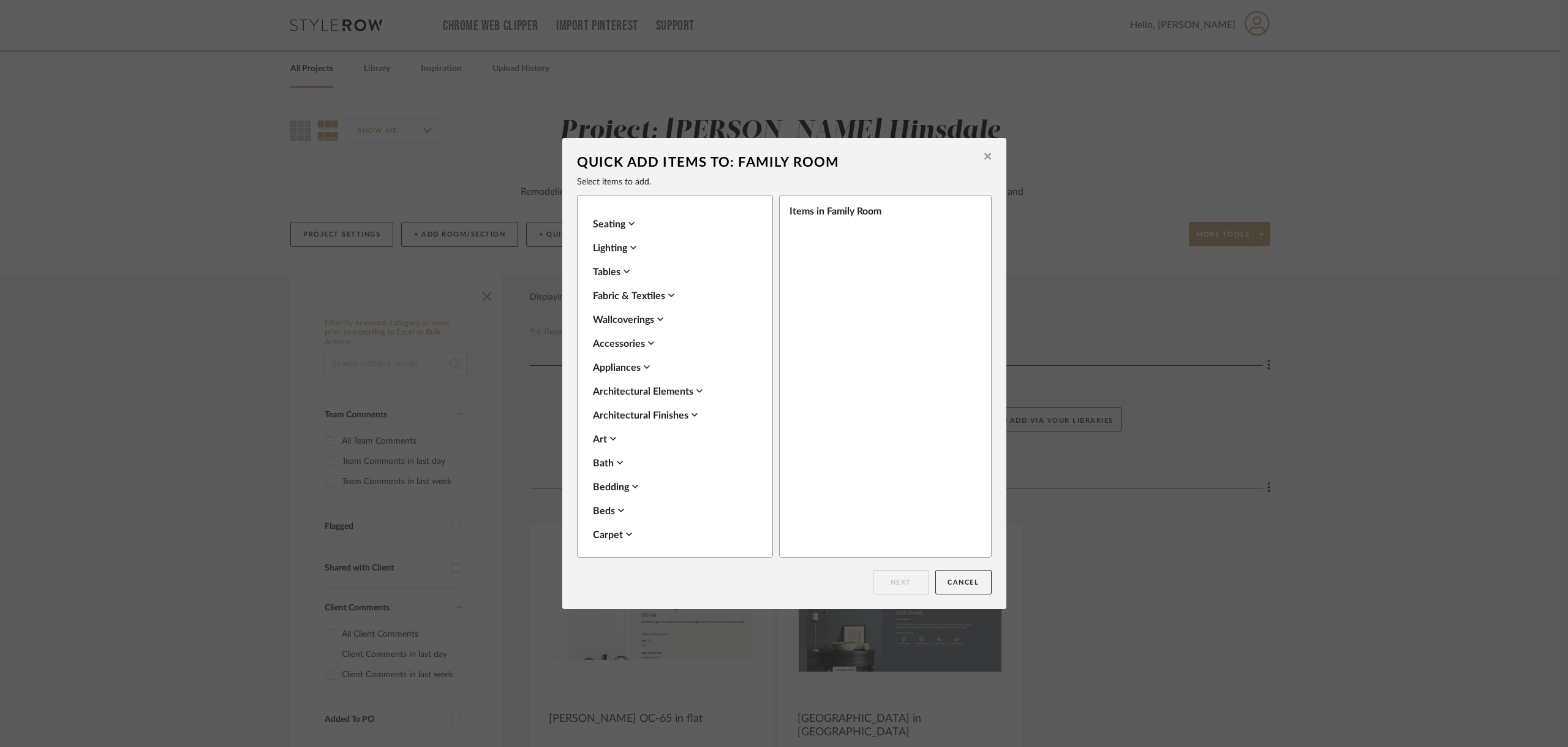
click at [625, 221] on div "Seating" at bounding box center [671, 224] width 158 height 15
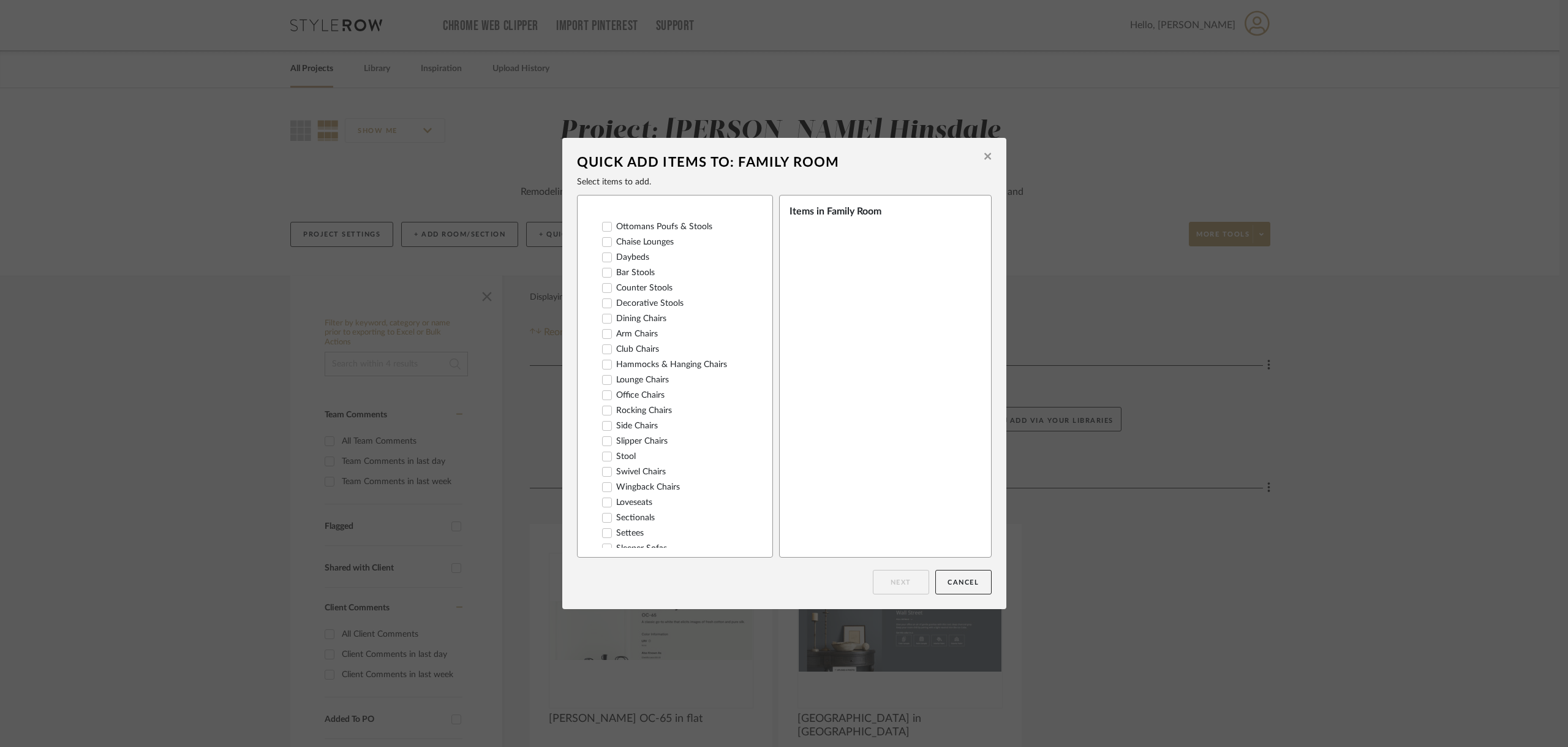
scroll to position [245, 0]
click at [603, 405] on icon at bounding box center [606, 400] width 8 height 8
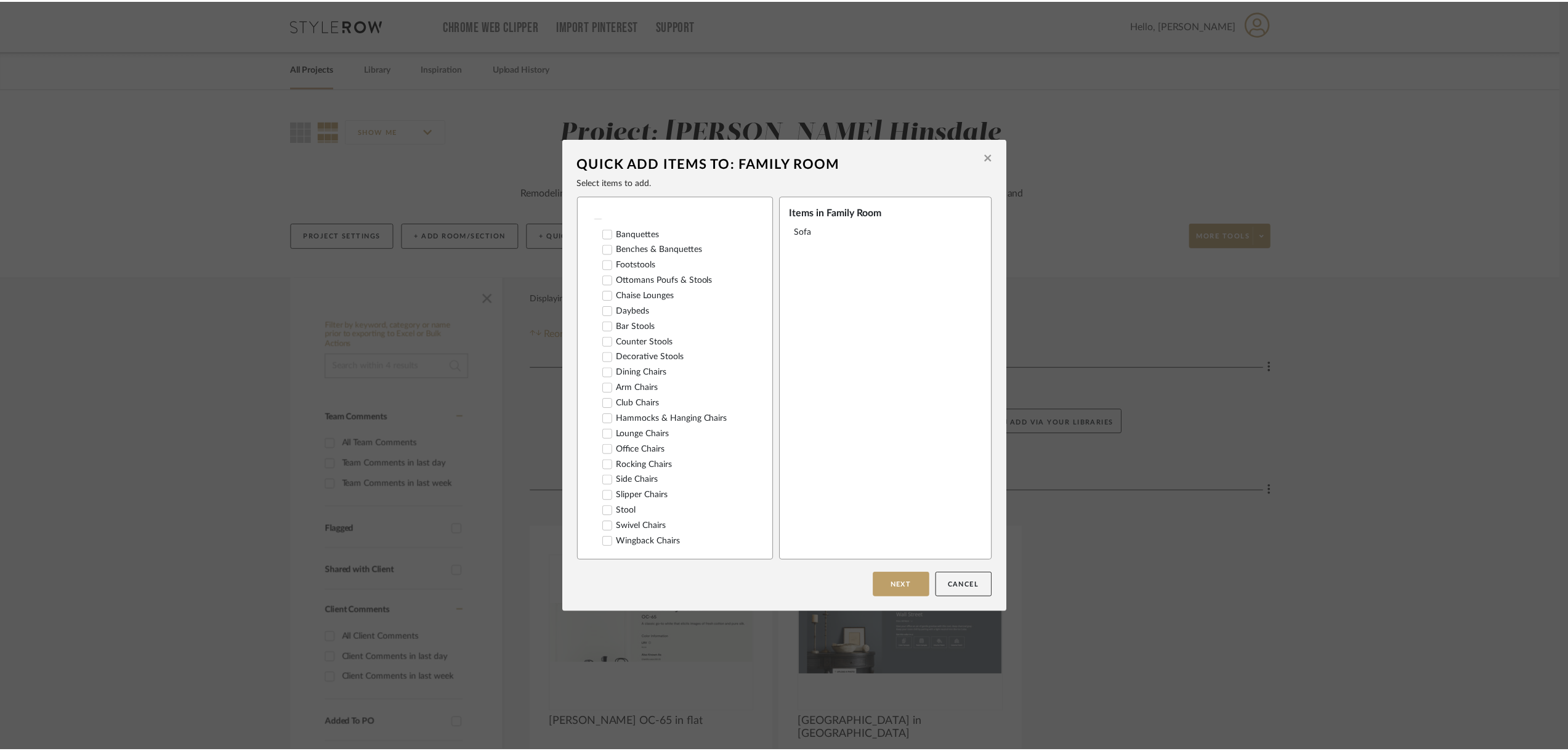
scroll to position [0, 0]
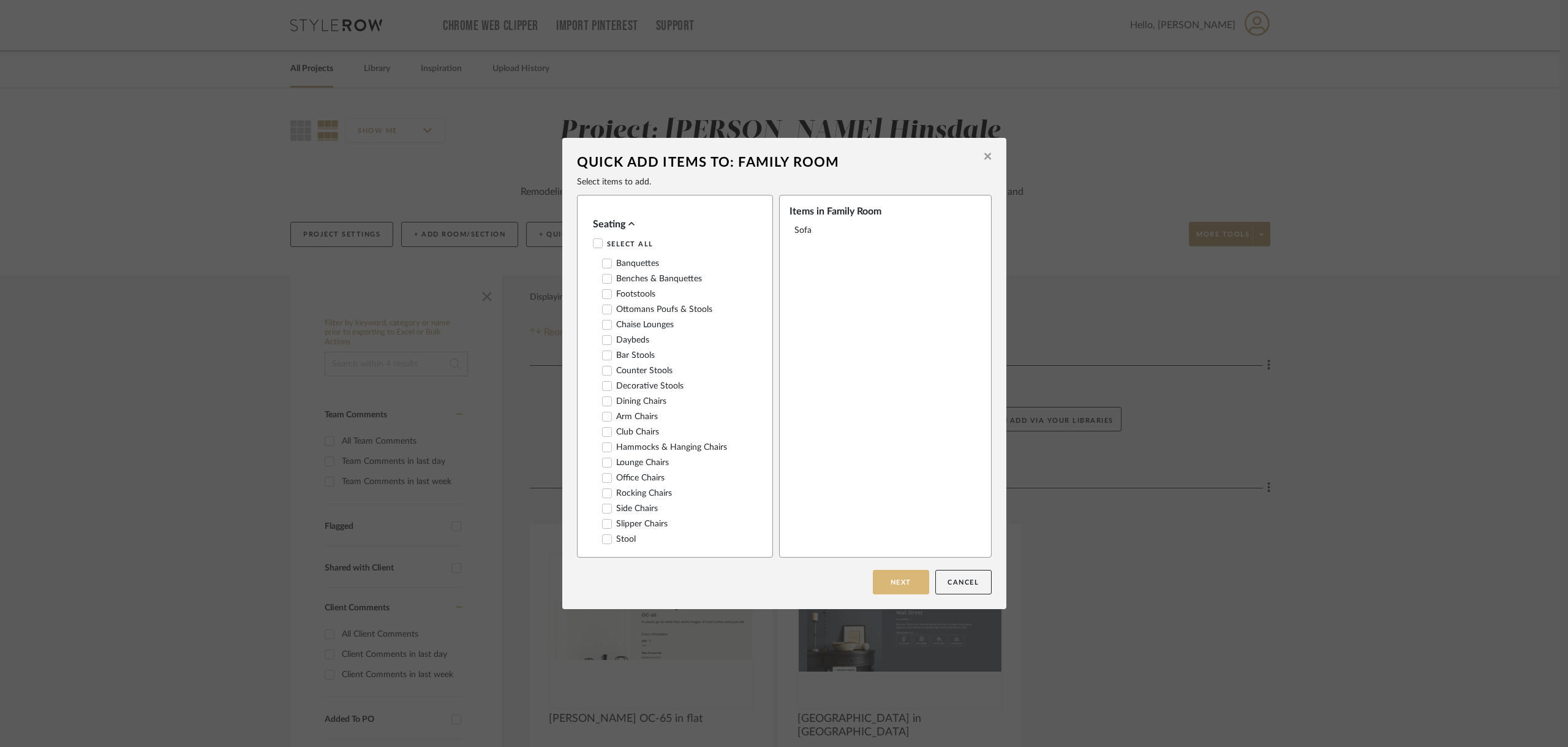
click at [874, 580] on button "Next" at bounding box center [901, 582] width 56 height 25
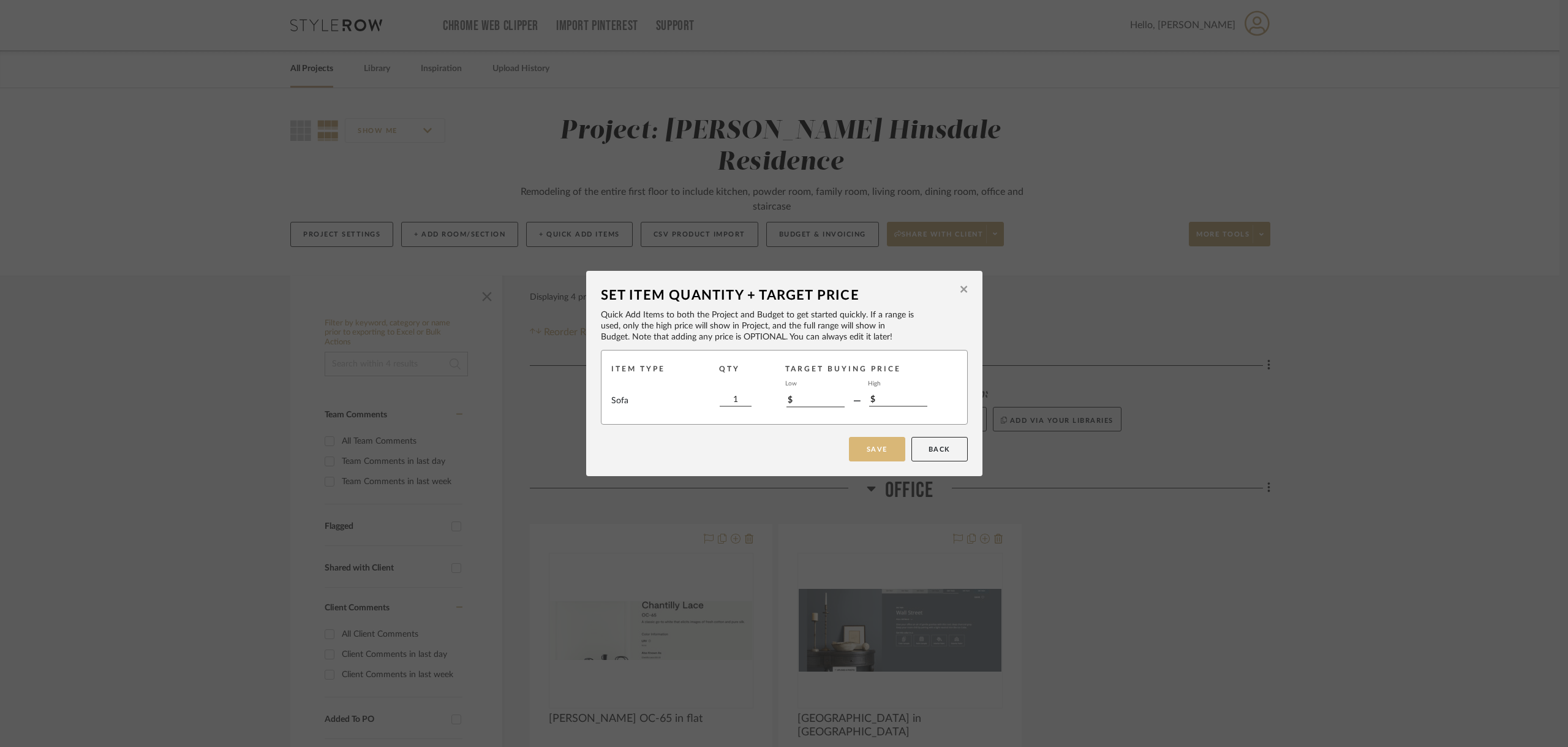
click at [870, 456] on button "Save" at bounding box center [877, 448] width 56 height 25
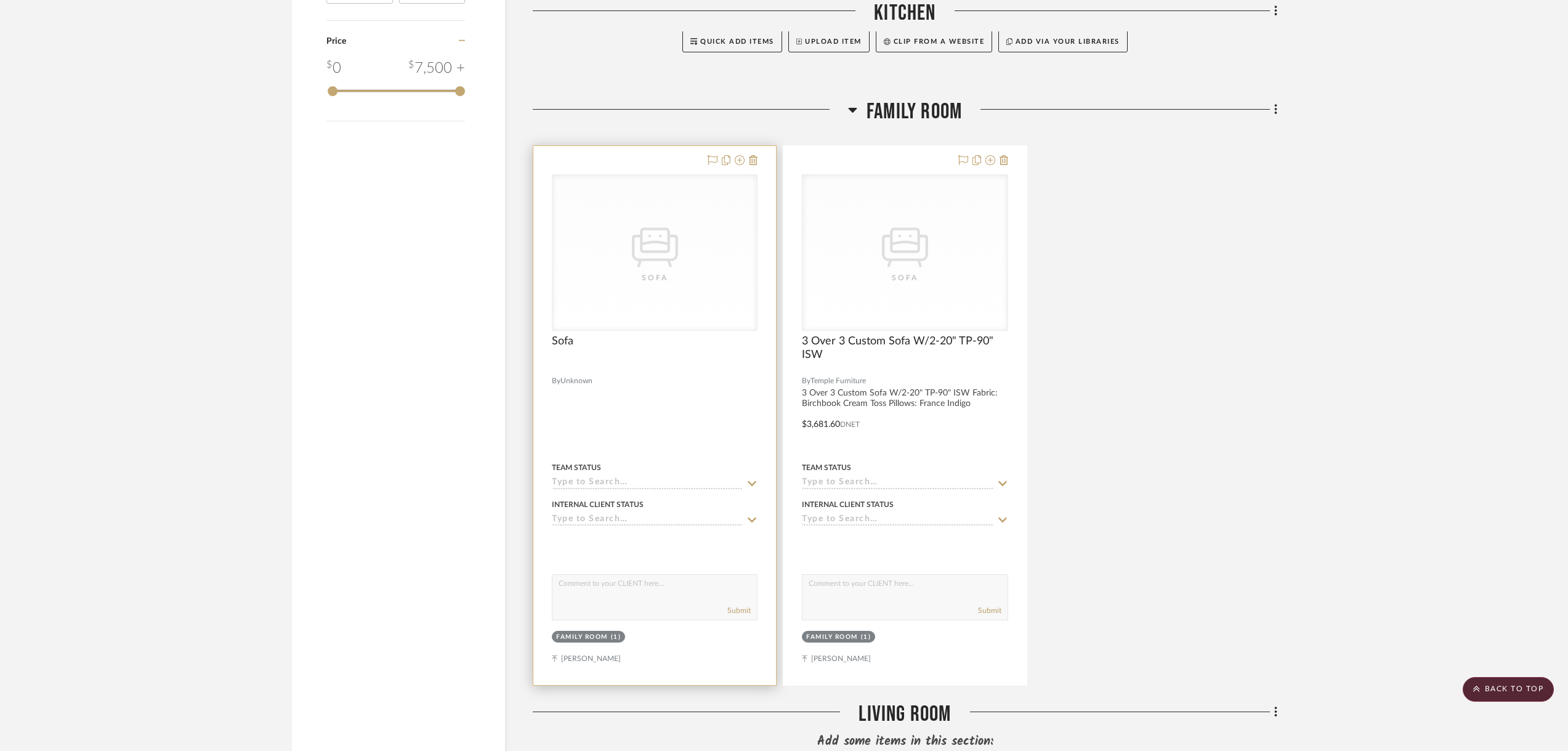
scroll to position [1232, 0]
click at [559, 360] on div at bounding box center [654, 365] width 205 height 11
click at [641, 275] on div "CategoryIconSeating Created with Sketch. Sofa" at bounding box center [655, 251] width 204 height 155
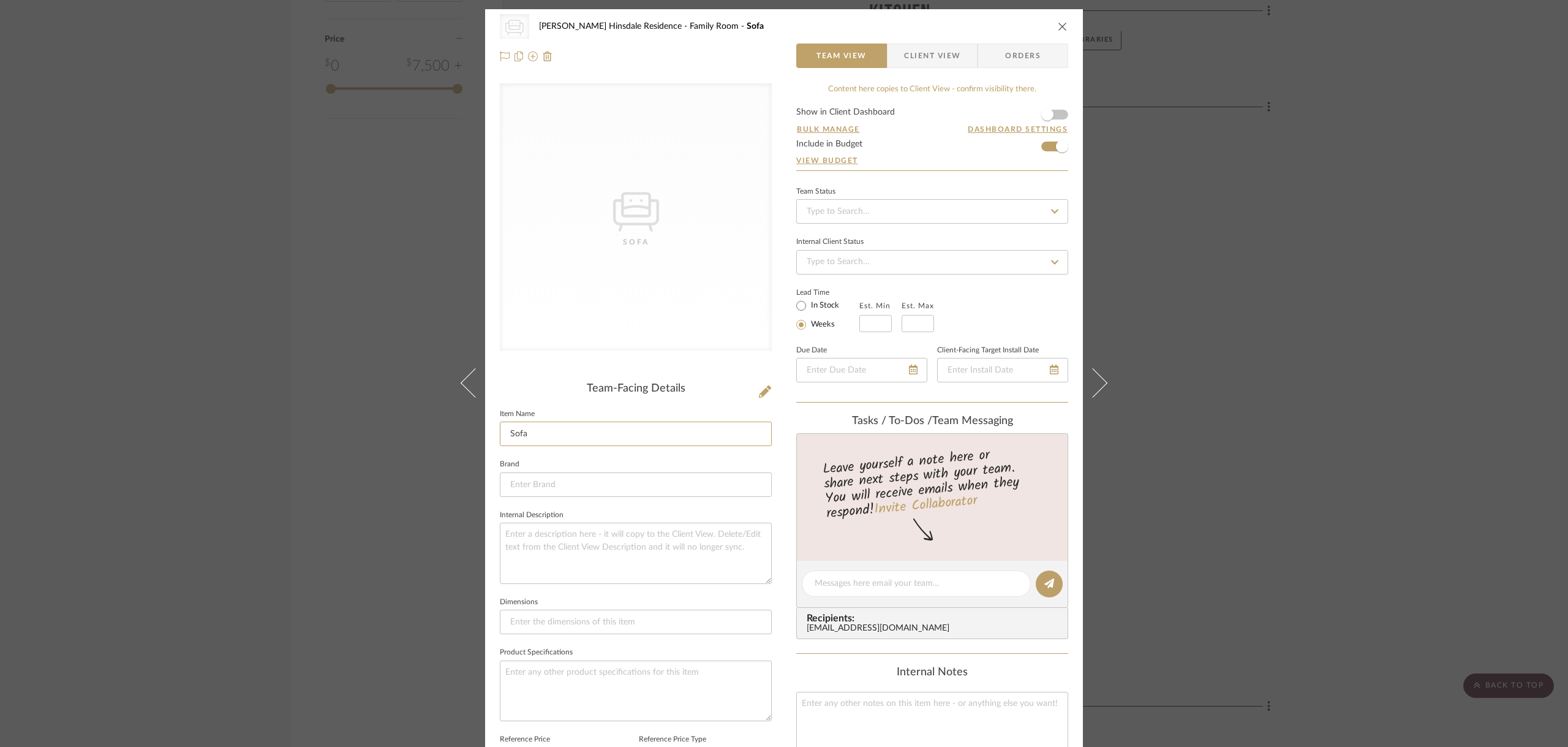
drag, startPoint x: 599, startPoint y: 429, endPoint x: -289, endPoint y: 291, distance: 898.7
type input "2 Over 2 Custom Sofa W/2-20 TP"
click at [648, 487] on input at bounding box center [636, 484] width 272 height 25
click at [721, 491] on input at bounding box center [636, 484] width 272 height 25
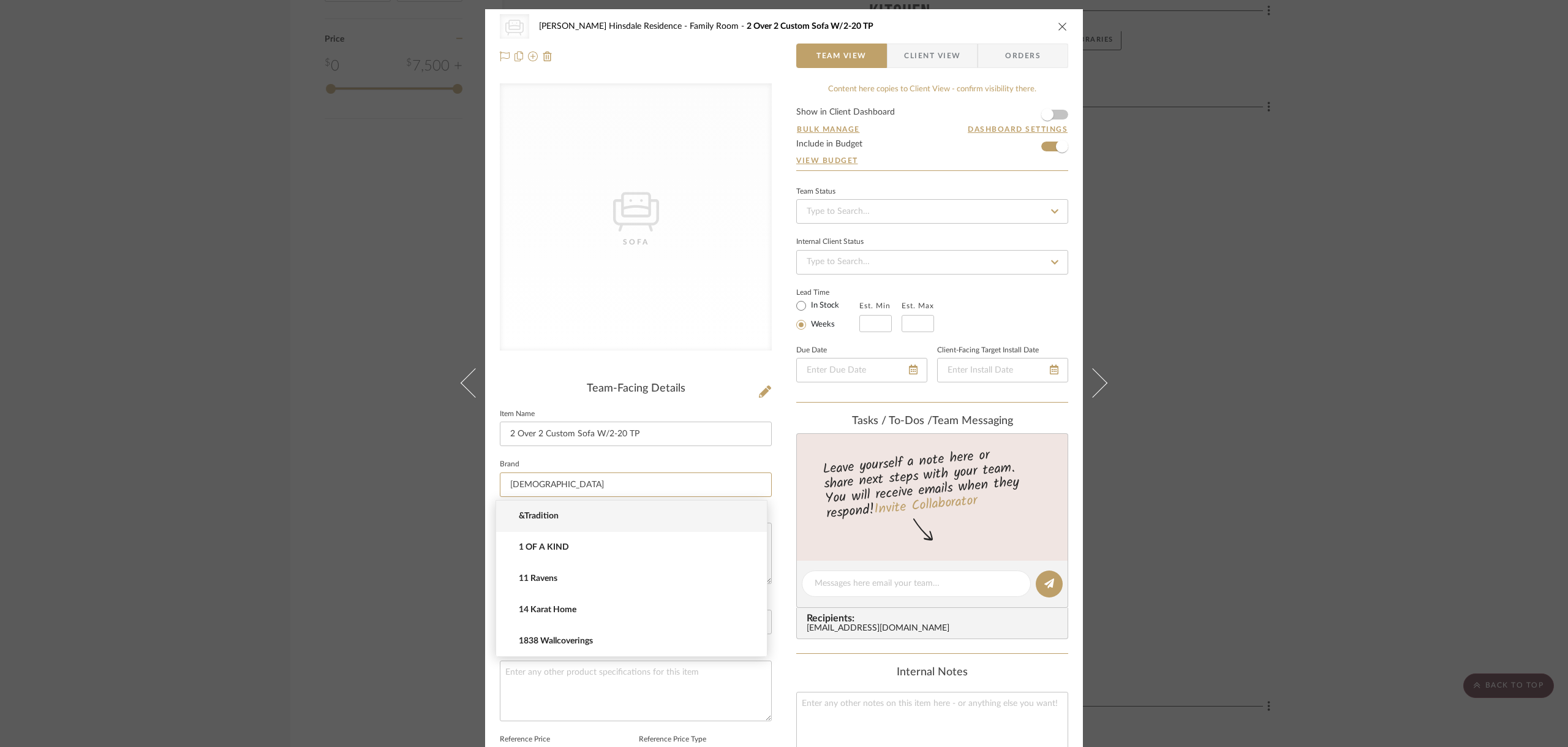
type input "Temple"
click at [571, 478] on input at bounding box center [636, 484] width 272 height 25
click at [704, 504] on mat-option "Temple Furniture" at bounding box center [632, 516] width 270 height 31
type input "Temple Furniture"
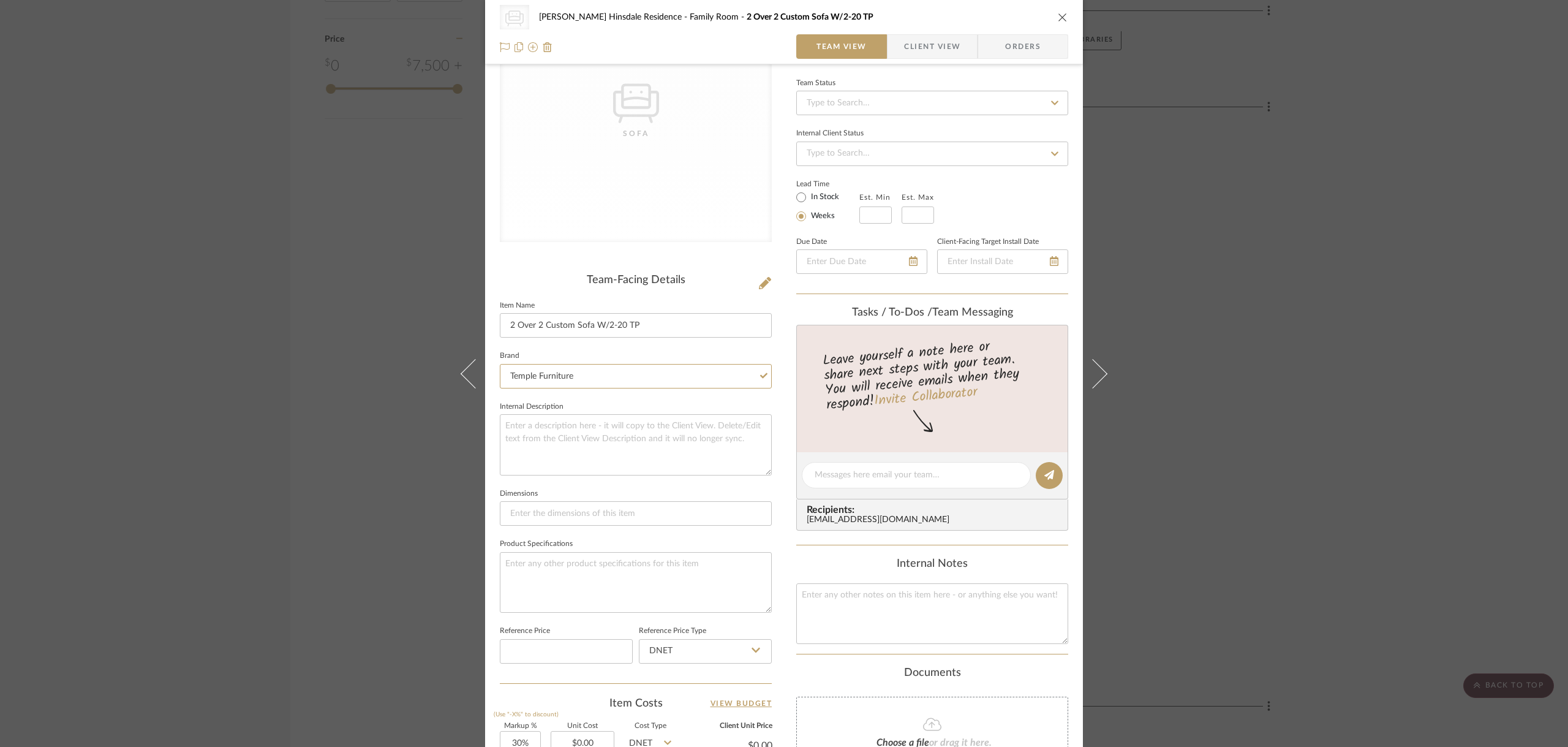
scroll to position [123, 0]
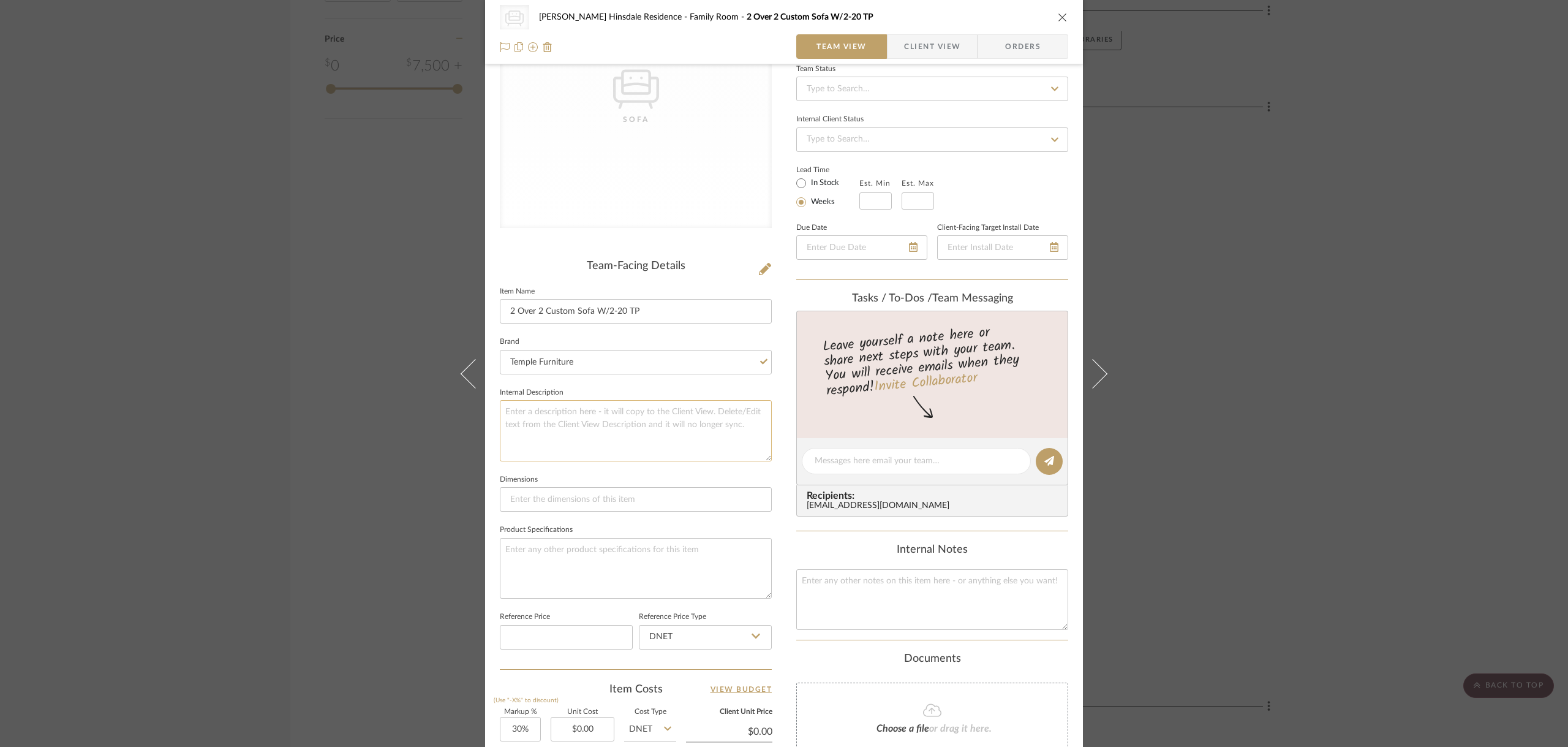
click at [567, 428] on textarea at bounding box center [636, 430] width 272 height 61
click at [659, 319] on input "2 Over 2 Custom Sofa W/2-20 TP" at bounding box center [636, 310] width 272 height 25
click at [657, 316] on input "2 Over 2 Custom Sofa W/2-20 TP" at bounding box center [636, 310] width 272 height 25
click at [656, 314] on input "2 Over 2 Custom Sofa W/2-20 TP" at bounding box center [636, 310] width 272 height 25
drag, startPoint x: 655, startPoint y: 314, endPoint x: 414, endPoint y: 288, distance: 242.4
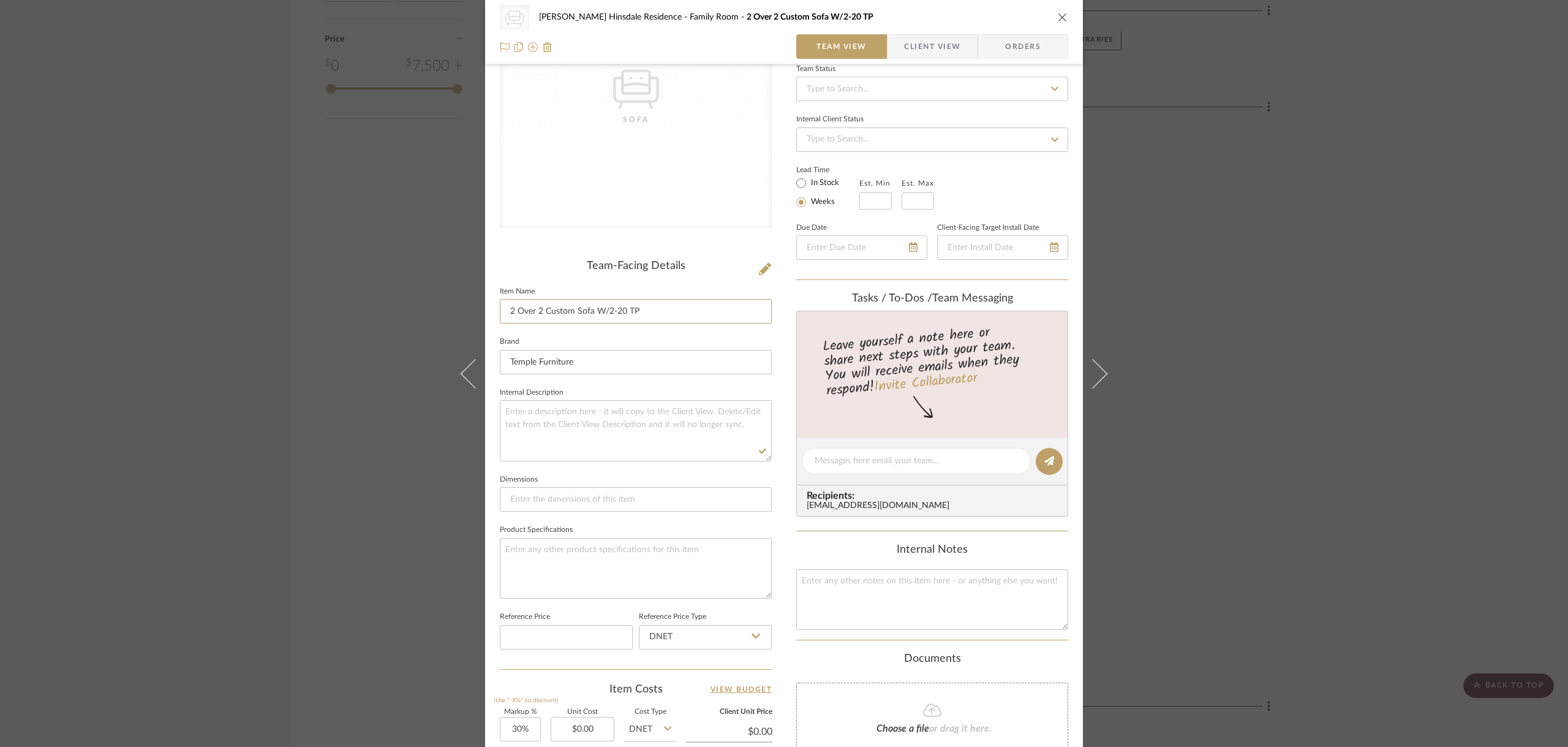
click at [414, 288] on div "CategoryIconSeating Created with Sketch. Sofa Conte Hinsdale Residence Family R…" at bounding box center [784, 373] width 1568 height 747
click at [551, 423] on textarea at bounding box center [636, 430] width 272 height 61
paste textarea "2 Over 2 Custom Sofa W/2-20 TP"
type textarea "2 Over 2 Custom Sofa W/2-20 TP"
click at [672, 312] on input "2 Over 2 Custom Sofa W/2-20 TP" at bounding box center [636, 310] width 272 height 25
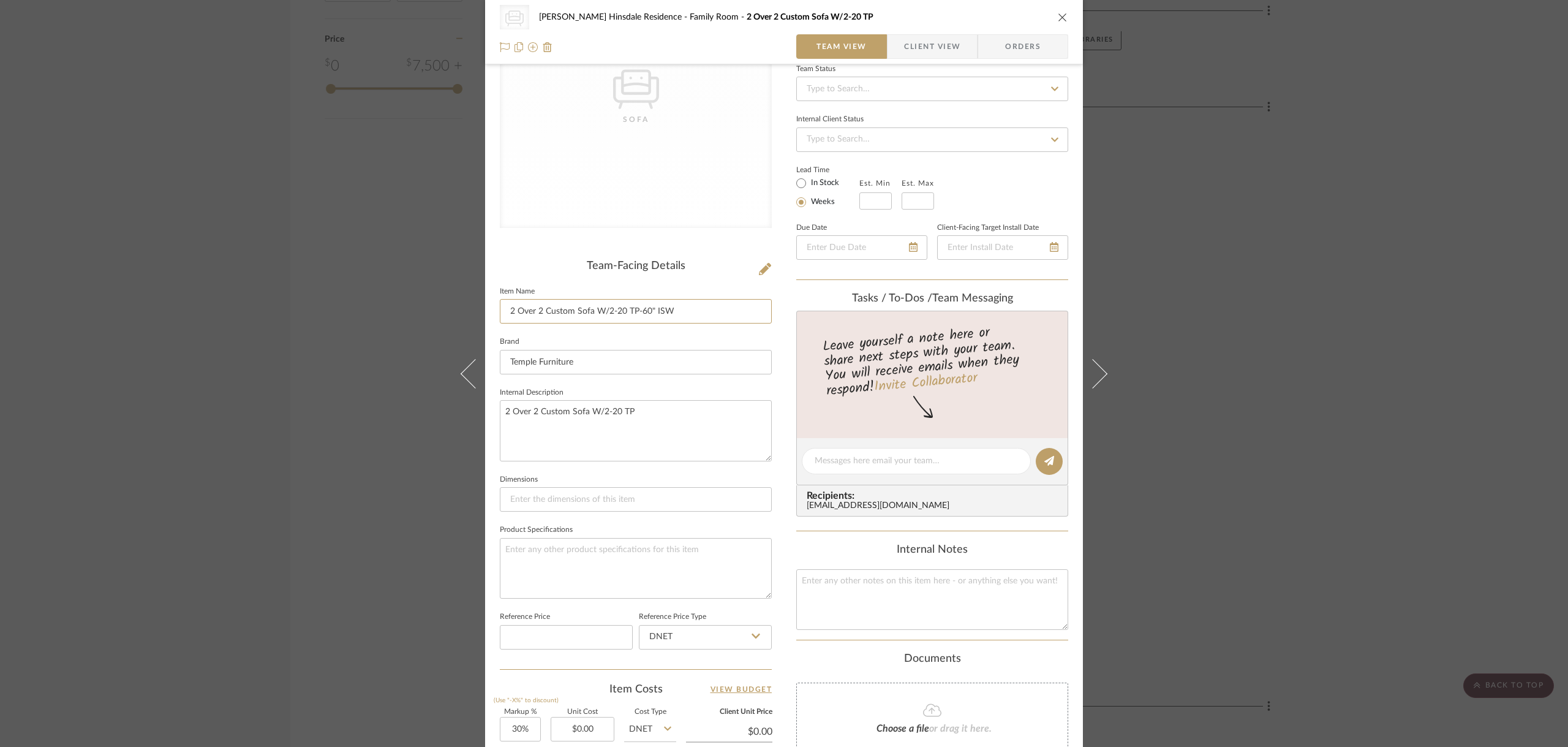
type input "2 Over 2 Custom Sofa W/2-20 TP-60" ISW"
click at [659, 372] on sr-form-field "Brand Temple Furniture" at bounding box center [636, 359] width 272 height 51
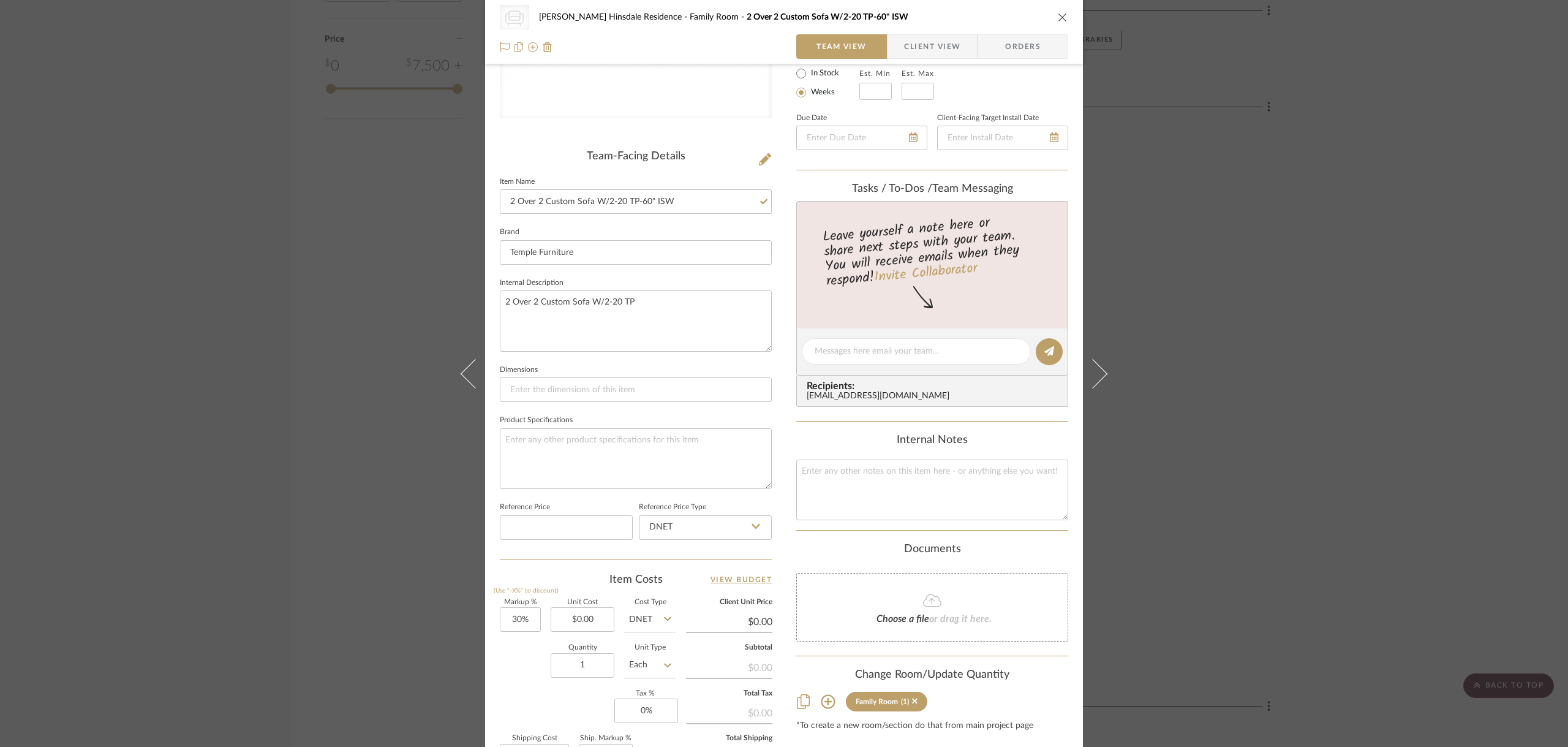
scroll to position [245, 0]
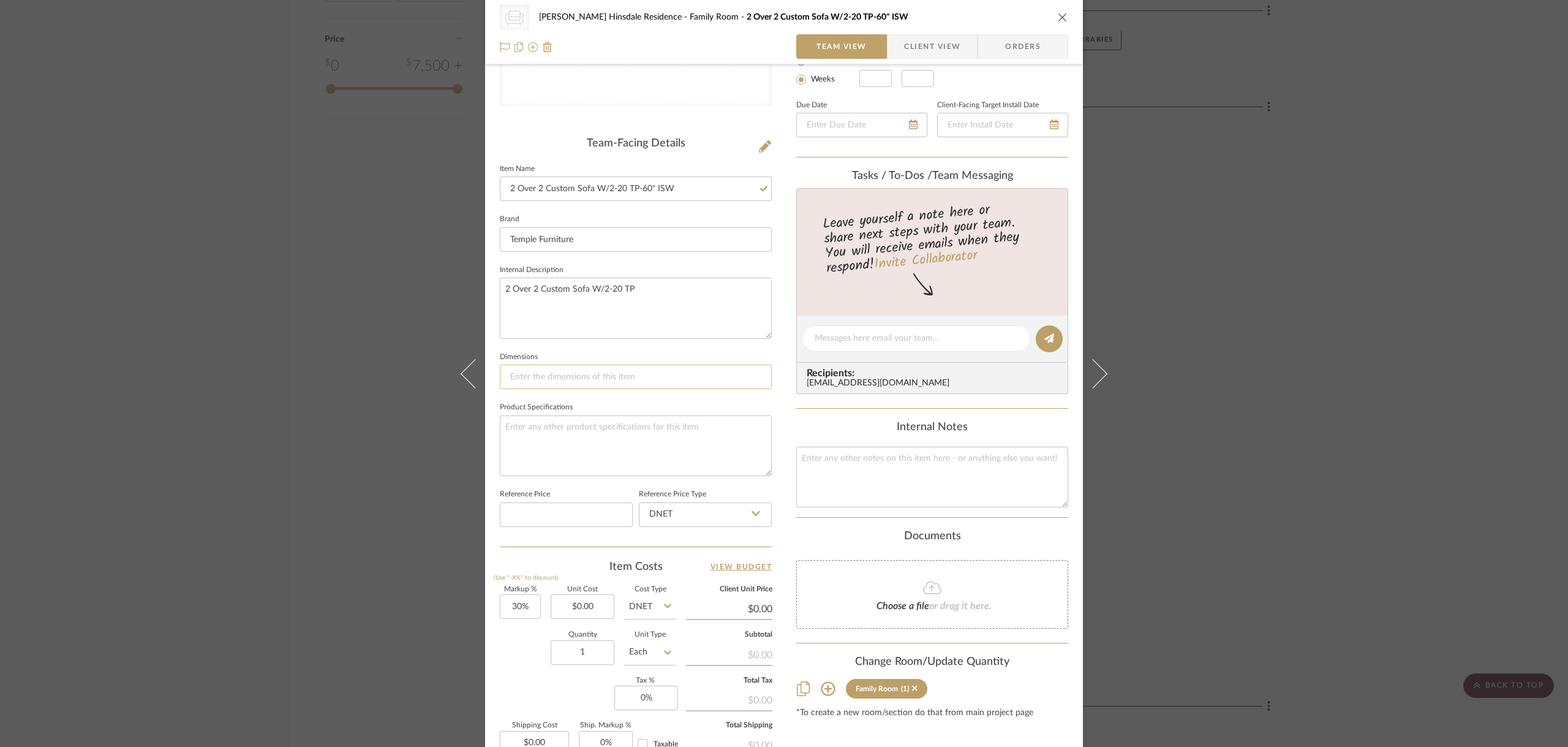
click at [664, 384] on input at bounding box center [636, 377] width 272 height 25
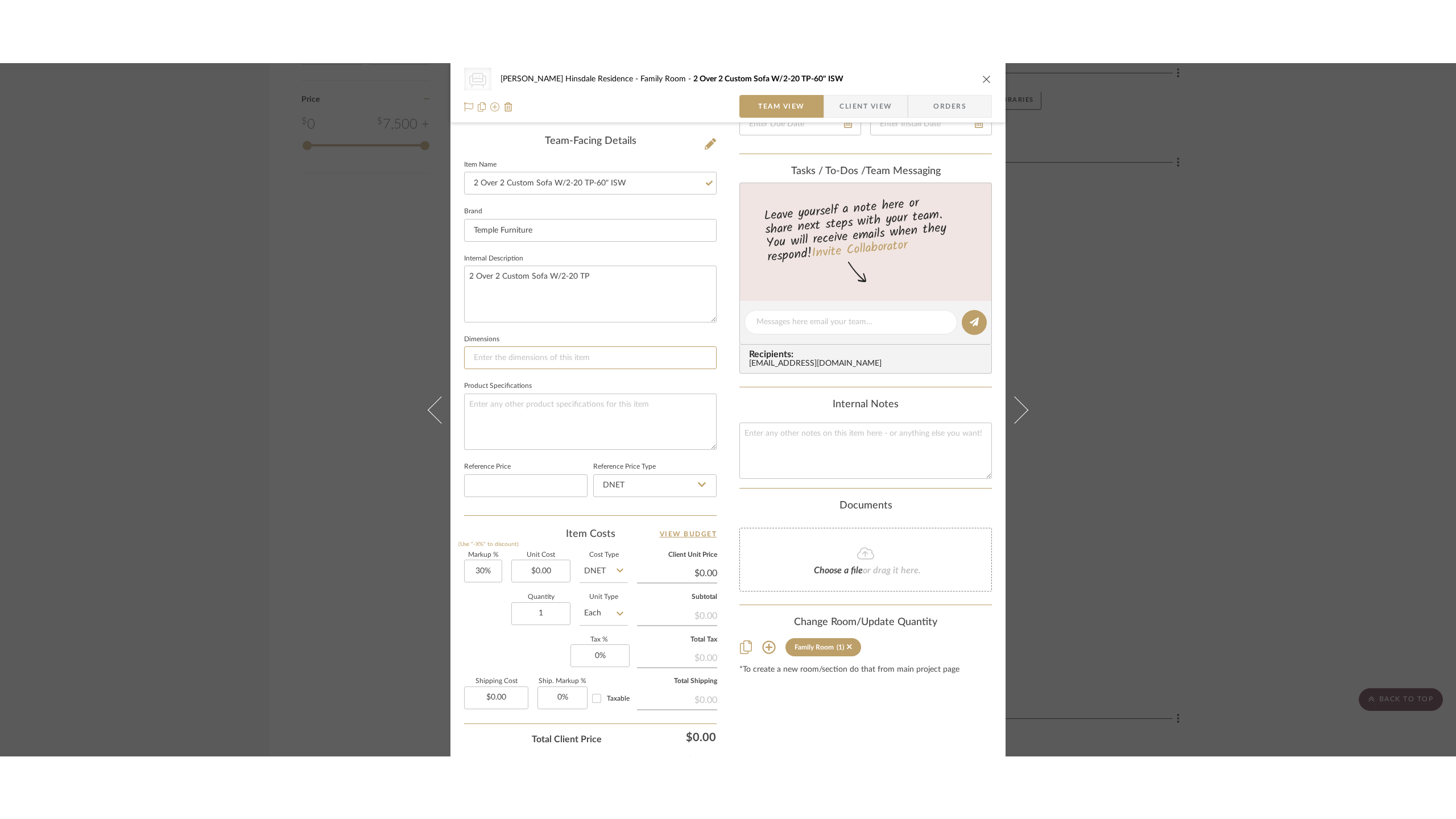
scroll to position [285, 0]
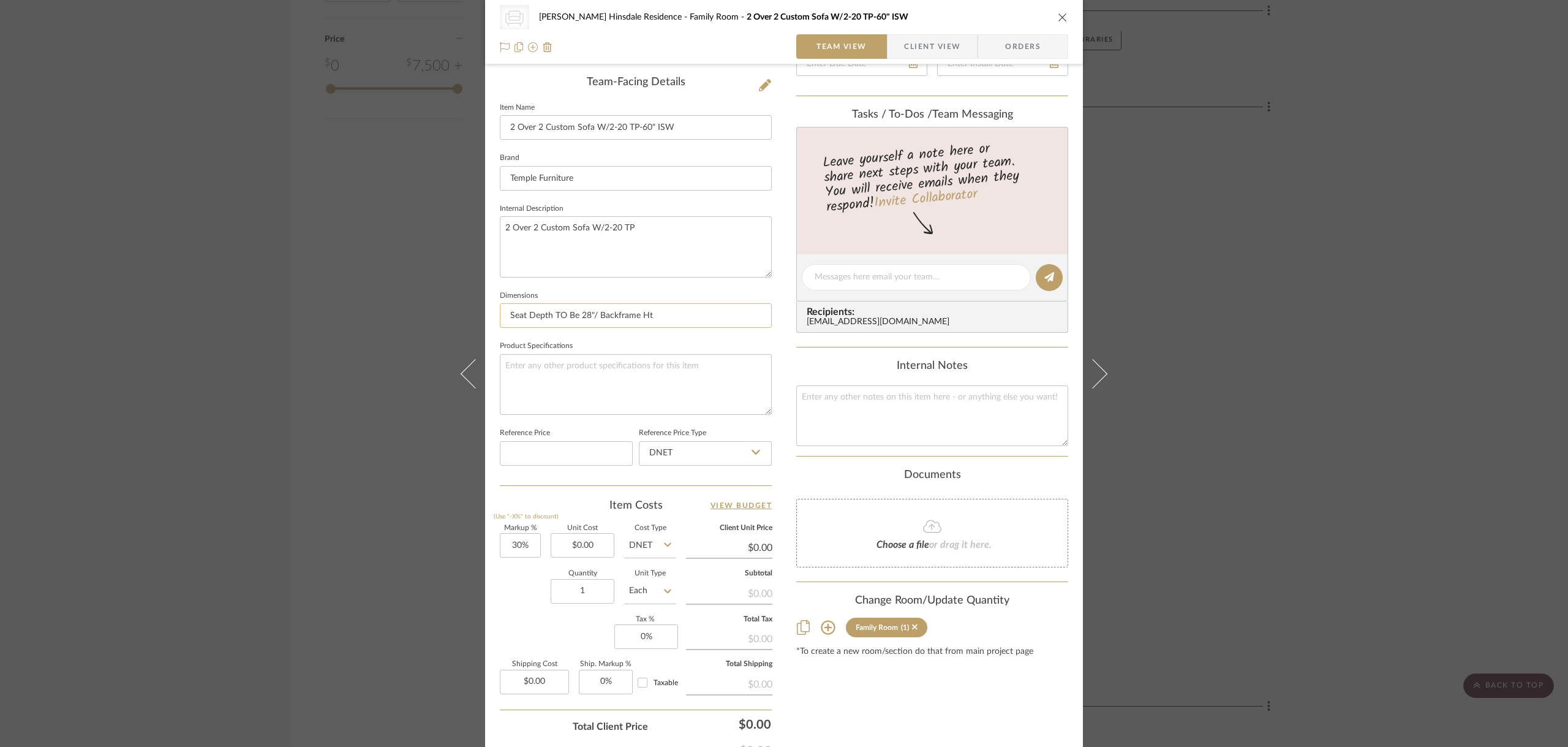
click at [615, 319] on input "Seat Depth TO Be 28"/ Backframe Ht" at bounding box center [636, 315] width 272 height 25
click at [674, 315] on input "Seat Depth TO Be 28"/ Back Frame Ht" at bounding box center [636, 315] width 272 height 25
click at [700, 307] on input "Seat Depth TO Be 28"/ Back Frame Ht" at bounding box center [636, 315] width 272 height 25
type input "Seat Depth TO Be 28"/ Back Frame HT 34.5""
click at [681, 393] on textarea at bounding box center [636, 384] width 272 height 61
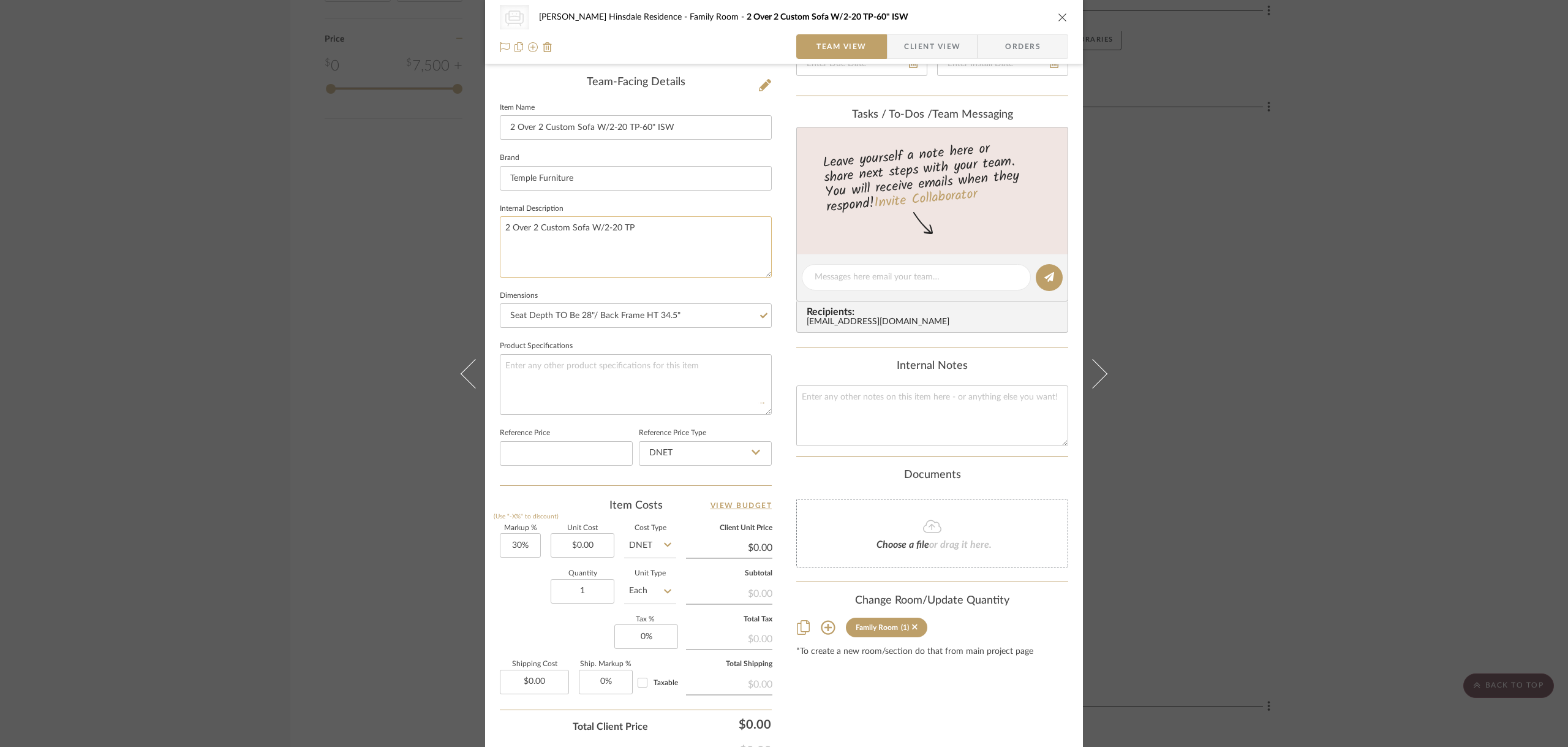
click at [669, 232] on textarea "2 Over 2 Custom Sofa W/2-20 TP" at bounding box center [636, 246] width 272 height 61
click at [668, 231] on textarea "2 Over 2 Custom Sofa W/2-20 TP" at bounding box center [636, 246] width 272 height 61
drag, startPoint x: 668, startPoint y: 231, endPoint x: 581, endPoint y: 252, distance: 89.5
click at [581, 252] on textarea "2 Over 2 Custom Sofa W/2-20 TP" at bounding box center [636, 246] width 272 height 61
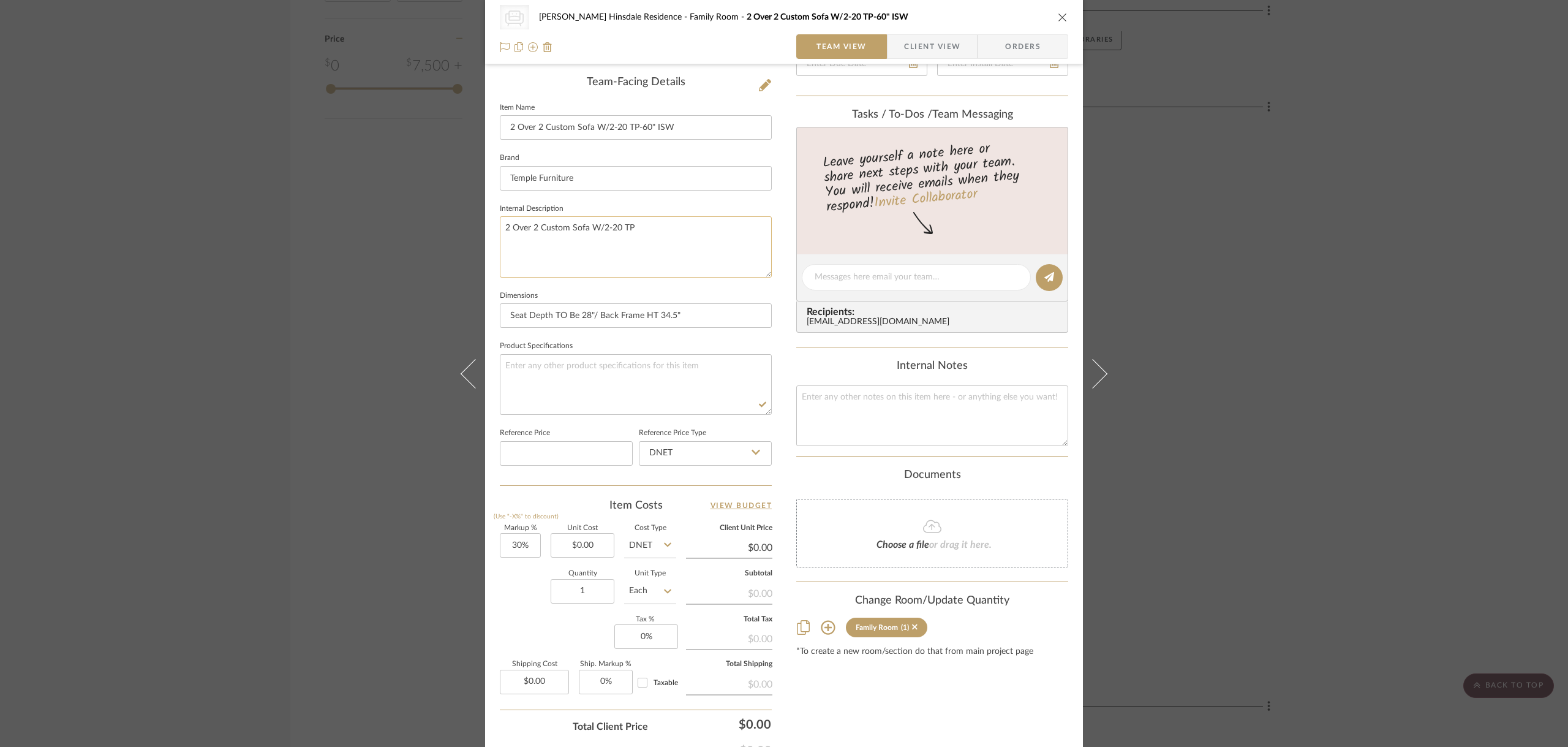
click at [662, 263] on textarea "2 Over 2 Custom Sofa W/2-20 TP" at bounding box center [636, 246] width 272 height 61
click at [715, 319] on input "Seat Depth TO Be 28"/ Back Frame HT 34.5"" at bounding box center [636, 315] width 272 height 25
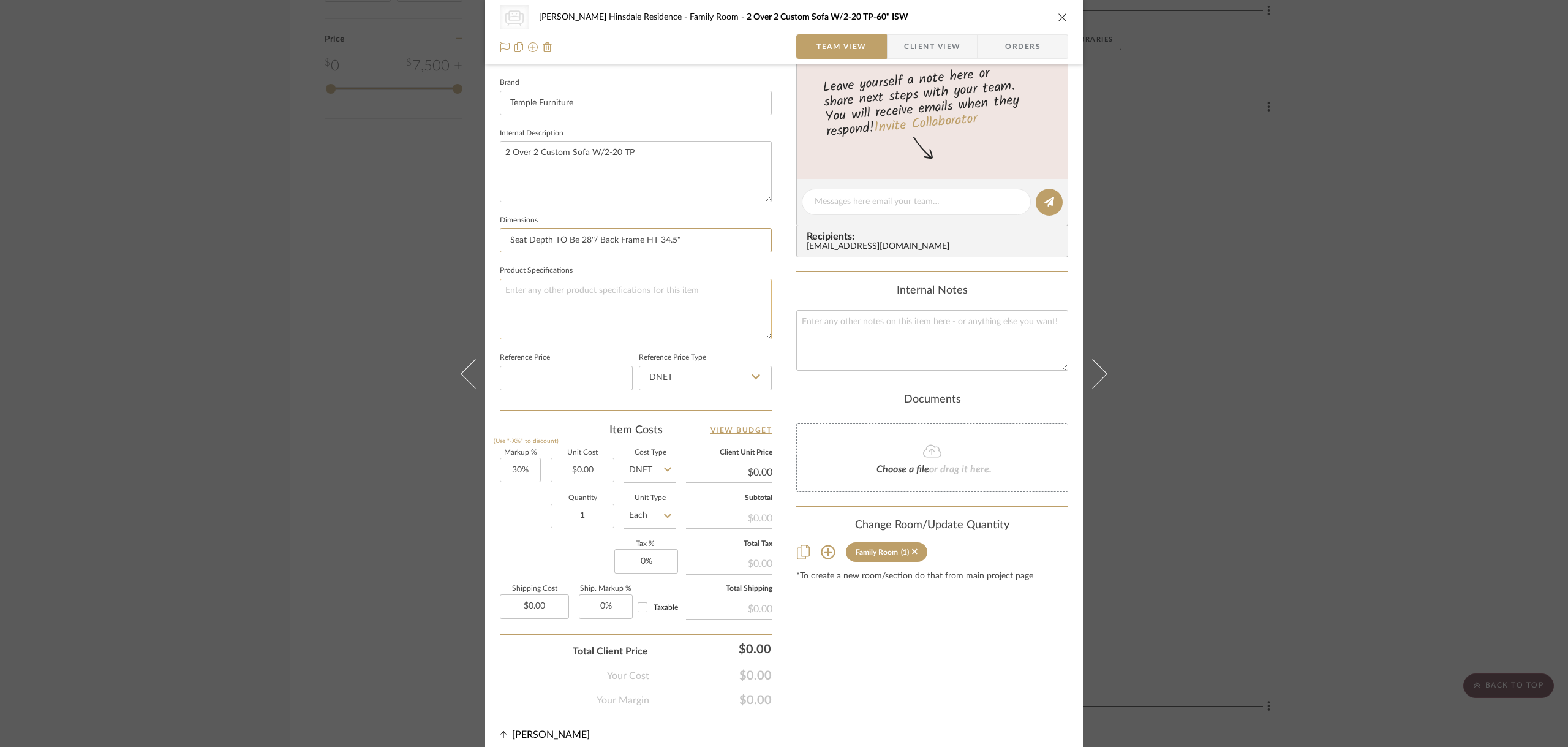
scroll to position [391, 0]
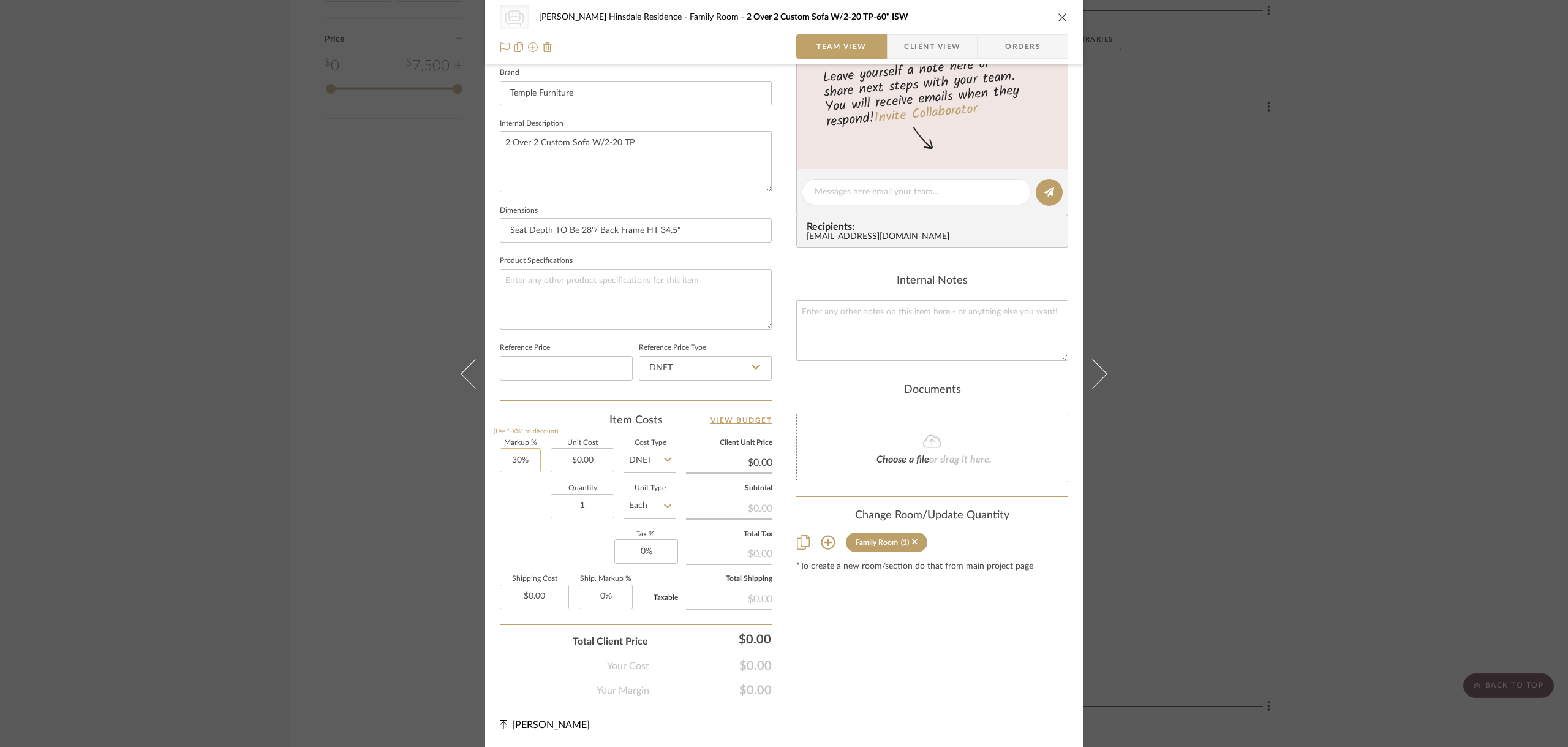
type input "30"
click at [515, 466] on input "30" at bounding box center [520, 459] width 41 height 25
type input "0%"
click at [514, 487] on div "Quantity 1 Unit Type Each" at bounding box center [588, 507] width 176 height 44
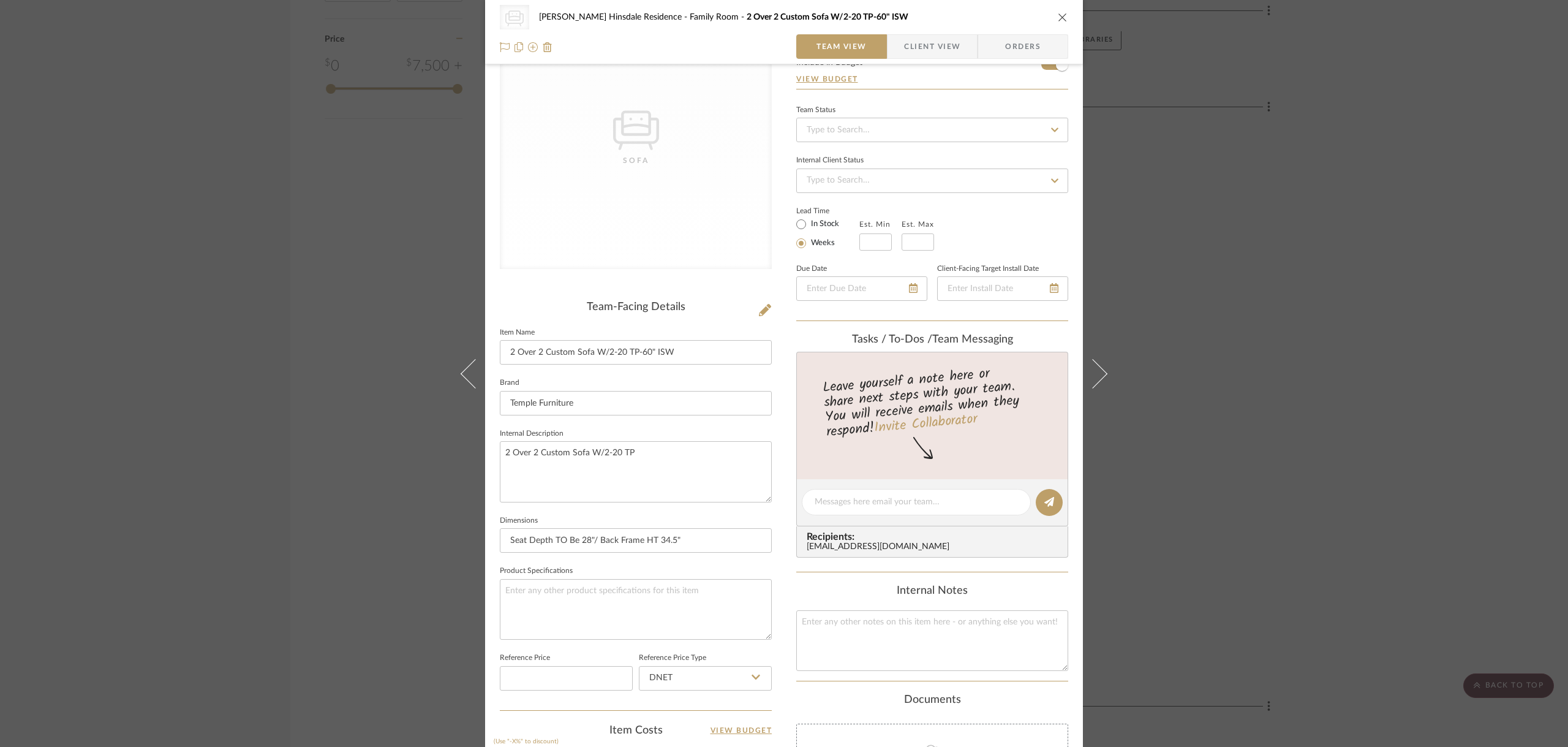
scroll to position [123, 0]
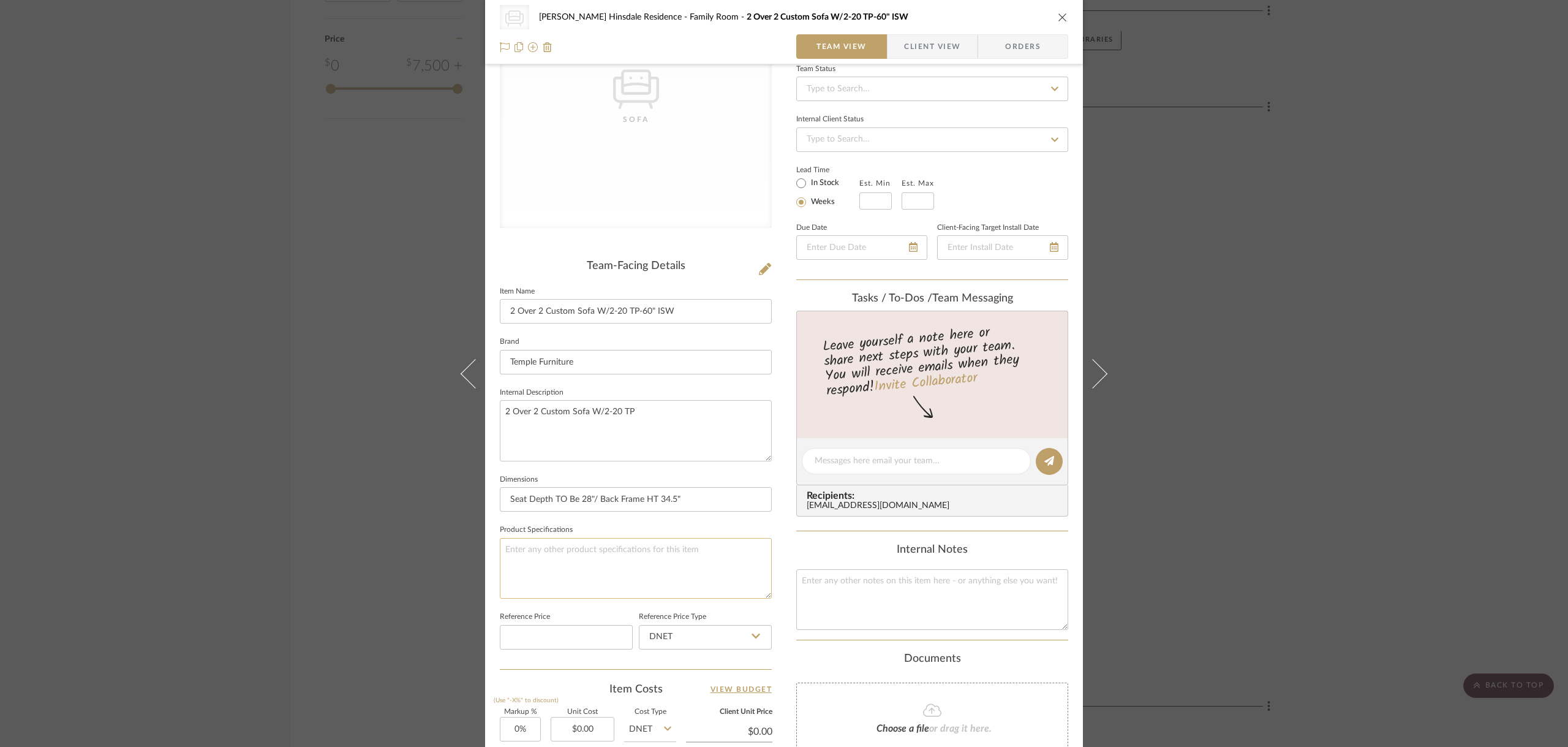
click at [617, 568] on textarea at bounding box center [636, 568] width 272 height 61
click at [551, 315] on input "2 Over 2 Custom Sofa W/2-20 TP-60" ISW" at bounding box center [636, 310] width 272 height 25
click at [552, 315] on input "2 Over 2 Custom Sofa W/2-20 TP-60" ISW" at bounding box center [636, 310] width 272 height 25
drag, startPoint x: 545, startPoint y: 561, endPoint x: 540, endPoint y: 557, distance: 6.4
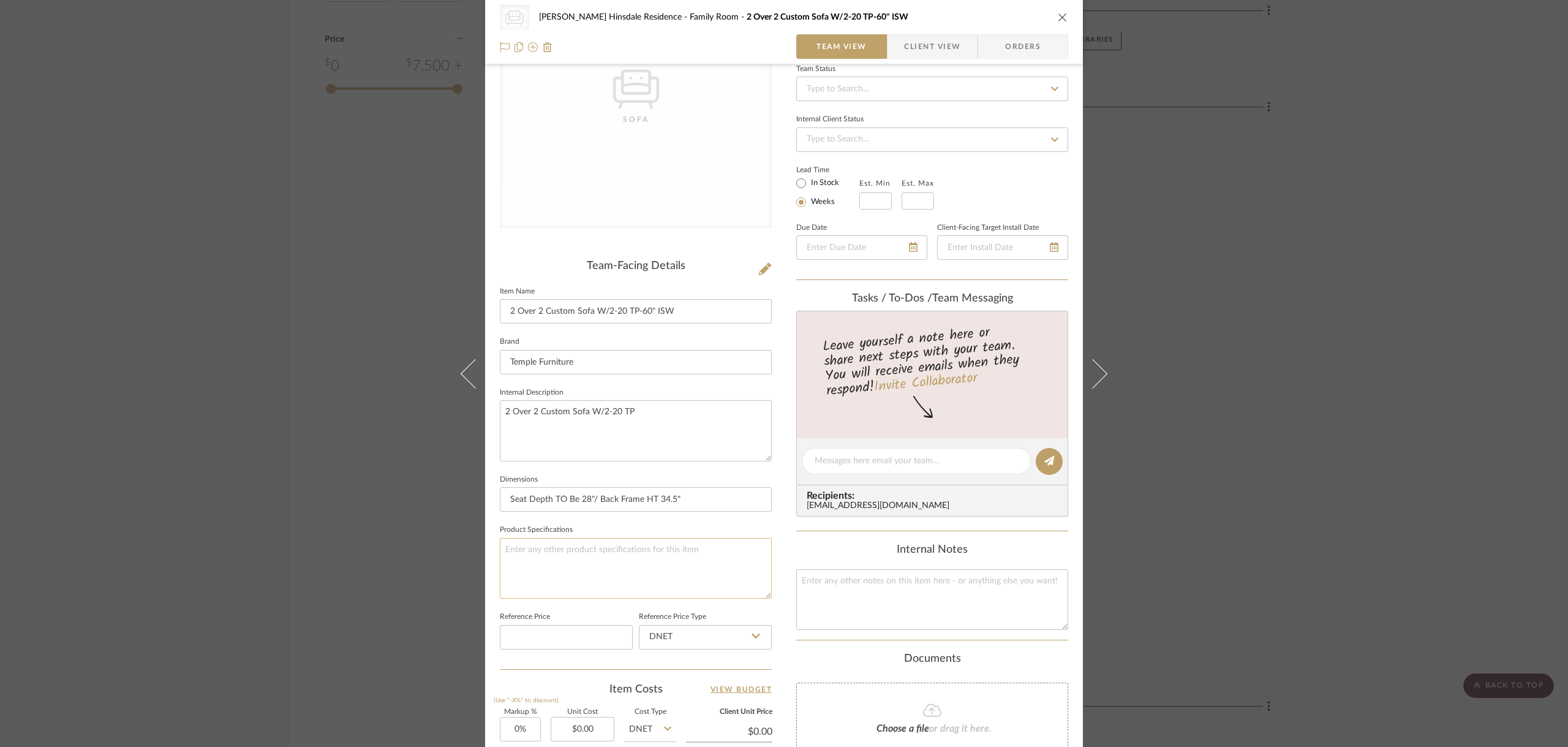
click at [544, 561] on textarea at bounding box center [636, 568] width 272 height 61
paste textarea "2 Over 2 Custom Sofa W/2-20 TP-60" ISW"
type textarea "2 Over 2 Custom Sofa W/2-20 TP-60" ISW Fabric: Bri"
click at [637, 440] on textarea "2 Over 2 Custom Sofa W/2-20 TP" at bounding box center [636, 430] width 272 height 61
paste textarea "Fabric: Birchbook Cream Toss Pillows: France Indigo"
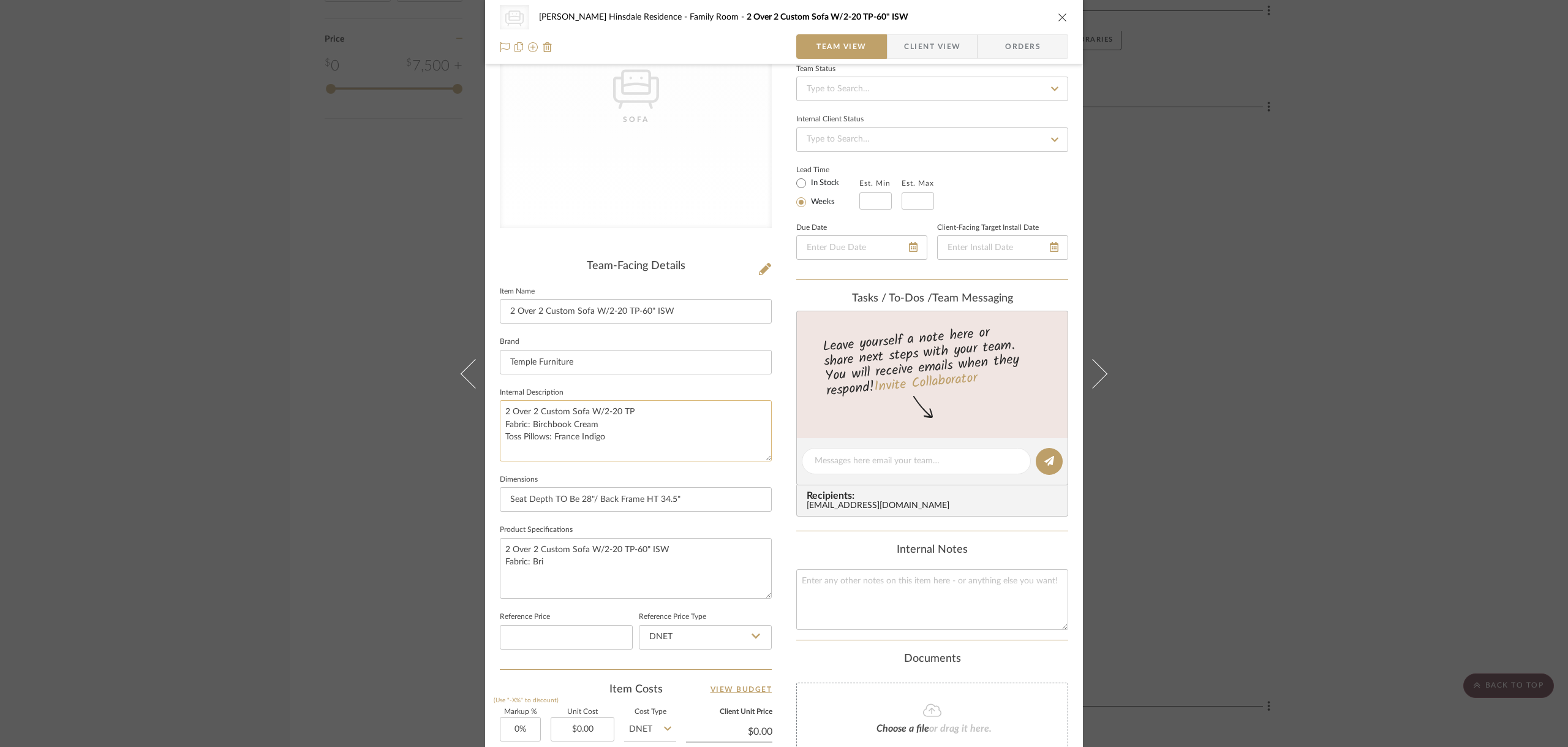
click at [630, 435] on textarea "2 Over 2 Custom Sofa W/2-20 TP Fabric: Birchbook Cream Toss Pillows: France Ind…" at bounding box center [636, 430] width 272 height 61
click at [542, 412] on textarea "2 Over 2 Custom Sofa W/2-20 TP Fabric: Birchbook Cream Toss Pillows: France Ind…" at bounding box center [636, 430] width 272 height 61
click at [542, 428] on textarea "2 Over 2 Custom Sofa W/2-20 TP Fabric: Birchbook Cream Toss Pillows: France Ind…" at bounding box center [636, 430] width 272 height 61
click at [645, 433] on textarea "2 Over 2 Custom Sofa W/2-20 TP Fabric: Birchbook Cream Toss Pillows: France Ind…" at bounding box center [636, 430] width 272 height 61
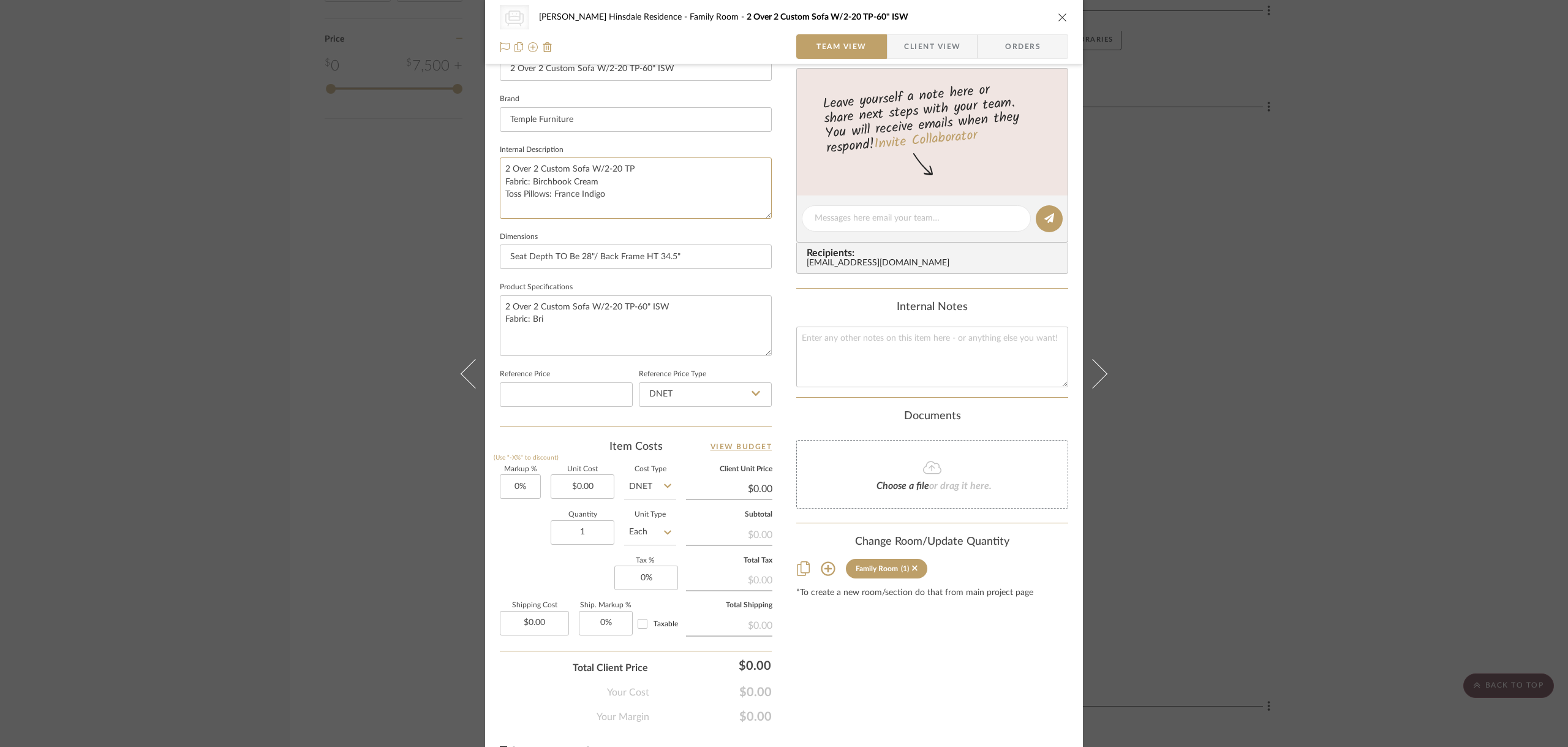
scroll to position [391, 0]
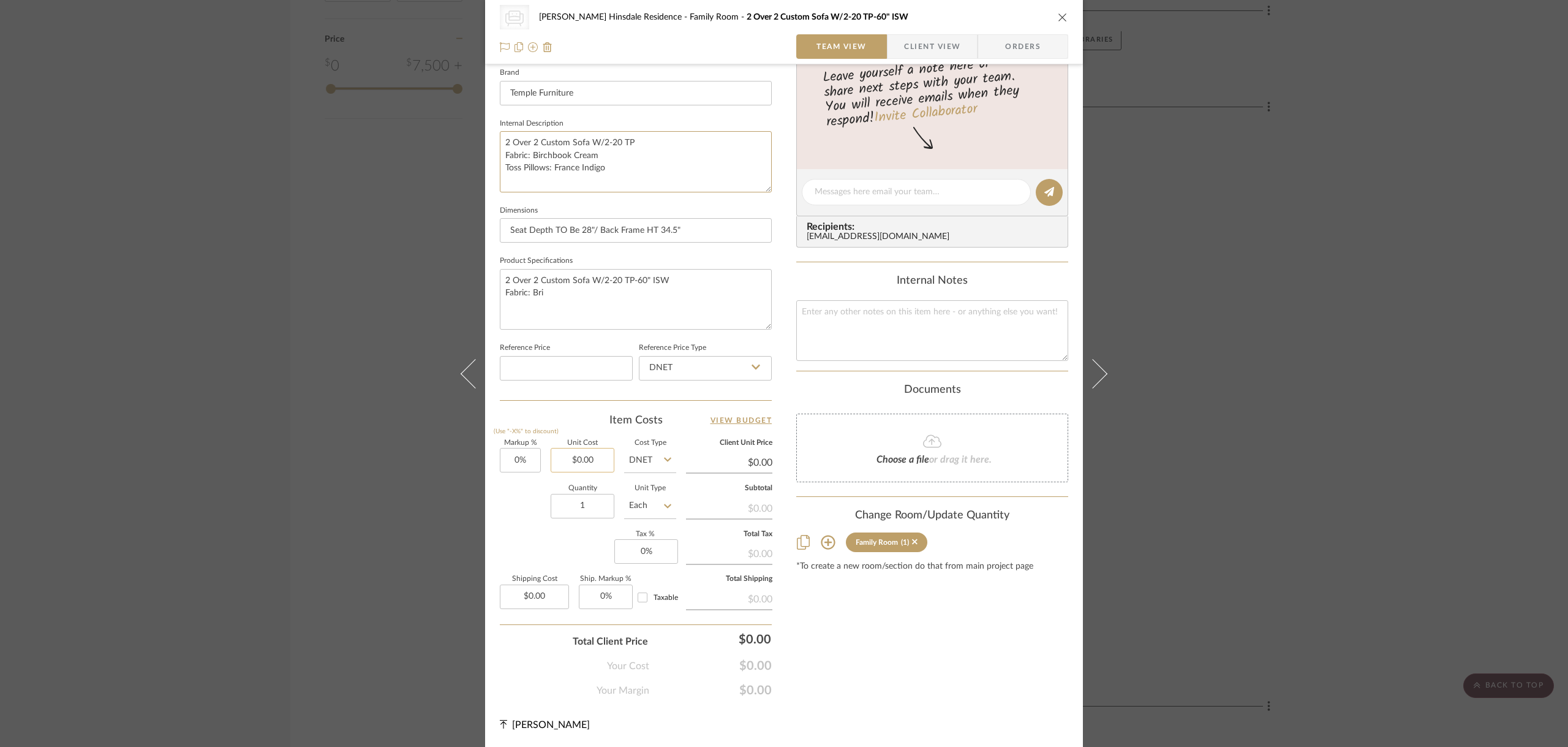
type textarea "2 Over 2 Custom Sofa W/2-20 TP Fabric: Birchbook Cream Toss Pillows: France Ind…"
type input "0.00"
click at [591, 457] on input "0.00" at bounding box center [583, 459] width 64 height 25
click at [887, 327] on textarea at bounding box center [933, 330] width 272 height 61
type input "$0.00"
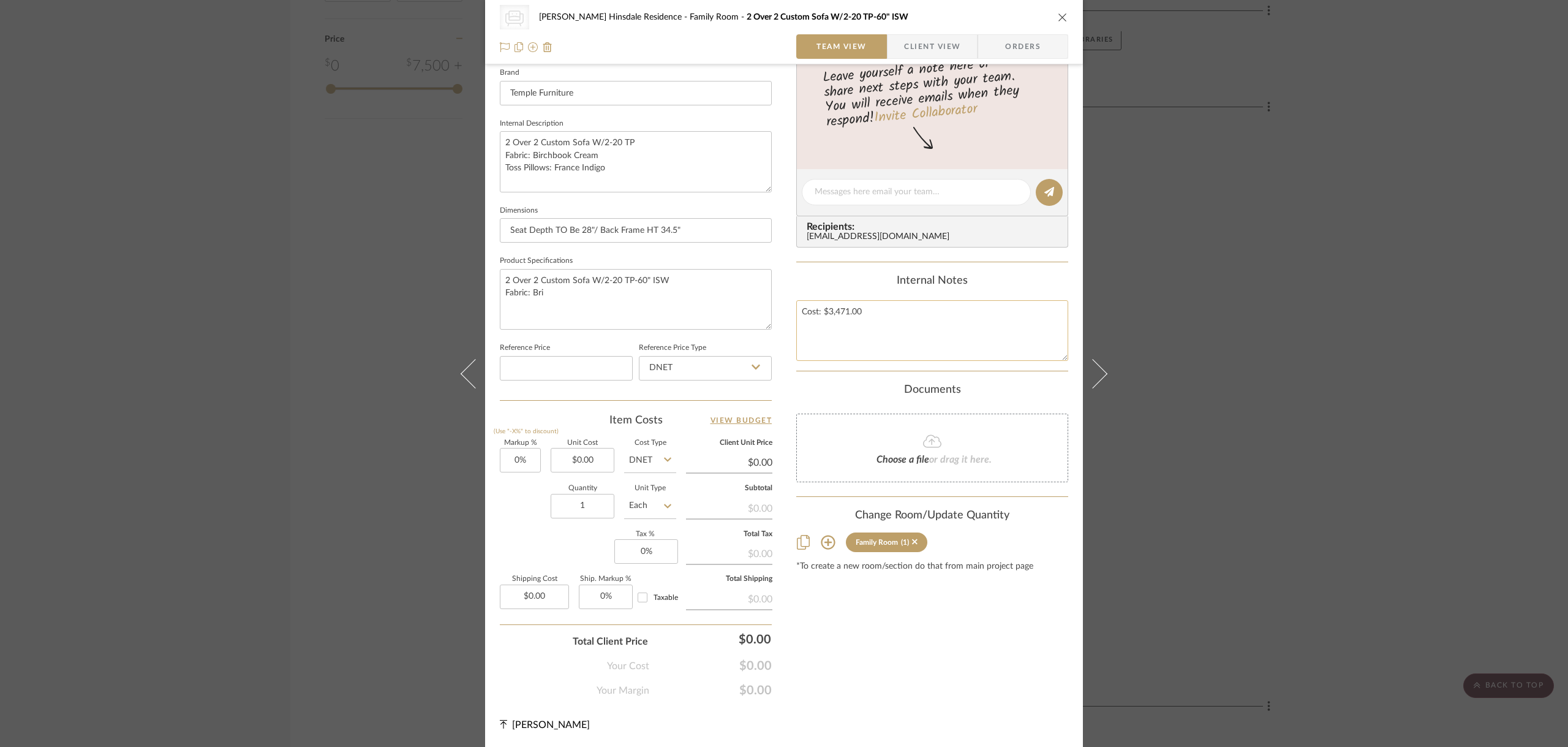
drag, startPoint x: 822, startPoint y: 356, endPoint x: 828, endPoint y: 351, distance: 7.8
click at [828, 351] on textarea "Cost: $3,471.00" at bounding box center [933, 330] width 272 height 61
type textarea "Cost: $3,471.00"
click at [784, 349] on div "CategoryIconSeating Created with Sketch. Sofa Conte Hinsdale Residence Family R…" at bounding box center [784, 182] width 598 height 1129
click at [924, 328] on textarea "Cost: $3,471.00" at bounding box center [933, 330] width 272 height 61
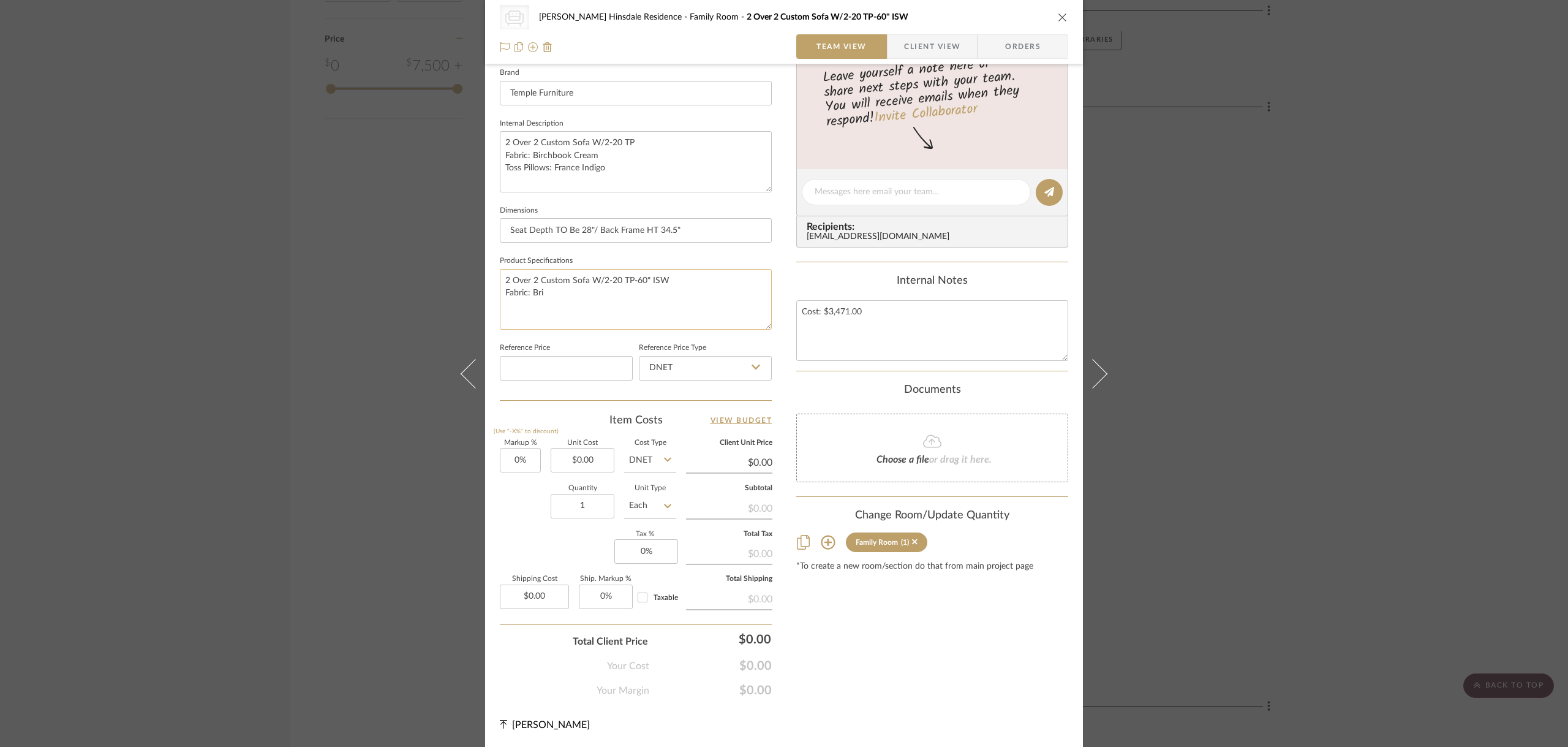
click at [563, 276] on textarea "2 Over 2 Custom Sofa W/2-20 TP-60" ISW Fabric: Bri" at bounding box center [636, 299] width 272 height 61
click at [555, 302] on textarea "2 Over 2 Custom Sofa W/2-20 TP-60" ISW Fabric: Bri" at bounding box center [636, 299] width 272 height 61
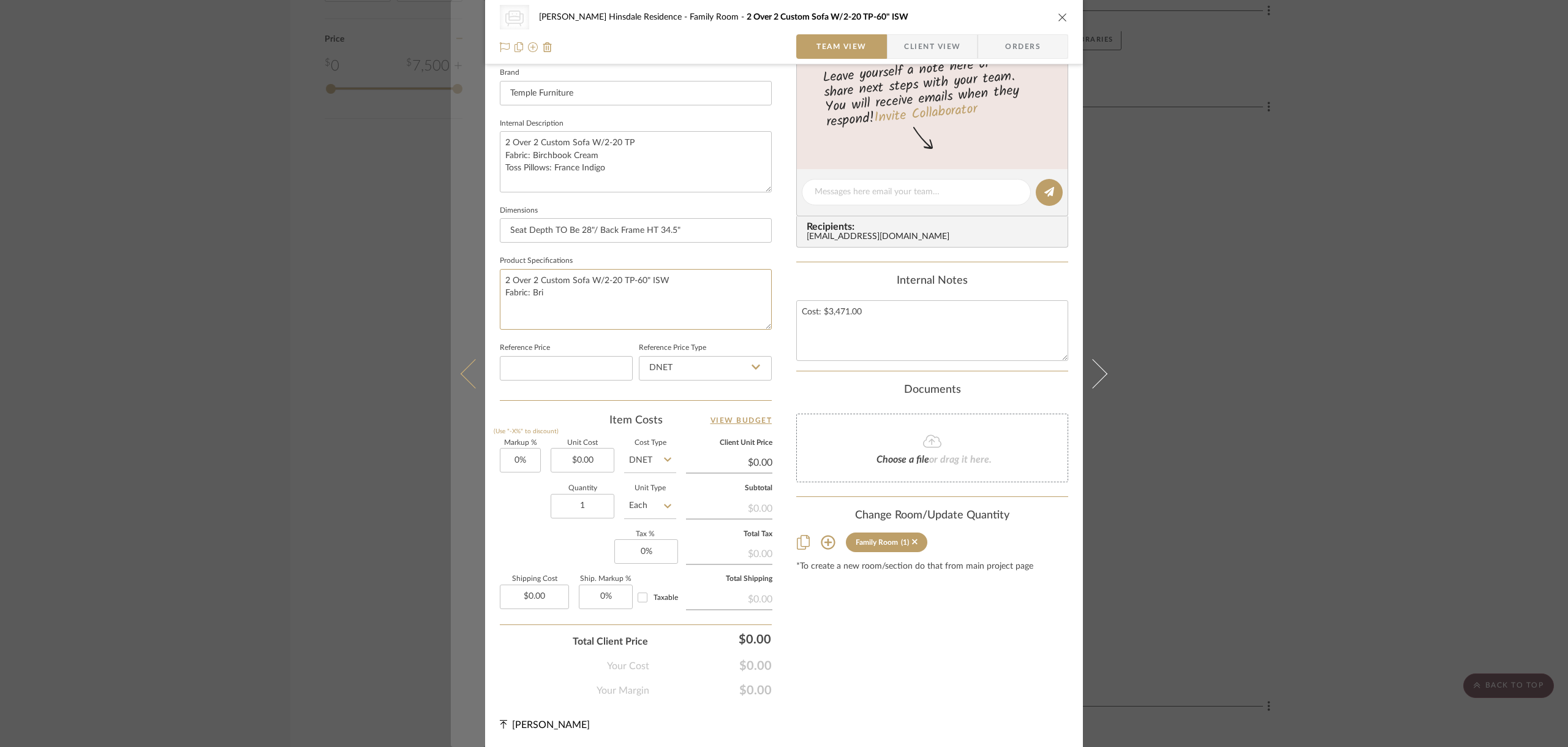
drag, startPoint x: 555, startPoint y: 300, endPoint x: 450, endPoint y: 302, distance: 105.0
click at [451, 302] on mat-dialog-content "CategoryIconSeating Created with Sketch. Sofa Conte Hinsdale Residence Family R…" at bounding box center [784, 182] width 666 height 1129
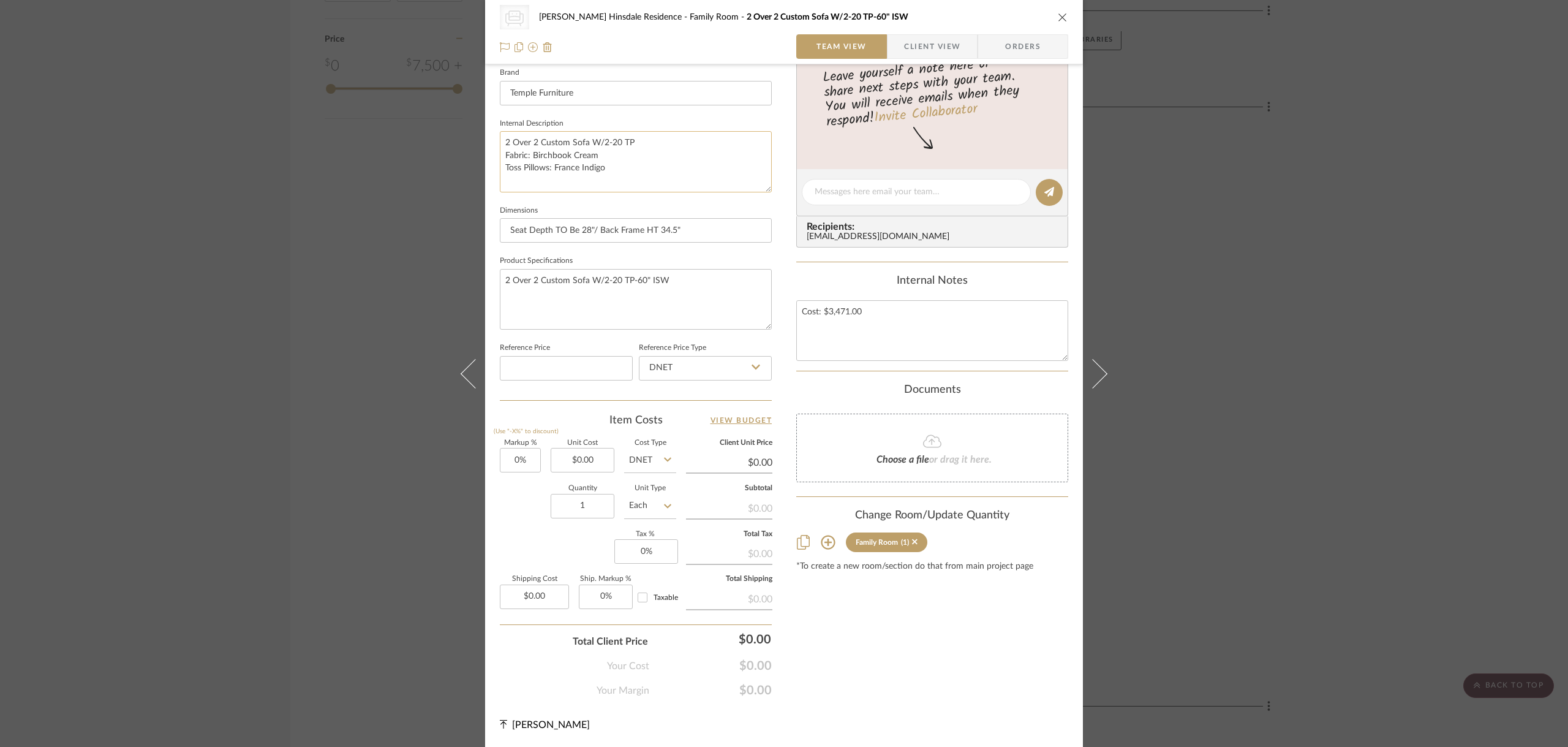
type textarea "2 Over 2 Custom Sofa W/2-20 TP-60" ISW"
drag, startPoint x: 606, startPoint y: 177, endPoint x: 485, endPoint y: 153, distance: 123.4
click at [485, 153] on div "CategoryIconSeating Created with Sketch. Sofa Conte Hinsdale Residence Family R…" at bounding box center [784, 182] width 598 height 1129
click at [522, 298] on textarea "2 Over 2 Custom Sofa W/2-20 TP-60" ISW" at bounding box center [636, 299] width 272 height 61
click at [684, 284] on textarea "2 Over 2 Custom Sofa W/2-20 TP-60" ISW" at bounding box center [636, 299] width 272 height 61
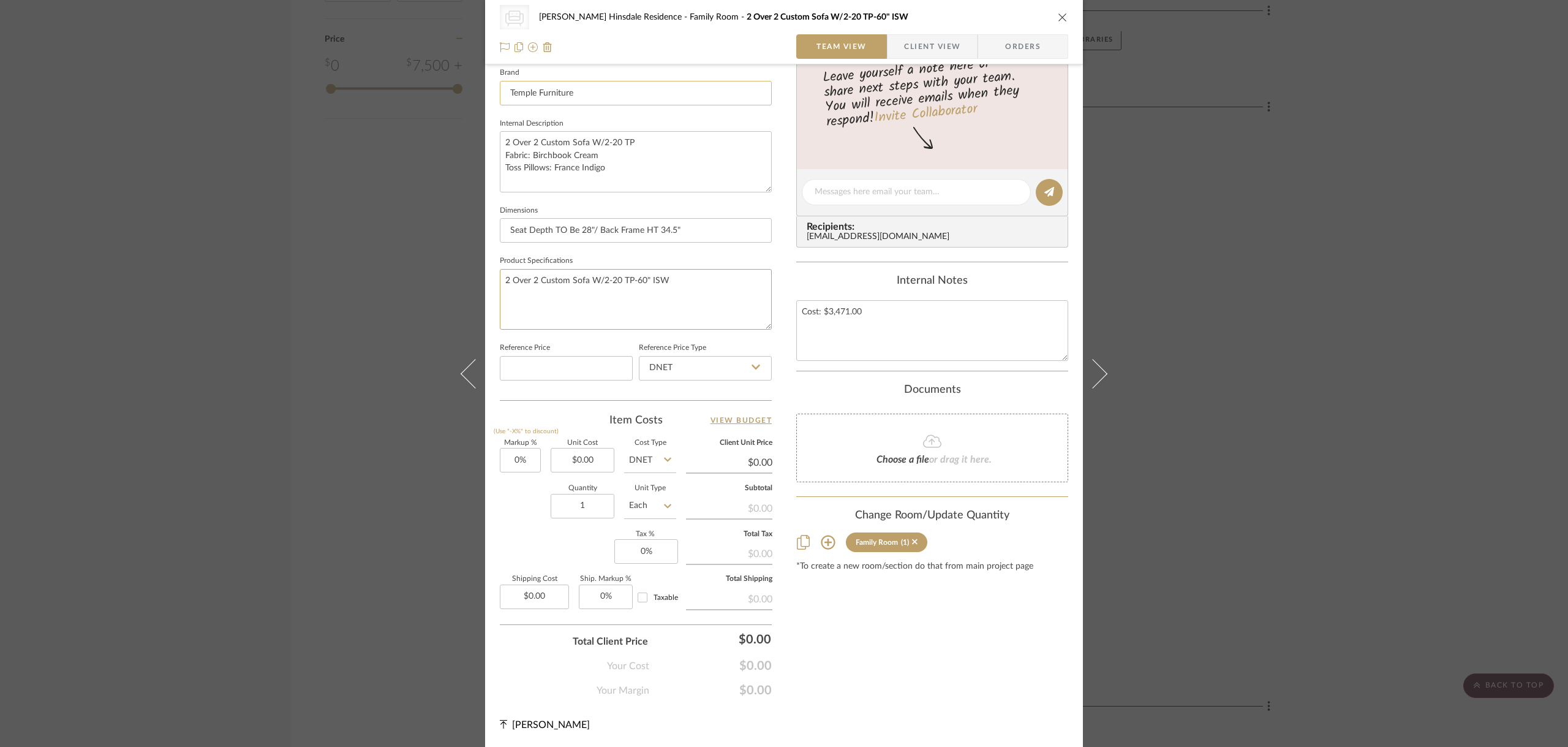
paste textarea "Fabric: Birchbook Cream Toss Pillows: France Indigo"
click at [616, 304] on textarea "2 Over 2 Custom Sofa W/2-20 TP-60" ISW Fabric: Birchbook Cream Toss Pillows: Fr…" at bounding box center [636, 299] width 272 height 61
click at [554, 291] on textarea "2 Over 2 Custom Sofa W/2-20 TP-60" ISW Fabric: Birchbook Cream Toss Pillows: Fr…" at bounding box center [636, 299] width 272 height 61
click at [547, 291] on textarea "2 Over 2 Custom Sofa W/2-20 TP-60" ISW Fabric: Birchbook Cream Toss Pillows: Fr…" at bounding box center [636, 299] width 272 height 61
type textarea "2 Over 2 Custom Sofa W/2-20 TP-60" ISW Fabric: Birchbook Cream Toss Pillows: Fr…"
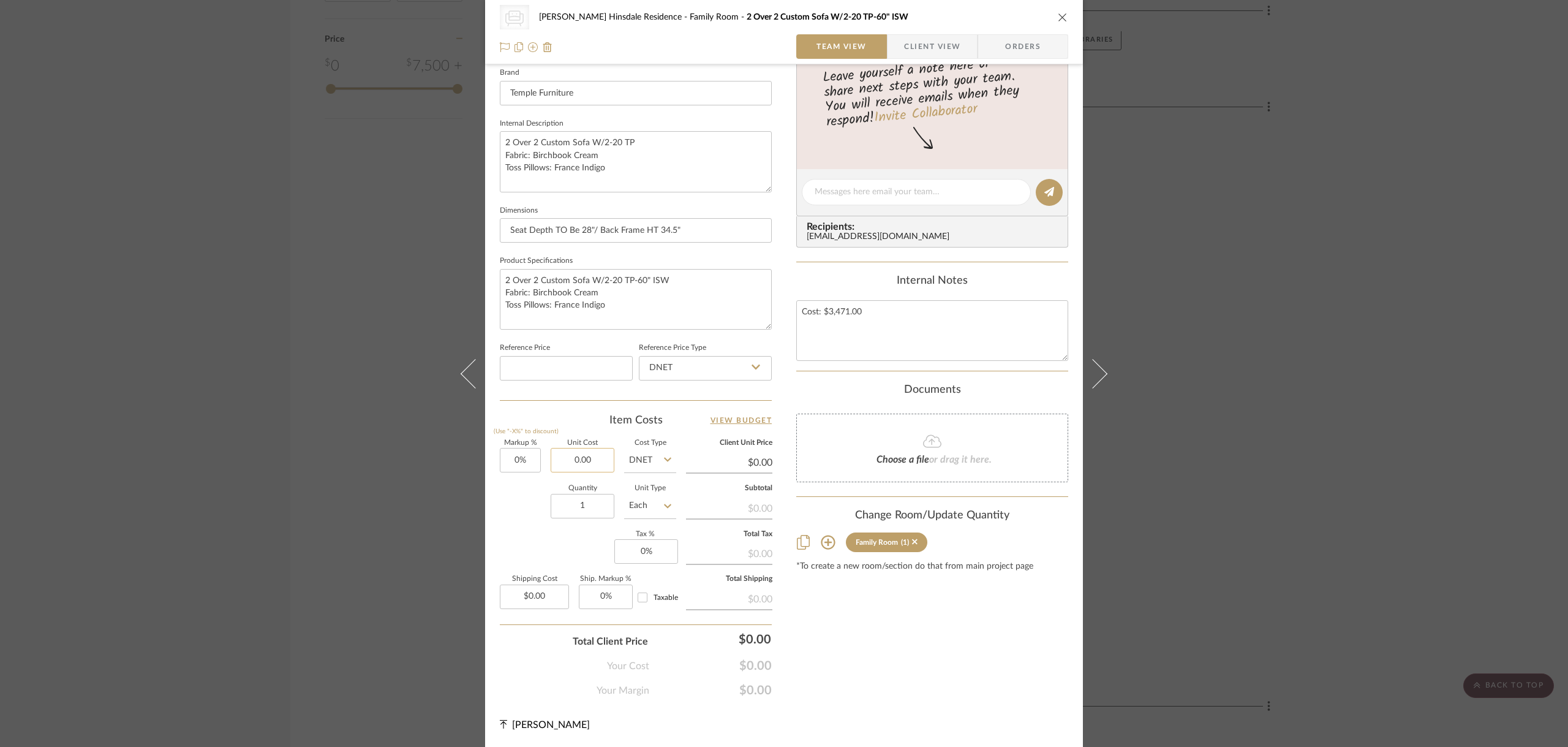
click at [583, 467] on input "0.00" at bounding box center [583, 459] width 64 height 25
click at [590, 466] on input "0.00" at bounding box center [583, 459] width 64 height 25
type input "$0.00"
click at [544, 367] on input at bounding box center [566, 368] width 132 height 25
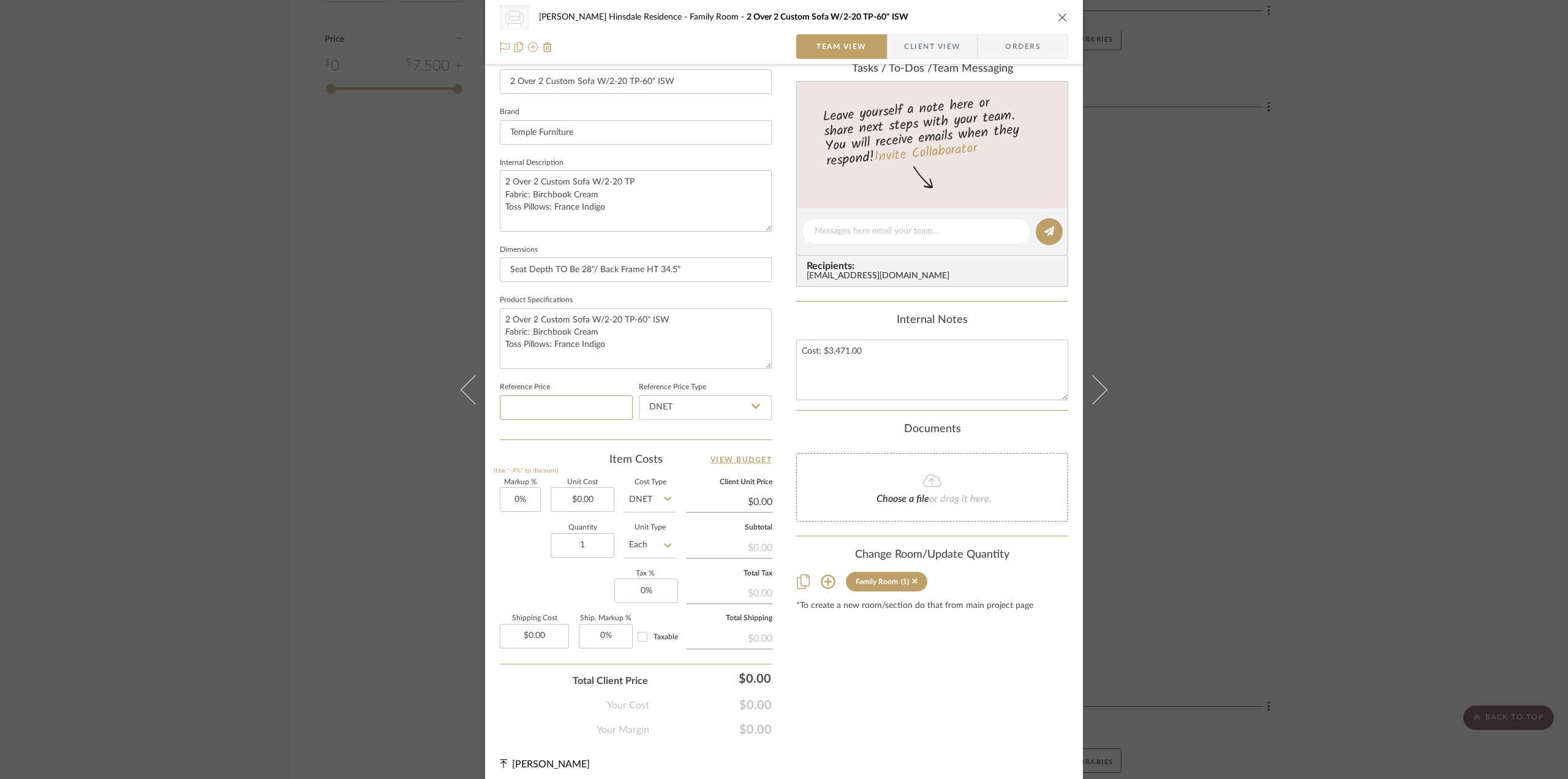
scroll to position [360, 0]
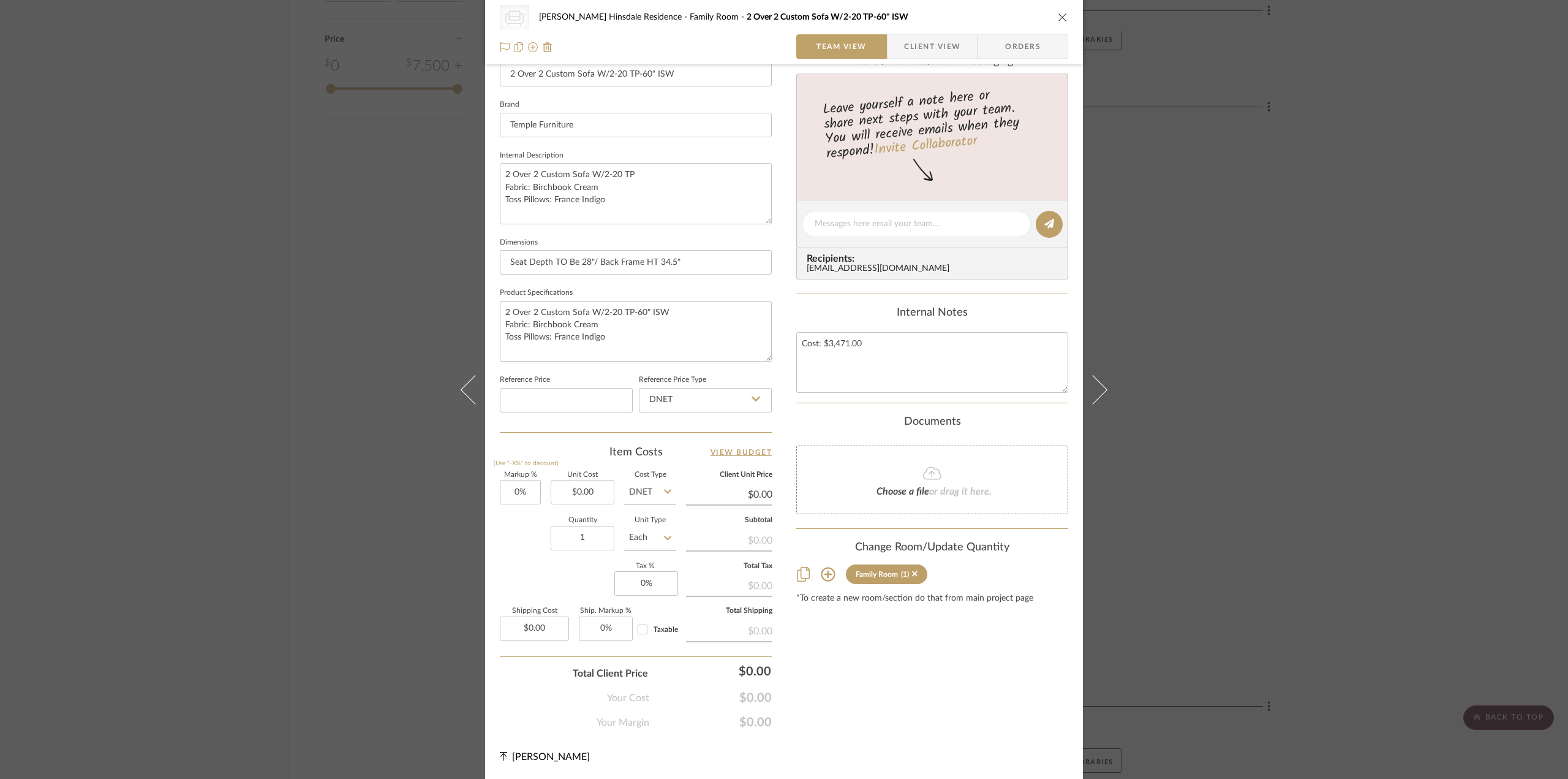
drag, startPoint x: 1, startPoint y: 113, endPoint x: 5, endPoint y: 173, distance: 60.1
click at [882, 332] on textarea "Cost: $3,471.00" at bounding box center [933, 362] width 272 height 61
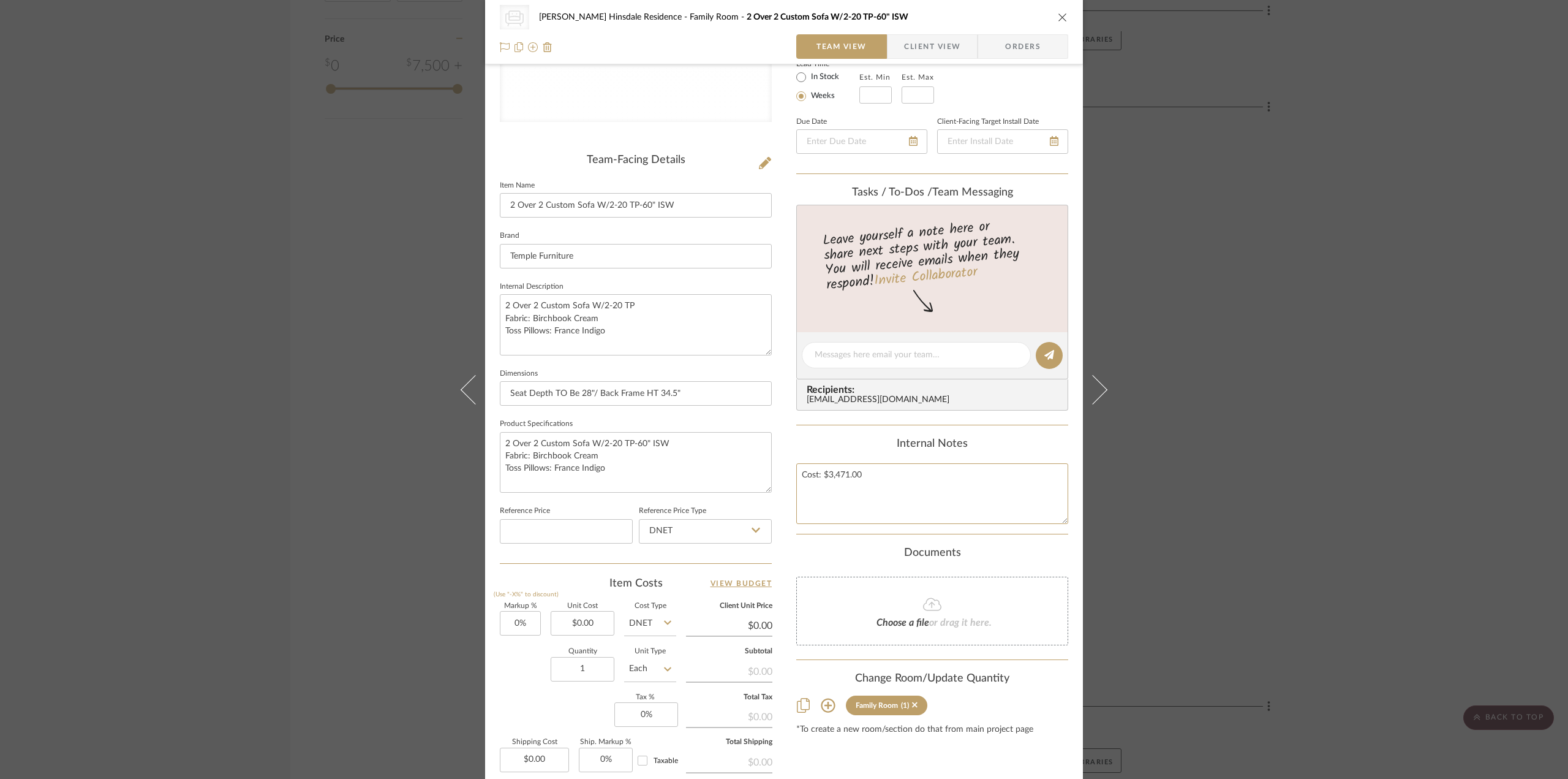
scroll to position [0, 0]
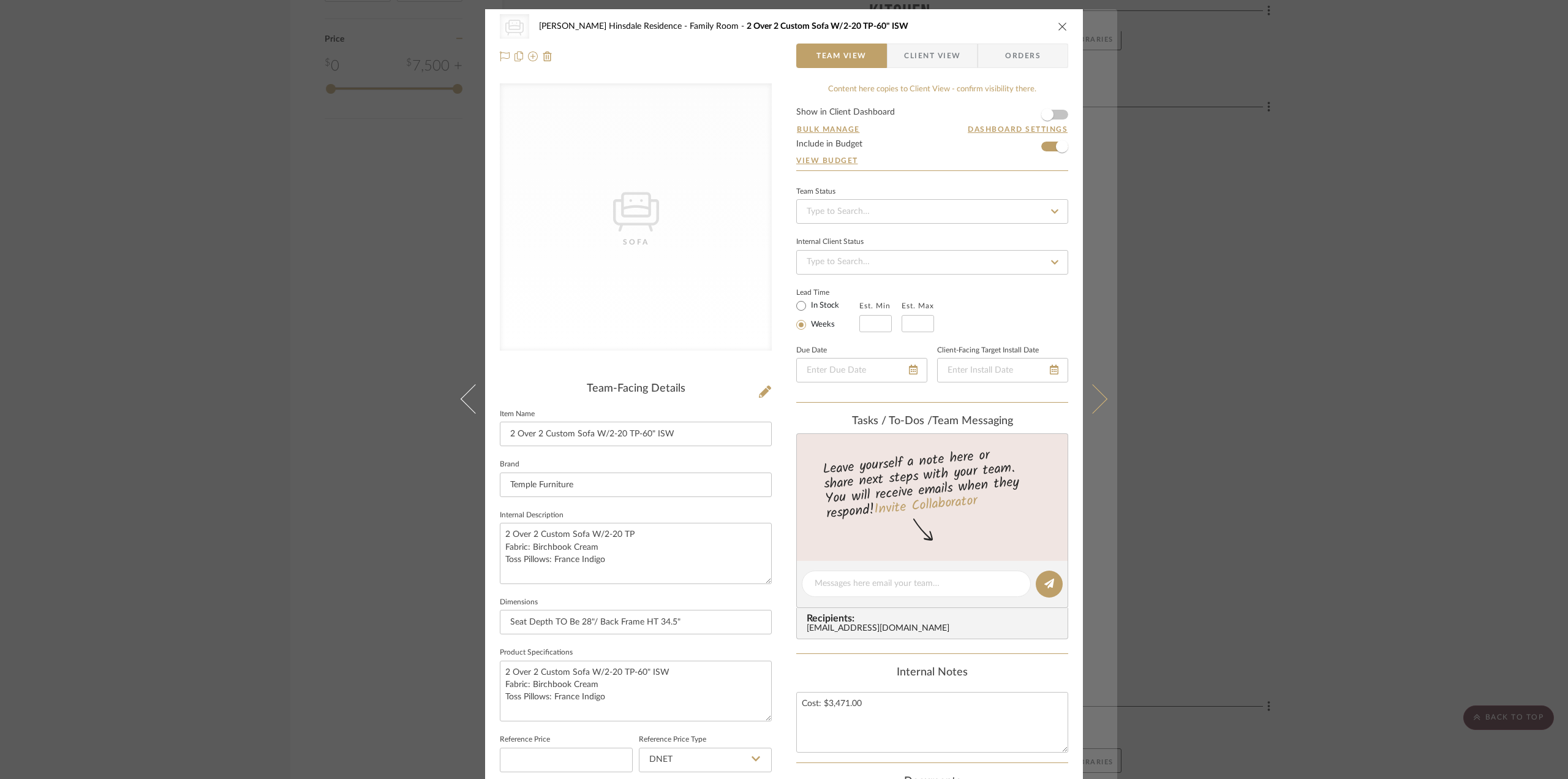
click at [1093, 397] on icon at bounding box center [1093, 399] width 29 height 29
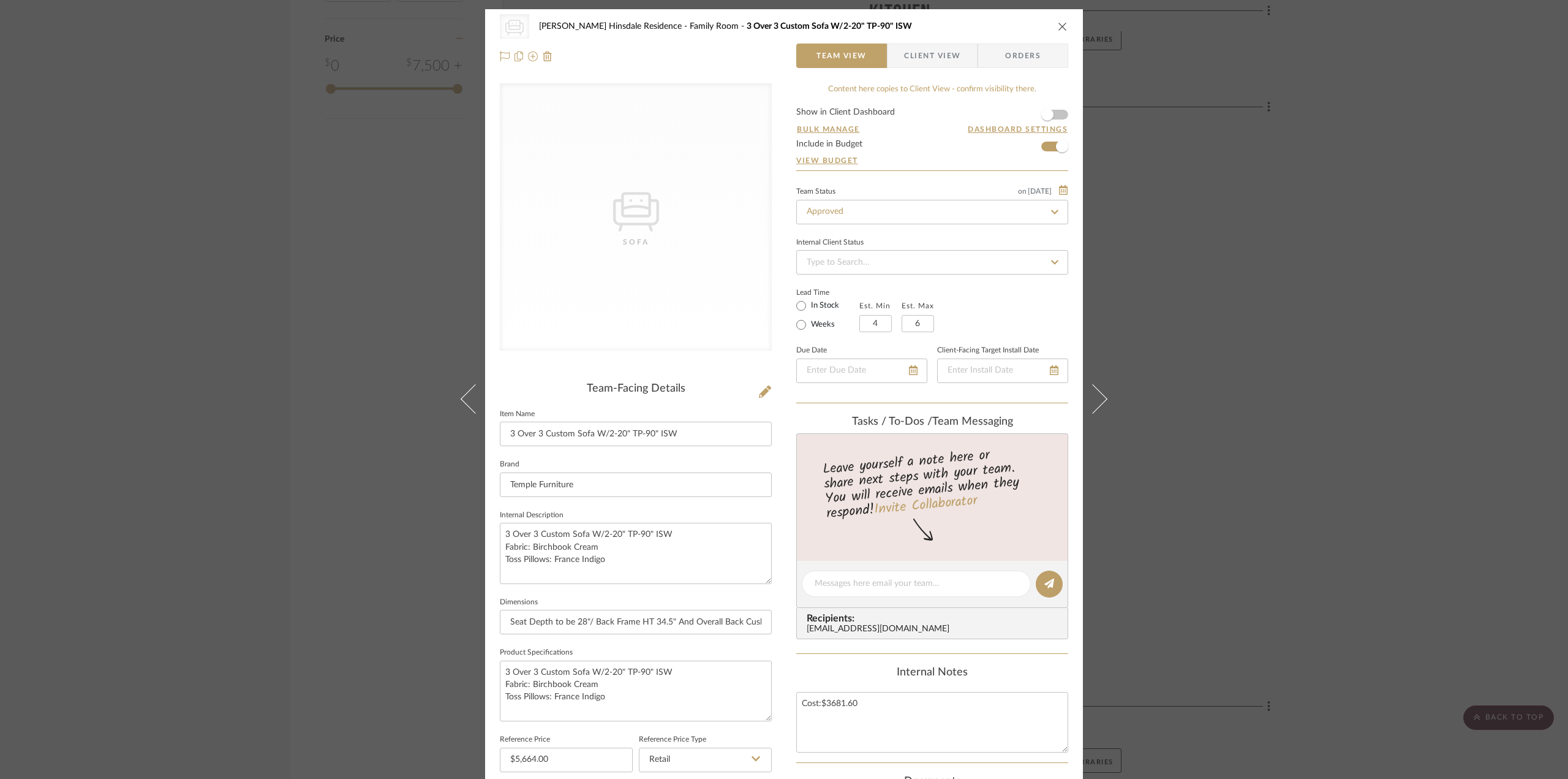
click at [925, 46] on span "Client View" at bounding box center [932, 55] width 56 height 25
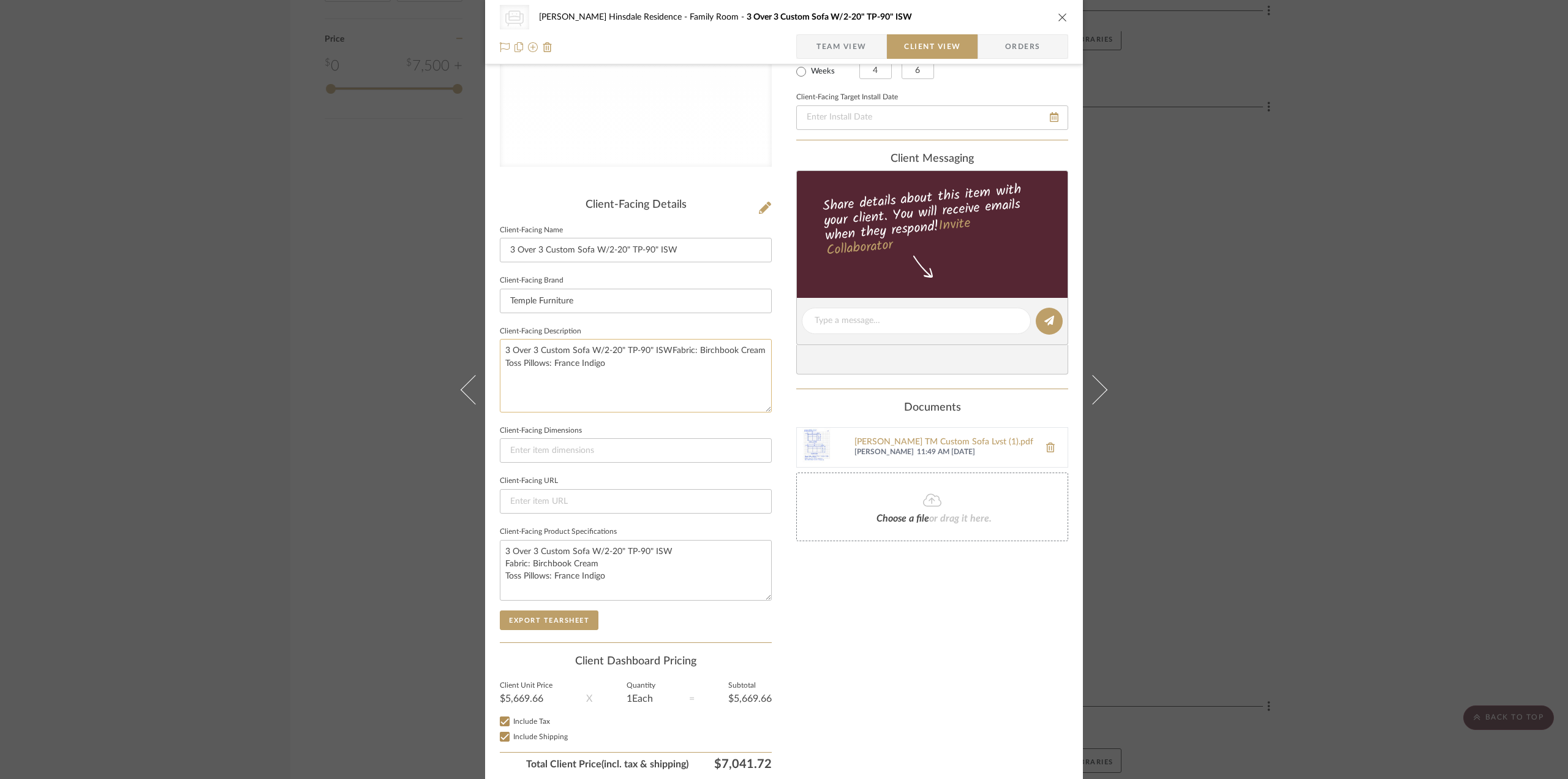
scroll to position [231, 0]
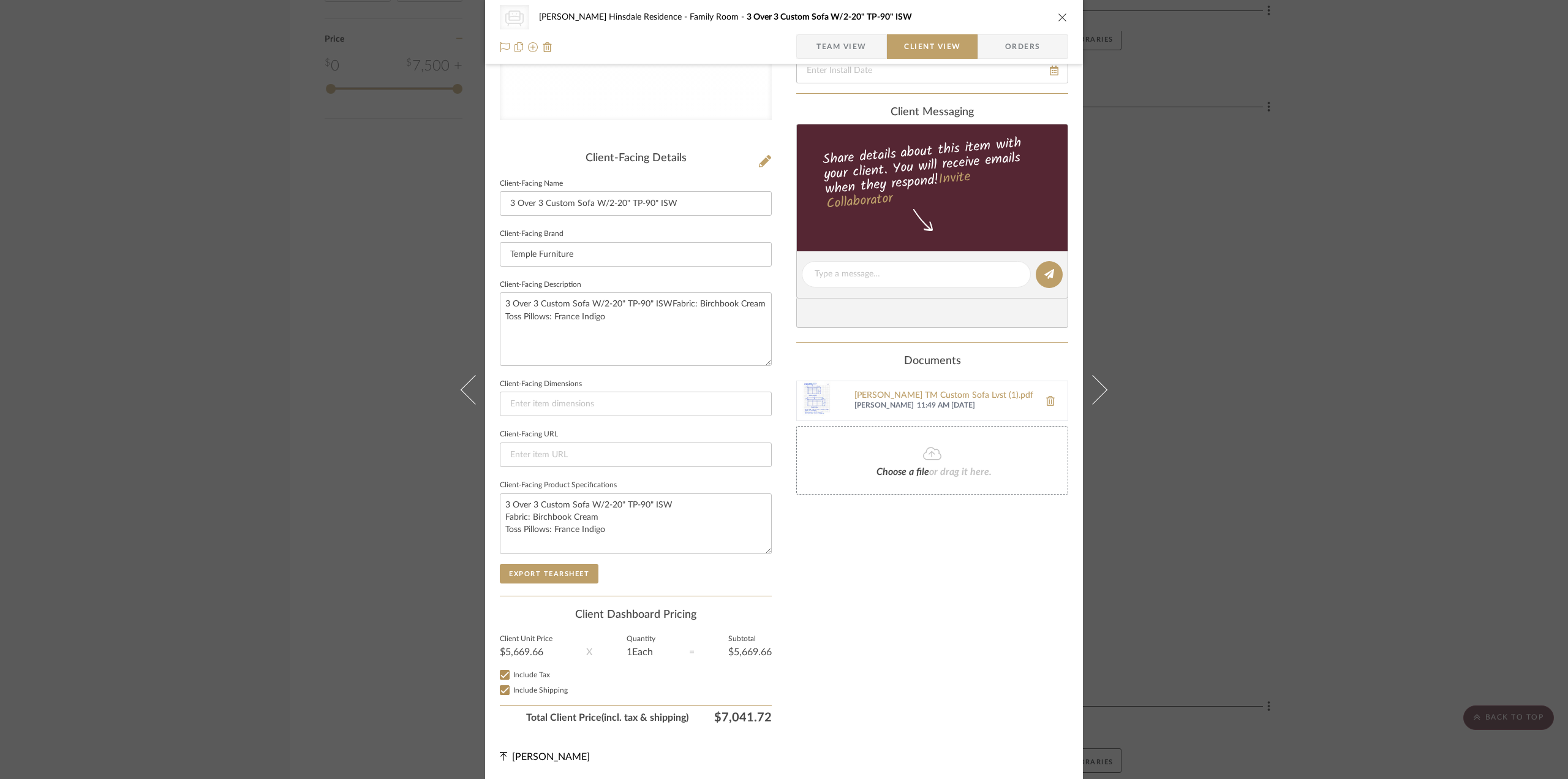
click at [553, 666] on div "Client Unit Price $5,669.66 X Quantity 1 Each = Subtotal $5,669.66" at bounding box center [636, 651] width 272 height 35
drag, startPoint x: 1188, startPoint y: 348, endPoint x: 1189, endPoint y: 356, distance: 8.1
click at [1189, 356] on div "CategoryIconSeating Created with Sketch. Sofa Conte Hinsdale Residence Family R…" at bounding box center [784, 390] width 1568 height 779
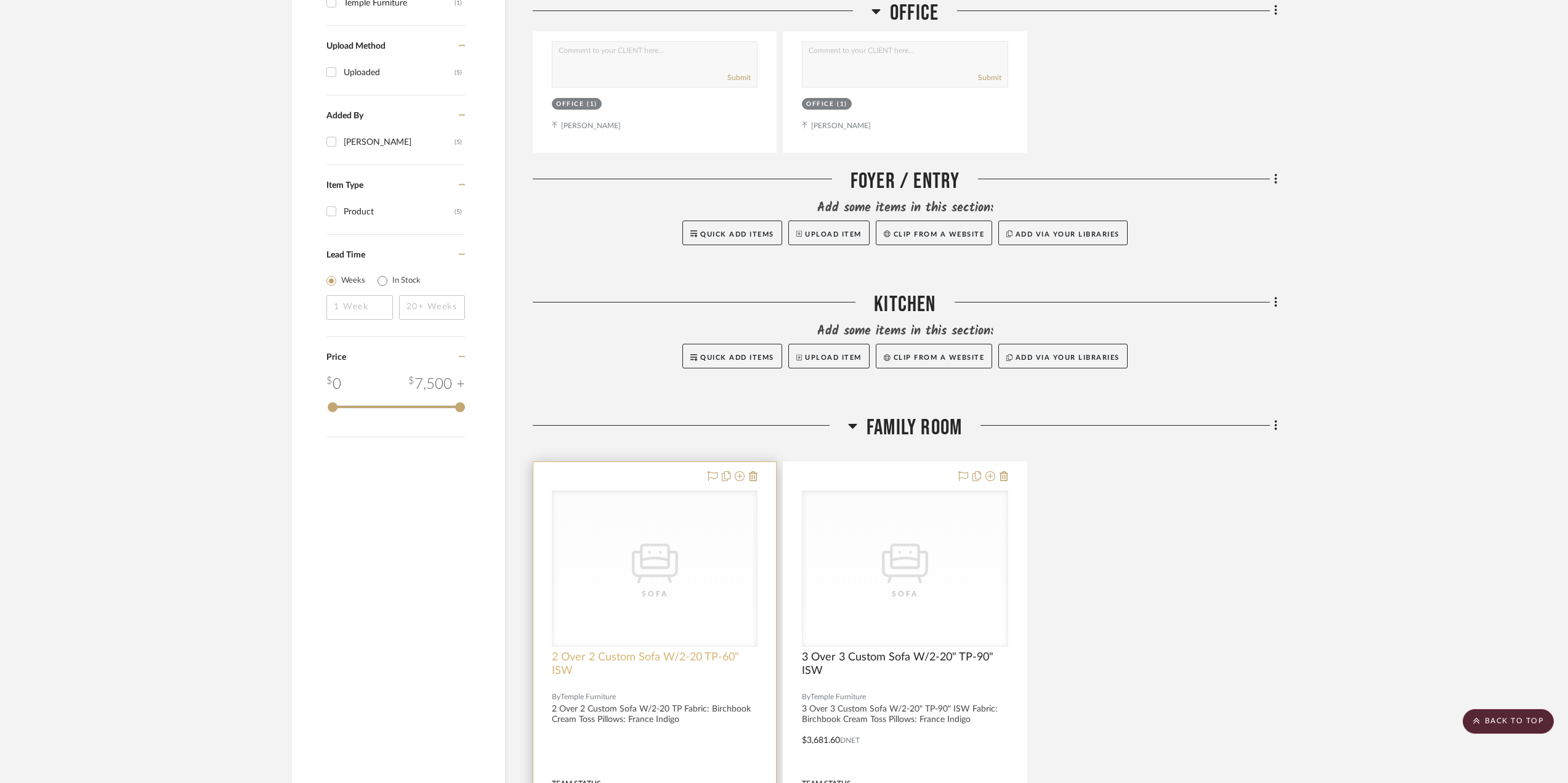
scroll to position [1048, 0]
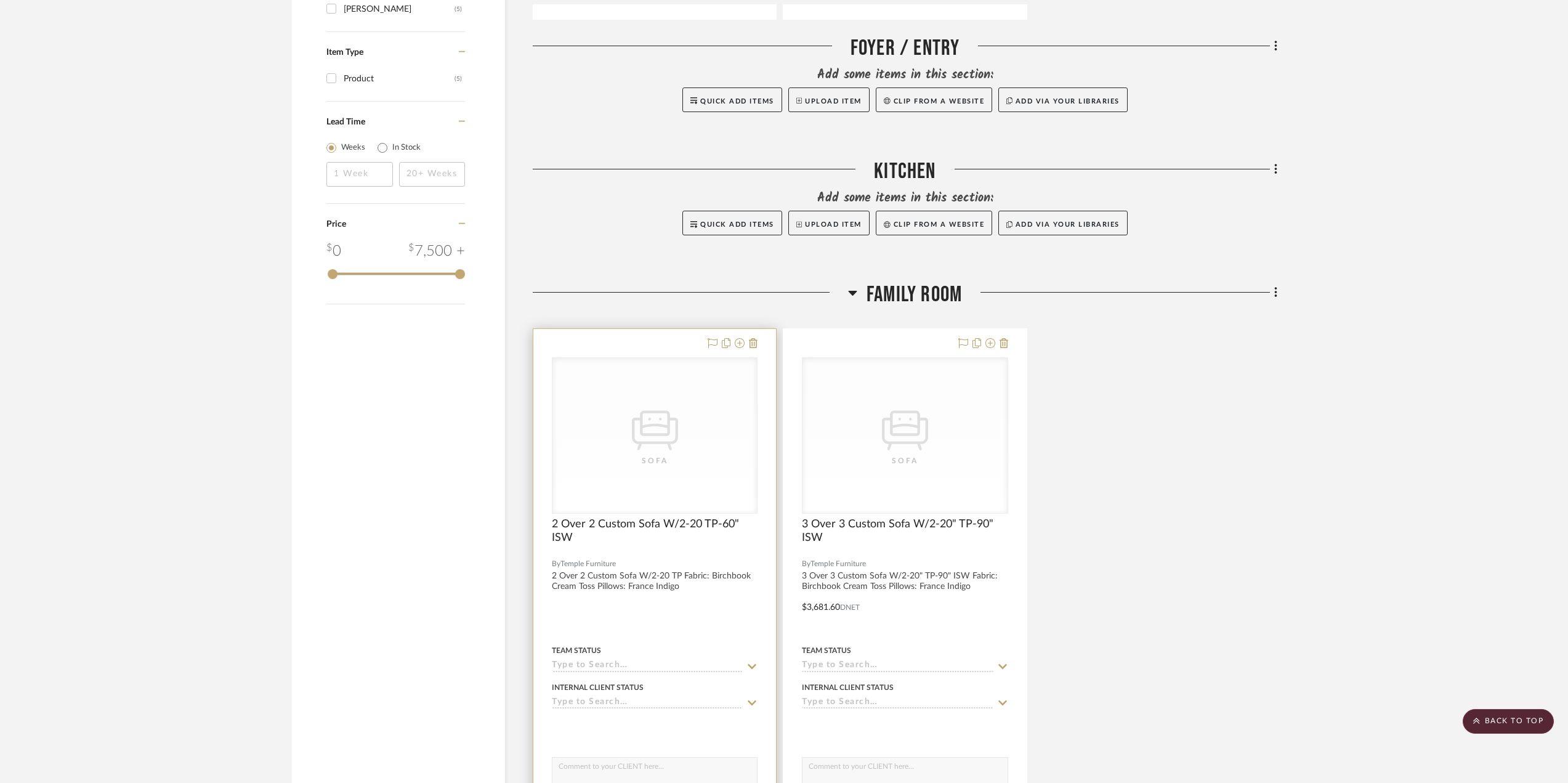
click at [666, 594] on div at bounding box center [655, 598] width 243 height 539
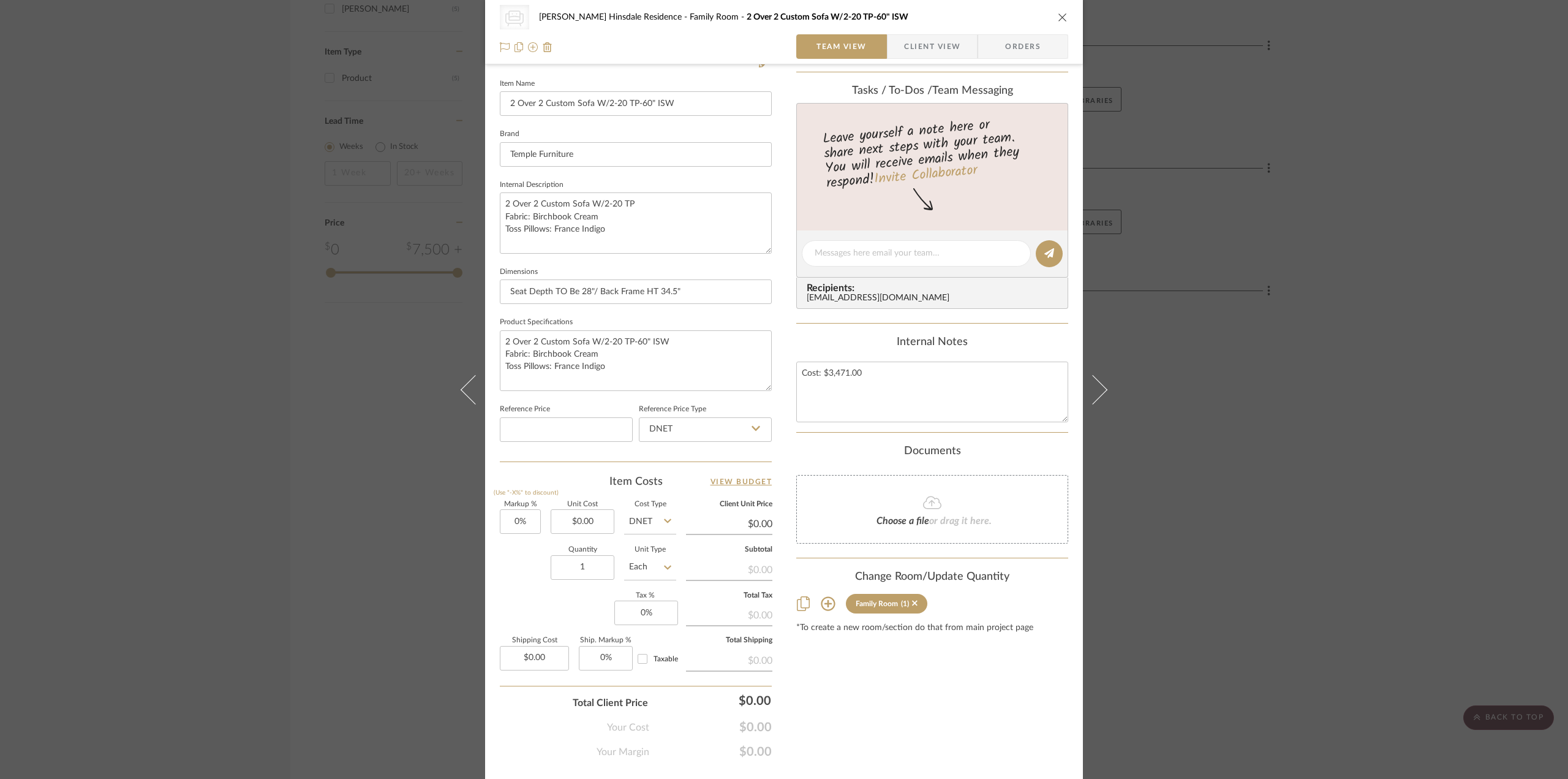
scroll to position [360, 0]
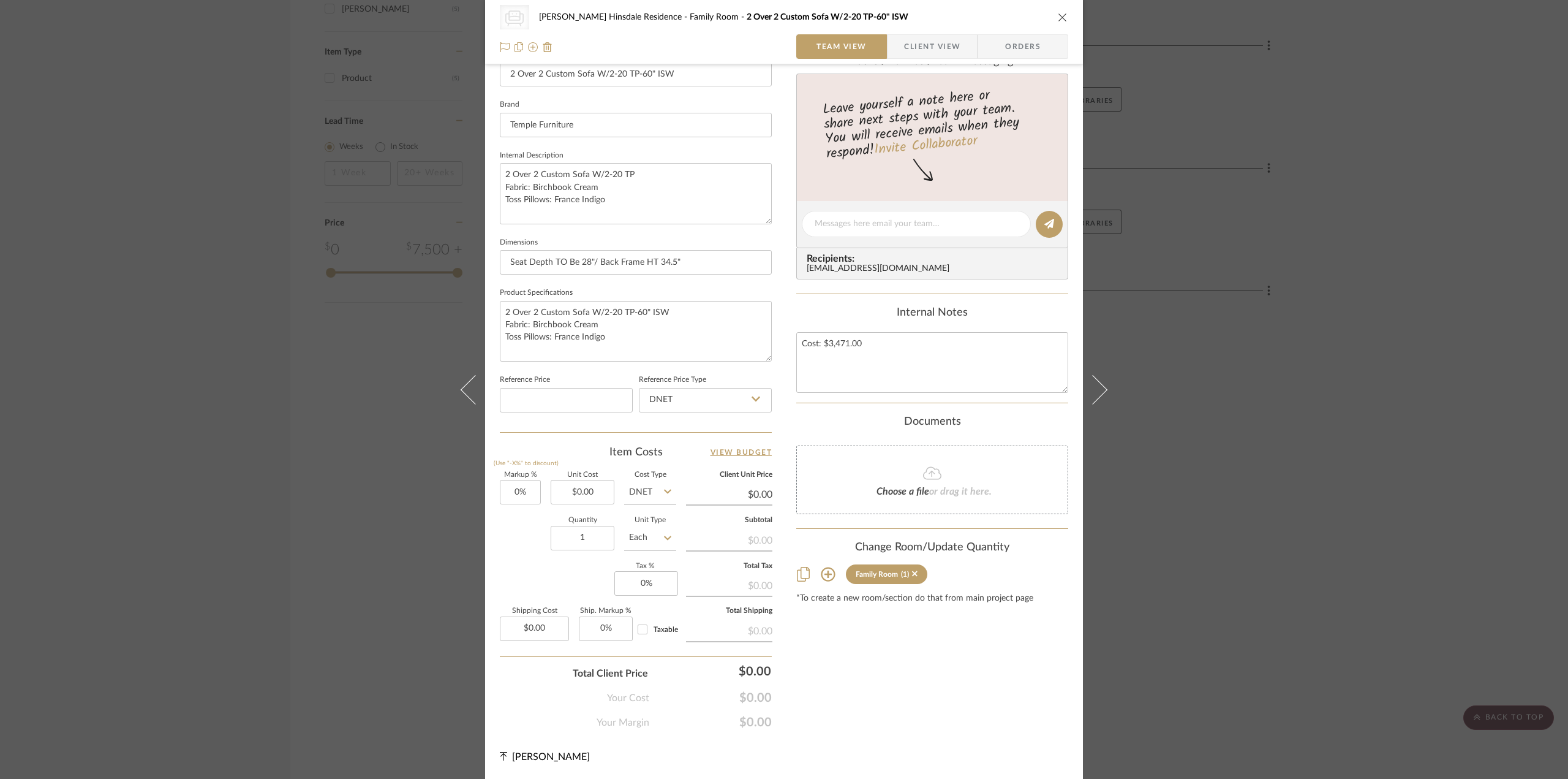
click at [678, 242] on fieldset "Dimensions Seat Depth TO Be 28"/ Back Frame HT 34.5"" at bounding box center [636, 254] width 272 height 41
type input "0.00"
click at [585, 501] on input "0.00" at bounding box center [583, 492] width 64 height 25
type input "0"
type input "$0.00"
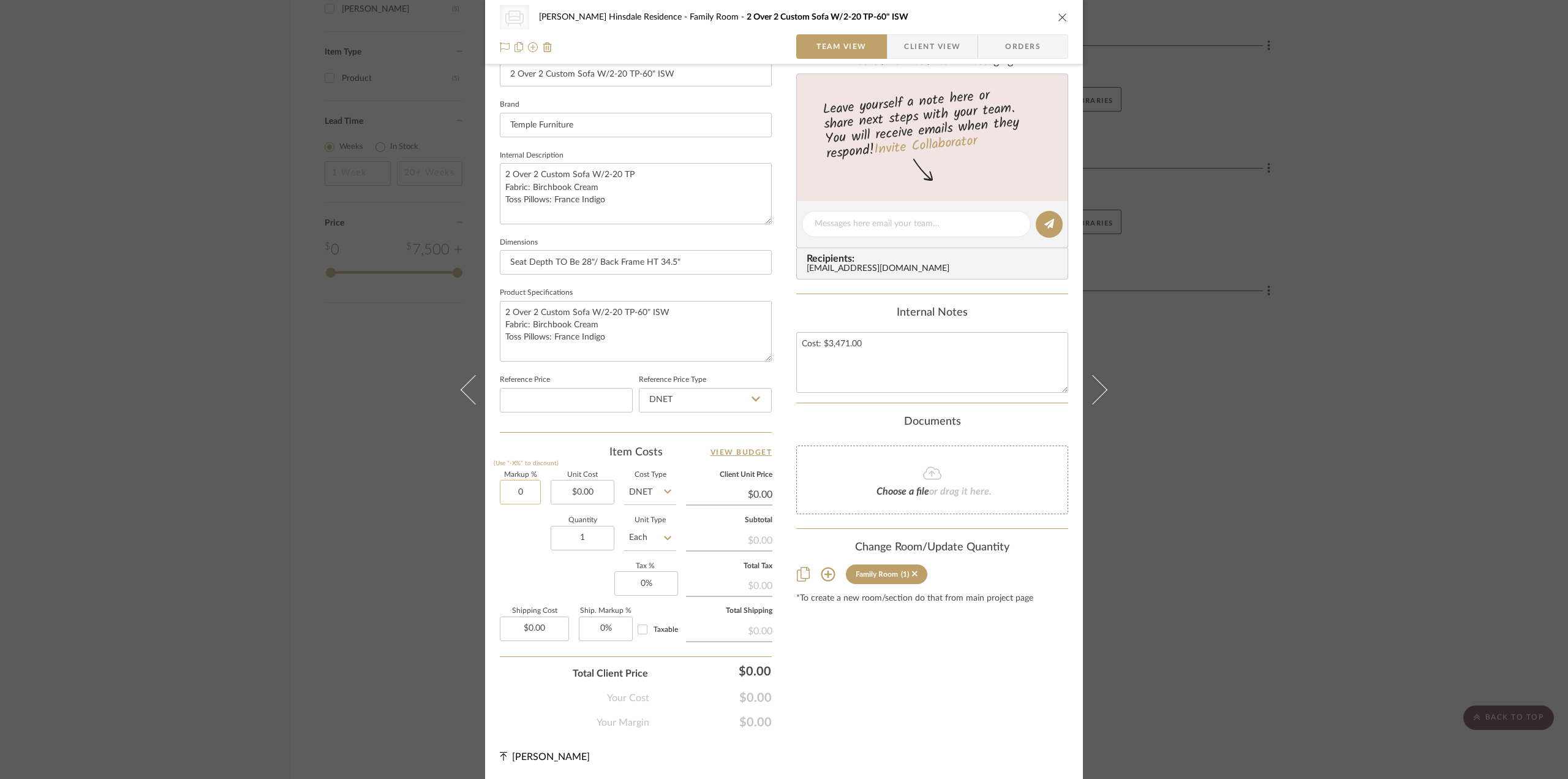
click at [534, 498] on input "0" at bounding box center [520, 492] width 41 height 25
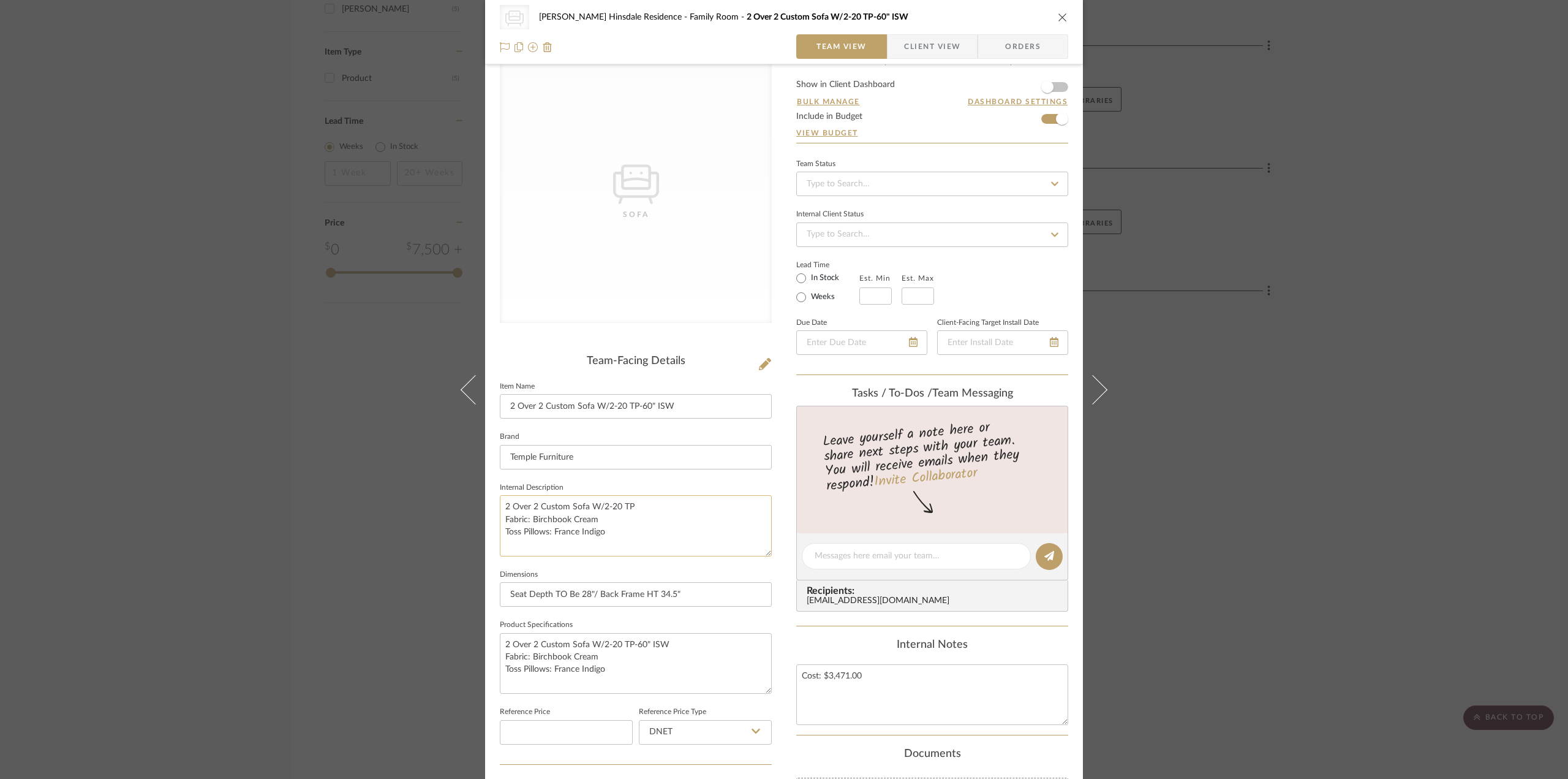
scroll to position [0, 0]
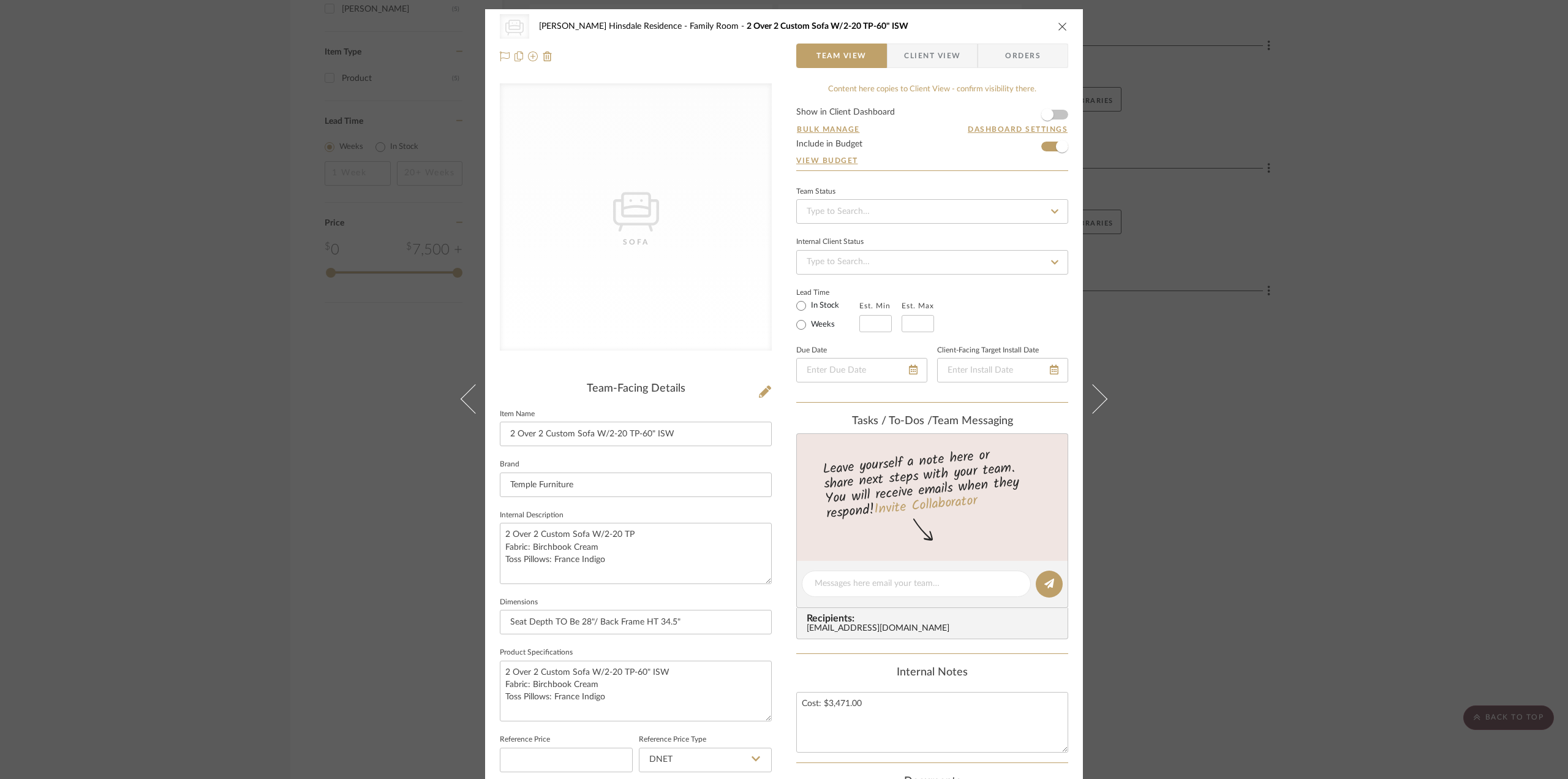
type input "0%"
click at [1301, 428] on div "CategoryIconSeating Created with Sketch. Sofa Conte Hinsdale Residence Family R…" at bounding box center [784, 390] width 1568 height 779
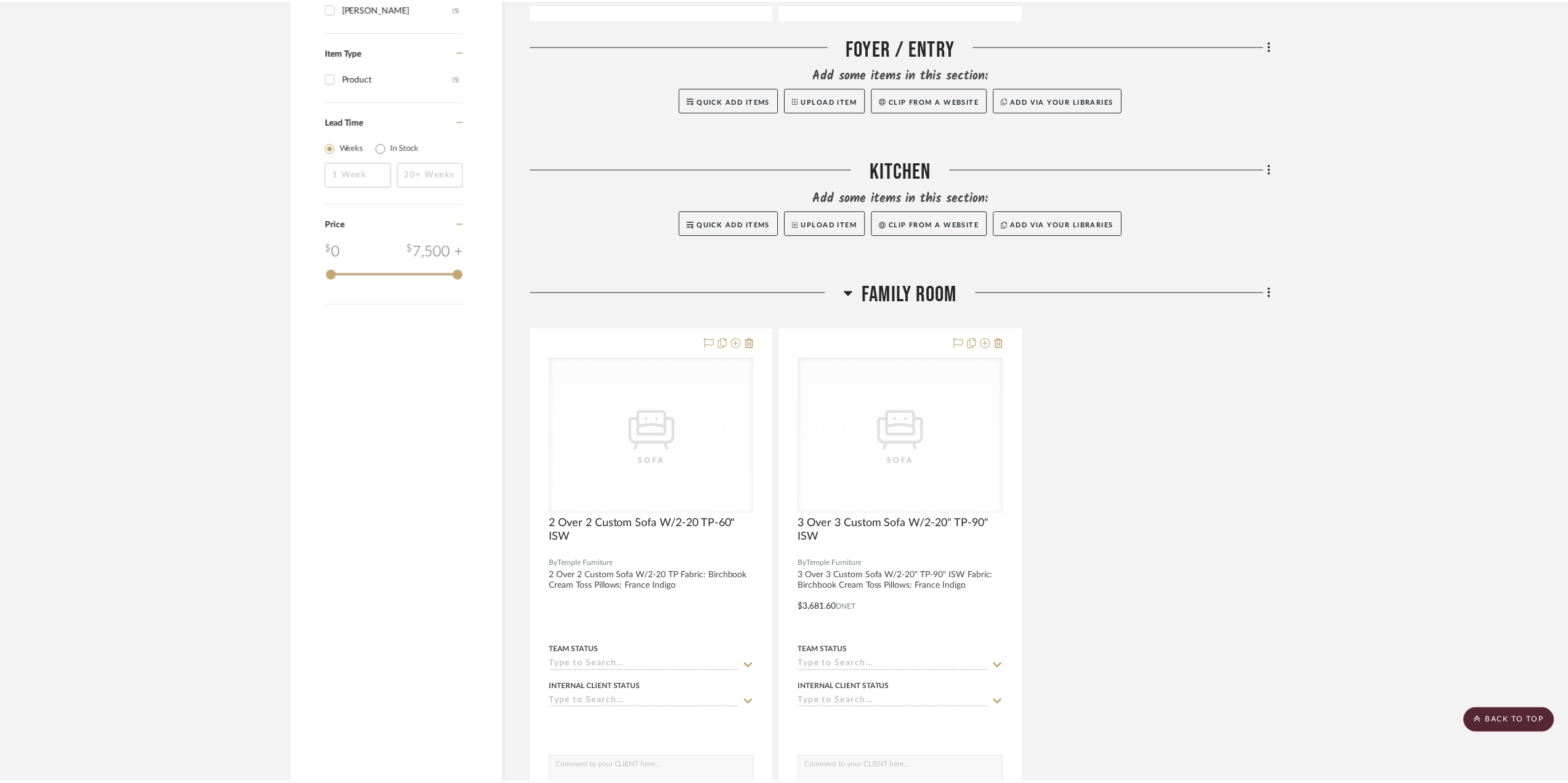
scroll to position [1048, 0]
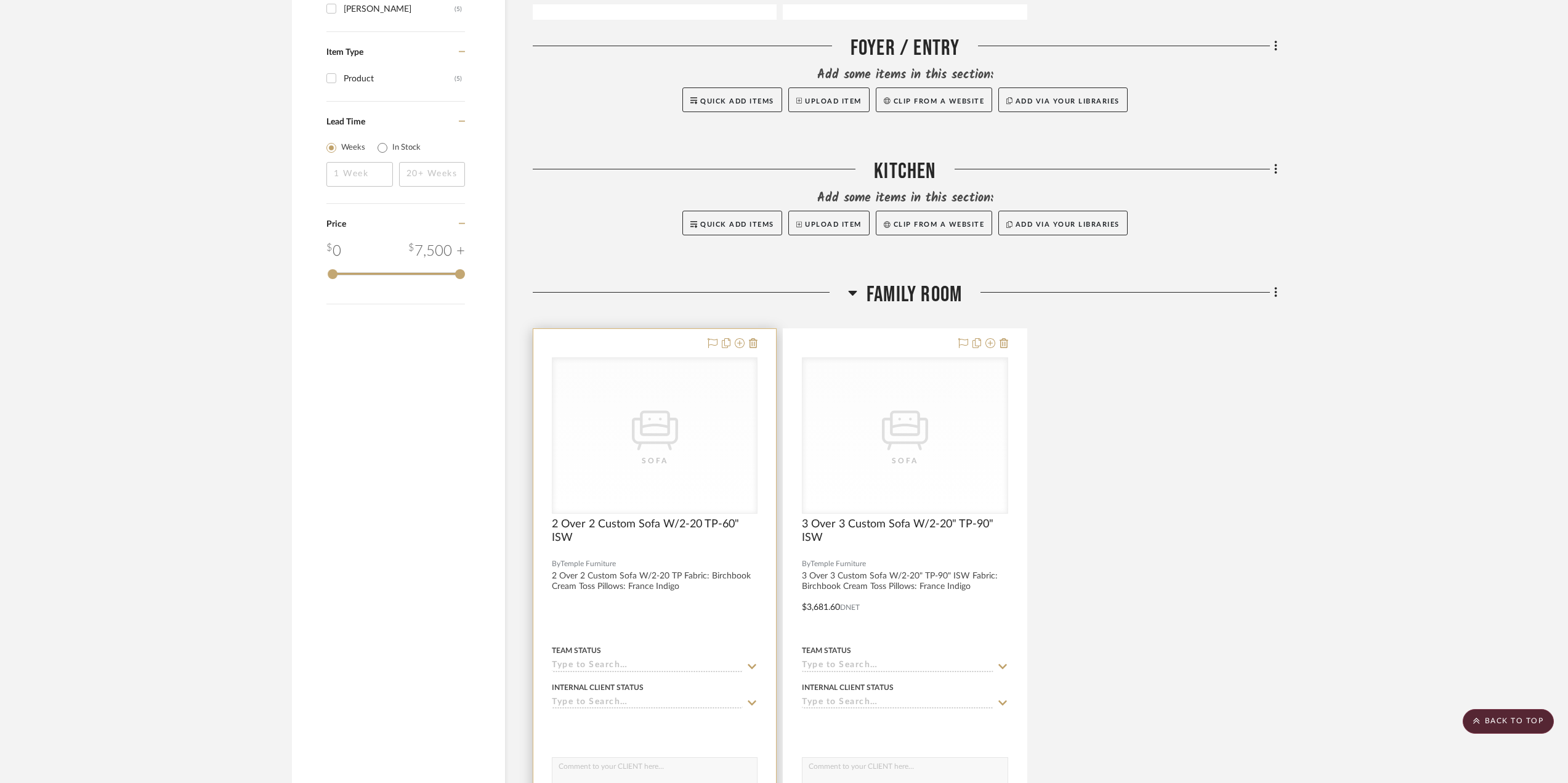
click at [638, 454] on div "CategoryIconSeating Created with Sketch. Sofa" at bounding box center [655, 435] width 204 height 155
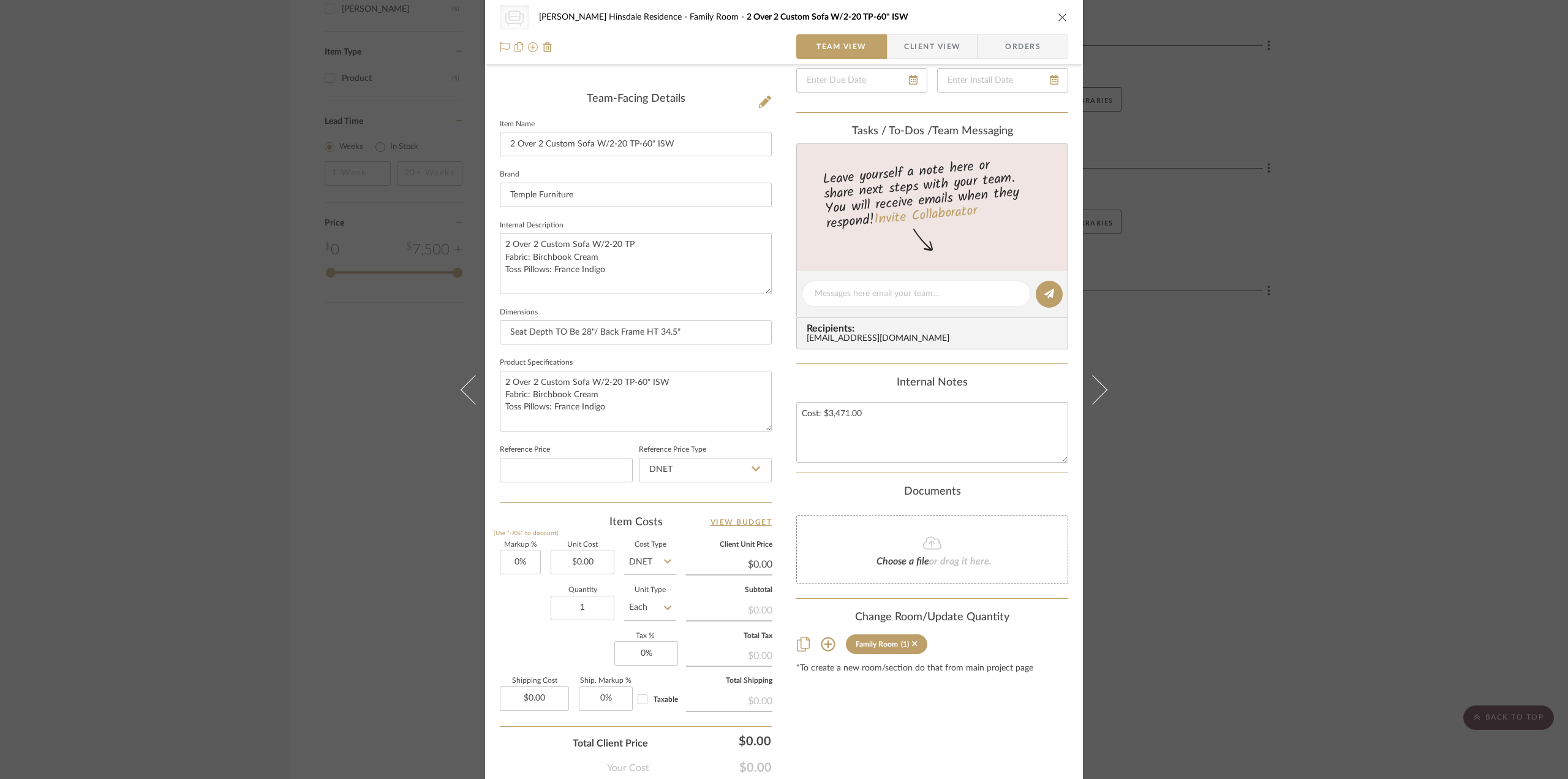
scroll to position [114, 0]
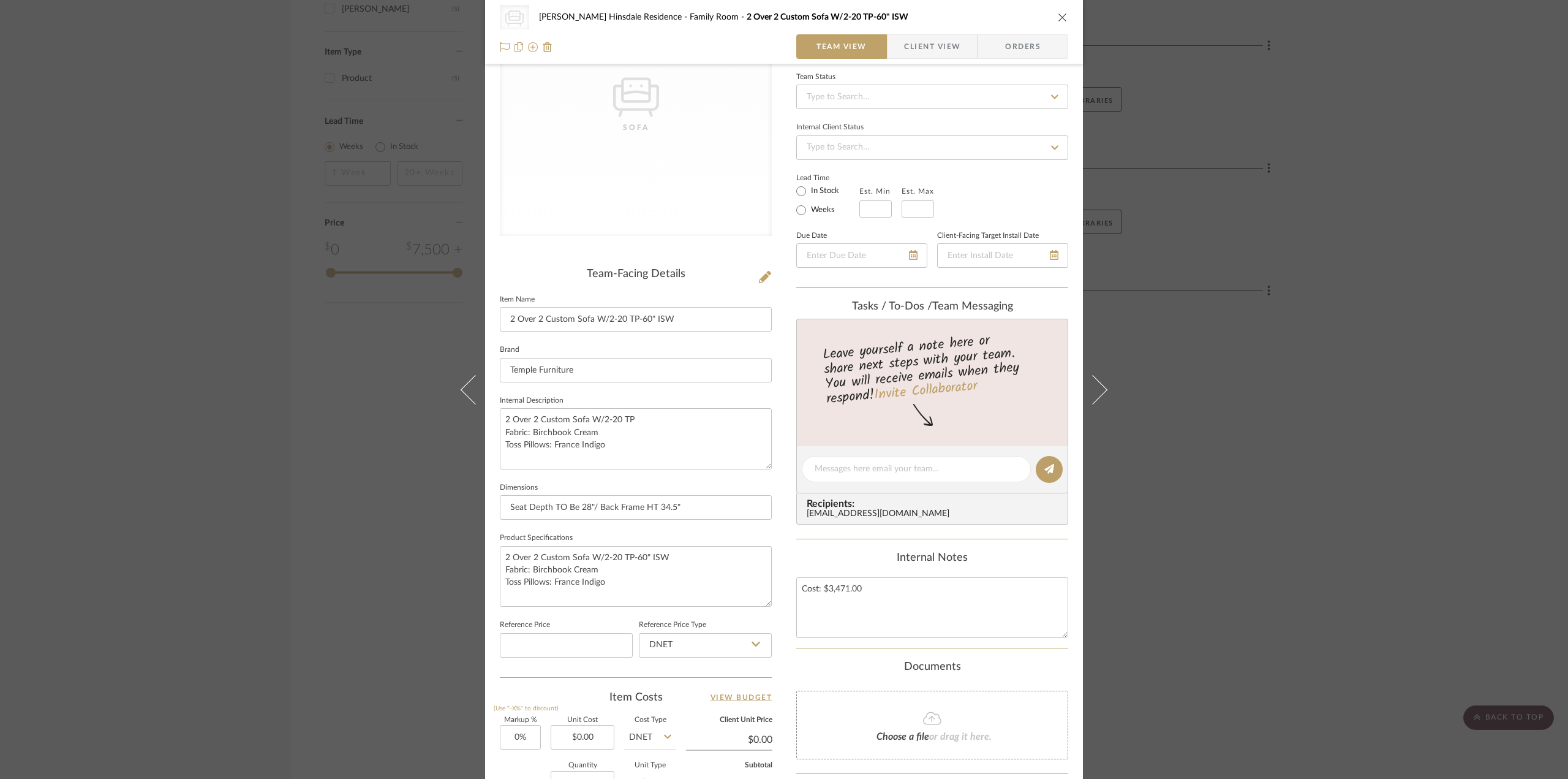
click at [1326, 480] on div "CategoryIconSeating Created with Sketch. Sofa Conte Hinsdale Residence Family R…" at bounding box center [784, 390] width 1568 height 779
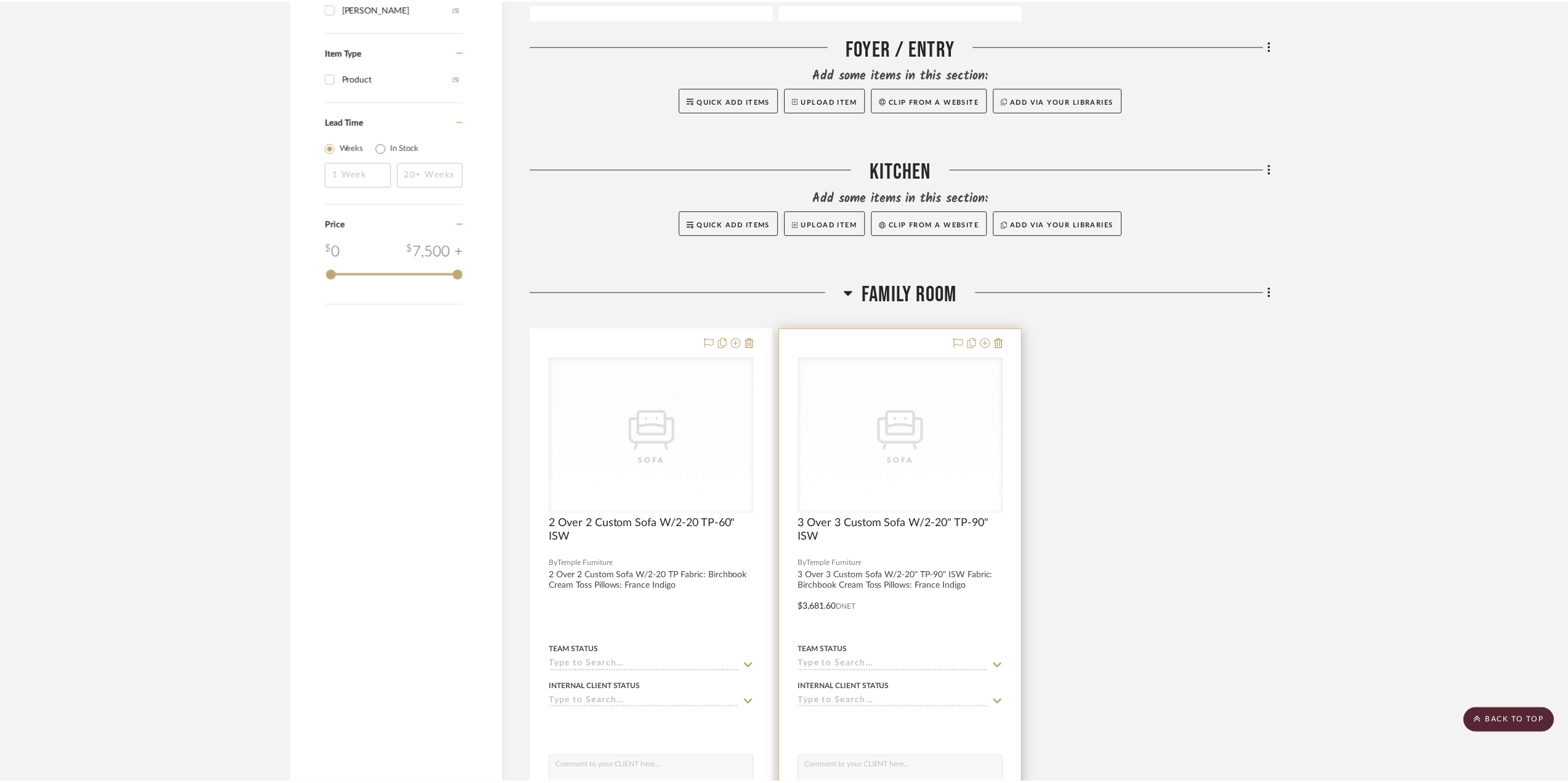
scroll to position [1048, 0]
click at [881, 440] on div "CategoryIconSeating Created with Sketch. Sofa" at bounding box center [905, 435] width 204 height 155
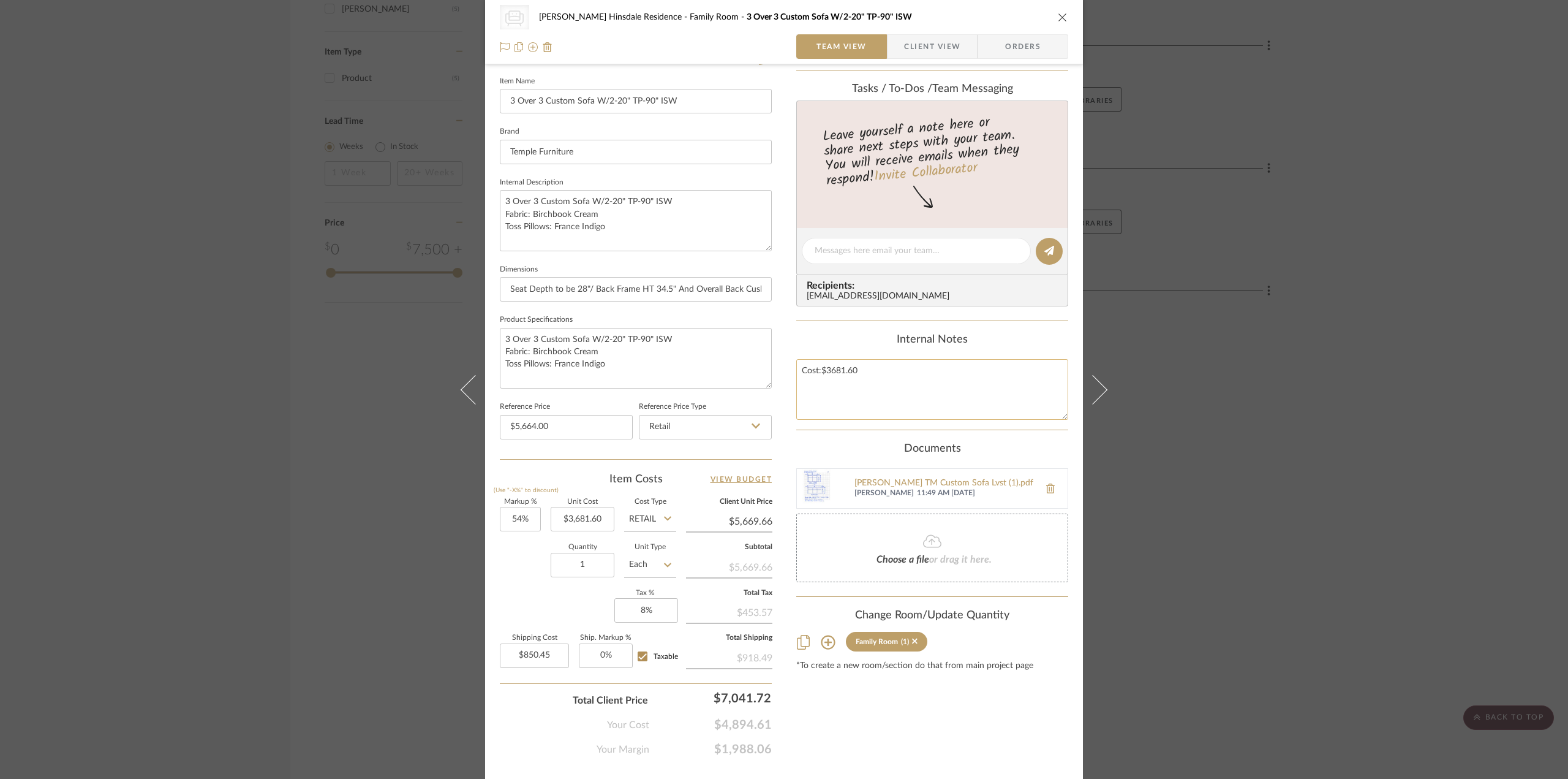
scroll to position [360, 0]
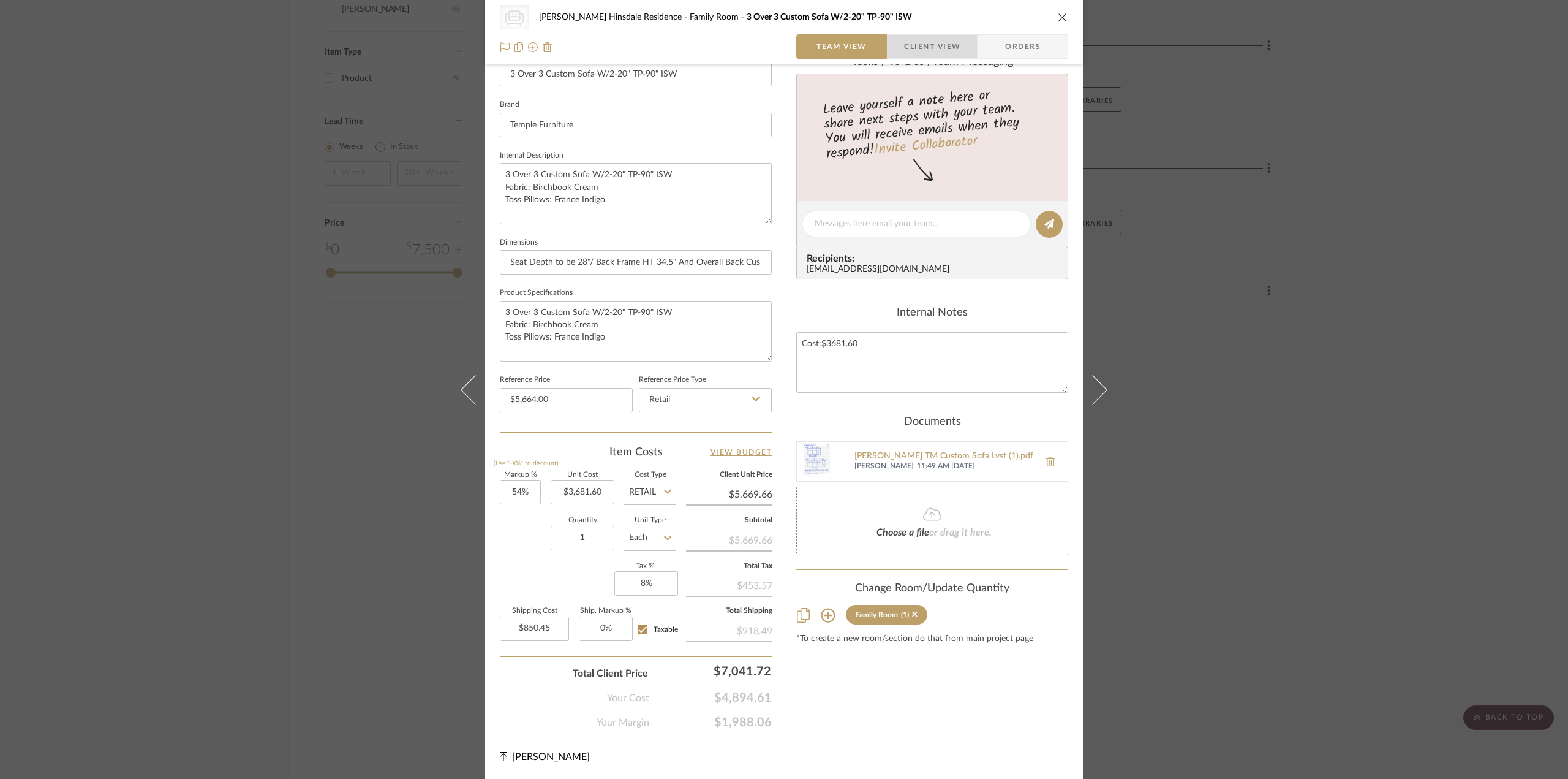
click at [934, 39] on span "Client View" at bounding box center [932, 46] width 56 height 25
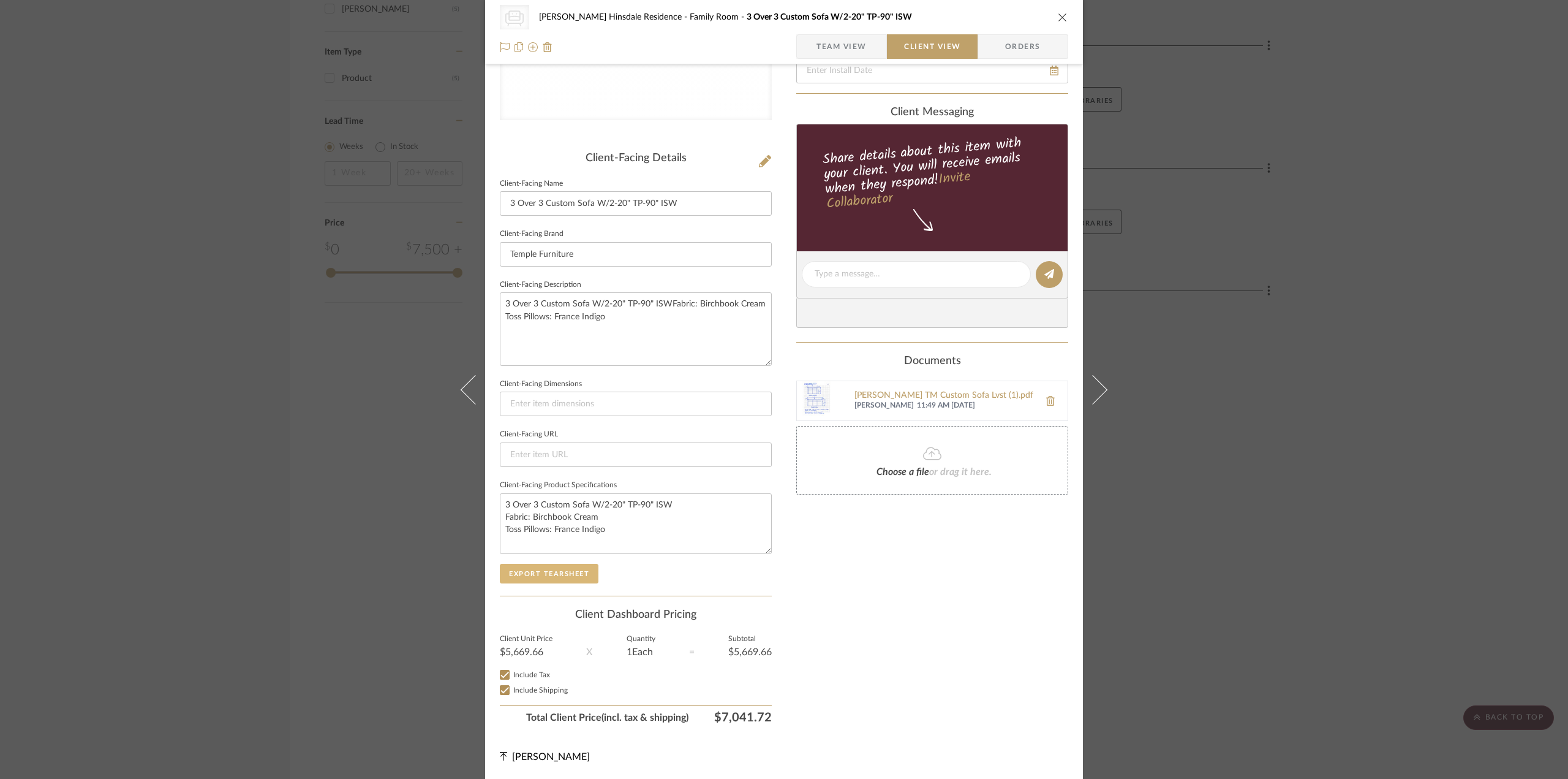
click at [550, 568] on button "Export Tearsheet" at bounding box center [549, 574] width 99 height 20
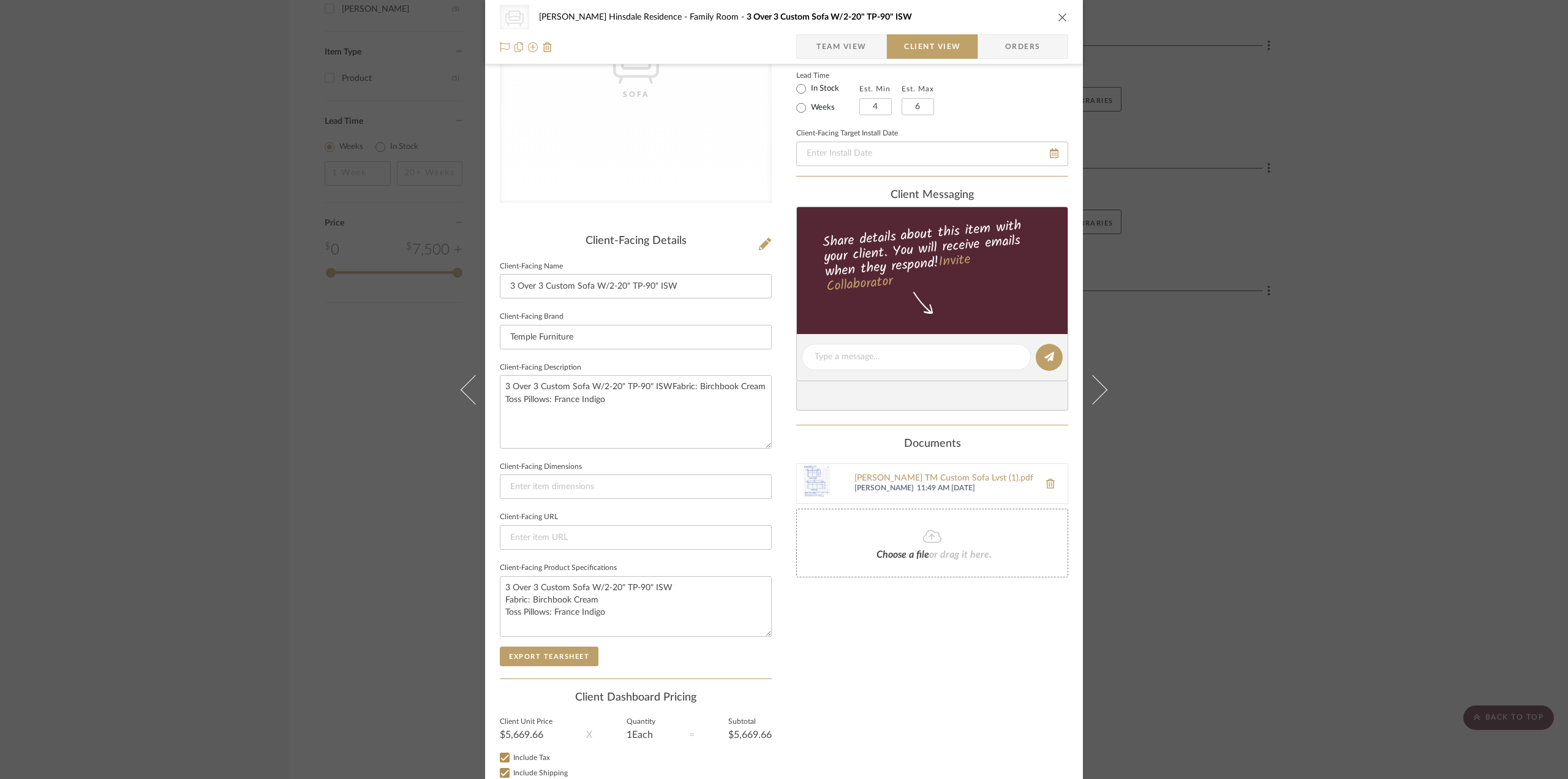
scroll to position [0, 0]
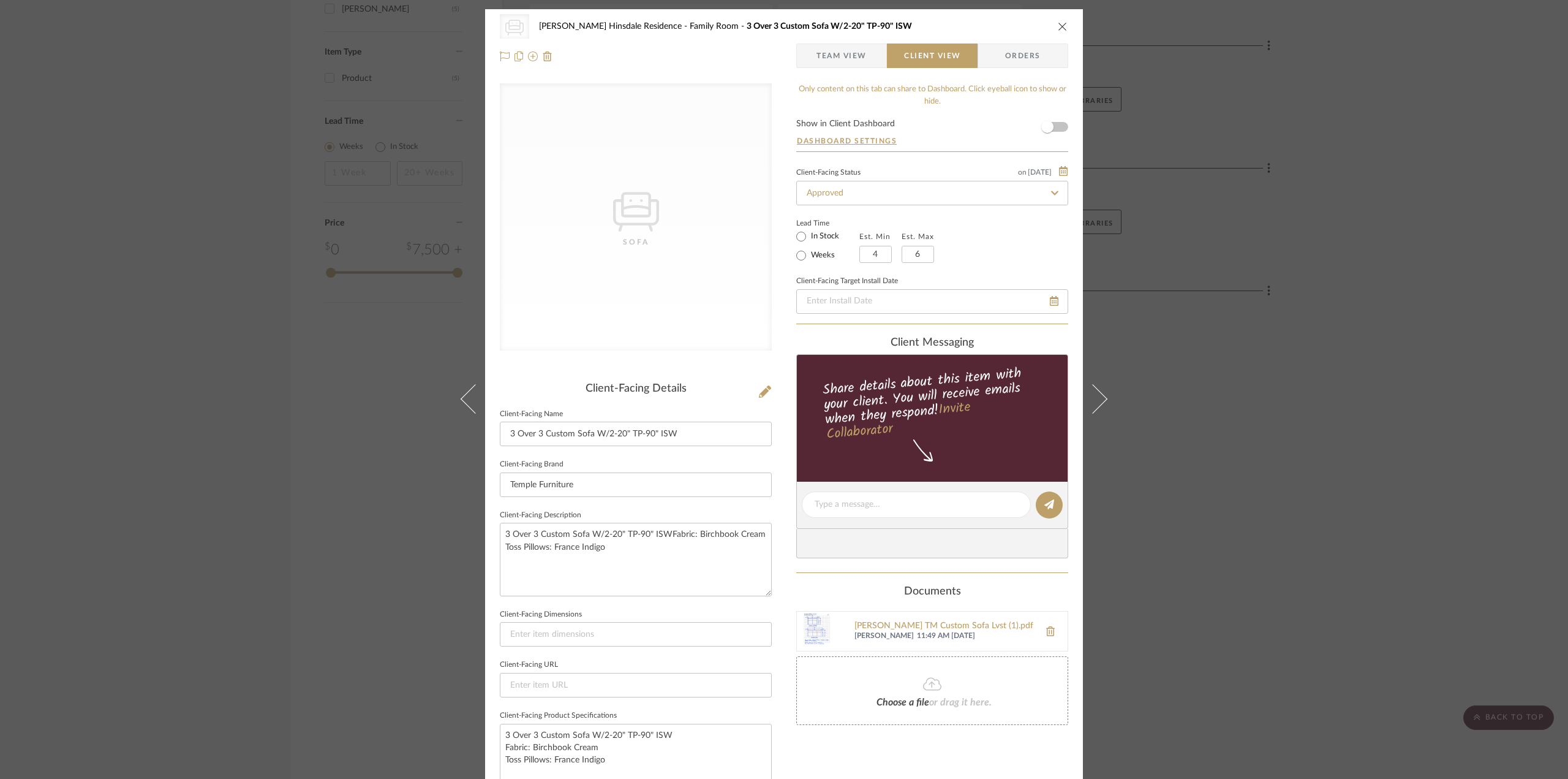
click at [1139, 401] on div "CategoryIconSeating Created with Sketch. Sofa Conte Hinsdale Residence Family R…" at bounding box center [784, 390] width 1568 height 779
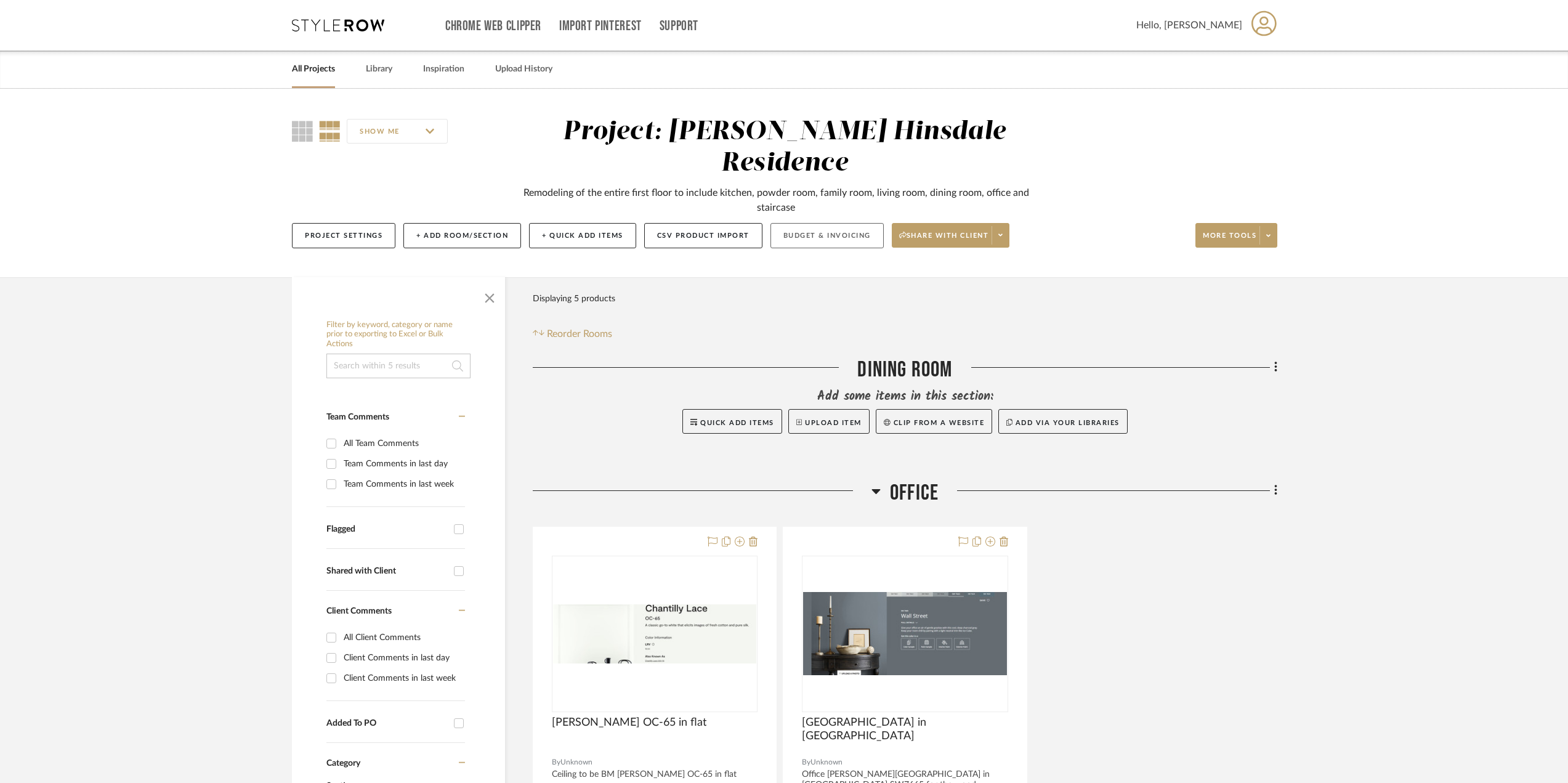
click at [810, 223] on button "Budget & Invoicing" at bounding box center [826, 235] width 113 height 26
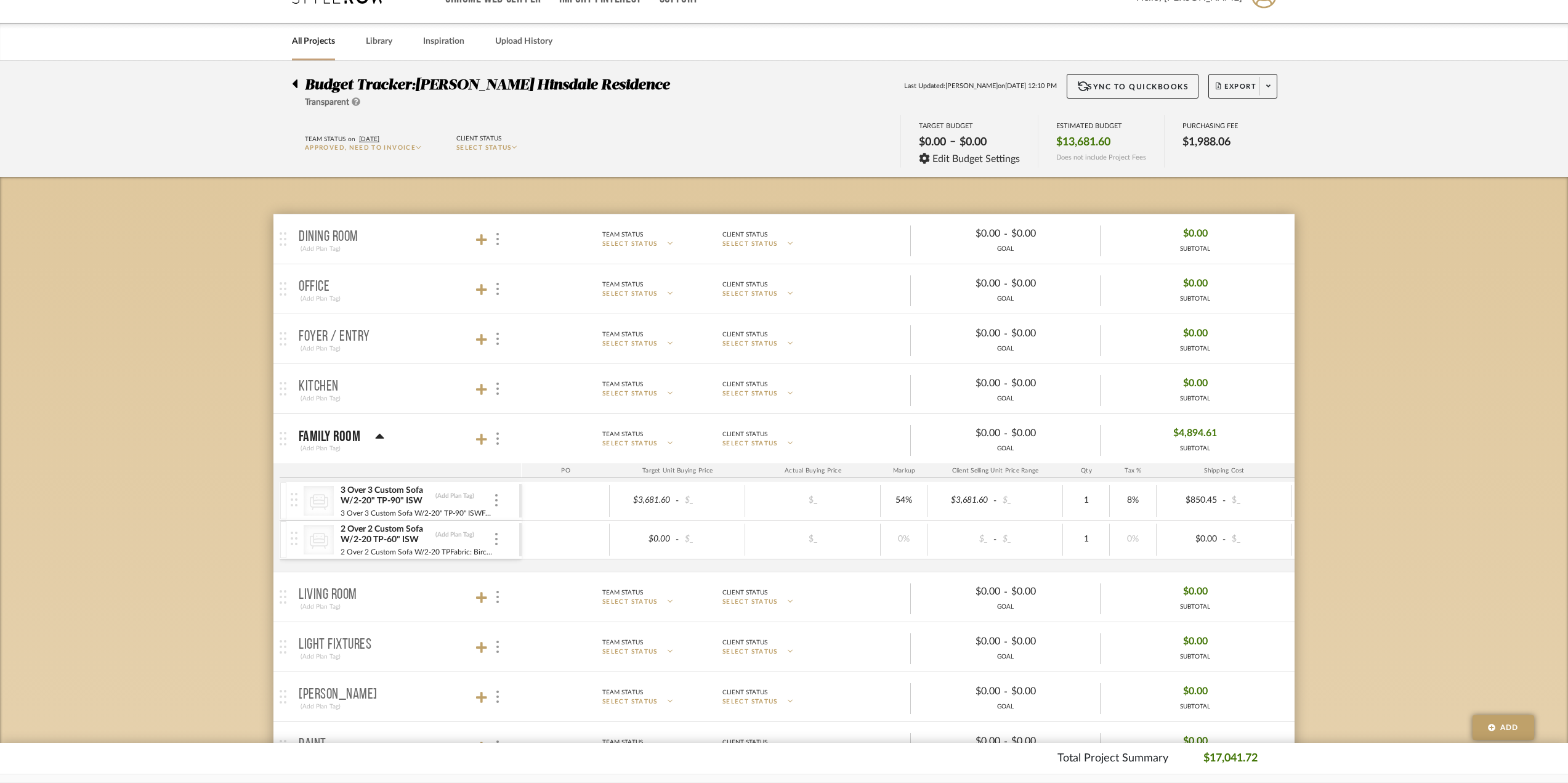
scroll to position [123, 0]
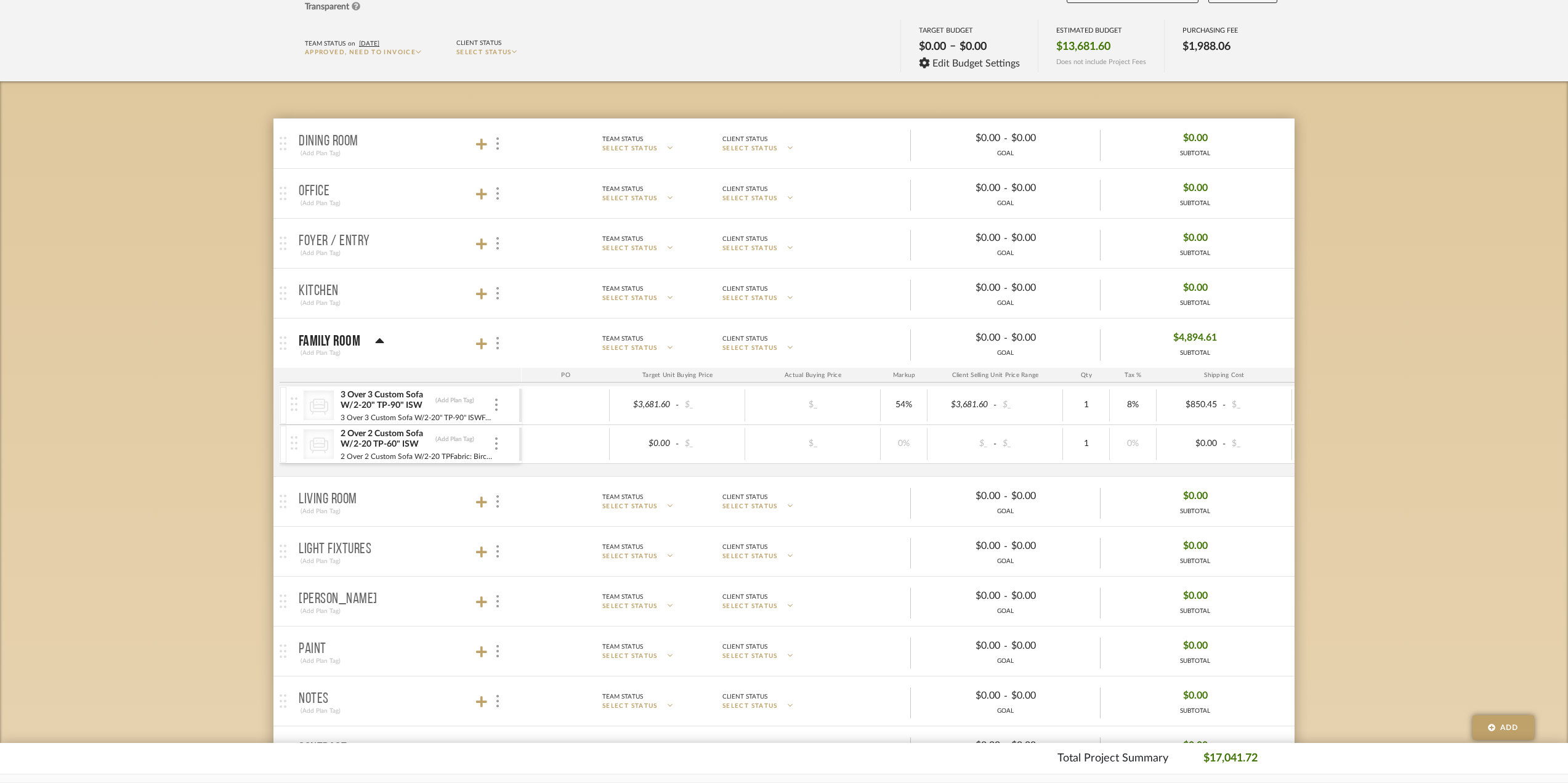
click at [669, 392] on div "$3,681.60 - $_" at bounding box center [677, 405] width 136 height 32
click at [649, 399] on input "3681.60" at bounding box center [643, 405] width 60 height 18
click at [240, 384] on div "Budget Tracker: Conte Hinsdale Residence Transparent Last Updated: Ann Kottler …" at bounding box center [784, 603] width 1568 height 1277
drag, startPoint x: 109, startPoint y: 116, endPoint x: 88, endPoint y: 7, distance: 111.0
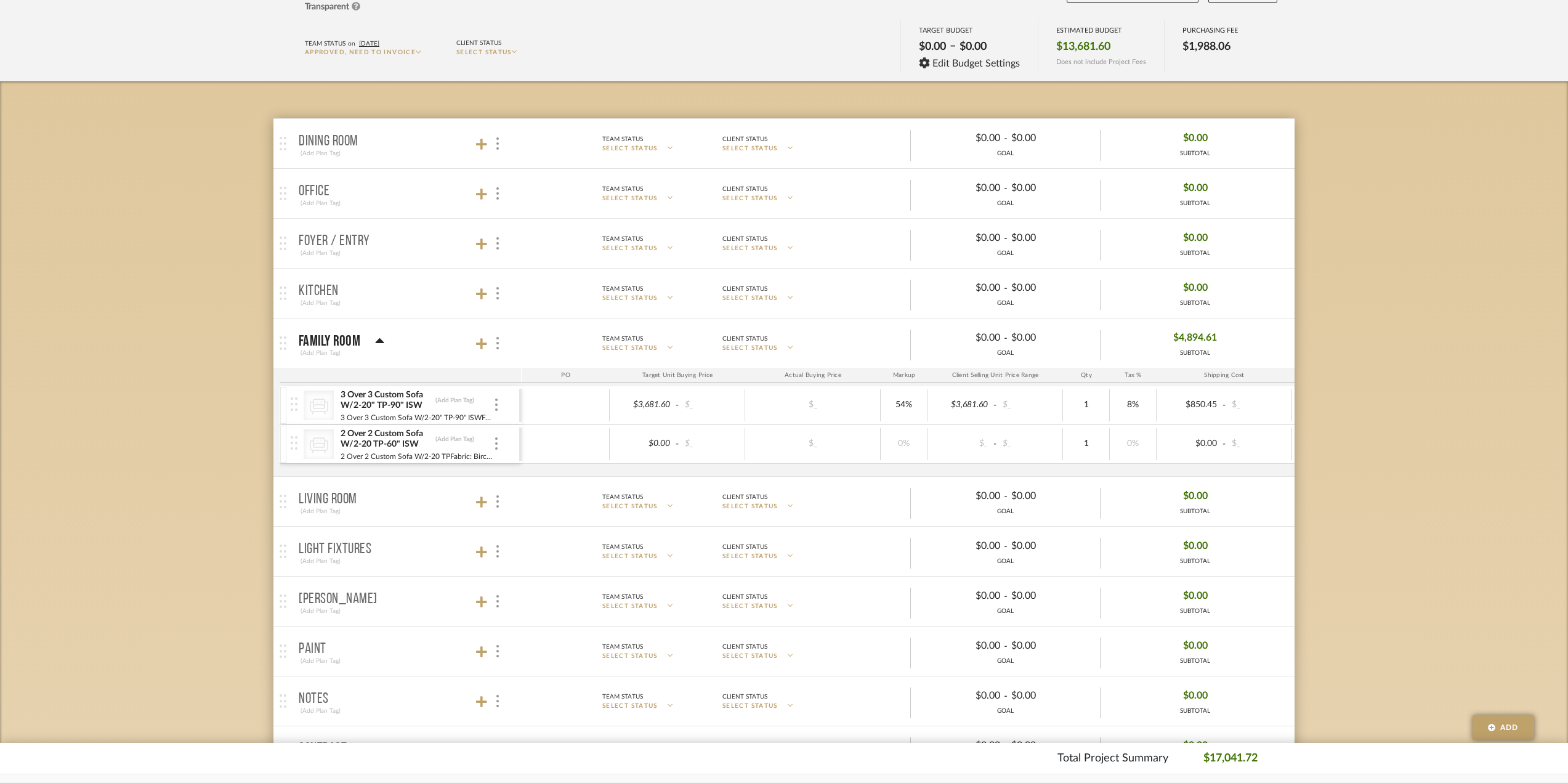
click at [109, 117] on div "Budget Tracker: Conte Hinsdale Residence Transparent Last Updated: Ann Kottler …" at bounding box center [784, 603] width 1568 height 1277
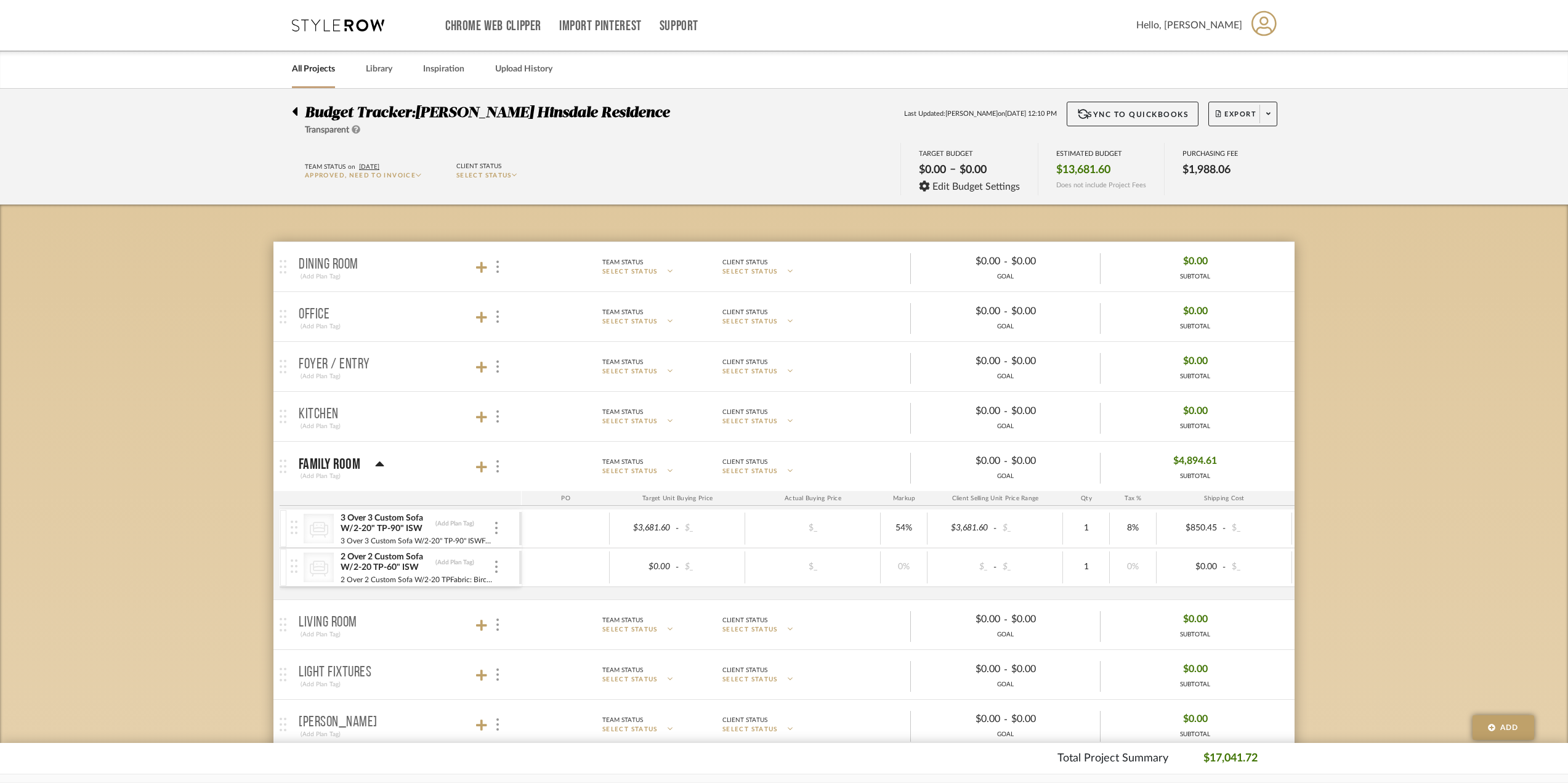
click at [304, 70] on link "All Projects" at bounding box center [313, 69] width 43 height 16
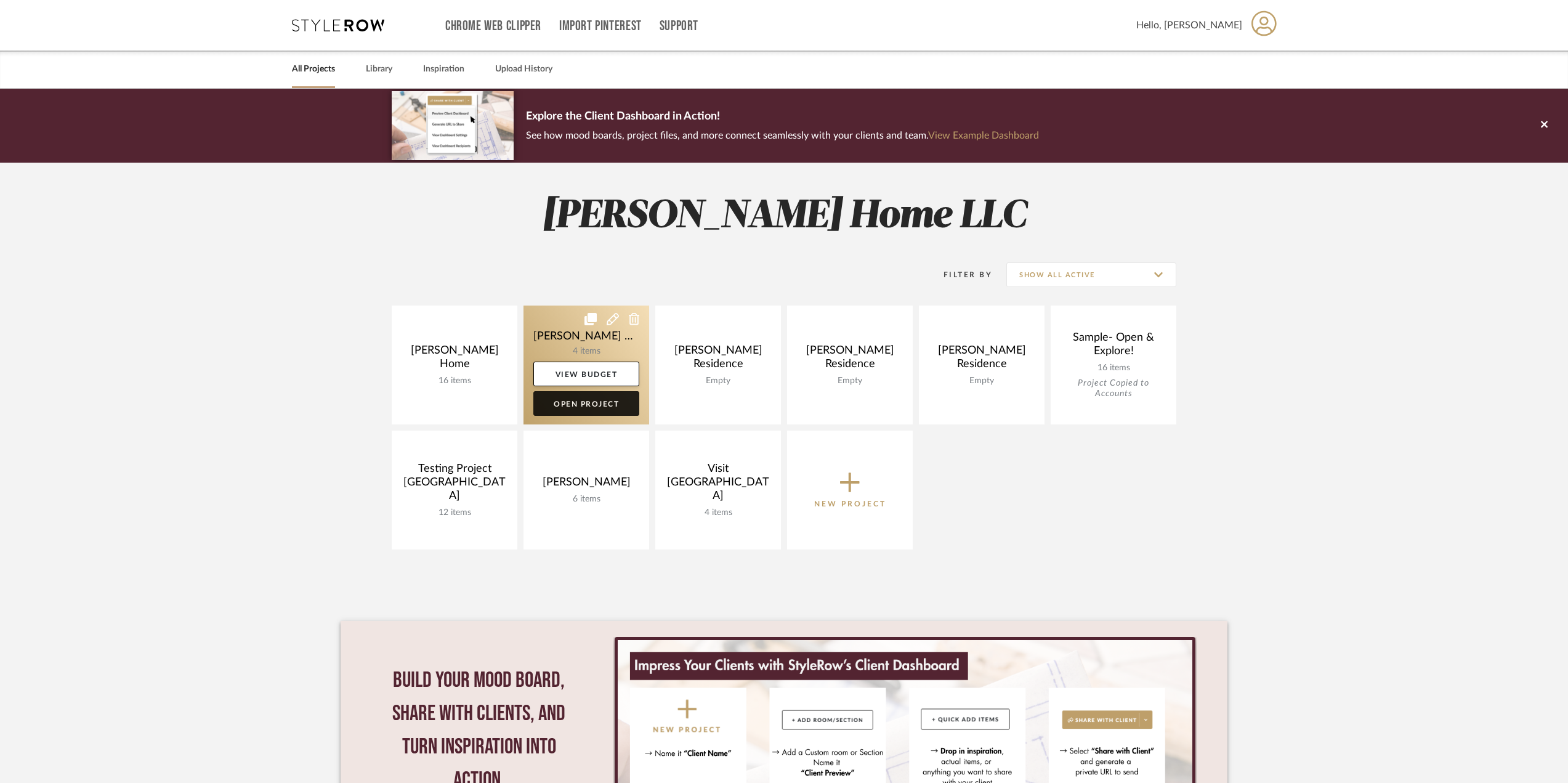
click at [579, 405] on link "Open Project" at bounding box center [587, 403] width 106 height 25
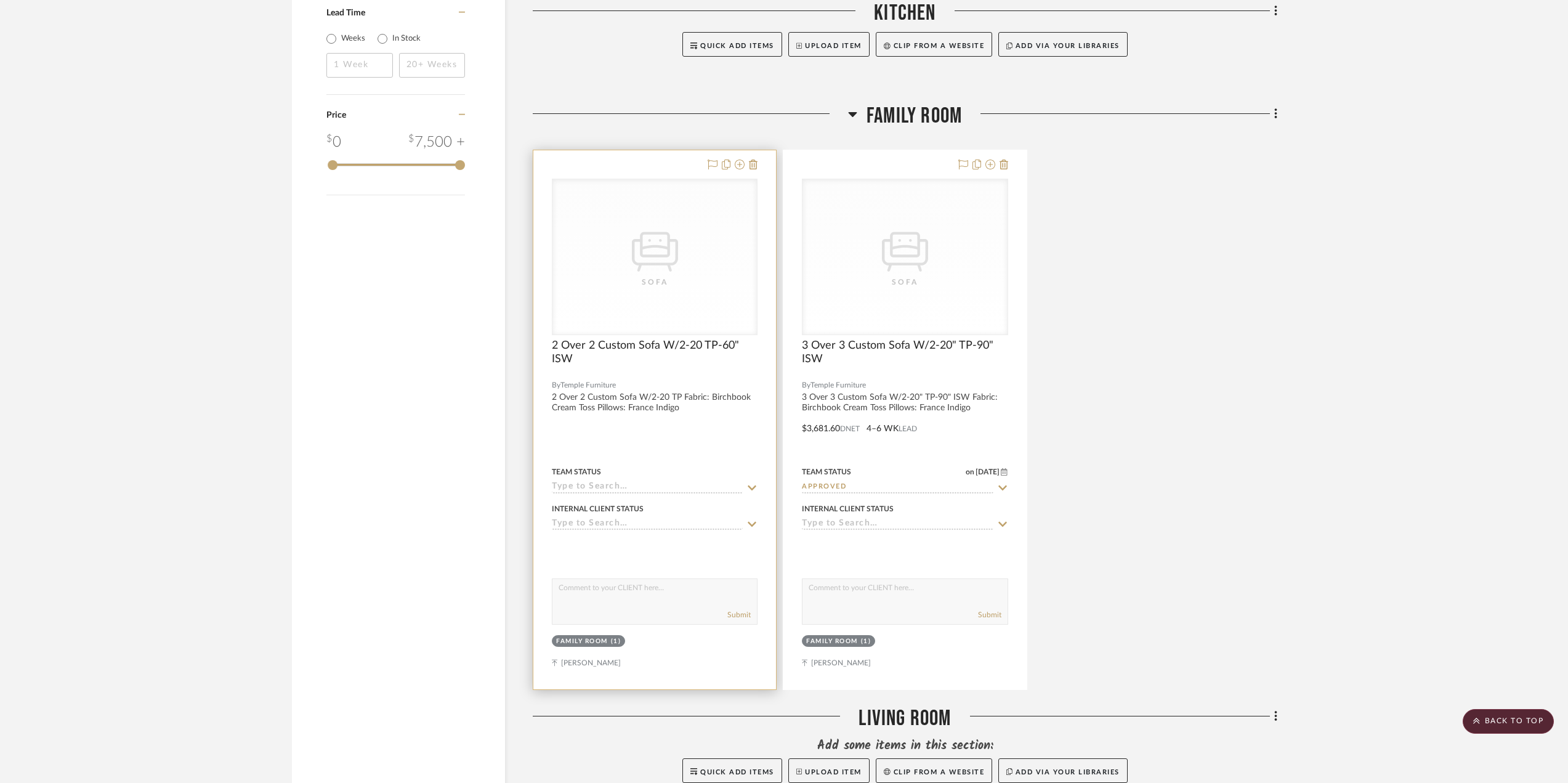
scroll to position [1232, 0]
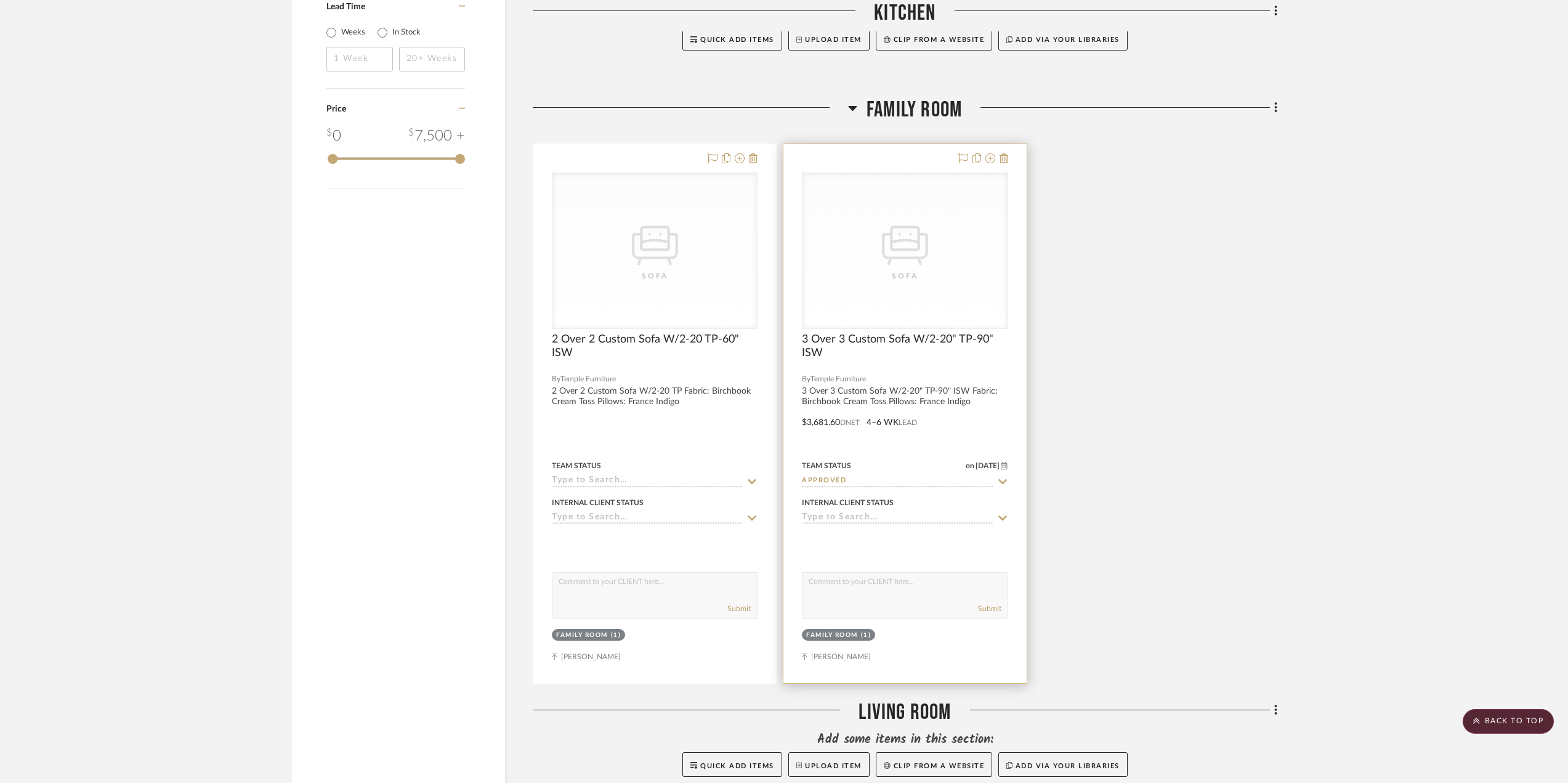
click at [888, 410] on div at bounding box center [905, 413] width 243 height 539
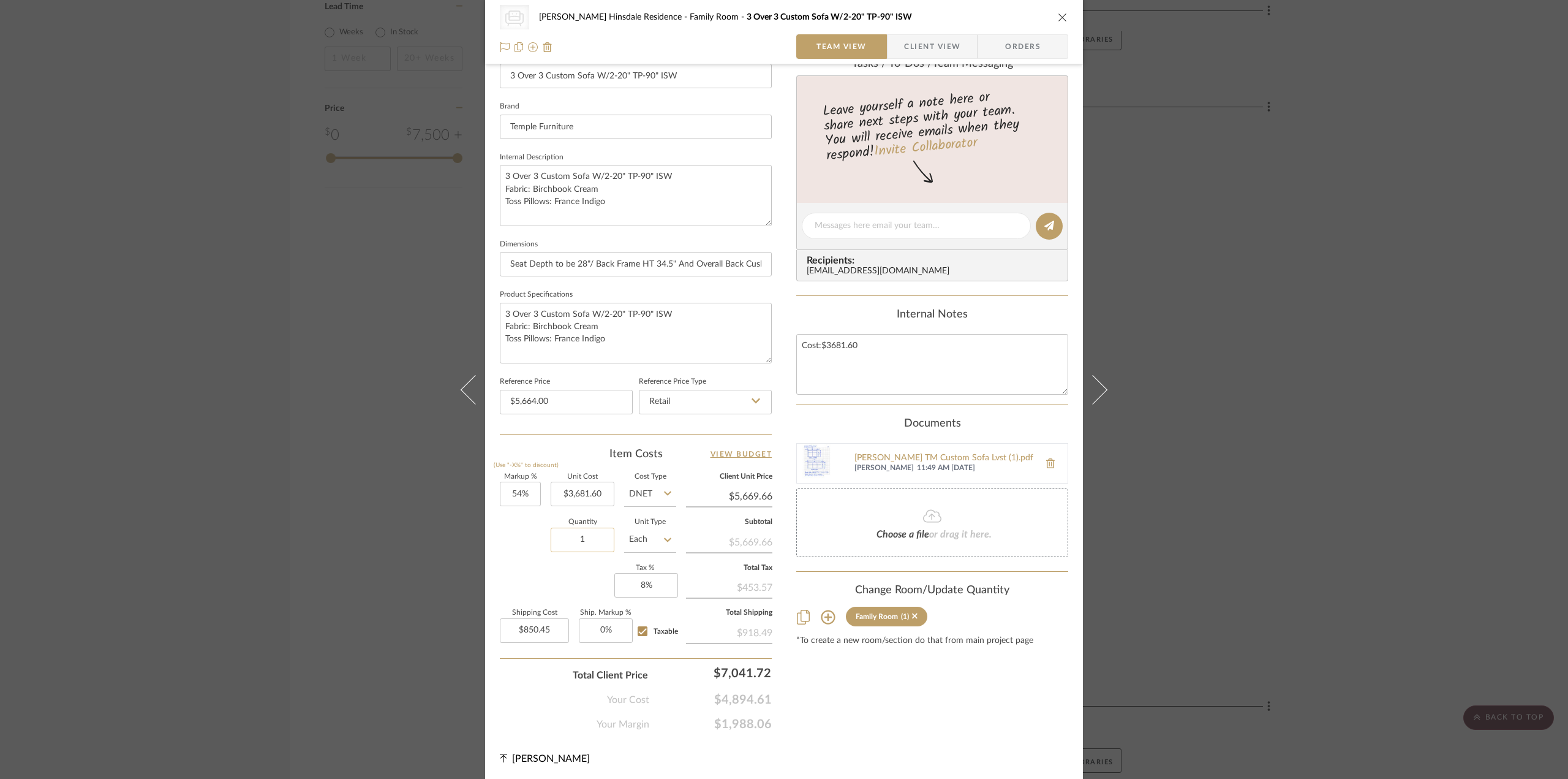
scroll to position [360, 0]
click at [753, 454] on link "View Budget" at bounding box center [741, 452] width 62 height 15
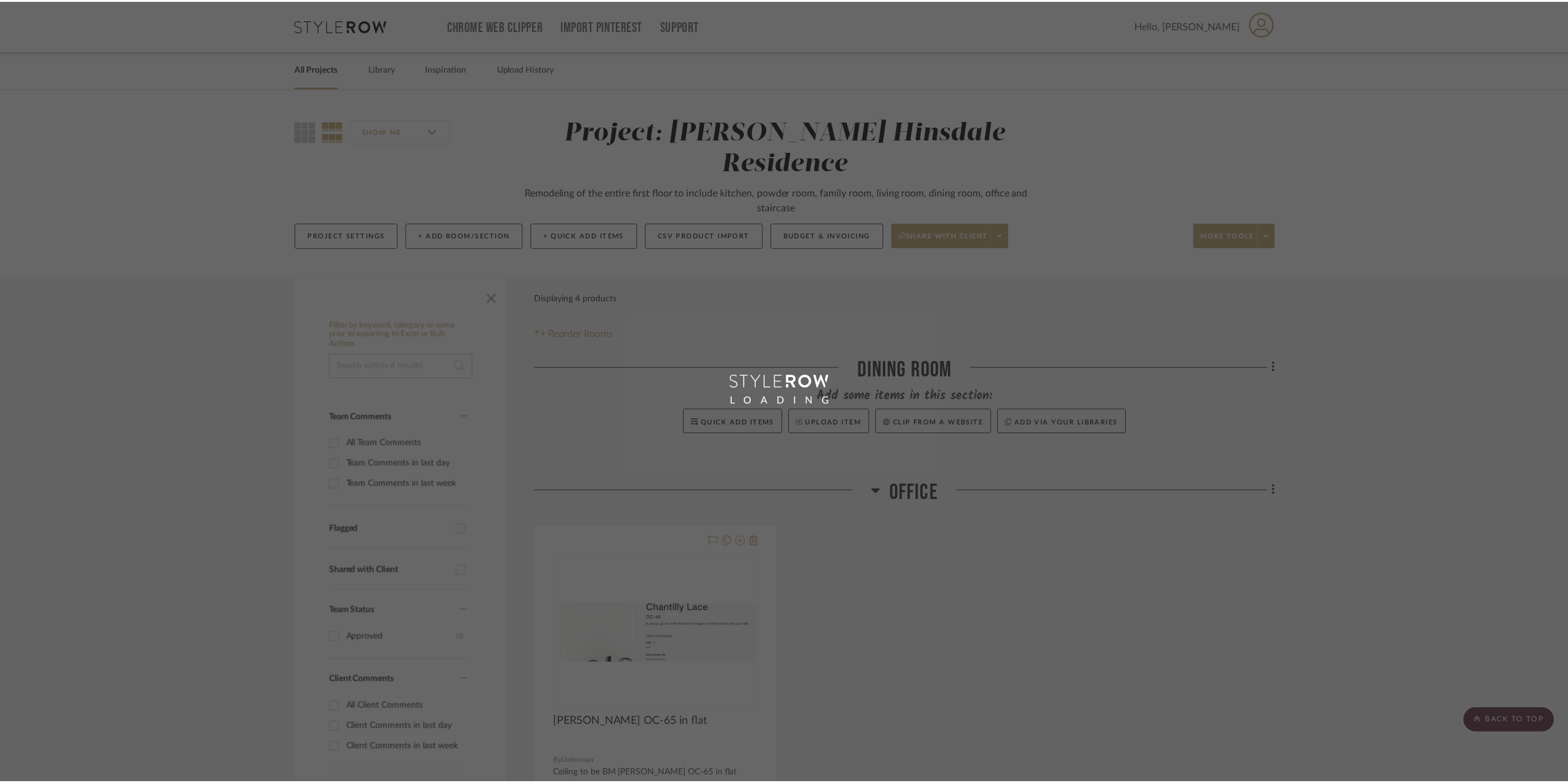
scroll to position [462, 0]
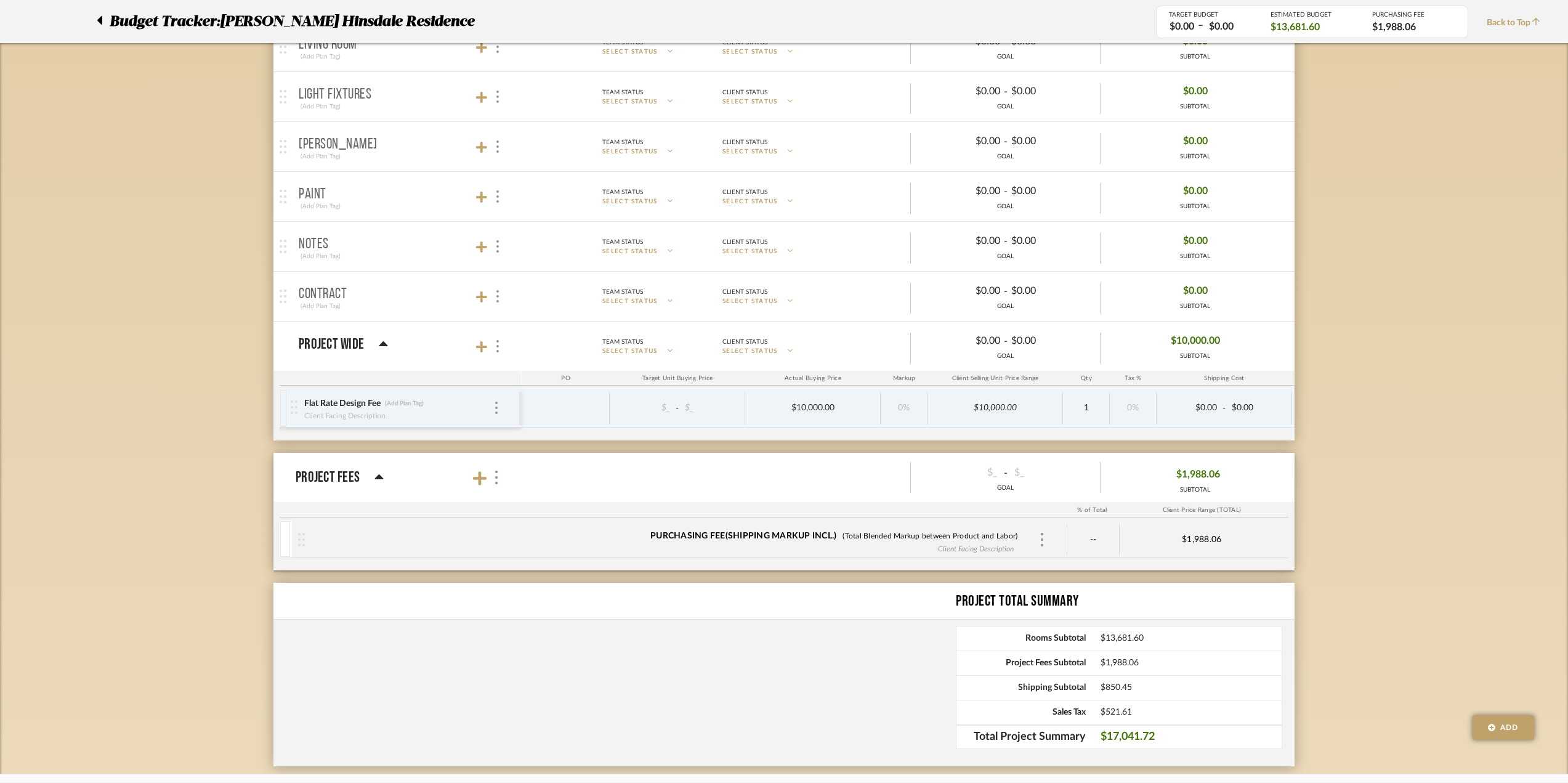
scroll to position [393, 0]
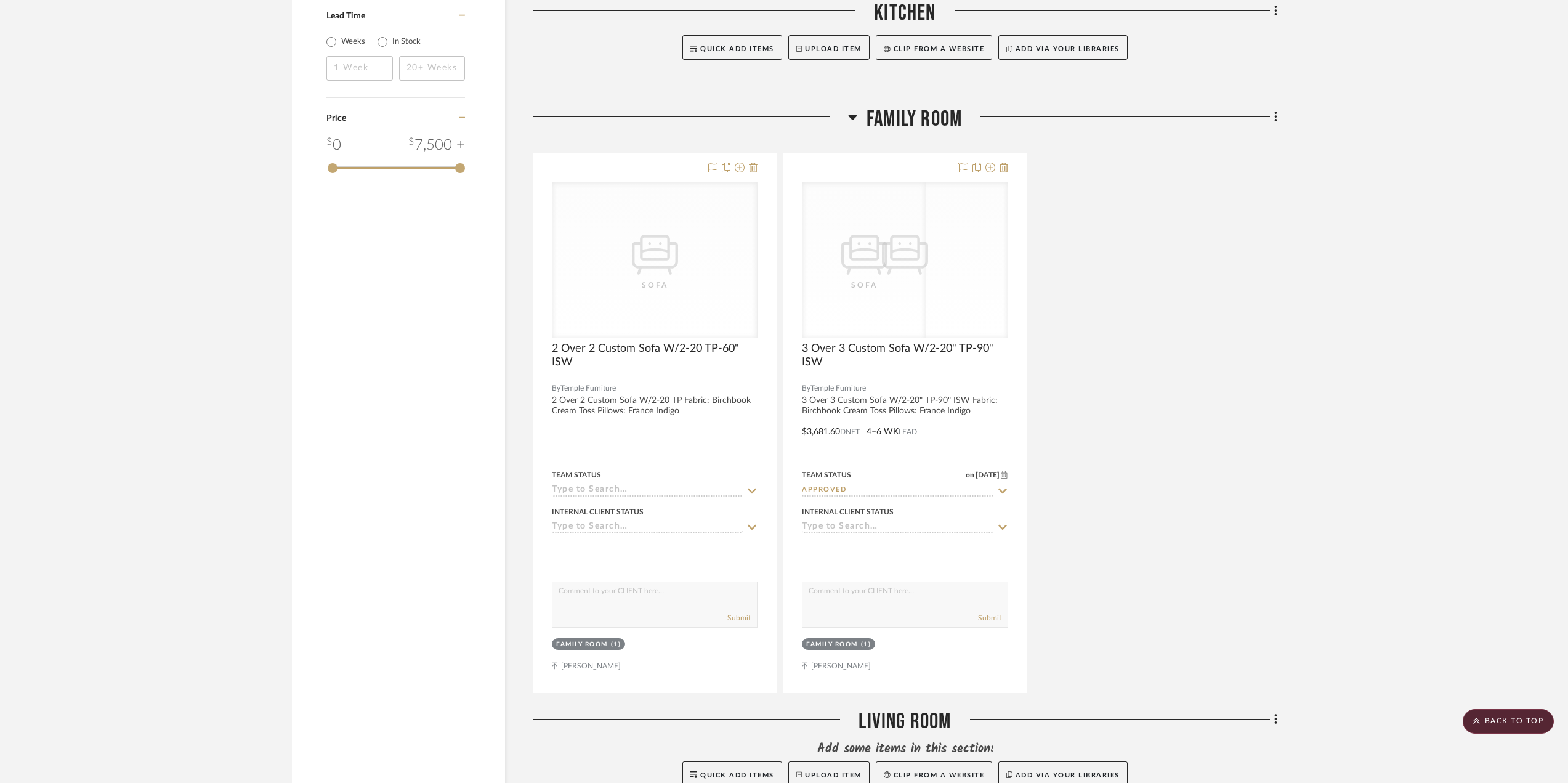
scroll to position [1232, 0]
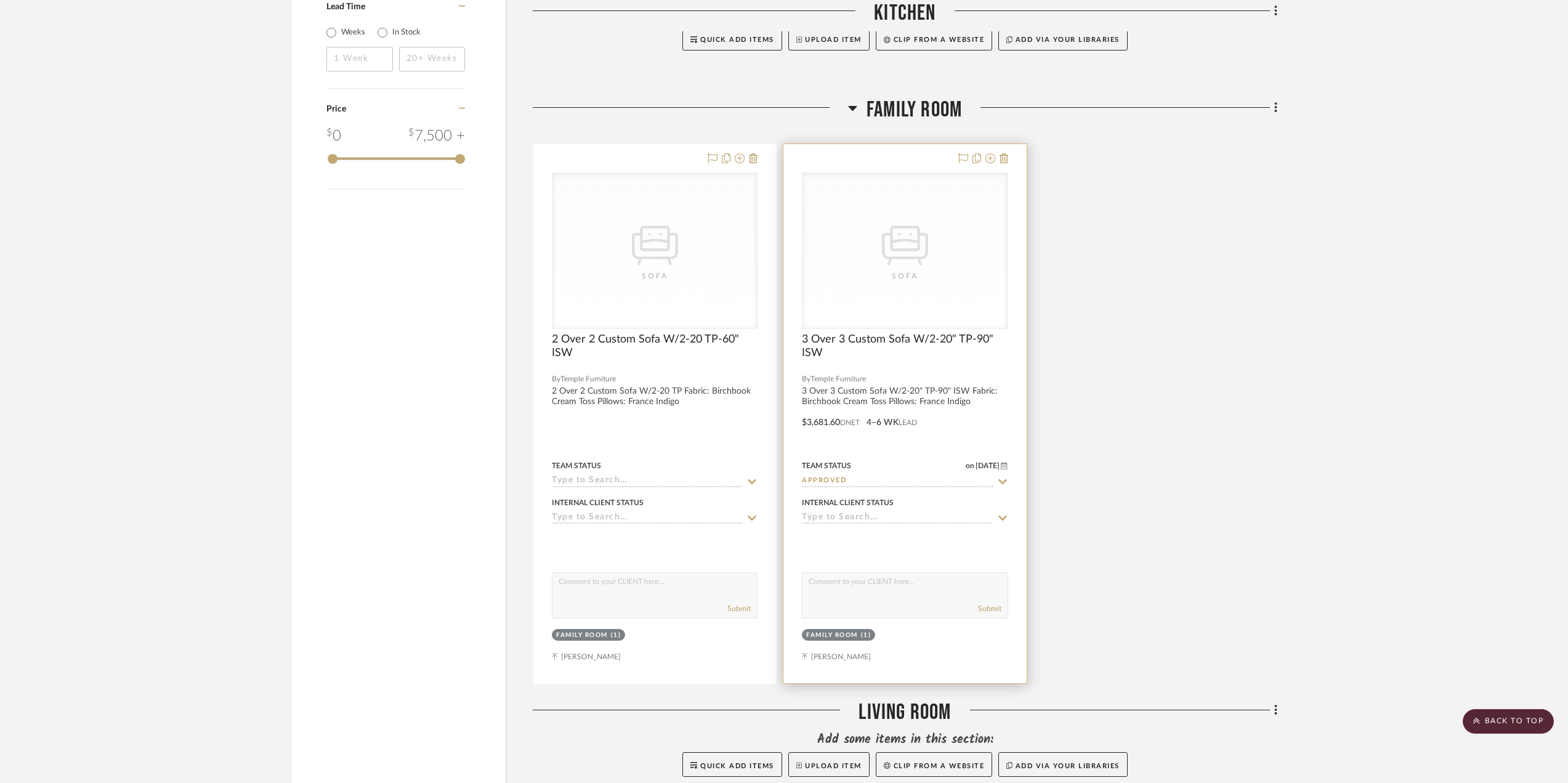
click at [900, 402] on div at bounding box center [905, 413] width 243 height 539
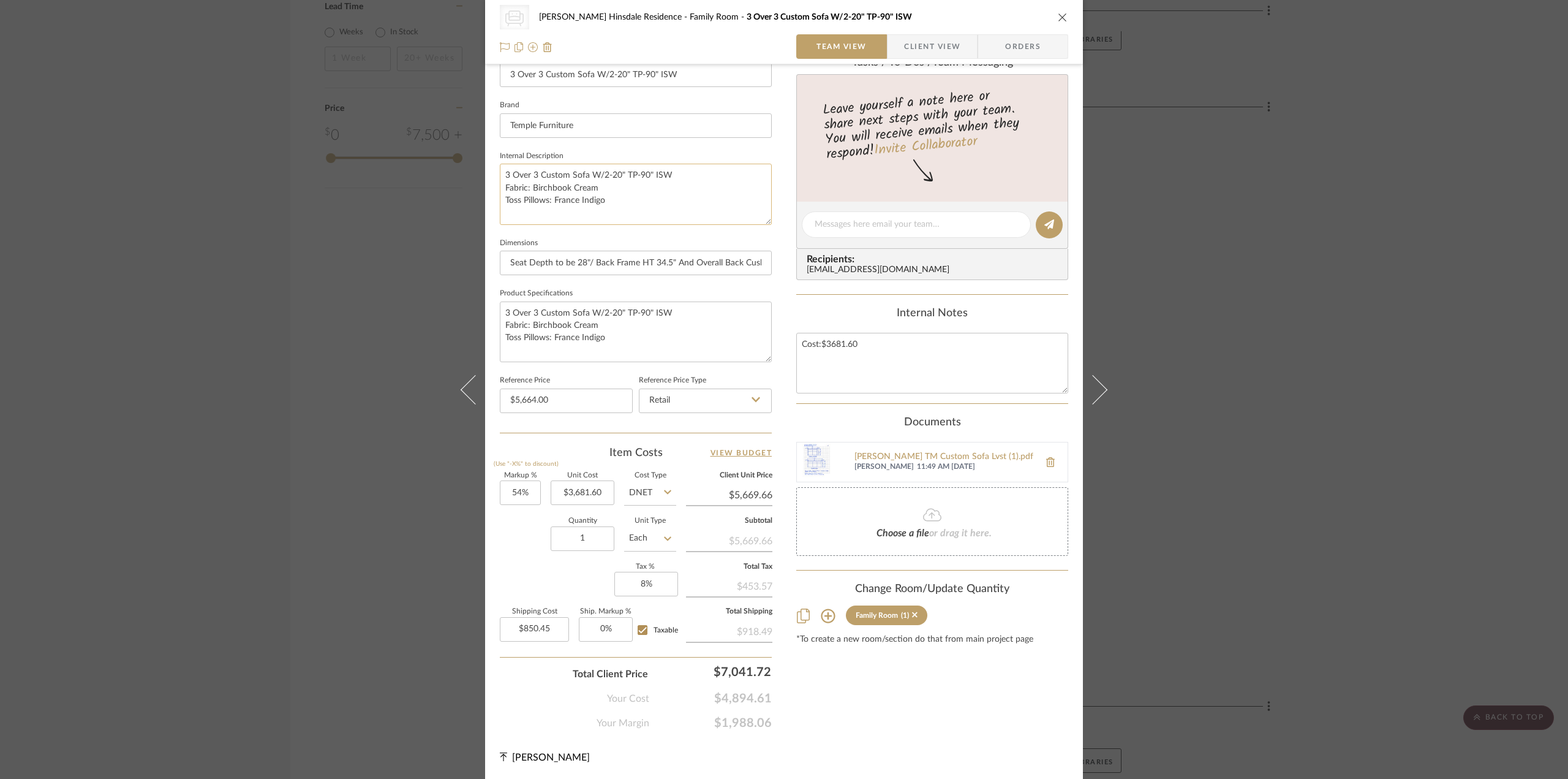
scroll to position [360, 0]
click at [756, 666] on input "7041.72" at bounding box center [715, 671] width 122 height 25
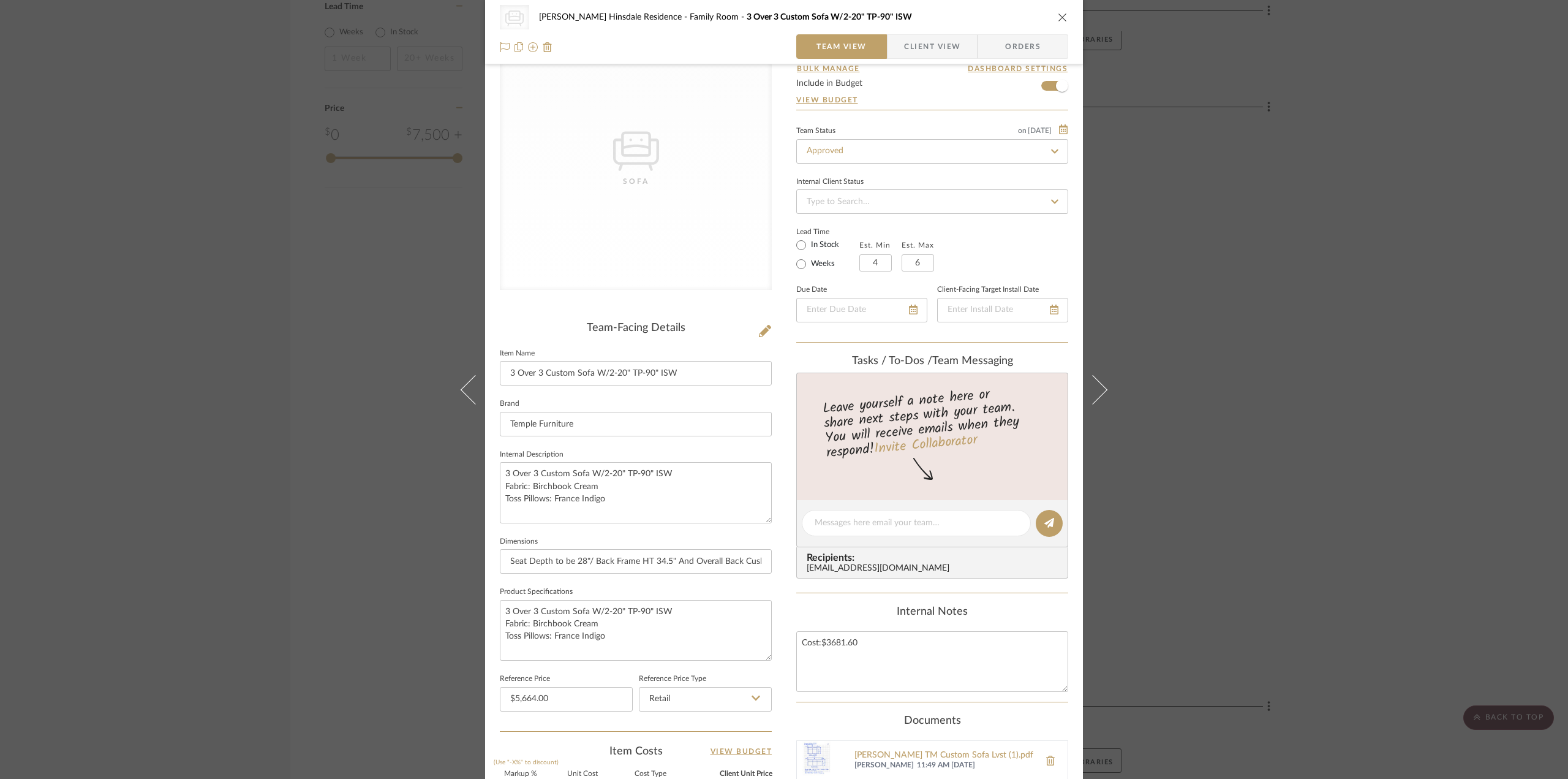
scroll to position [0, 0]
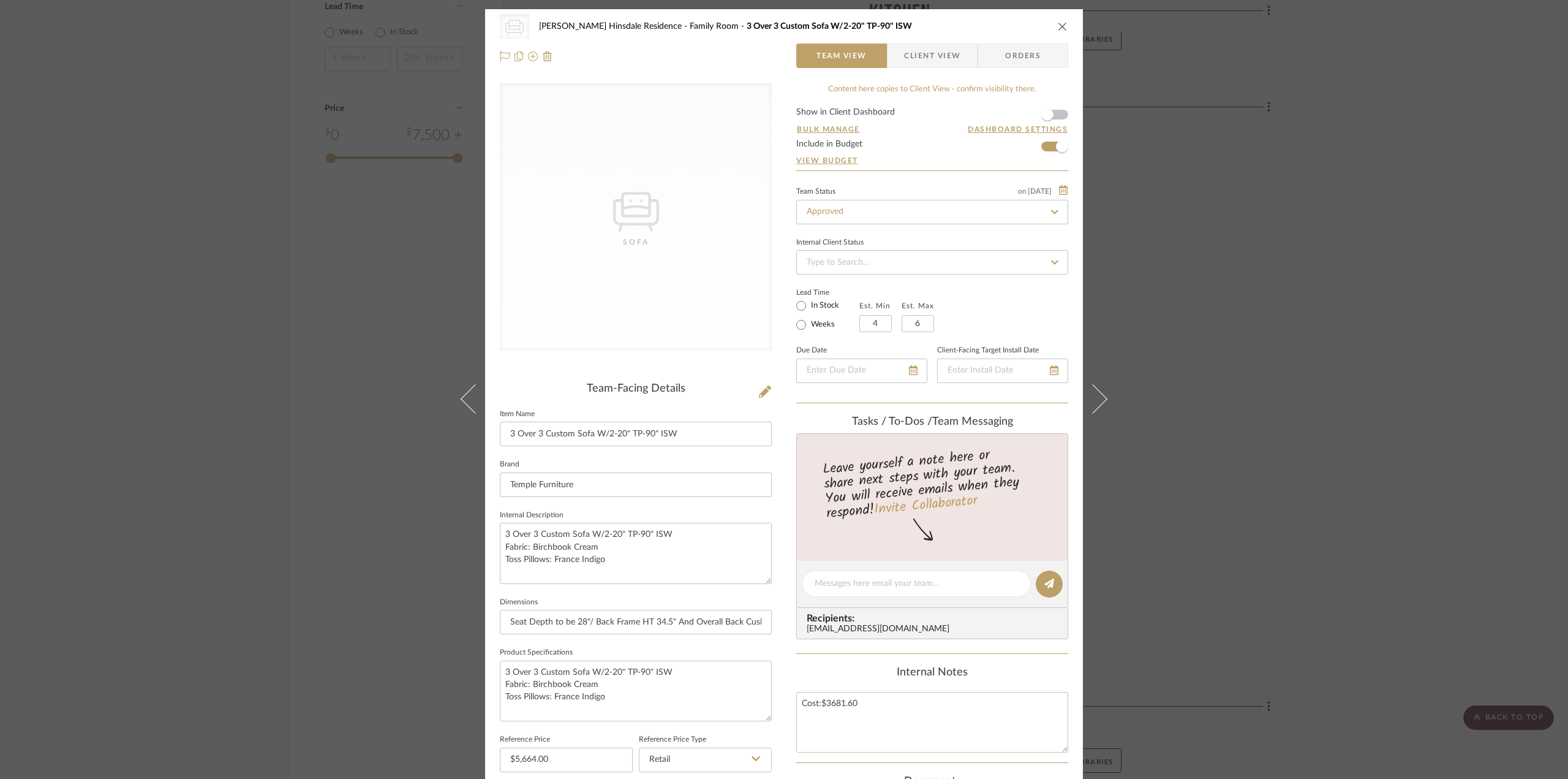
click at [944, 50] on span "Client View" at bounding box center [932, 55] width 56 height 25
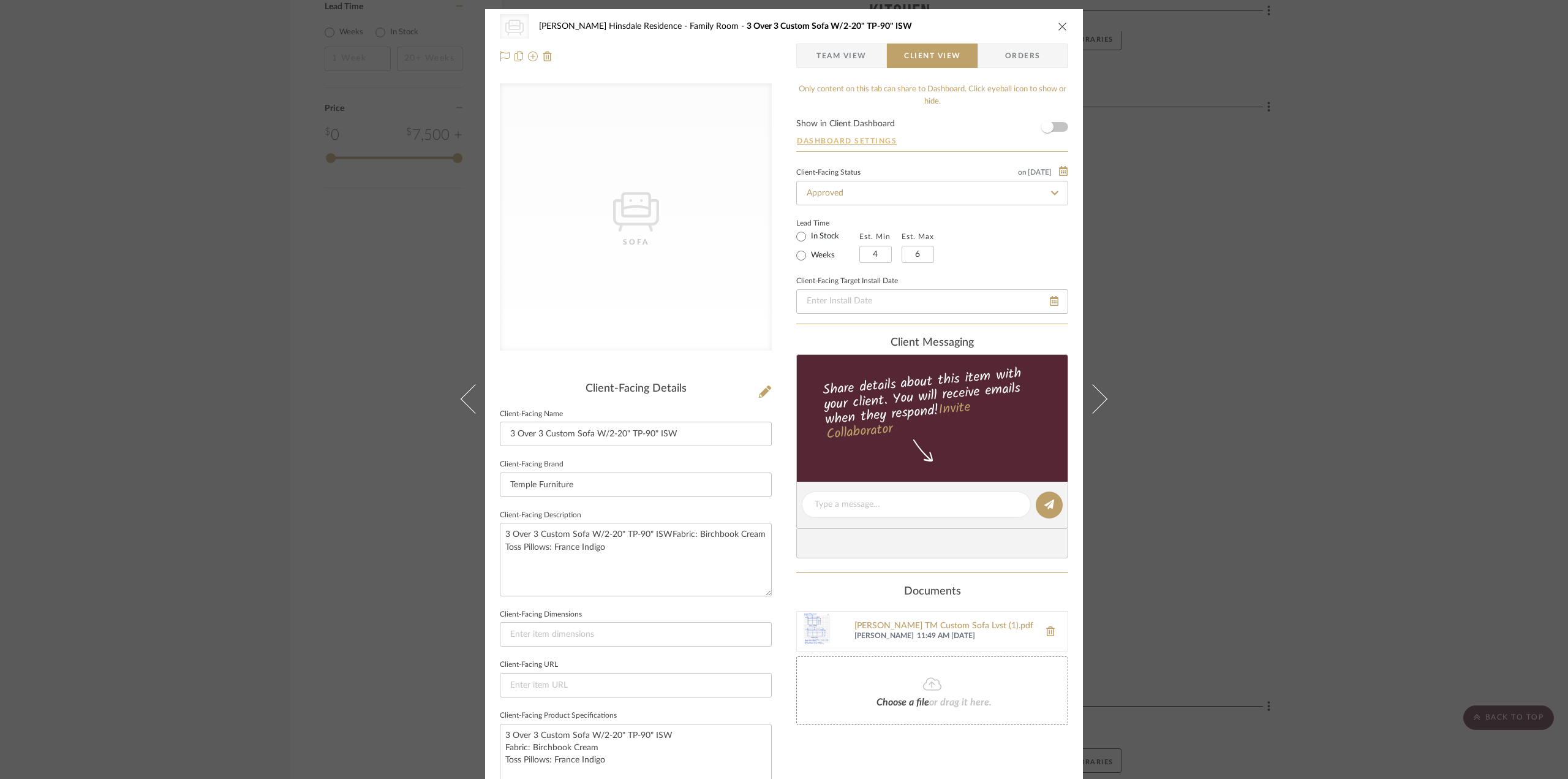
click at [862, 145] on button "Dashboard Settings" at bounding box center [847, 141] width 101 height 11
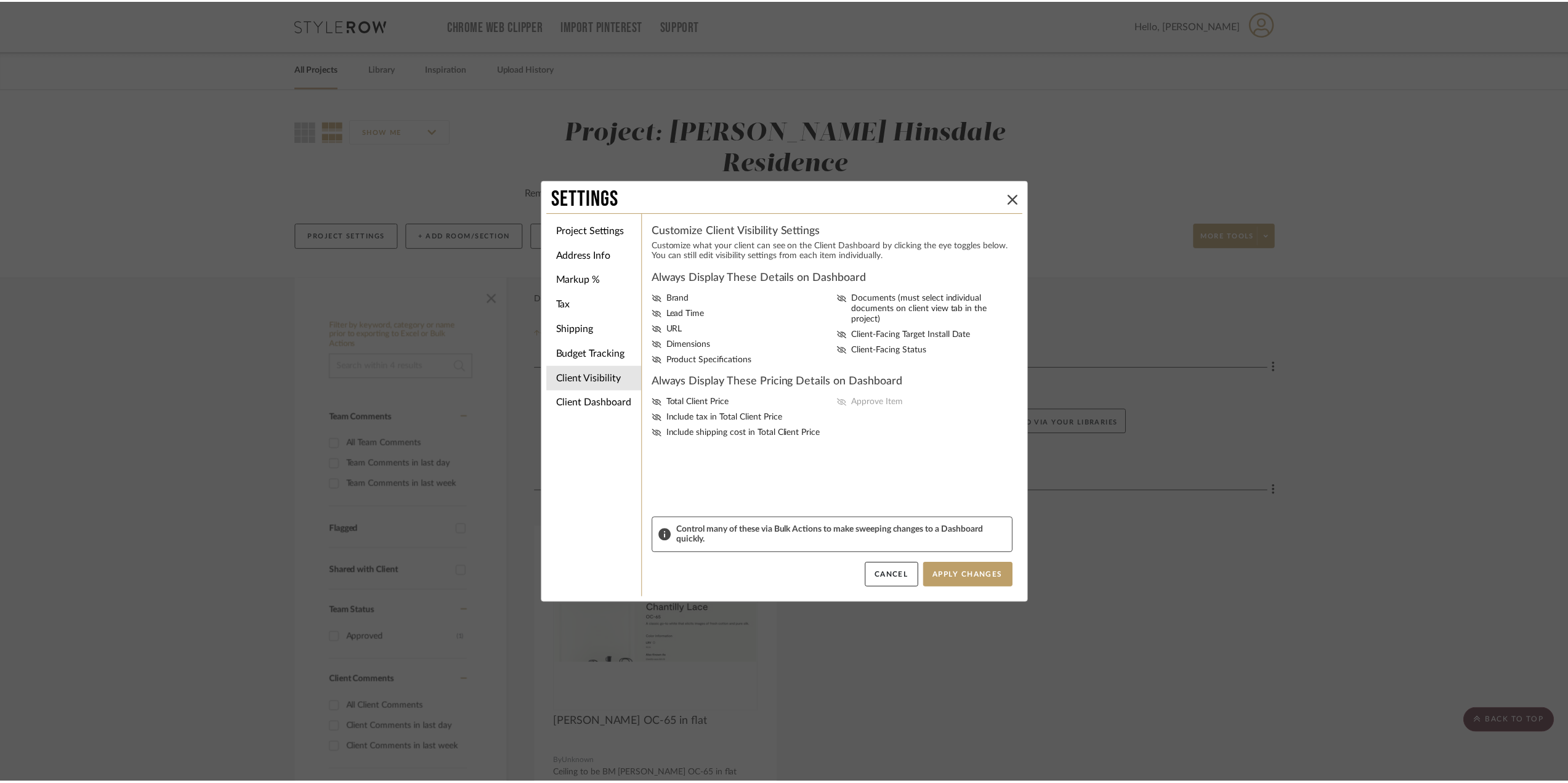
scroll to position [1232, 0]
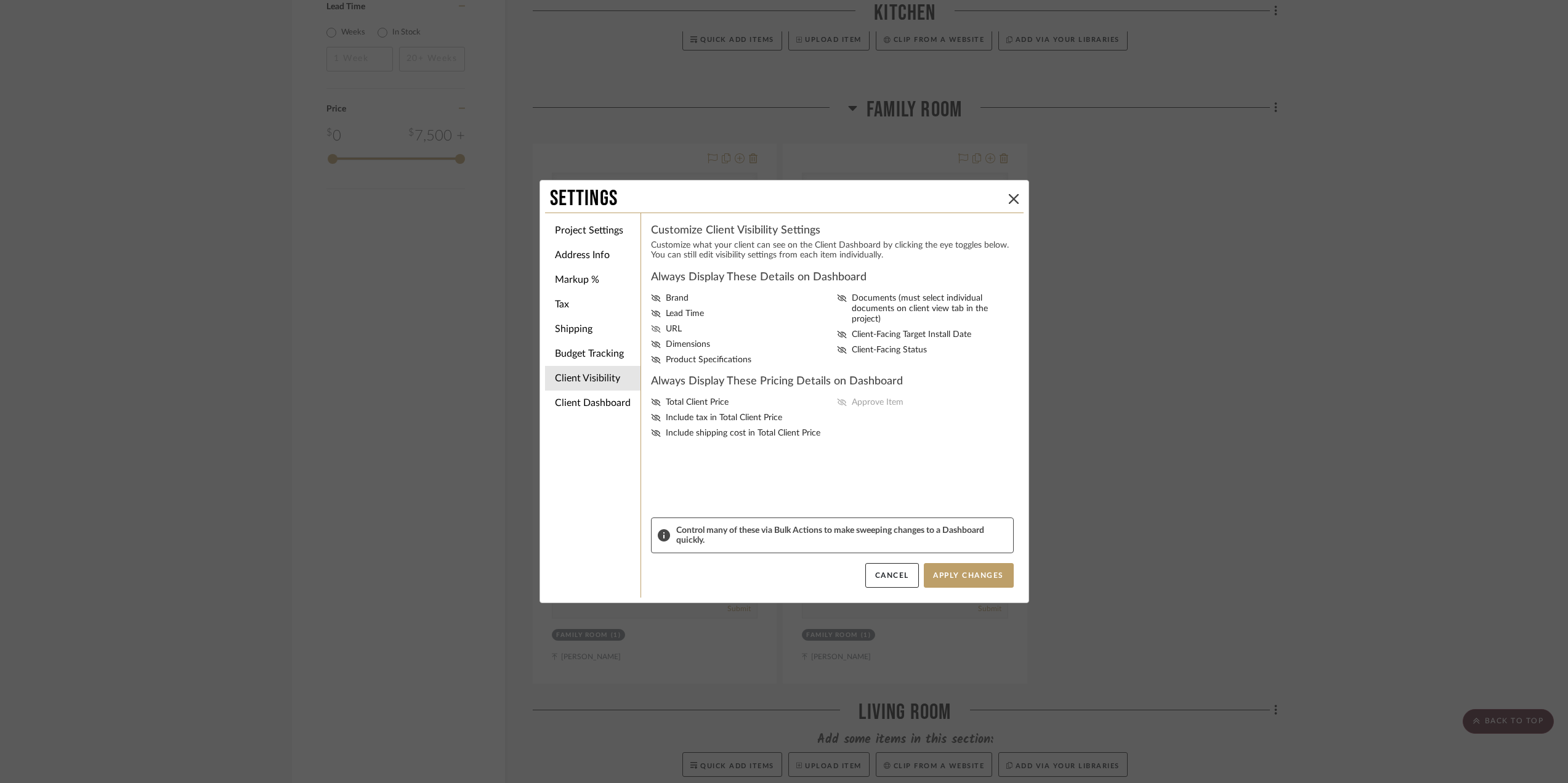
click at [659, 329] on label "URL" at bounding box center [742, 329] width 182 height 10
click at [0, 0] on input "URL" at bounding box center [0, 0] width 0 height 0
click at [659, 329] on label "URL" at bounding box center [742, 329] width 182 height 10
click at [0, 0] on input "URL" at bounding box center [0, 0] width 0 height 0
click at [680, 402] on span "Total Client Price" at bounding box center [697, 402] width 63 height 10
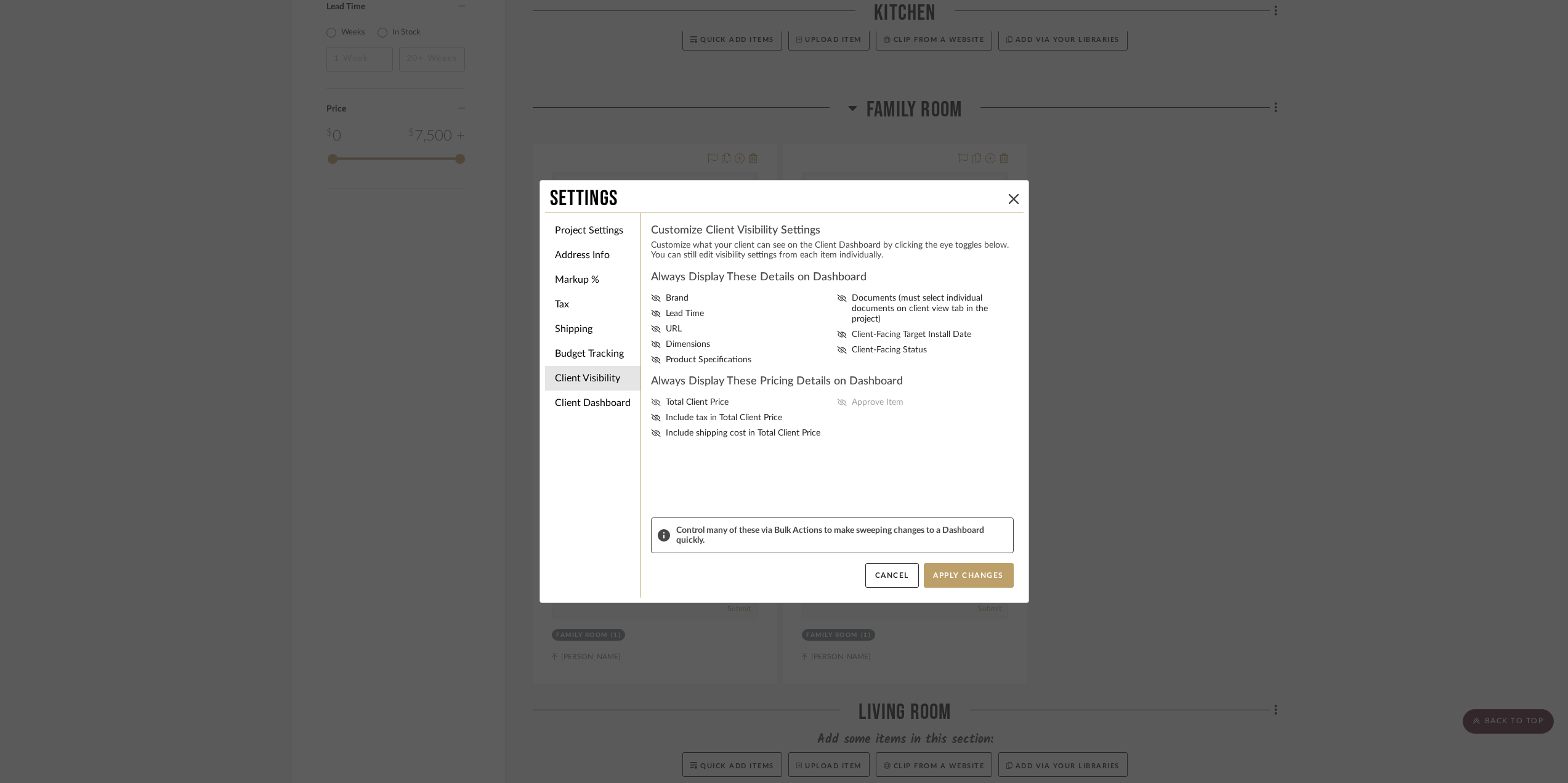
click at [0, 0] on input "Total Client Price" at bounding box center [0, 0] width 0 height 0
click at [692, 419] on span "Include tax in Total Client Price" at bounding box center [724, 417] width 117 height 10
click at [0, 0] on input "Include tax in Total Client Price" at bounding box center [0, 0] width 0 height 0
click at [721, 433] on span "Include shipping cost in Total Client Price" at bounding box center [742, 433] width 154 height 10
click at [0, 0] on input "Include shipping cost in Total Client Price" at bounding box center [0, 0] width 0 height 0
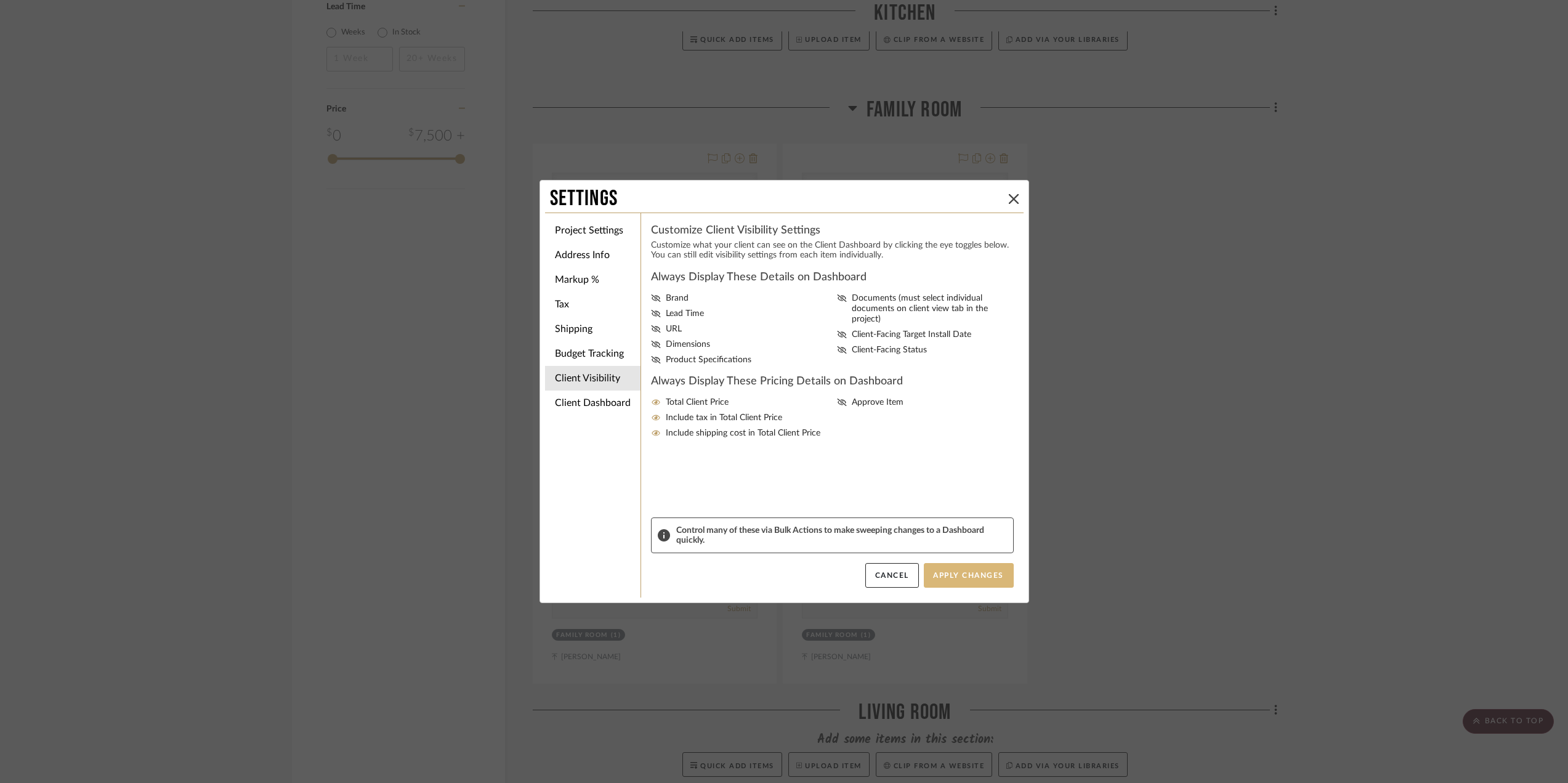
click at [937, 573] on button "Apply Changes" at bounding box center [969, 575] width 90 height 25
click at [1013, 191] on div "Settings" at bounding box center [784, 199] width 479 height 27
click at [1000, 204] on div "Settings" at bounding box center [784, 199] width 479 height 27
click at [1009, 202] on icon at bounding box center [1013, 199] width 10 height 10
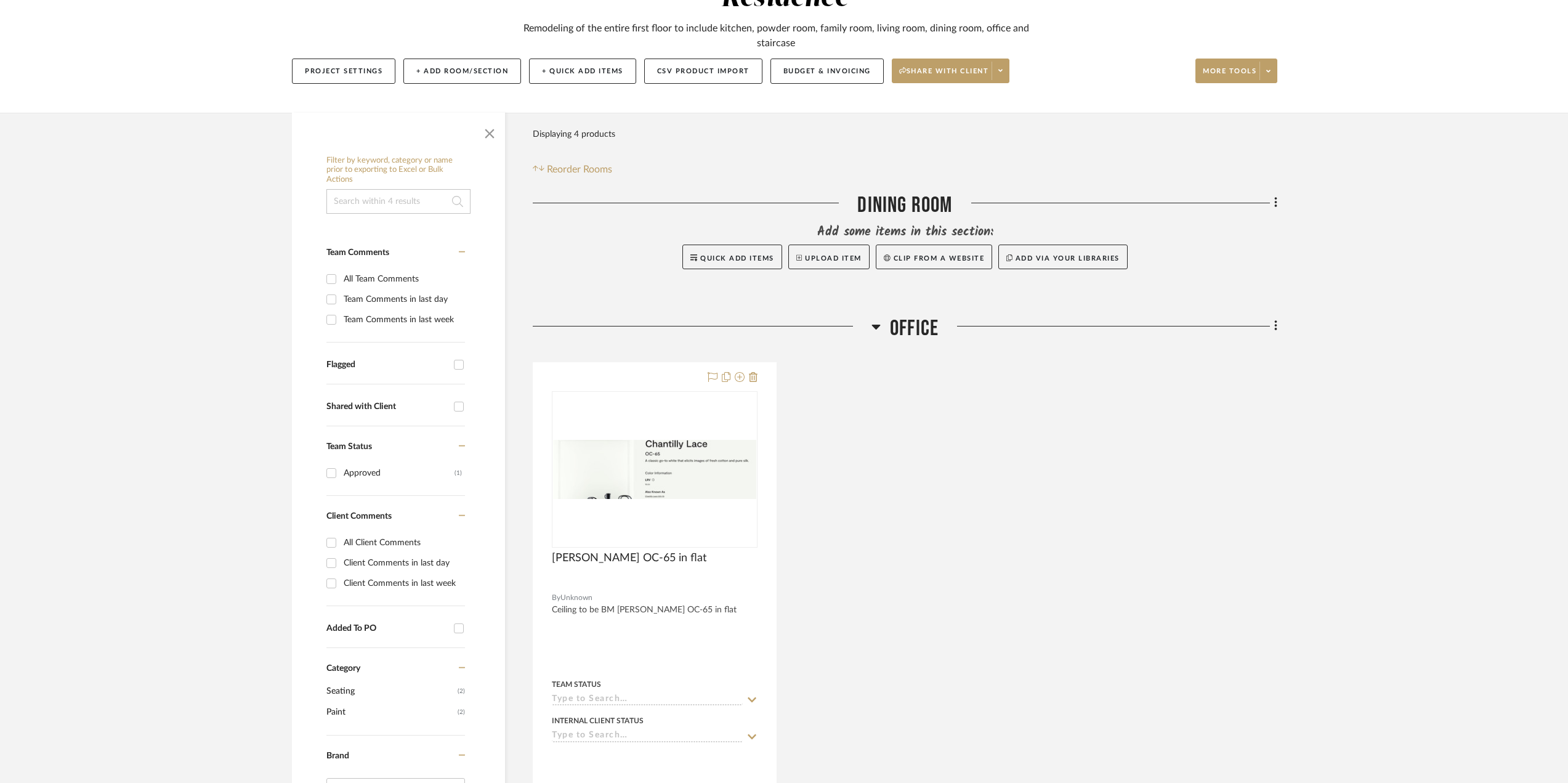
scroll to position [62, 0]
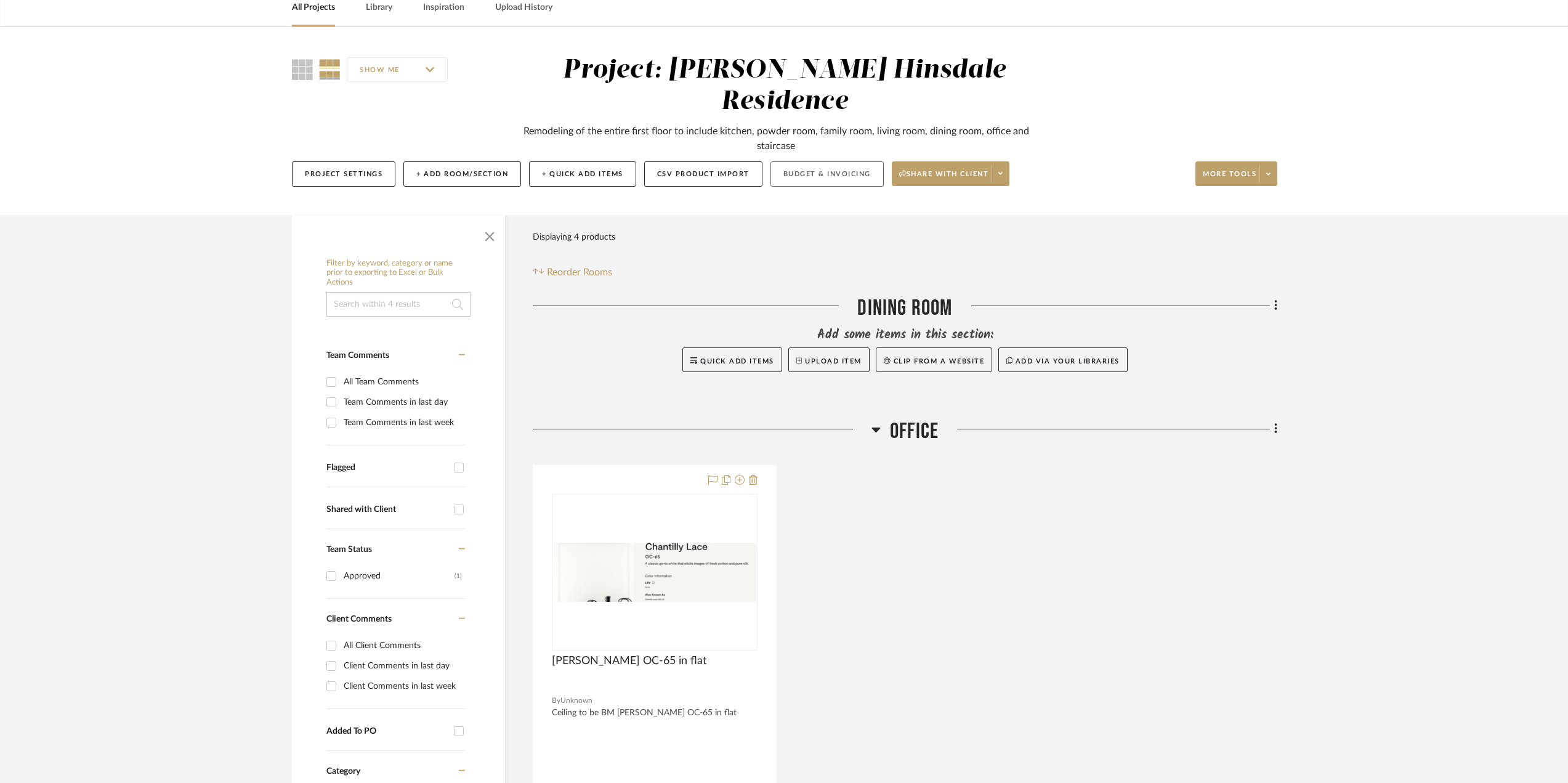
click at [833, 162] on button "Budget & Invoicing" at bounding box center [826, 174] width 113 height 26
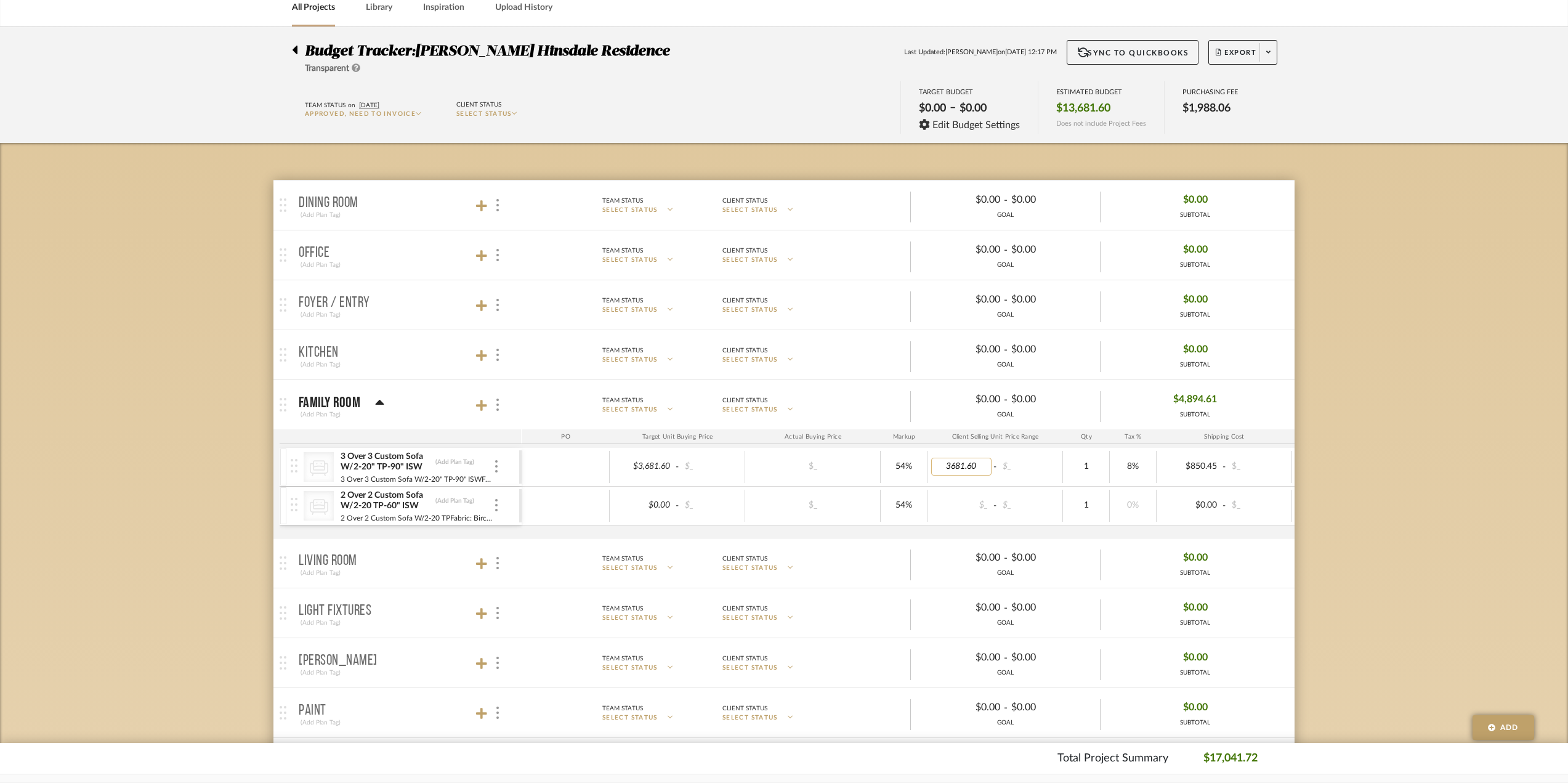
drag, startPoint x: 973, startPoint y: 466, endPoint x: 981, endPoint y: 473, distance: 10.6
click at [981, 473] on input "3681.60" at bounding box center [961, 467] width 60 height 18
type input "3"
type input "7041.72"
click at [1515, 482] on body "Chrome Web Clipper Import Pinterest Support All Projects Library Inspiration Up…" at bounding box center [784, 329] width 1568 height 783
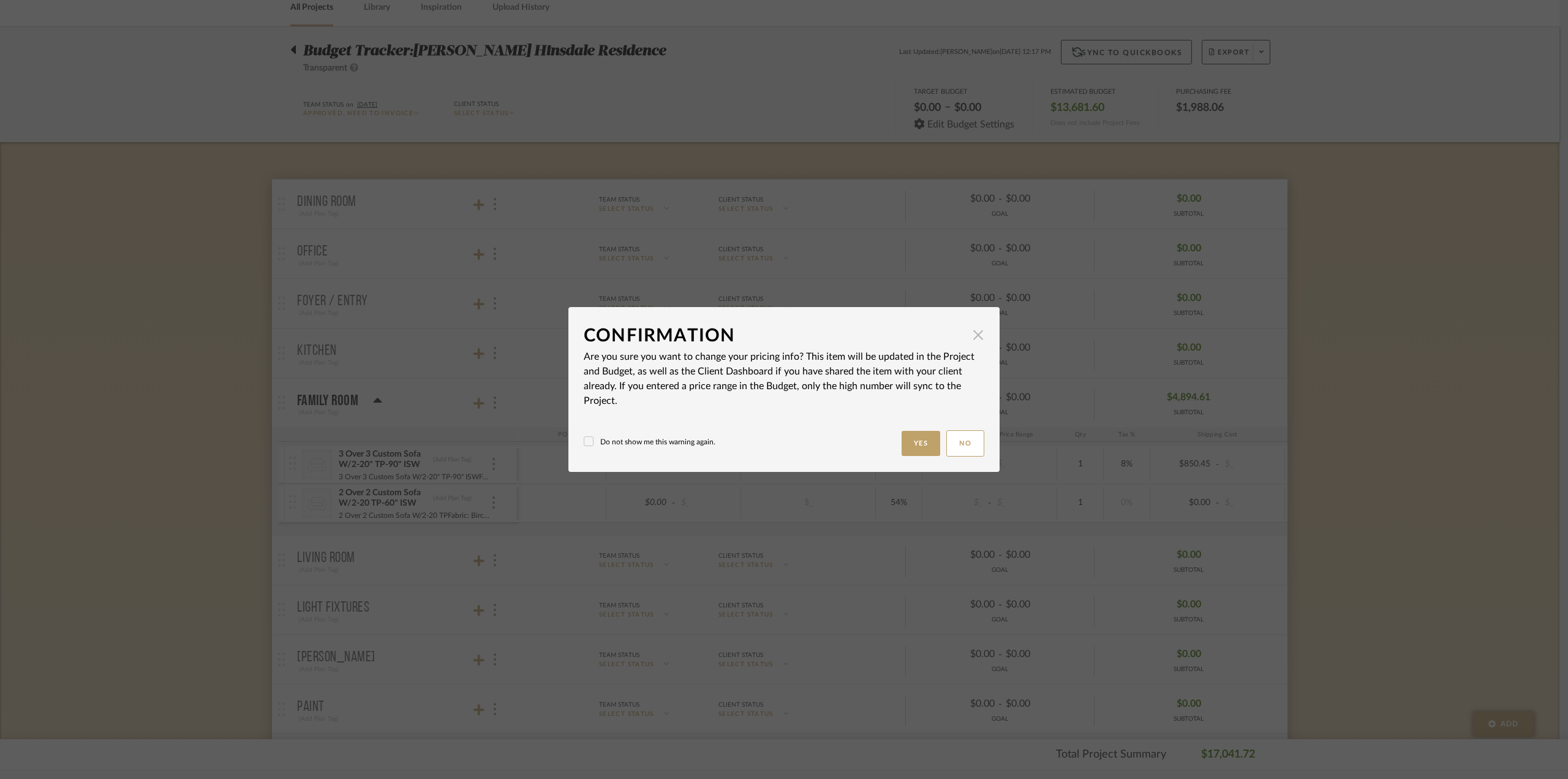
click at [973, 333] on span "button" at bounding box center [978, 334] width 24 height 25
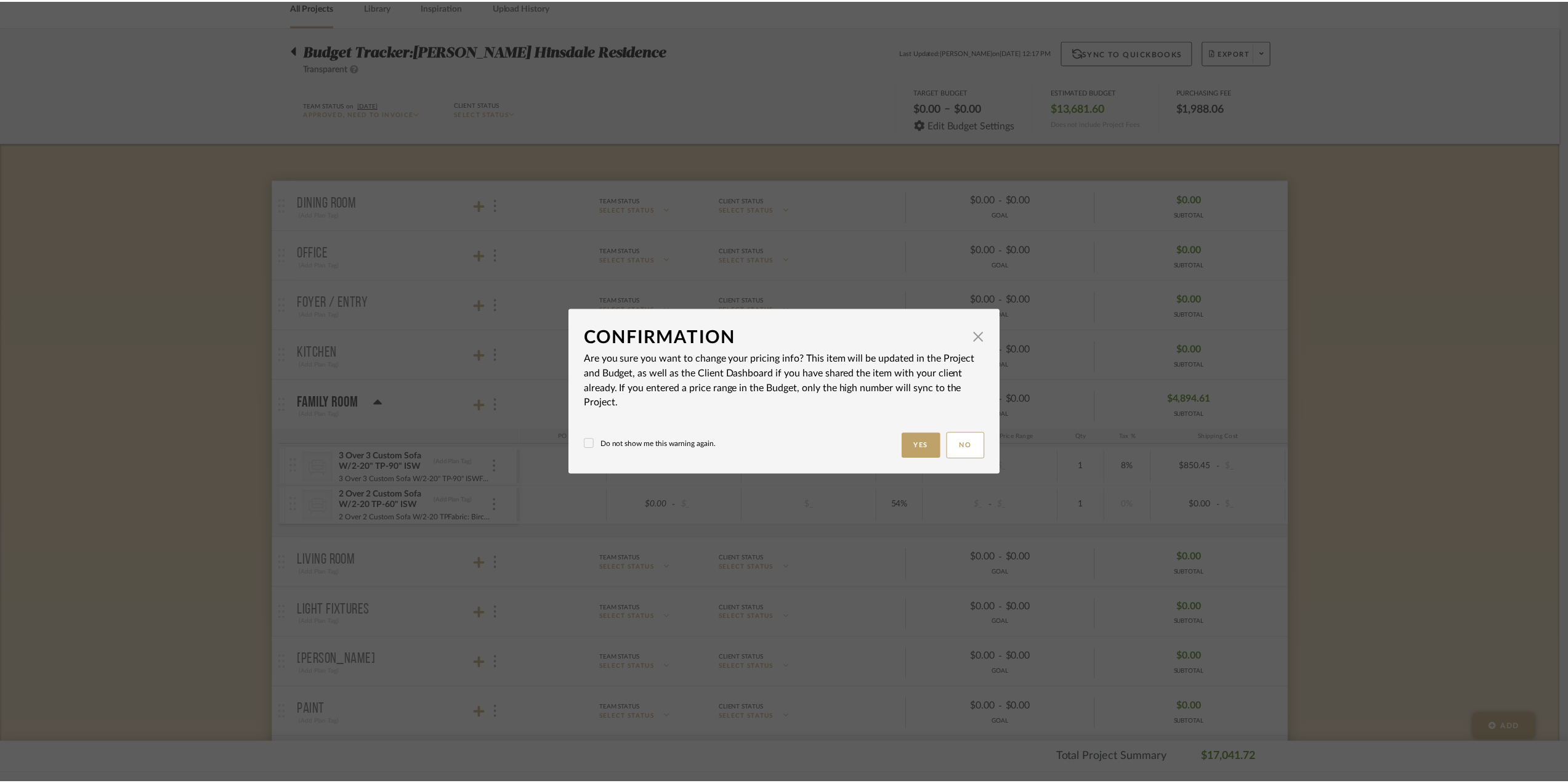
scroll to position [62, 0]
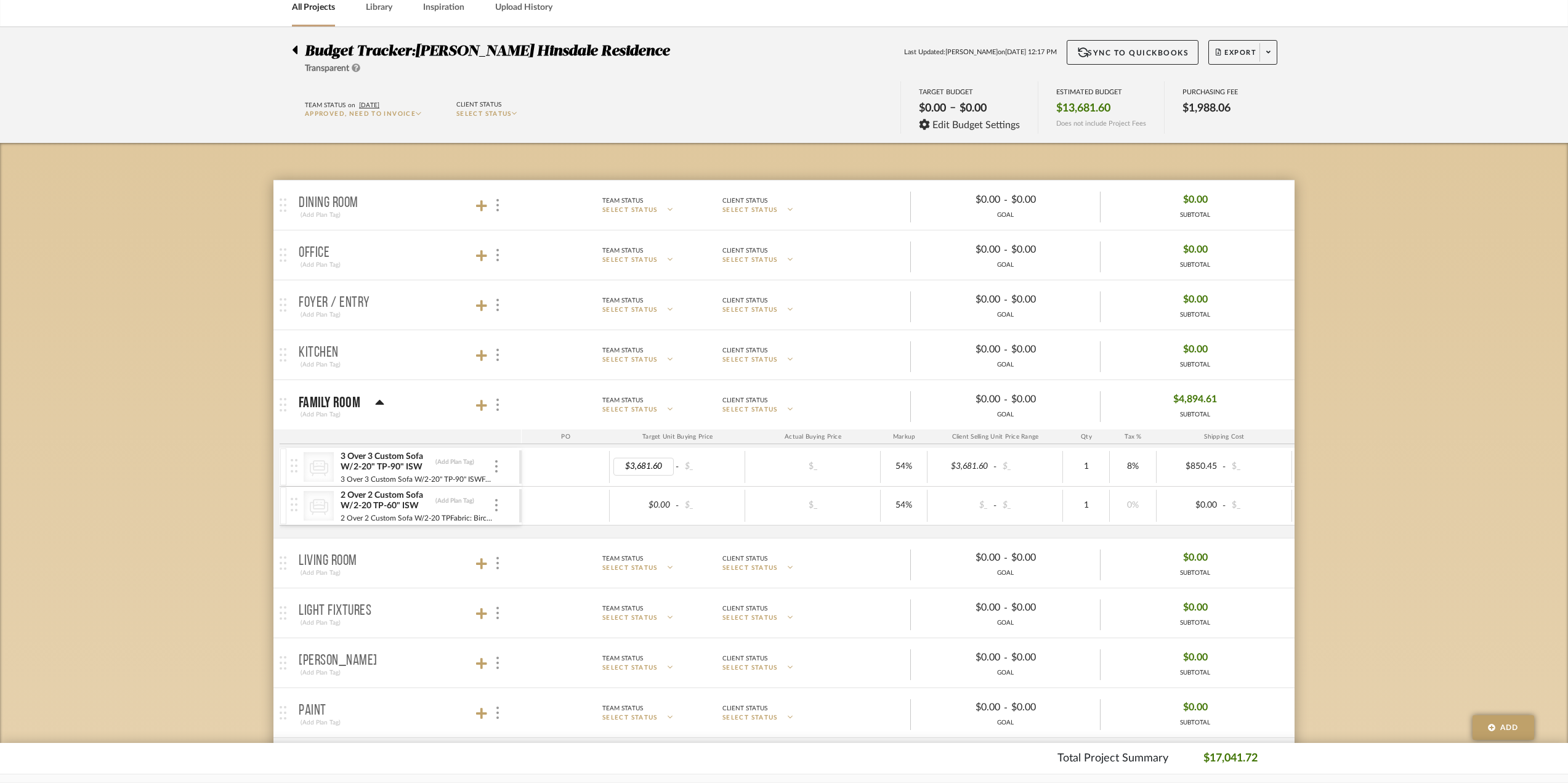
click at [758, 494] on div "$_" at bounding box center [813, 506] width 136 height 32
click at [482, 402] on icon at bounding box center [482, 405] width 11 height 11
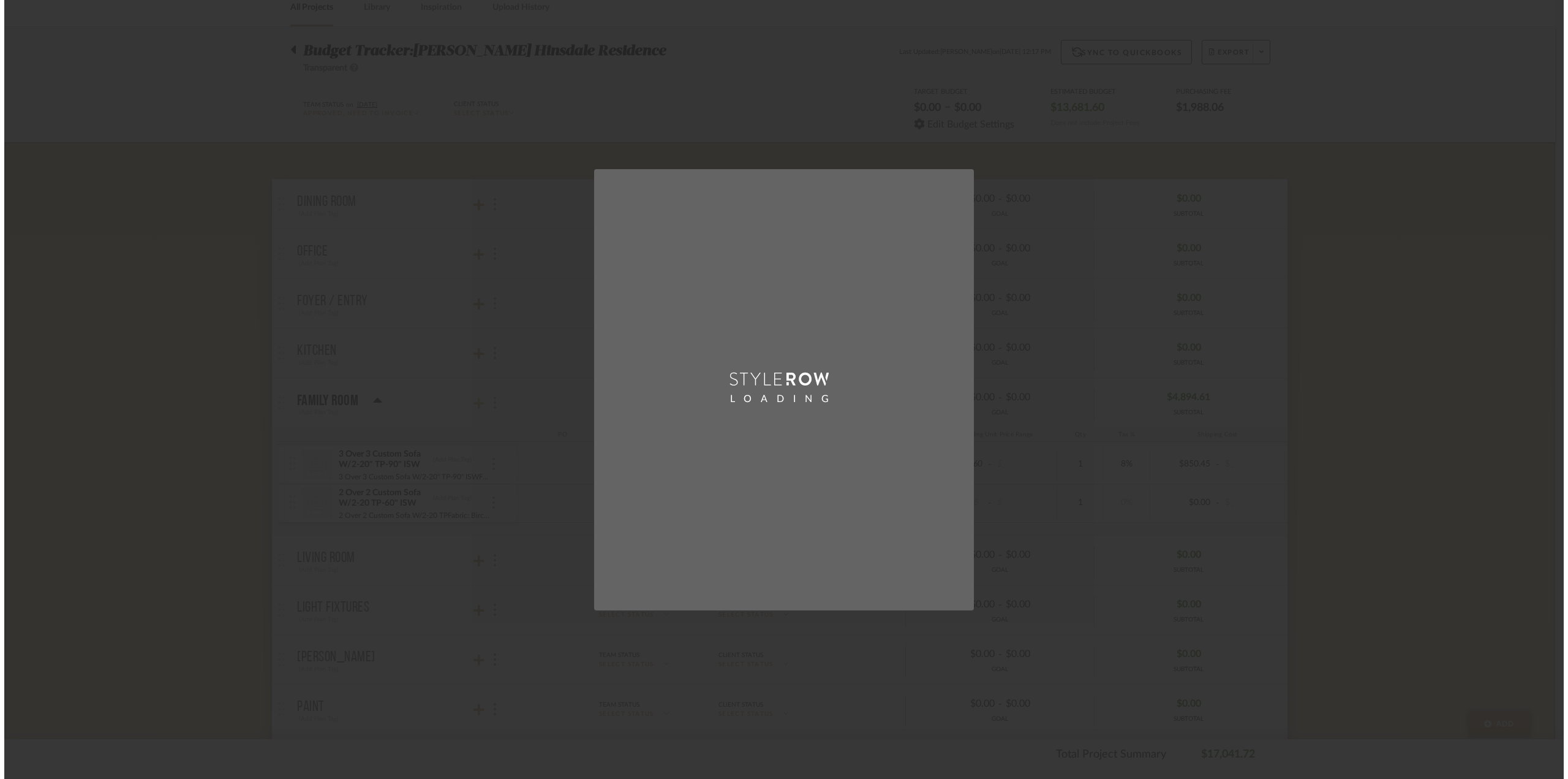
scroll to position [0, 0]
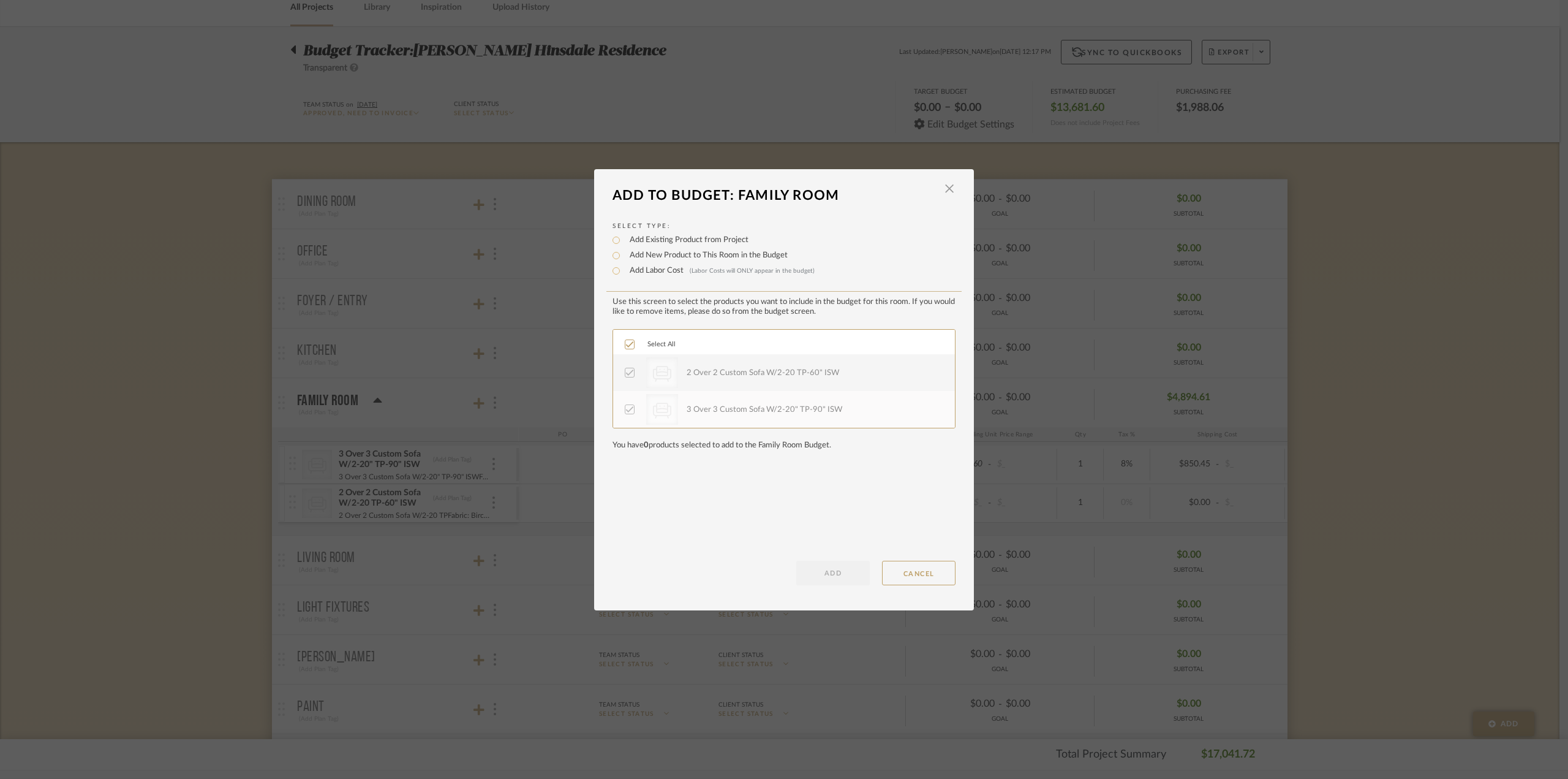
click at [646, 376] on div "CategoryIconSeating Created with Sketch." at bounding box center [662, 373] width 32 height 31
click at [633, 254] on label "Add New Product to This Room in the Budget" at bounding box center [705, 256] width 164 height 13
click at [623, 254] on input "Add New Product to This Room in the Budget" at bounding box center [616, 255] width 15 height 15
radio input "true"
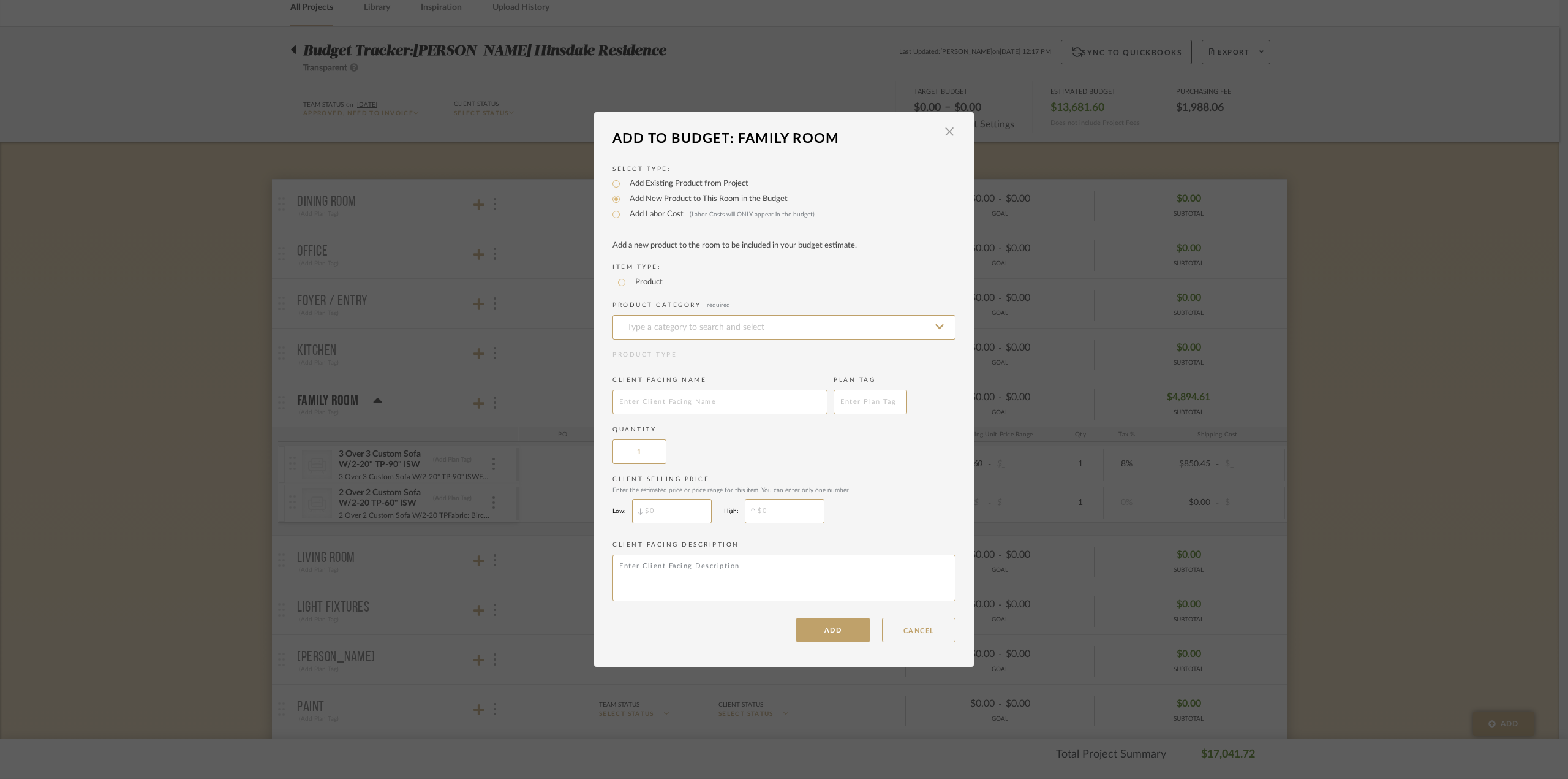
click at [930, 126] on div "Add To Budget: Family Room" at bounding box center [775, 139] width 325 height 27
click at [941, 131] on span "button" at bounding box center [949, 132] width 24 height 25
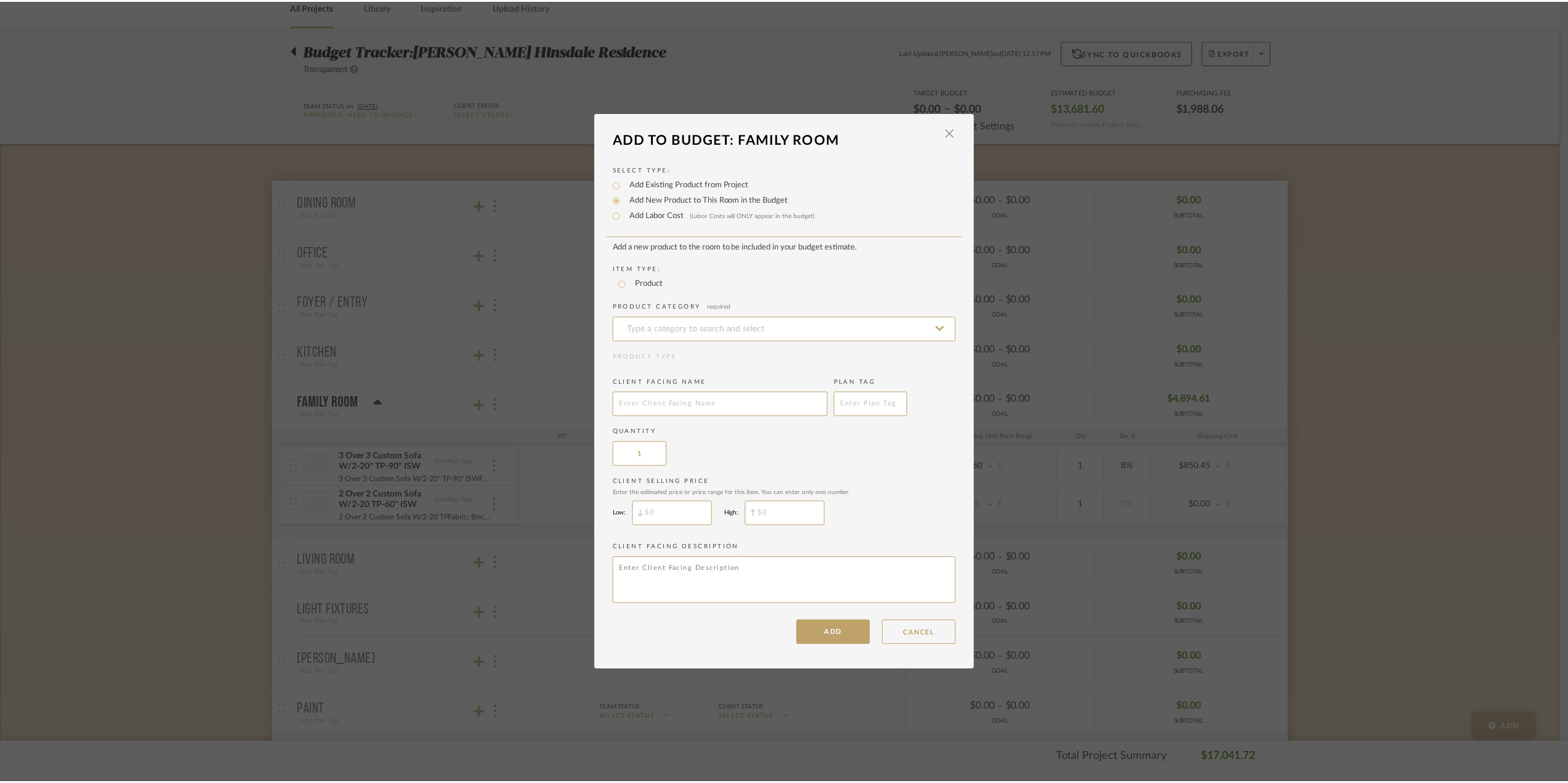
scroll to position [62, 0]
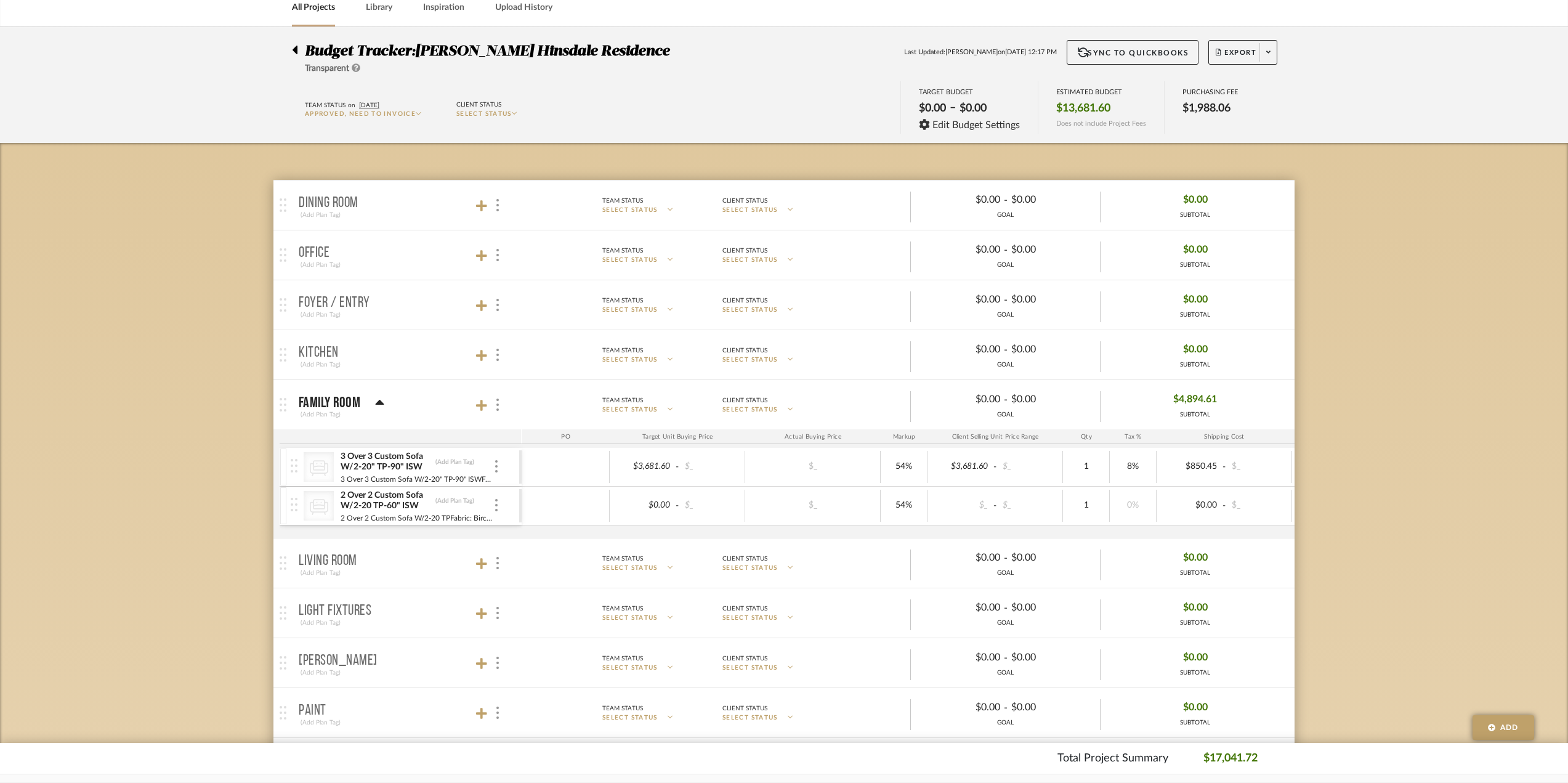
click at [1559, 539] on div "Budget Tracker: Conte Hinsdale Residence Transparent Last Updated: Ann Kottler …" at bounding box center [784, 665] width 1568 height 1277
type input "7041.72"
click at [269, 384] on body "Chrome Web Clipper Import Pinterest Support All Projects Library Inspiration Up…" at bounding box center [784, 329] width 1568 height 783
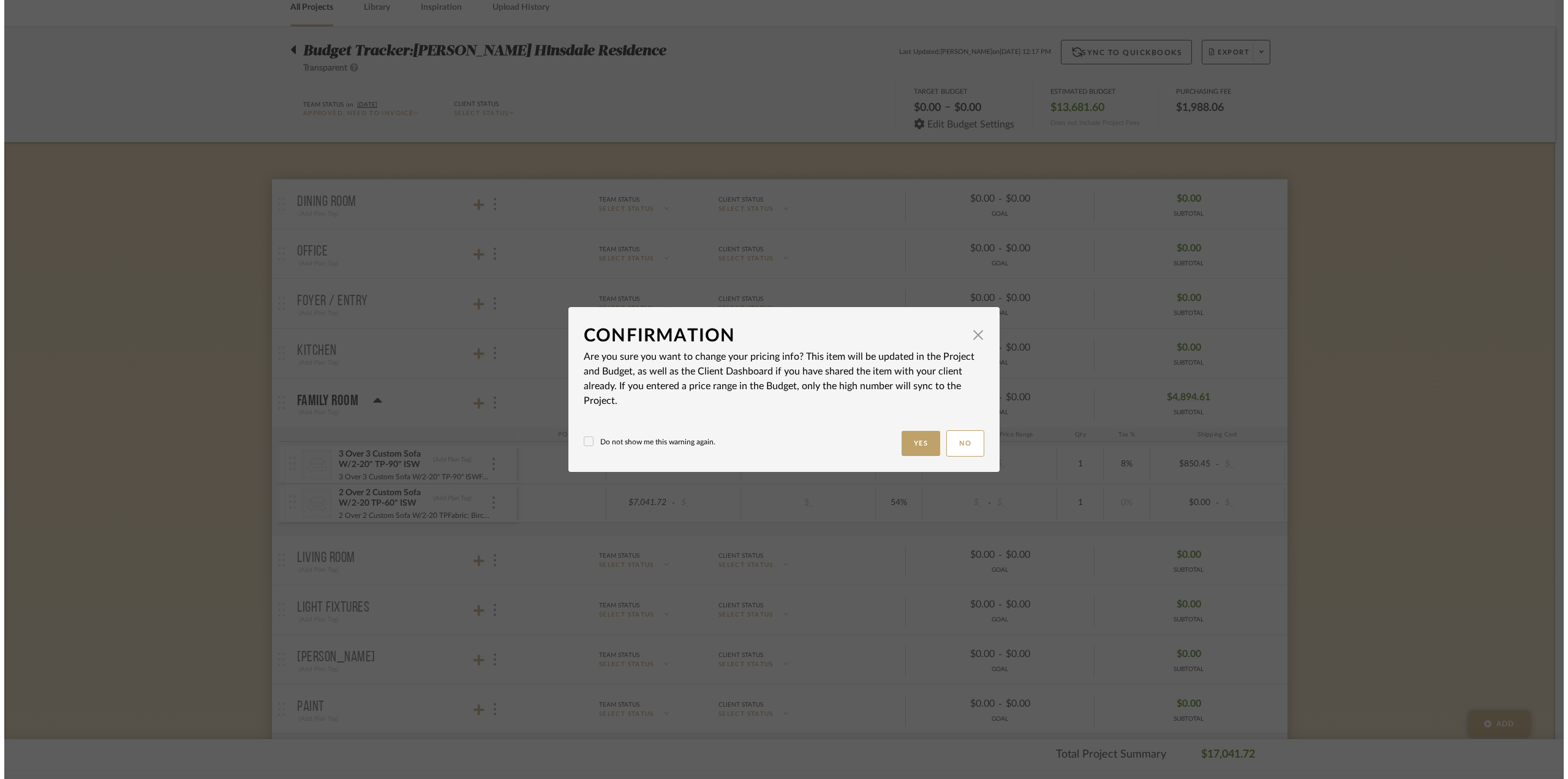
scroll to position [0, 0]
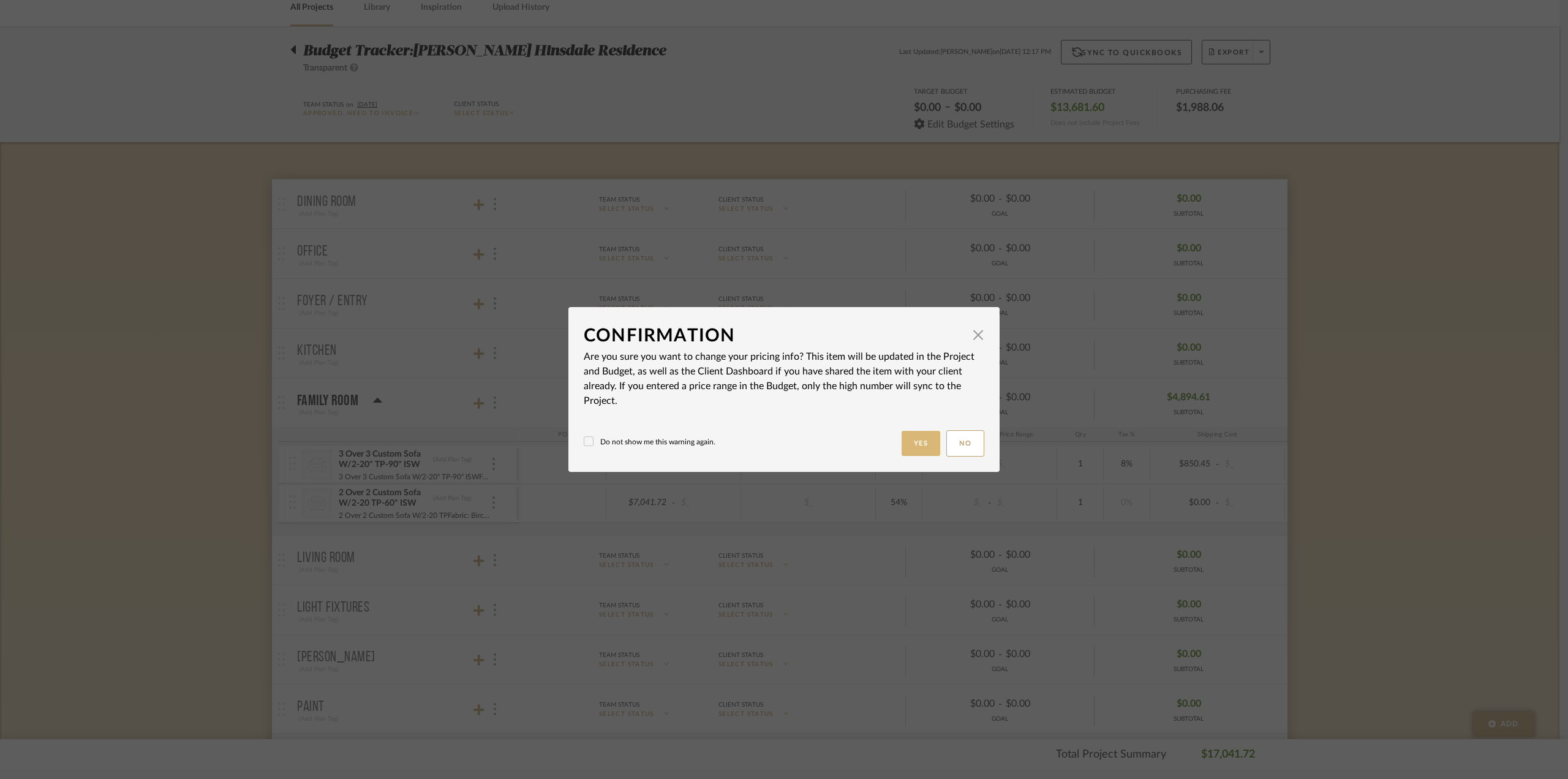
click at [921, 443] on button "Yes" at bounding box center [921, 444] width 39 height 25
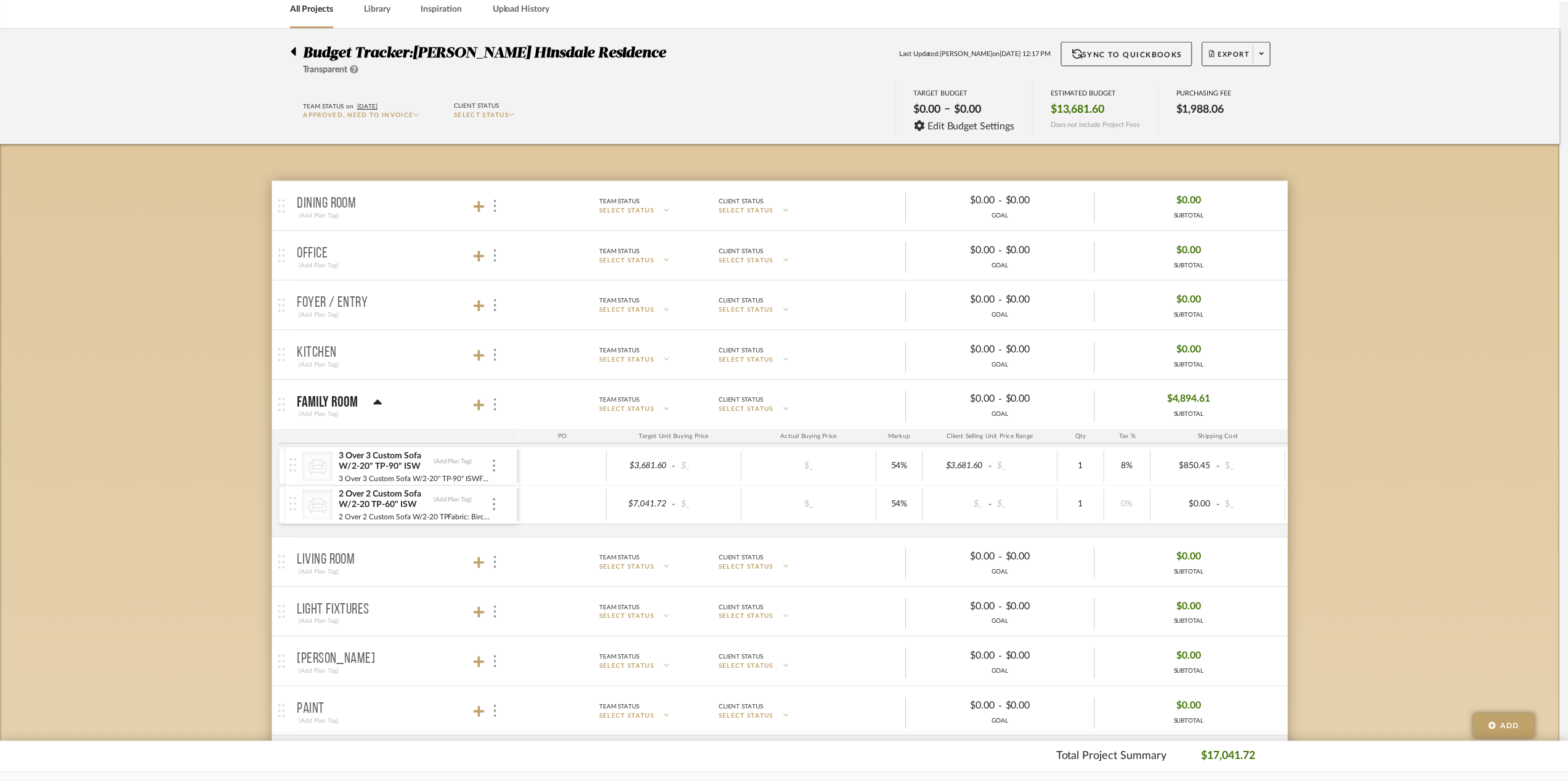
scroll to position [62, 0]
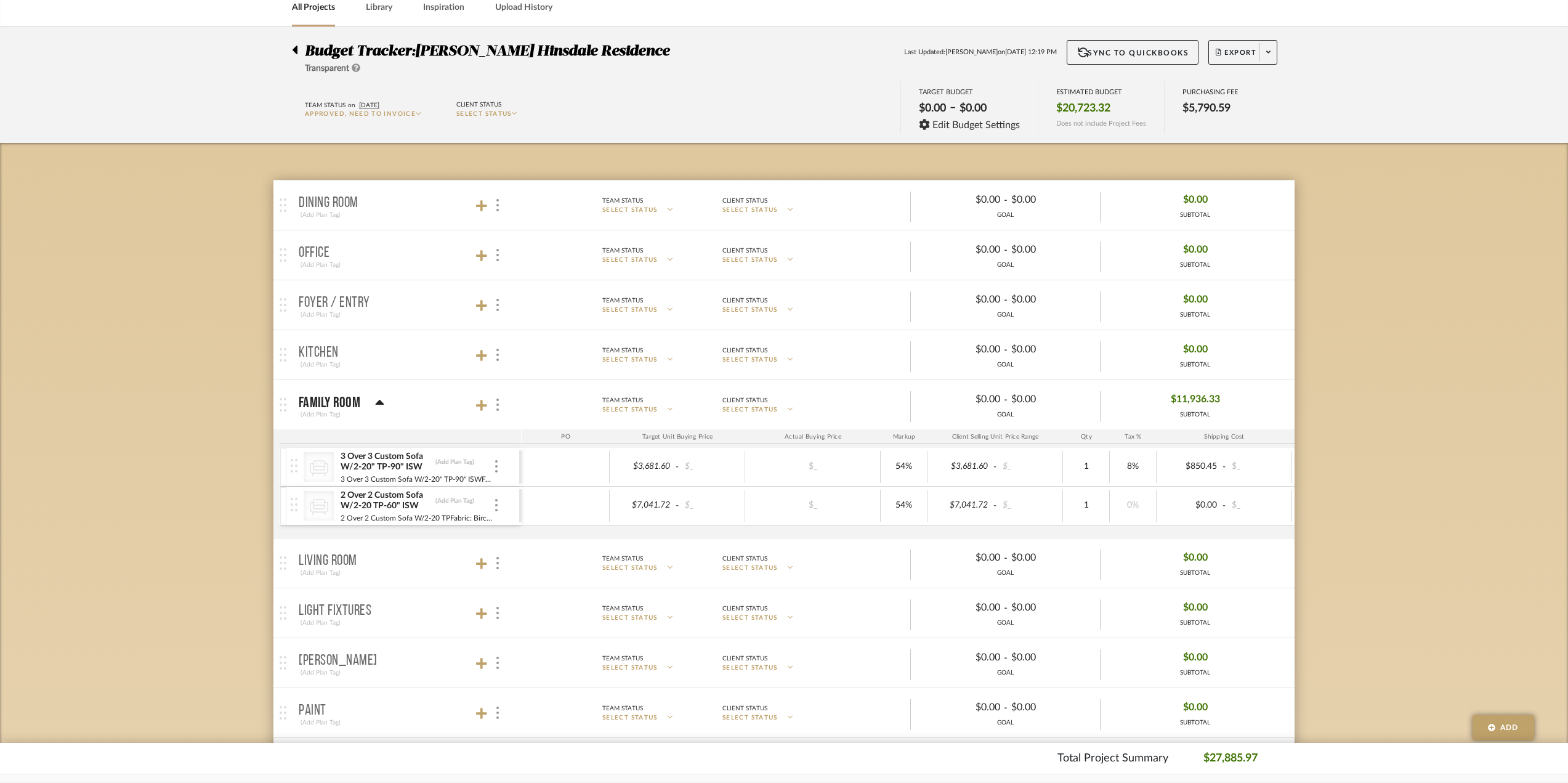
click at [590, 506] on div at bounding box center [566, 506] width 88 height 32
click at [454, 506] on div "2 Over 2 Custom Sofa W/2-20 TP-60" ISW (Add Plan Tag)" at bounding box center [417, 501] width 153 height 22
click at [494, 506] on div at bounding box center [496, 506] width 6 height 14
click at [524, 542] on button "Manage Item" at bounding box center [549, 532] width 111 height 29
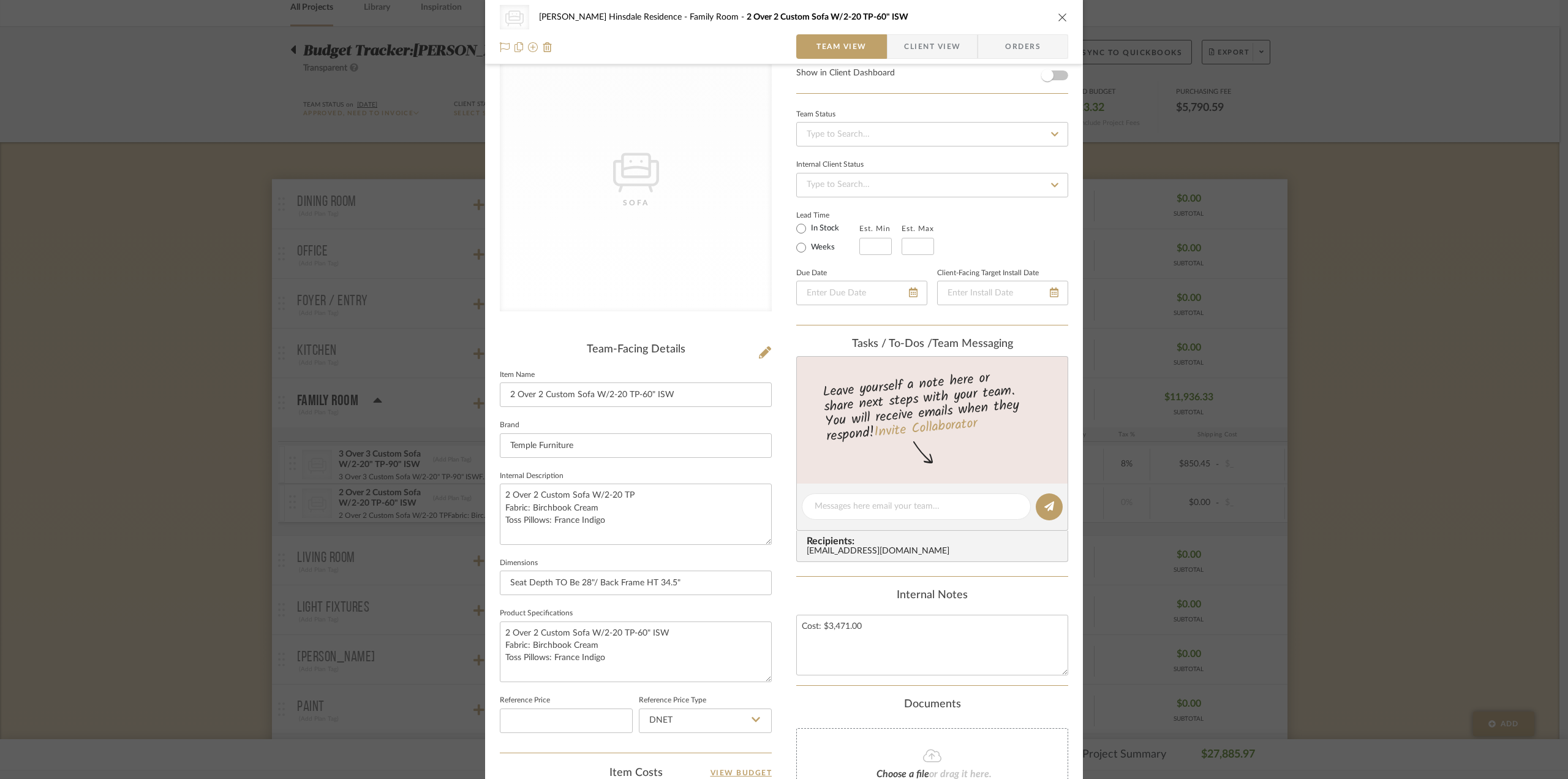
scroll to position [0, 0]
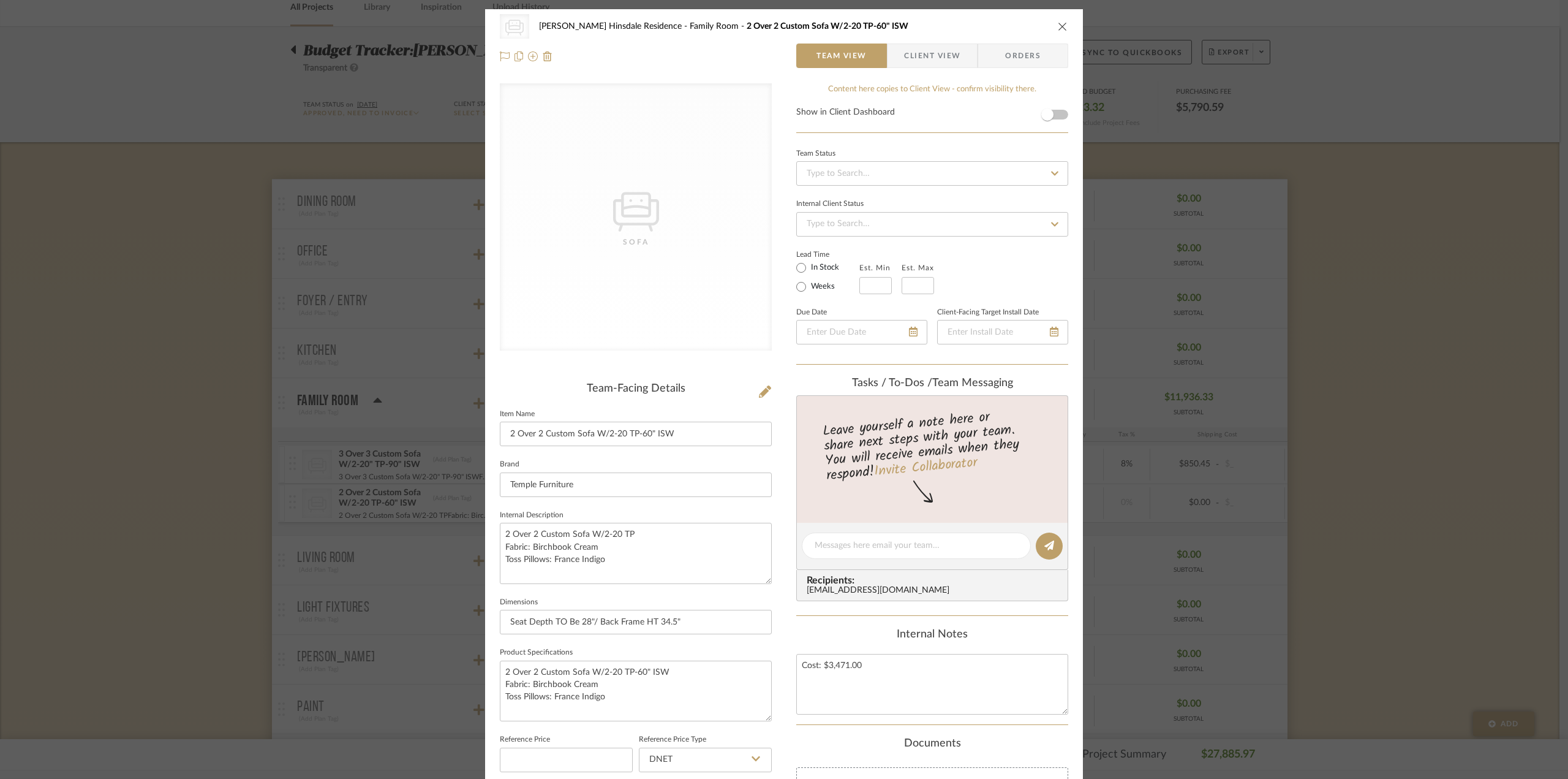
click at [1058, 29] on icon "close" at bounding box center [1063, 26] width 10 height 10
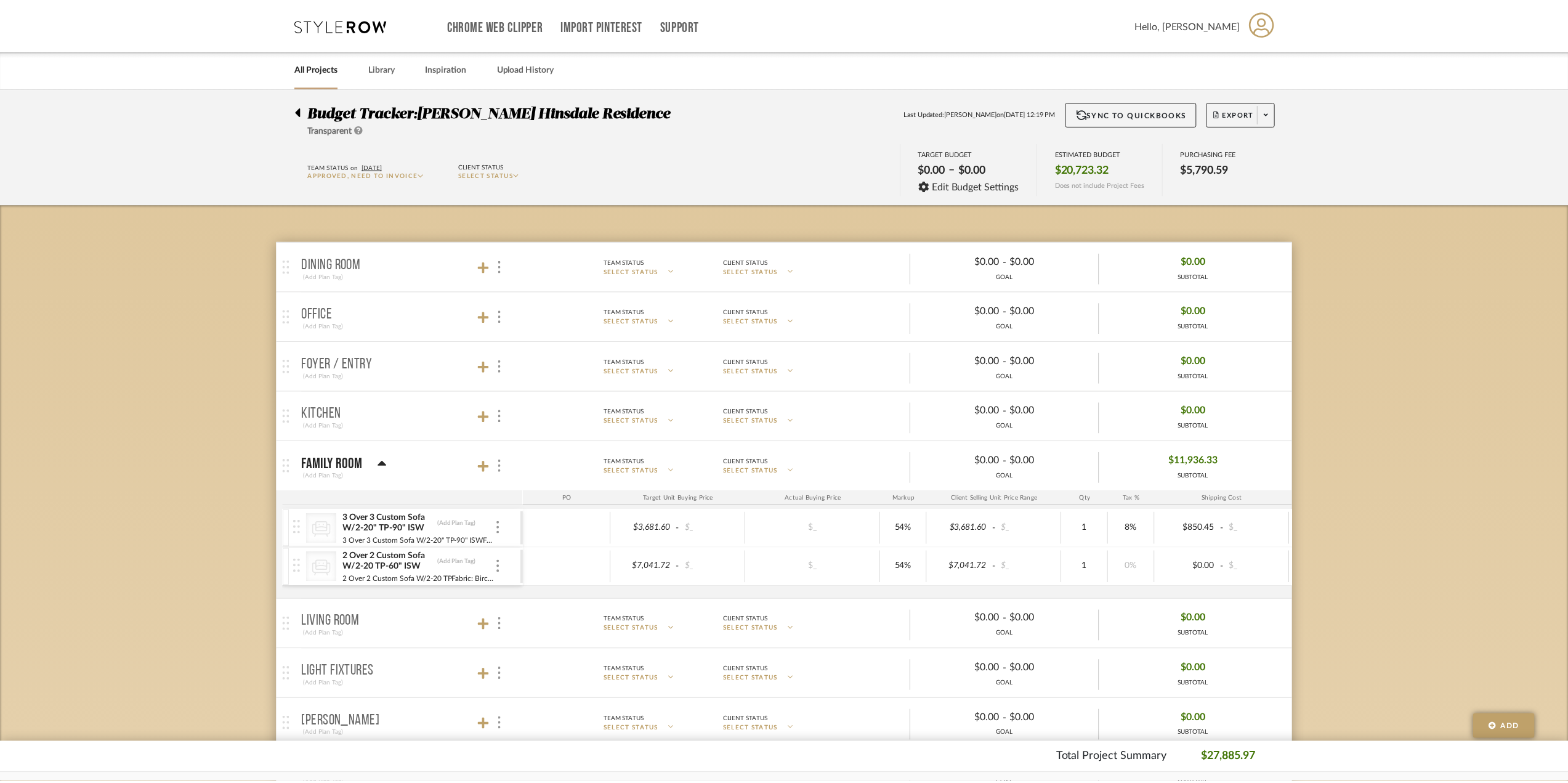
scroll to position [62, 0]
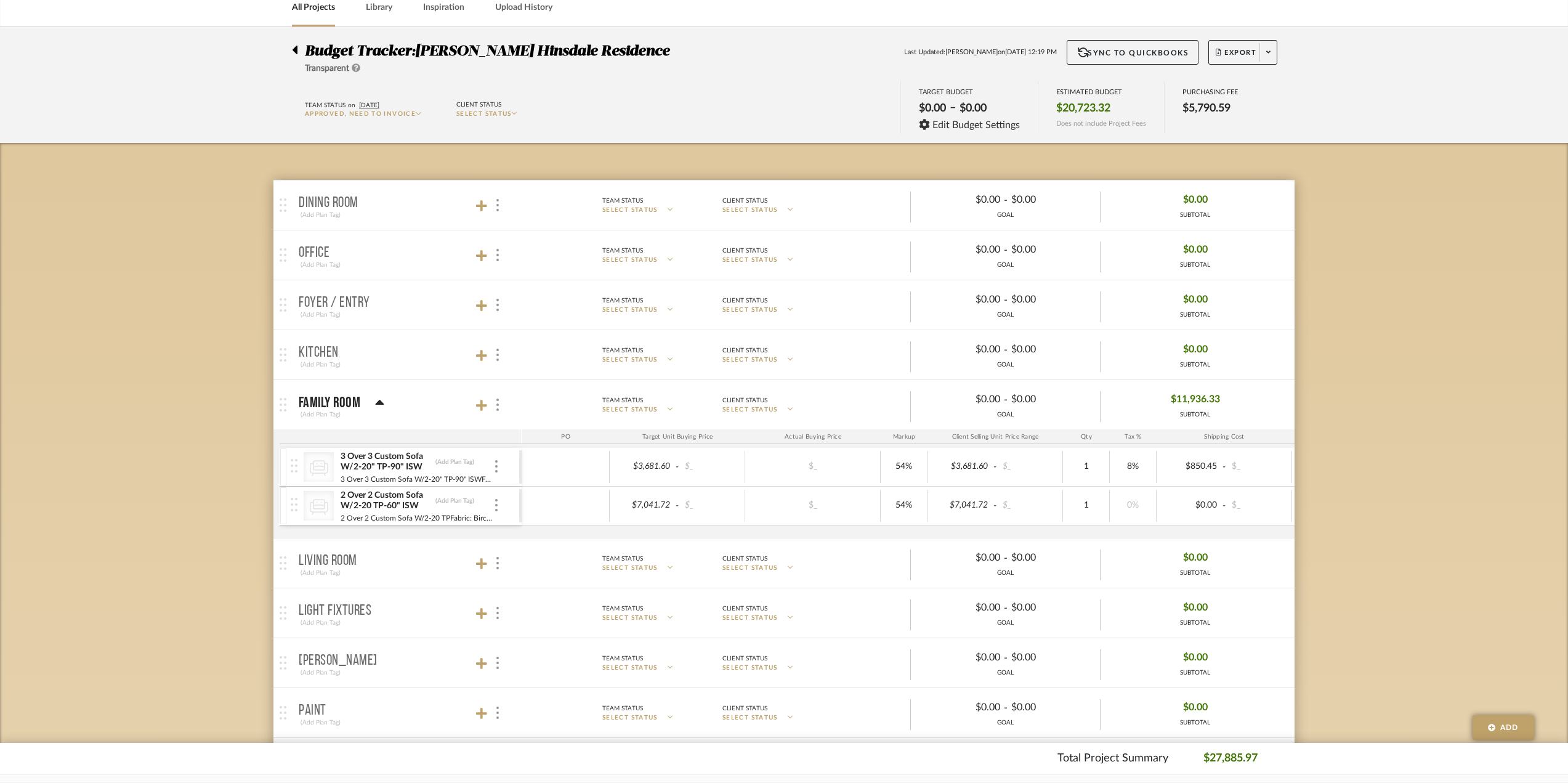
click at [679, 511] on div "$7,041.72 - $_" at bounding box center [677, 506] width 136 height 32
click at [767, 485] on div "$3,681.60 - $_ $_ 54% $3,681.60 - $_ 1 8% $850.45 - $_ 0% Taxable $4,894.61" at bounding box center [1034, 467] width 1025 height 38
click at [662, 486] on budget-room-product-item "CategoryIconSeating Created with Sketch. 3 Over 3 Custom Sofa W/2-20" TP-90" IS…" at bounding box center [912, 467] width 1267 height 39
type input "$7,041.72"
click at [666, 491] on div "$7,041.72 - $_ $_ 54% $7,041.72 - $_ 1 0% $0.00 - $_ 0% Taxable $7,041.72" at bounding box center [1034, 506] width 1025 height 33
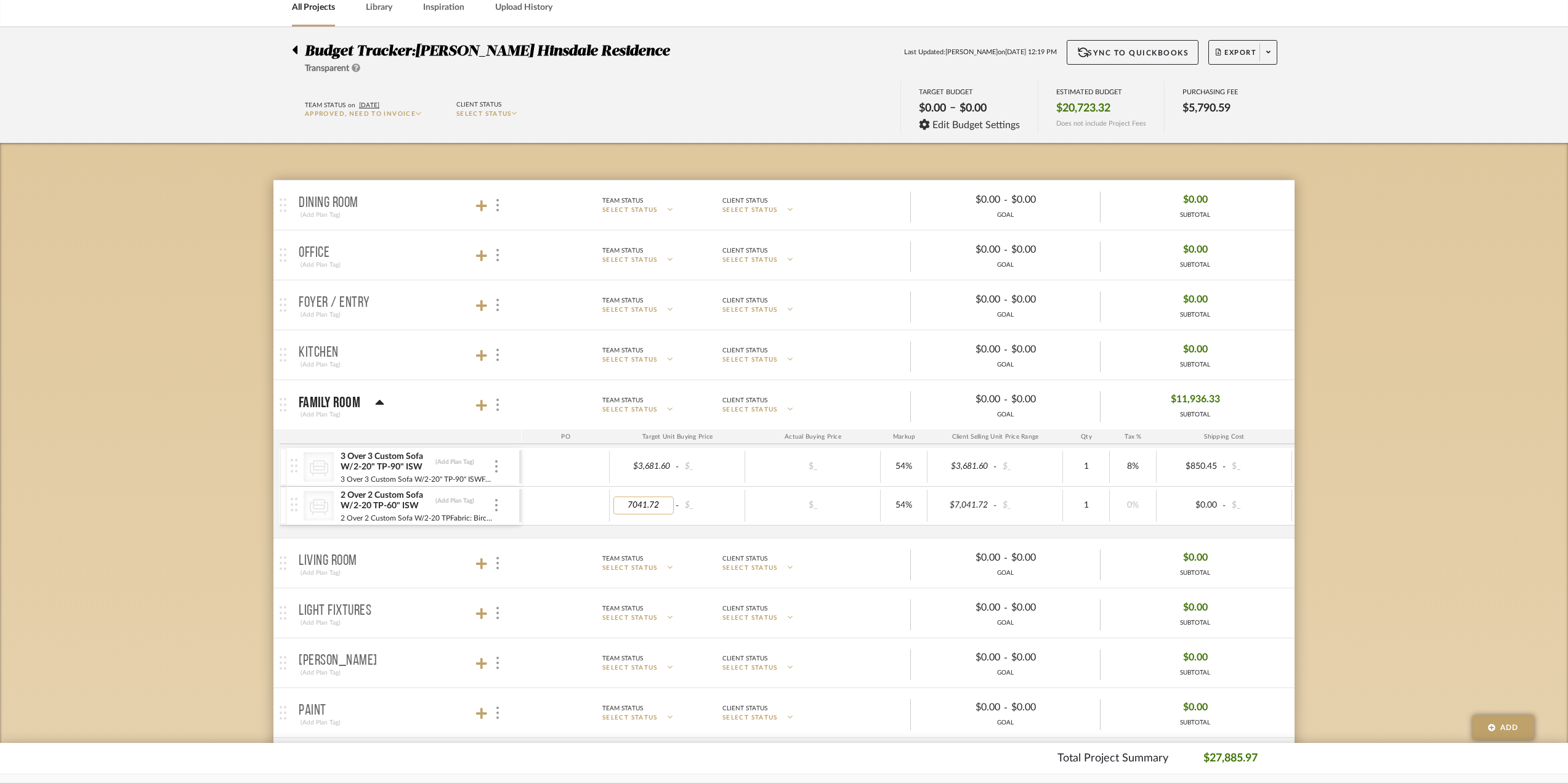
click at [651, 509] on input "7041.72" at bounding box center [643, 506] width 60 height 18
click at [651, 507] on input "7041.72" at bounding box center [643, 506] width 60 height 18
click at [585, 534] on div "CategoryIconSeating Created with Sketch. 3 Over 3 Custom Sofa W/2-20" TP-90" IS…" at bounding box center [916, 493] width 1273 height 90
click at [641, 497] on input "7041.72" at bounding box center [643, 506] width 60 height 18
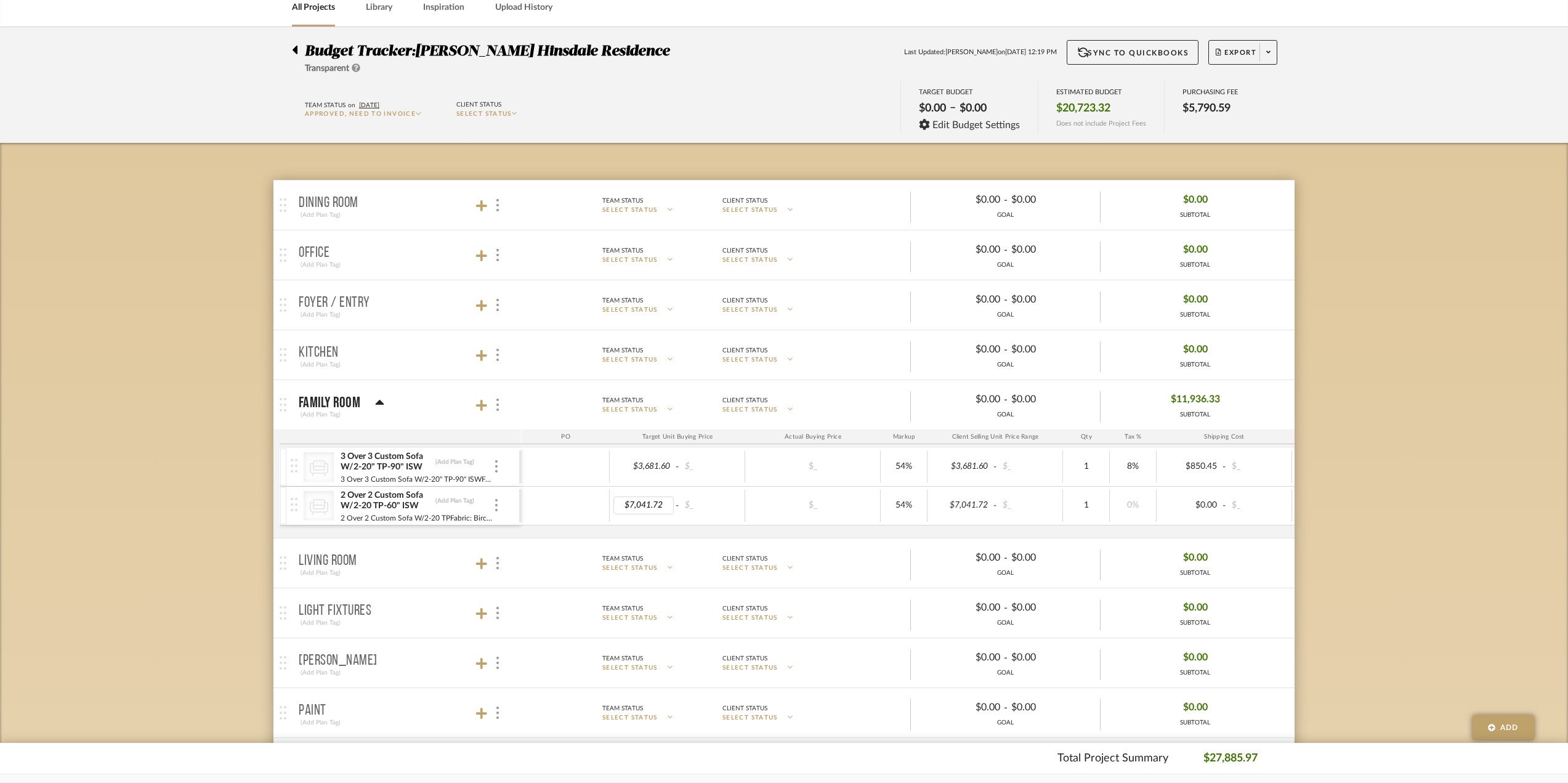
click at [701, 532] on div "CategoryIconSeating Created with Sketch. 3 Over 3 Custom Sofa W/2-20" TP-90" IS…" at bounding box center [916, 493] width 1273 height 90
click at [567, 494] on div at bounding box center [566, 506] width 88 height 32
click at [497, 509] on img at bounding box center [496, 506] width 3 height 13
click at [526, 568] on span "Add Associated Product or Labor" at bounding box center [556, 565] width 75 height 21
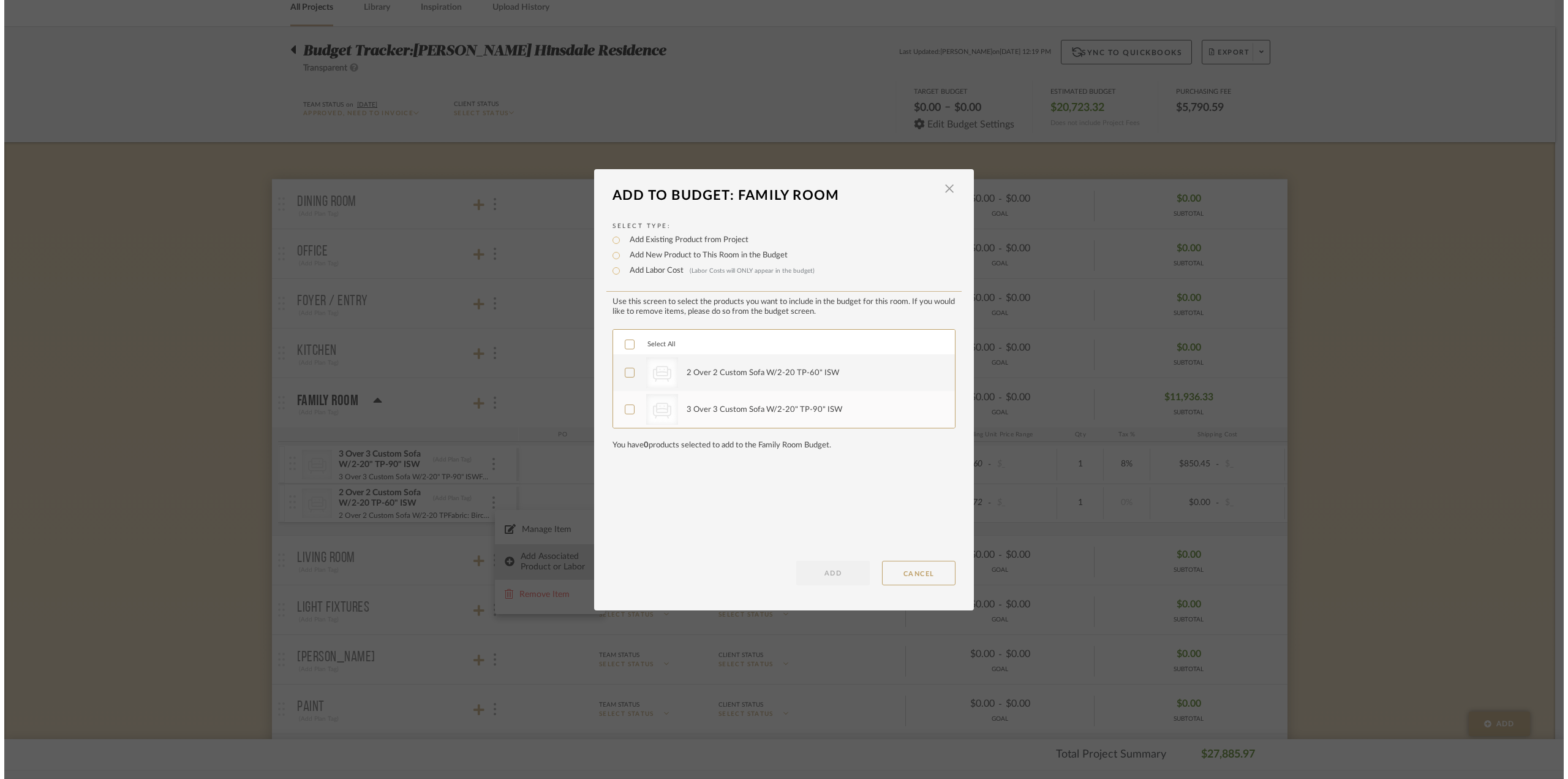
scroll to position [0, 0]
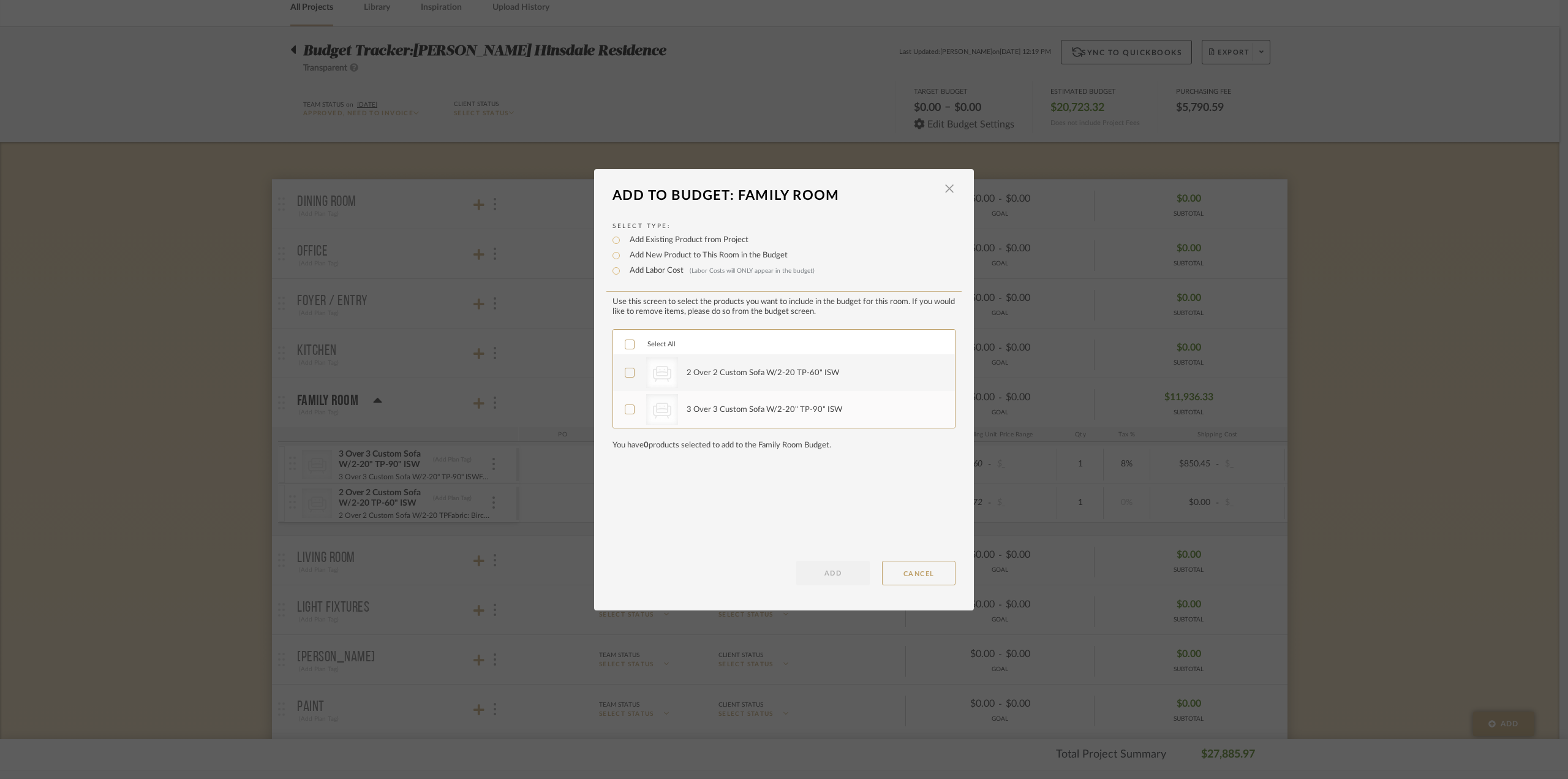
click at [811, 367] on div "2 Over 2 Custom Sofa W/2-20 TP-60" ISW" at bounding box center [763, 373] width 152 height 13
click at [946, 193] on span "button" at bounding box center [949, 188] width 24 height 25
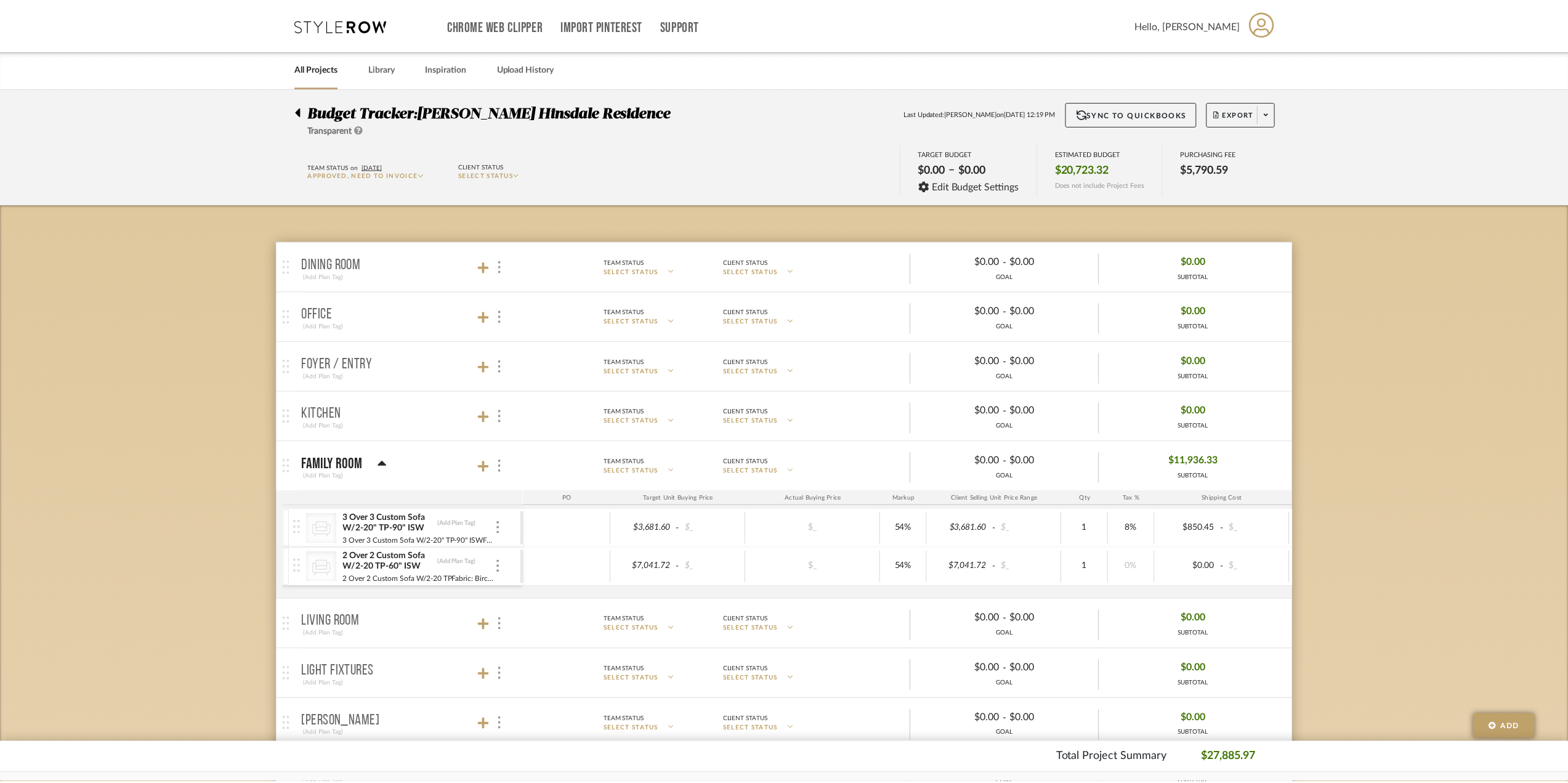
scroll to position [62, 0]
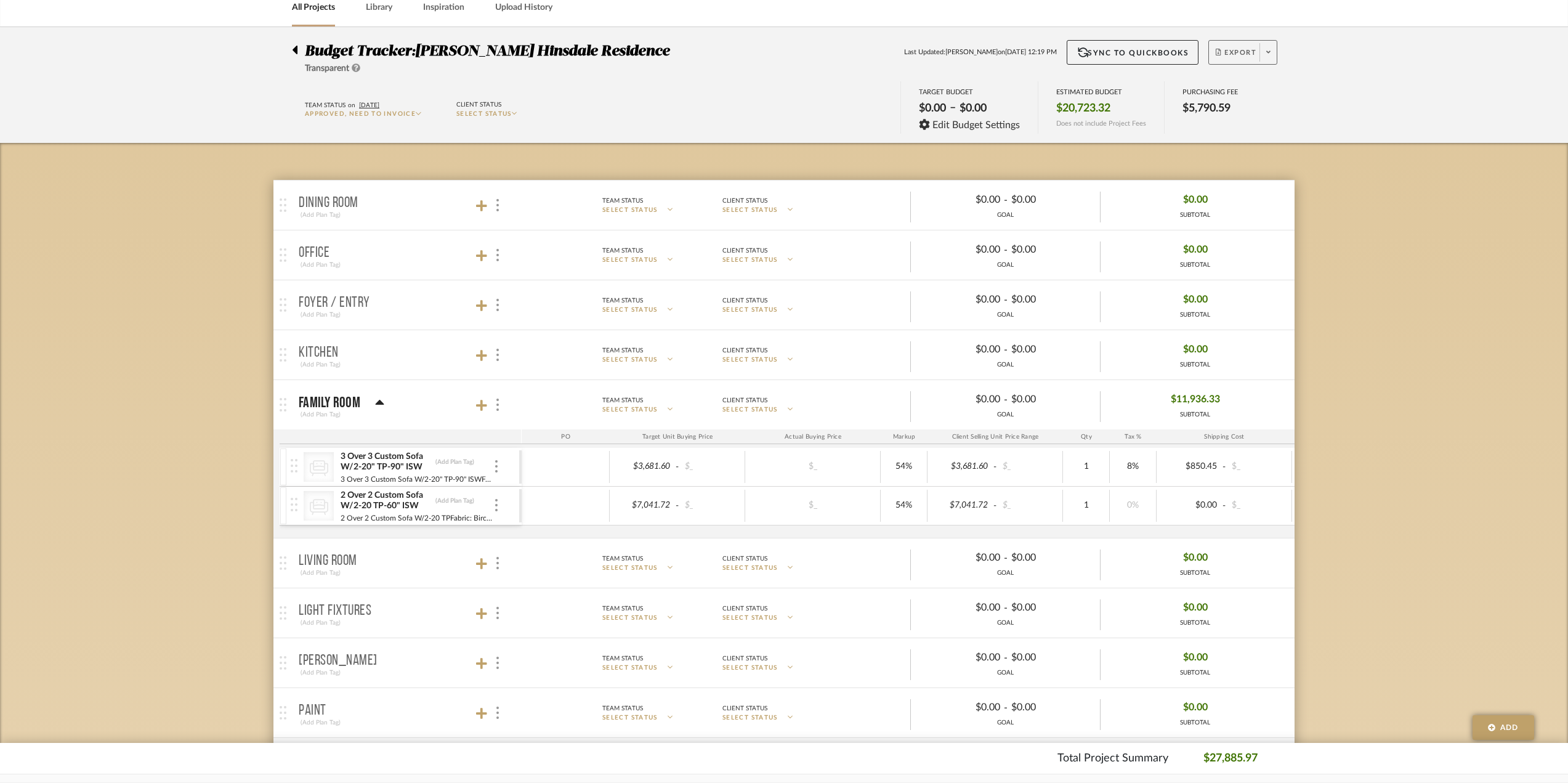
click at [1239, 52] on span "Export" at bounding box center [1236, 57] width 41 height 18
click at [1236, 83] on span "Export PDF" at bounding box center [1263, 87] width 92 height 10
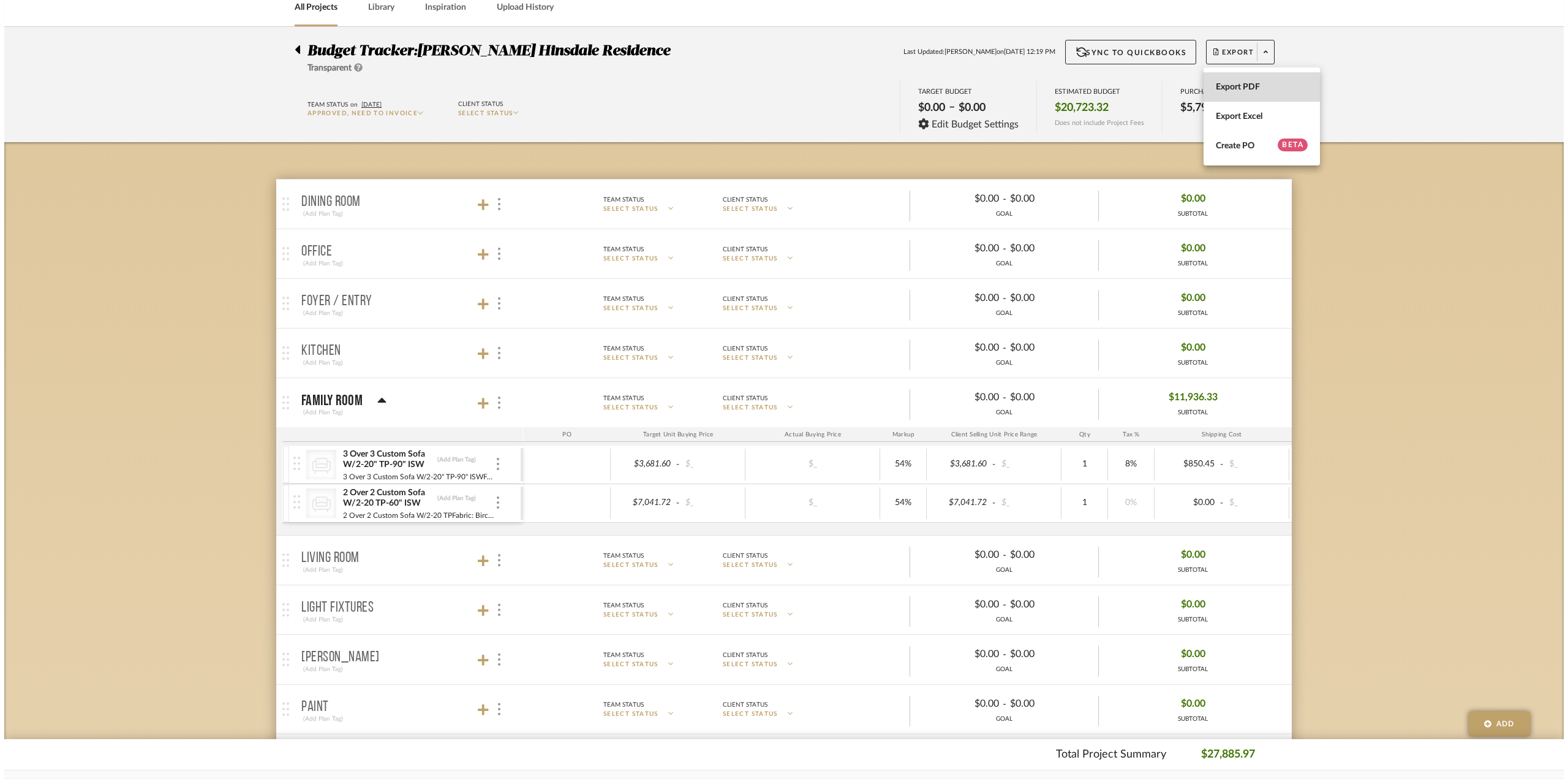
scroll to position [0, 0]
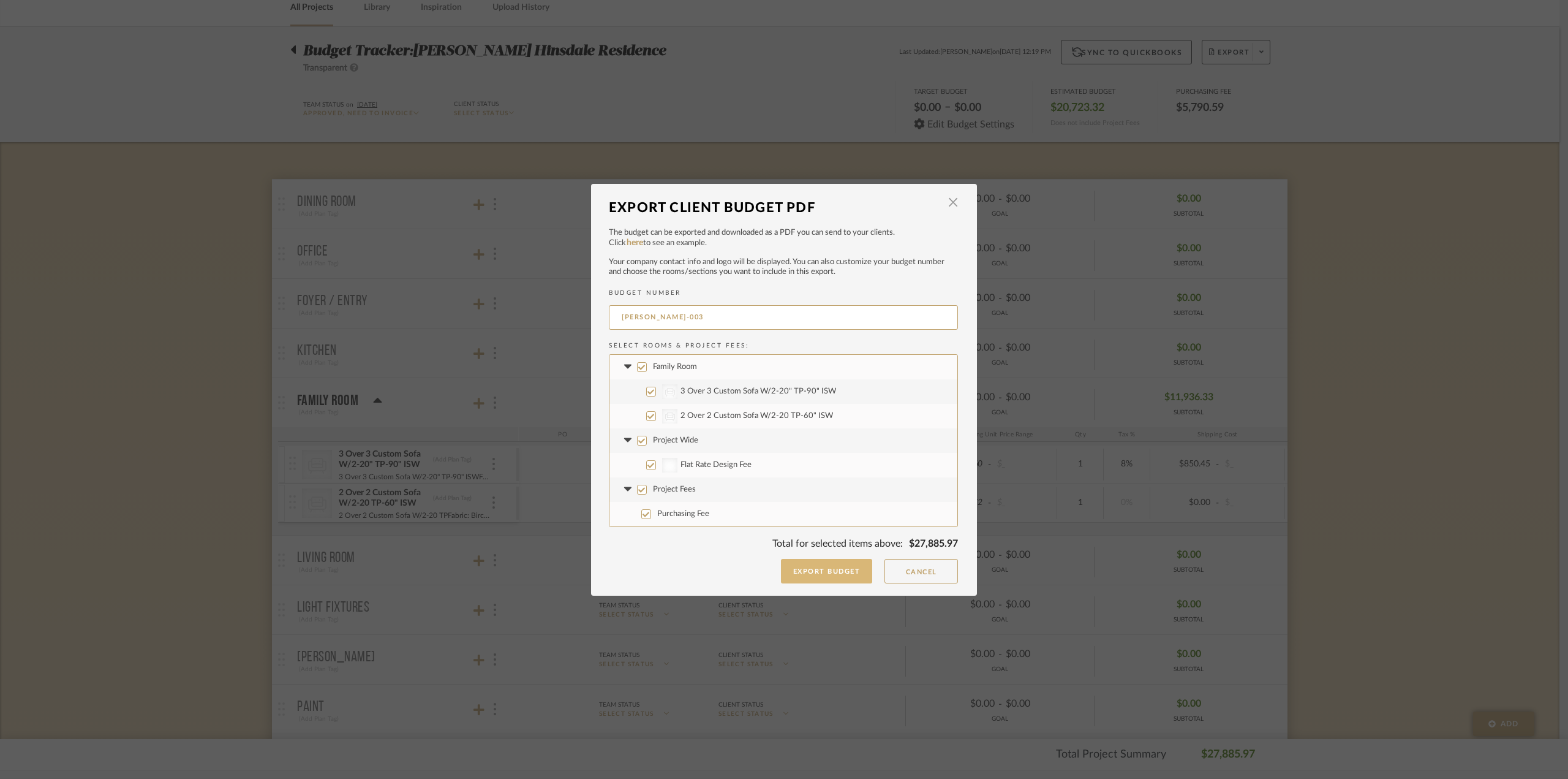
click at [809, 577] on button "Export Budget" at bounding box center [827, 571] width 92 height 25
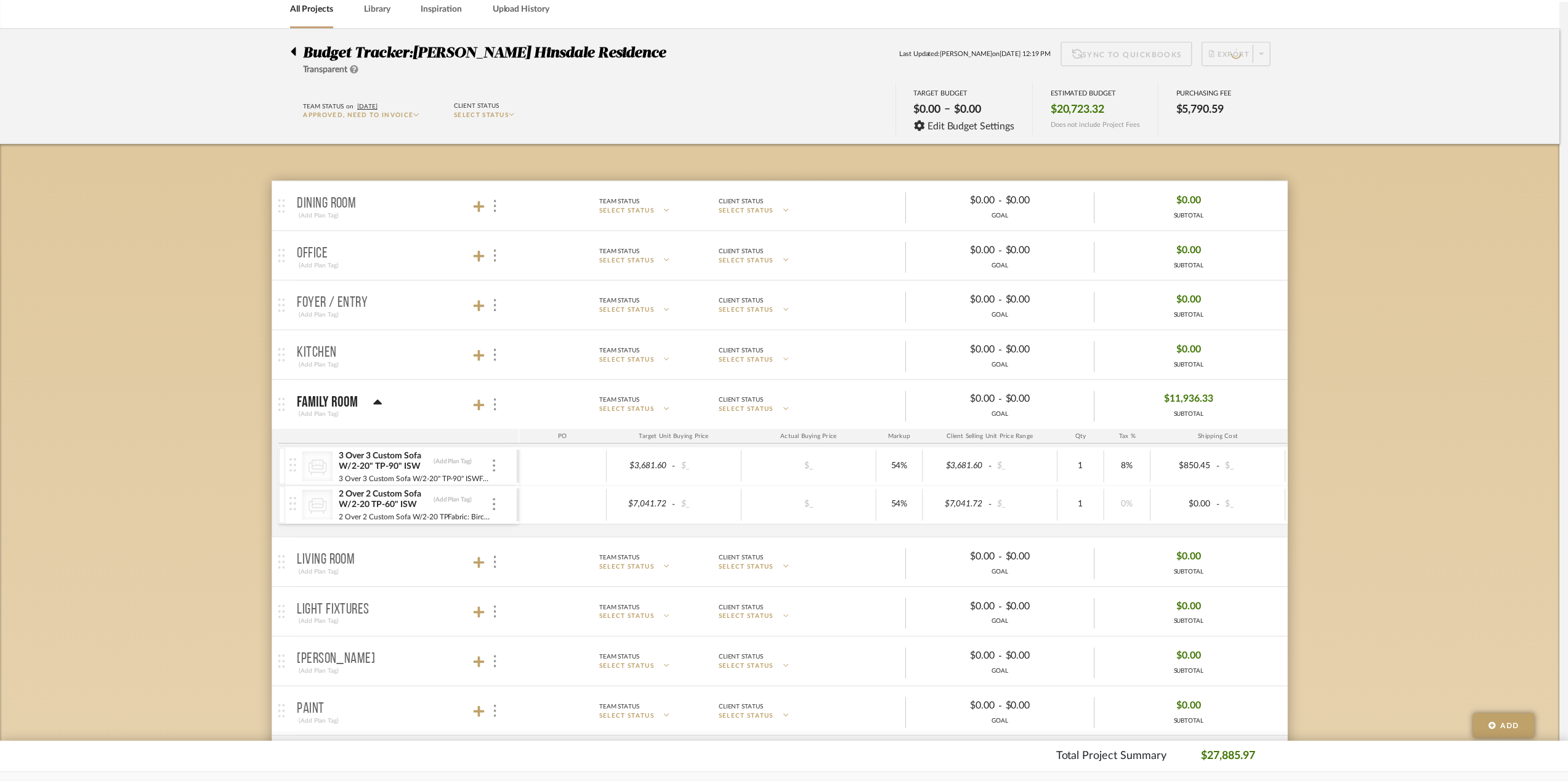
scroll to position [62, 0]
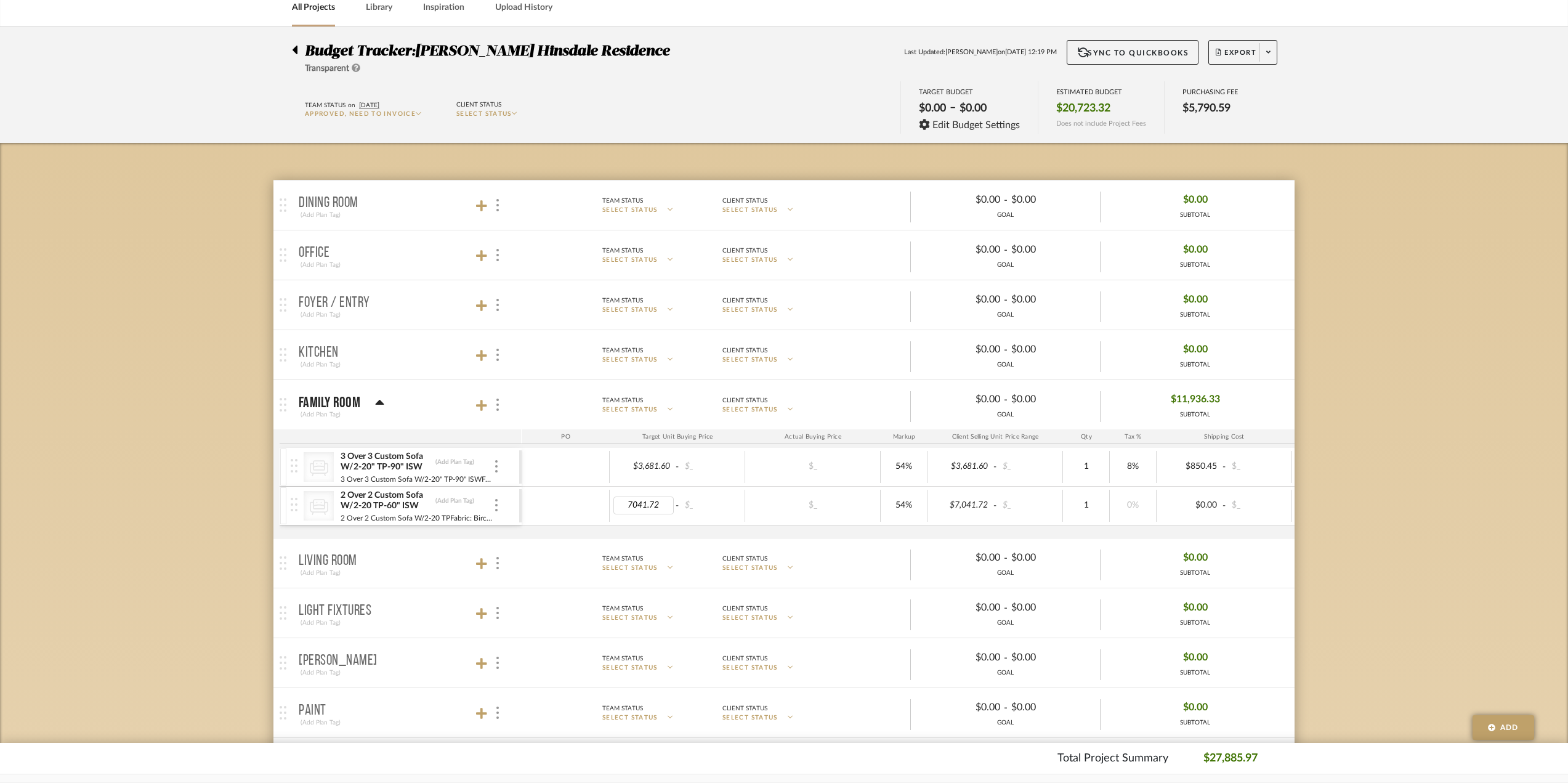
type input "$7,041.72"
click at [560, 507] on div at bounding box center [566, 506] width 88 height 32
click at [634, 506] on input "7041.72" at bounding box center [643, 506] width 60 height 18
click at [532, 510] on div at bounding box center [566, 506] width 88 height 32
click at [1204, 456] on div "$850.45 -" at bounding box center [1224, 466] width 136 height 32
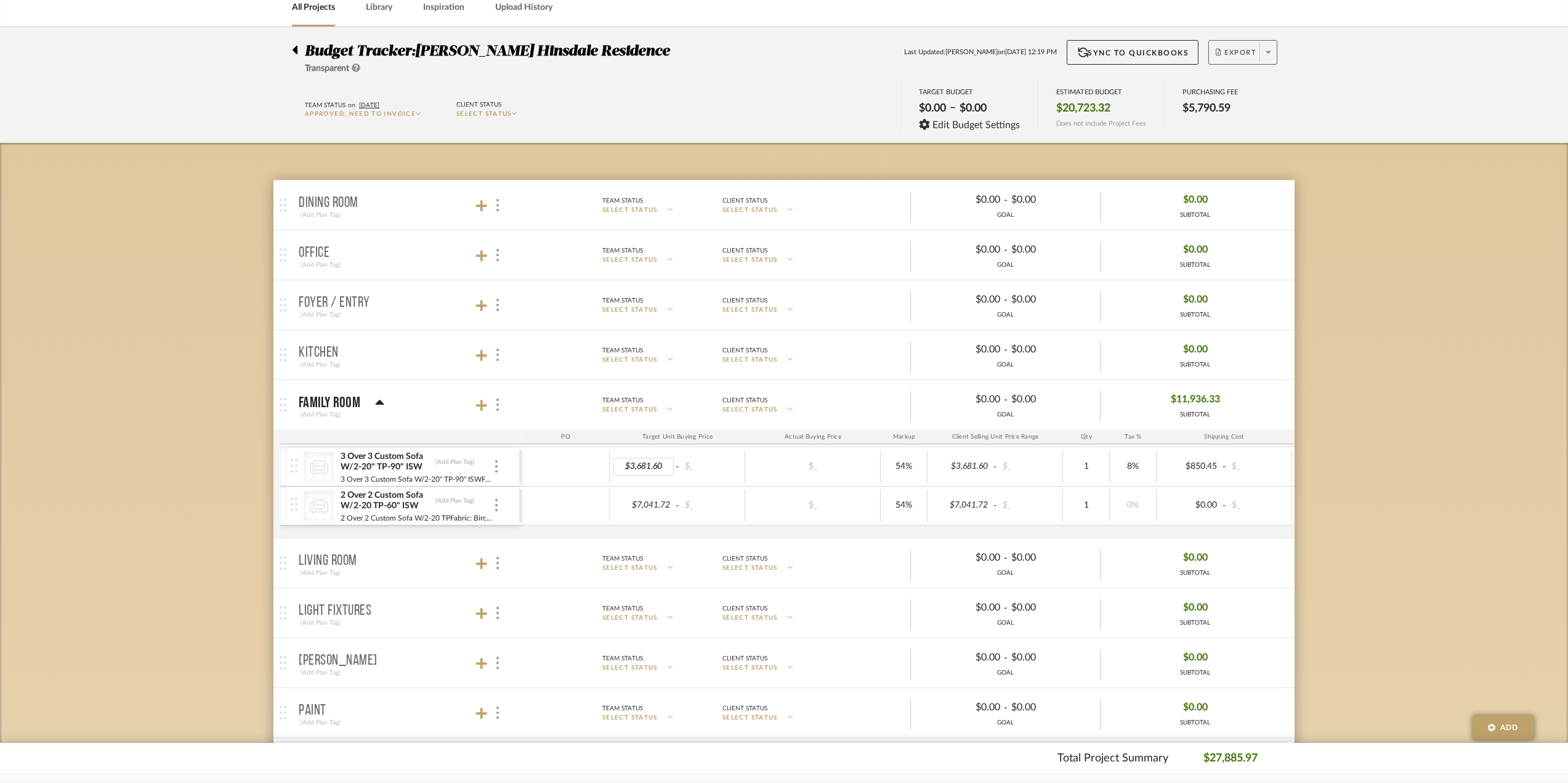
click at [1220, 52] on span "Export" at bounding box center [1236, 57] width 41 height 18
click at [1219, 93] on button "Export PDF" at bounding box center [1264, 88] width 117 height 29
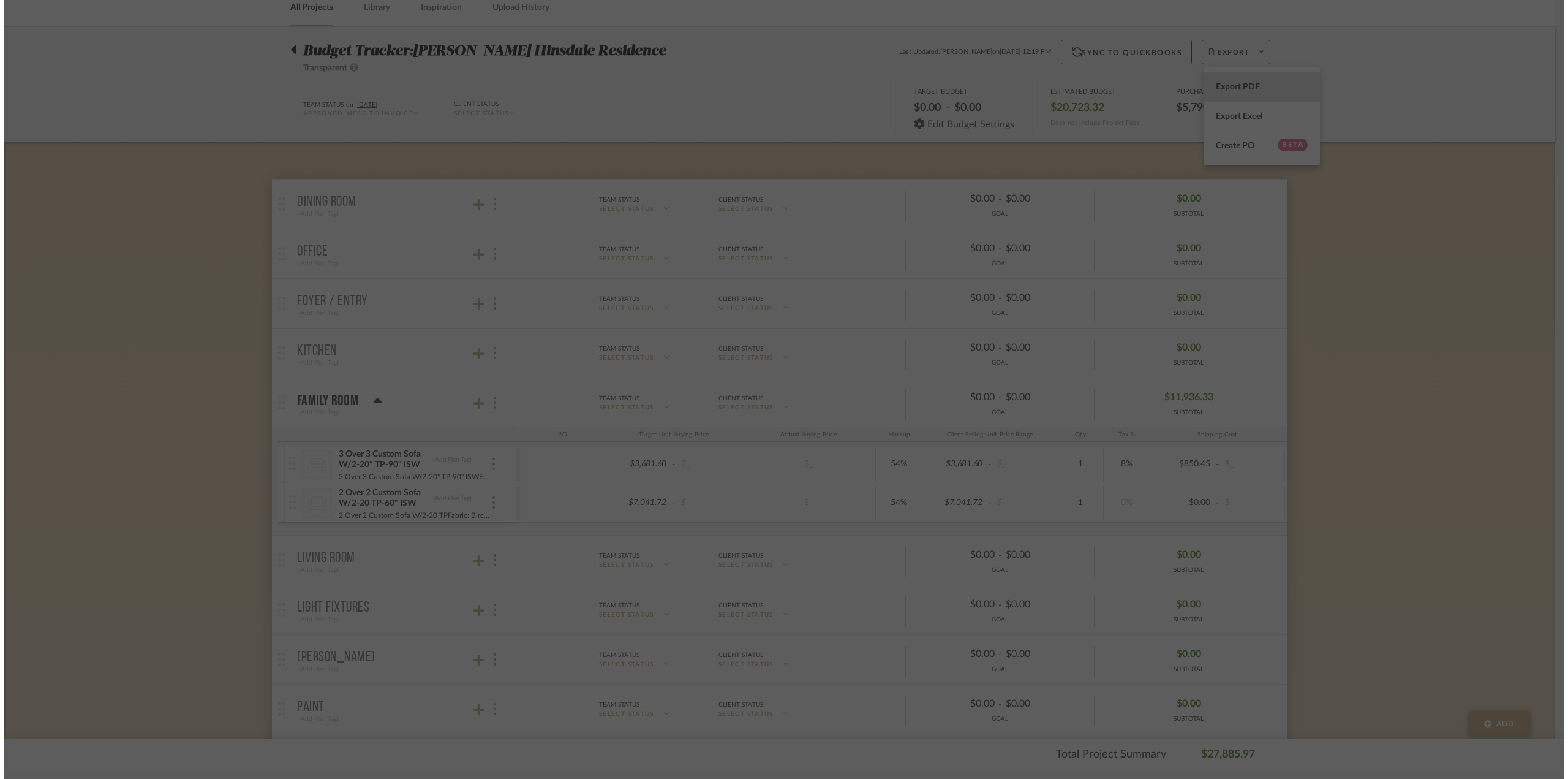
scroll to position [0, 0]
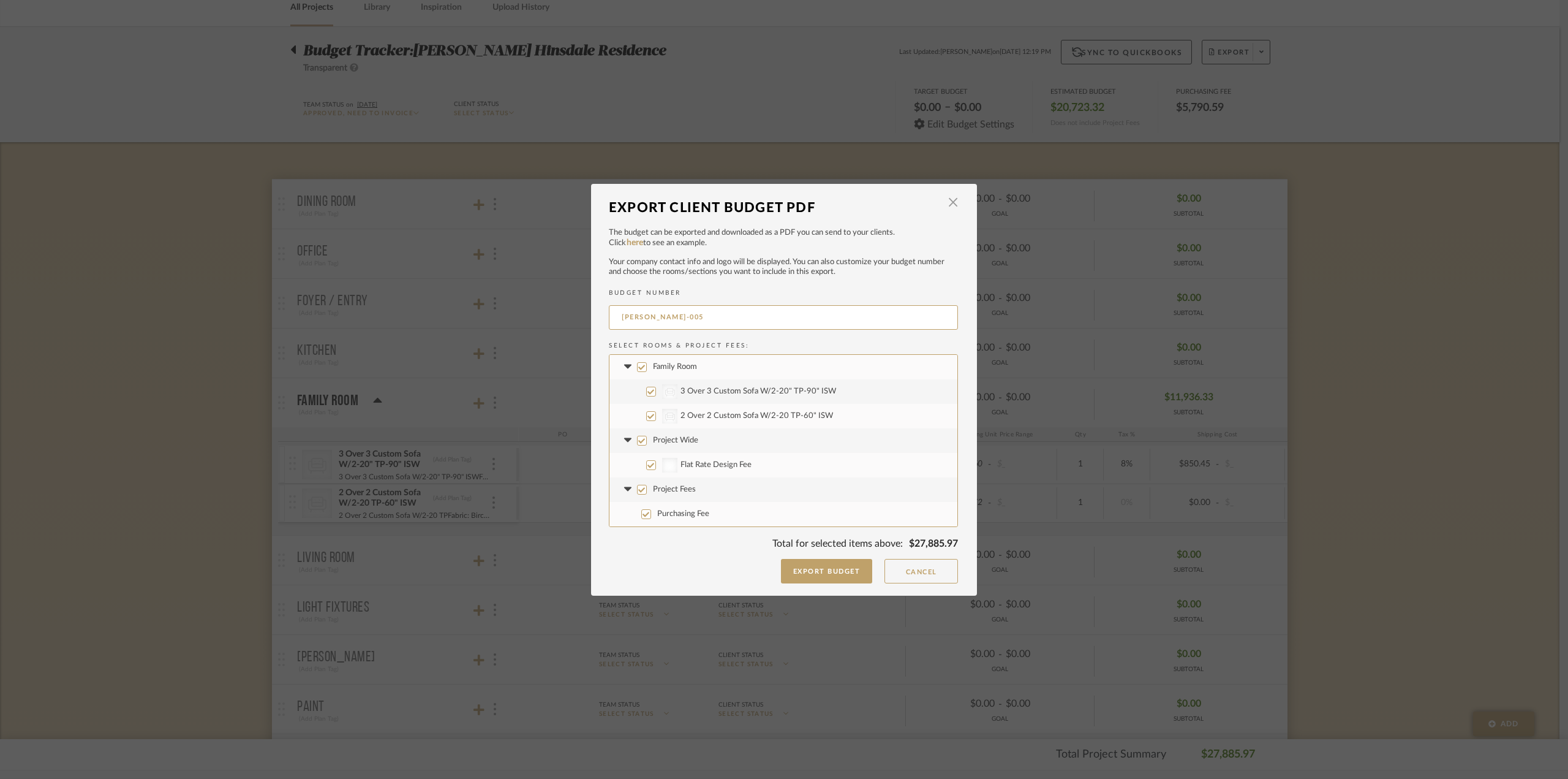
click at [776, 578] on div "Export Budget Cancel" at bounding box center [783, 571] width 349 height 25
click at [791, 571] on button "Export Budget" at bounding box center [827, 571] width 92 height 25
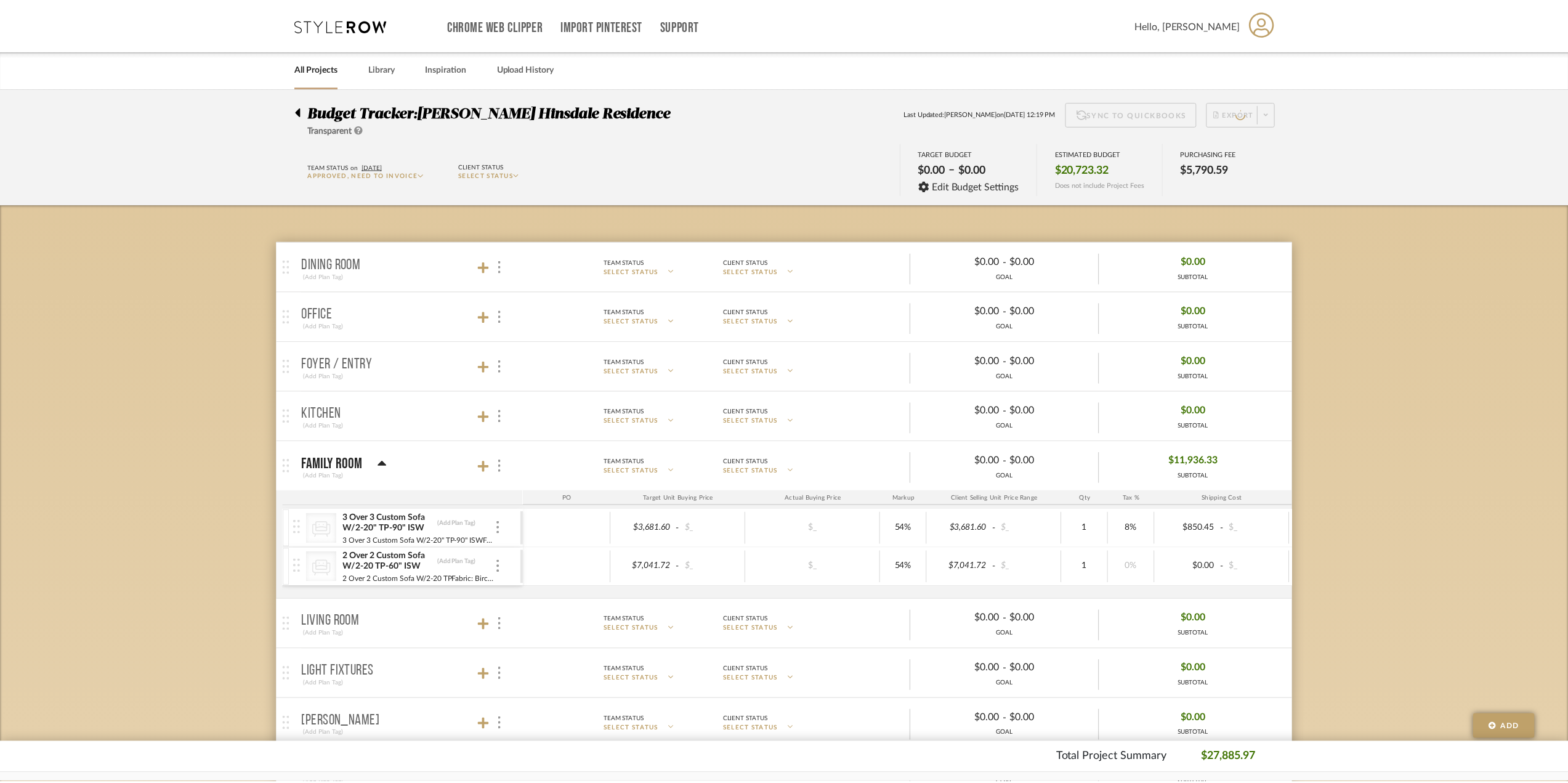
scroll to position [62, 0]
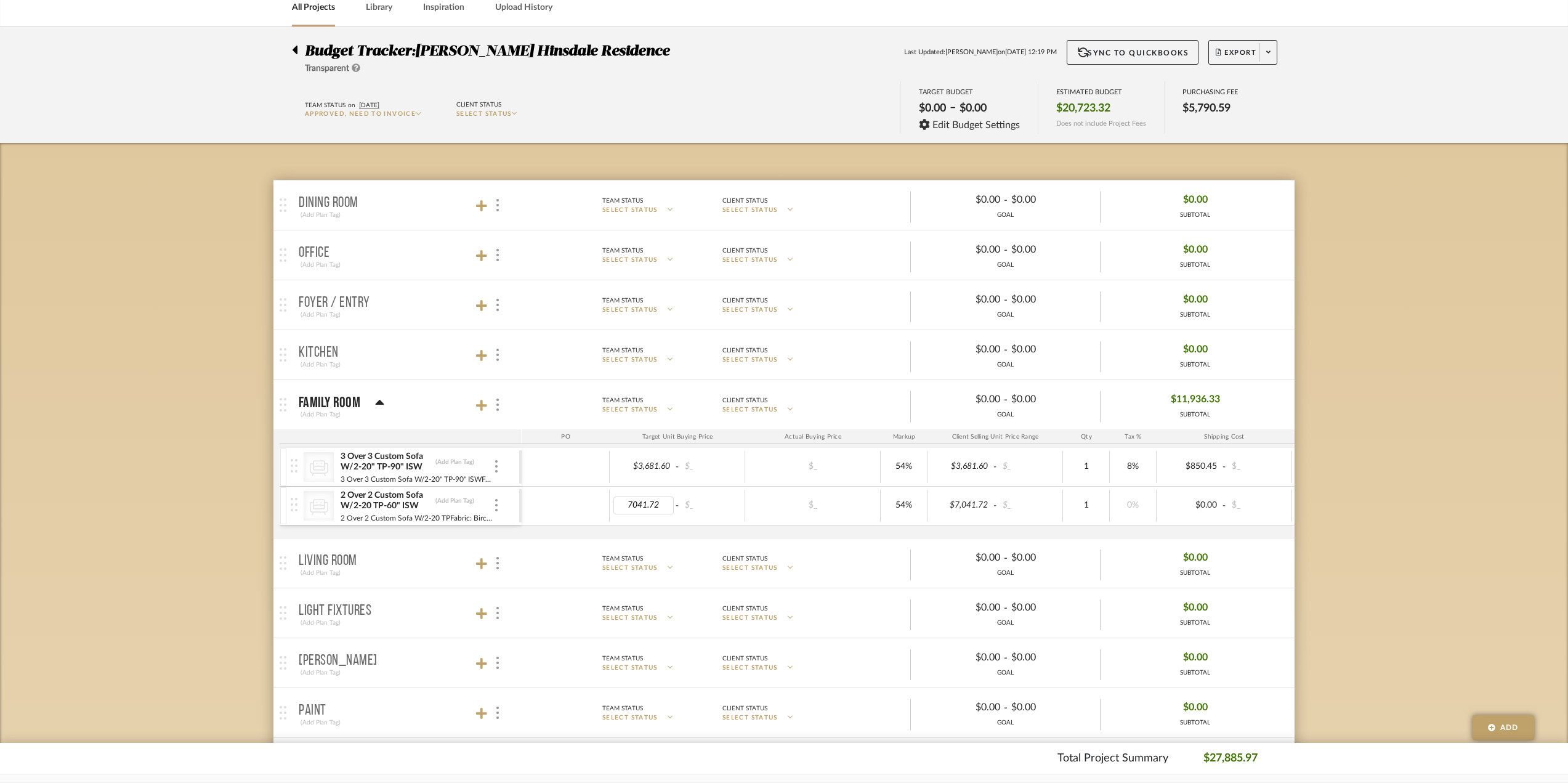
click at [645, 512] on input "7041.72" at bounding box center [643, 506] width 60 height 18
type input "7041.72"
click at [666, 506] on body "Chrome Web Clipper Import Pinterest Support All Projects Library Inspiration Up…" at bounding box center [784, 329] width 1568 height 783
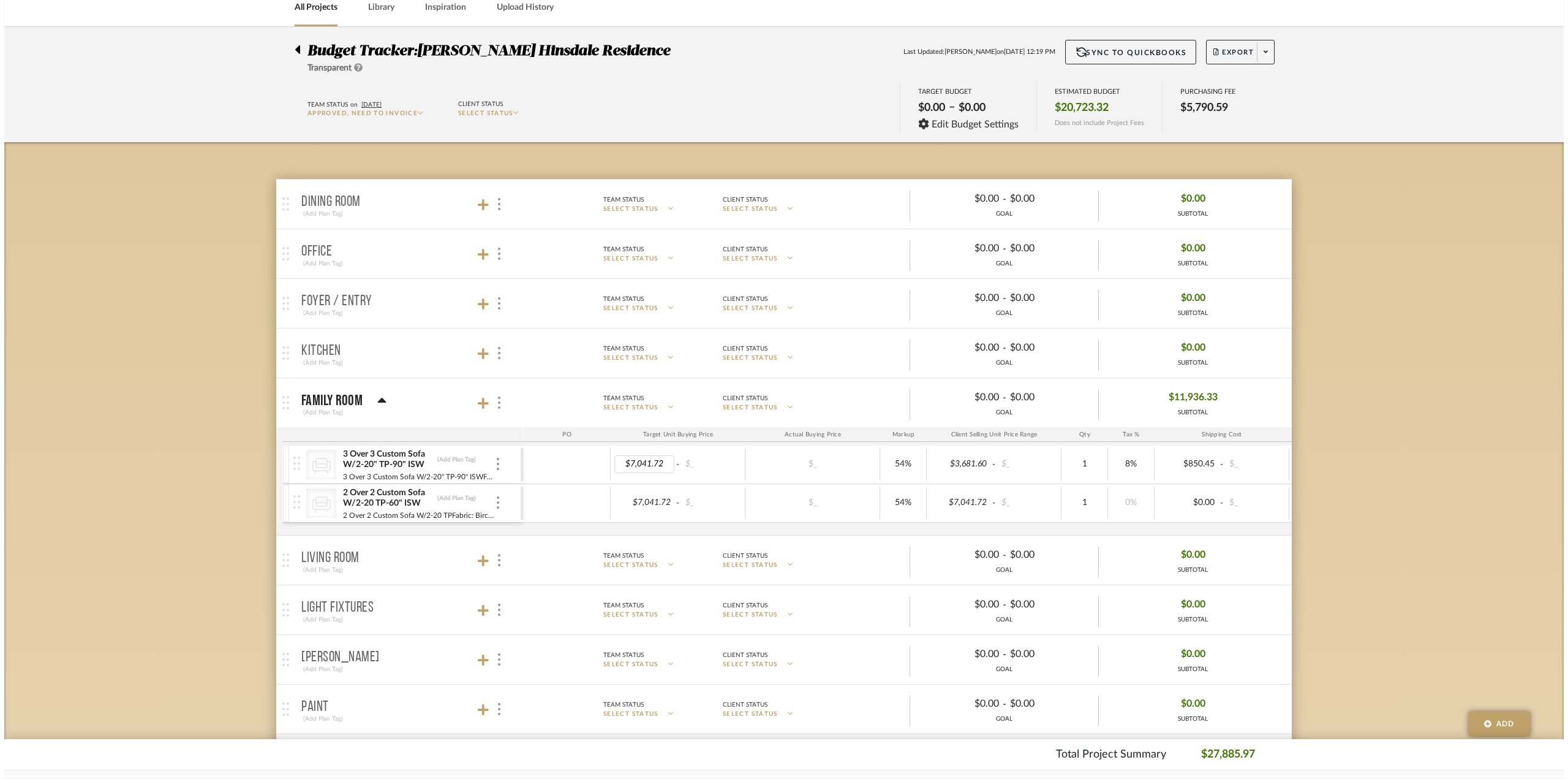
scroll to position [0, 0]
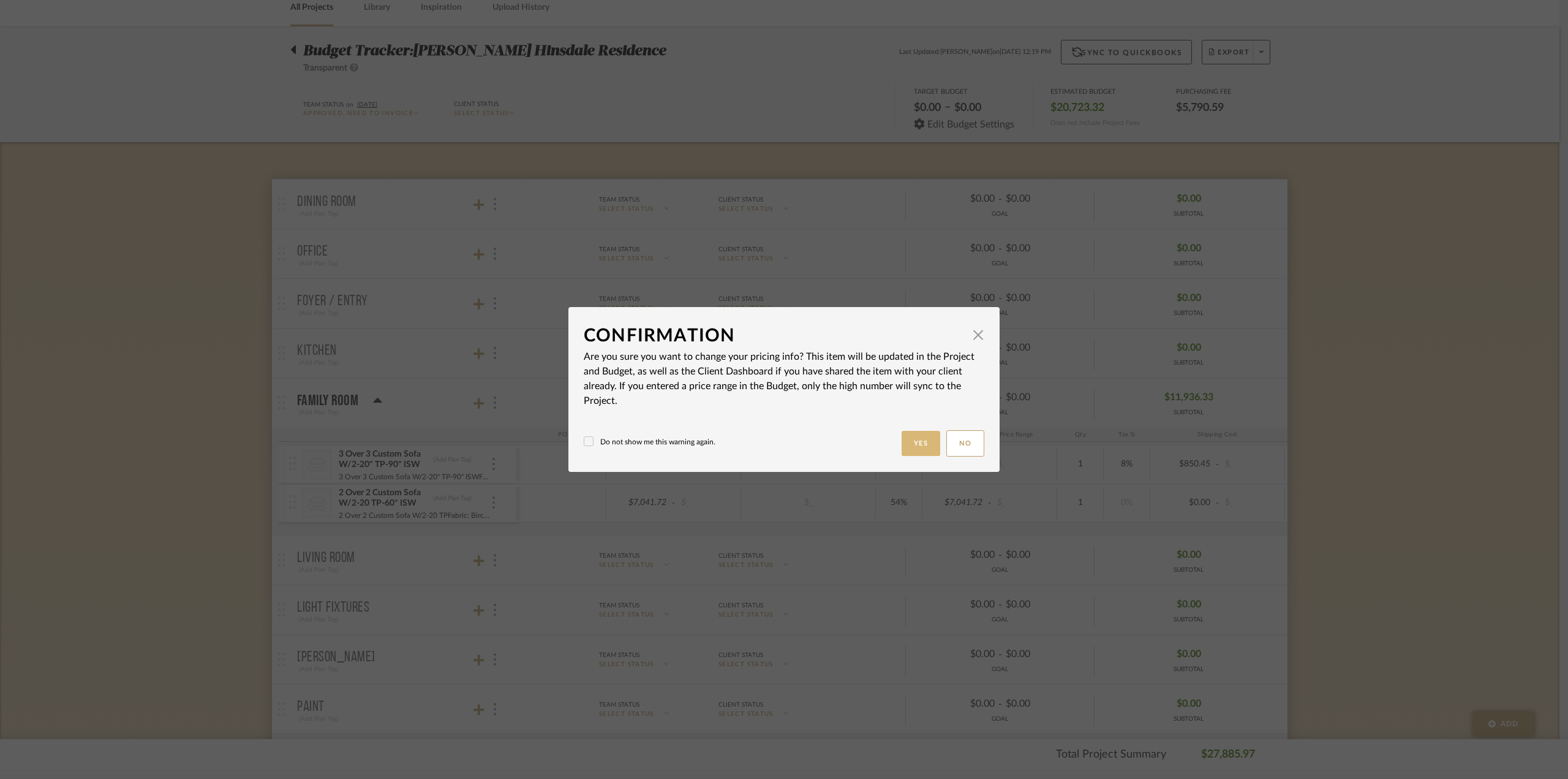
click at [909, 447] on button "Yes" at bounding box center [921, 444] width 39 height 25
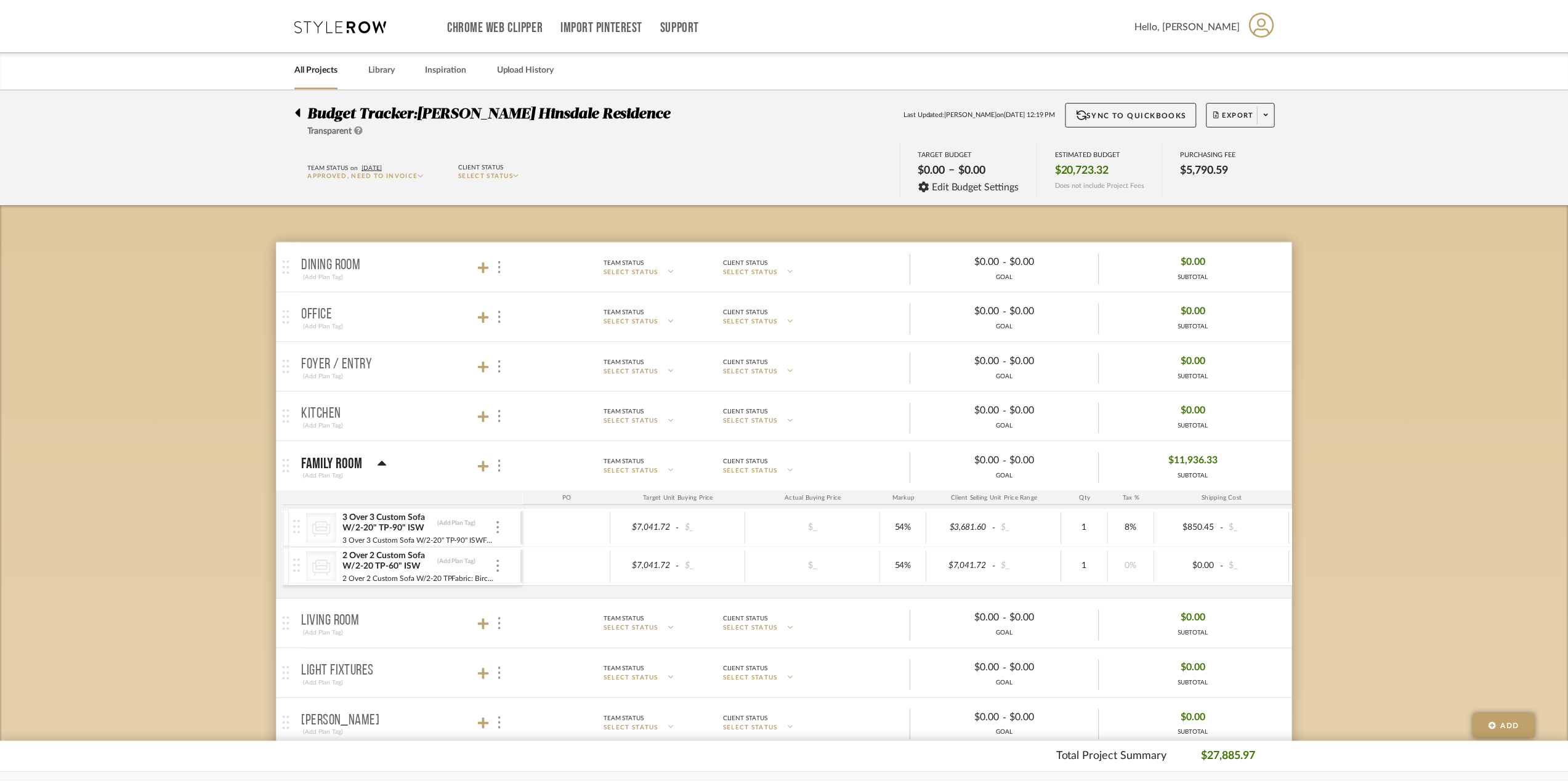
scroll to position [62, 0]
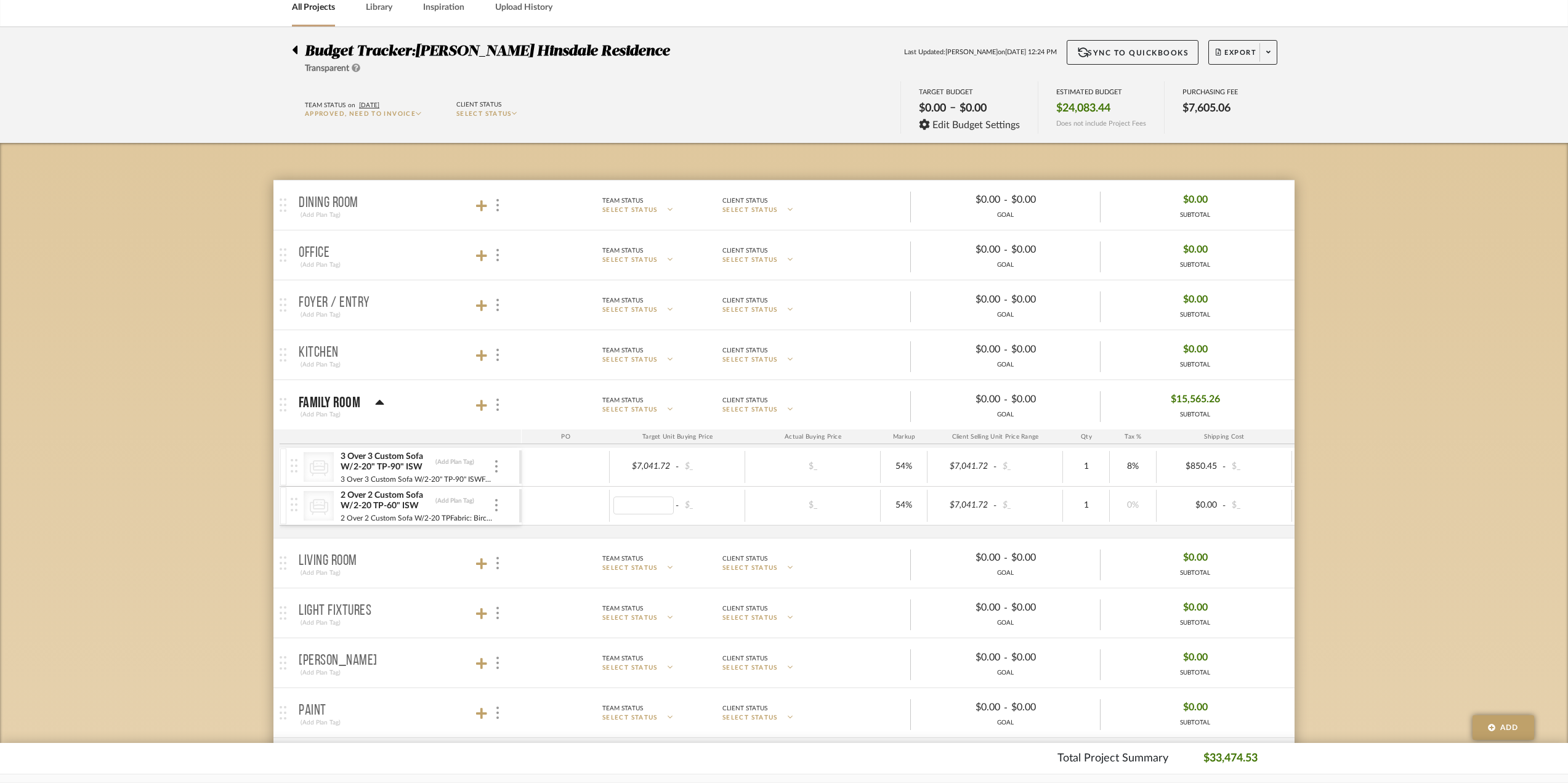
click at [1411, 459] on body "Chrome Web Clipper Import Pinterest Support All Projects Library Inspiration Up…" at bounding box center [784, 329] width 1568 height 783
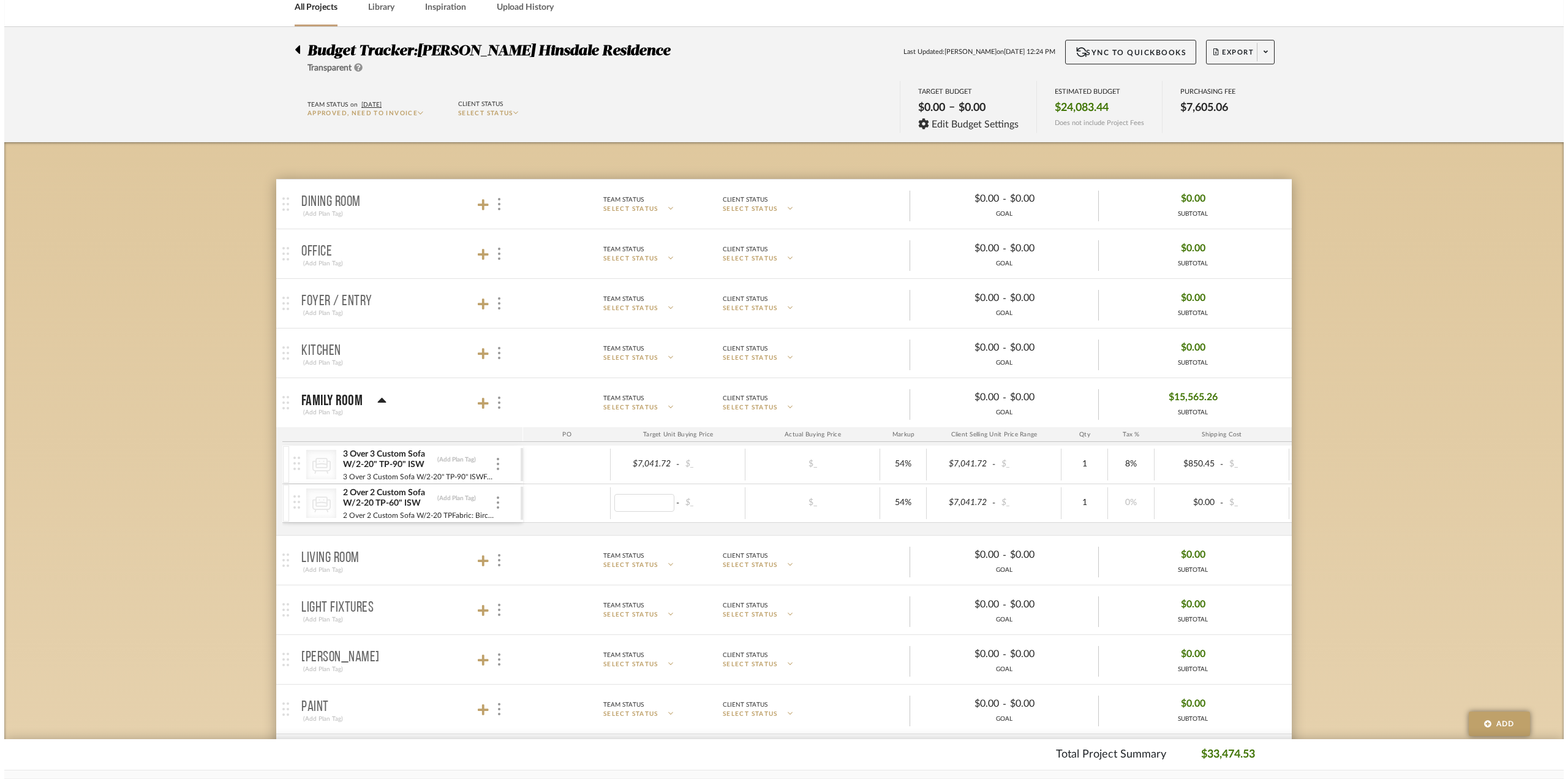
scroll to position [0, 0]
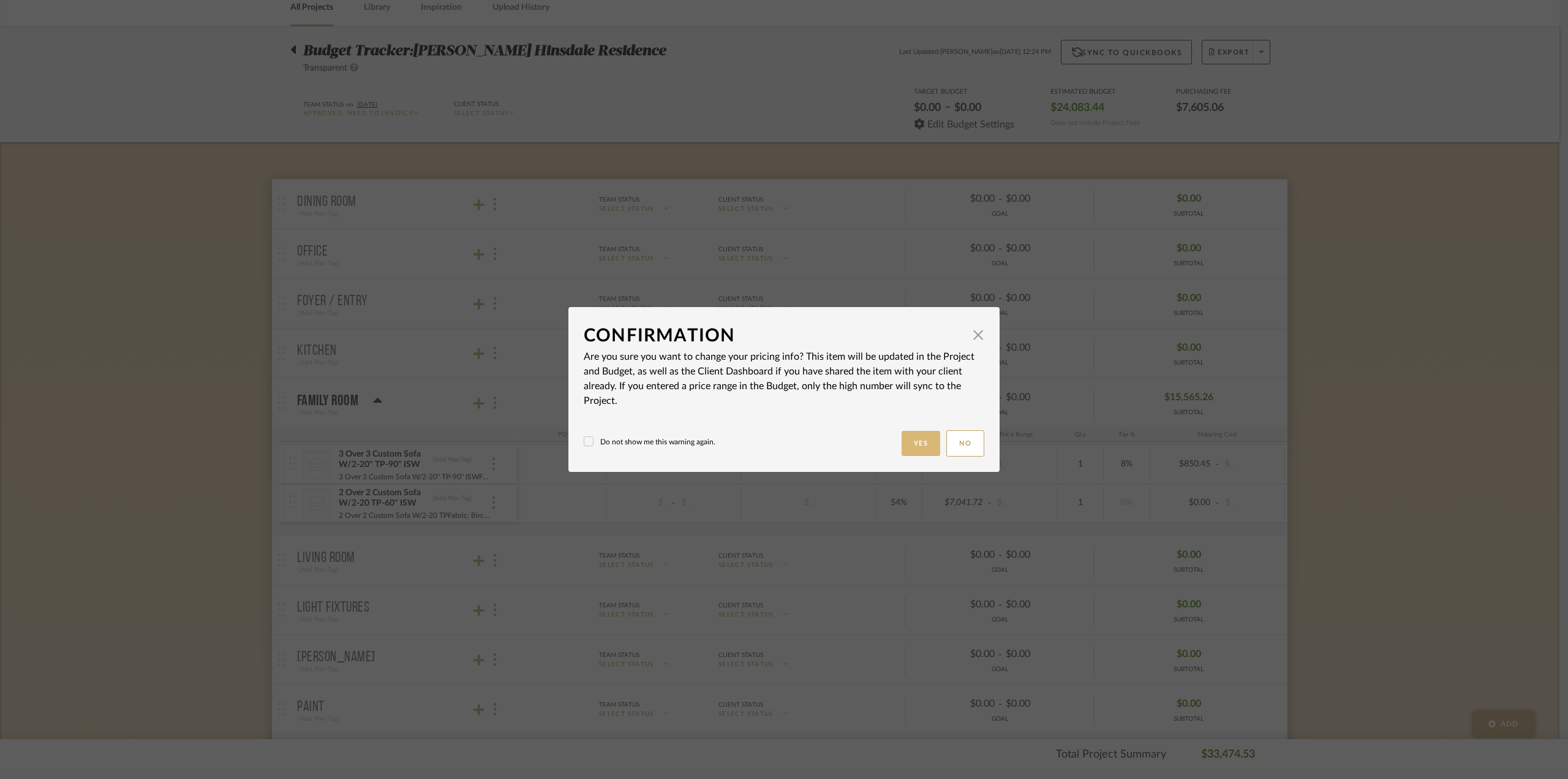
click at [913, 448] on button "Yes" at bounding box center [921, 444] width 39 height 25
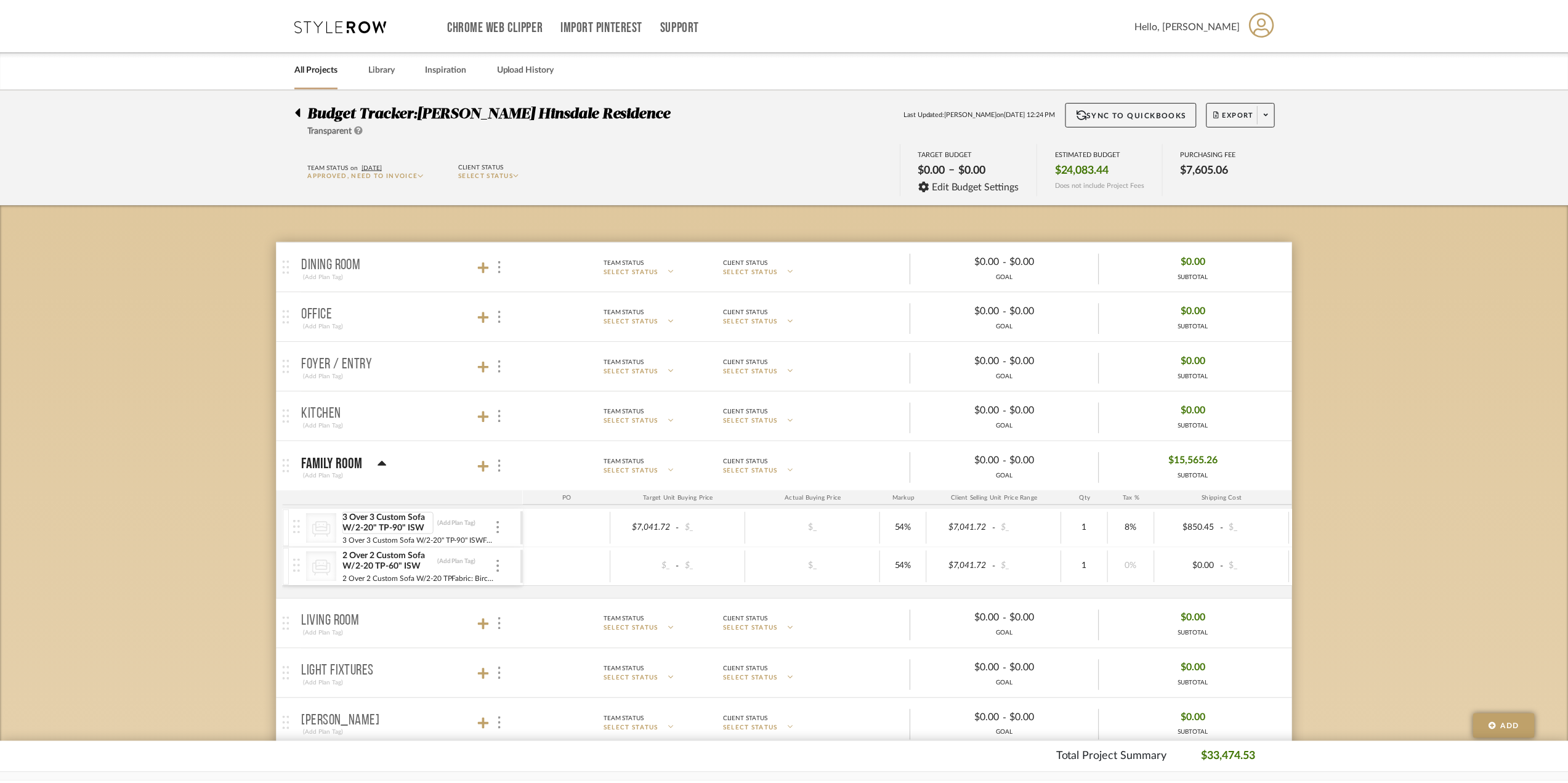
scroll to position [62, 0]
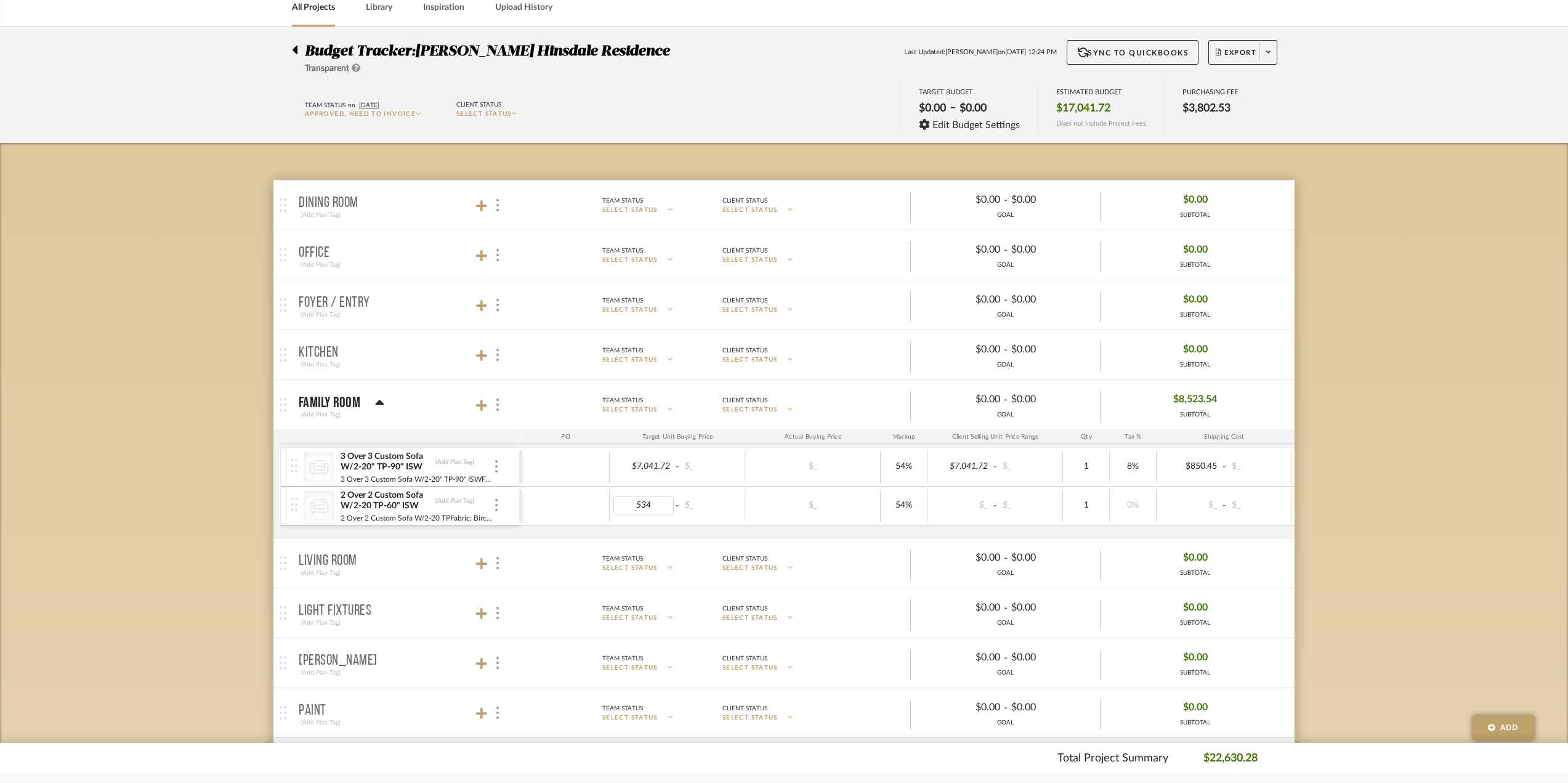
type input "5340"
click at [1379, 436] on body "Chrome Web Clipper Import Pinterest Support All Projects Library Inspiration Up…" at bounding box center [784, 329] width 1568 height 783
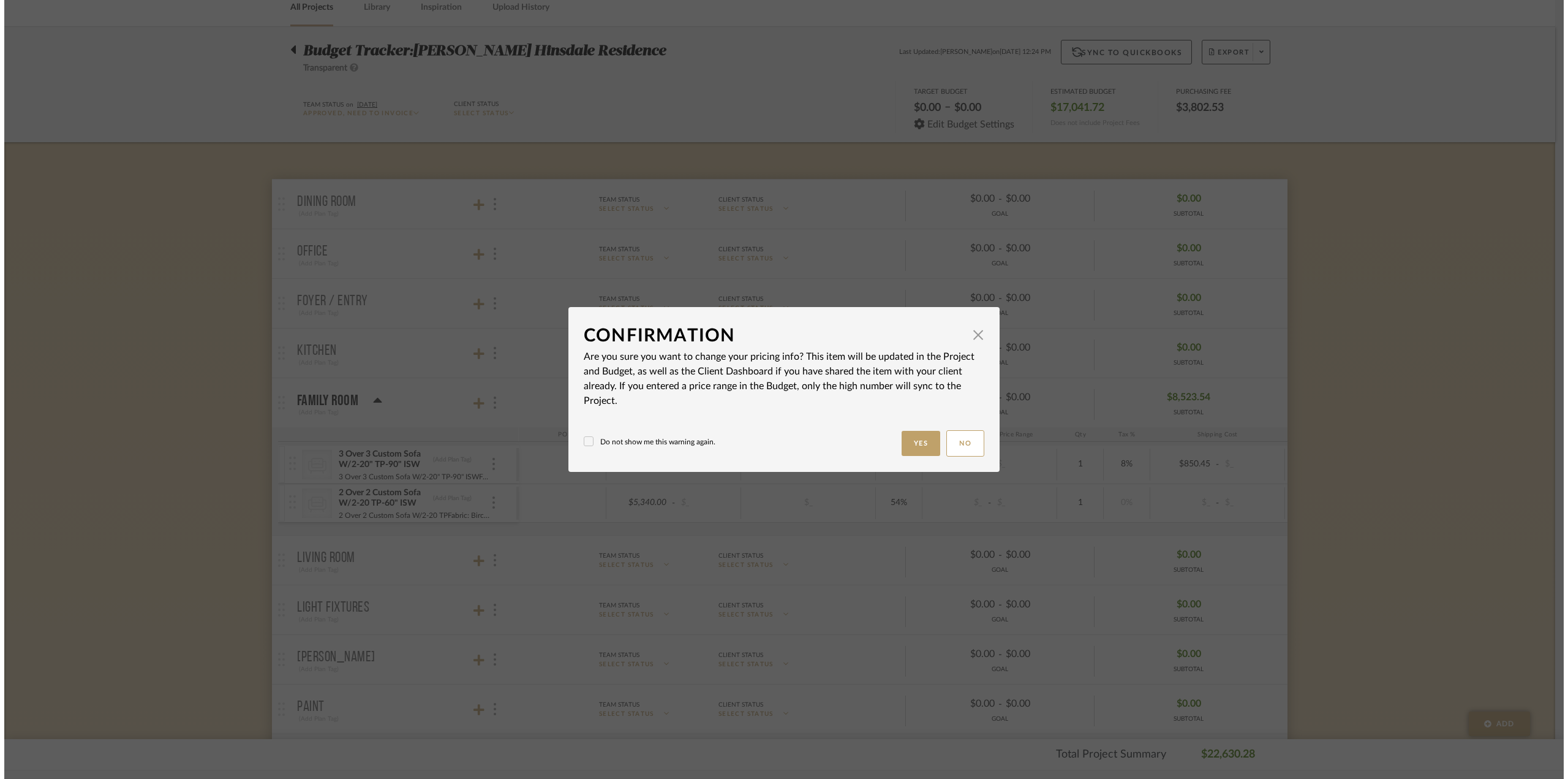
scroll to position [0, 0]
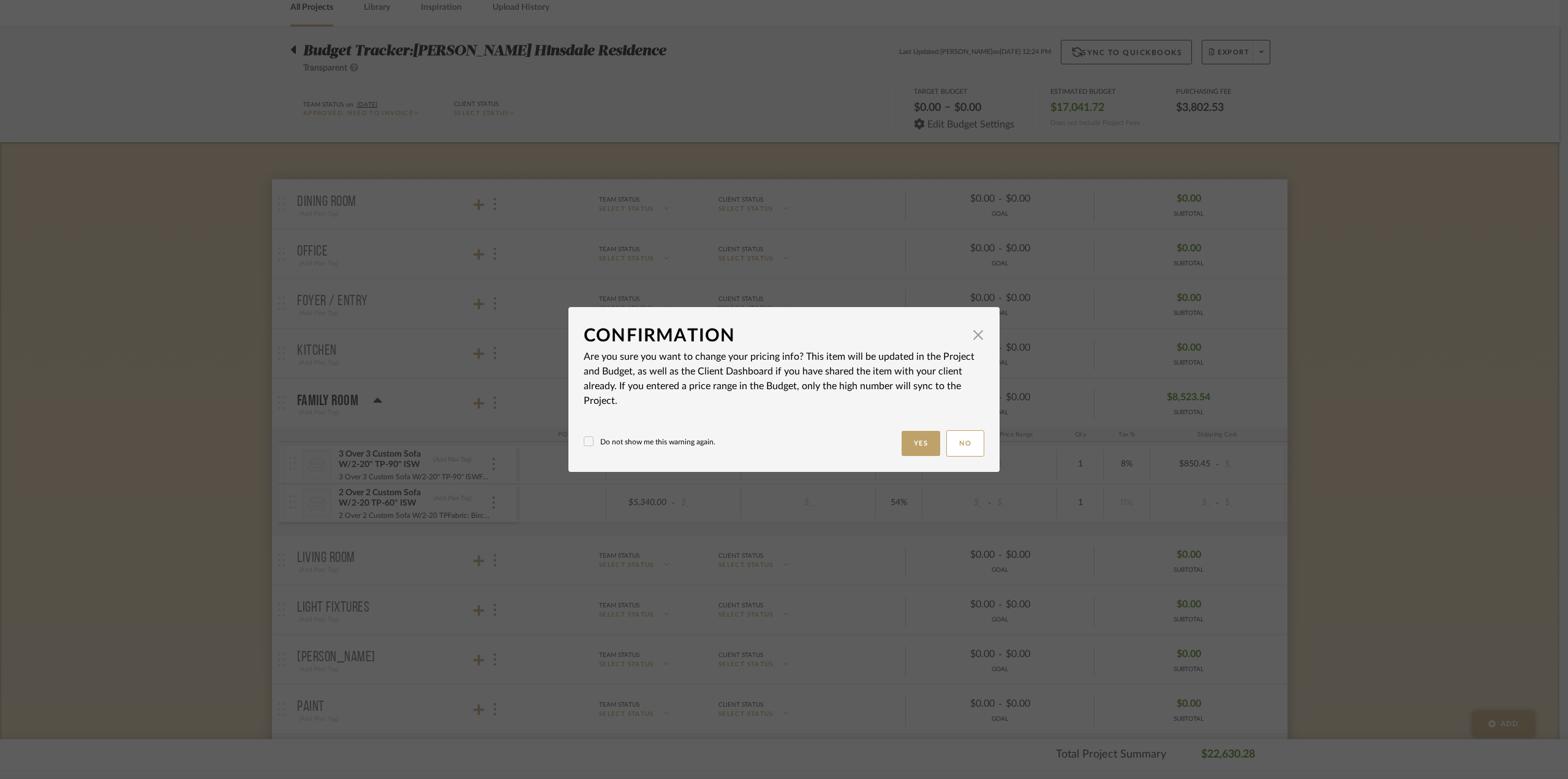
click at [913, 430] on div "Do not show me this warning again. Yes No" at bounding box center [783, 443] width 400 height 26
click at [919, 448] on button "Yes" at bounding box center [921, 444] width 39 height 25
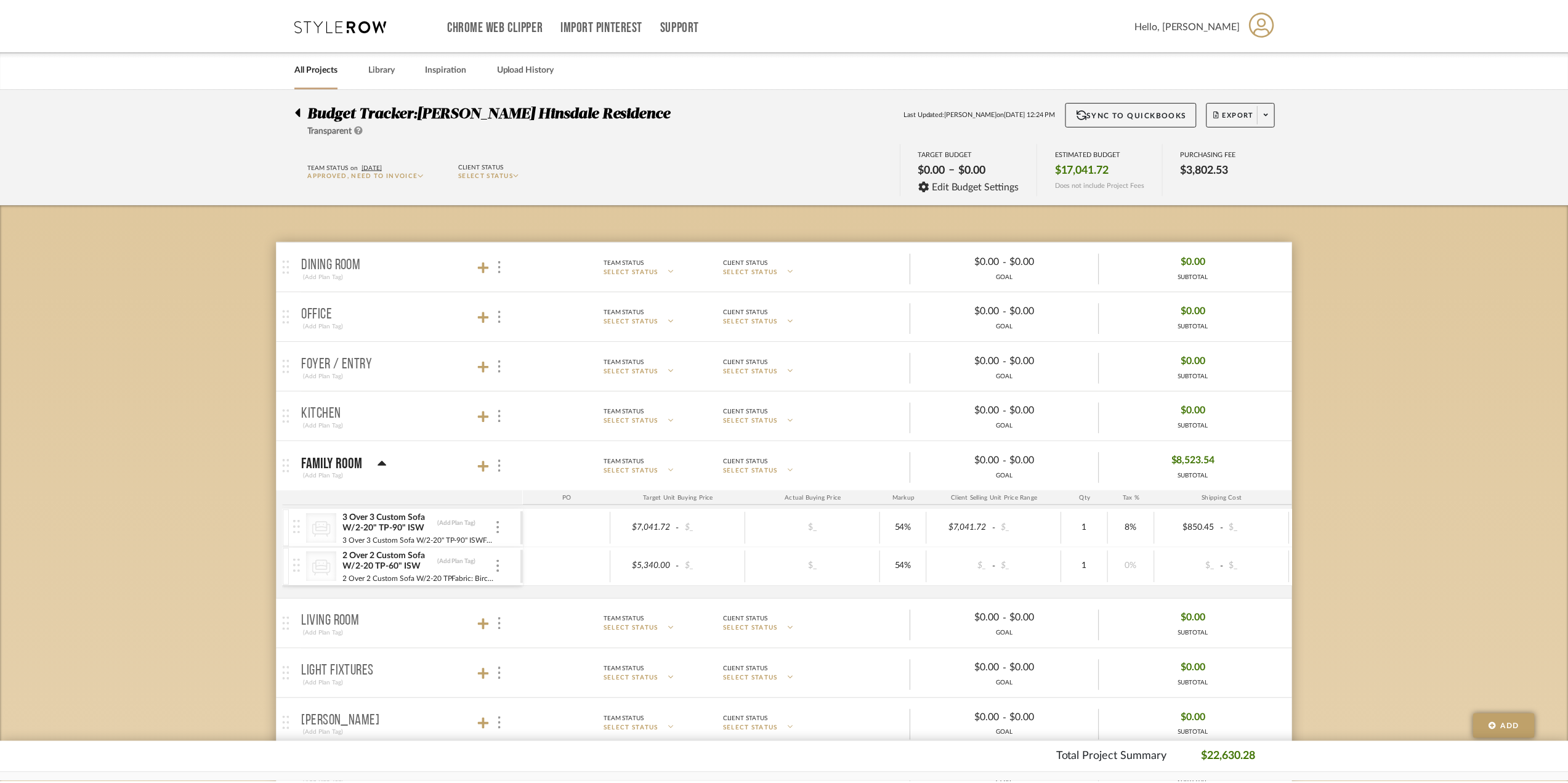
scroll to position [62, 0]
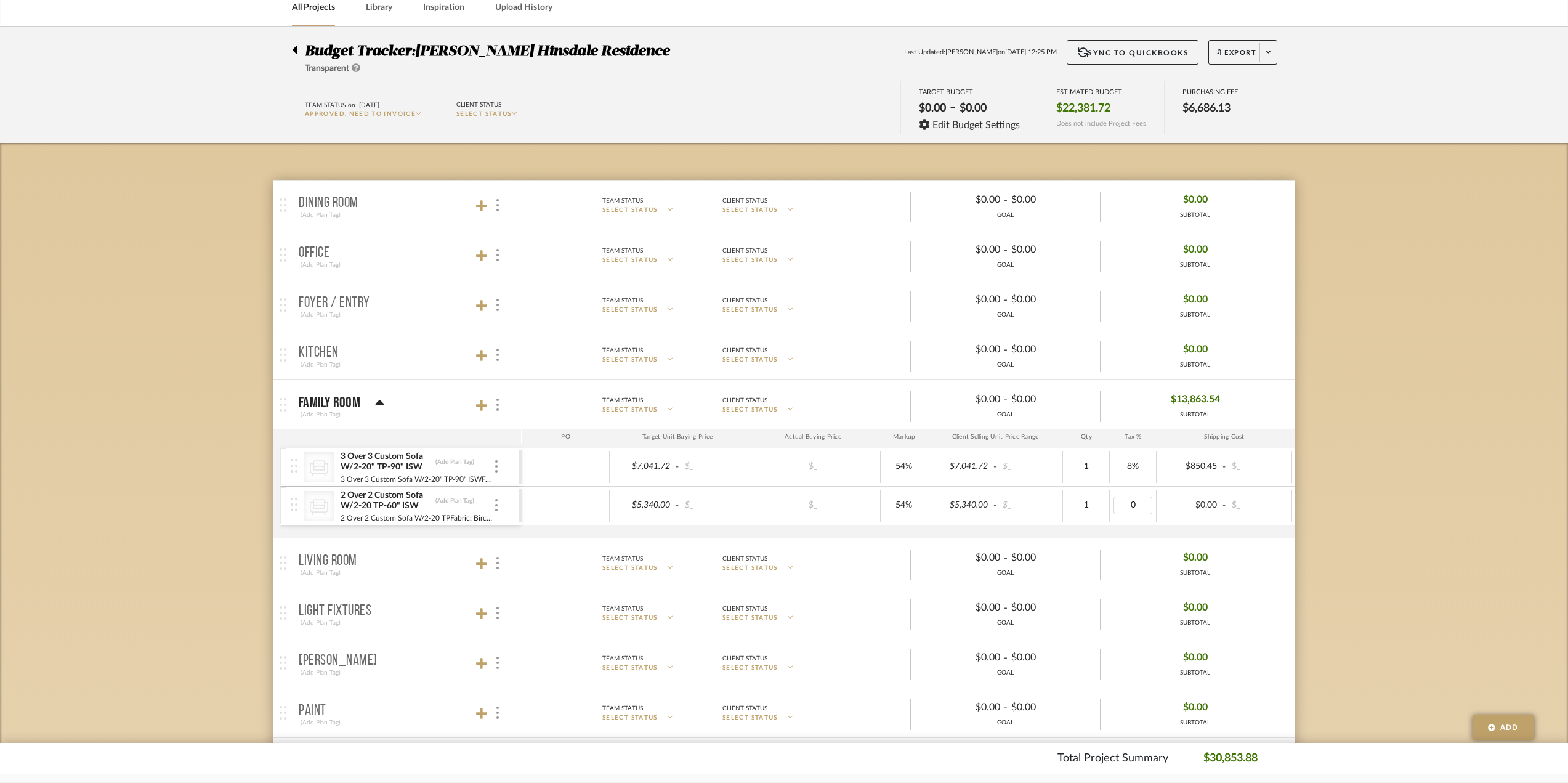
type input "8"
click at [1355, 483] on div "Budget Tracker: Conte Hinsdale Residence Transparent Last Updated: Ann Kottler …" at bounding box center [784, 665] width 1568 height 1277
click at [1222, 48] on span "Export" at bounding box center [1236, 57] width 41 height 18
click at [1216, 80] on button "Export PDF" at bounding box center [1264, 88] width 117 height 29
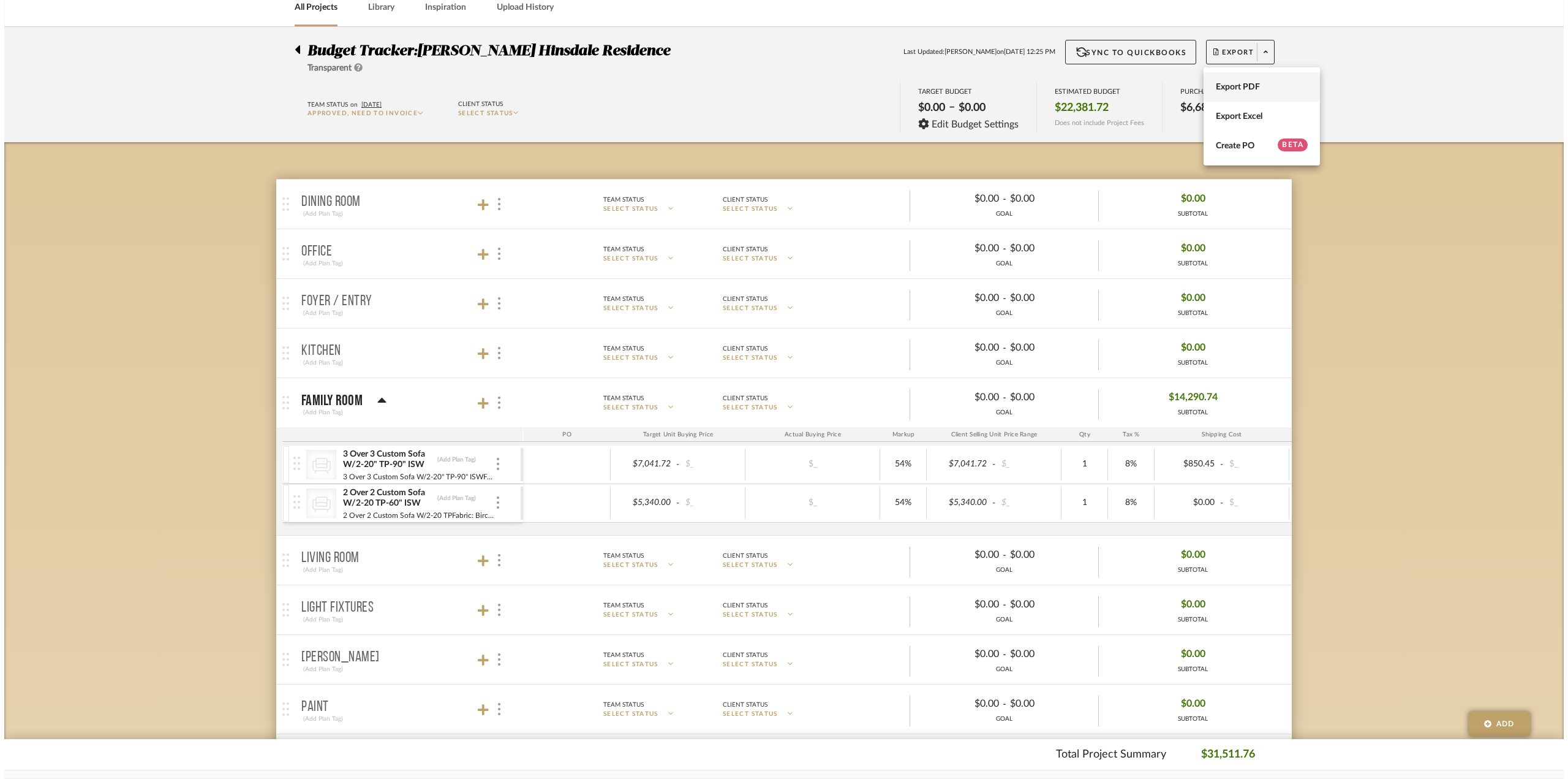
scroll to position [0, 0]
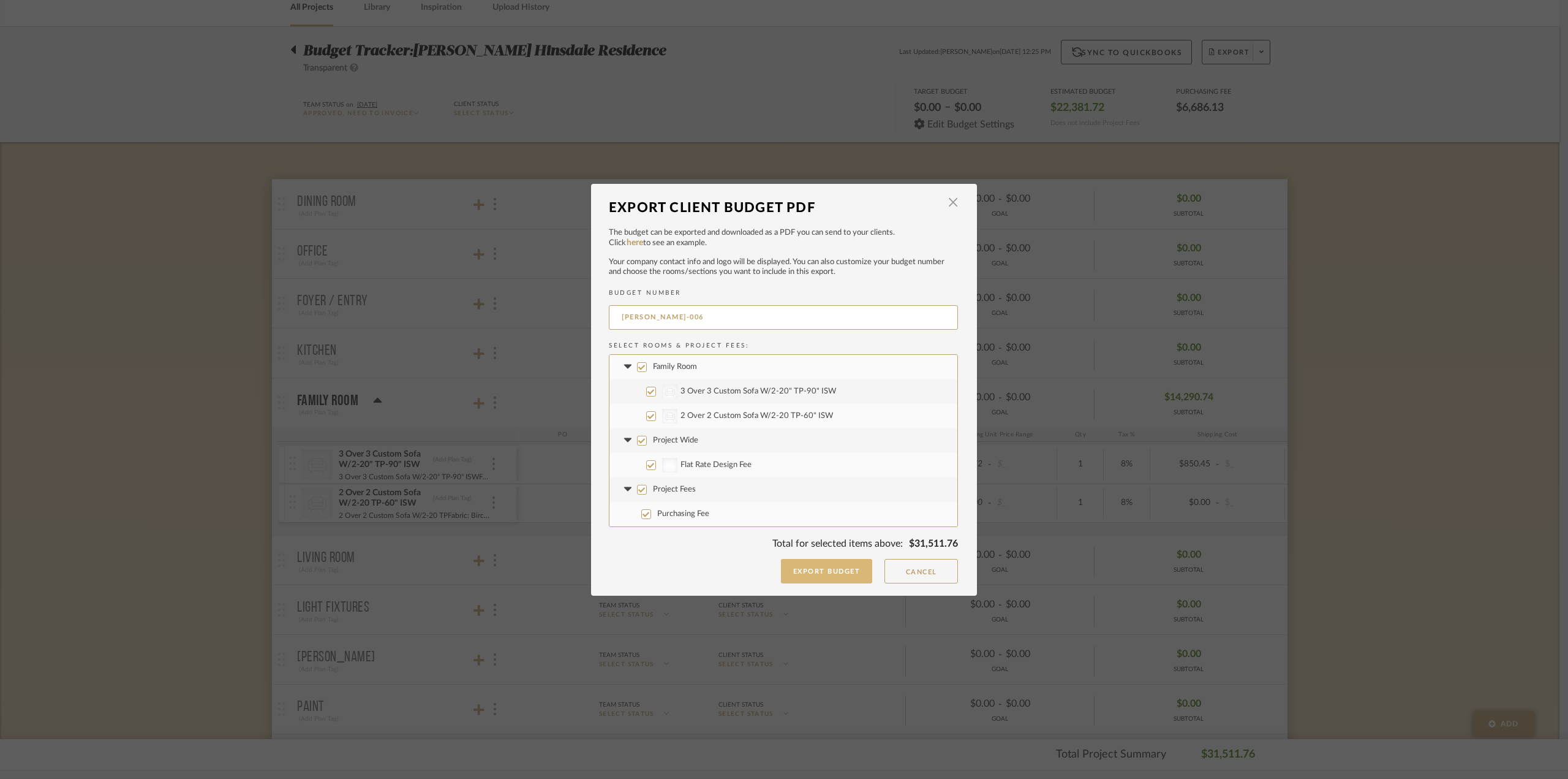
click at [844, 576] on button "Export Budget" at bounding box center [827, 571] width 92 height 25
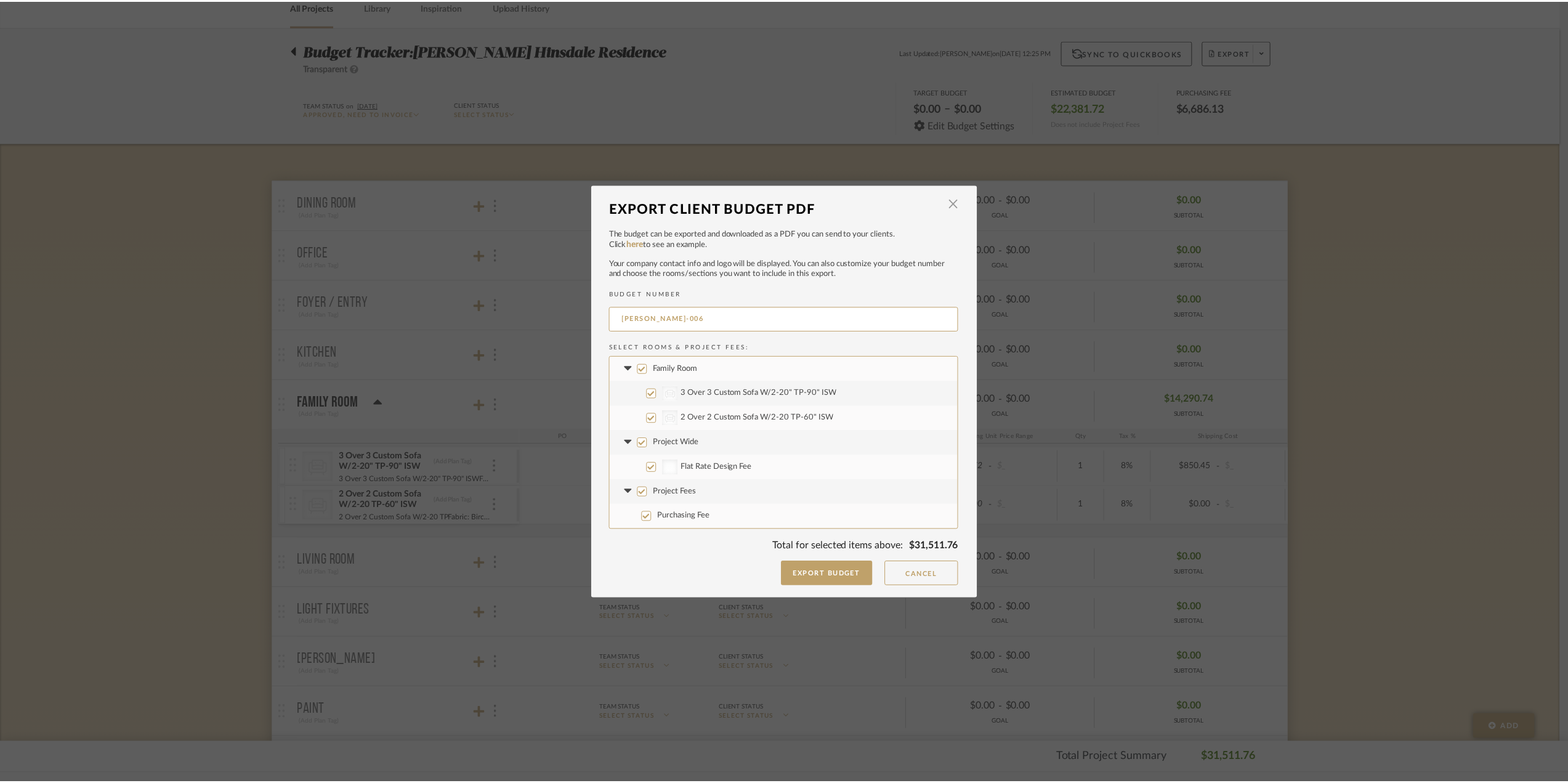
scroll to position [62, 0]
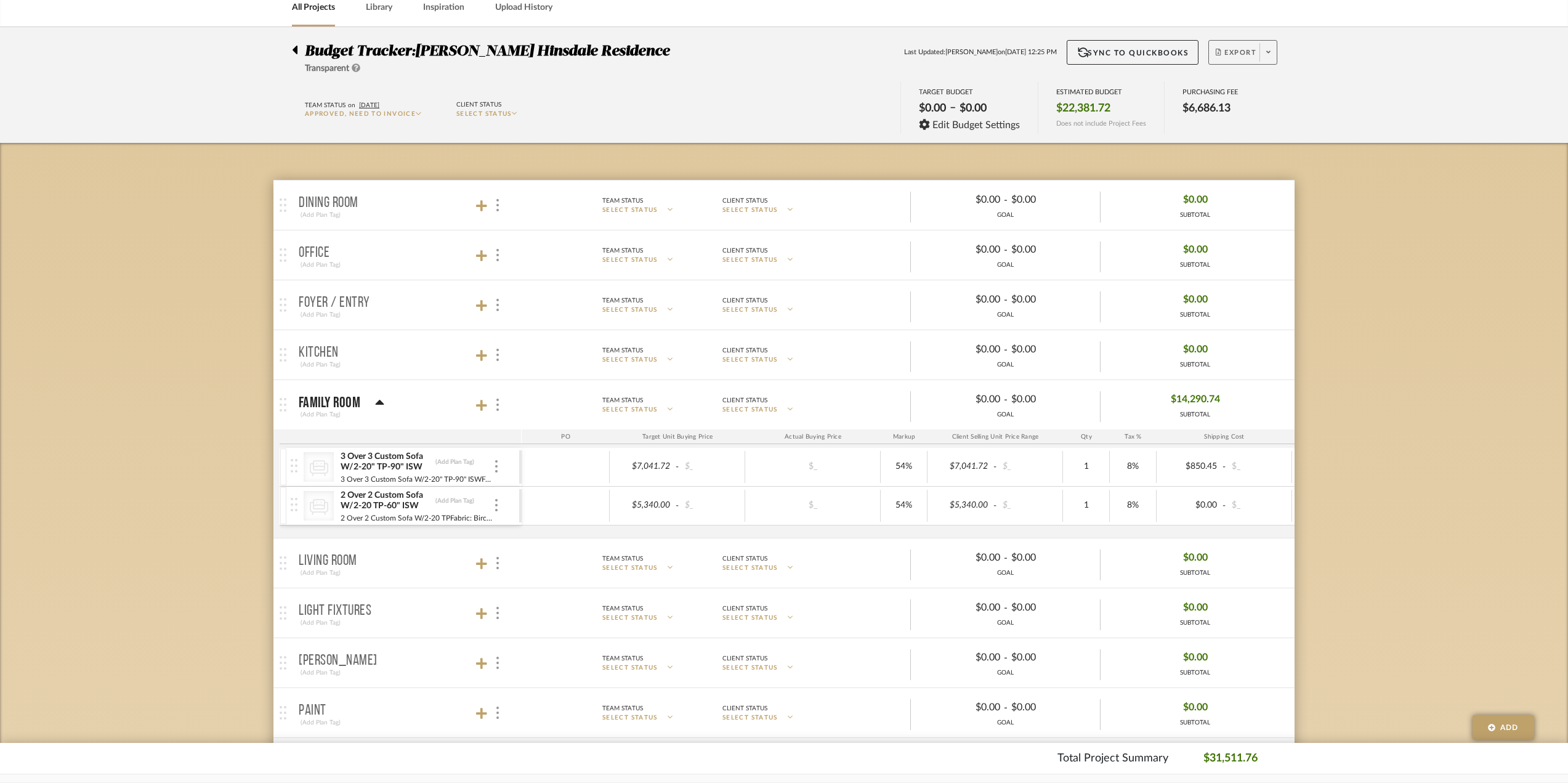
click at [1259, 52] on button "Export" at bounding box center [1242, 52] width 69 height 25
click at [1247, 94] on button "Export PDF" at bounding box center [1264, 88] width 117 height 29
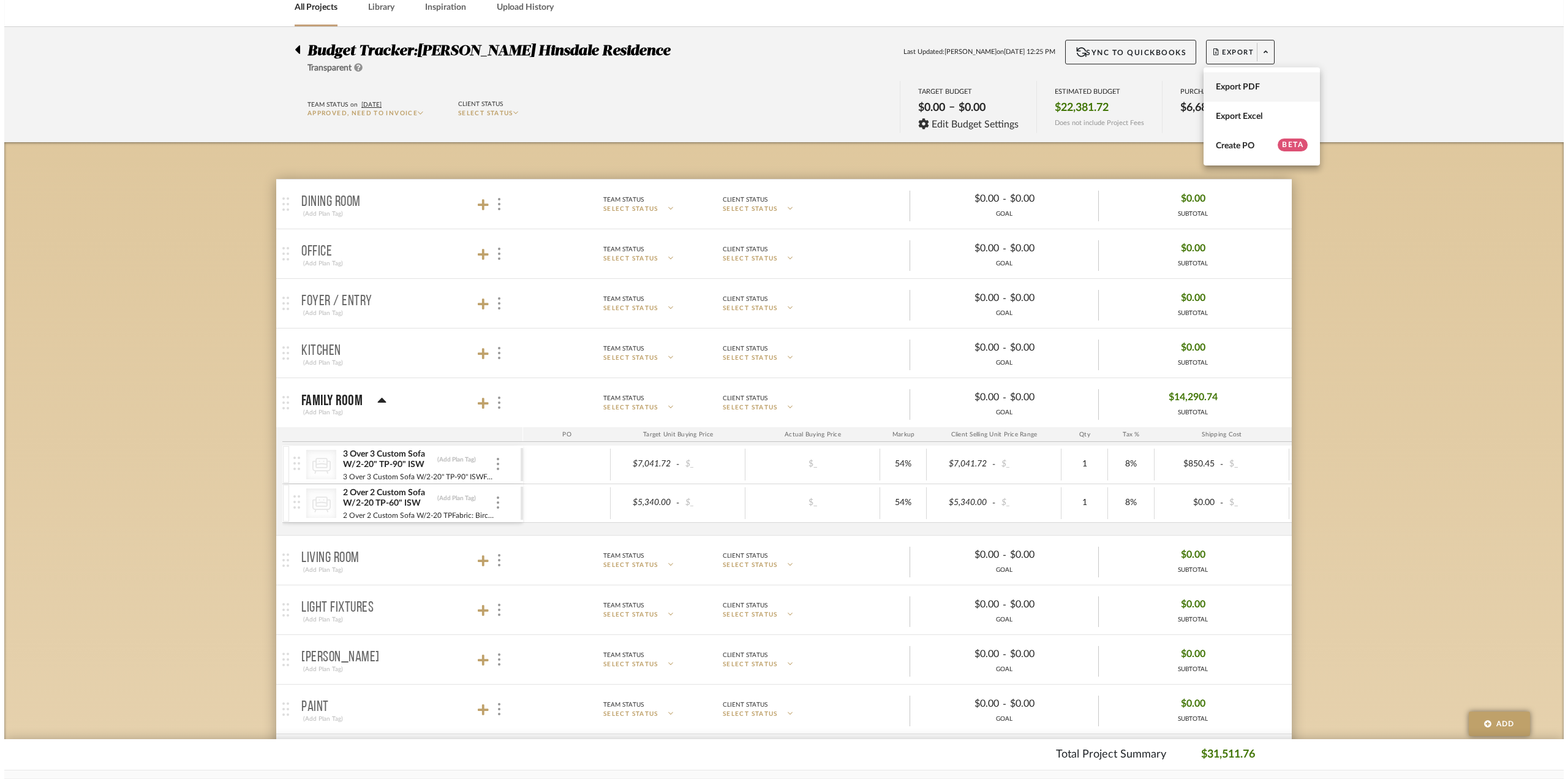
scroll to position [0, 0]
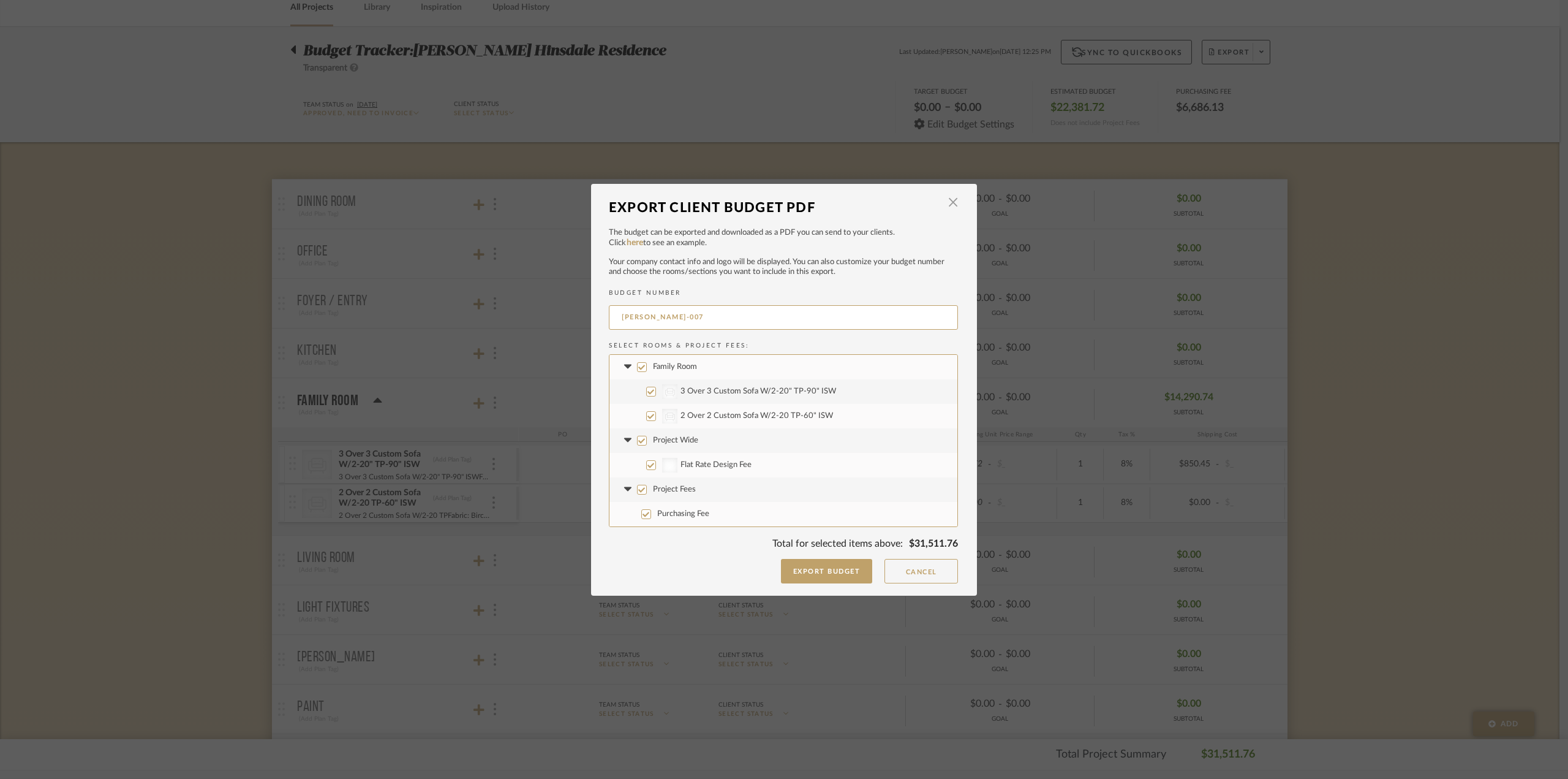
click at [632, 491] on label "Project Fees" at bounding box center [783, 489] width 348 height 25
click at [637, 491] on input "Project Fees" at bounding box center [642, 489] width 10 height 10
checkbox input "false"
click at [637, 439] on input "Project Wide" at bounding box center [642, 440] width 10 height 10
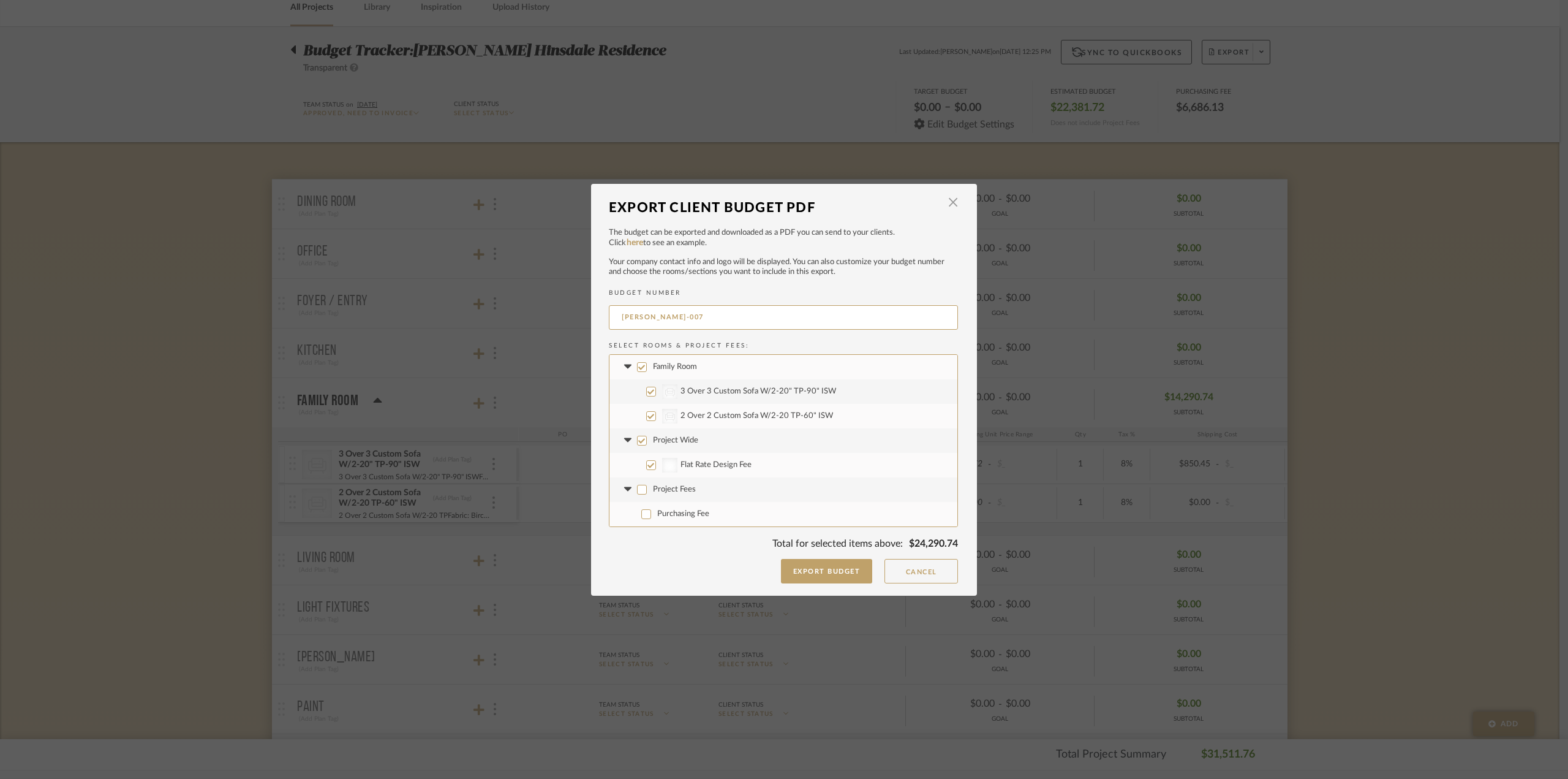
checkbox input "false"
click at [822, 567] on button "Export Budget" at bounding box center [827, 571] width 92 height 25
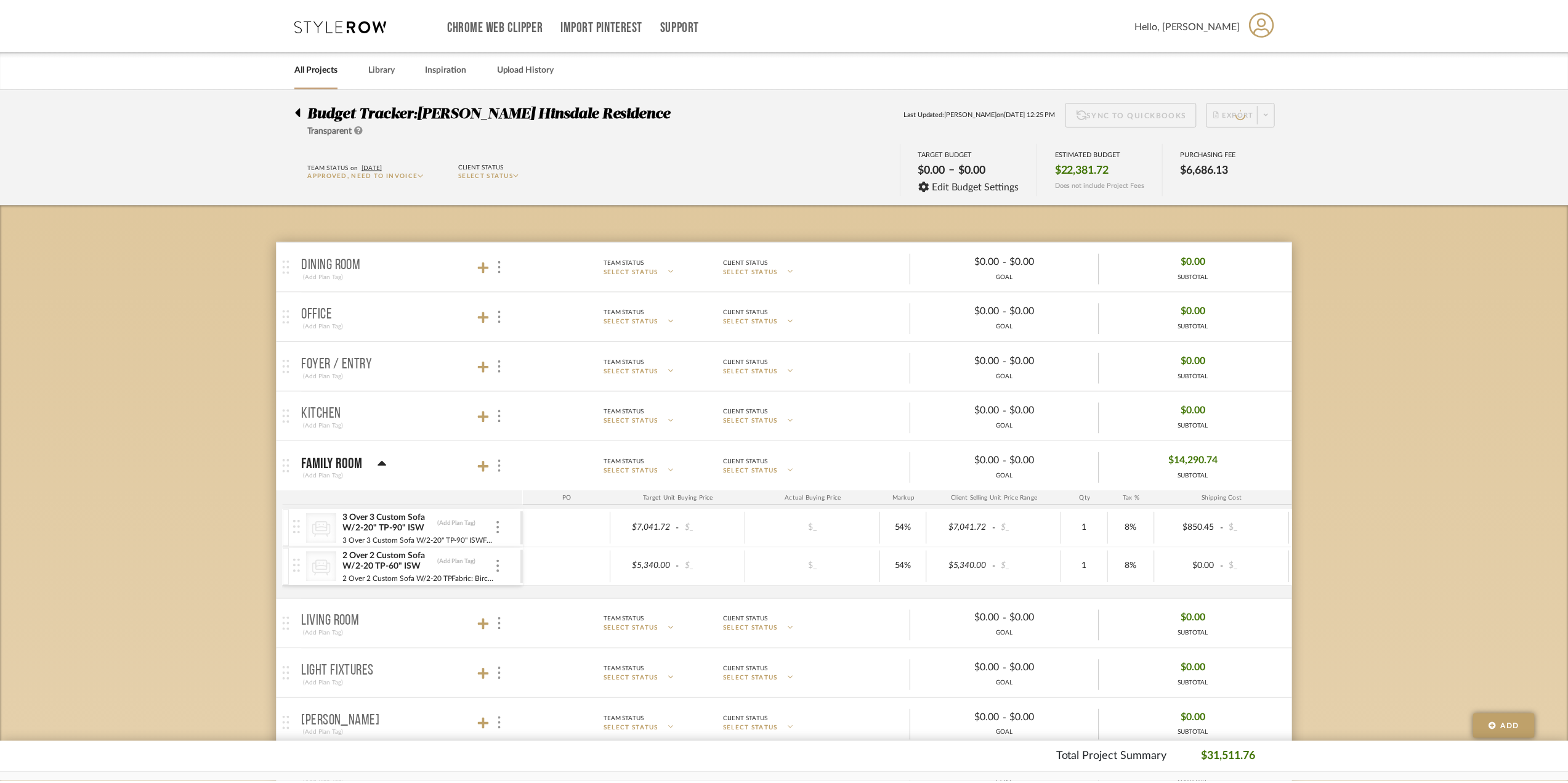
scroll to position [62, 0]
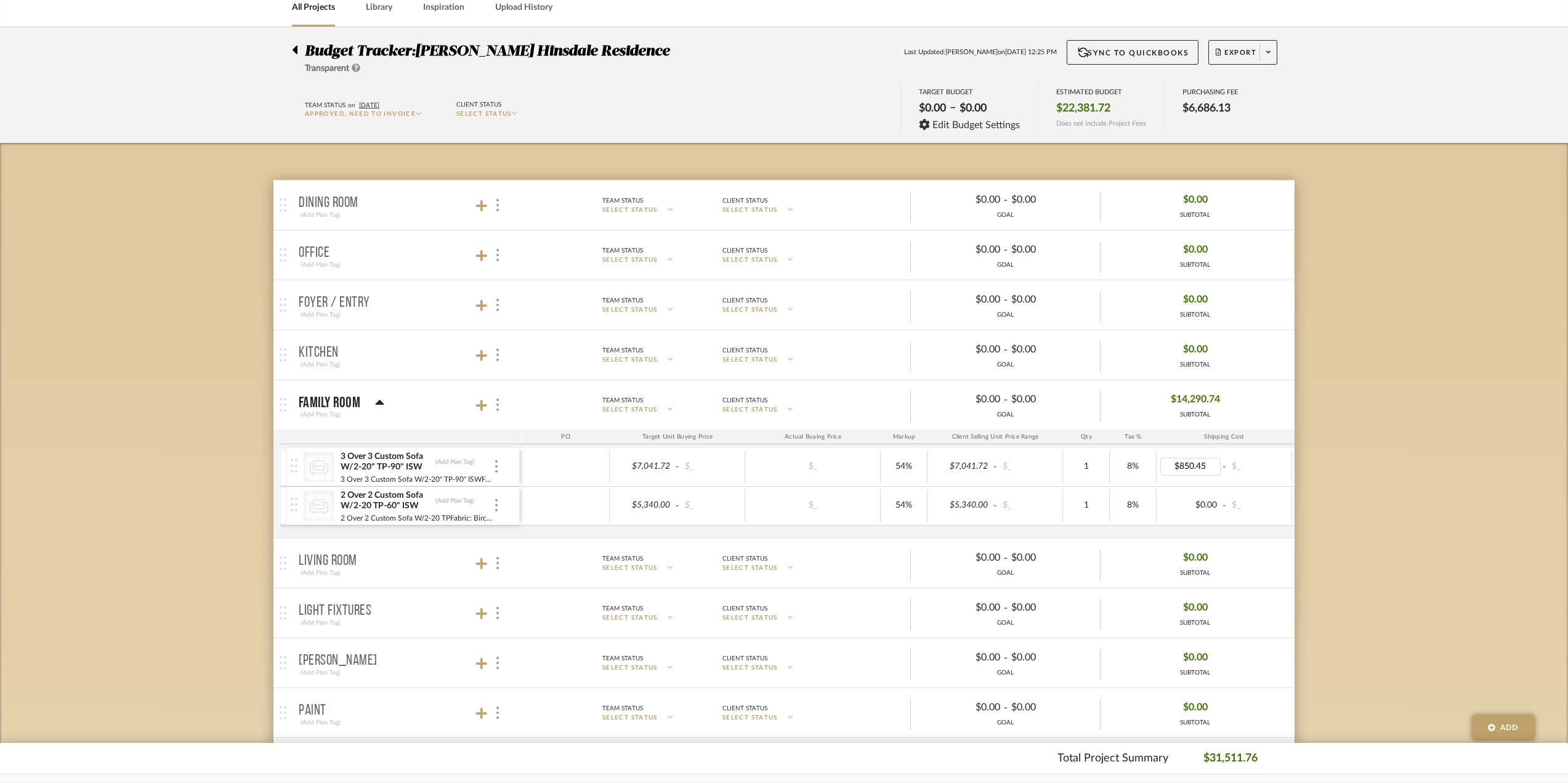
drag, startPoint x: 1196, startPoint y: 466, endPoint x: 1469, endPoint y: 246, distance: 350.6
click at [1471, 248] on div "Budget Tracker: Conte Hinsdale Residence Transparent Last Updated: Ann Kottler …" at bounding box center [784, 665] width 1568 height 1277
click at [1225, 40] on button "Export" at bounding box center [1242, 52] width 69 height 25
click at [1254, 86] on span "Export PDF" at bounding box center [1263, 87] width 92 height 10
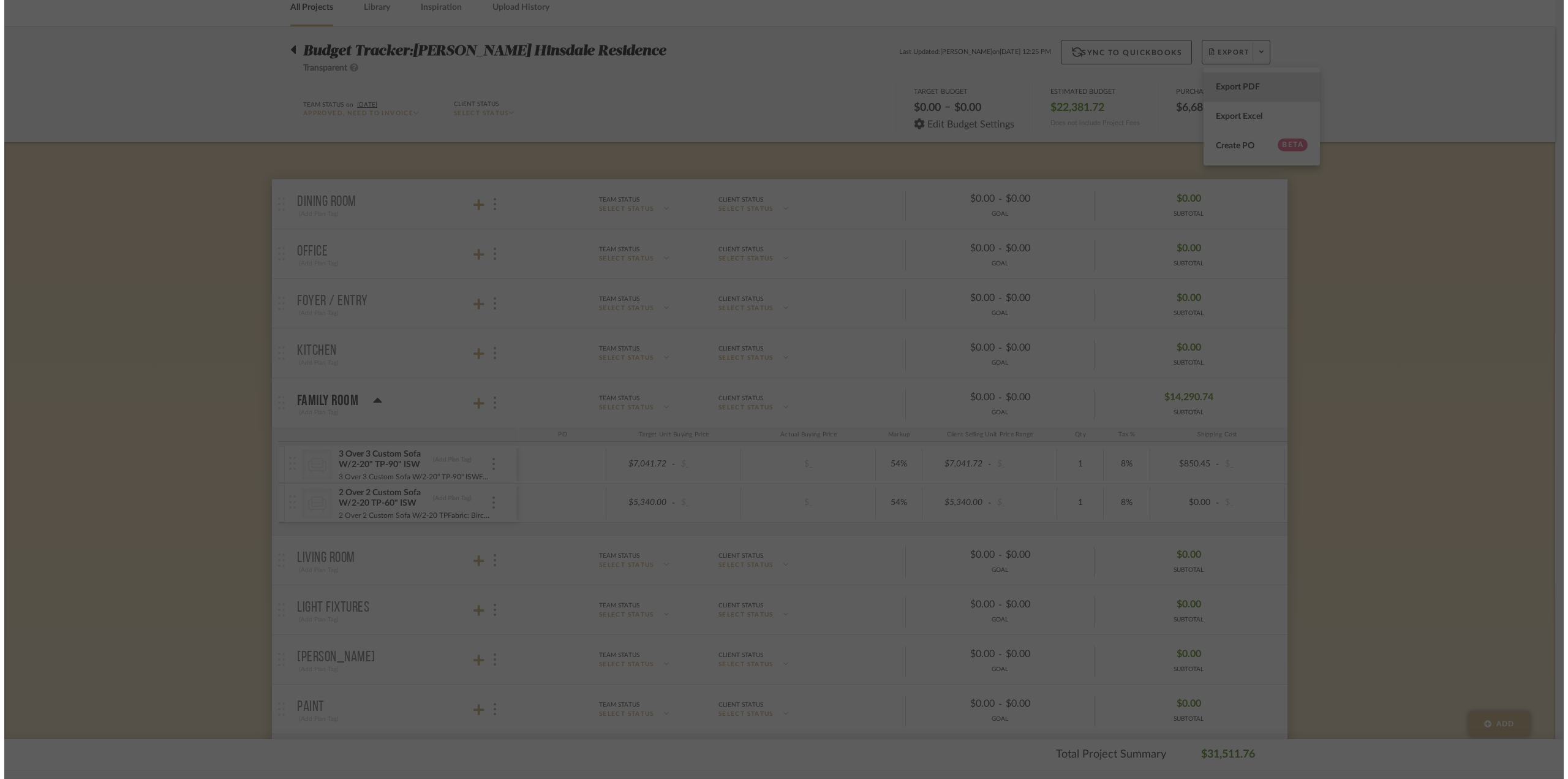
scroll to position [0, 0]
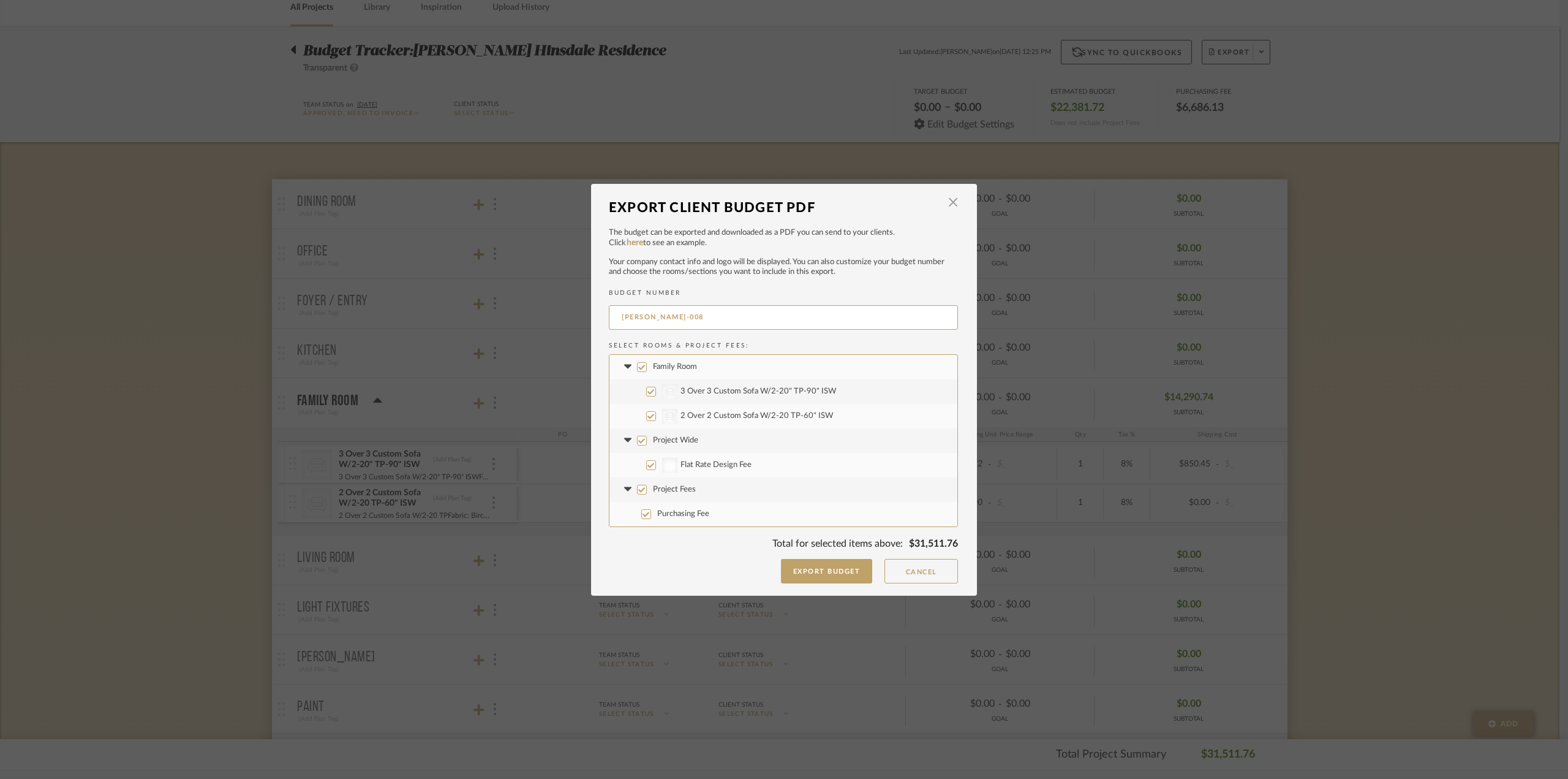
click at [642, 435] on label "Project Wide" at bounding box center [783, 440] width 348 height 25
click at [642, 436] on input "Project Wide" at bounding box center [642, 440] width 10 height 10
checkbox input "false"
click at [858, 570] on button "Export Budget" at bounding box center [827, 571] width 92 height 25
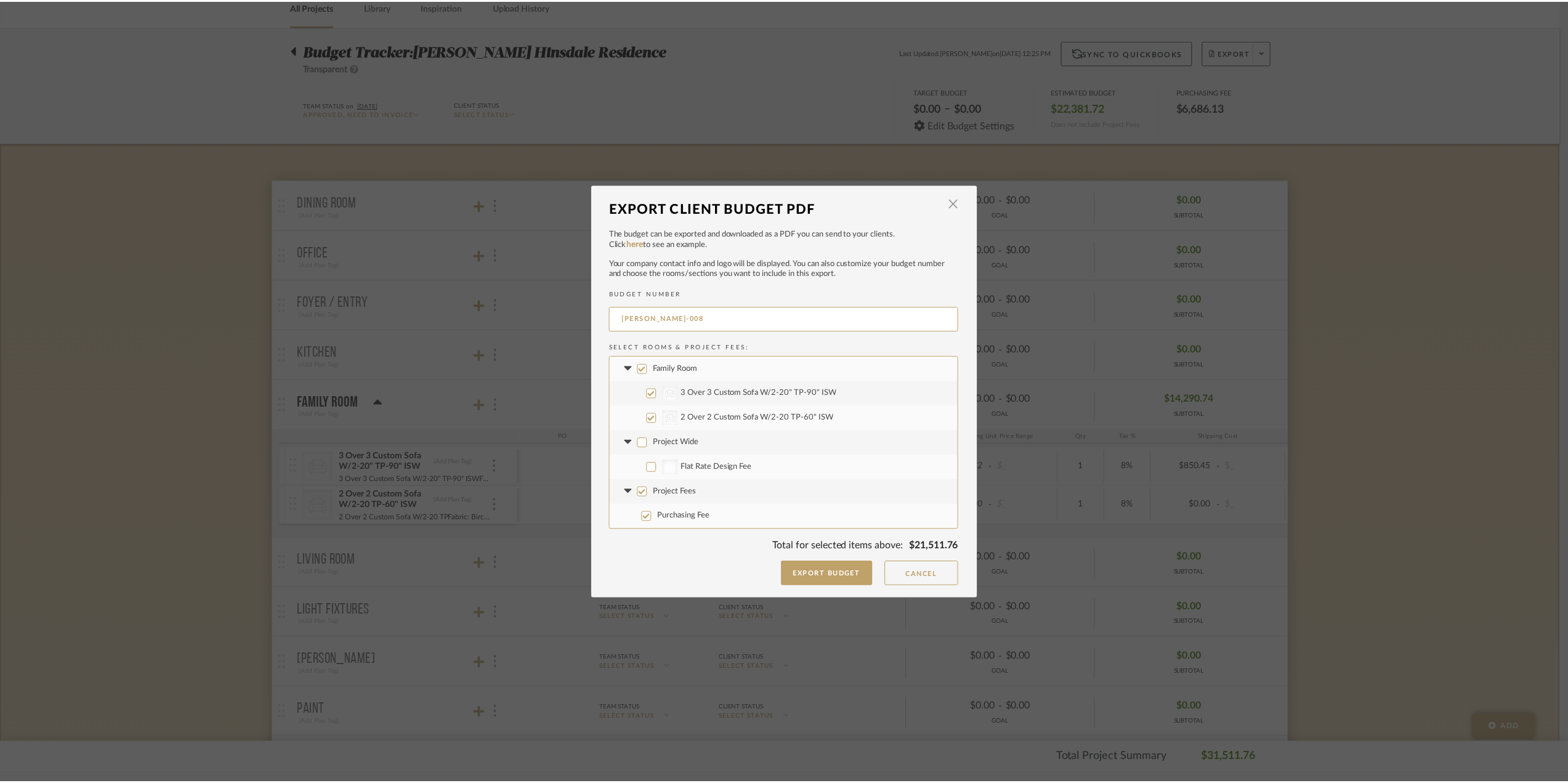
scroll to position [62, 0]
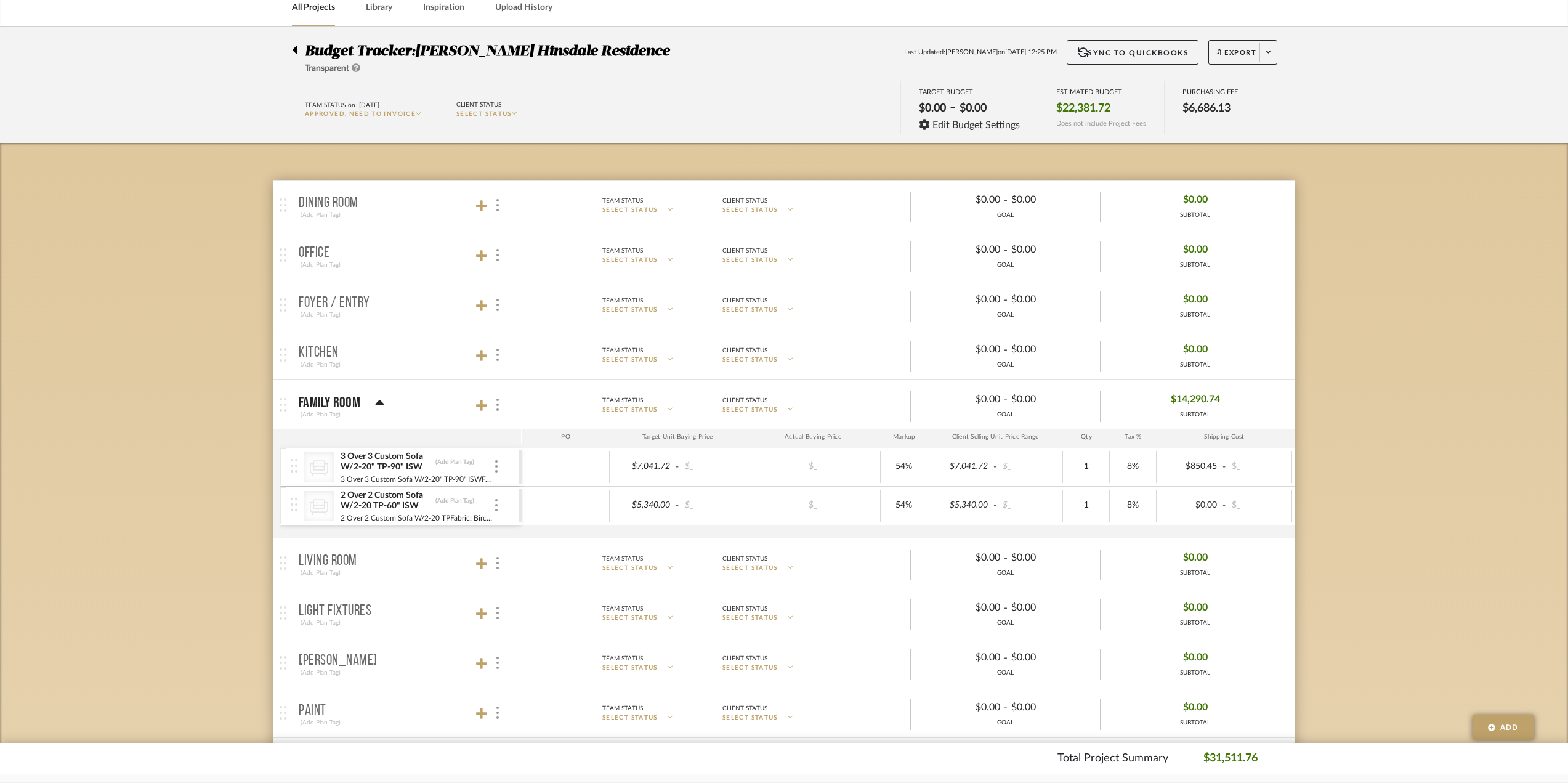
drag, startPoint x: 665, startPoint y: 639, endPoint x: 649, endPoint y: 661, distance: 27.2
drag, startPoint x: 649, startPoint y: 661, endPoint x: 1390, endPoint y: 359, distance: 800.2
click at [1390, 359] on div "Budget Tracker: Conte Hinsdale Residence Transparent Last Updated: Ann Kottler …" at bounding box center [784, 665] width 1568 height 1277
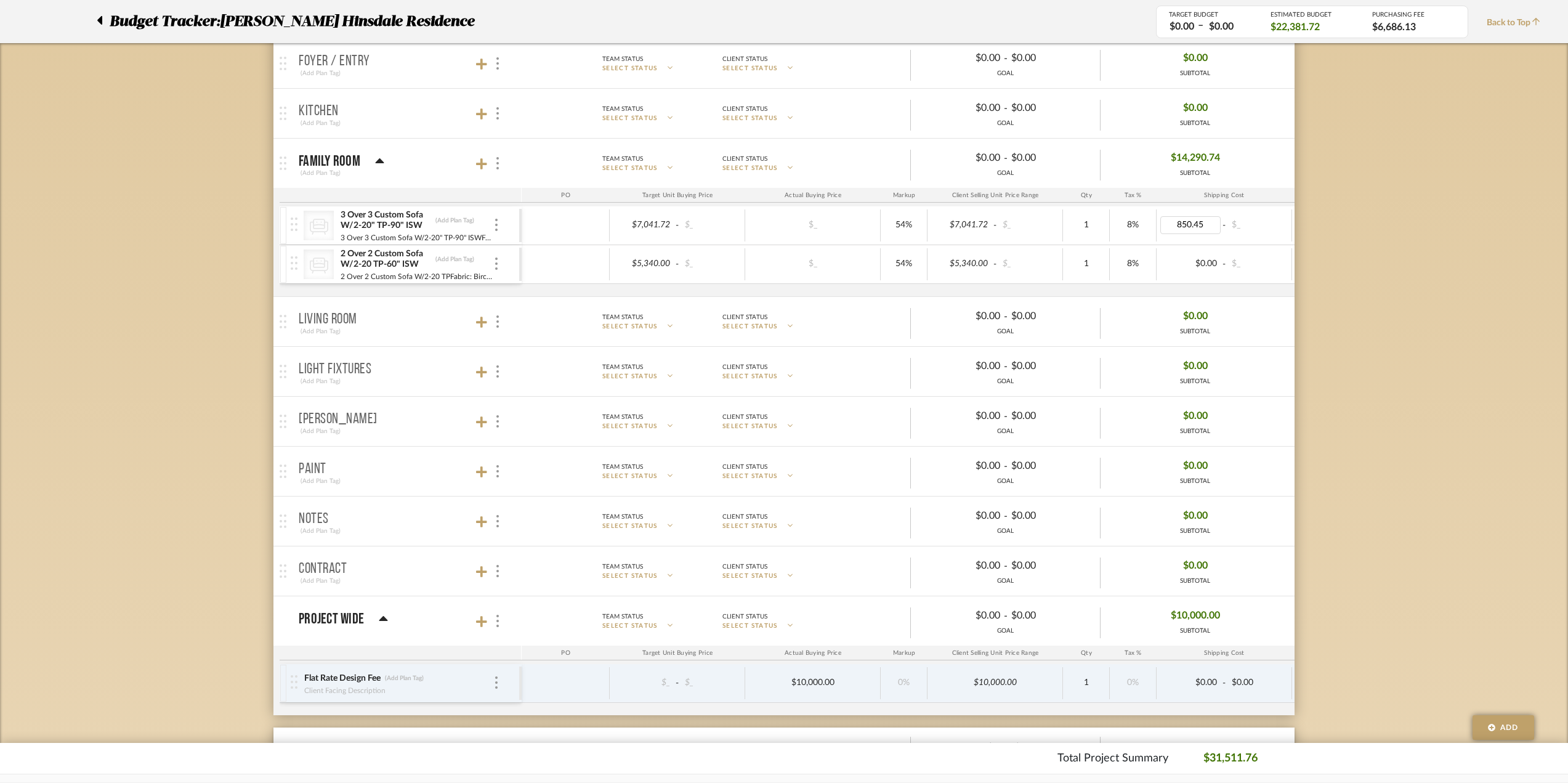
scroll to position [270, 0]
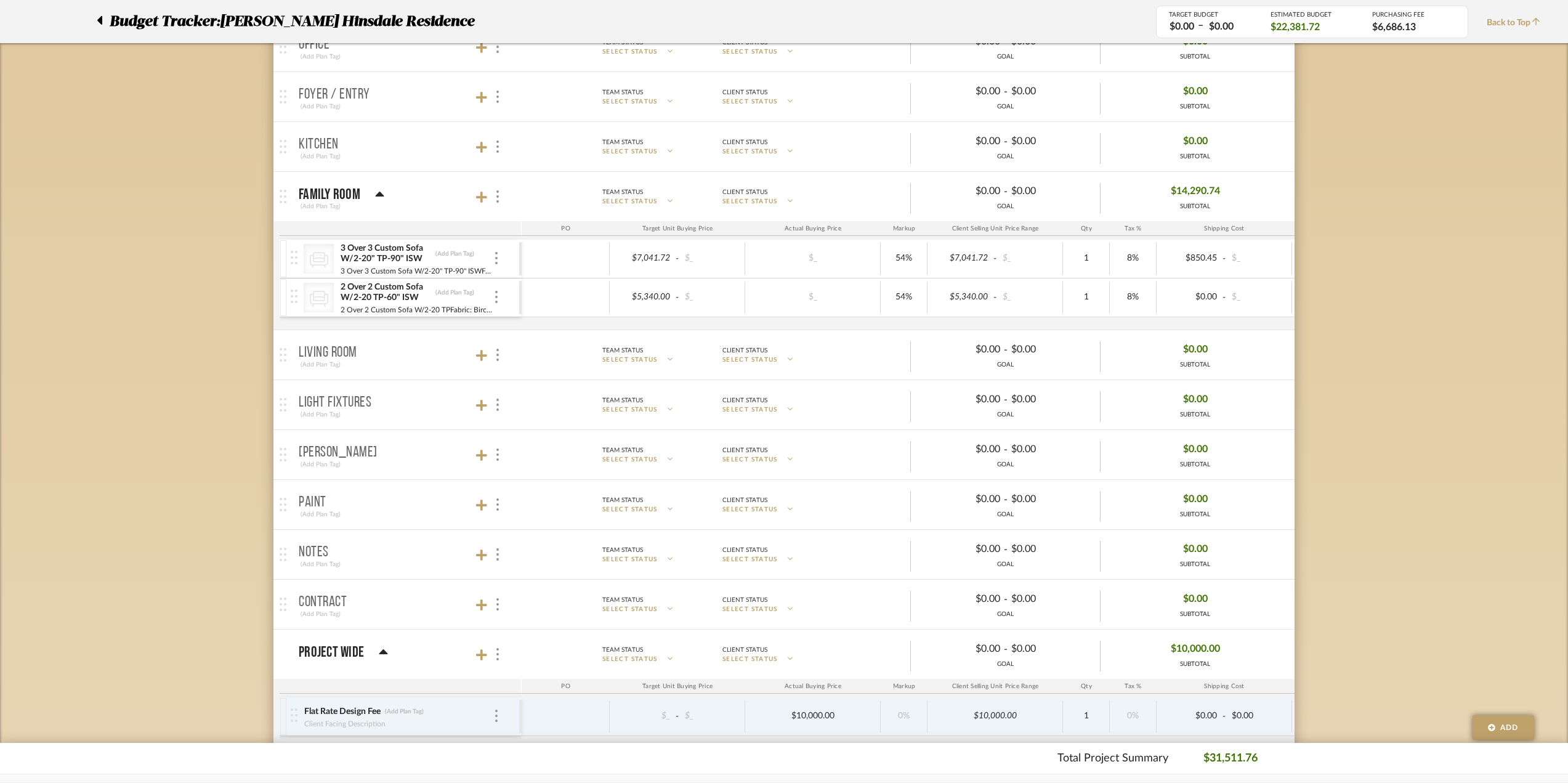
click at [492, 258] on div "3 Over 3 Custom Sofa W/2-20" TP-90" ISW (Add Plan Tag)" at bounding box center [417, 254] width 153 height 22
click at [499, 251] on div "CategoryIconSeating Created with Sketch. 3 Over 3 Custom Sofa W/2-20" TP-90" IS…" at bounding box center [405, 259] width 228 height 38
click at [444, 259] on div "3 Over 3 Custom Sofa W/2-20" TP-90" ISW (Add Plan Tag)" at bounding box center [417, 254] width 153 height 22
click at [454, 258] on div "3 Over 3 Custom Sofa W/2-20" TP-90" ISW (Add Plan Tag)" at bounding box center [417, 254] width 153 height 22
drag, startPoint x: 503, startPoint y: 251, endPoint x: 498, endPoint y: 256, distance: 7.1
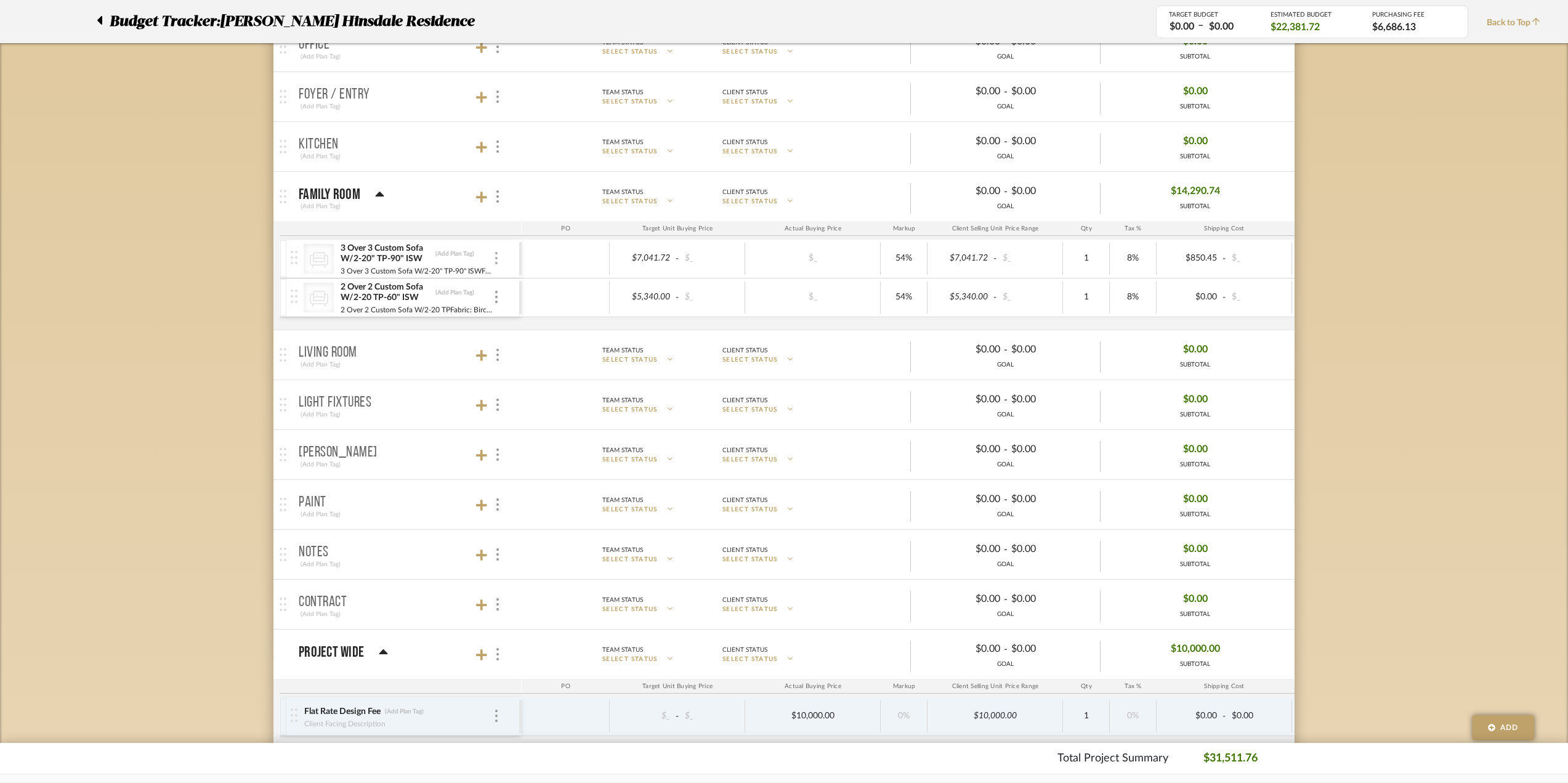
click at [502, 252] on div "CategoryIconSeating Created with Sketch. 3 Over 3 Custom Sofa W/2-20" TP-90" IS…" at bounding box center [405, 259] width 228 height 38
click at [497, 256] on div at bounding box center [496, 258] width 6 height 14
click at [581, 290] on span "Manage Item" at bounding box center [556, 285] width 74 height 10
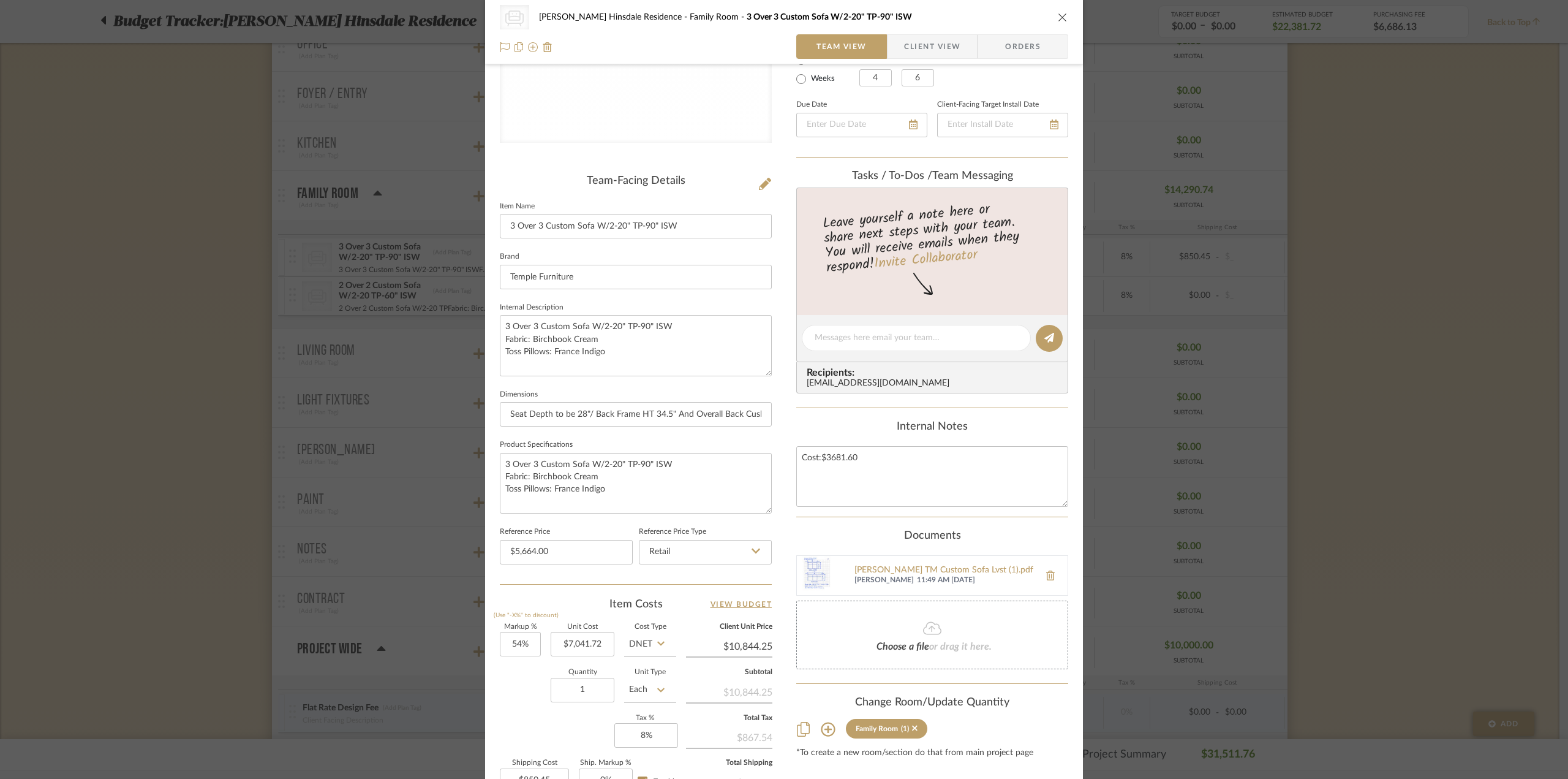
scroll to position [360, 0]
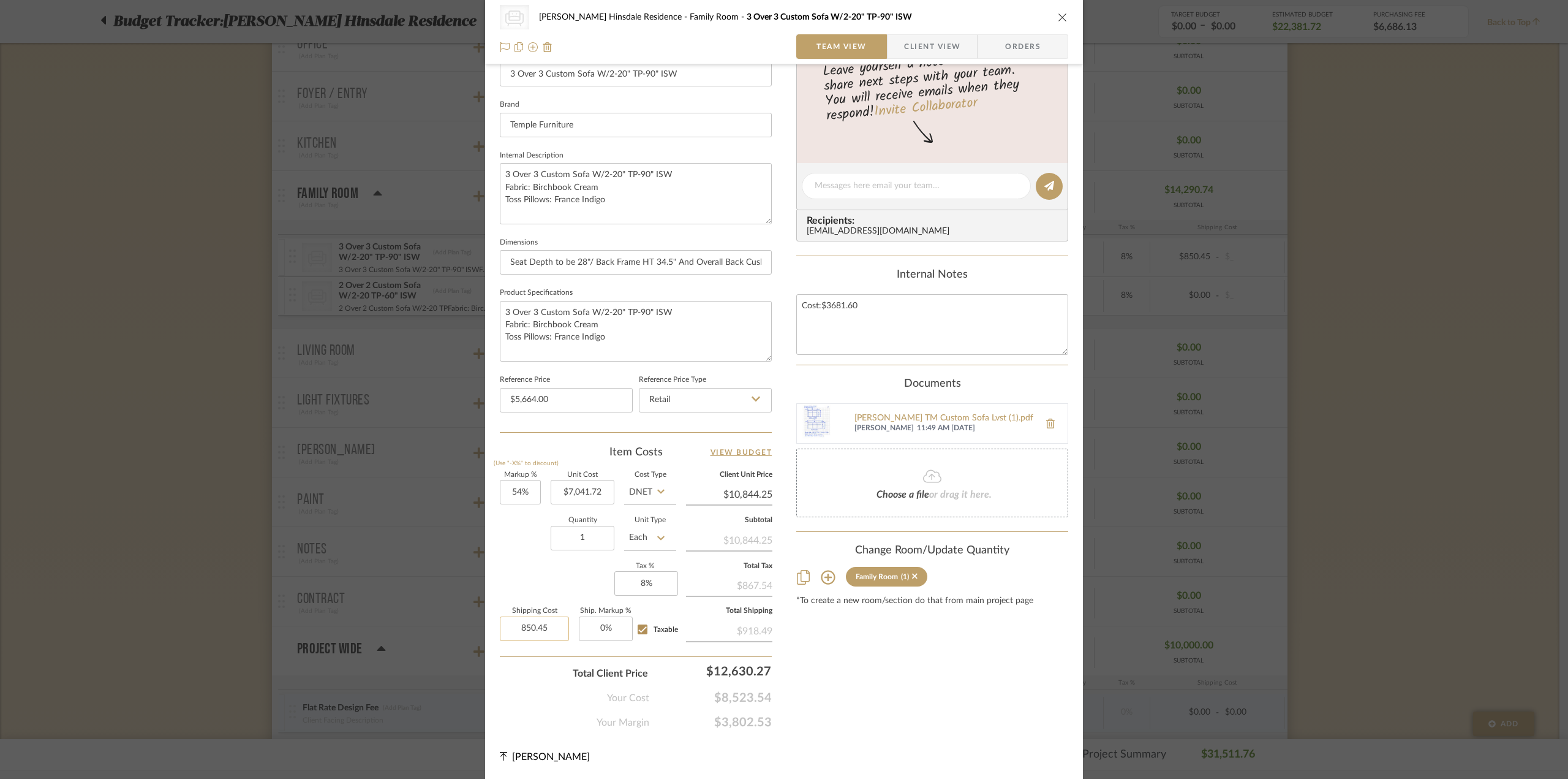
click at [525, 629] on input "850.45" at bounding box center [534, 628] width 69 height 25
drag, startPoint x: 526, startPoint y: 627, endPoint x: 855, endPoint y: 665, distance: 331.2
click at [855, 665] on div "Content here copies to Client View - confirm visibility there. Show in Client D…" at bounding box center [933, 227] width 272 height 1006
click at [514, 635] on input "850.45" at bounding box center [534, 628] width 69 height 25
drag, startPoint x: 535, startPoint y: 639, endPoint x: 788, endPoint y: 676, distance: 255.7
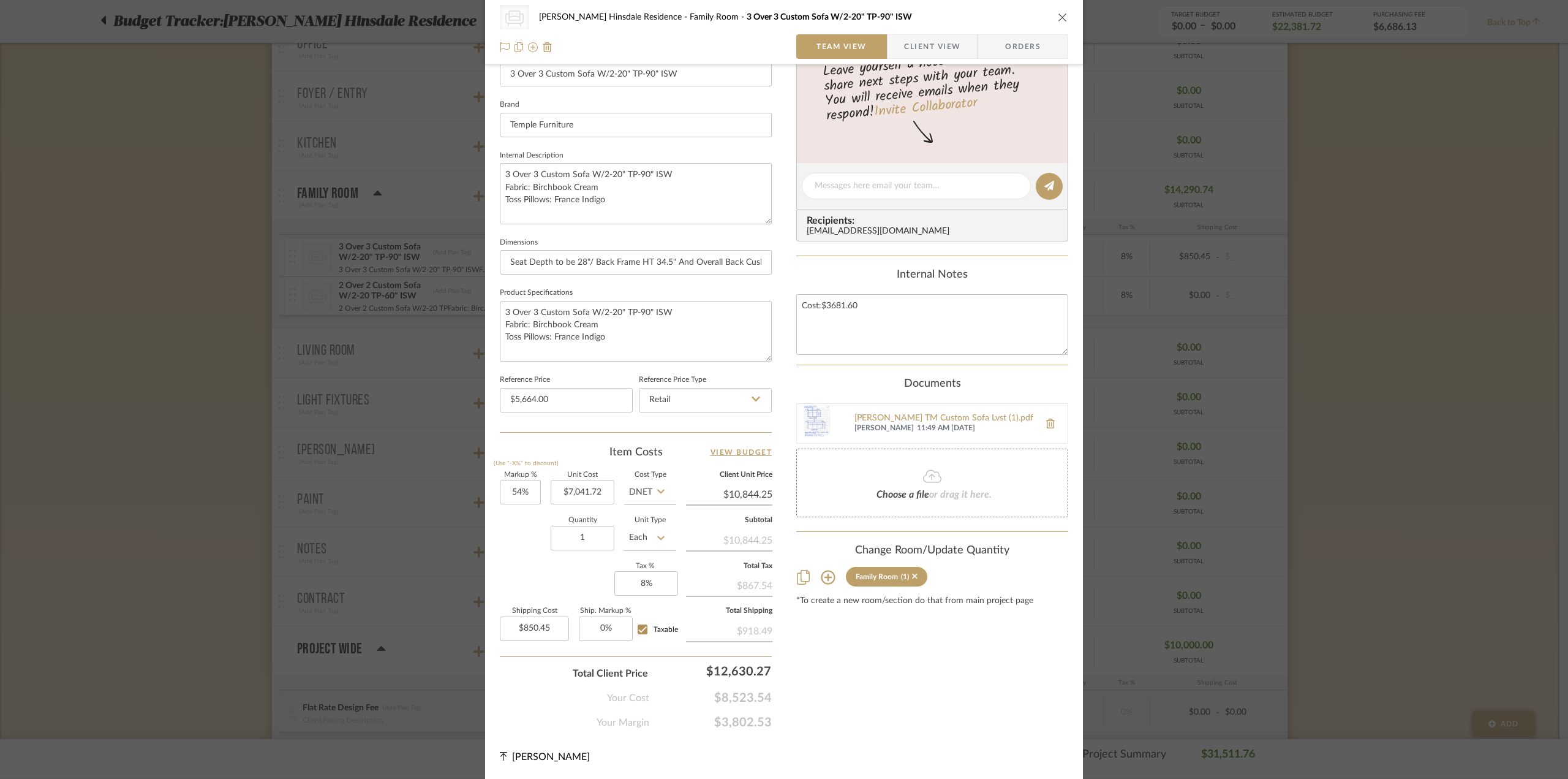
click at [788, 676] on div "CategoryIconSeating Created with Sketch. Sofa Conte Hinsdale Residence Family R…" at bounding box center [784, 214] width 598 height 1129
click at [517, 622] on input "850.45" at bounding box center [534, 628] width 69 height 25
type input "$850.45"
click at [503, 566] on div "Markup % (Use "-X%" to discount) 54% Unit Cost $7,041.72 Cost Type DNET Client …" at bounding box center [636, 561] width 272 height 179
type input "54"
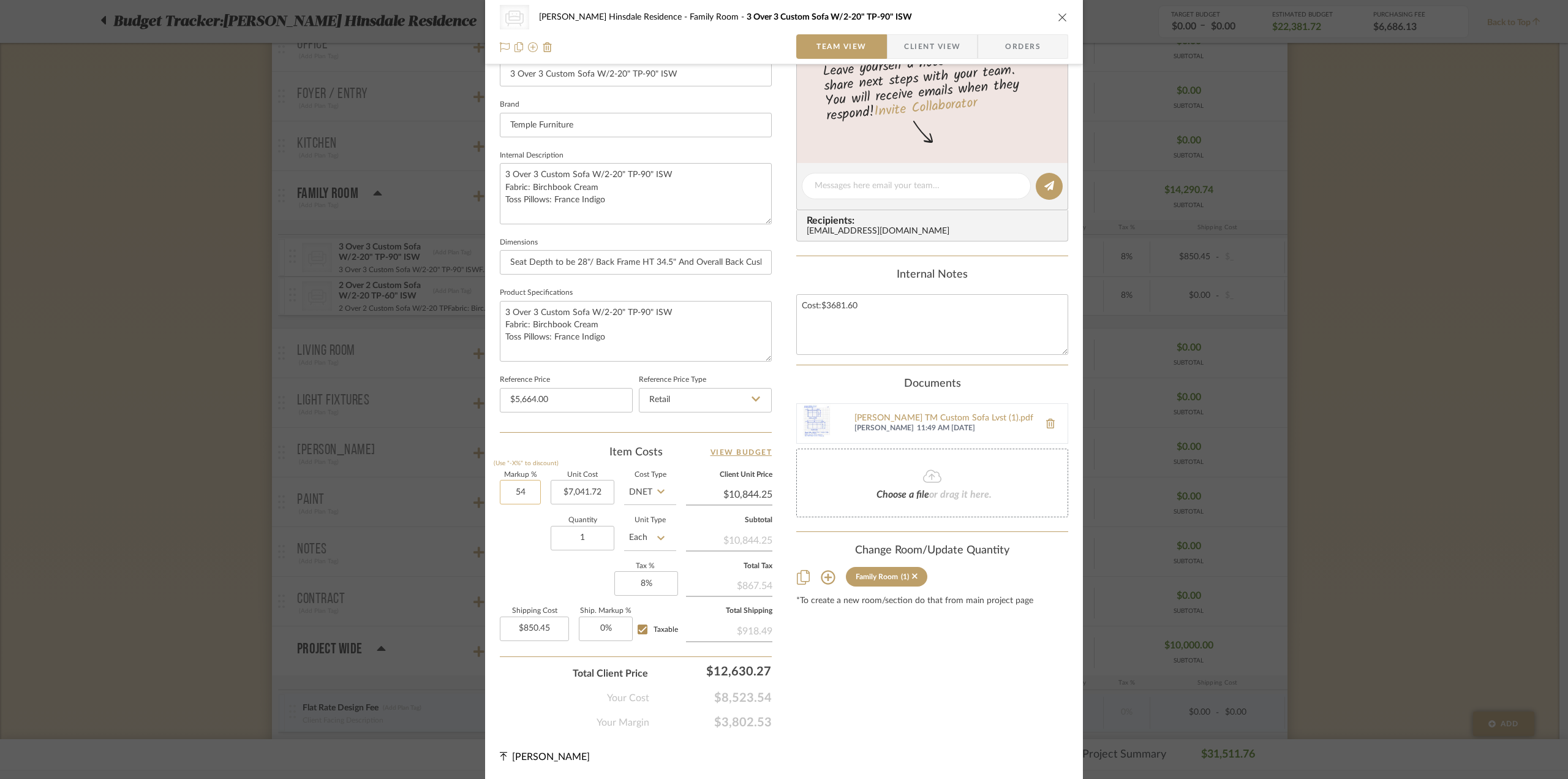
click at [525, 491] on input "54" at bounding box center [520, 492] width 41 height 25
type input "0%"
click at [920, 685] on div "Content here copies to Client View - confirm visibility there. Show in Client D…" at bounding box center [933, 227] width 272 height 1006
type input "$7,041.72"
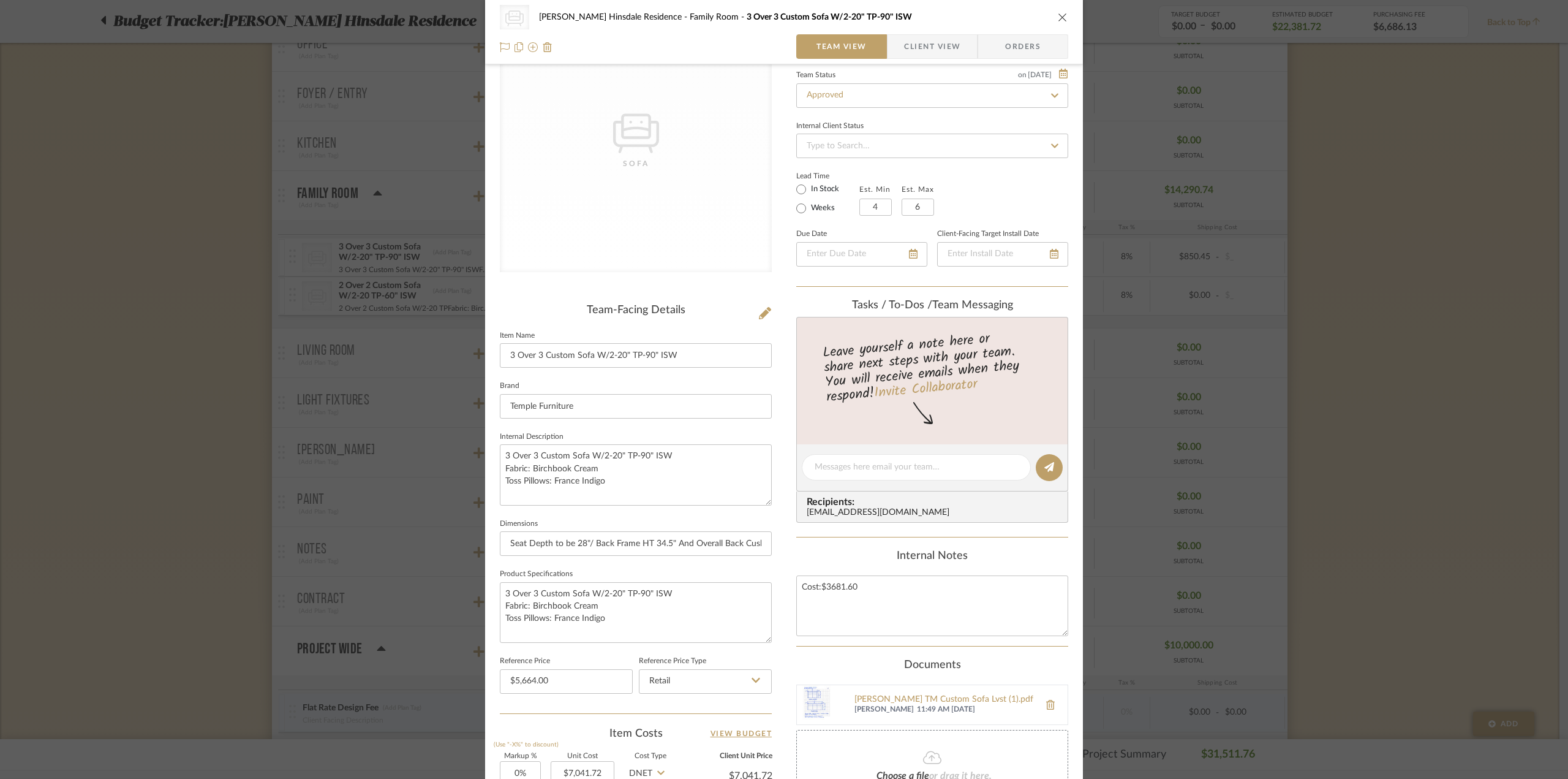
scroll to position [307, 0]
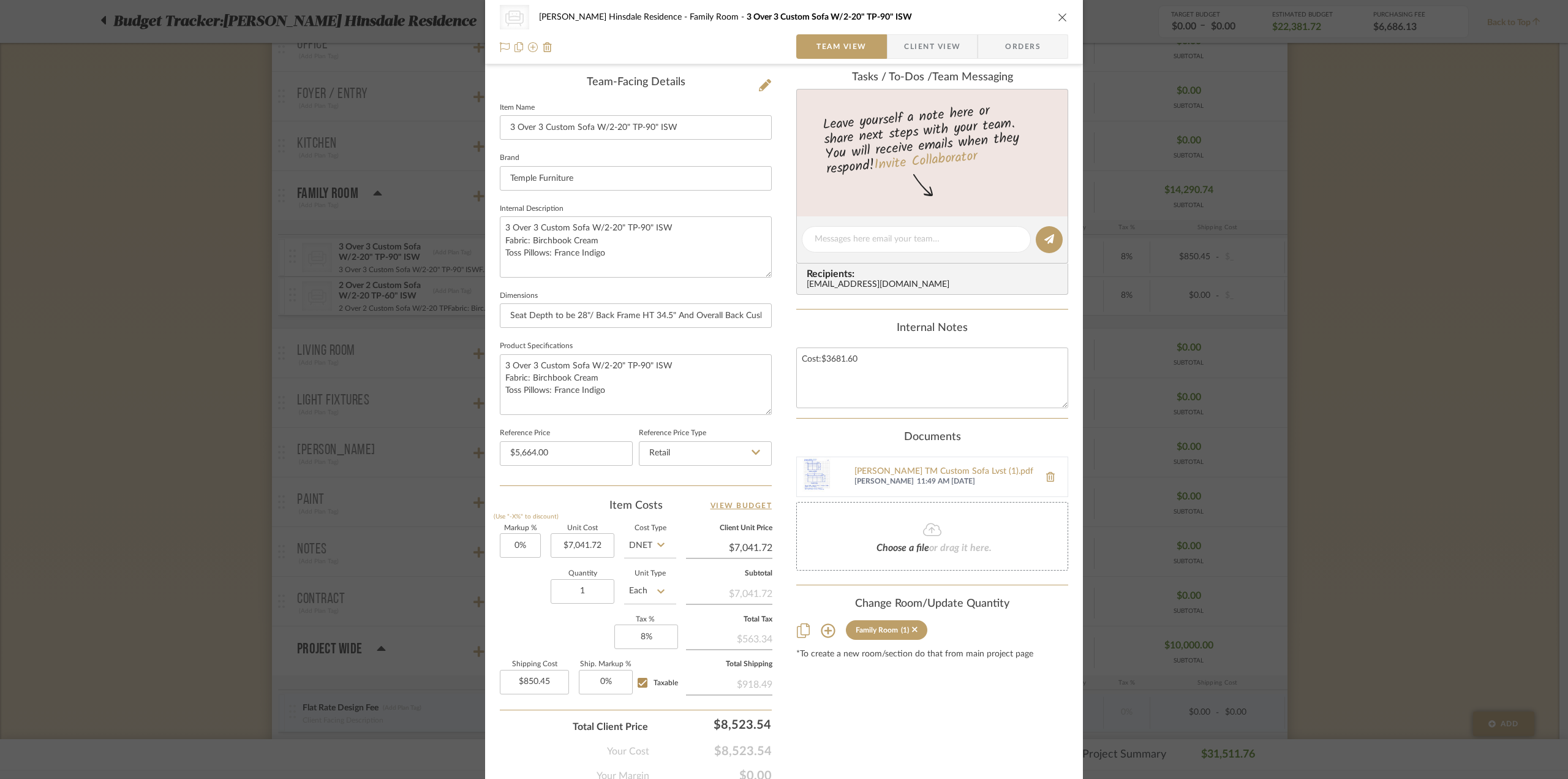
drag, startPoint x: 1530, startPoint y: 246, endPoint x: 1381, endPoint y: 260, distance: 149.7
click at [1498, 267] on div "CategoryIconSeating Created with Sketch. Sofa Conte Hinsdale Residence Family R…" at bounding box center [784, 390] width 1568 height 779
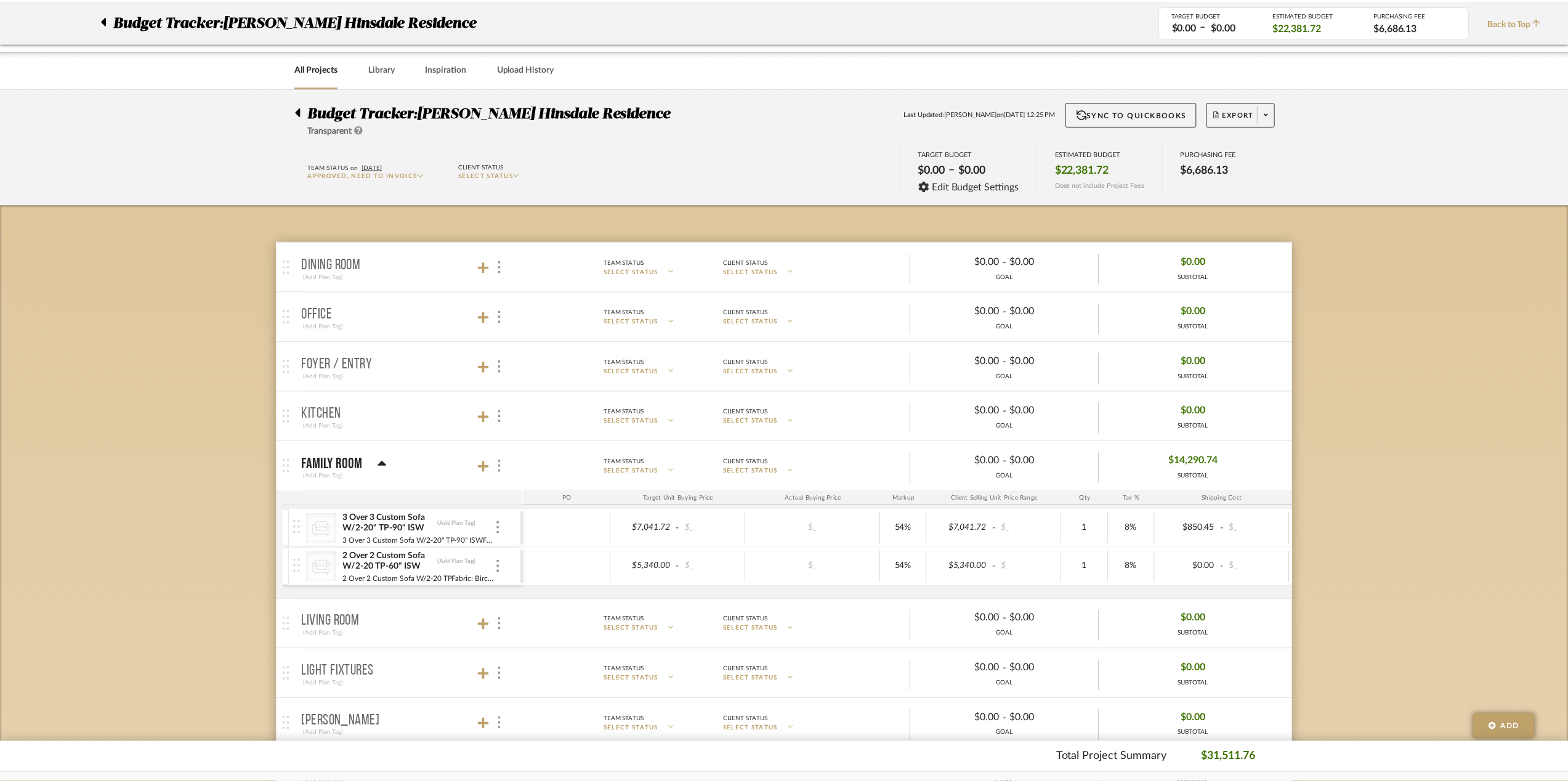
scroll to position [270, 0]
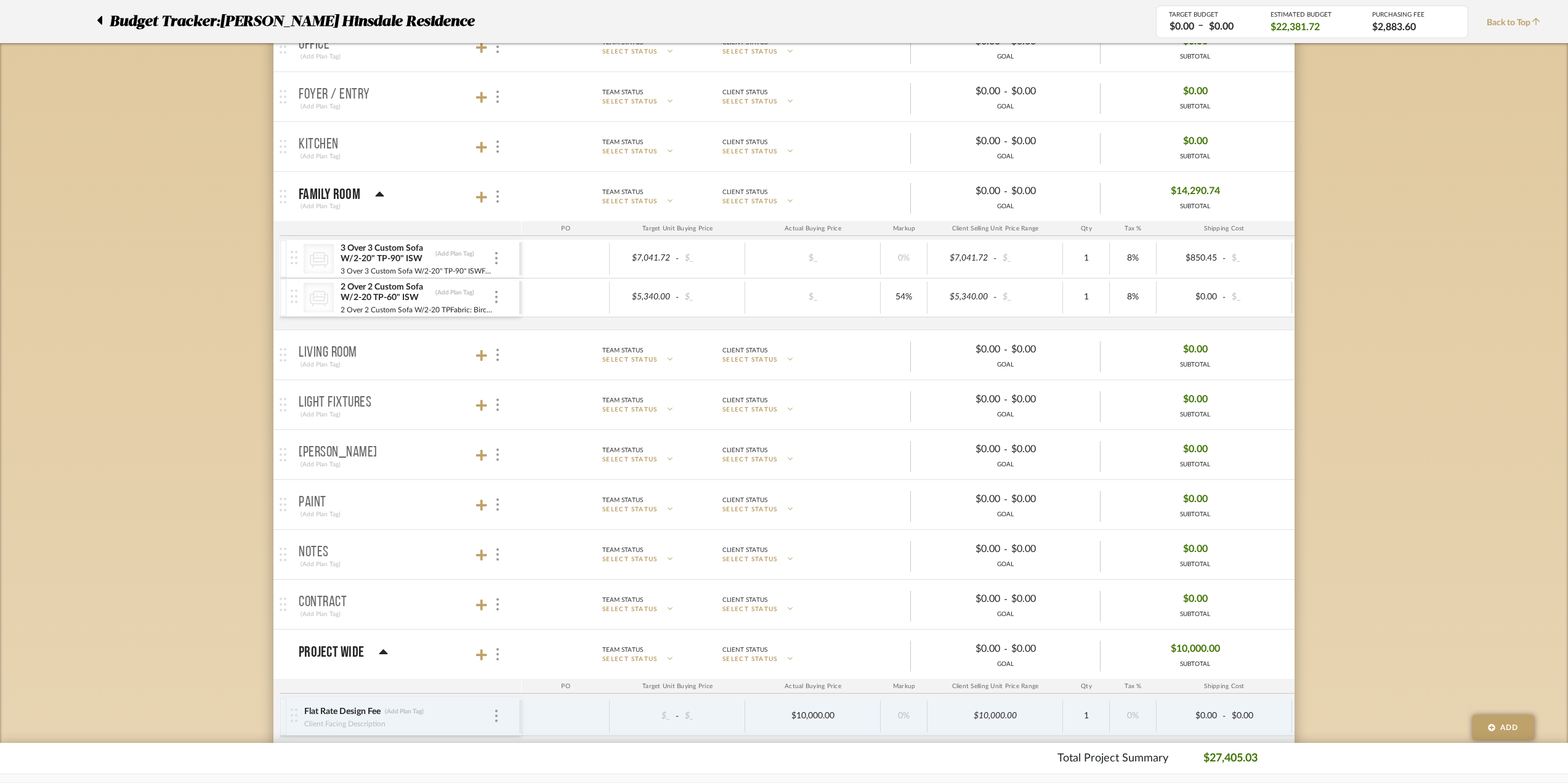
click at [562, 260] on div at bounding box center [566, 258] width 88 height 32
click at [504, 261] on div "CategoryIconSeating Created with Sketch. 3 Over 3 Custom Sofa W/2-20" TP-90" IS…" at bounding box center [405, 259] width 228 height 38
click at [496, 256] on img at bounding box center [496, 258] width 3 height 13
click at [230, 317] on div at bounding box center [784, 392] width 1568 height 783
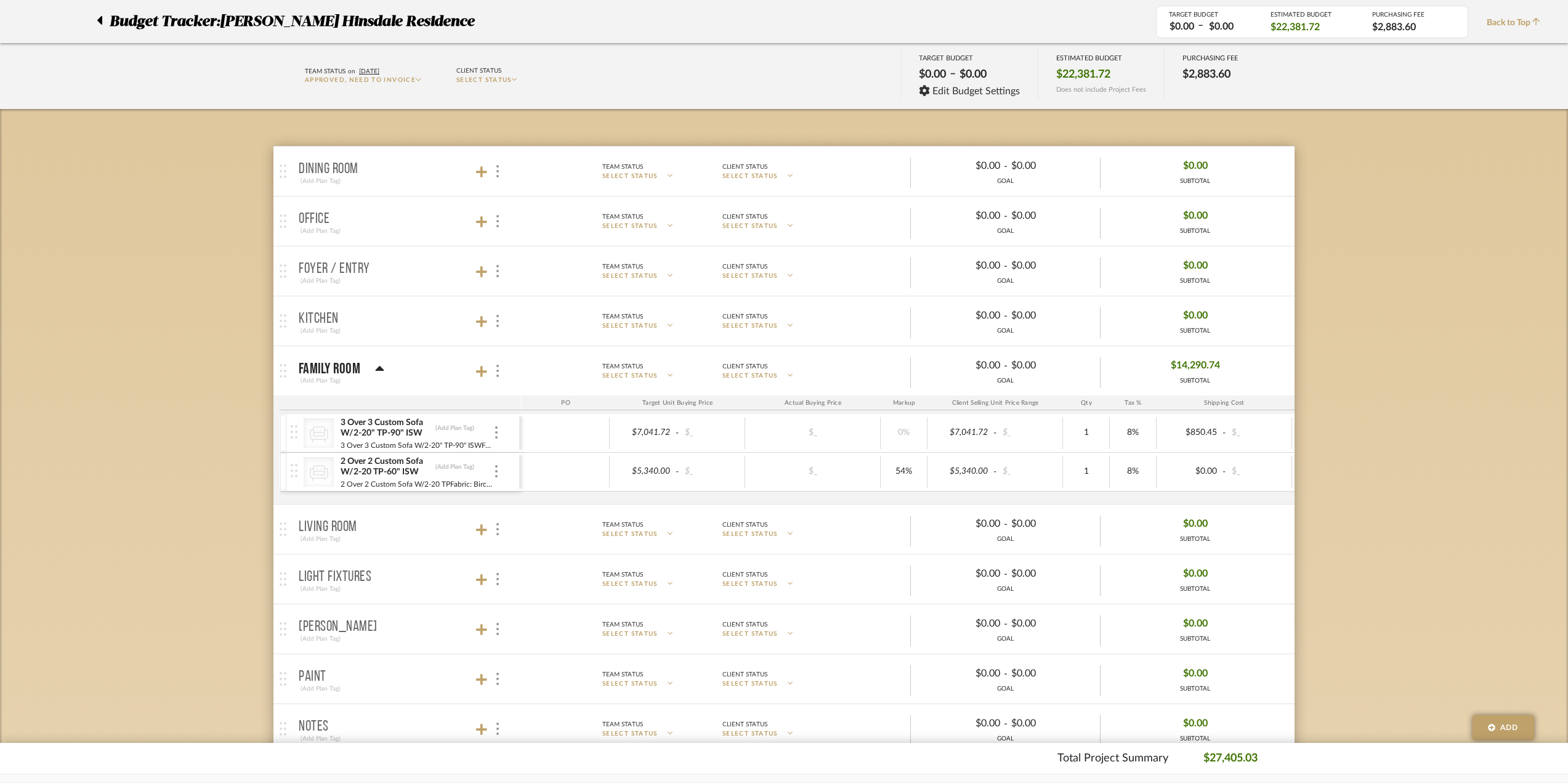
scroll to position [85, 0]
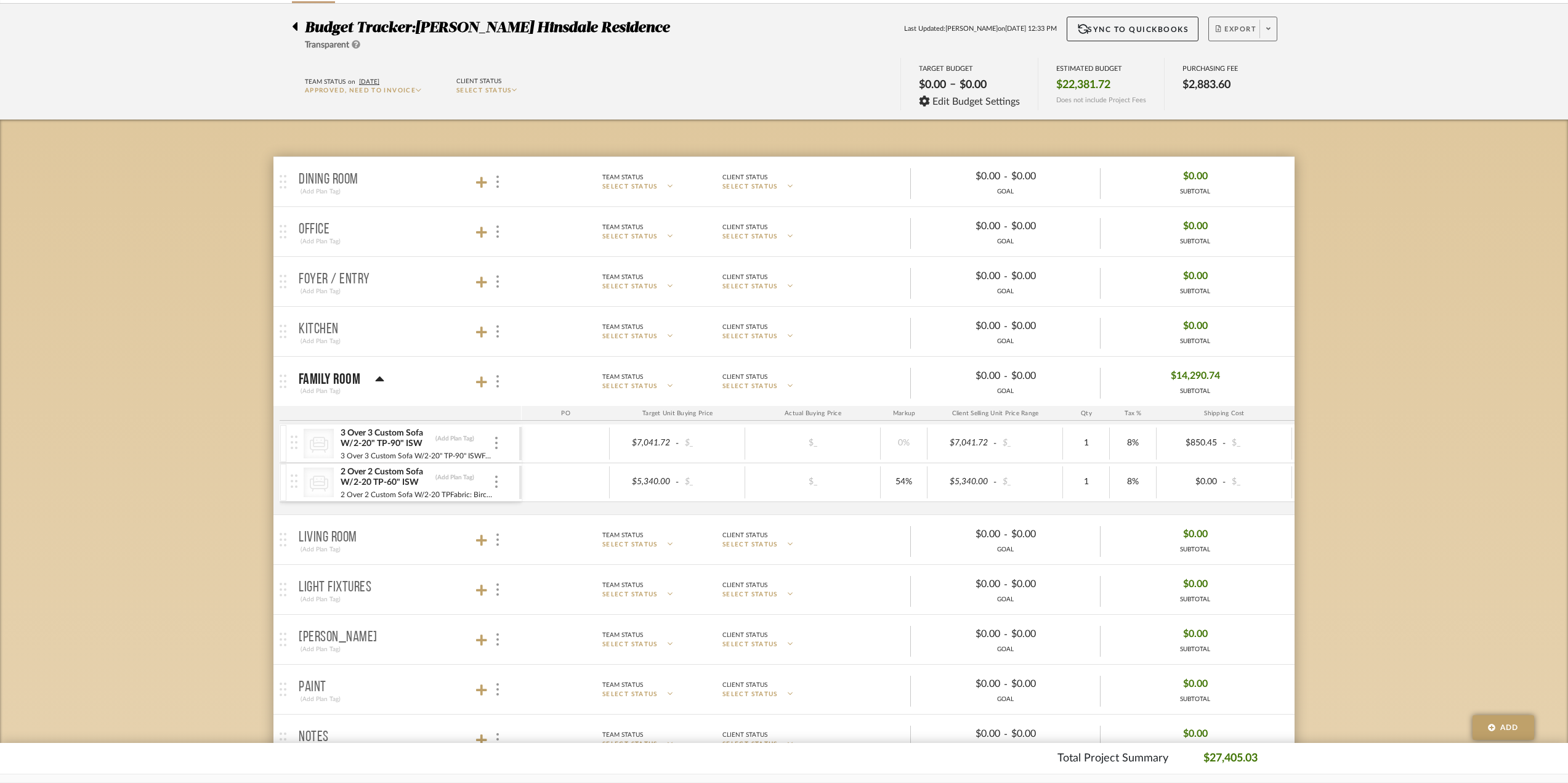
click at [1241, 35] on span "Export" at bounding box center [1236, 34] width 41 height 18
click at [1244, 60] on span "Export PDF" at bounding box center [1263, 64] width 92 height 10
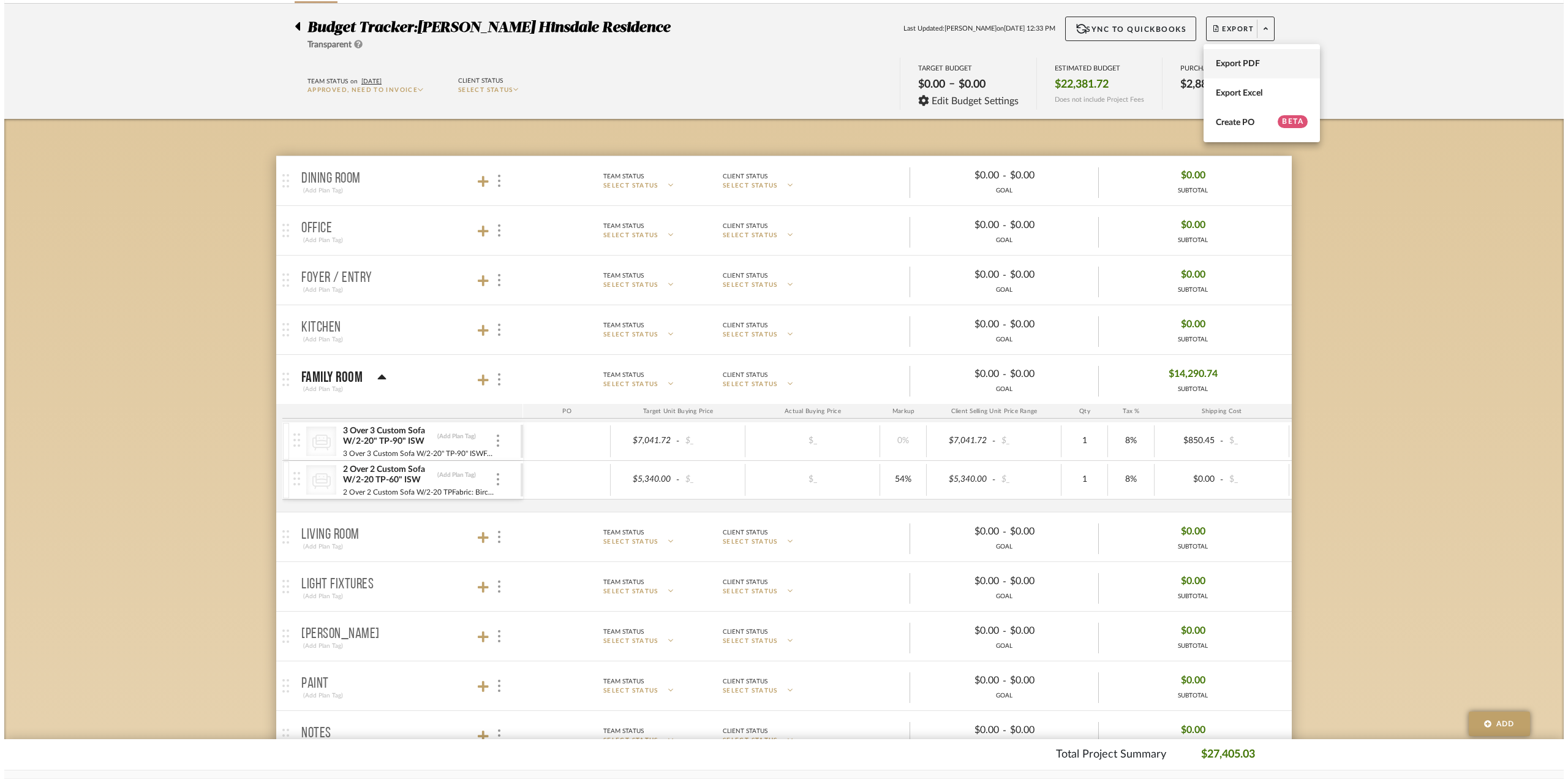
scroll to position [0, 0]
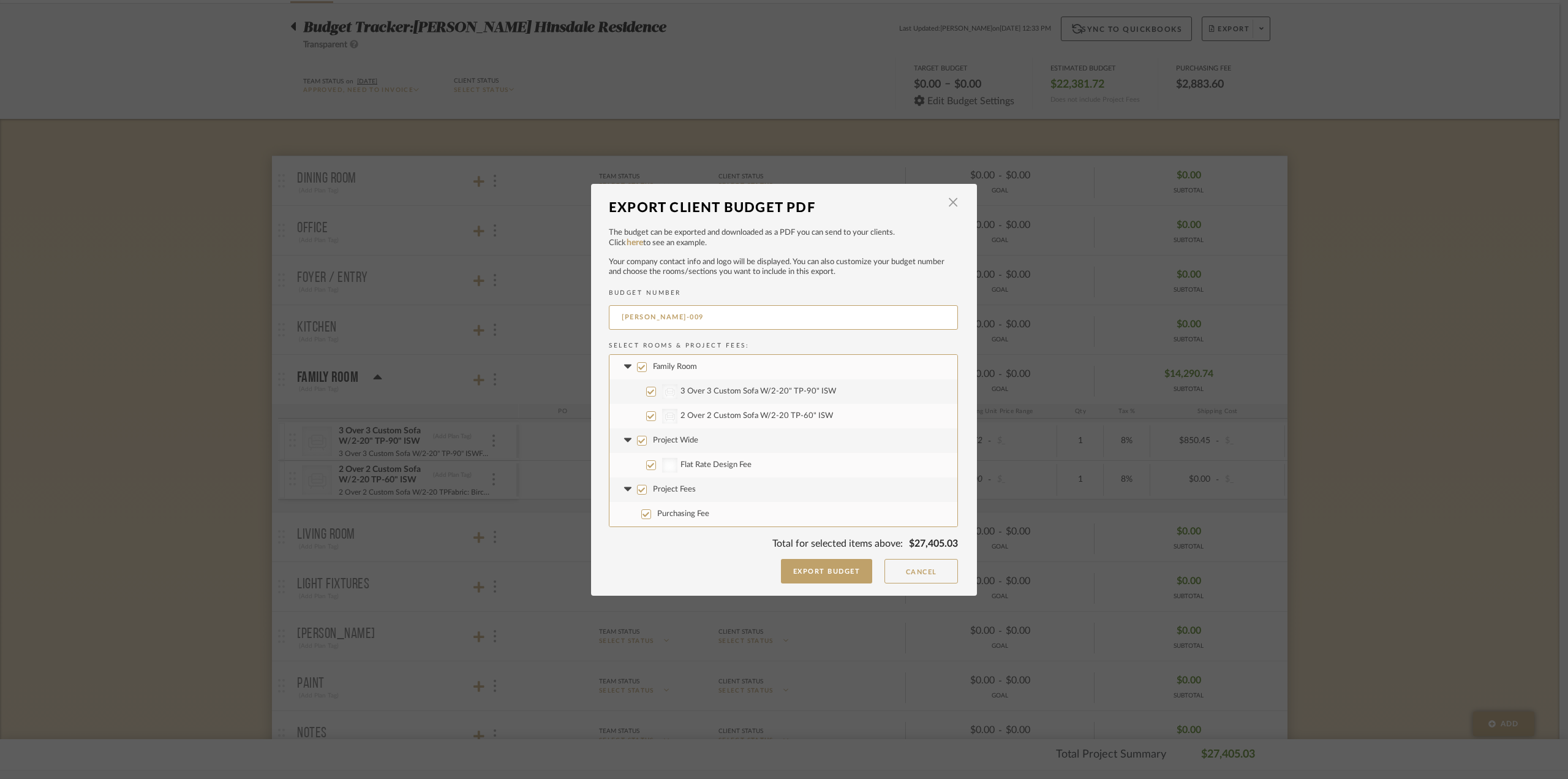
click at [640, 440] on input "Project Wide" at bounding box center [642, 440] width 10 height 10
checkbox input "false"
click at [640, 486] on input "Project Fees" at bounding box center [642, 489] width 10 height 10
checkbox input "false"
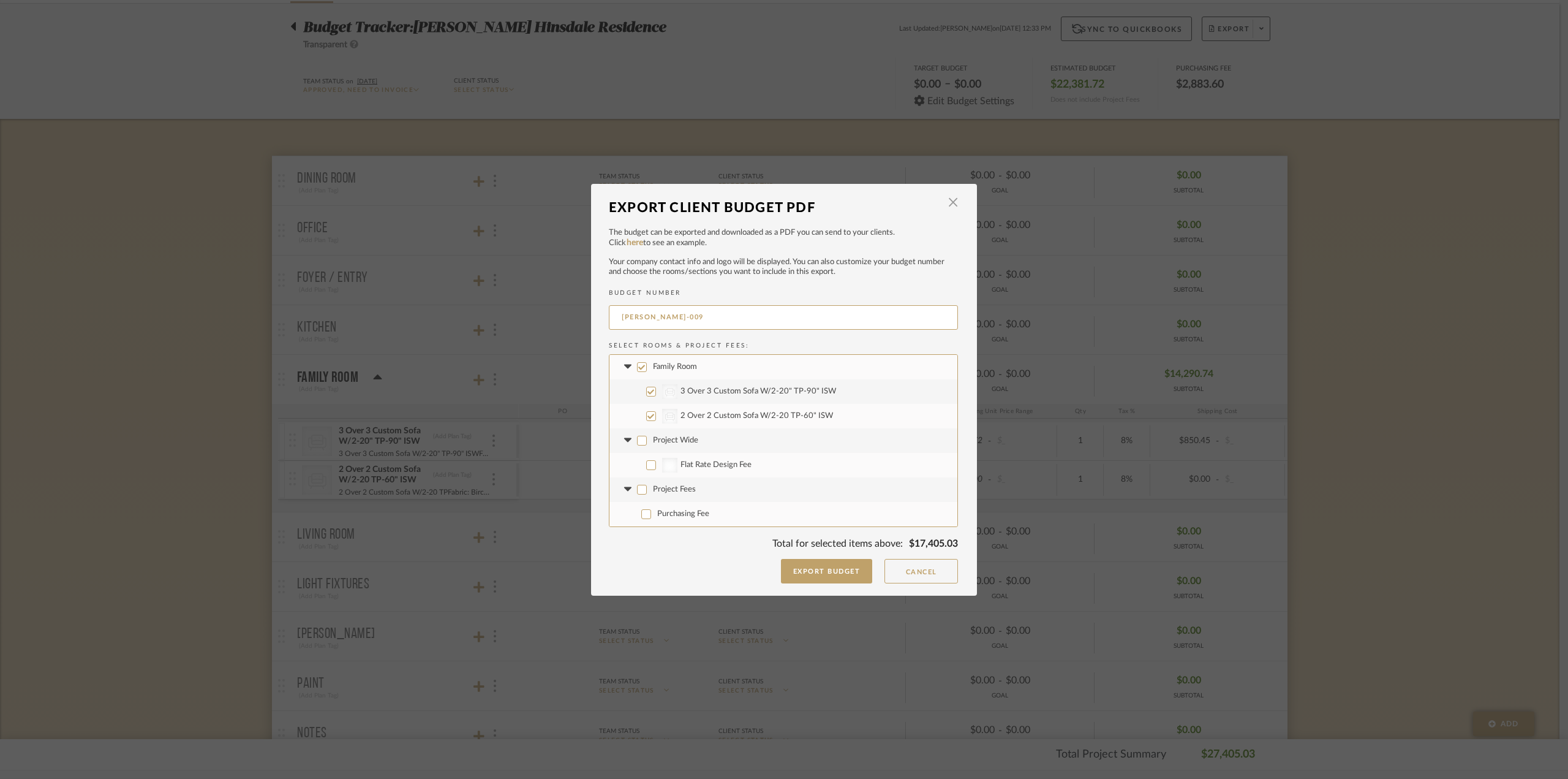
checkbox input "false"
click at [834, 577] on button "Export Budget" at bounding box center [827, 571] width 92 height 25
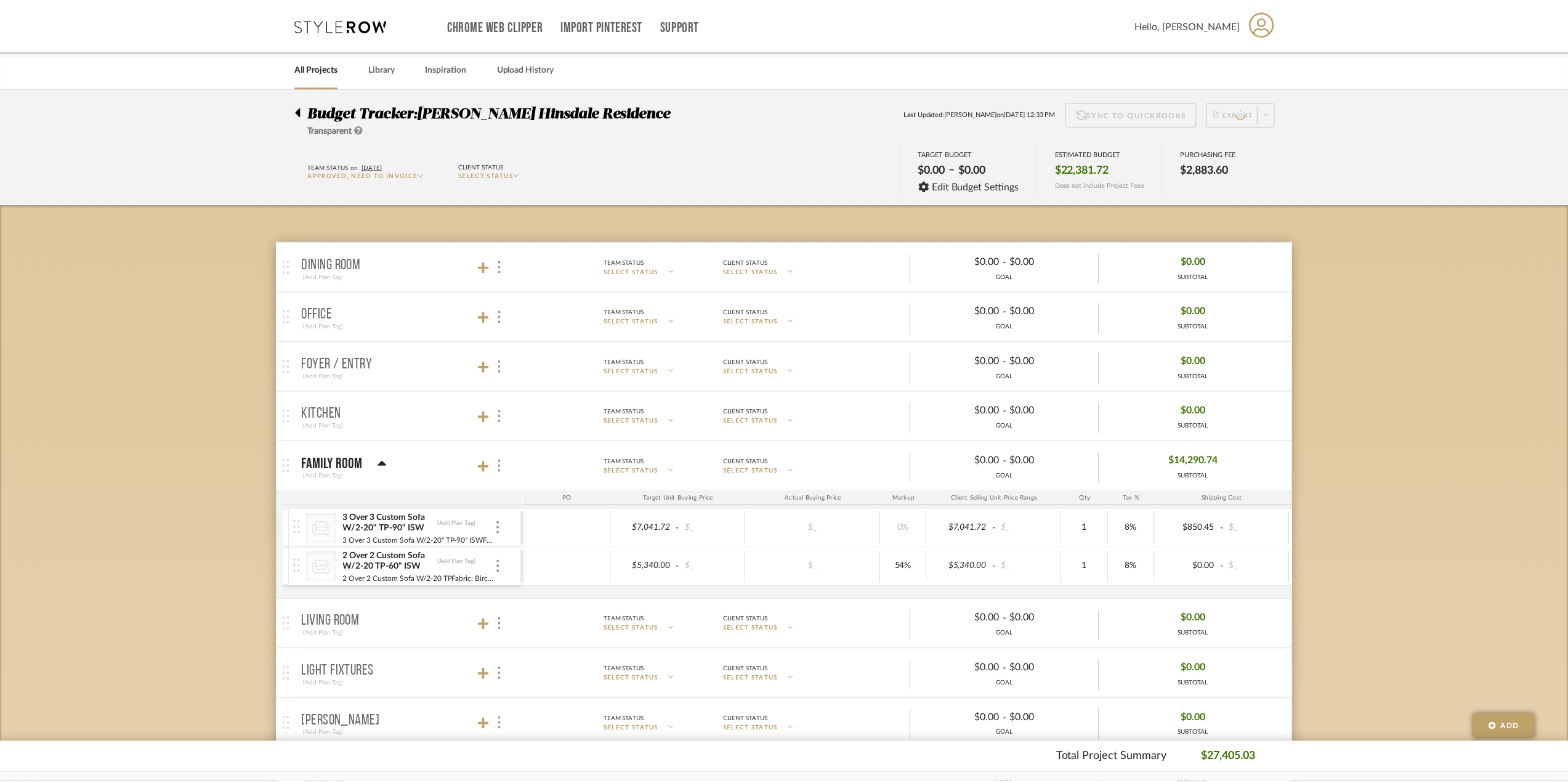
scroll to position [85, 0]
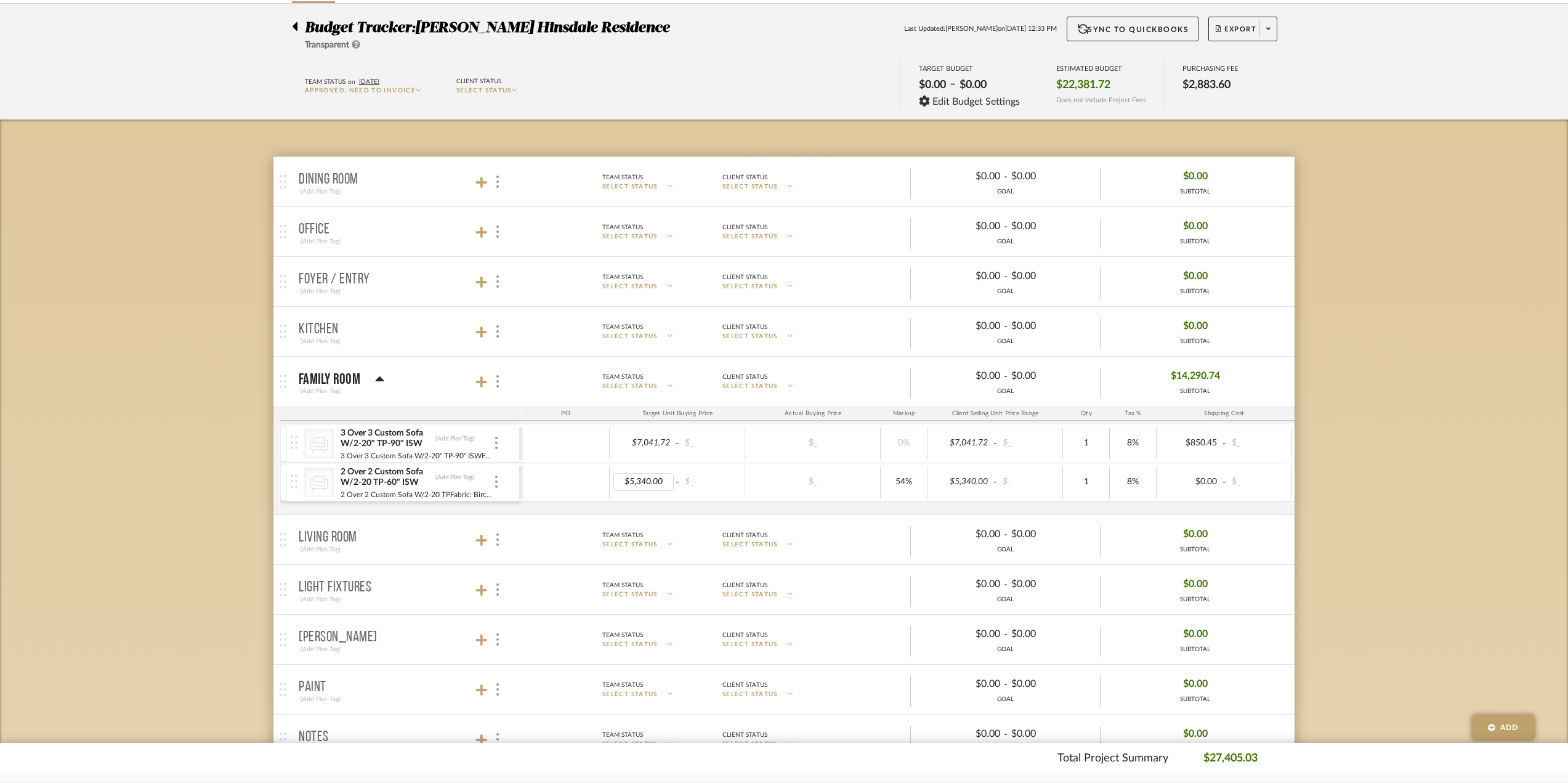
click at [907, 494] on div "54%" at bounding box center [903, 482] width 47 height 32
type input "5664"
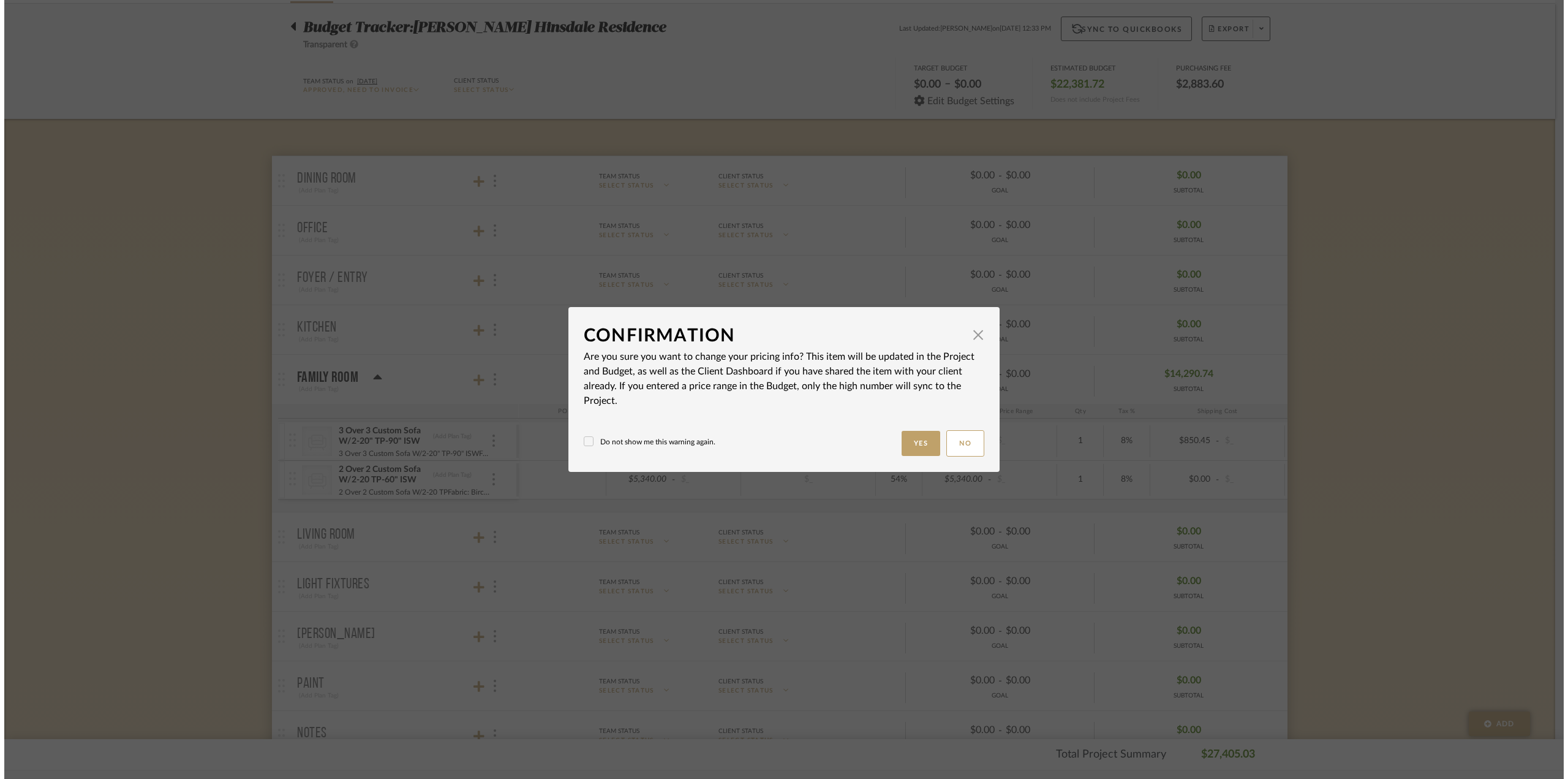
scroll to position [0, 0]
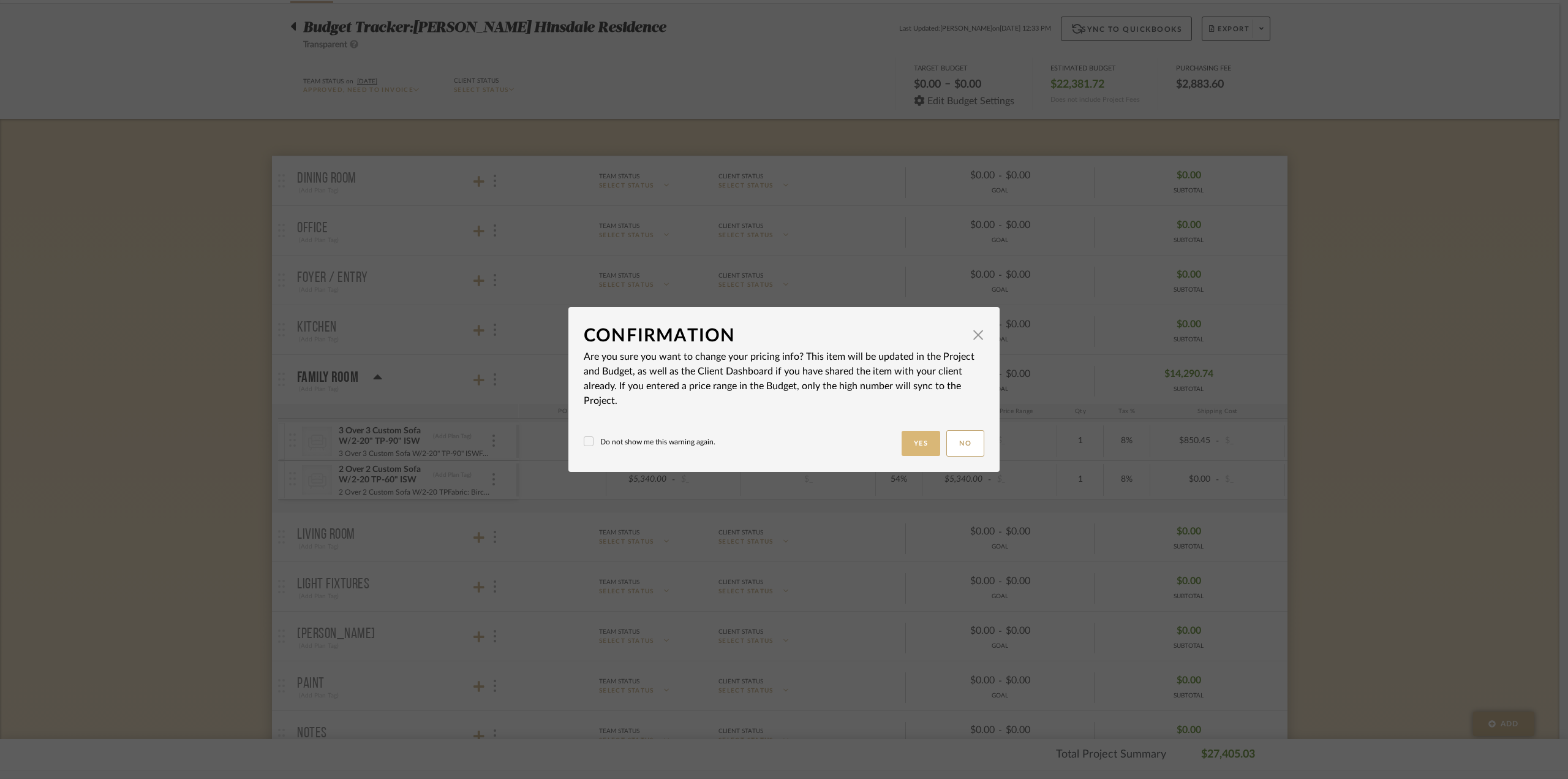
drag, startPoint x: 916, startPoint y: 448, endPoint x: 909, endPoint y: 444, distance: 8.1
click at [916, 448] on button "Yes" at bounding box center [921, 444] width 39 height 25
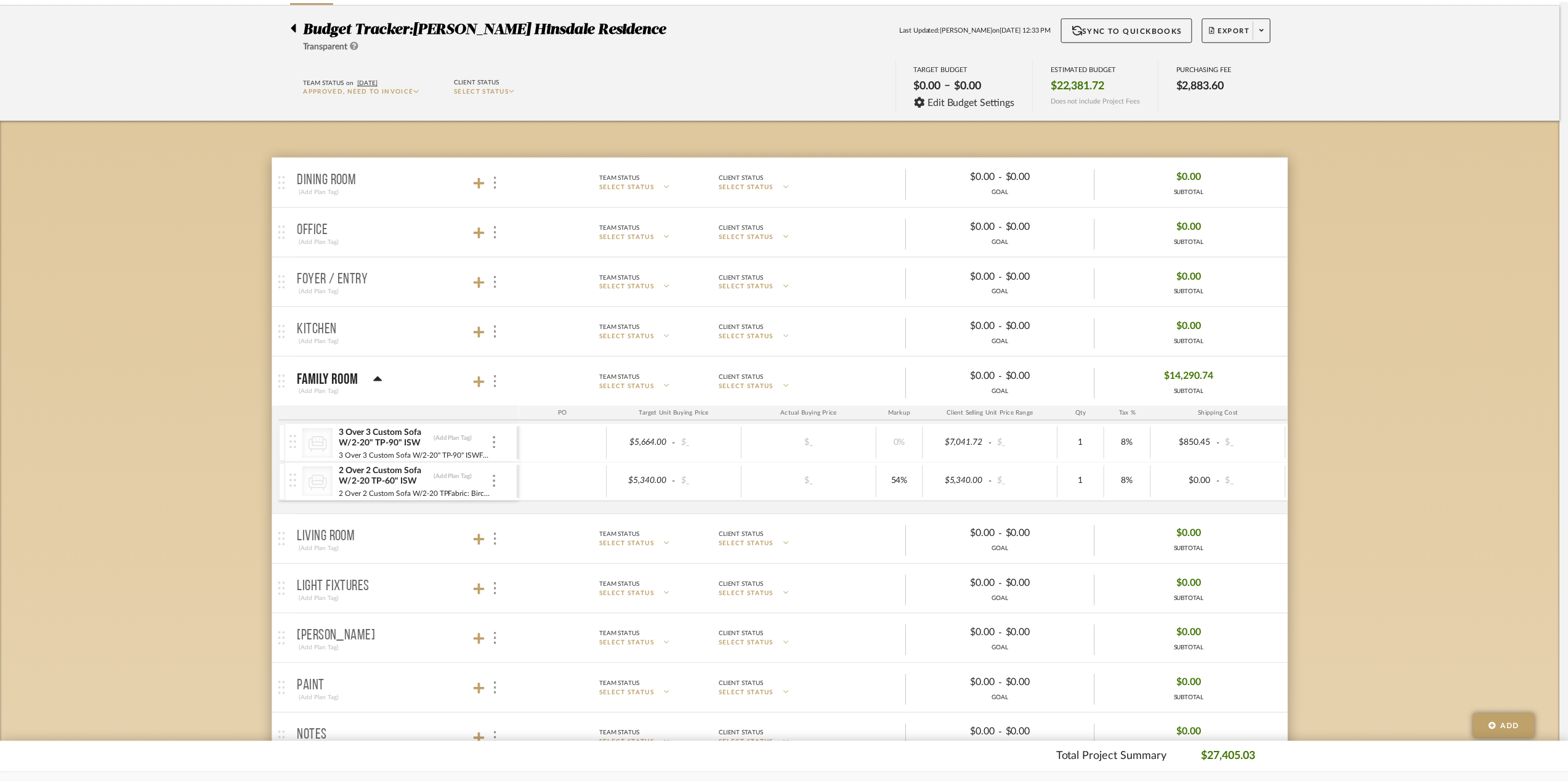
scroll to position [85, 0]
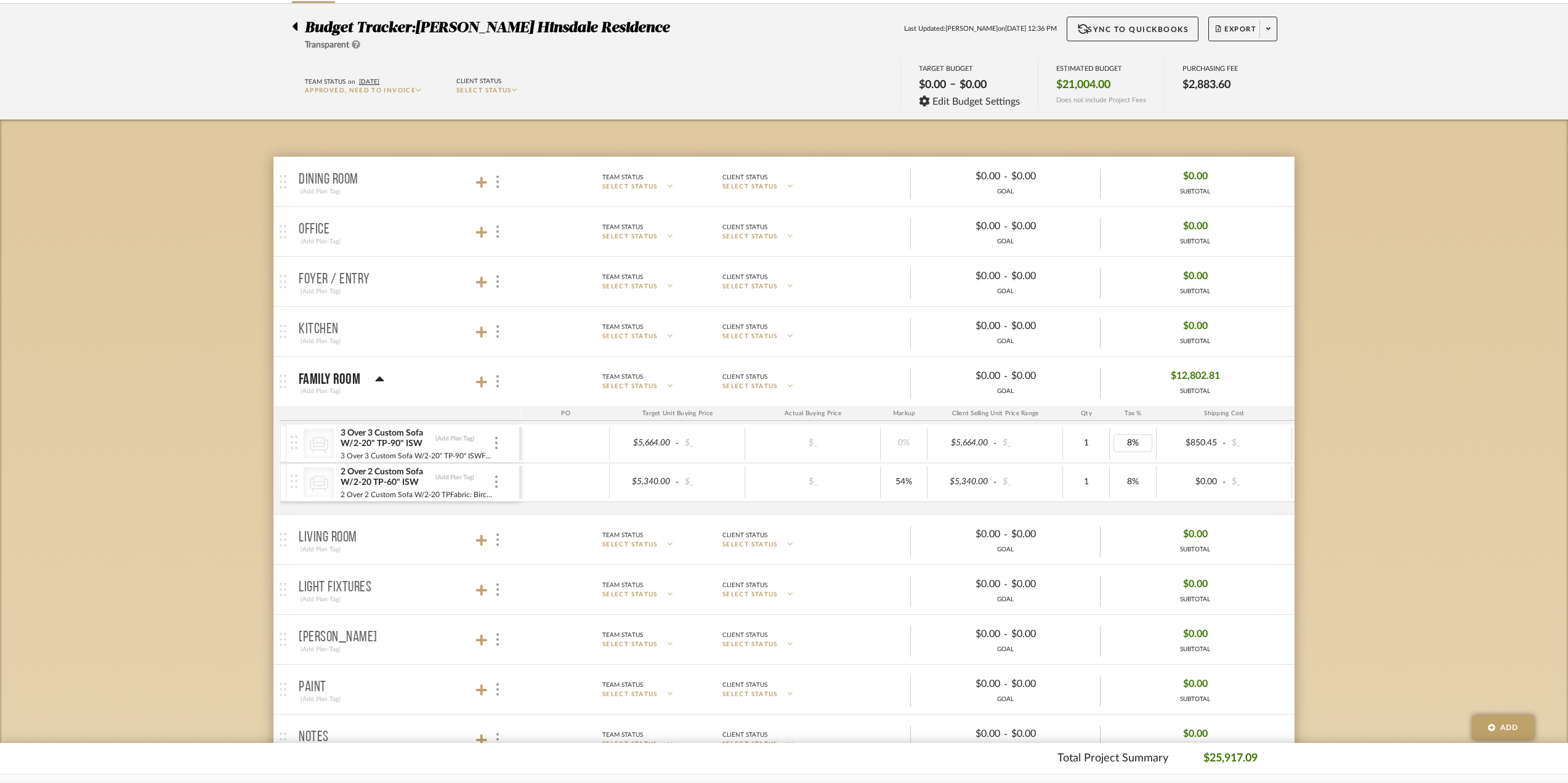
click at [1389, 476] on div "Budget Tracker: Conte Hinsdale Residence Transparent Last Updated: Ann Kottler …" at bounding box center [784, 642] width 1568 height 1277
type input "801"
click at [1447, 345] on div "Budget Tracker: Conte Hinsdale Residence Transparent Last Updated: Ann Kottler …" at bounding box center [784, 642] width 1568 height 1277
click at [1428, 516] on body "Chrome Web Clipper Import Pinterest Support All Projects Library Inspiration Up…" at bounding box center [784, 307] width 1568 height 783
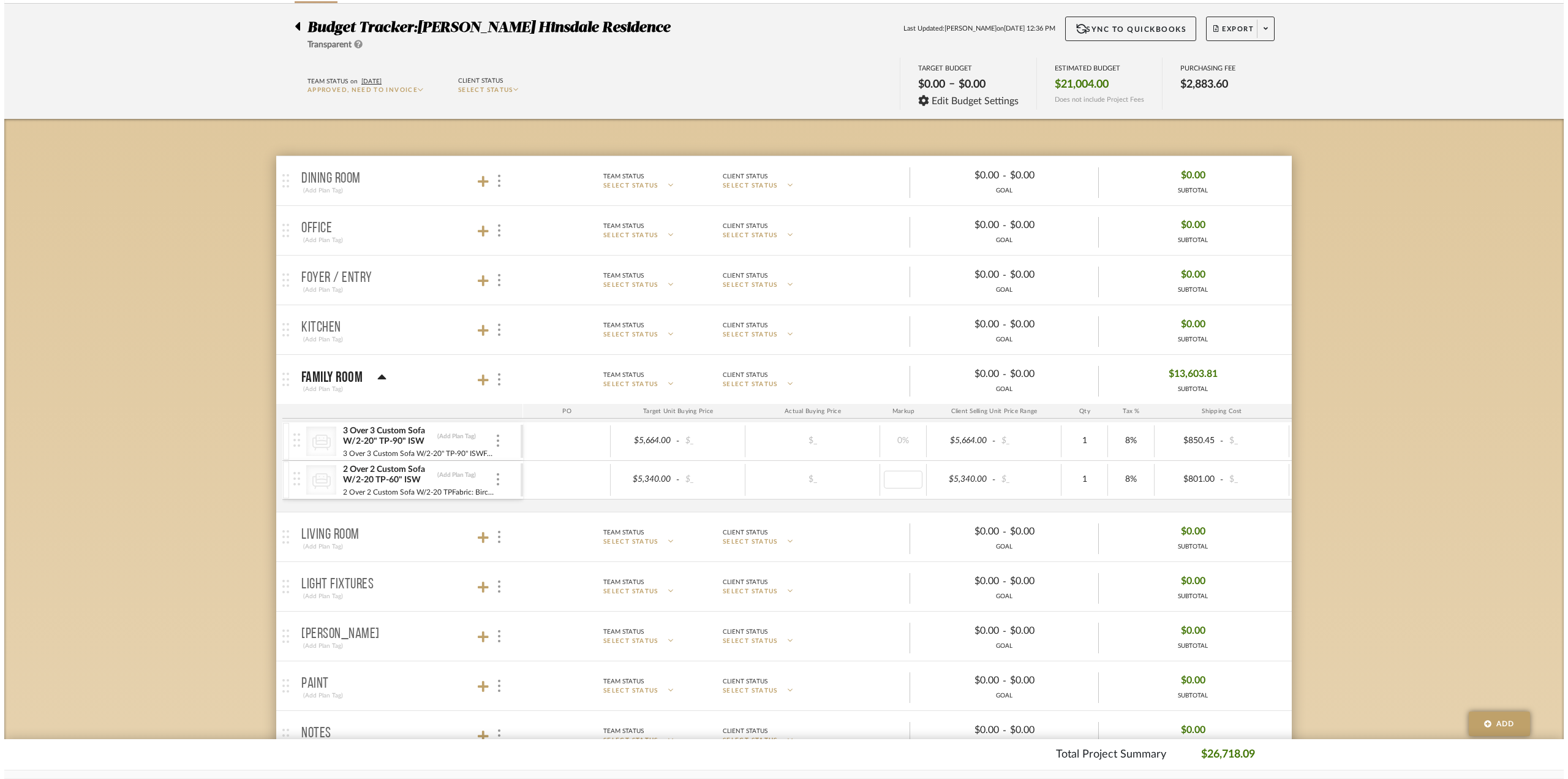
scroll to position [0, 0]
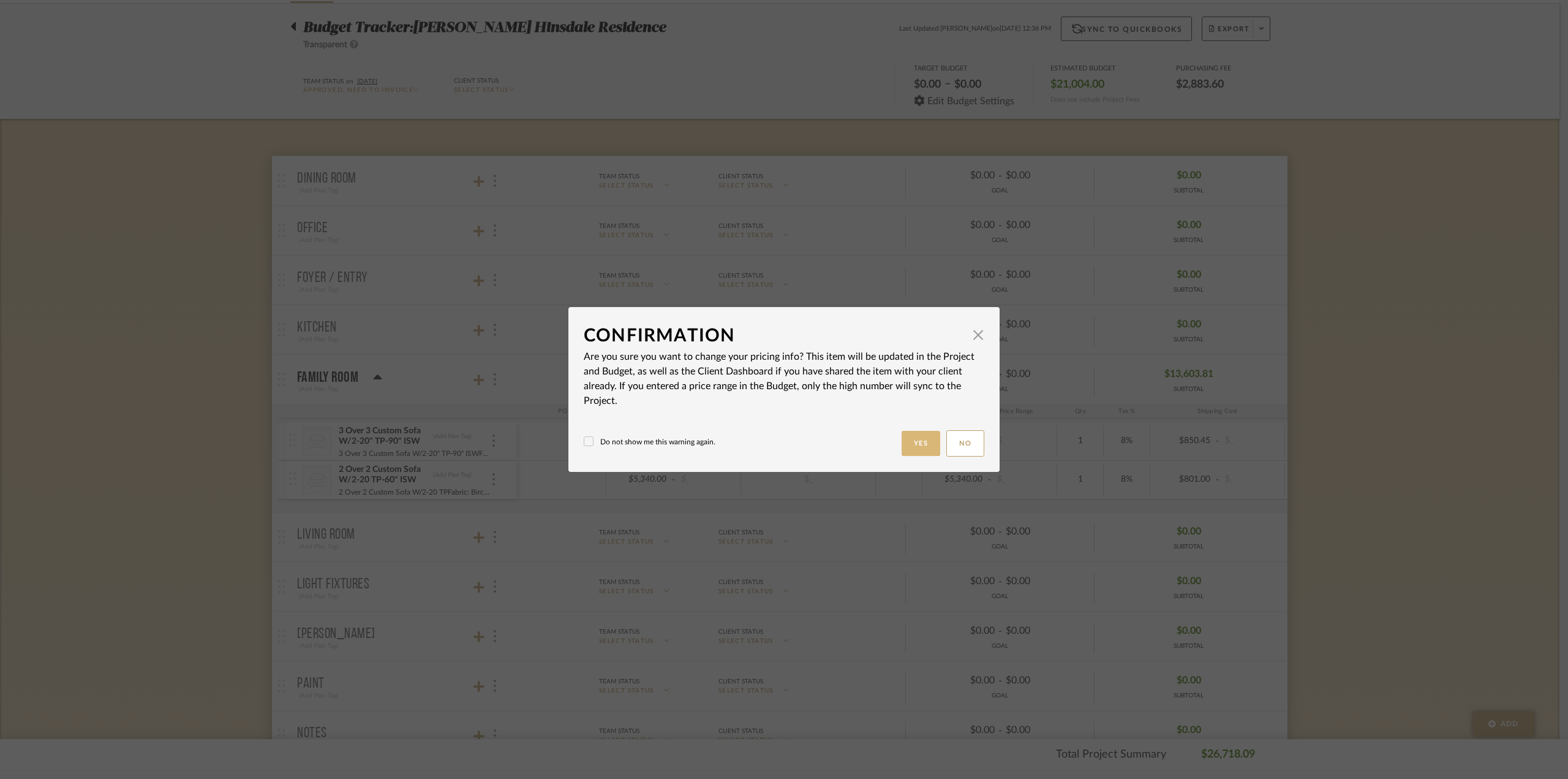
click at [921, 435] on button "Yes" at bounding box center [921, 444] width 39 height 25
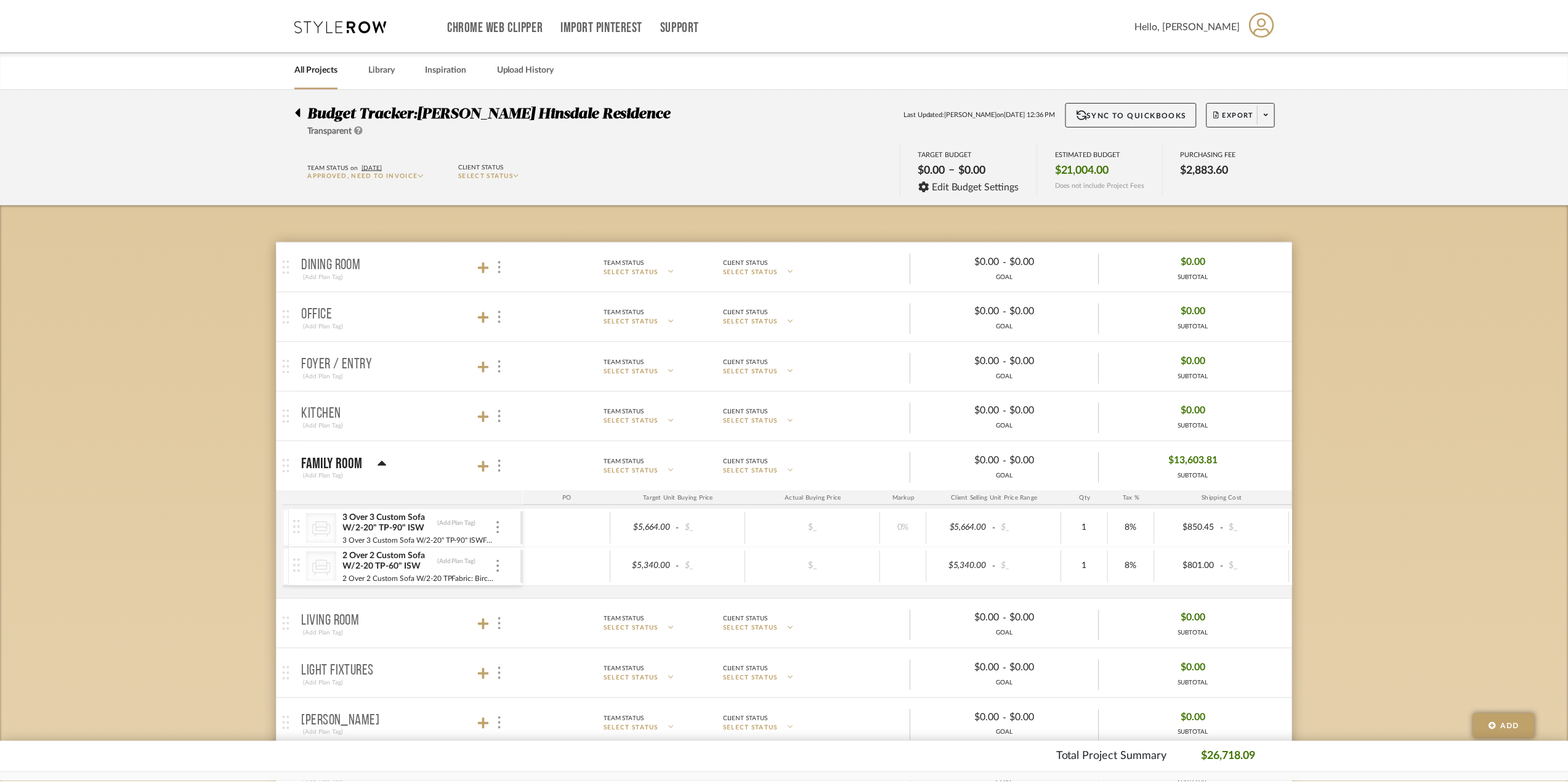
scroll to position [85, 0]
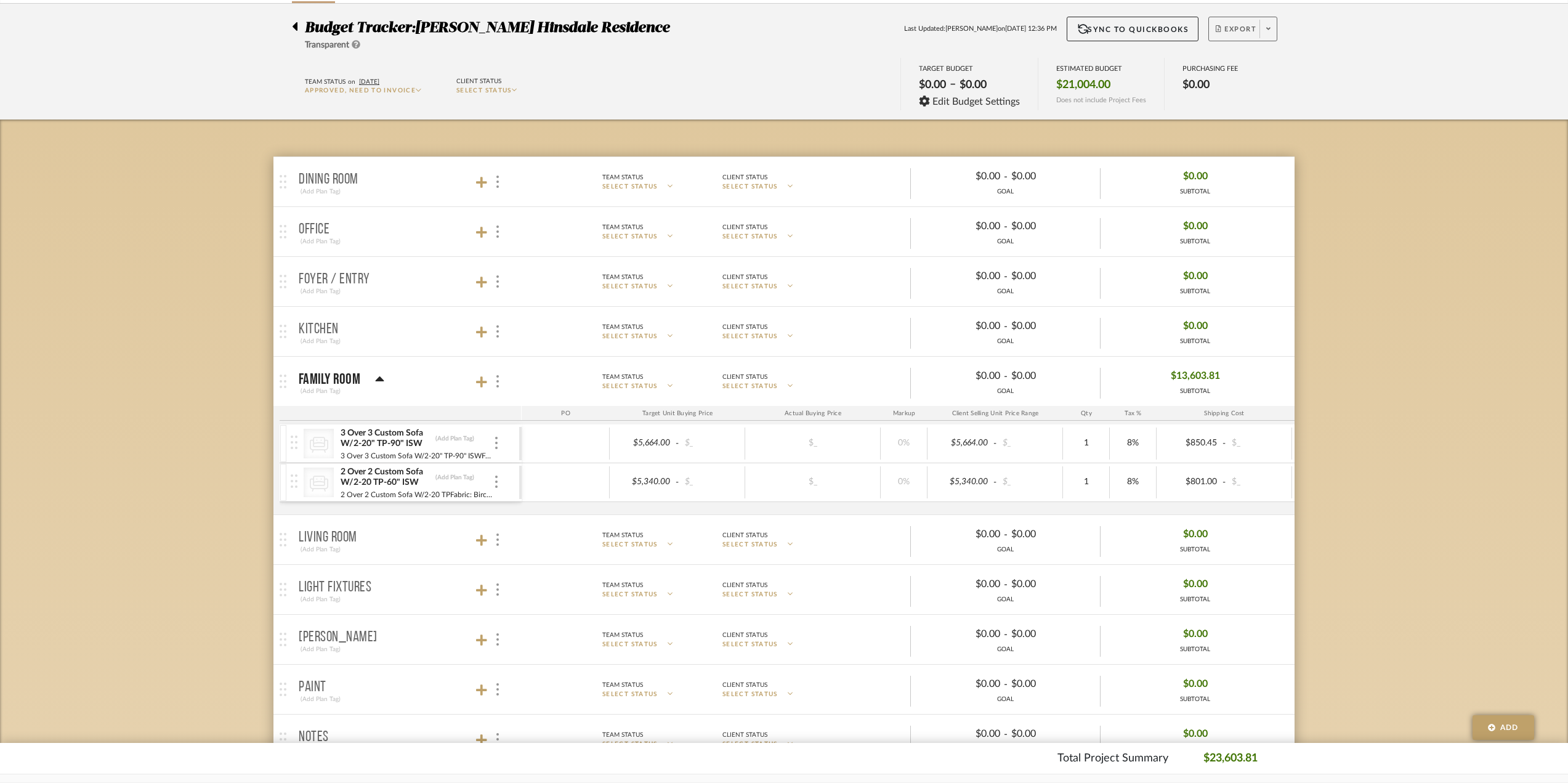
click at [1216, 21] on button "Export" at bounding box center [1242, 28] width 69 height 25
click at [1272, 61] on span "Export PDF" at bounding box center [1263, 64] width 92 height 10
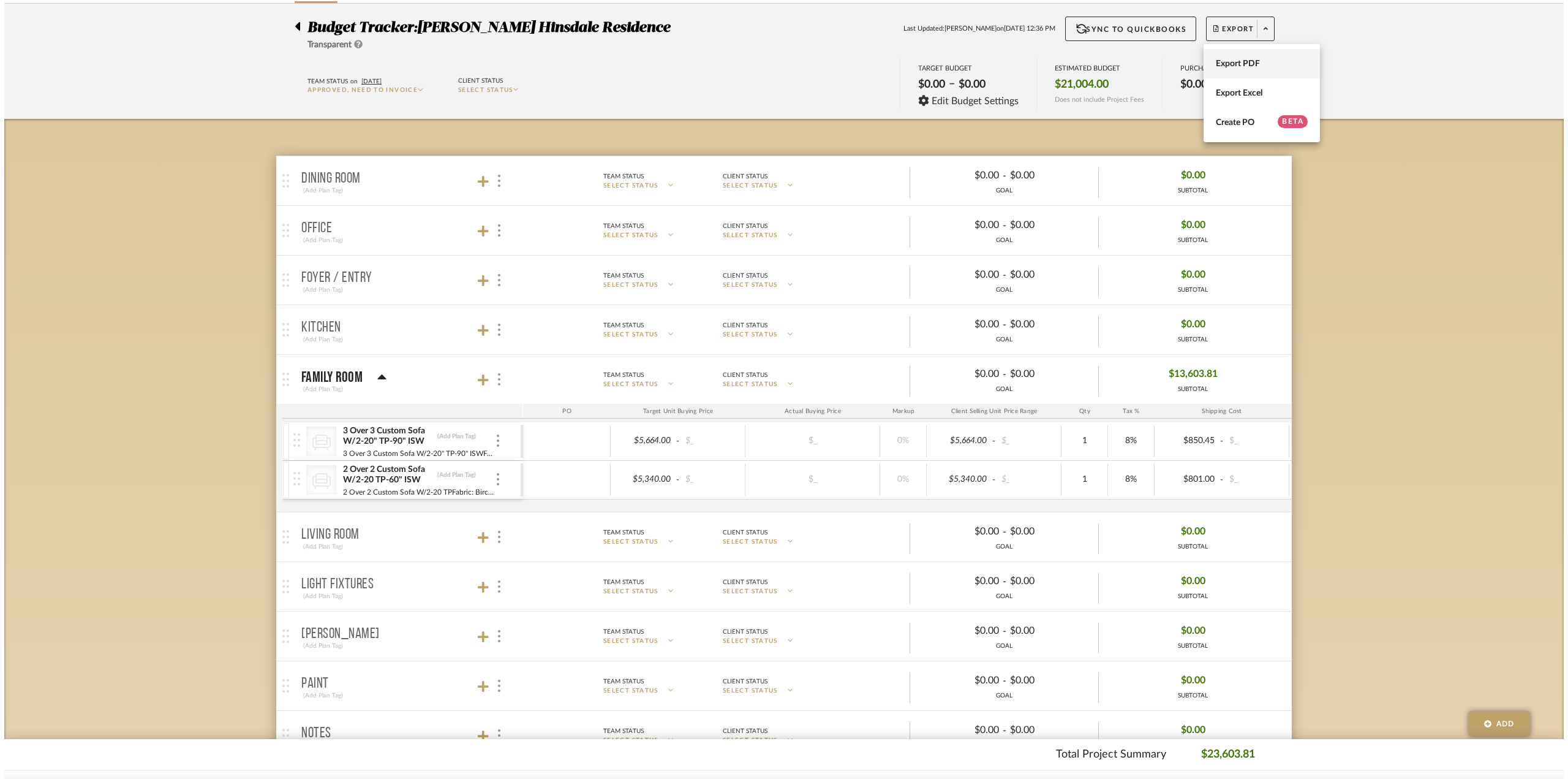
scroll to position [0, 0]
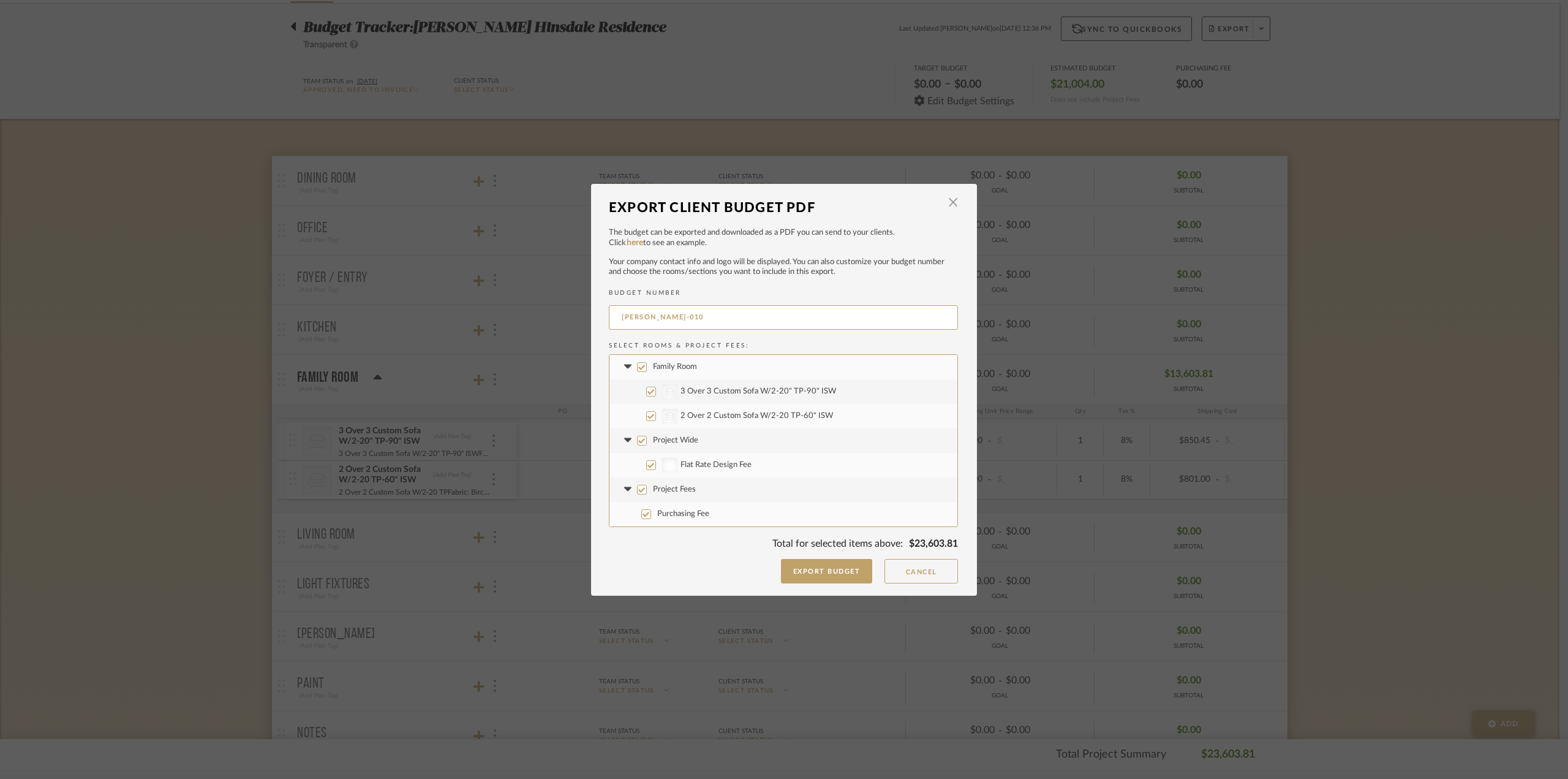
click at [643, 439] on label "Project Wide" at bounding box center [783, 440] width 348 height 25
click at [643, 439] on input "Project Wide" at bounding box center [642, 440] width 10 height 10
checkbox input "false"
click at [639, 491] on input "Project Fees" at bounding box center [642, 489] width 10 height 10
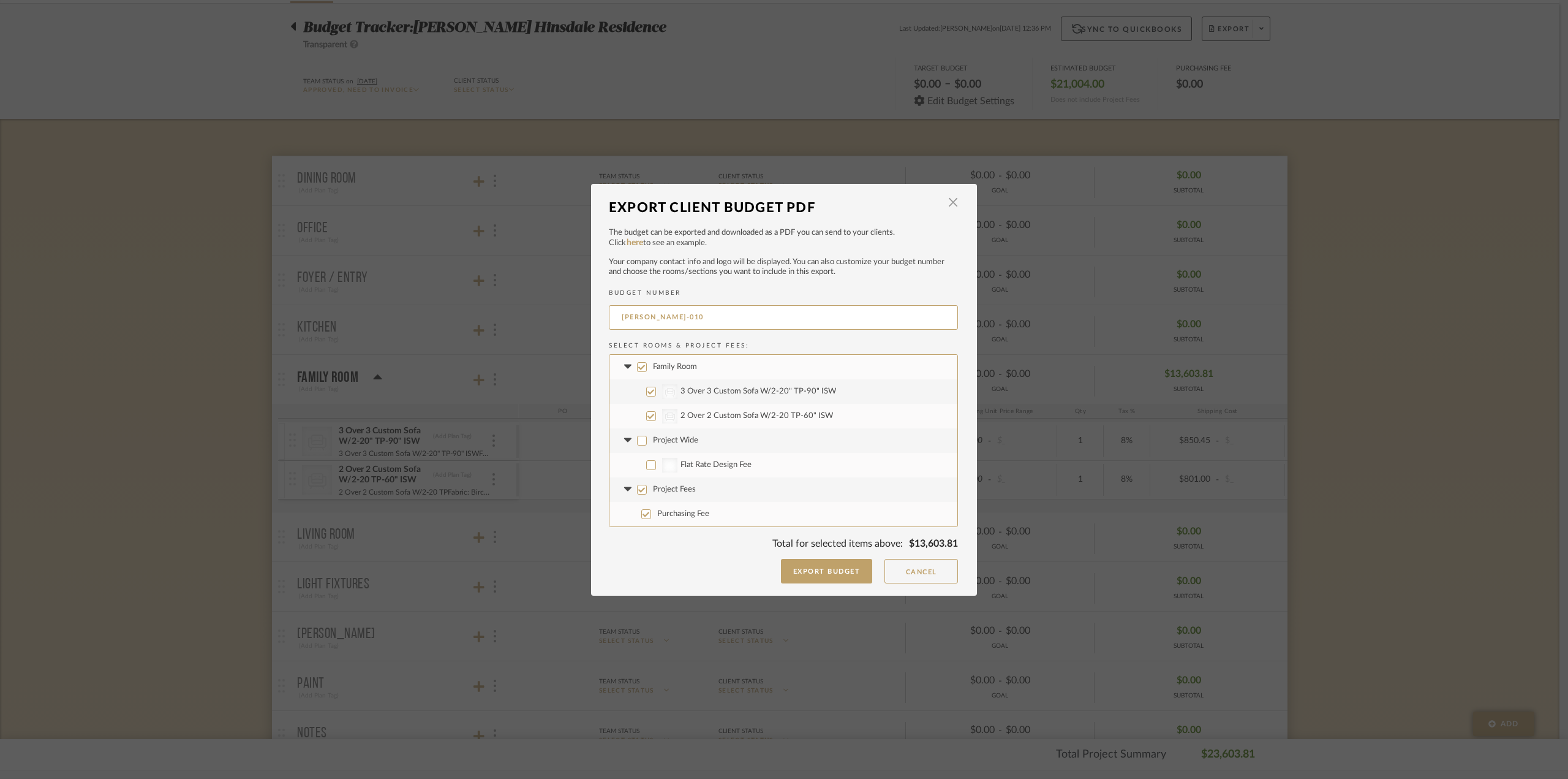
checkbox input "false"
click at [825, 576] on button "Export Budget" at bounding box center [827, 571] width 92 height 25
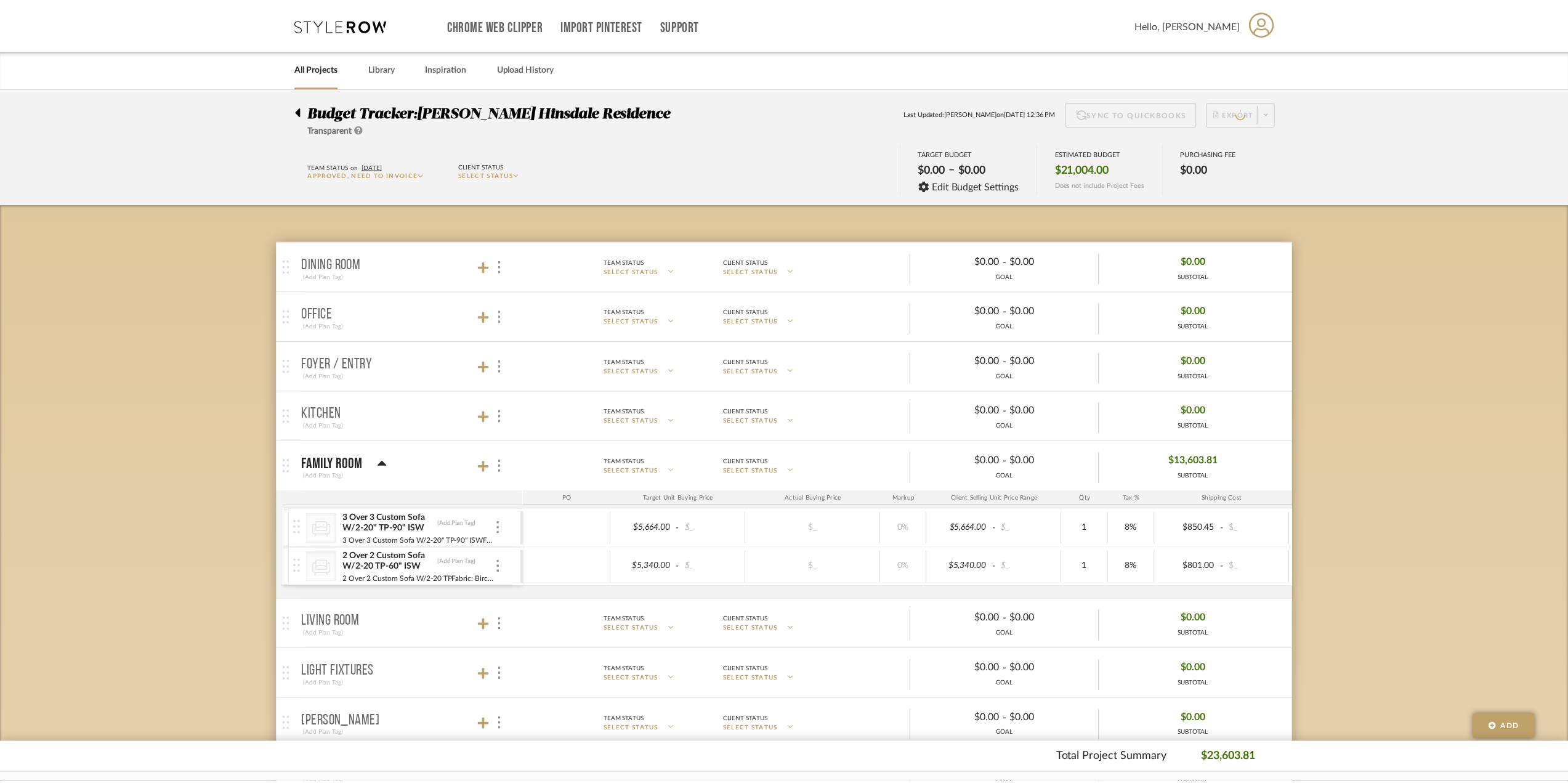
scroll to position [85, 0]
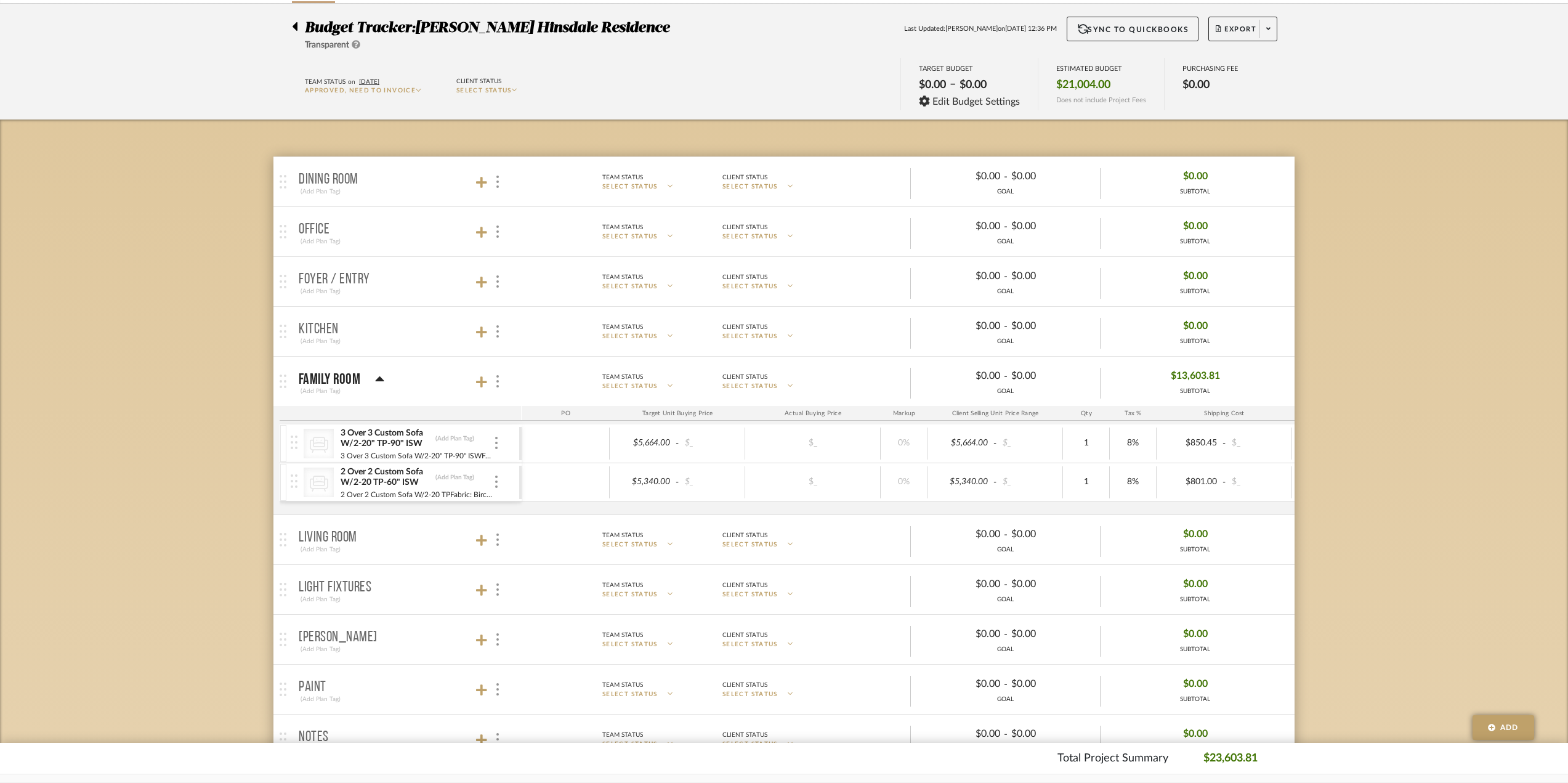
click at [1489, 342] on div "Budget Tracker: Conte Hinsdale Residence Transparent Last Updated: Ann Kottler …" at bounding box center [784, 642] width 1568 height 1277
click at [587, 457] on div at bounding box center [566, 443] width 88 height 32
click at [464, 444] on div "3 Over 3 Custom Sofa W/2-20" TP-90" ISW (Add Plan Tag)" at bounding box center [417, 438] width 153 height 22
click at [497, 445] on img at bounding box center [496, 444] width 3 height 13
click at [570, 465] on span "Manage Item" at bounding box center [556, 470] width 74 height 10
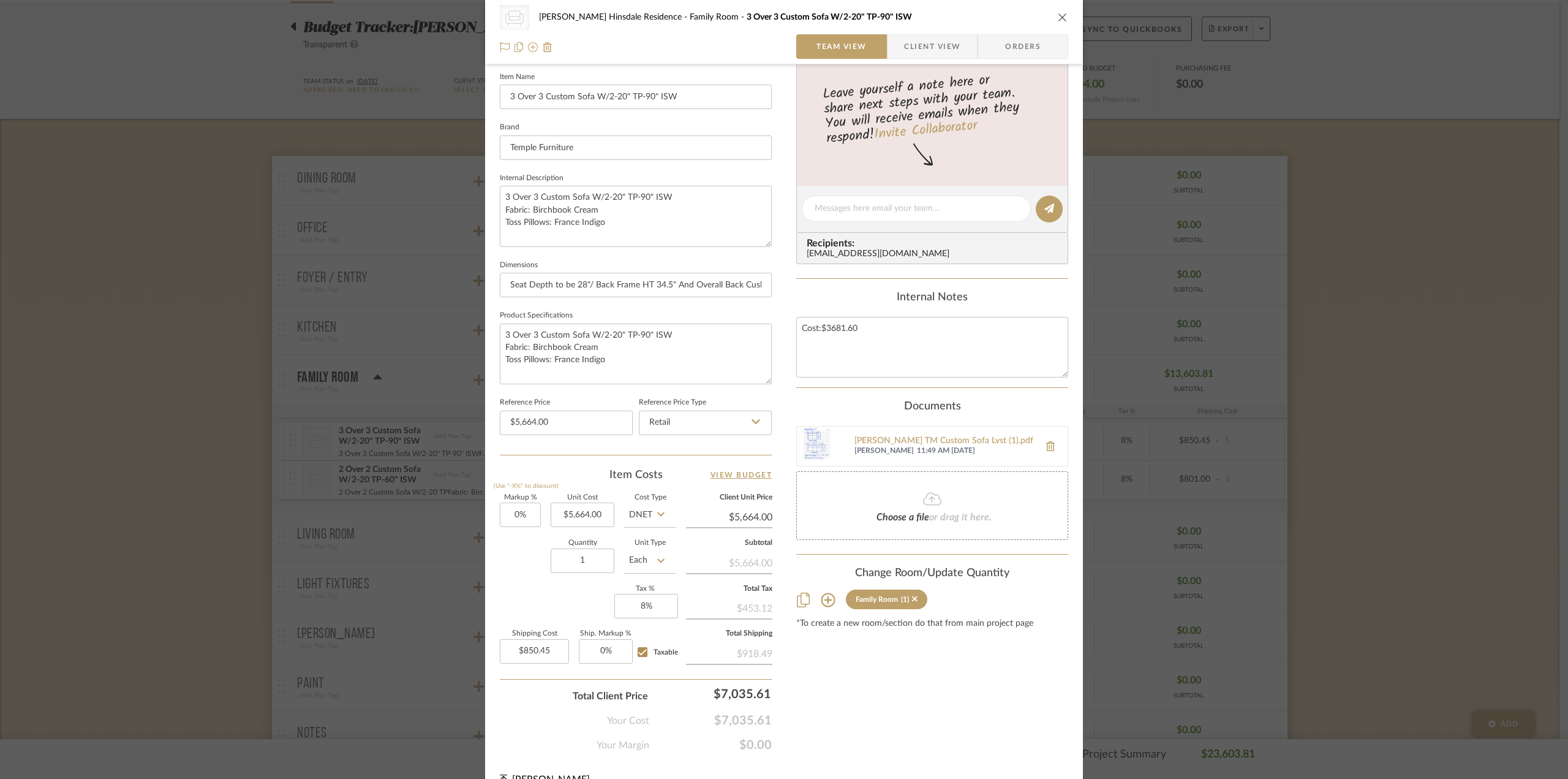
scroll to position [360, 0]
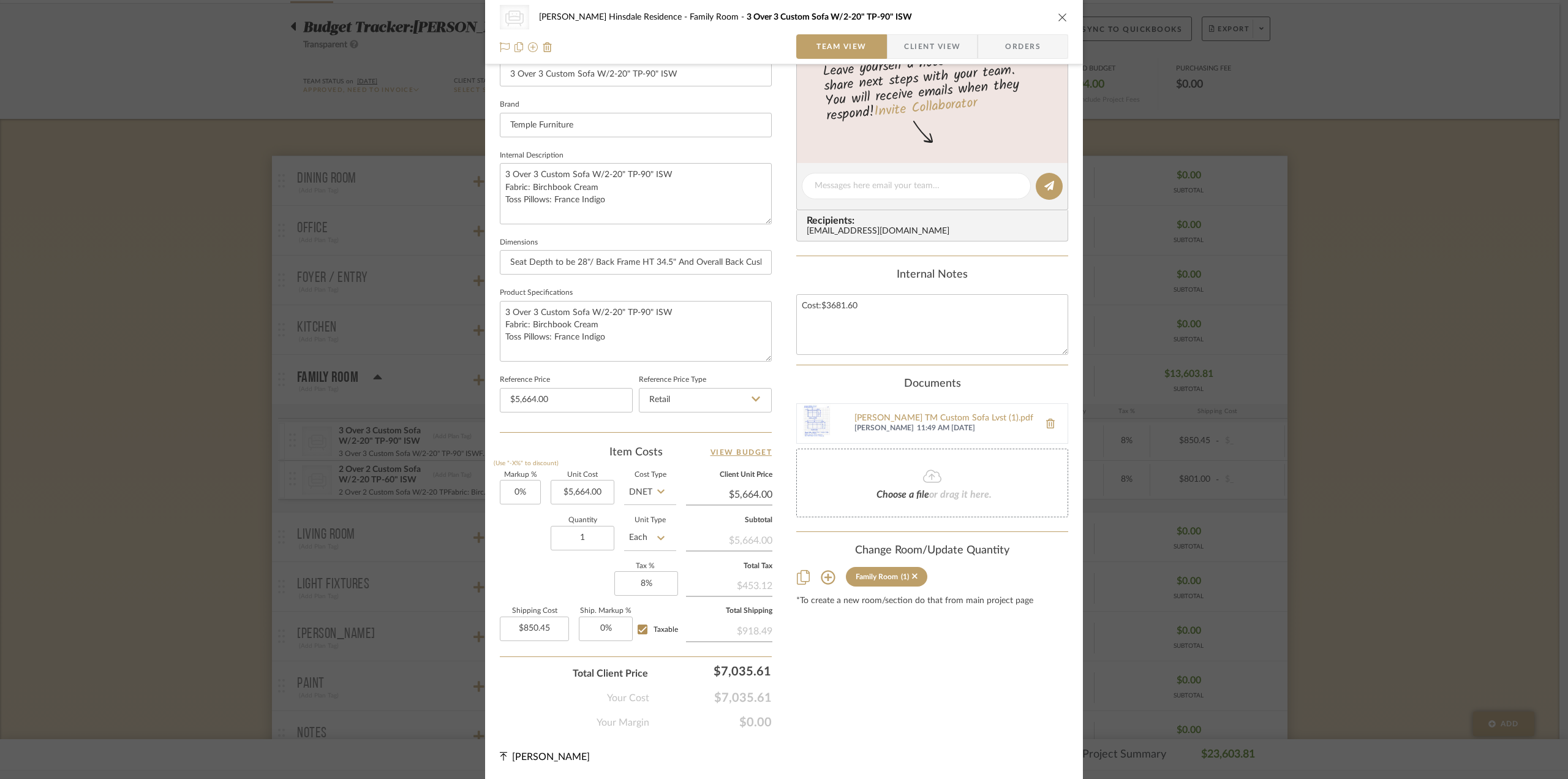
click at [1518, 464] on div "CategoryIconSeating Created with Sketch. Sofa Conte Hinsdale Residence Family R…" at bounding box center [784, 390] width 1568 height 779
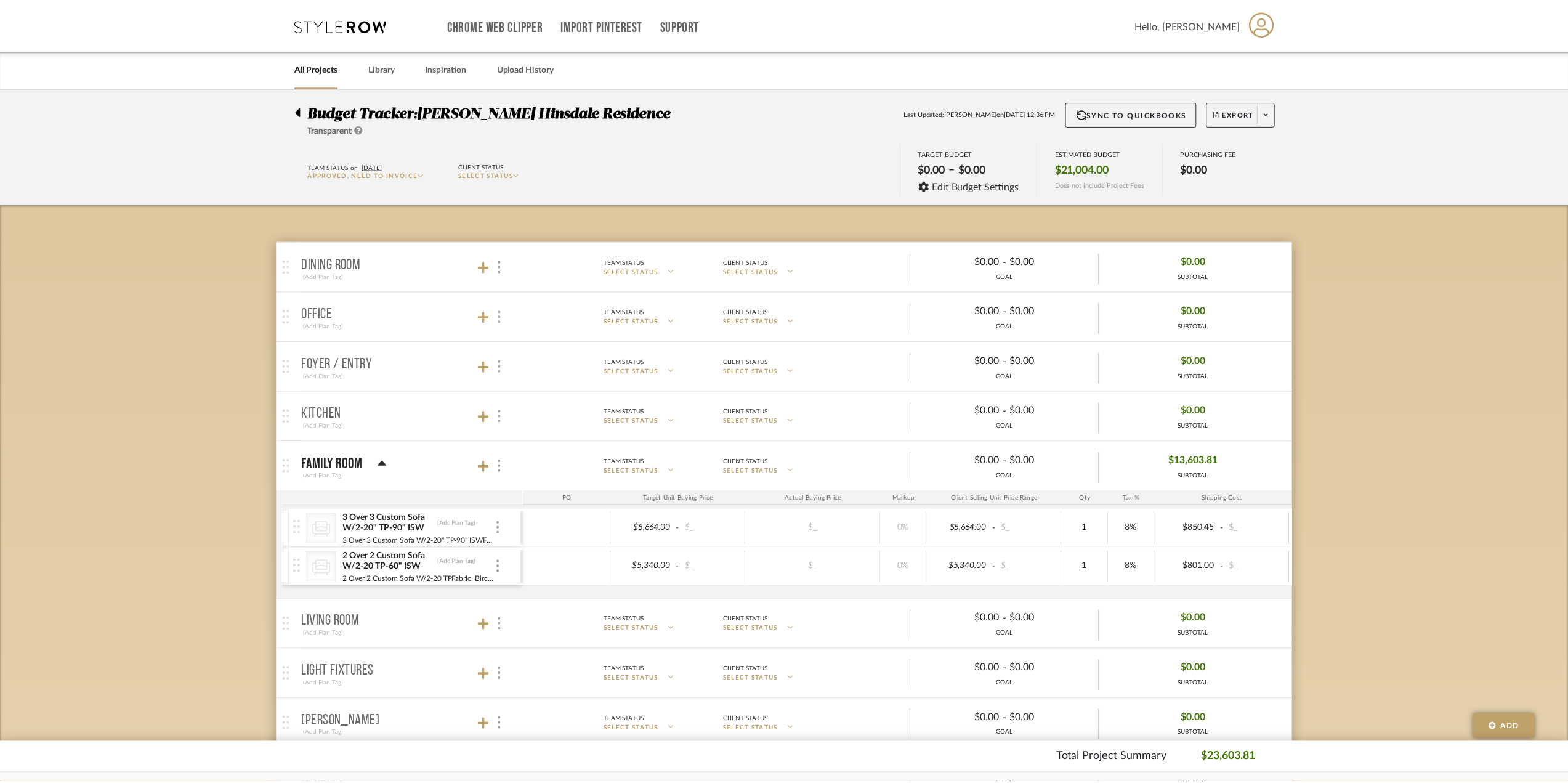
scroll to position [85, 0]
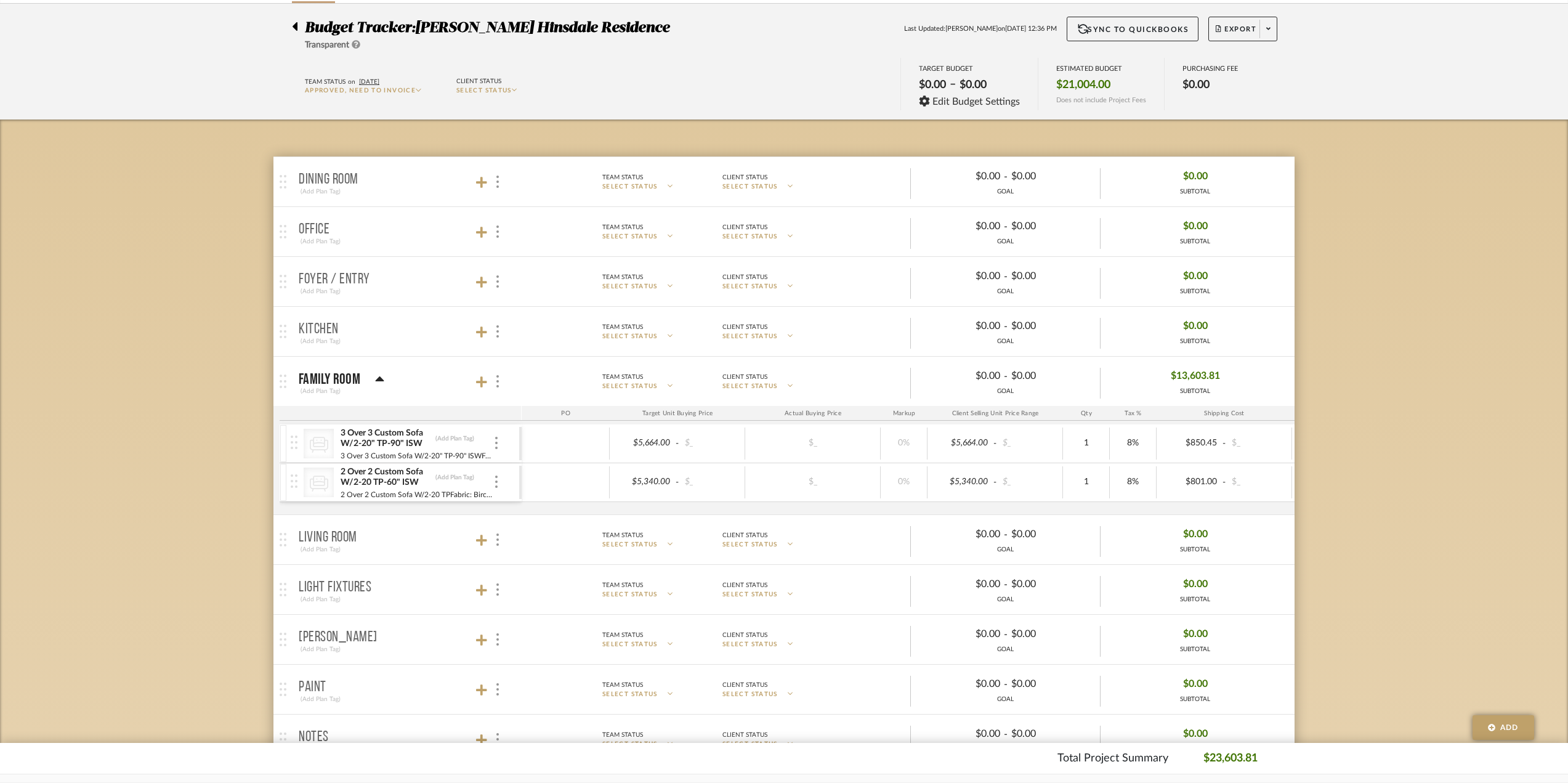
click at [492, 482] on div "2 Over 2 Custom Sofa W/2-20 TP-60" ISW (Add Plan Tag)" at bounding box center [417, 477] width 153 height 22
click at [496, 480] on img at bounding box center [496, 482] width 3 height 13
click at [507, 507] on icon at bounding box center [509, 508] width 11 height 10
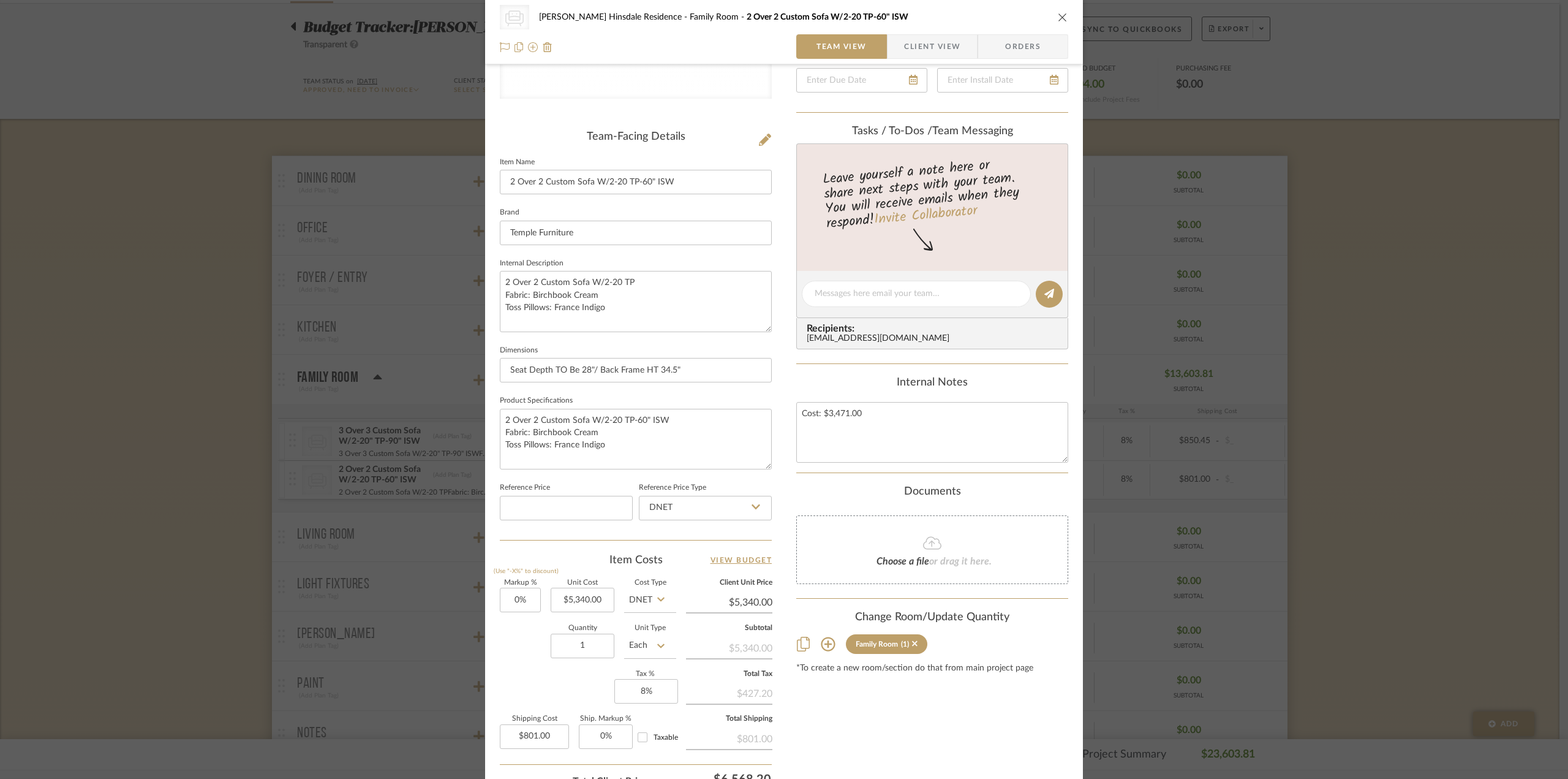
scroll to position [360, 0]
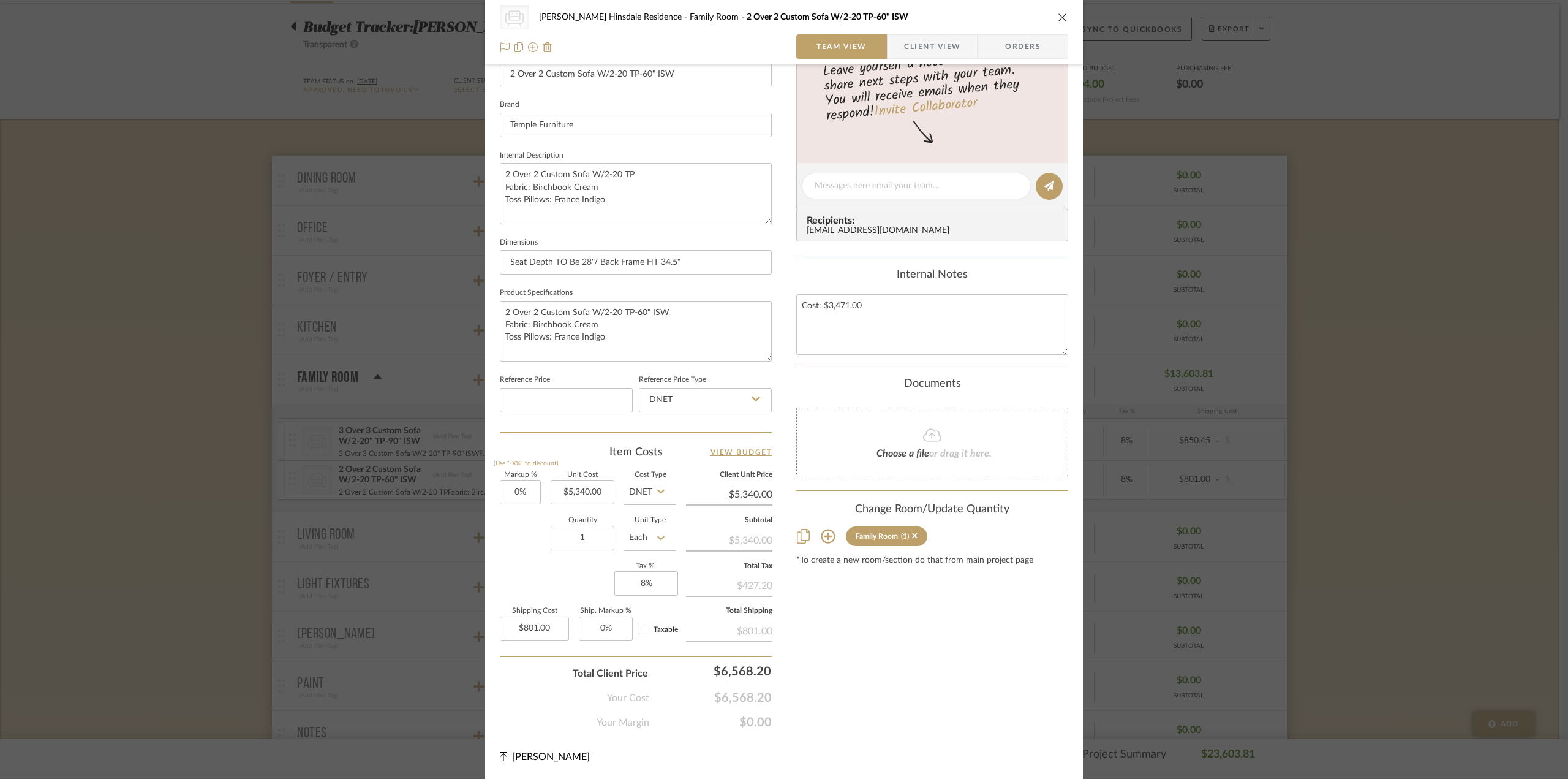
click at [642, 631] on input "Taxable" at bounding box center [642, 629] width 20 height 20
checkbox input "true"
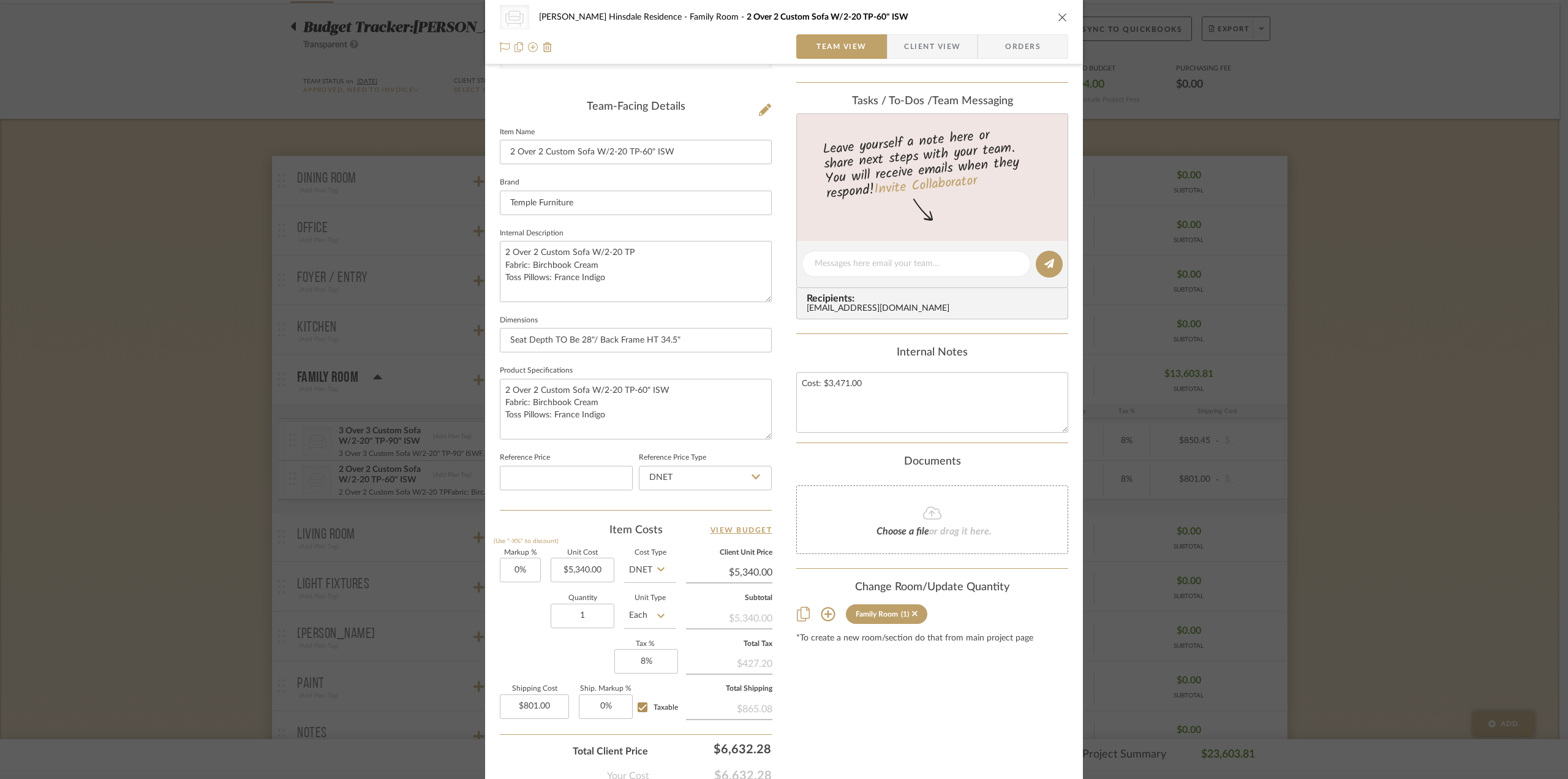
scroll to position [0, 0]
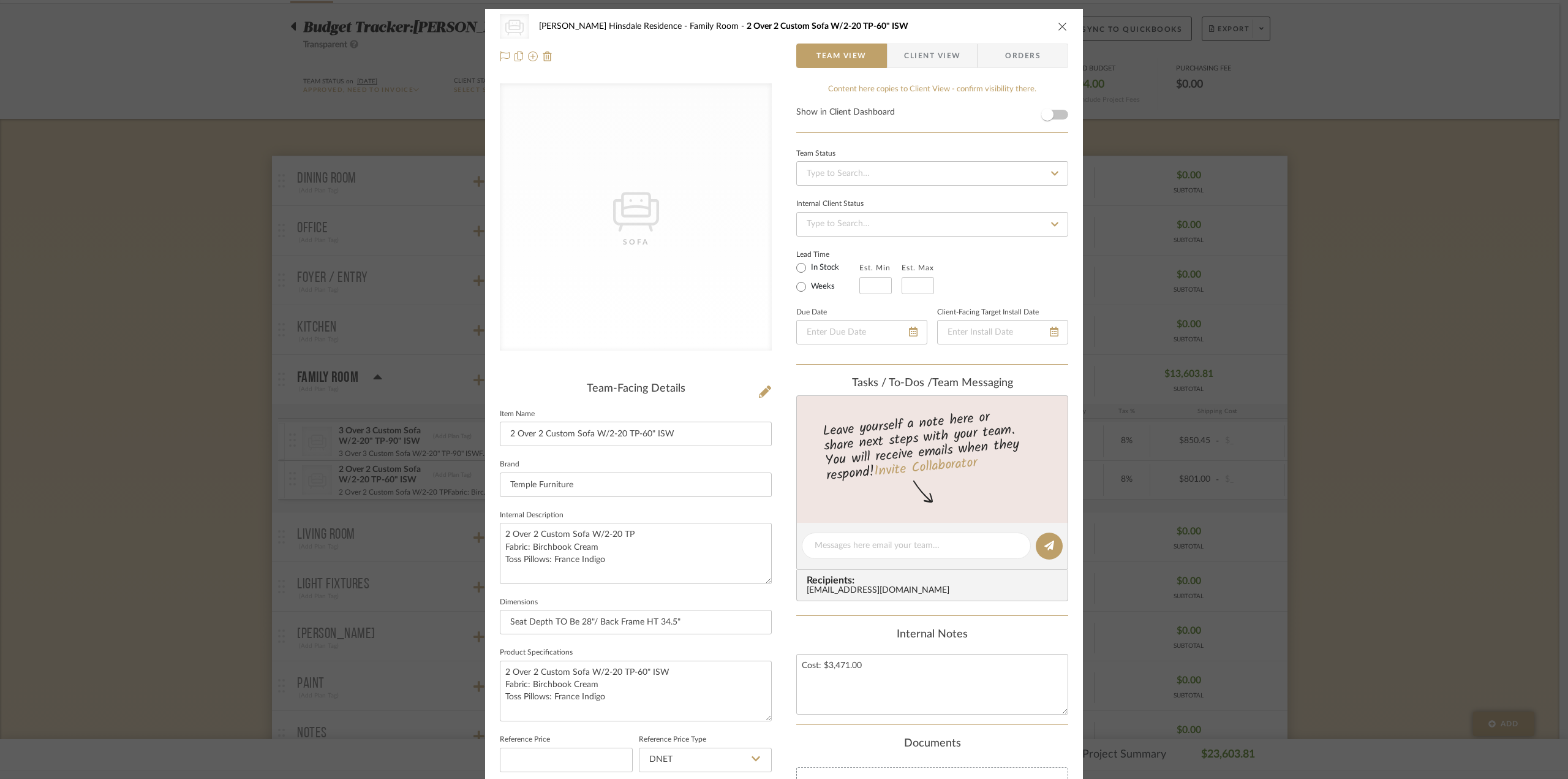
click at [1349, 186] on div "CategoryIconSeating Created with Sketch. Sofa Conte Hinsdale Residence Family R…" at bounding box center [784, 390] width 1568 height 779
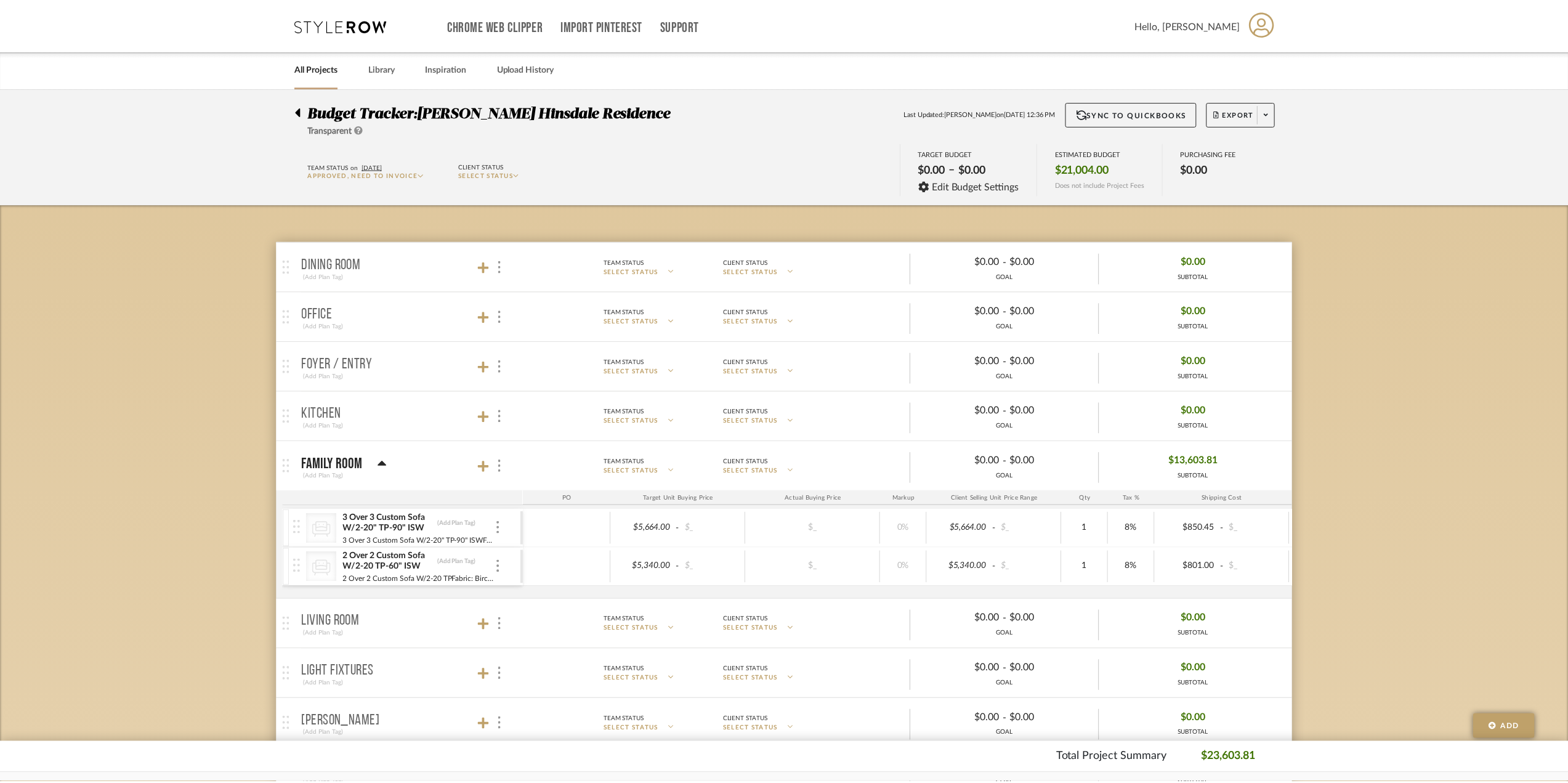
scroll to position [85, 0]
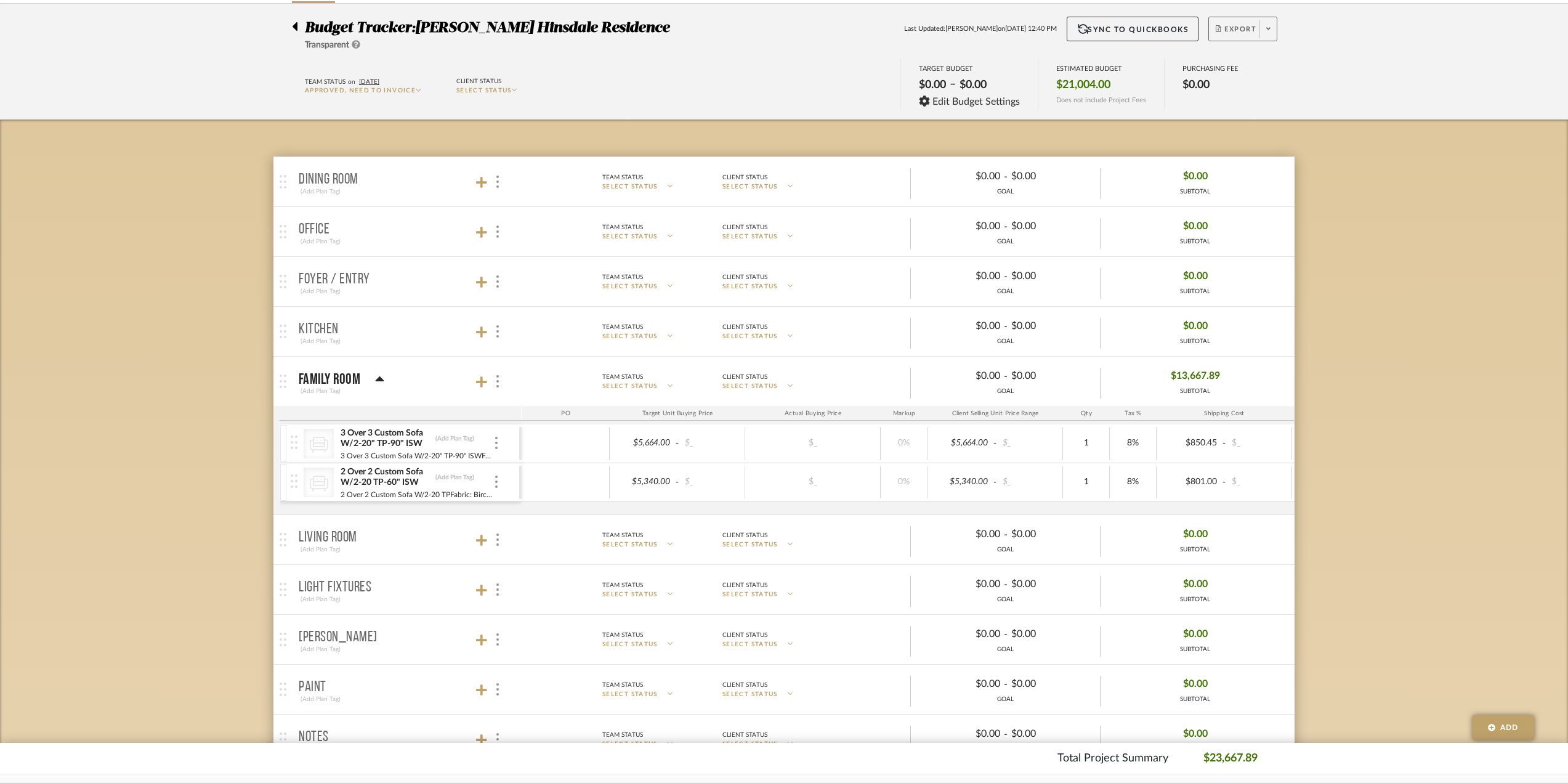
checkbox input "true"
click at [1246, 23] on button "Export" at bounding box center [1242, 28] width 69 height 25
click at [1245, 57] on button "Export PDF" at bounding box center [1264, 64] width 117 height 29
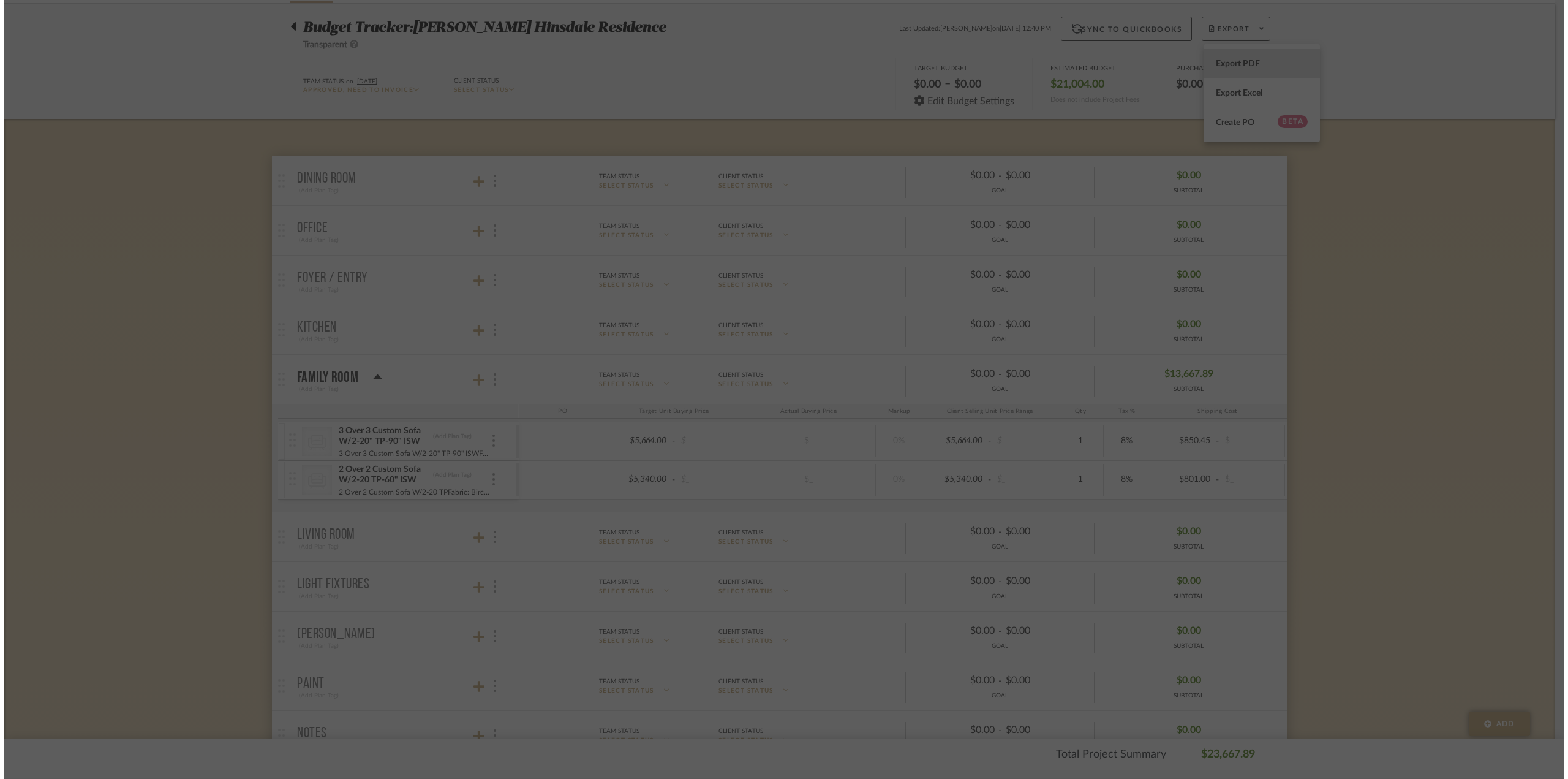
scroll to position [0, 0]
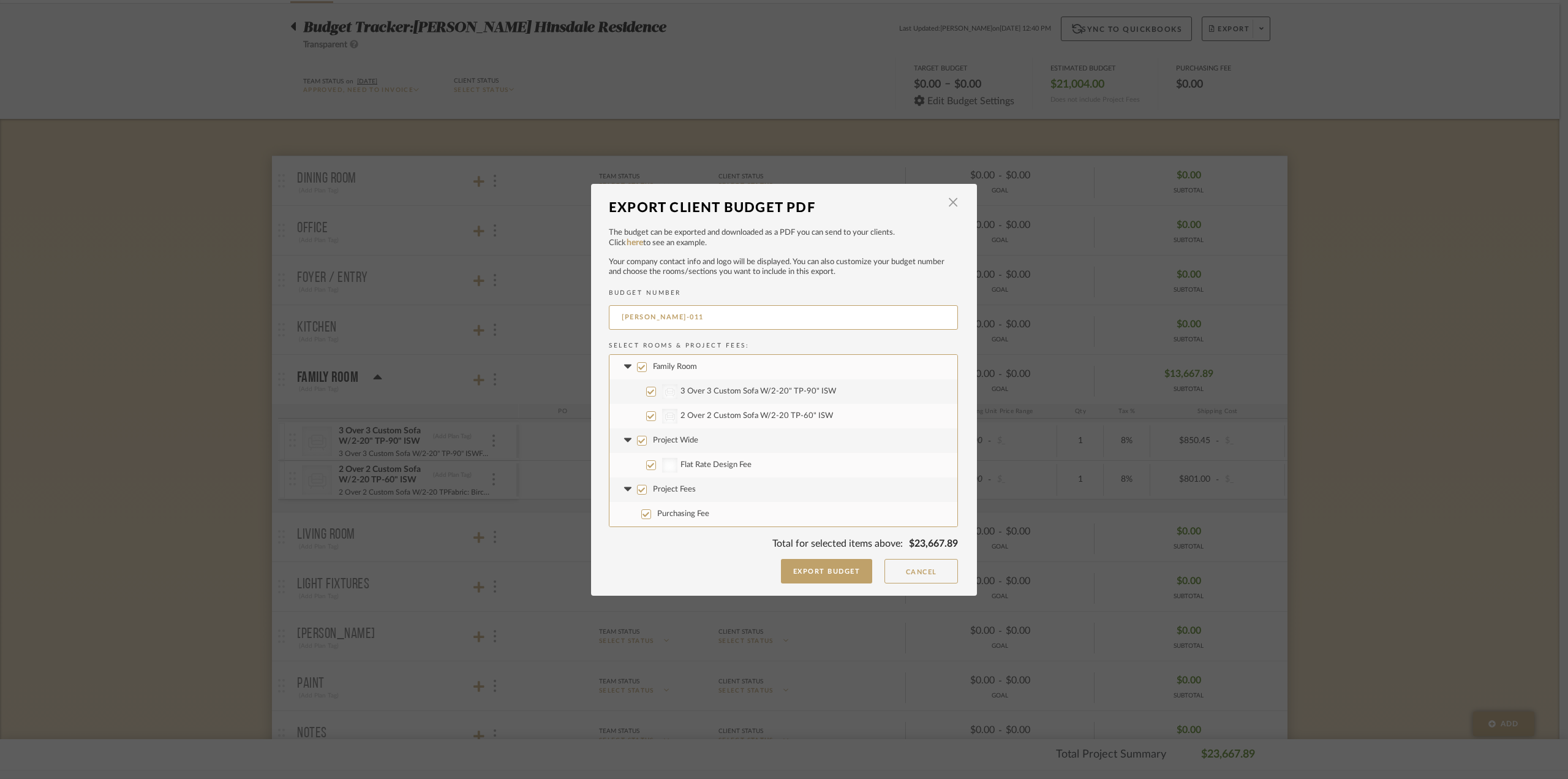
click at [637, 436] on input "Project Wide" at bounding box center [642, 440] width 10 height 10
checkbox input "false"
click at [637, 493] on input "Project Fees" at bounding box center [642, 489] width 10 height 10
checkbox input "false"
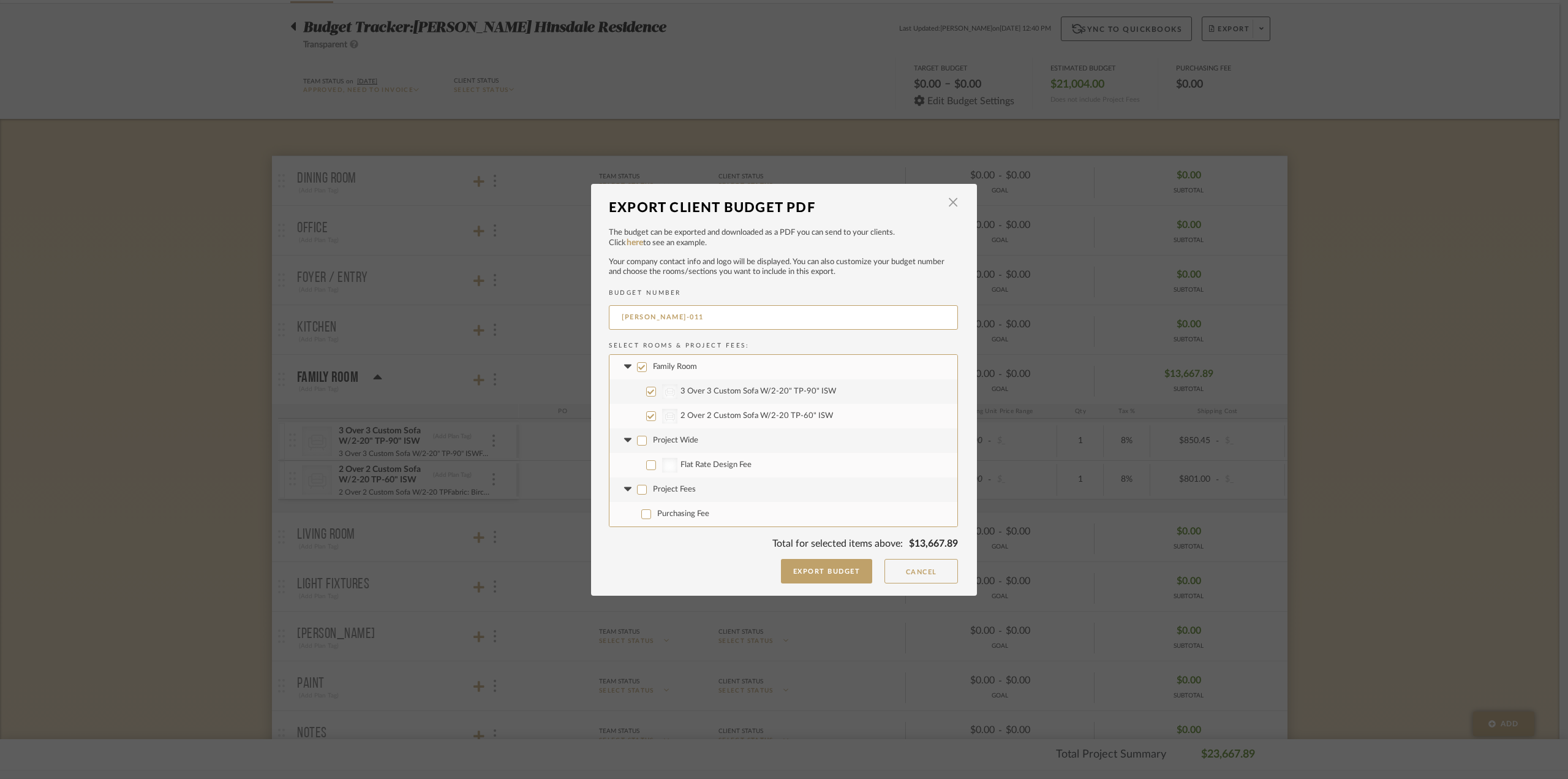
checkbox input "false"
click at [829, 575] on button "Export Budget" at bounding box center [827, 571] width 92 height 25
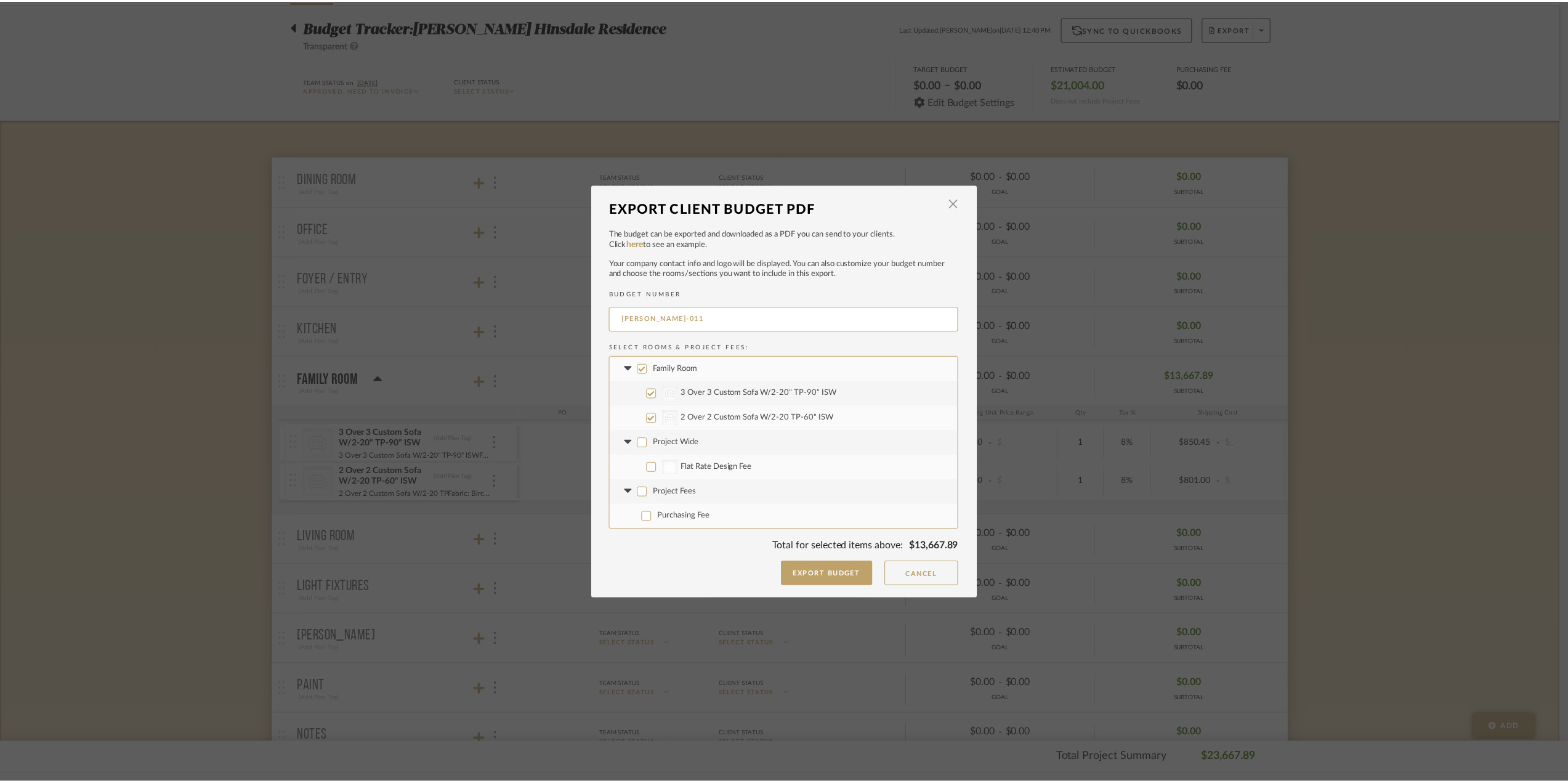
scroll to position [85, 0]
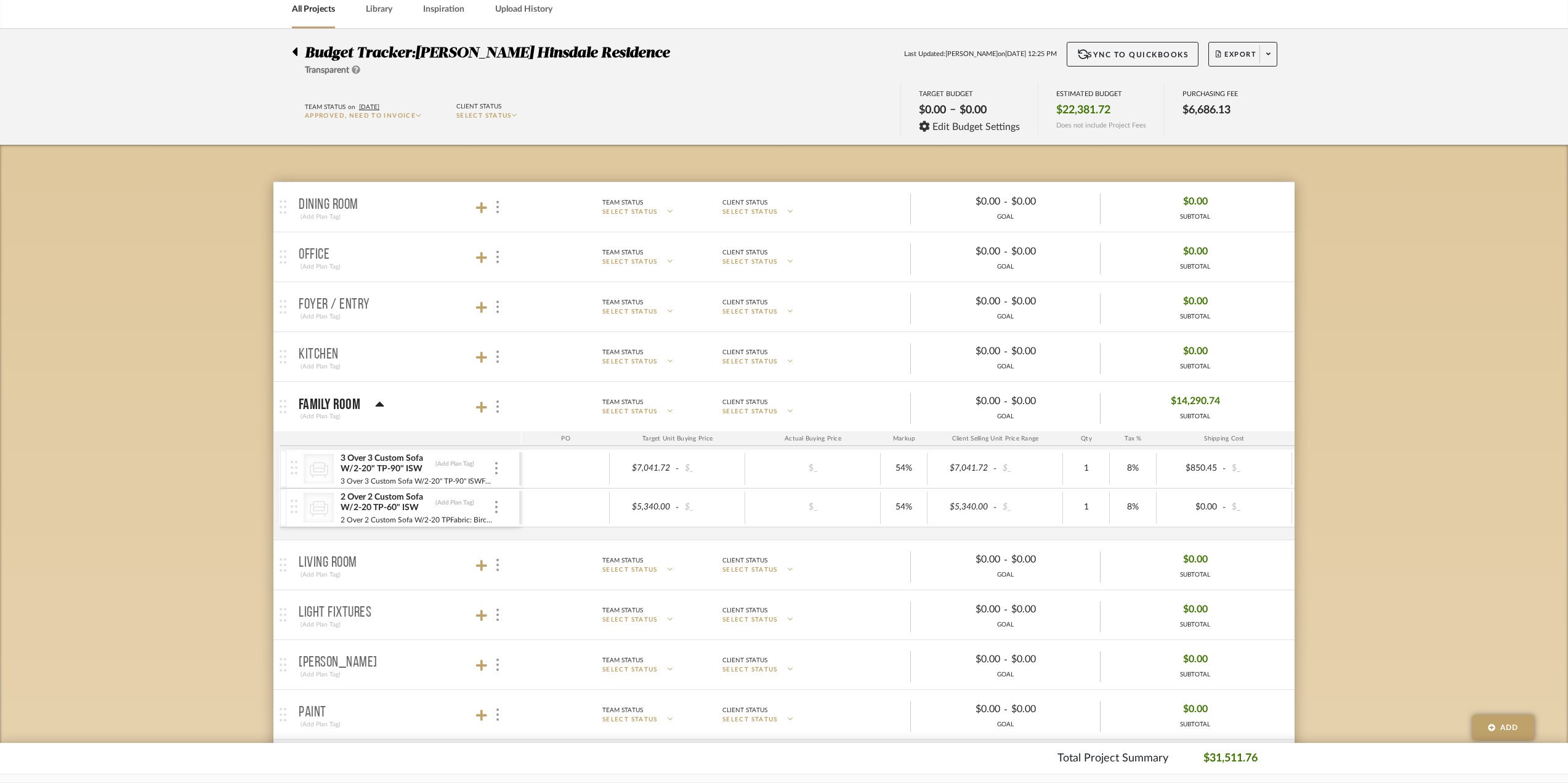
scroll to position [62, 0]
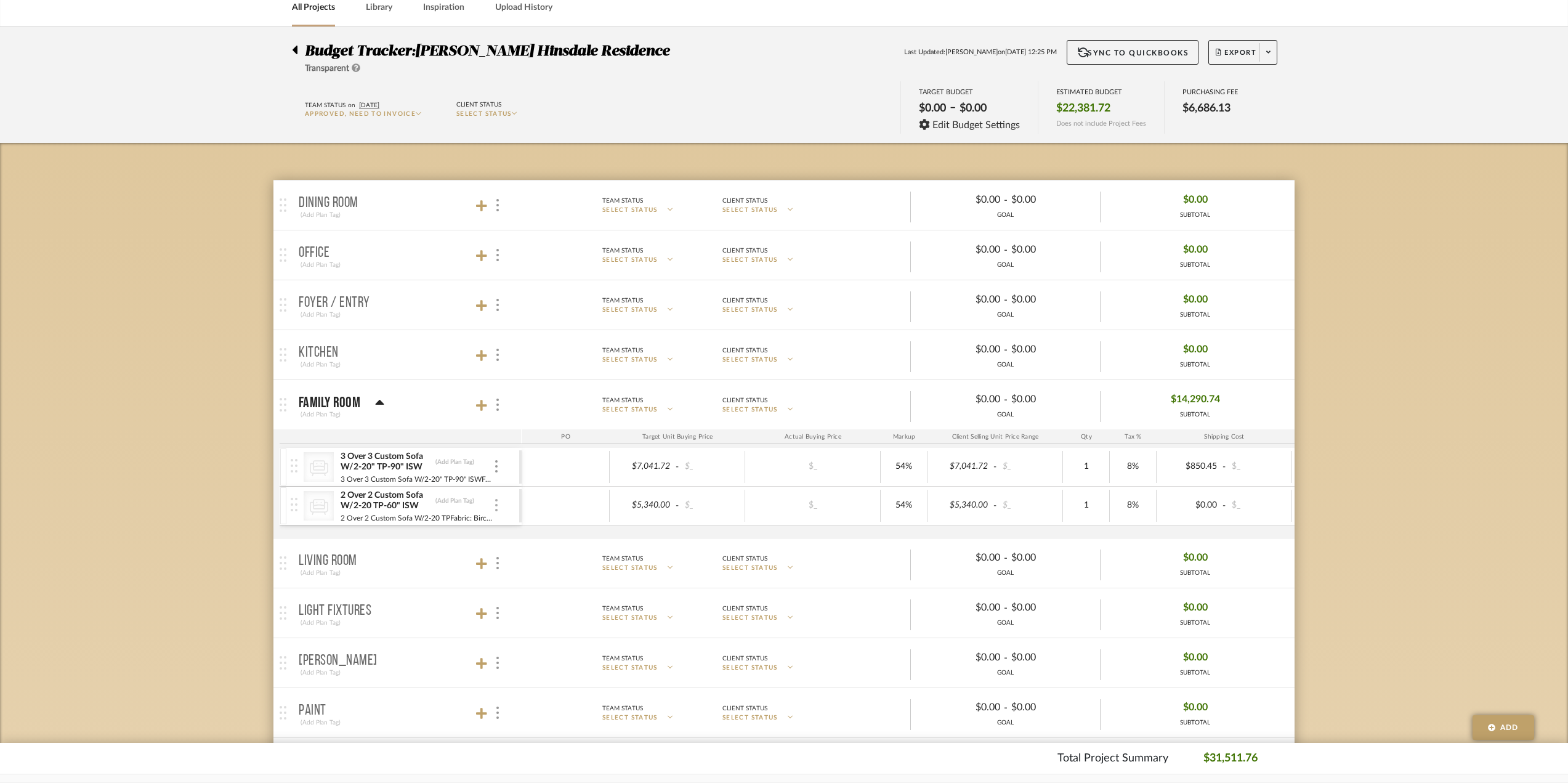
click at [499, 509] on div at bounding box center [496, 506] width 6 height 14
click at [528, 533] on span "Manage Item" at bounding box center [556, 532] width 74 height 10
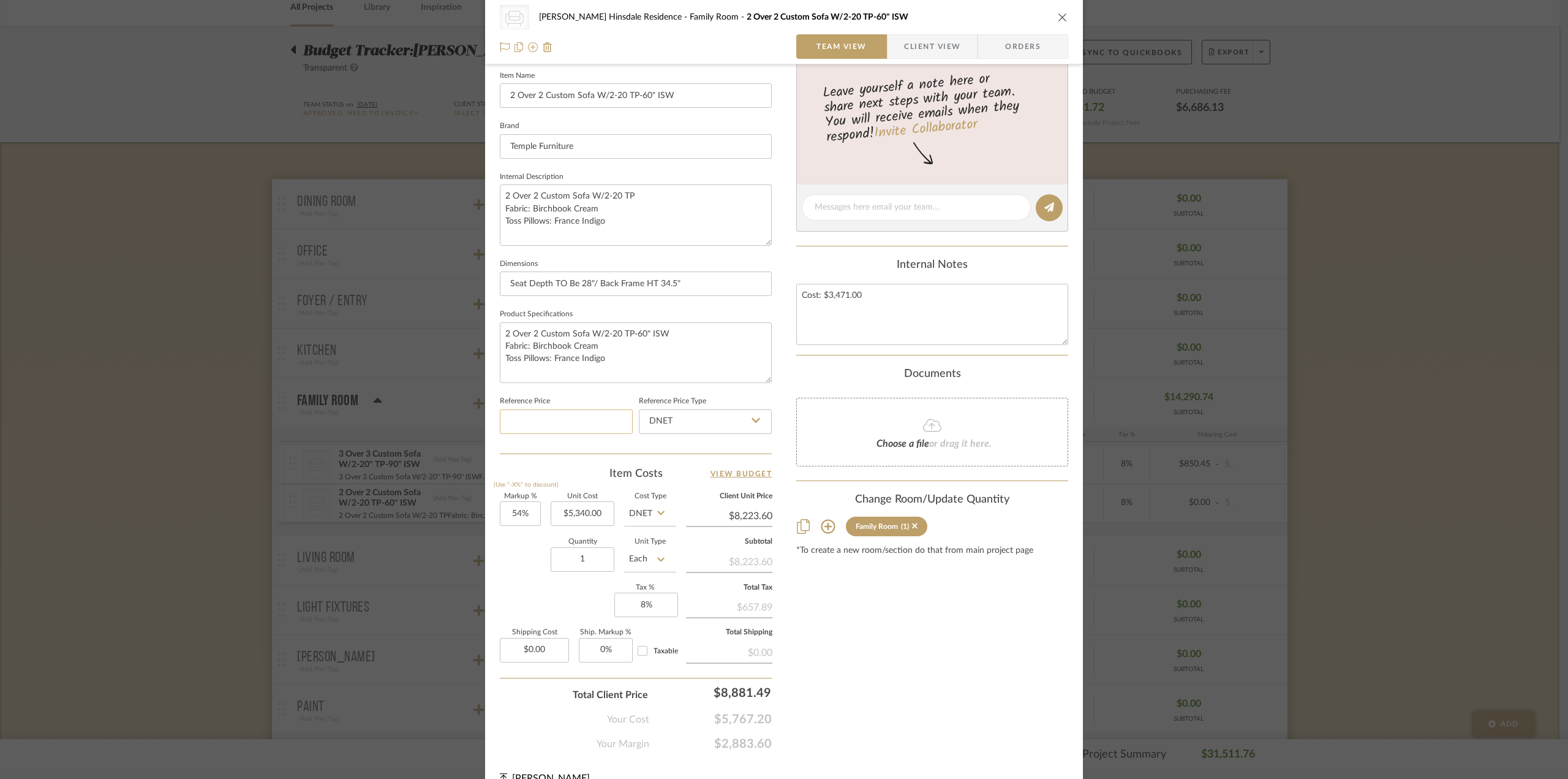
scroll to position [360, 0]
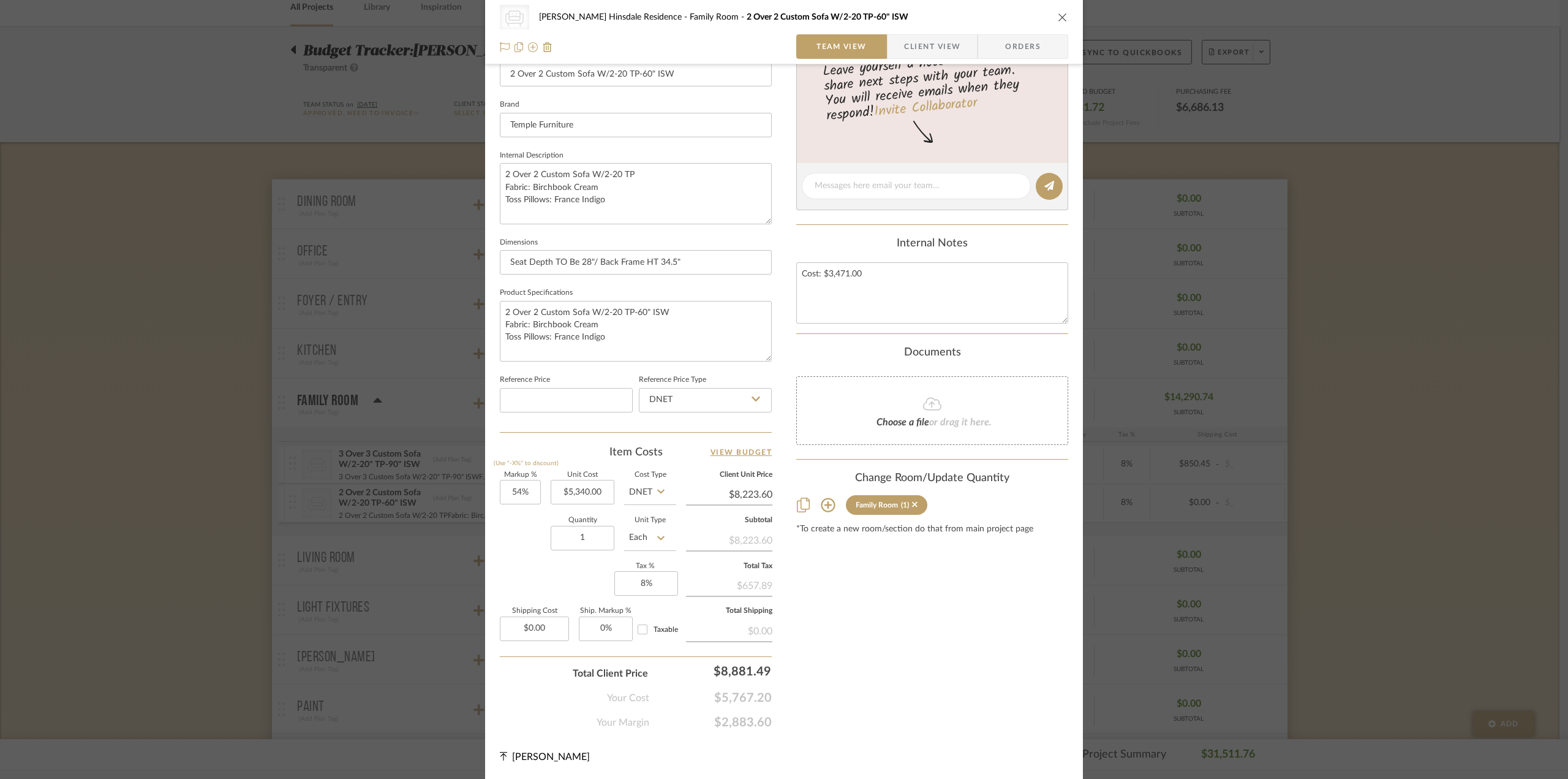
click at [991, 695] on div "Content here copies to Client View - confirm visibility there. Show in Client D…" at bounding box center [933, 227] width 272 height 1006
click at [1058, 22] on icon "close" at bounding box center [1063, 17] width 10 height 10
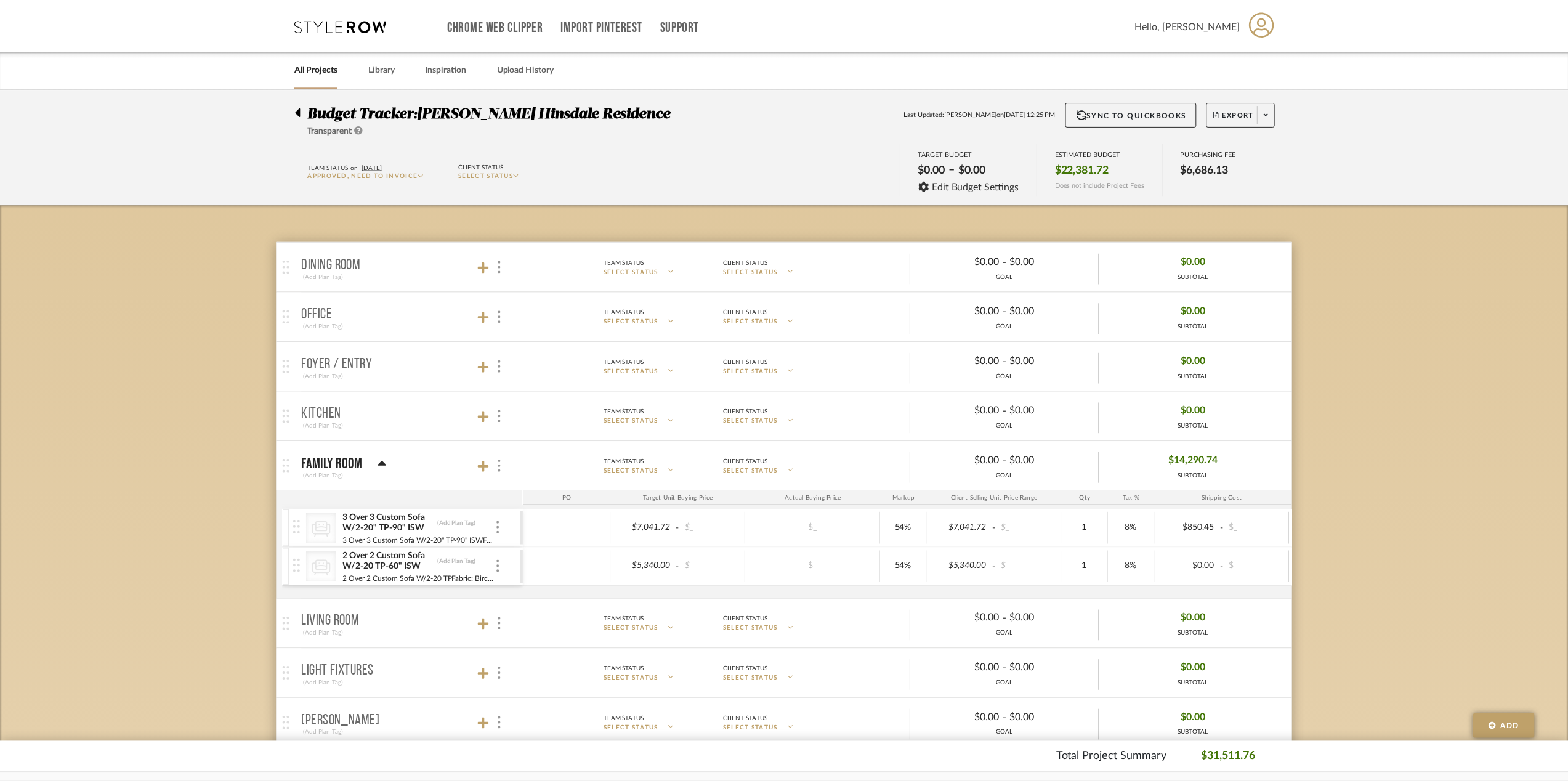
scroll to position [62, 0]
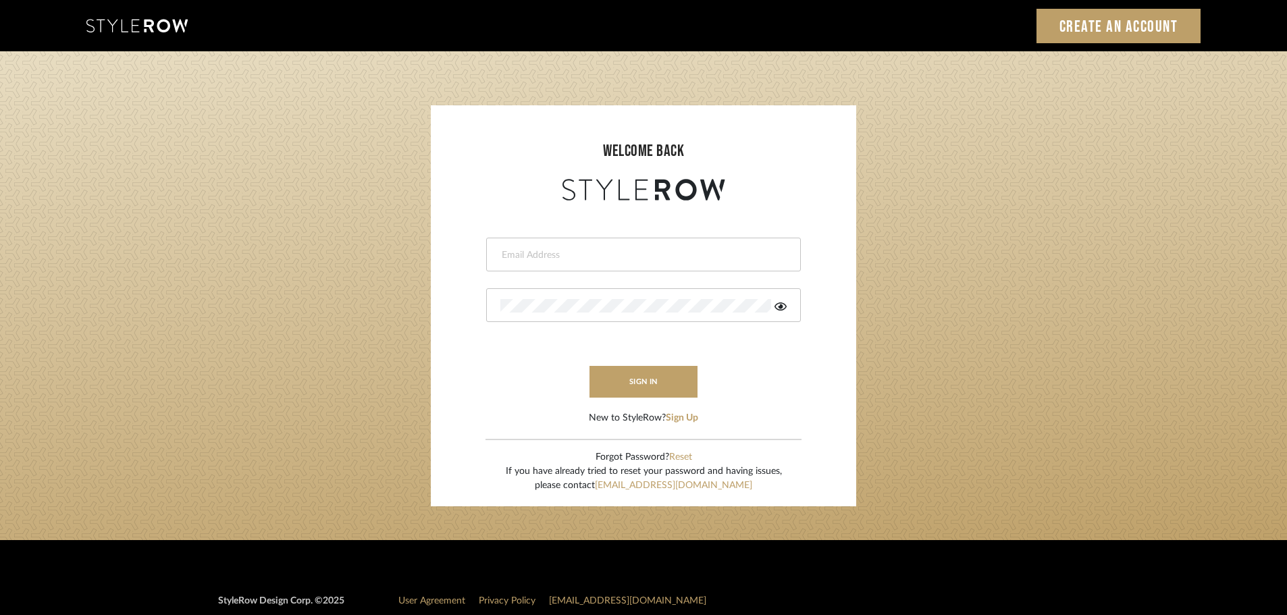
click at [643, 269] on div at bounding box center [643, 255] width 315 height 34
click at [624, 257] on input "email" at bounding box center [641, 255] width 283 height 14
type input "[PERSON_NAME][EMAIL_ADDRESS][DOMAIN_NAME]"
click at [618, 293] on div at bounding box center [643, 305] width 315 height 34
click at [781, 305] on icon at bounding box center [780, 306] width 12 height 8
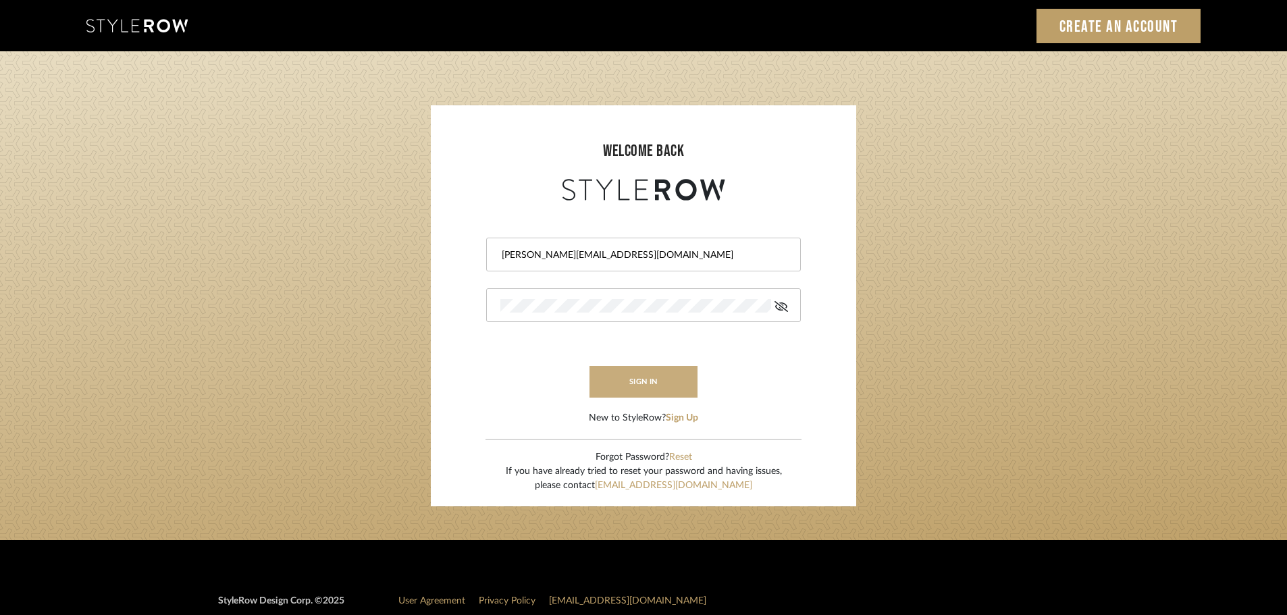
click at [644, 389] on button "sign in" at bounding box center [643, 382] width 108 height 32
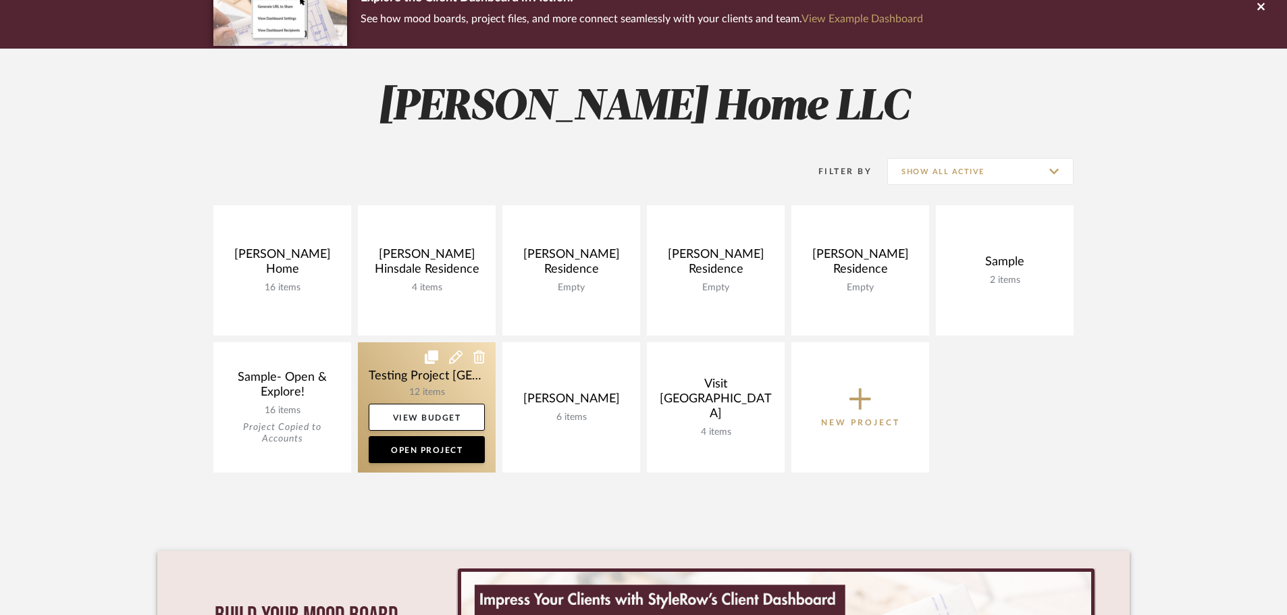
scroll to position [135, 0]
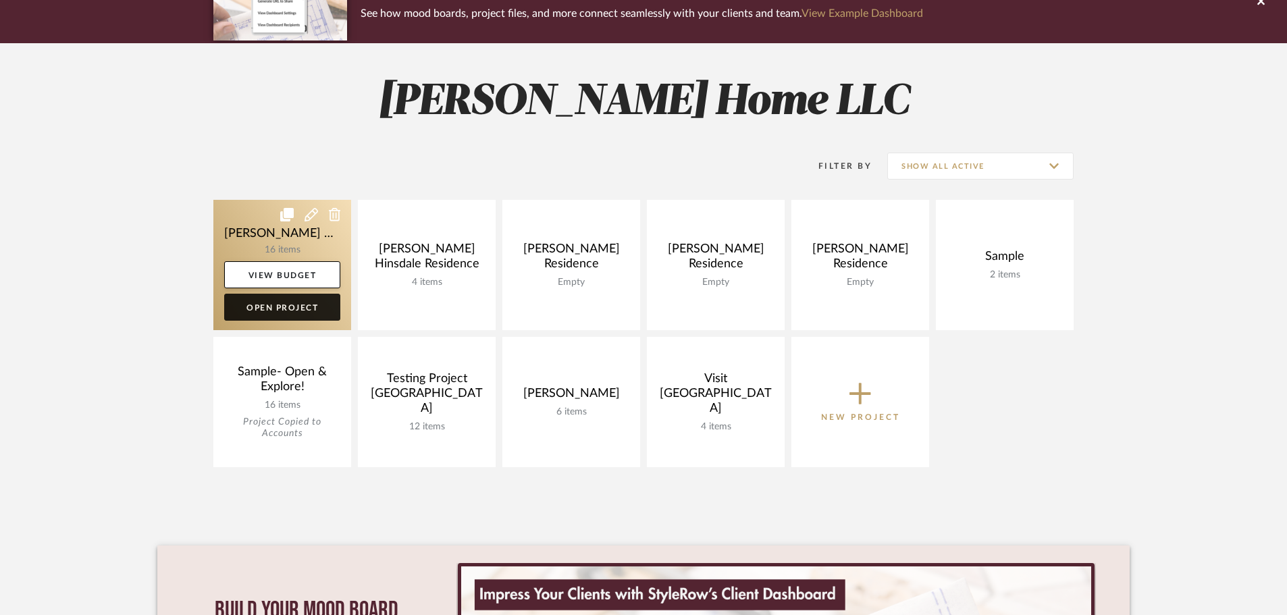
click at [301, 303] on link "Open Project" at bounding box center [282, 307] width 116 height 27
